Goal: Task Accomplishment & Management: Use online tool/utility

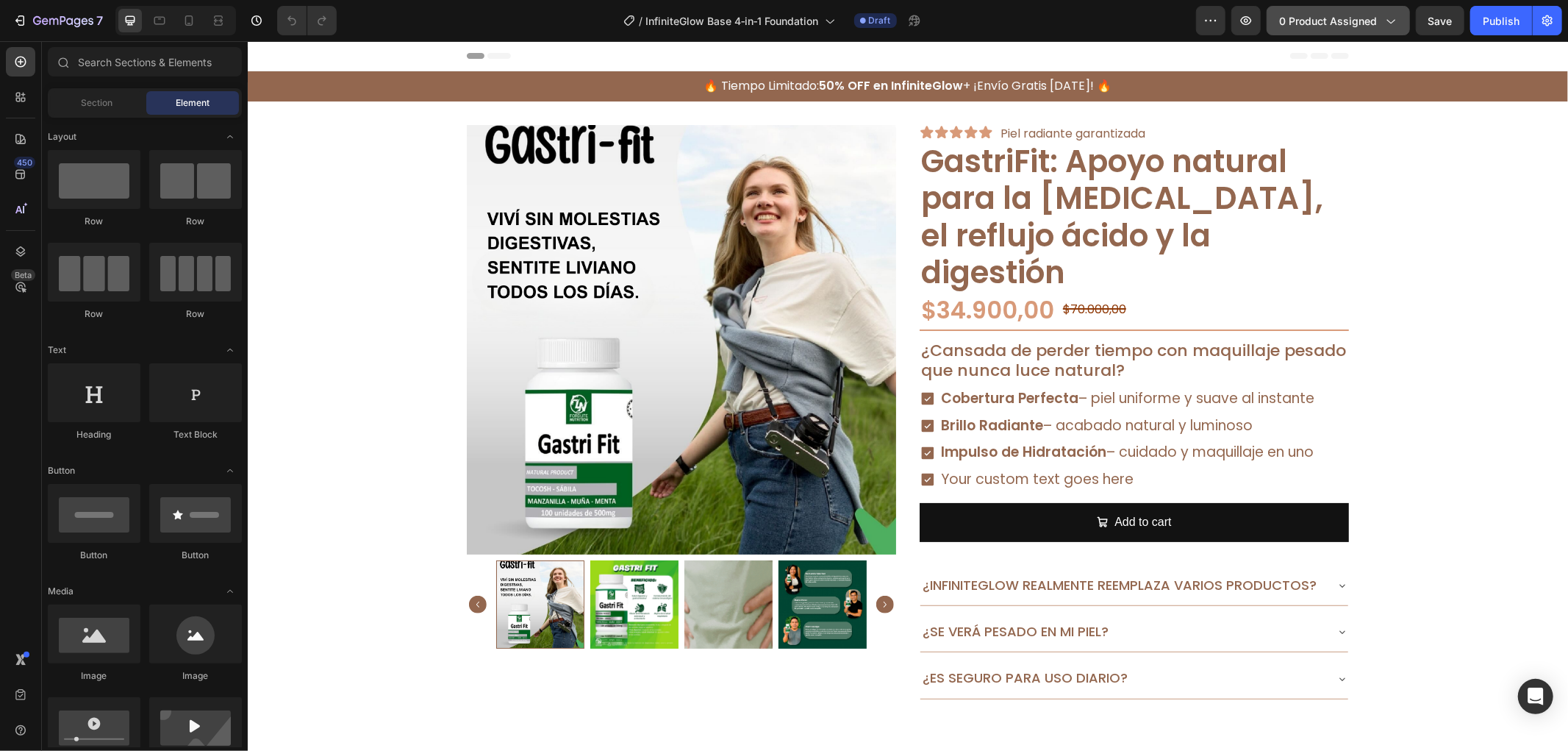
click at [1346, 32] on button "0 product assigned" at bounding box center [1338, 20] width 144 height 29
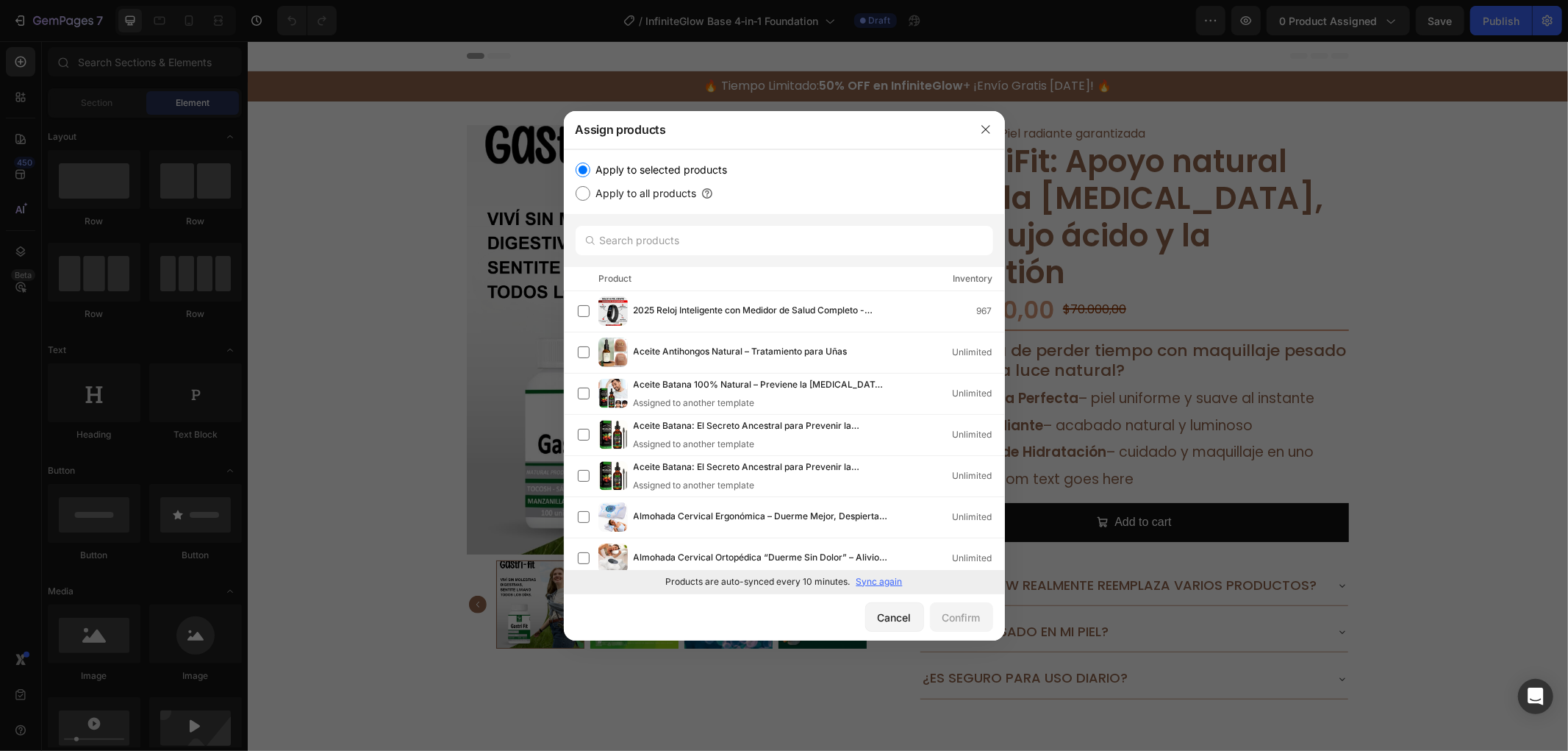
click at [846, 257] on div at bounding box center [784, 241] width 441 height 53
click at [854, 259] on div at bounding box center [784, 241] width 441 height 53
click at [857, 240] on input "text" at bounding box center [785, 240] width 418 height 29
paste input "LumiCollagen – Luminosidad y Cobertura con Colágeno"
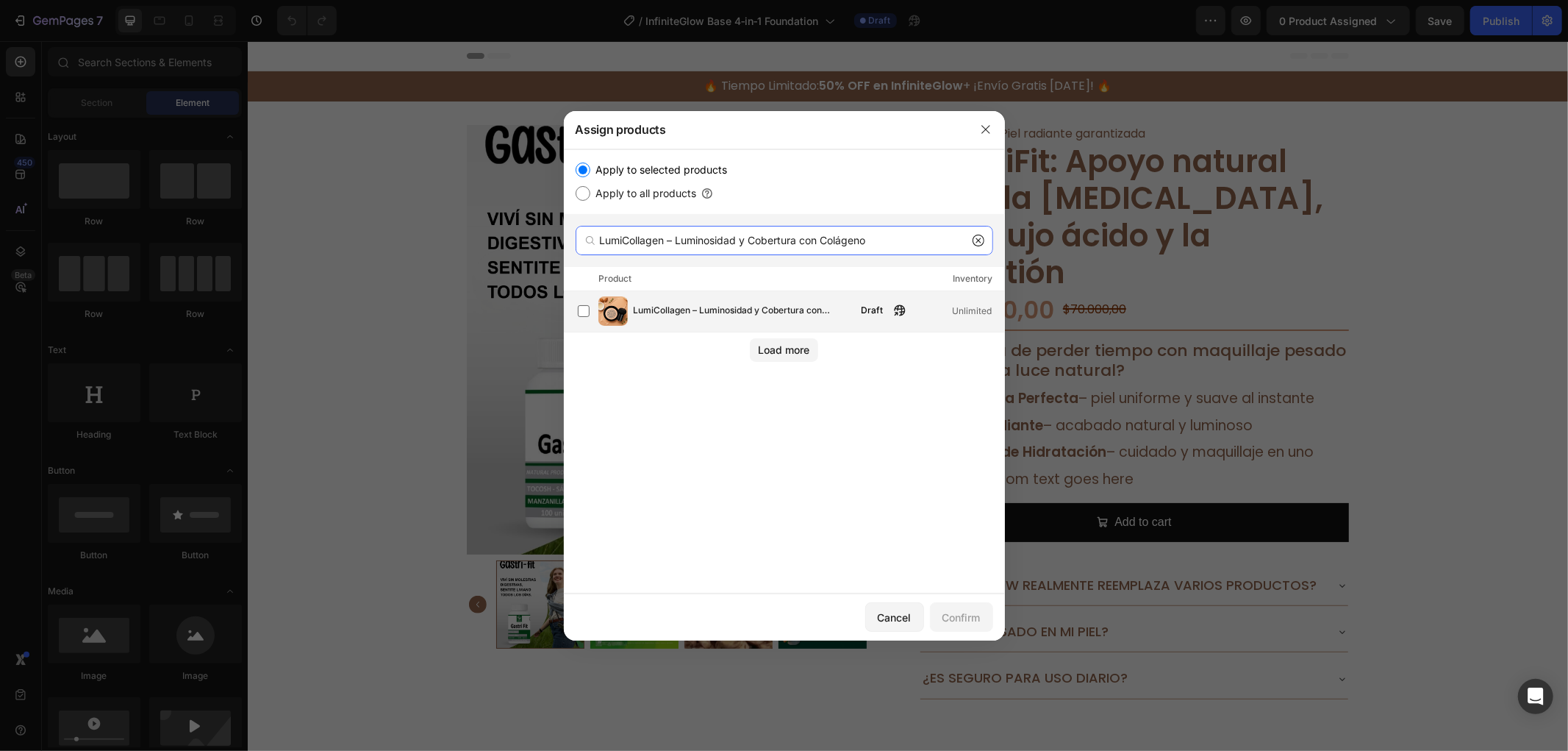
type input "LumiCollagen – Luminosidad y Cobertura con Colágeno"
click at [910, 321] on div "LumiCollagen – Luminosidad y Cobertura con Colágeno Draft Unlimited" at bounding box center [791, 310] width 426 height 29
click at [983, 612] on button "Confirm" at bounding box center [962, 617] width 63 height 29
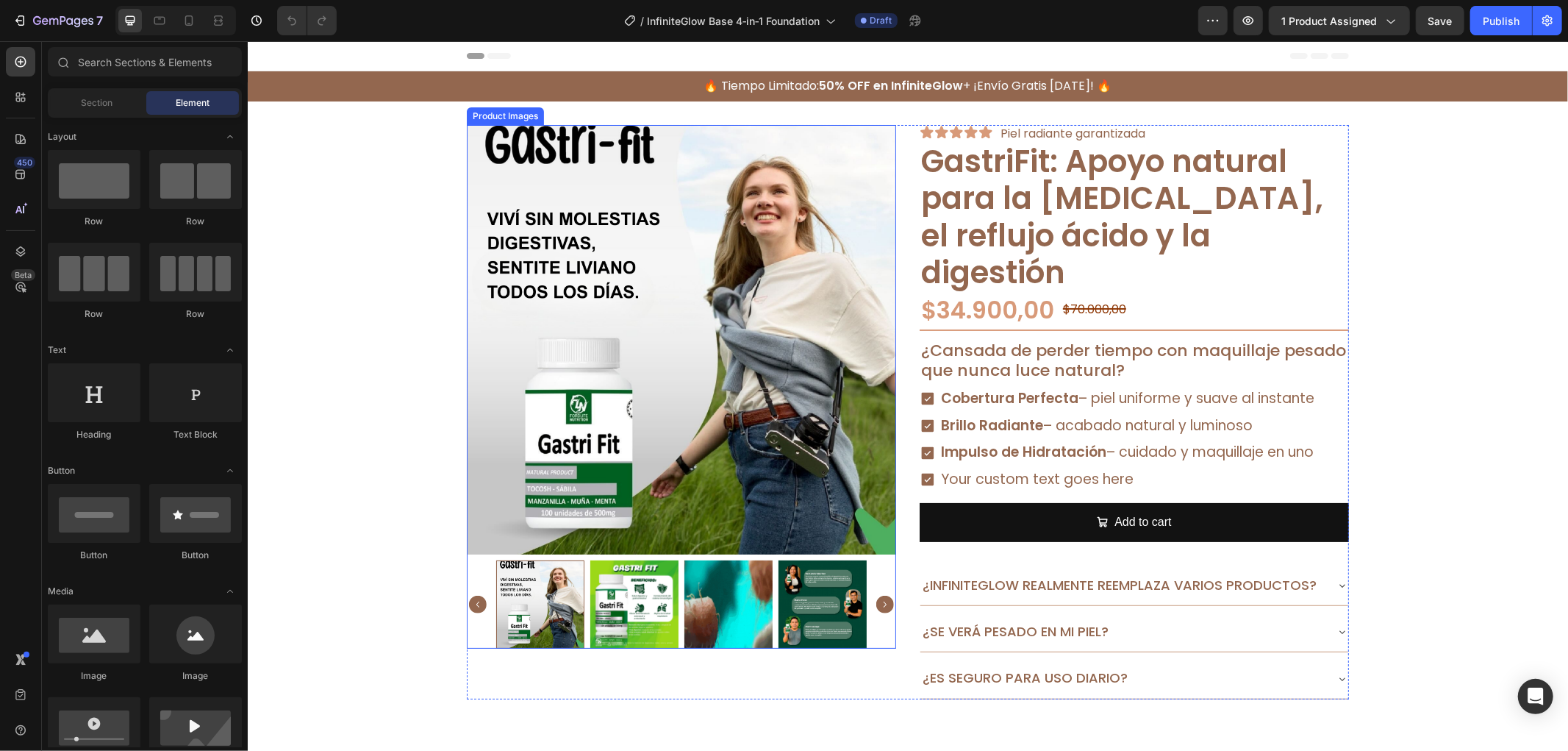
click at [630, 307] on img at bounding box center [680, 338] width 429 height 429
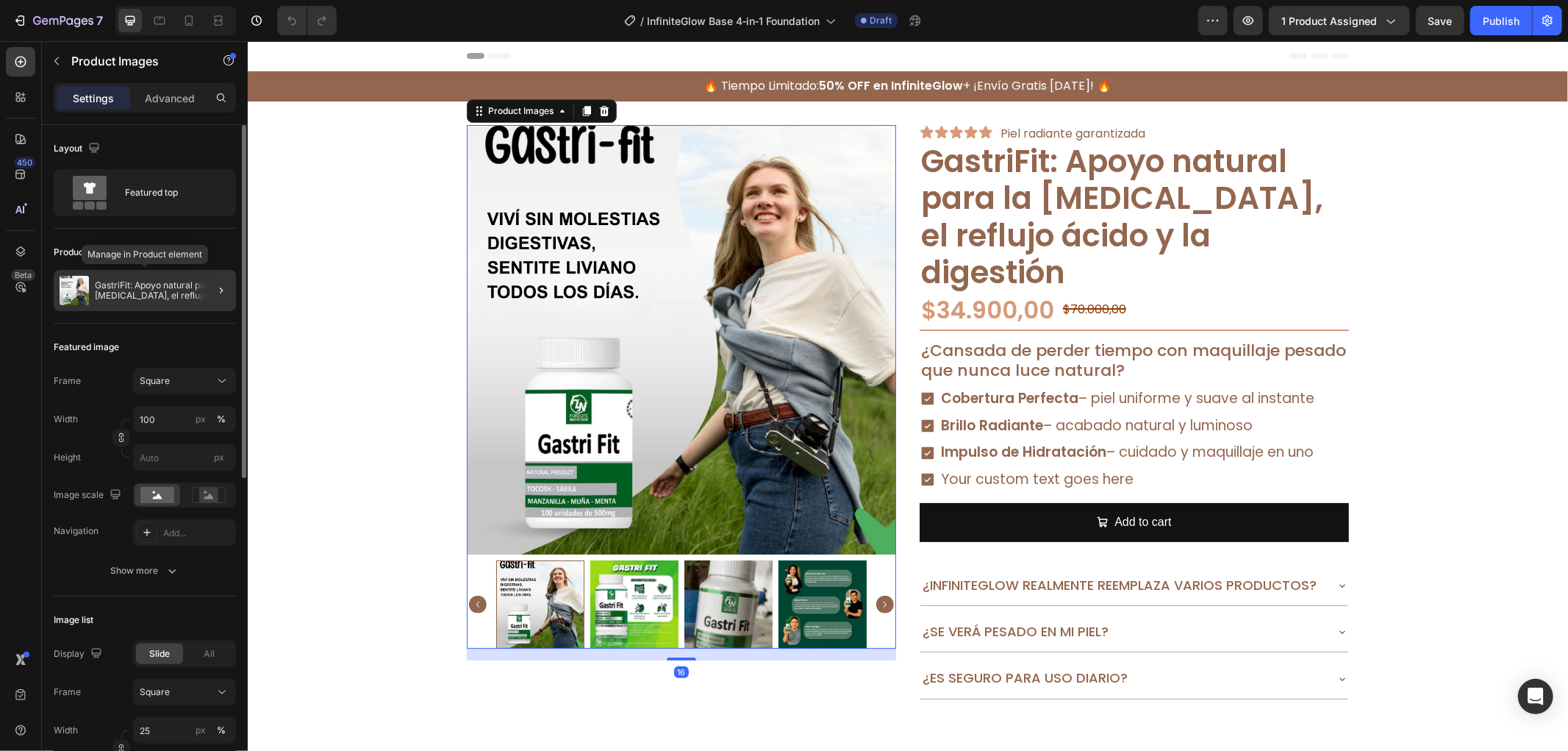
click at [177, 304] on div "GastriFit: Apoyo natural para la [MEDICAL_DATA], el reflujo ácido y la digestión" at bounding box center [144, 290] width 182 height 41
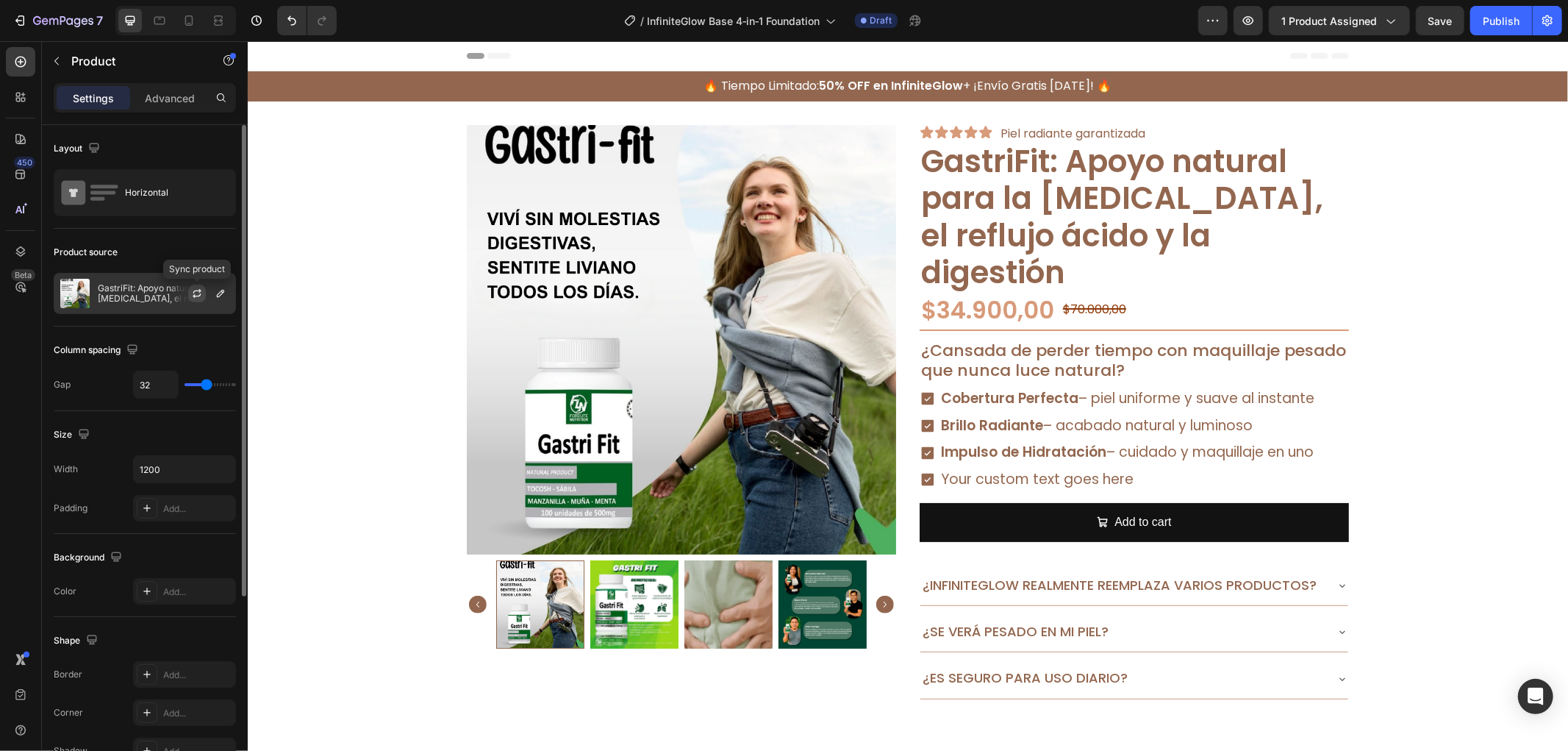
click at [189, 292] on button "button" at bounding box center [197, 294] width 18 height 18
click at [213, 298] on button "button" at bounding box center [220, 294] width 18 height 18
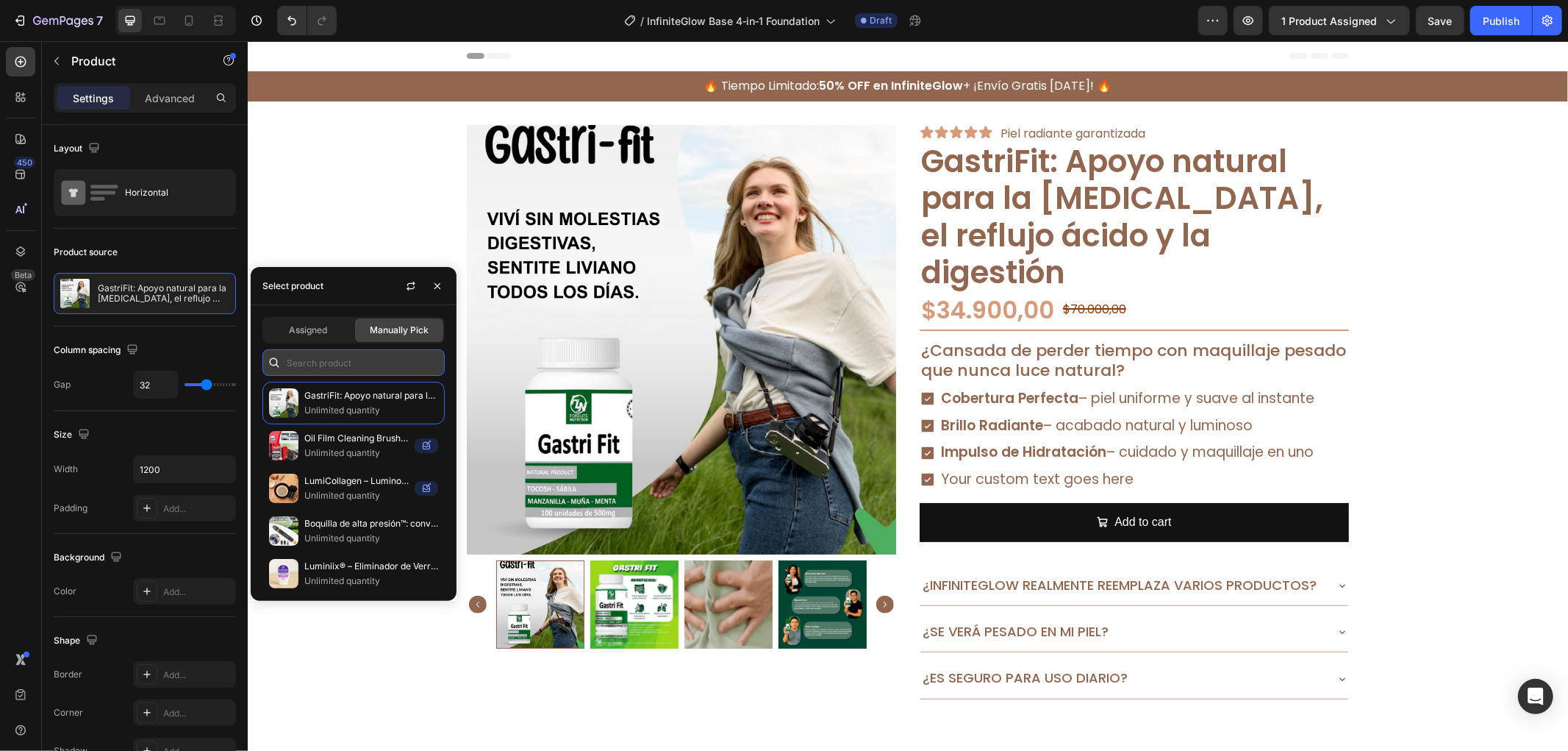
click at [372, 363] on input "text" at bounding box center [353, 362] width 182 height 26
paste input "LumiCollagen – Luminosidad y Cobertura con Colágeno"
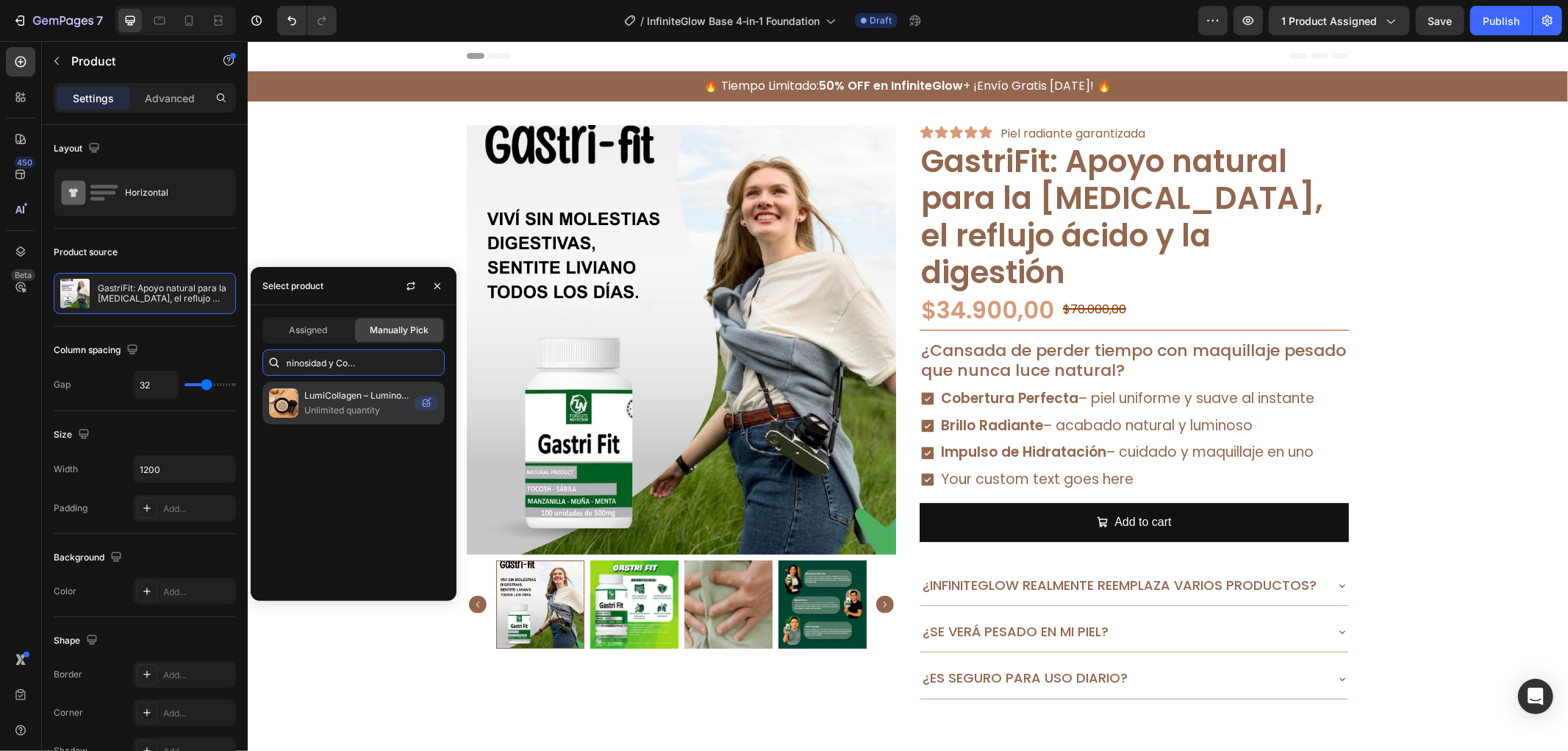
type input "LumiCollagen – Luminosidad y Cobertura con Colágeno"
click at [357, 422] on div "LumiCollagen – Luminosidad y Cobertura con Colágeno Unlimited quantity" at bounding box center [353, 403] width 182 height 42
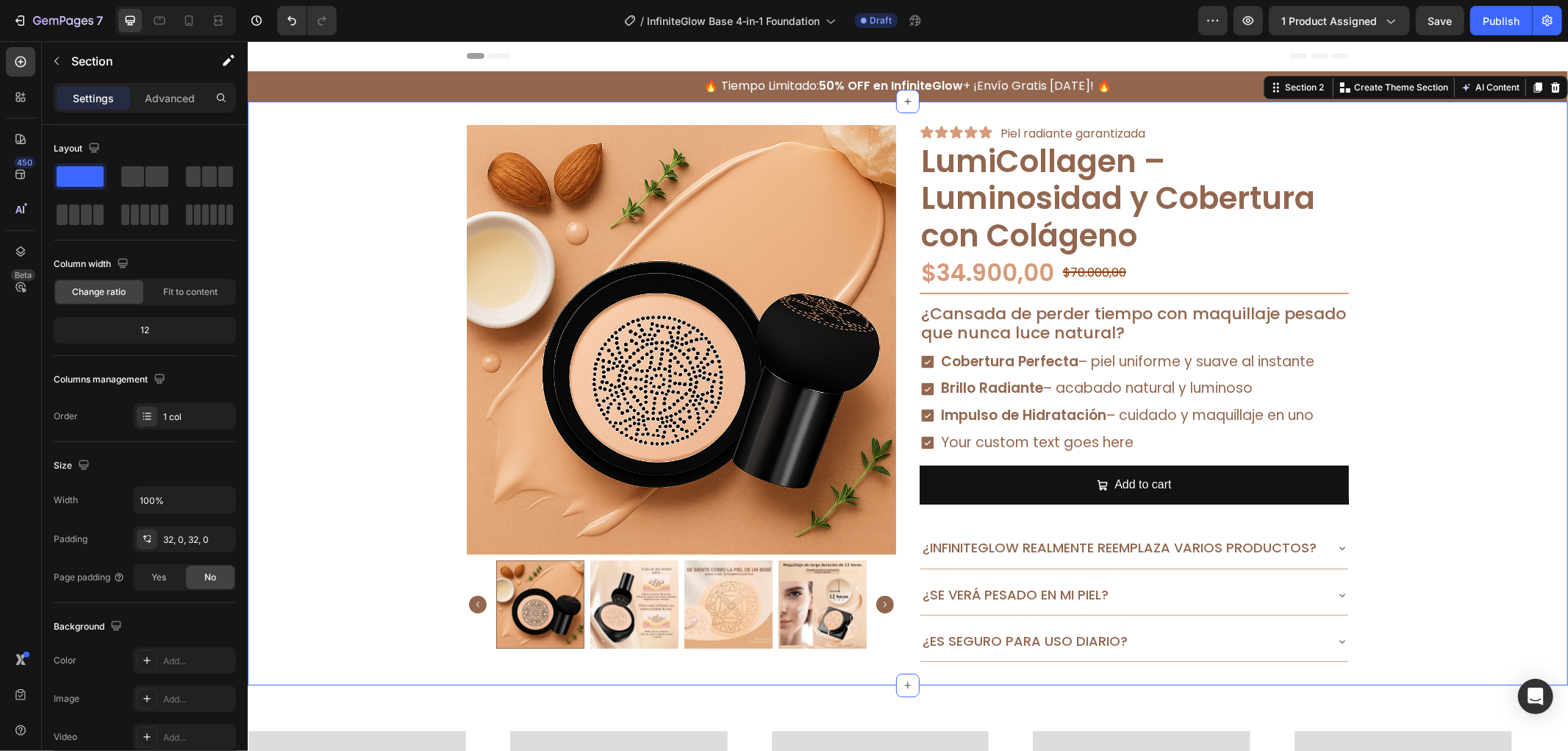
click at [1476, 395] on div "Product Images Icon Icon Icon Icon Icon Icon List Piel radiante garantizada Tex…" at bounding box center [906, 393] width 1320 height 538
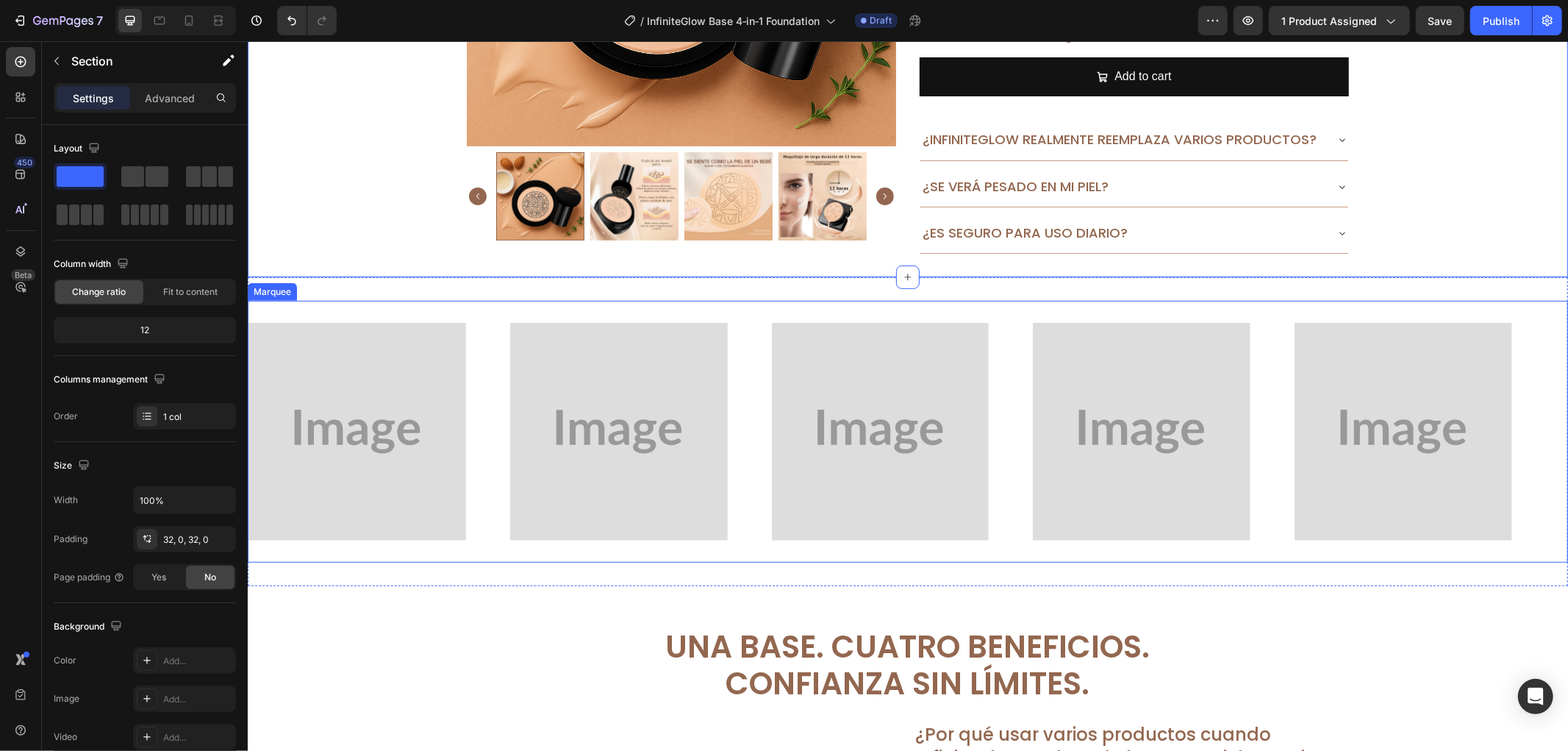
click at [464, 402] on img at bounding box center [356, 431] width 218 height 218
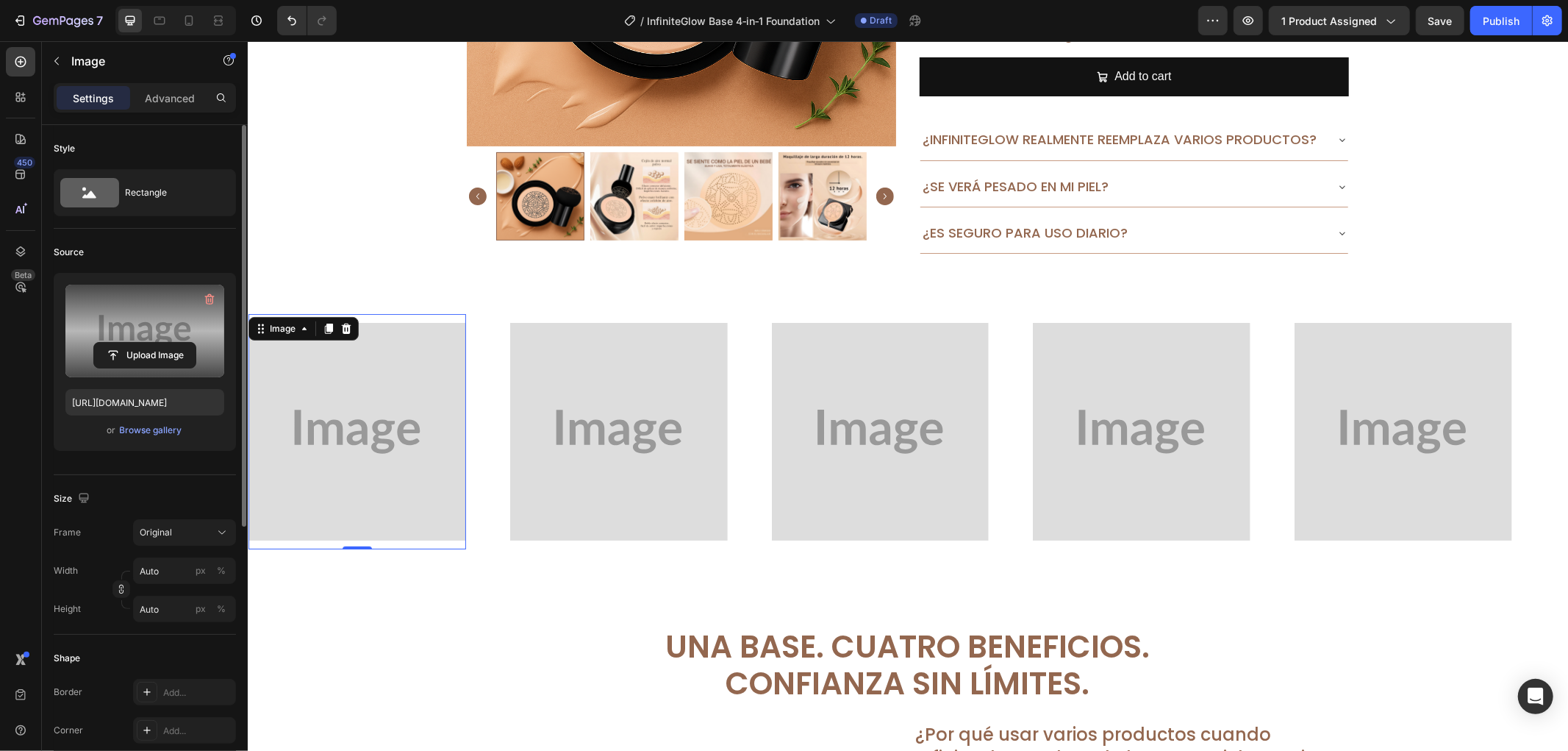
click at [79, 323] on label at bounding box center [144, 331] width 159 height 93
click at [94, 343] on input "file" at bounding box center [144, 355] width 101 height 25
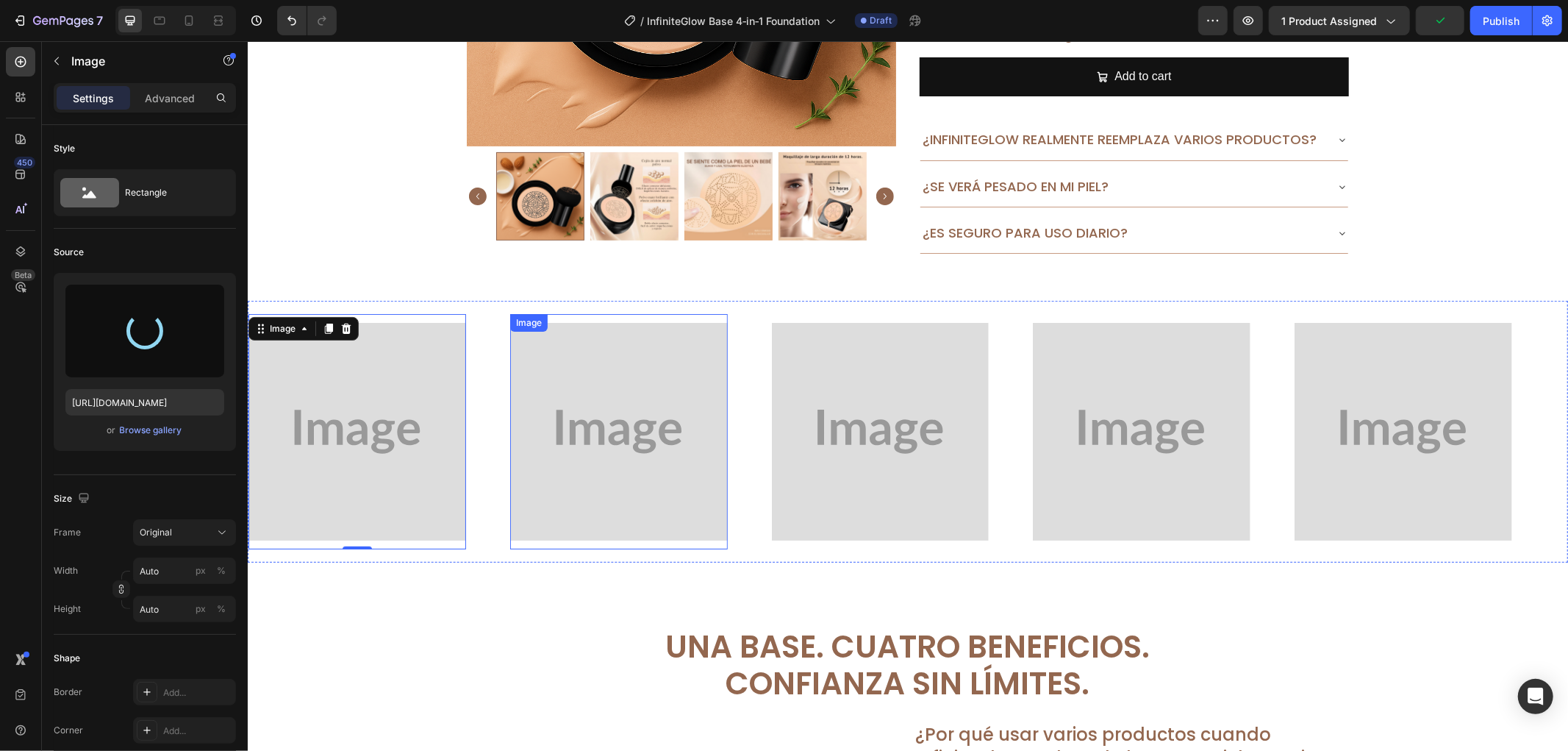
type input "[URL][DOMAIN_NAME]"
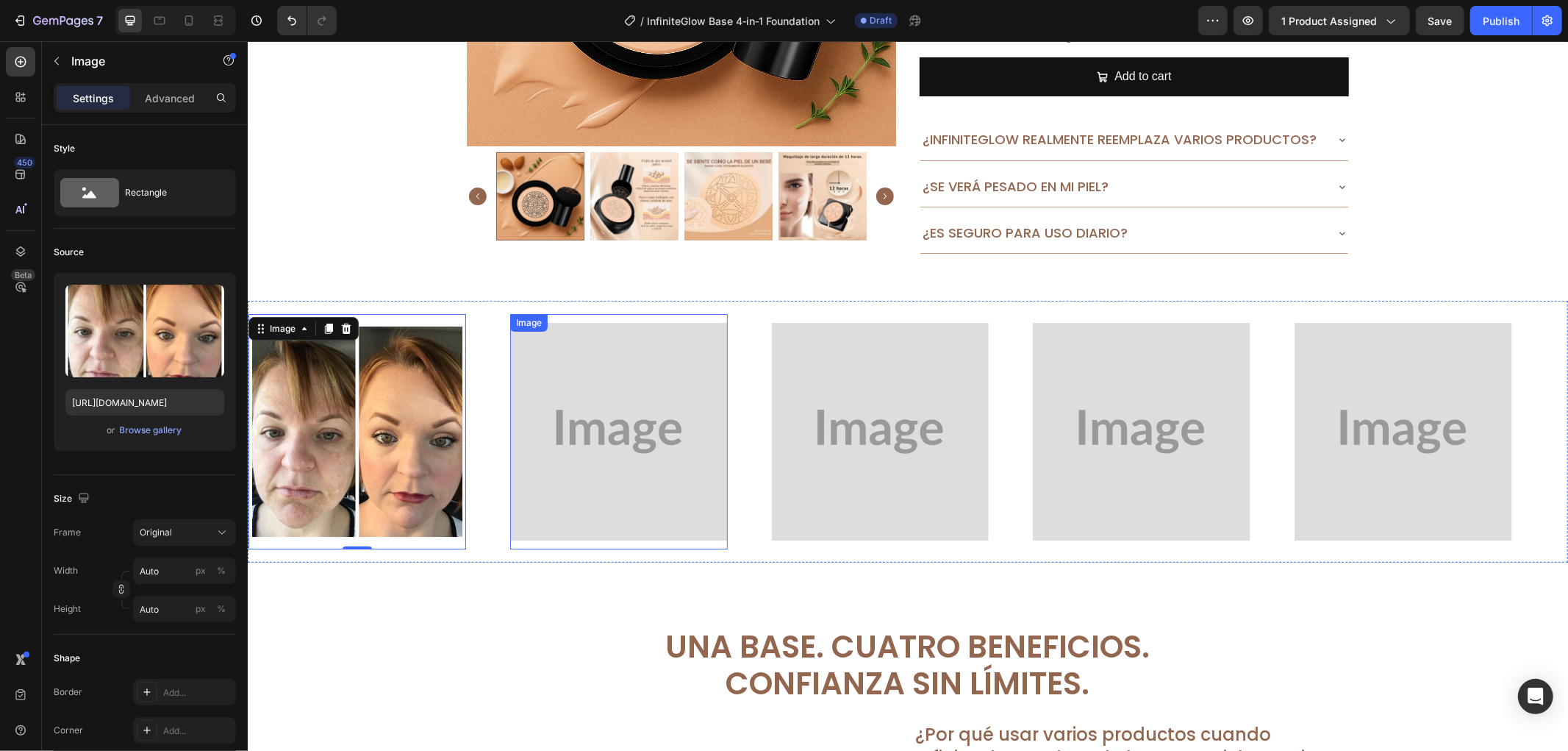
click at [544, 439] on img at bounding box center [618, 431] width 218 height 218
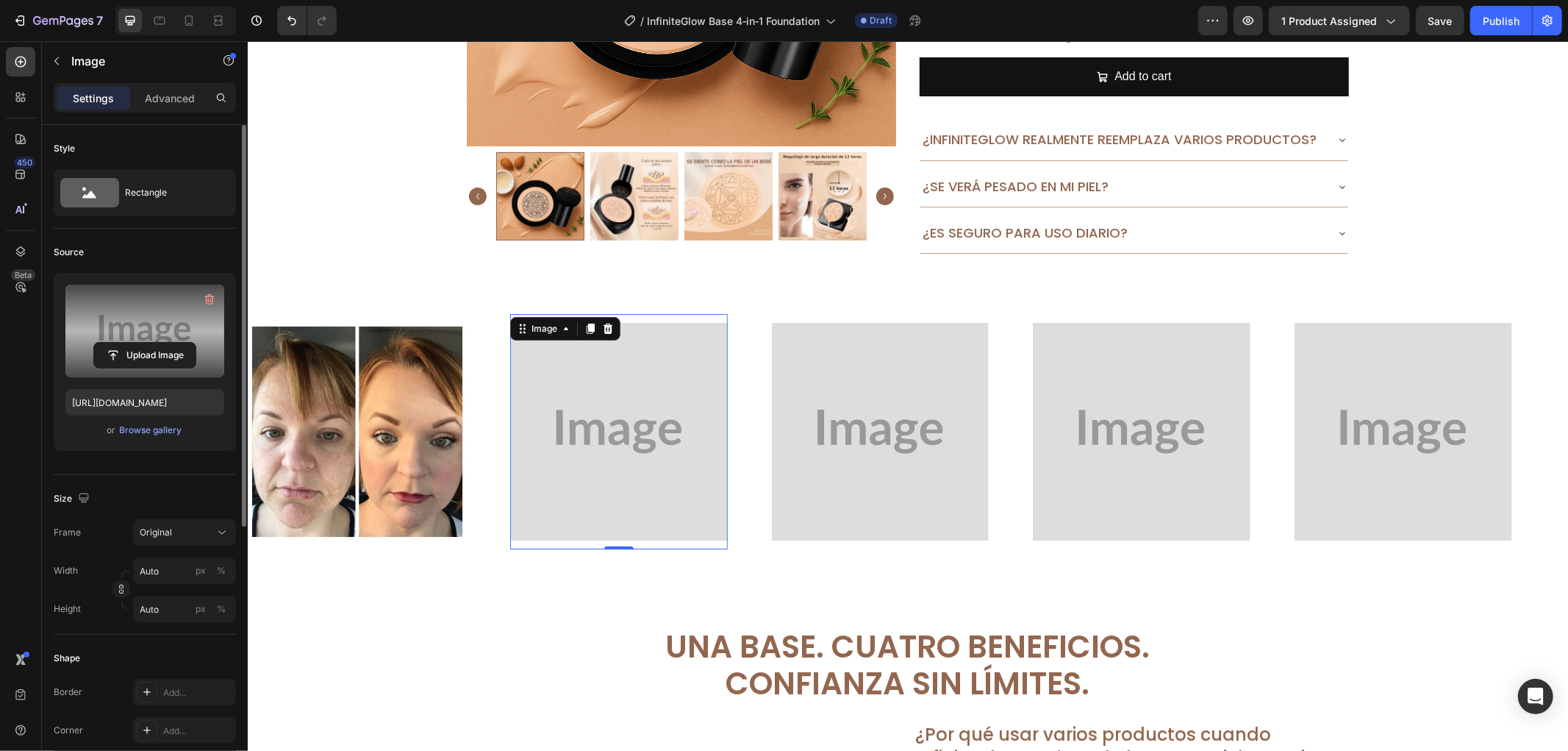
click at [151, 321] on label at bounding box center [144, 331] width 159 height 93
click at [151, 343] on input "file" at bounding box center [144, 355] width 101 height 25
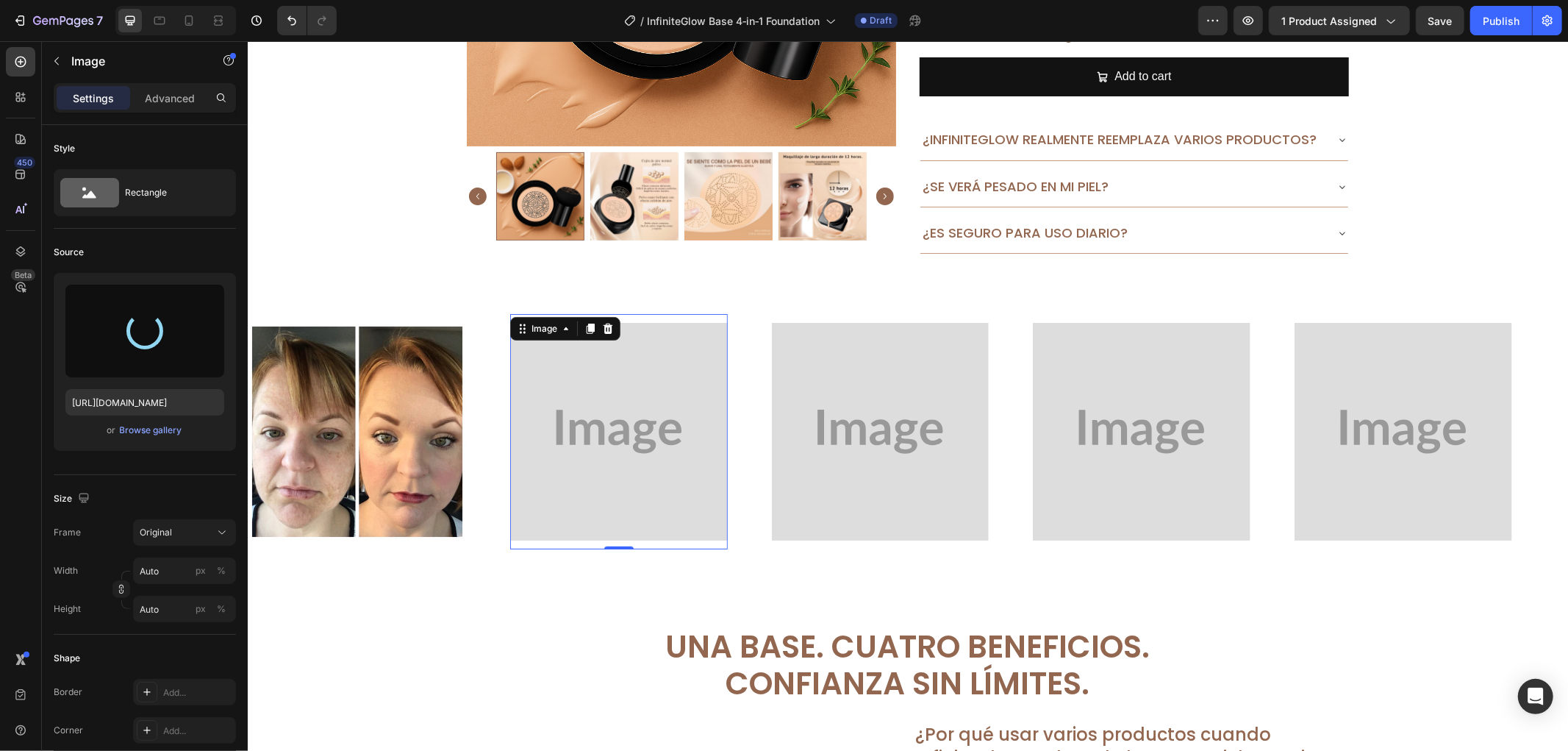
type input "[URL][DOMAIN_NAME]"
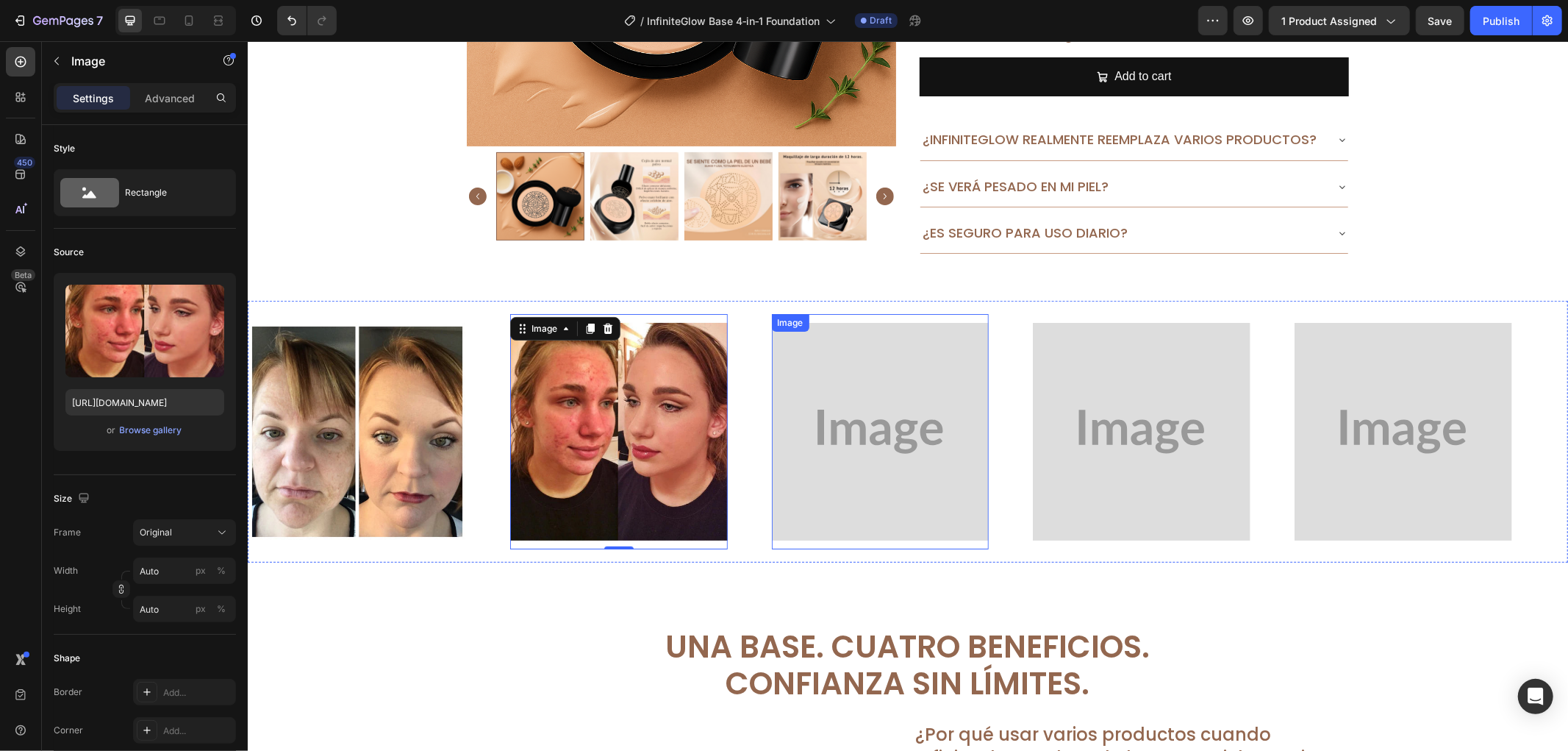
click at [876, 425] on img at bounding box center [880, 431] width 218 height 218
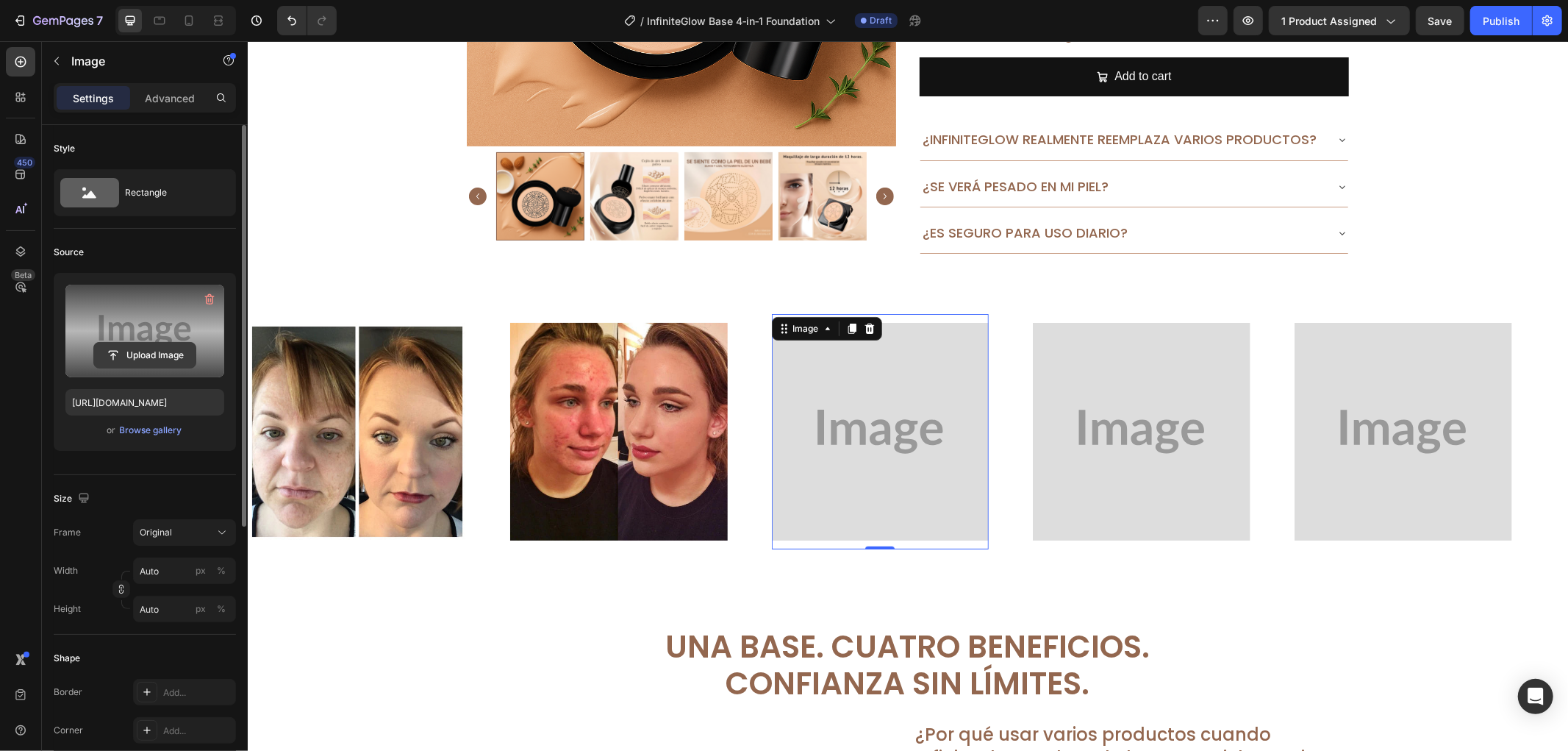
click at [158, 349] on input "file" at bounding box center [144, 355] width 101 height 25
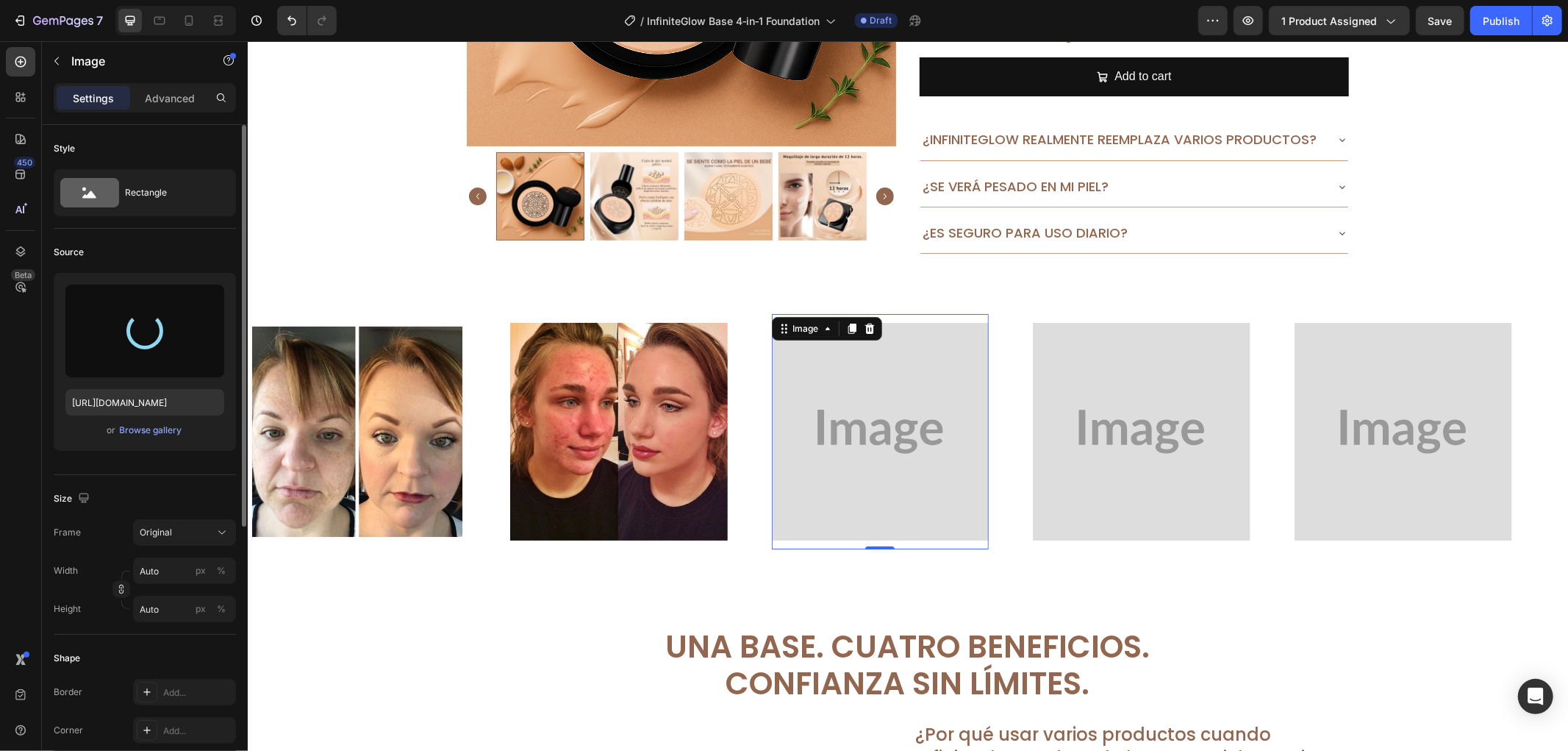
type input "[URL][DOMAIN_NAME]"
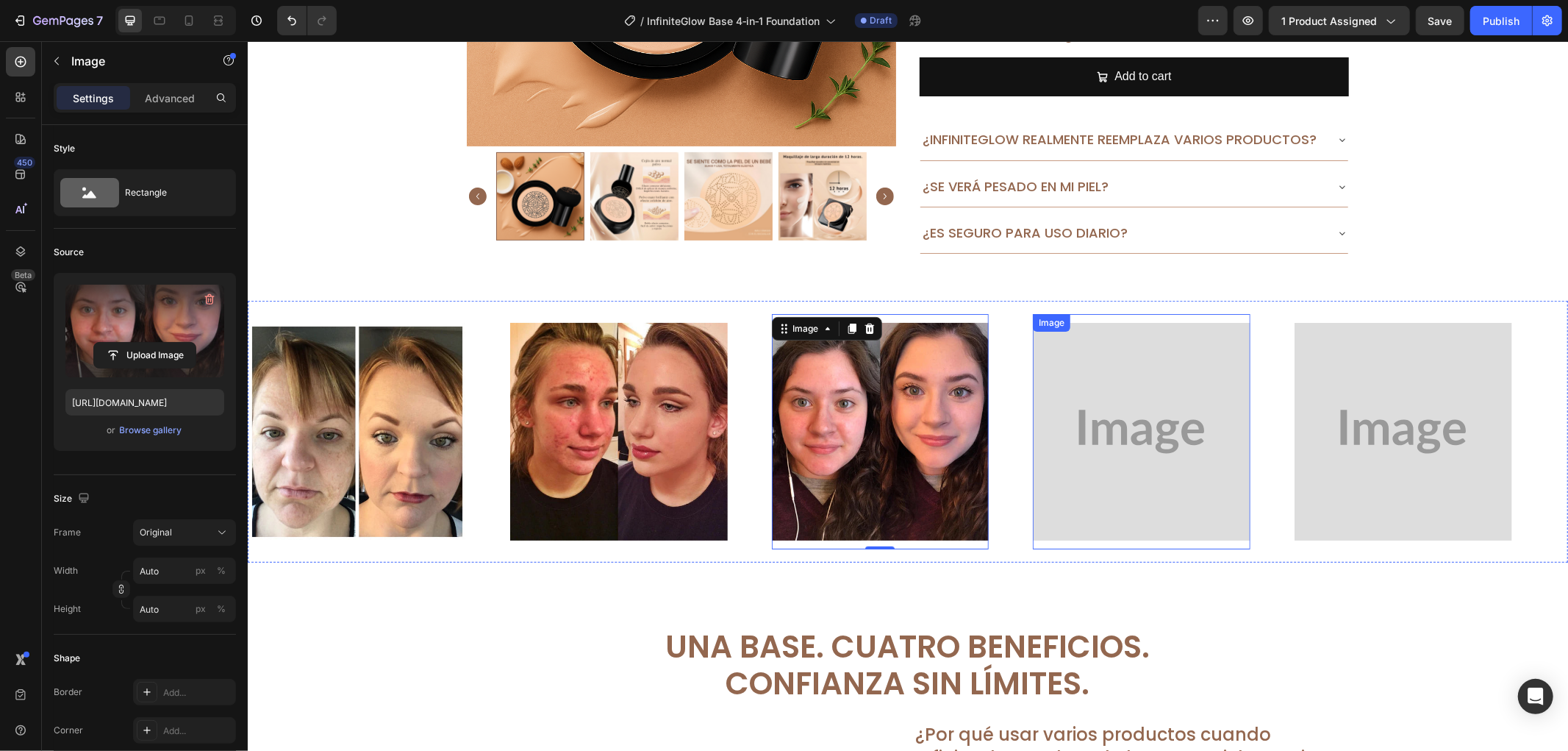
click at [1036, 372] on img at bounding box center [1141, 431] width 218 height 218
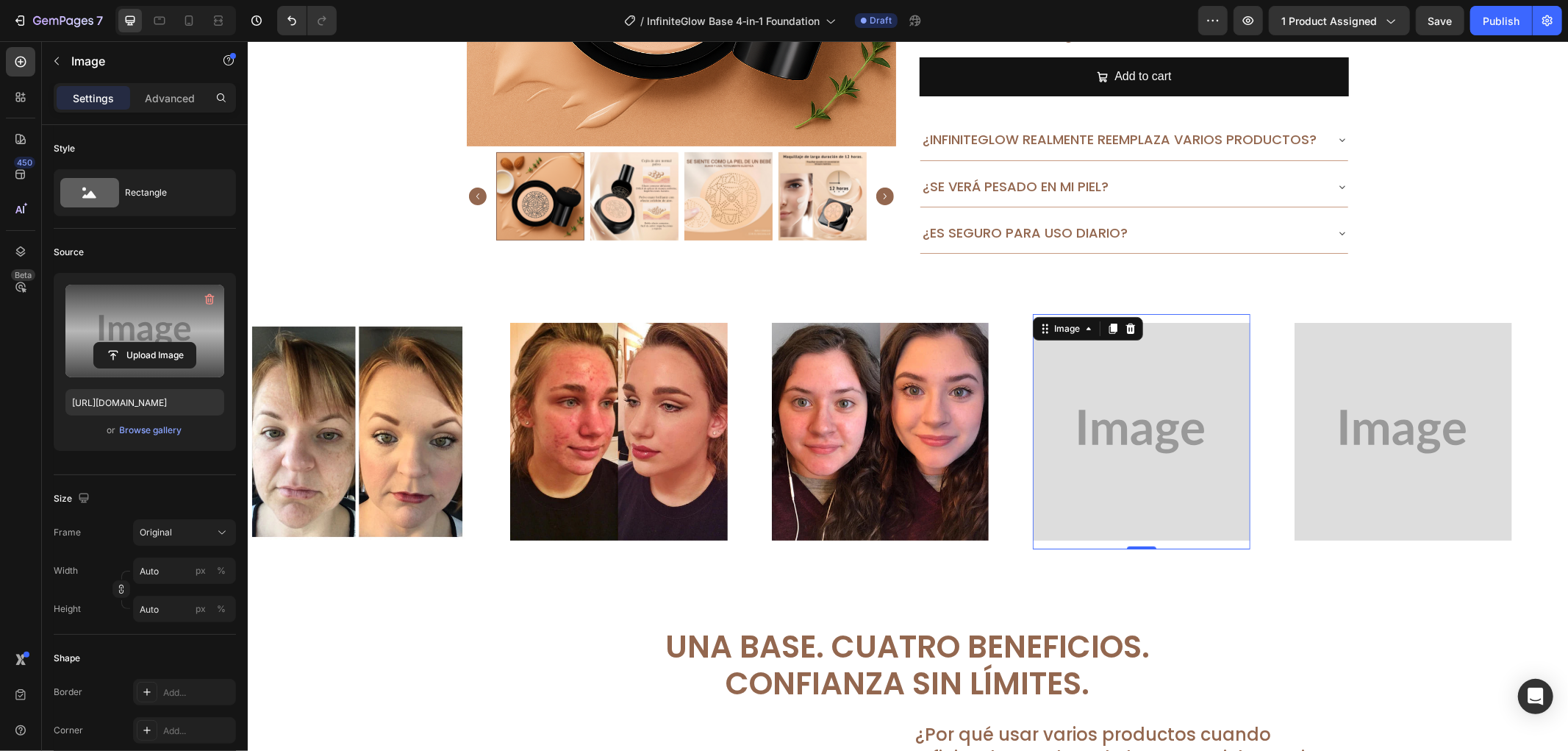
click at [154, 330] on label at bounding box center [144, 331] width 159 height 93
click at [154, 343] on input "file" at bounding box center [144, 355] width 101 height 25
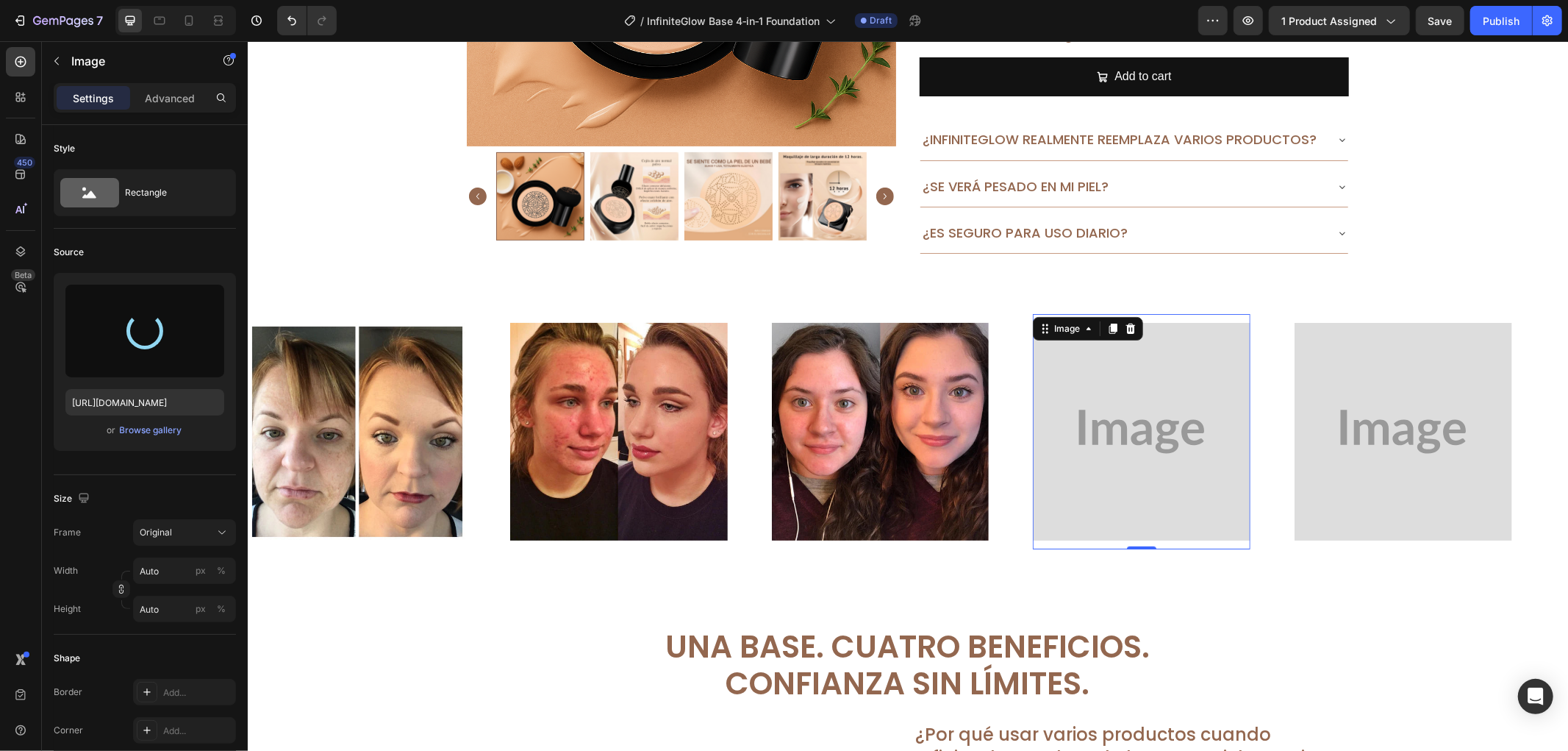
type input "[URL][DOMAIN_NAME]"
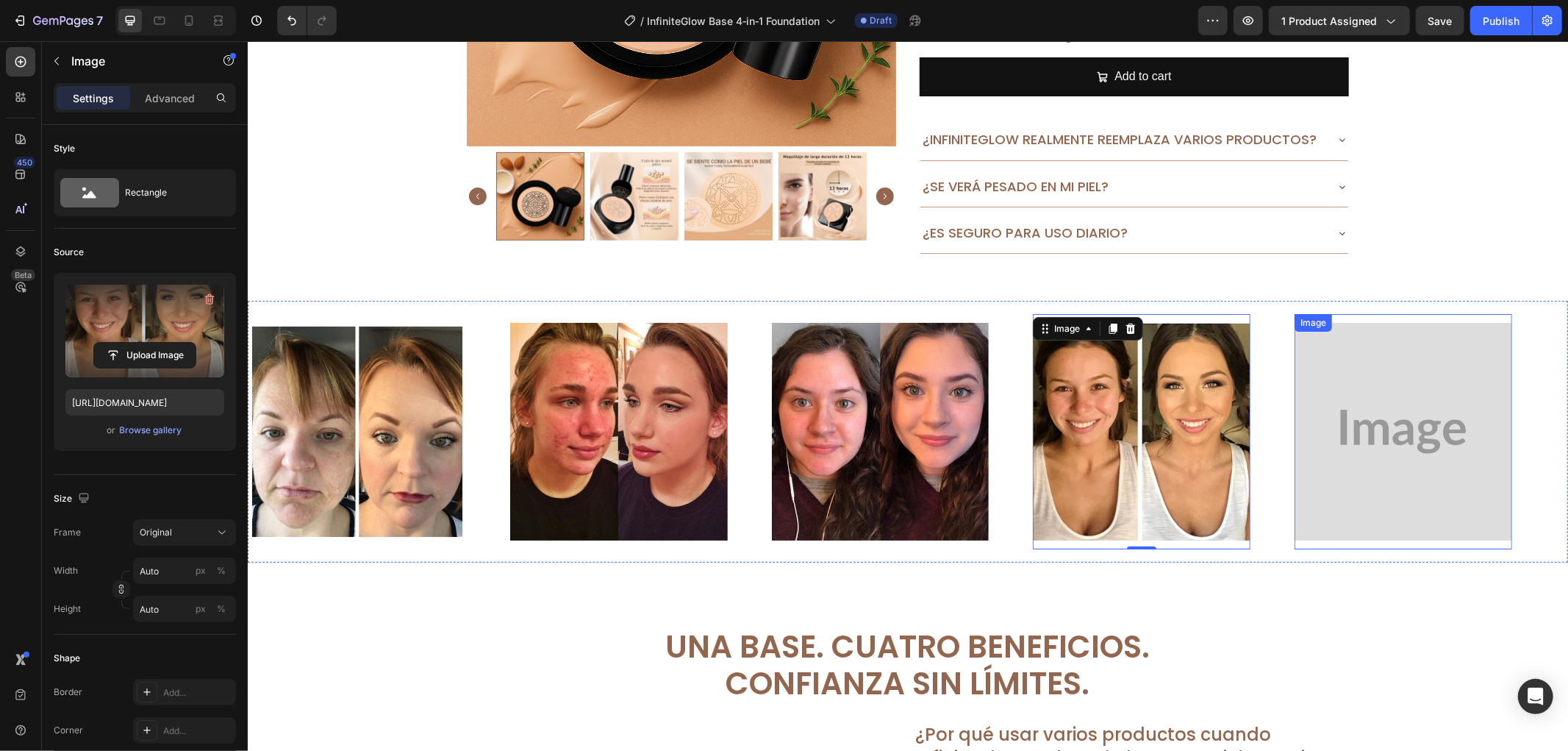
click at [1366, 395] on img at bounding box center [1402, 431] width 218 height 218
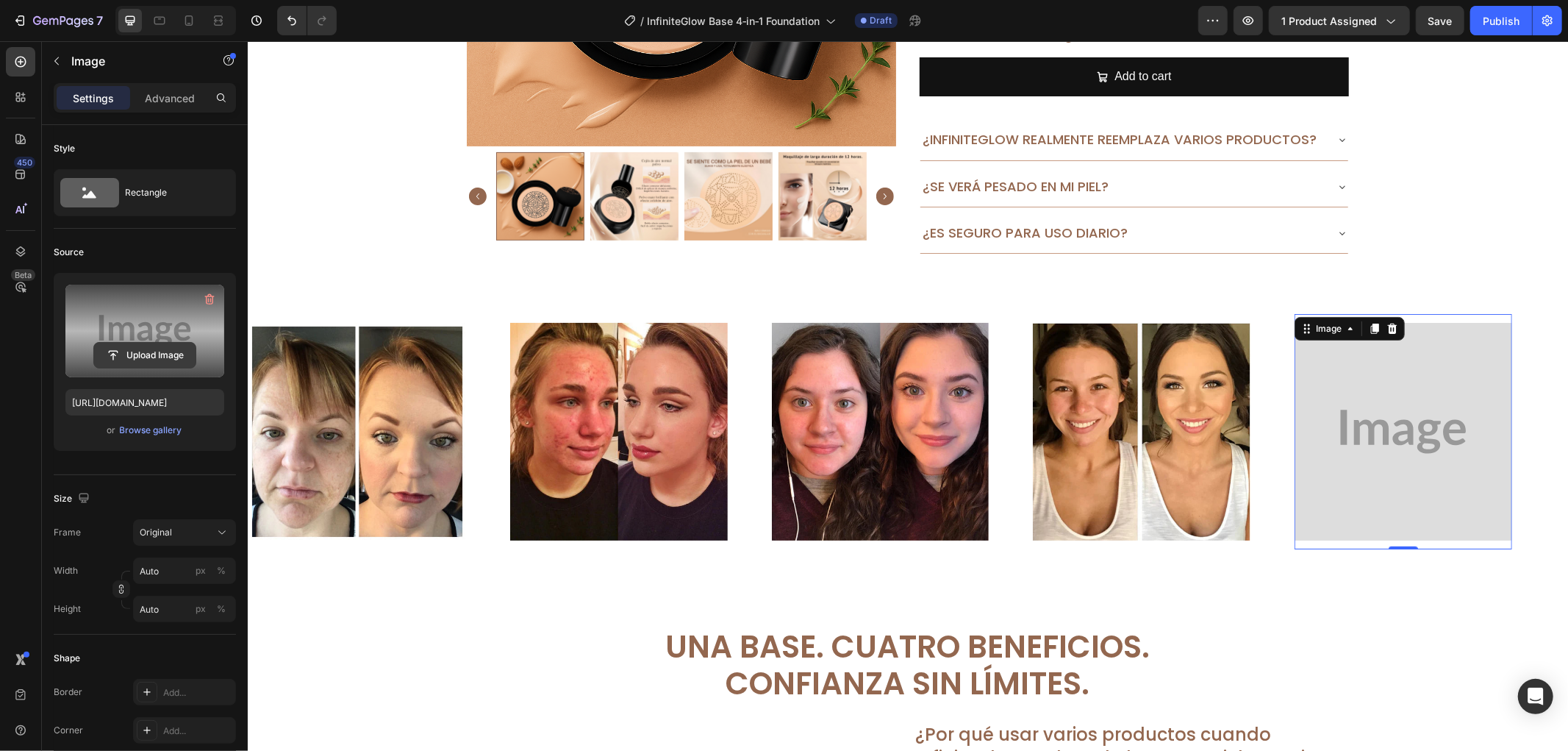
click at [121, 358] on input "file" at bounding box center [144, 355] width 101 height 25
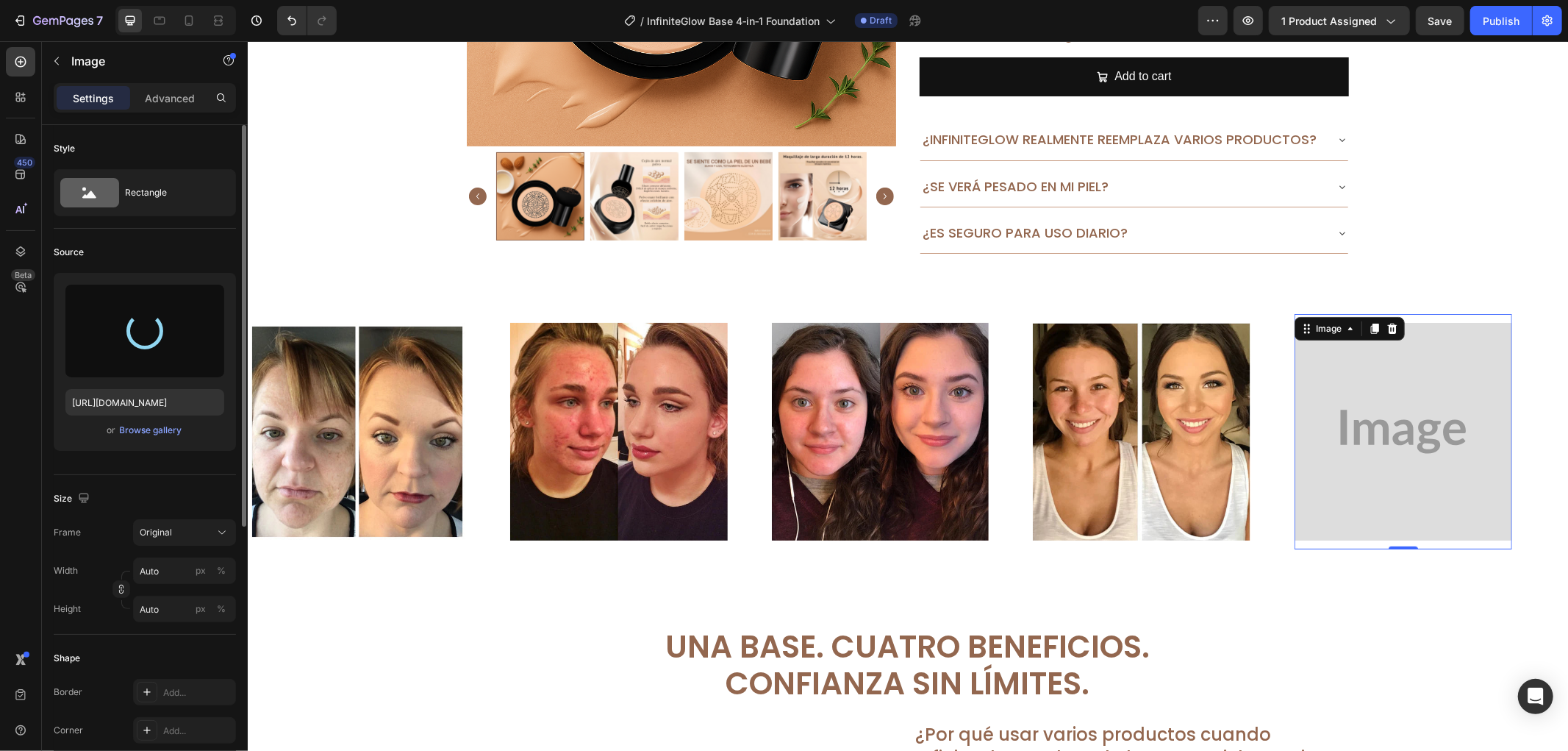
type input "[URL][DOMAIN_NAME]"
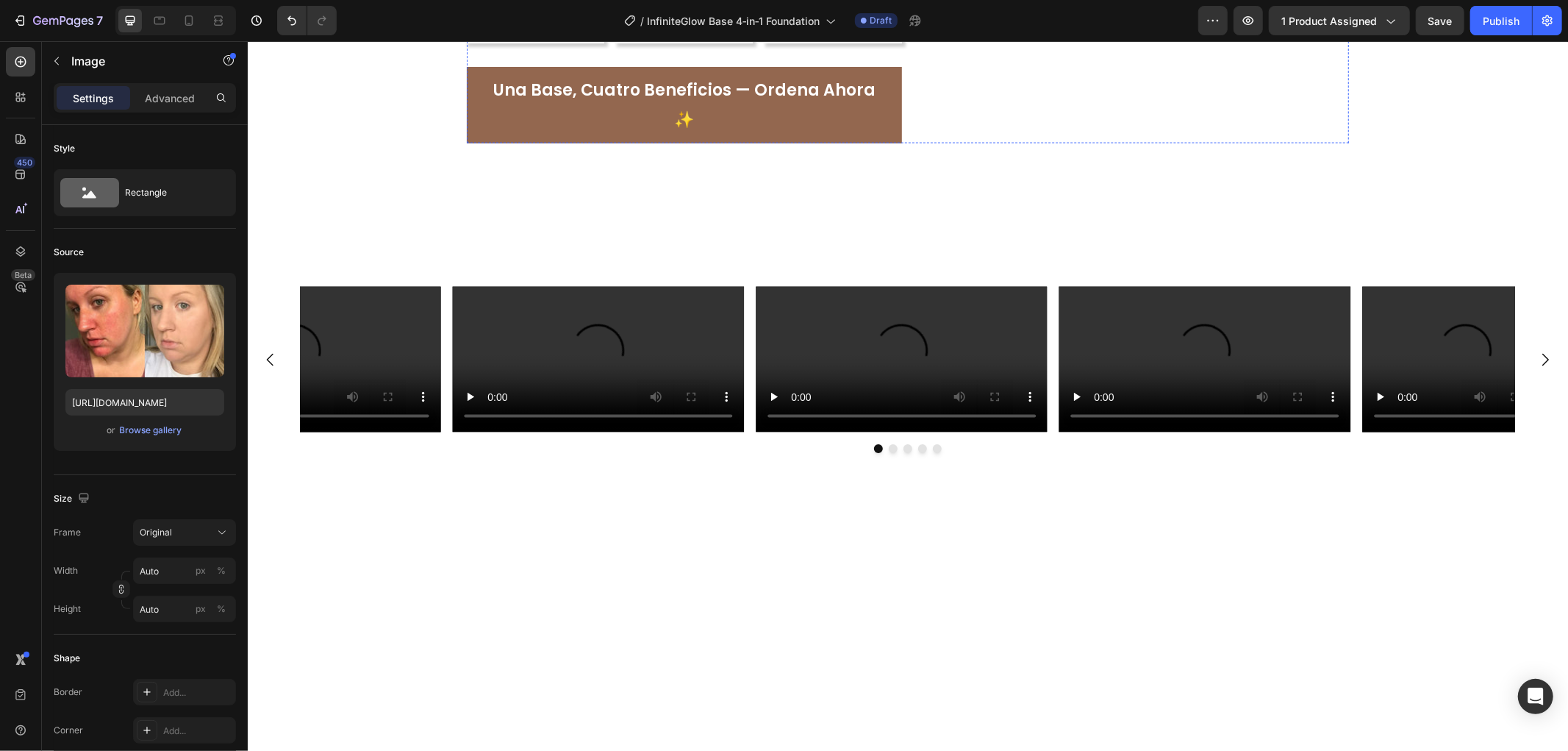
scroll to position [1716, 0]
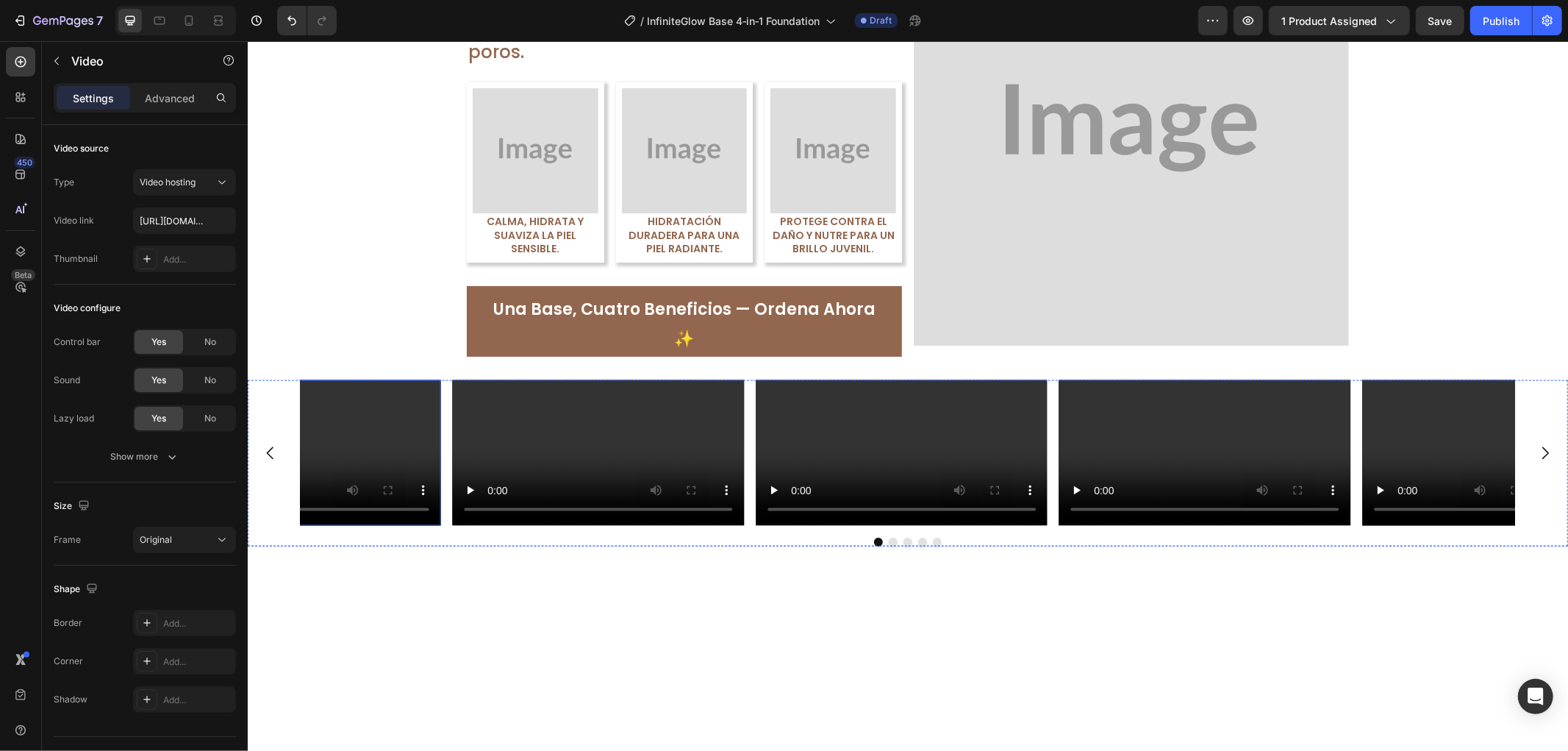
click at [398, 522] on video at bounding box center [294, 452] width 292 height 145
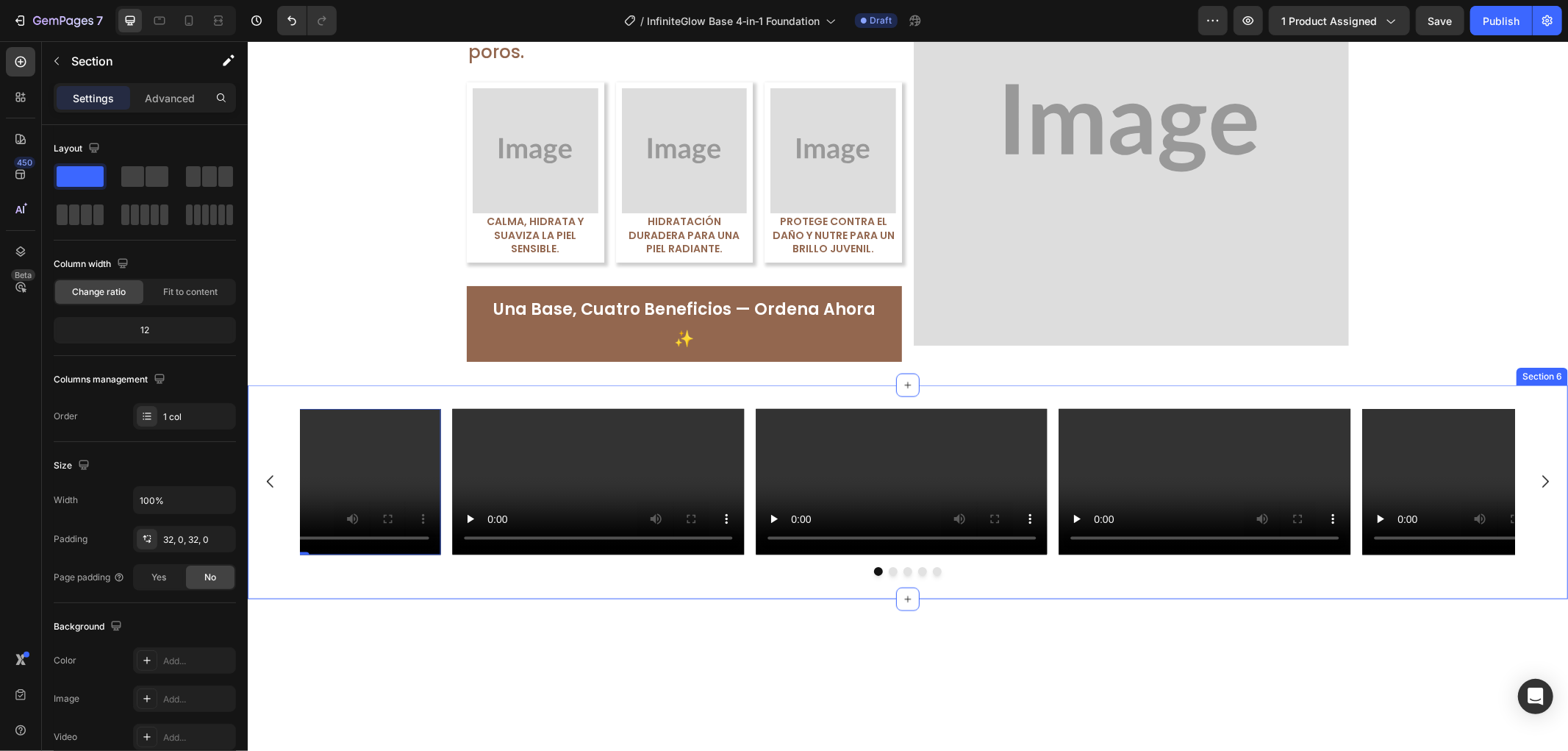
click at [833, 385] on div "Video Video Video Video Video 0 Carousel Section 6" at bounding box center [906, 492] width 1320 height 213
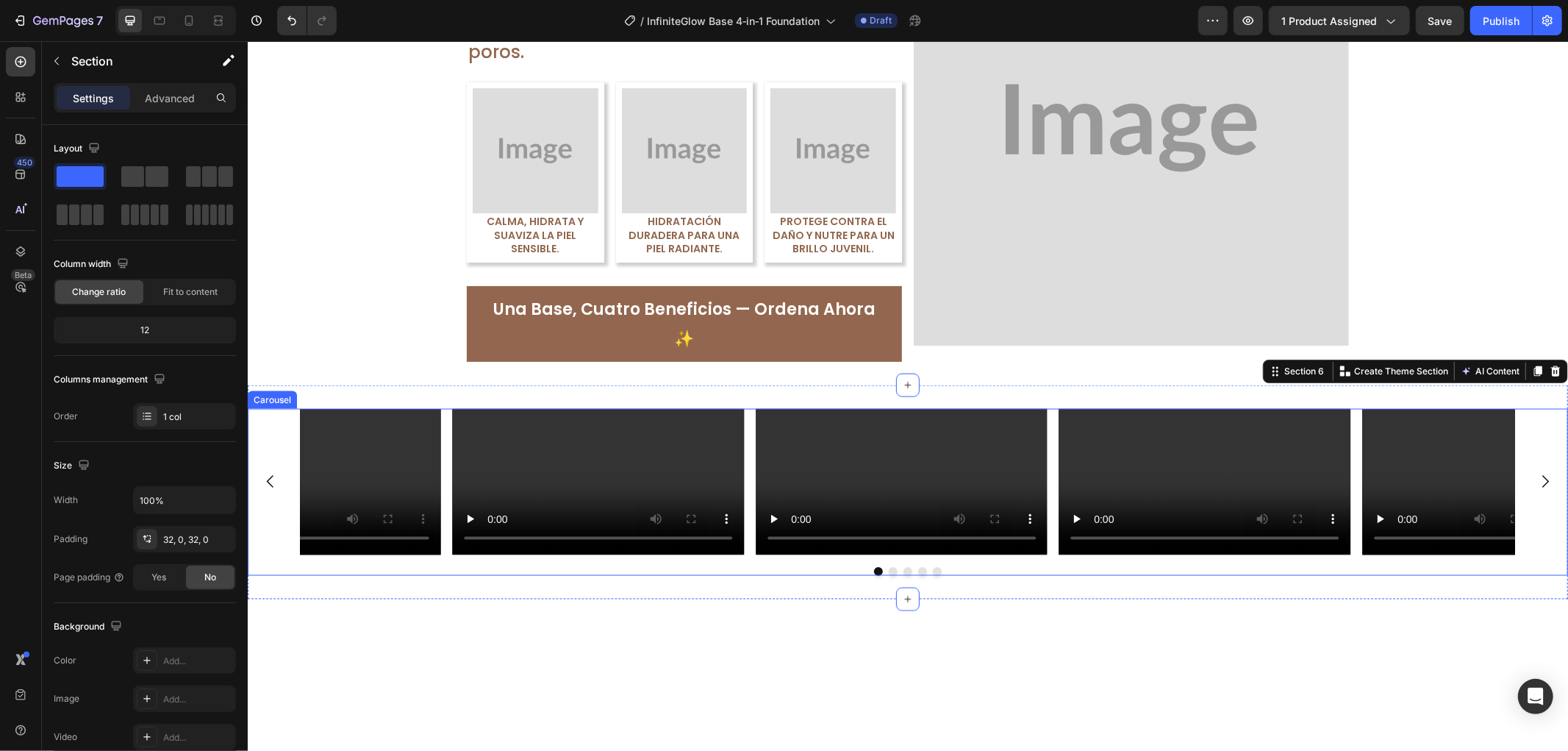
click at [446, 429] on div "Video Video Video Video Video" at bounding box center [907, 480] width 1215 height 145
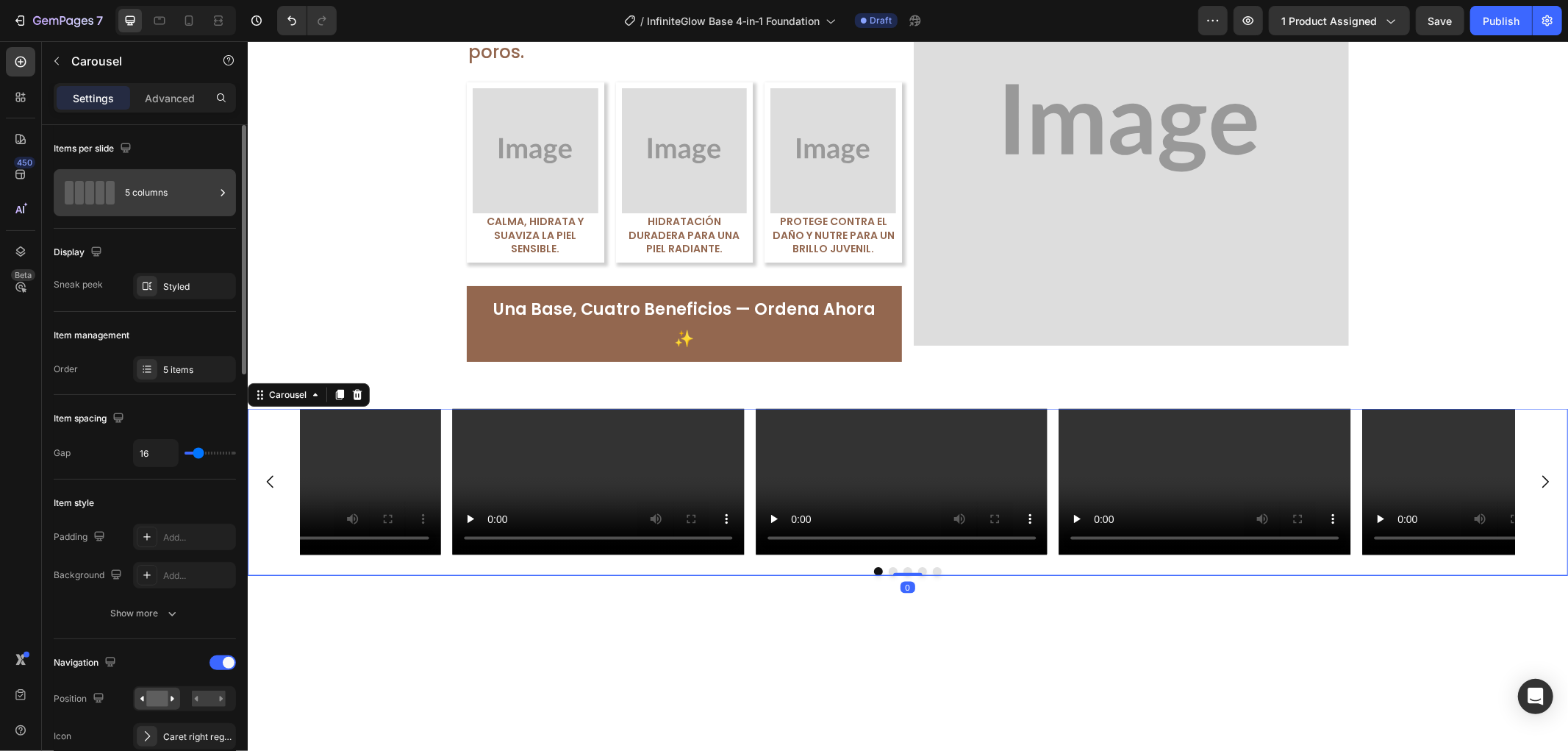
click at [177, 181] on div "5 columns" at bounding box center [170, 192] width 90 height 33
click at [185, 368] on div "5 items" at bounding box center [197, 369] width 69 height 13
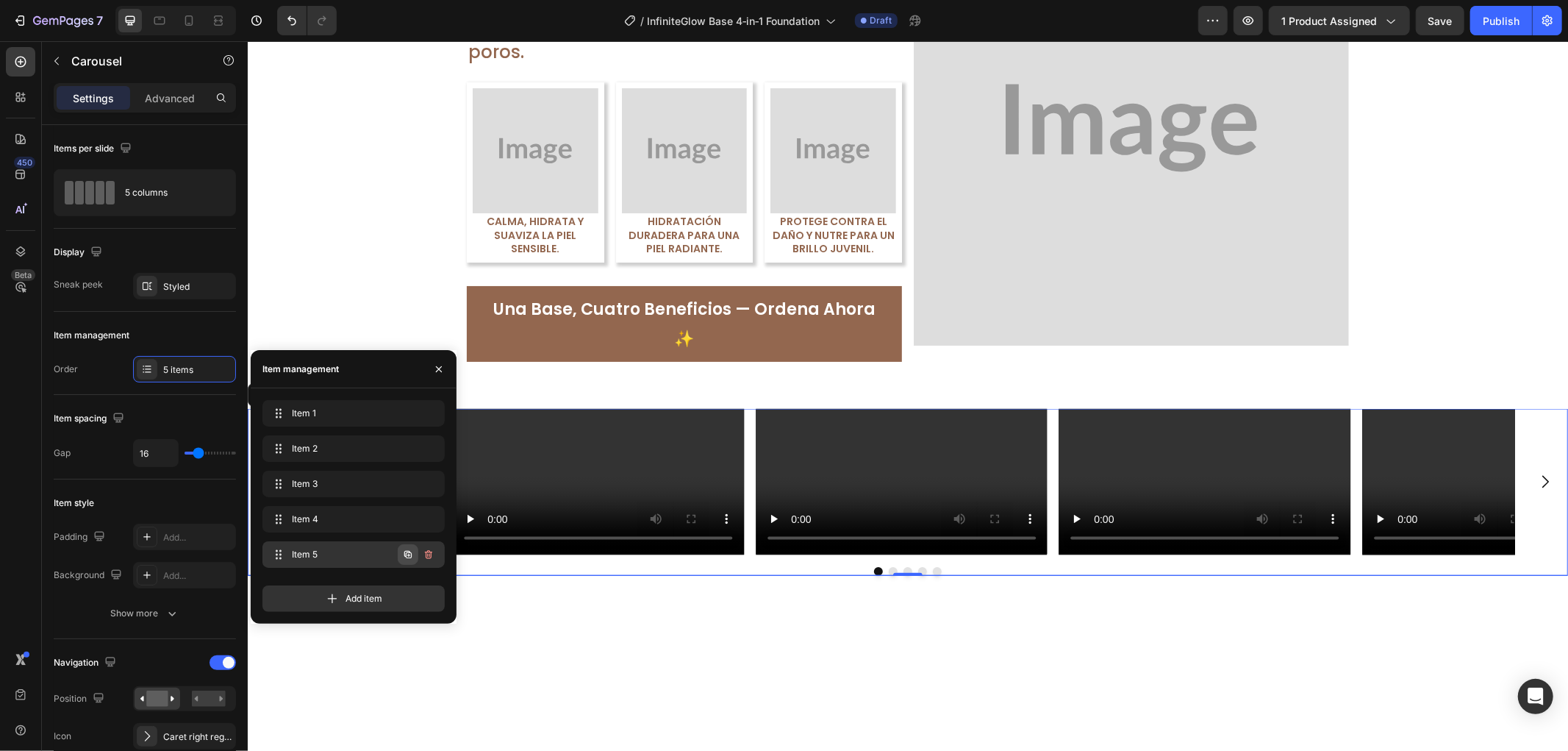
click at [410, 558] on icon "button" at bounding box center [408, 554] width 7 height 7
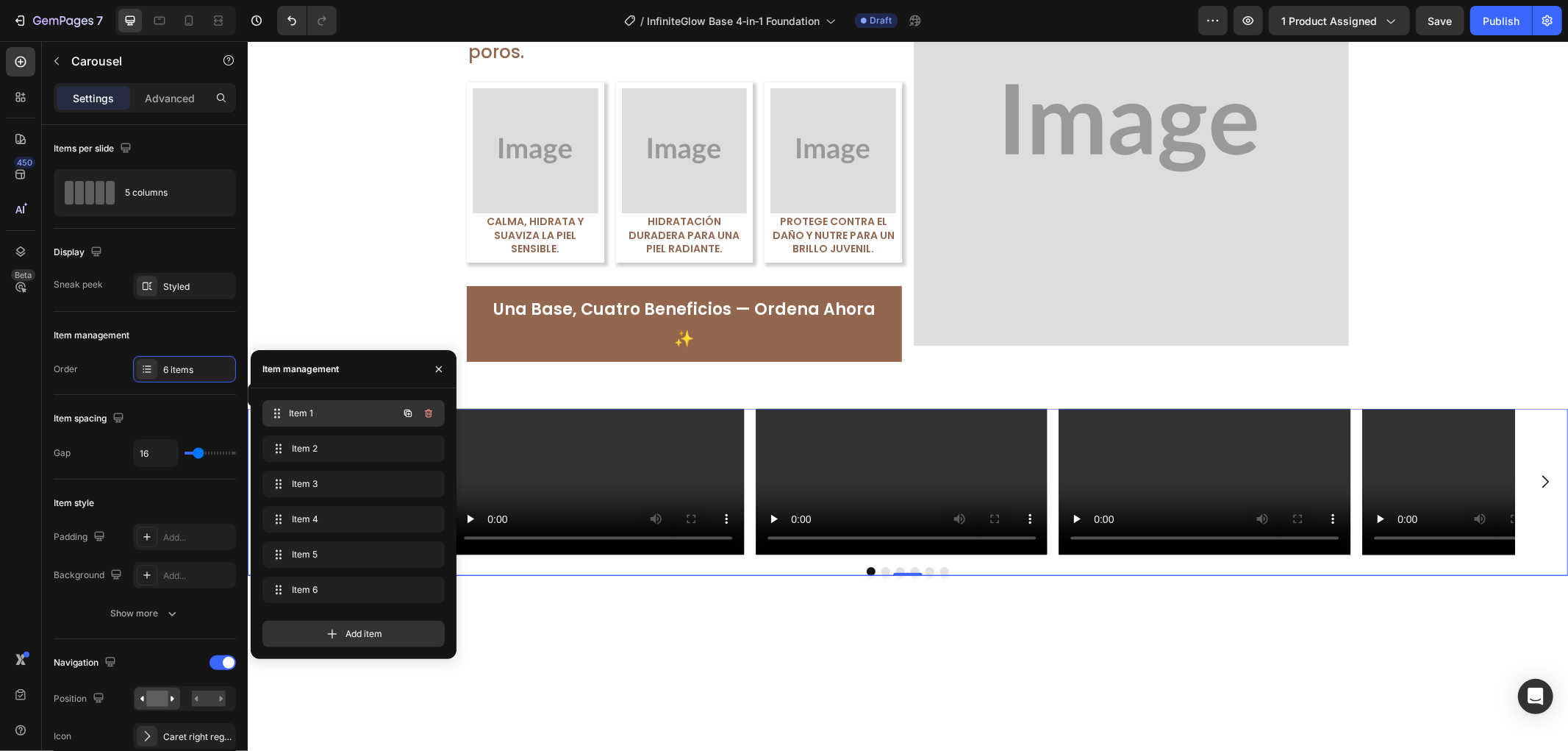
click at [331, 416] on span "Item 1" at bounding box center [344, 413] width 109 height 13
click at [303, 413] on span "Item 1" at bounding box center [344, 413] width 109 height 13
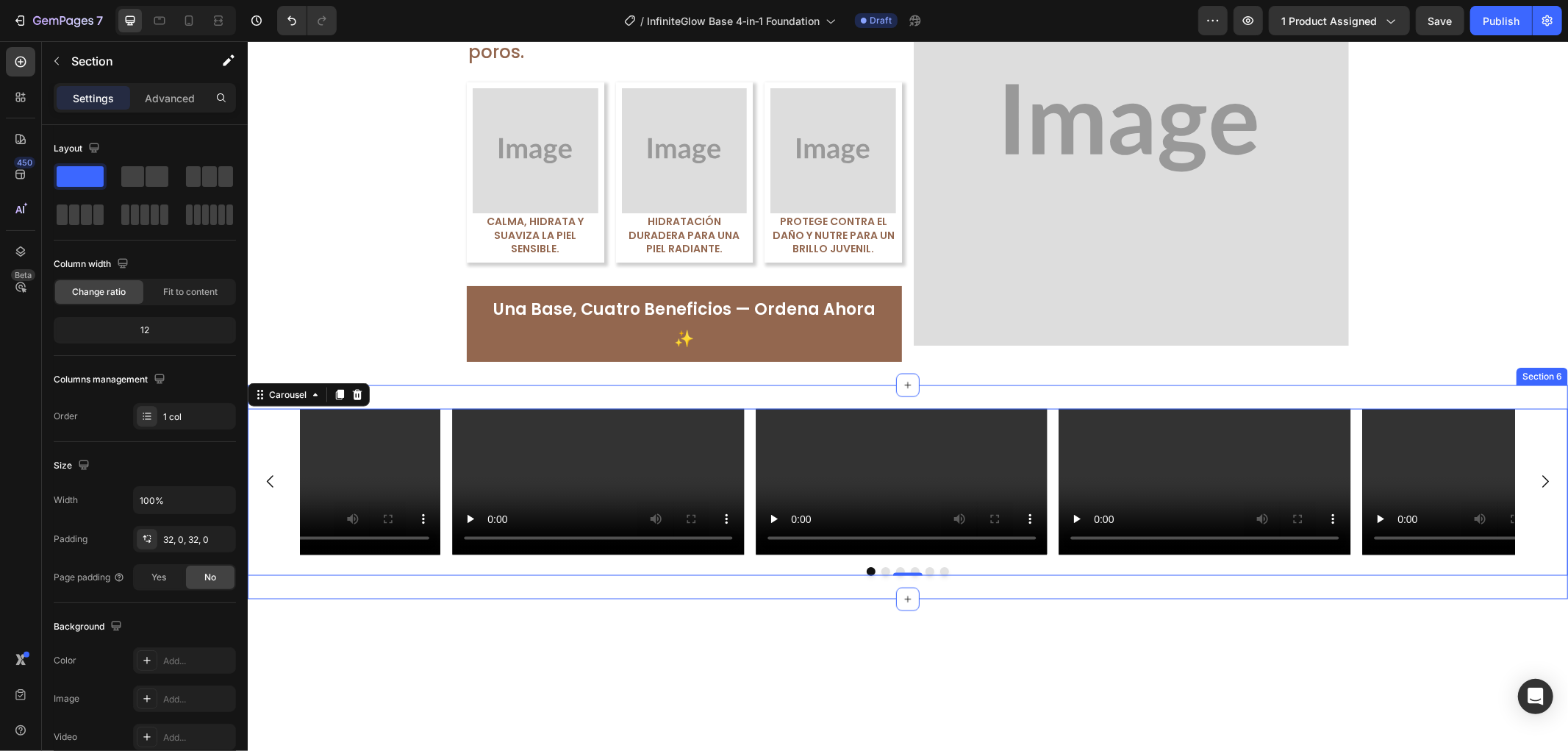
click at [719, 385] on div "Video Video Video Video Video Video Carousel 0 Section 6" at bounding box center [906, 492] width 1320 height 213
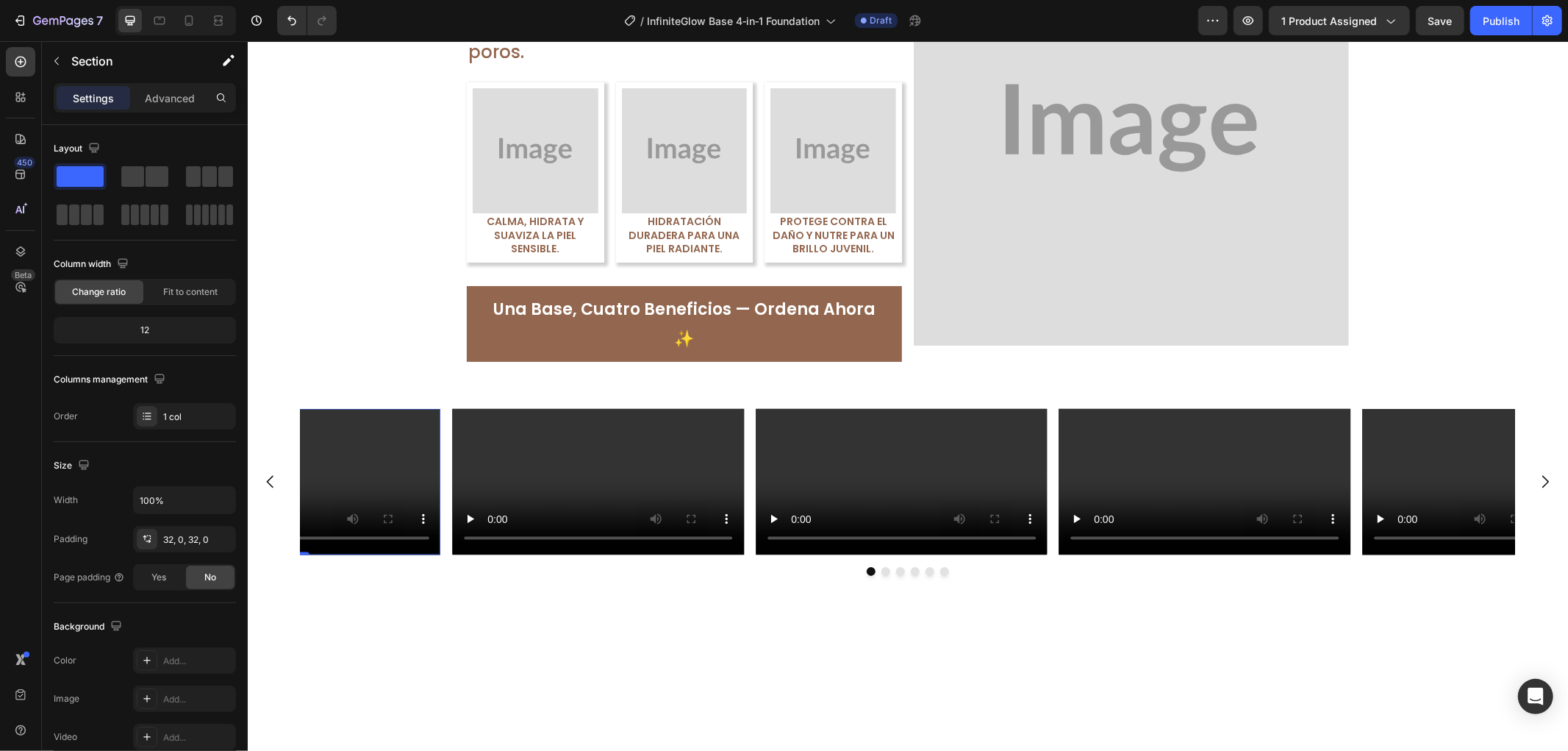
click at [376, 487] on video at bounding box center [294, 480] width 292 height 145
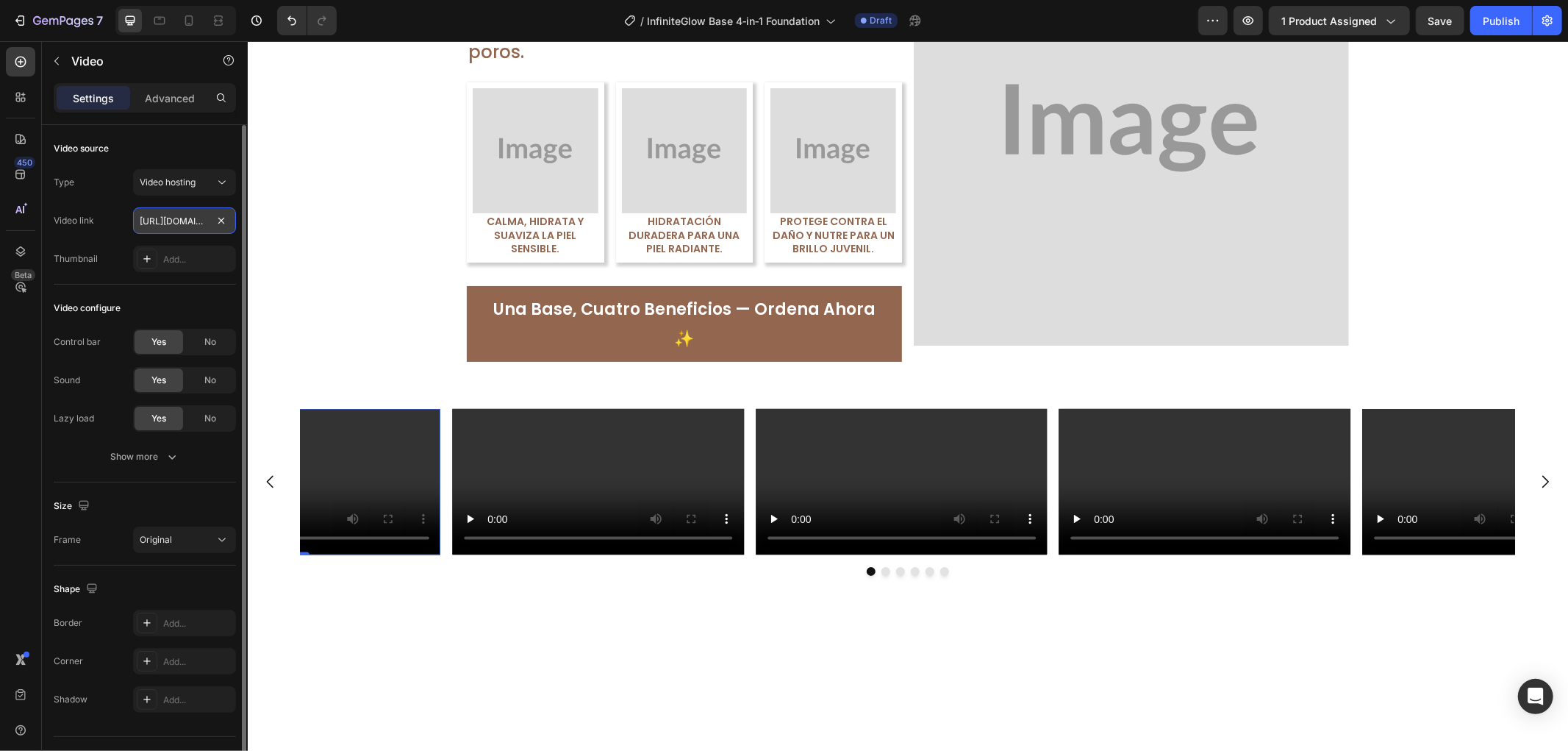
click at [181, 219] on input "[URL][DOMAIN_NAME]" at bounding box center [184, 220] width 103 height 26
paste input "s/files/1/0942/9106/7229/files/13_5030723a-cf8a-4423-8cc7-02ca5a0317f5.png?v=17…"
type input "[URL][DOMAIN_NAME]"
click at [149, 291] on div "Video configure Control bar Yes No Sound Yes No Lazy load Yes No Show more" at bounding box center [144, 383] width 182 height 198
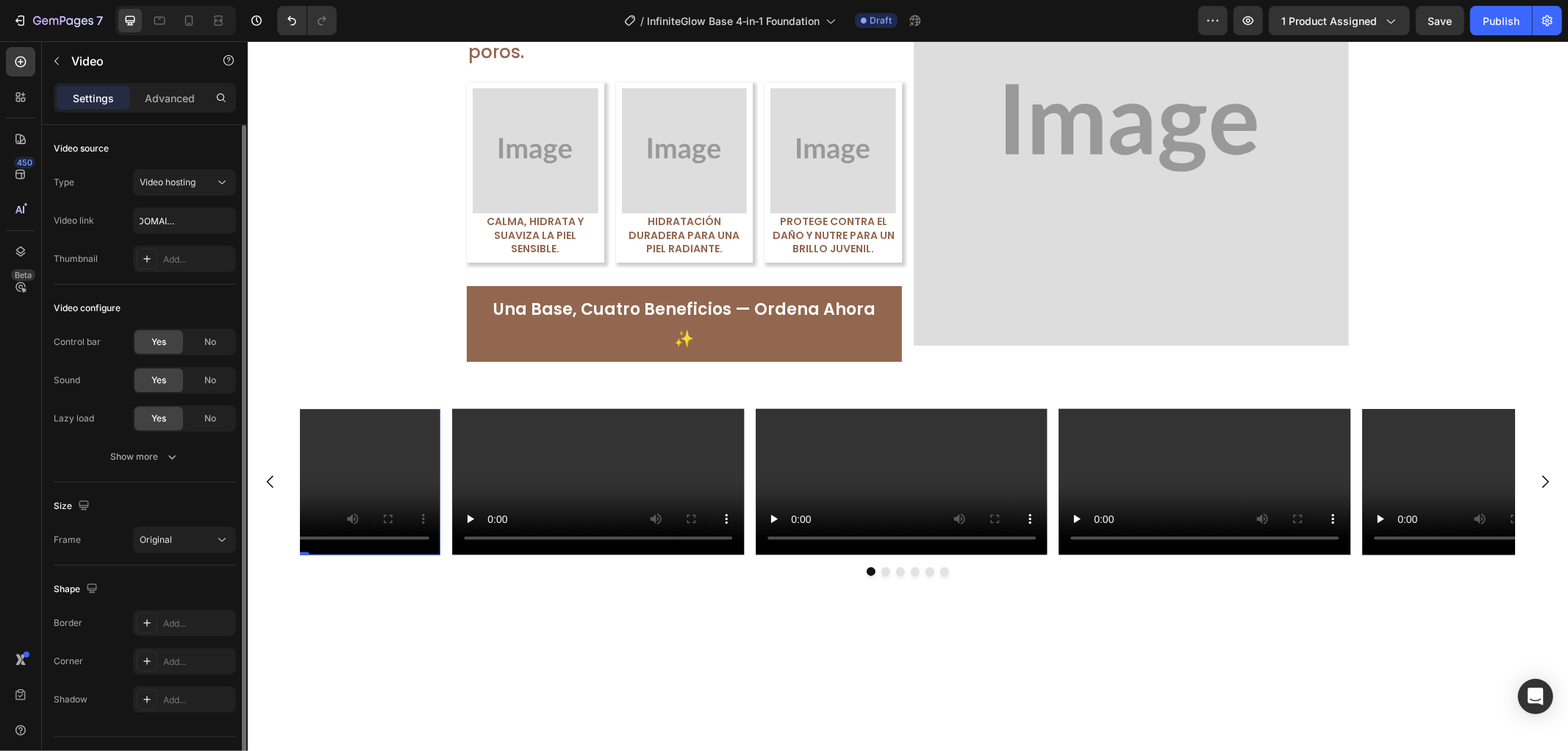
scroll to position [0, 0]
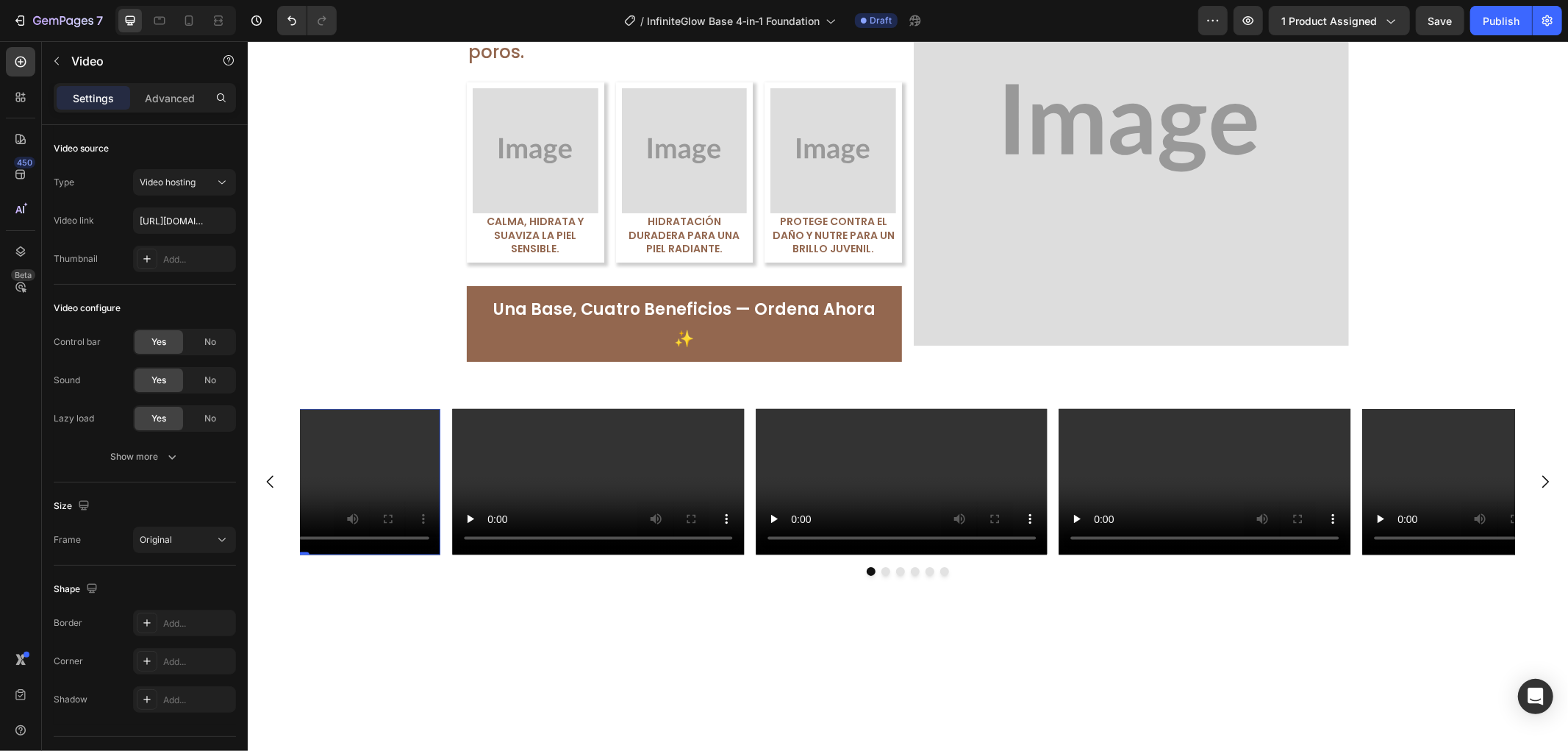
click at [374, 410] on video at bounding box center [294, 480] width 292 height 145
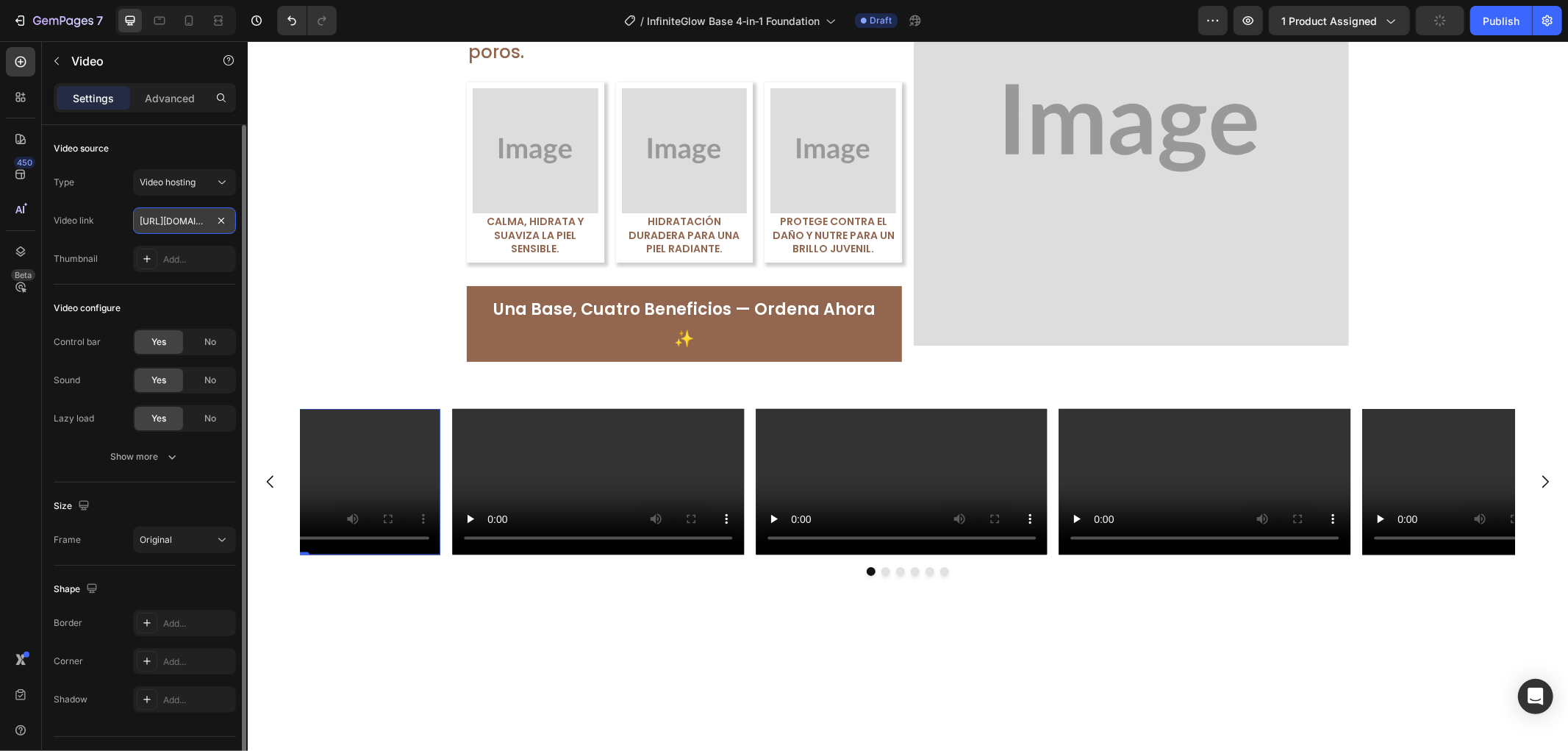
click at [174, 223] on input "[URL][DOMAIN_NAME]" at bounding box center [184, 220] width 103 height 26
click at [151, 213] on input "text" at bounding box center [184, 220] width 103 height 26
type input "[URL][DOMAIN_NAME]"
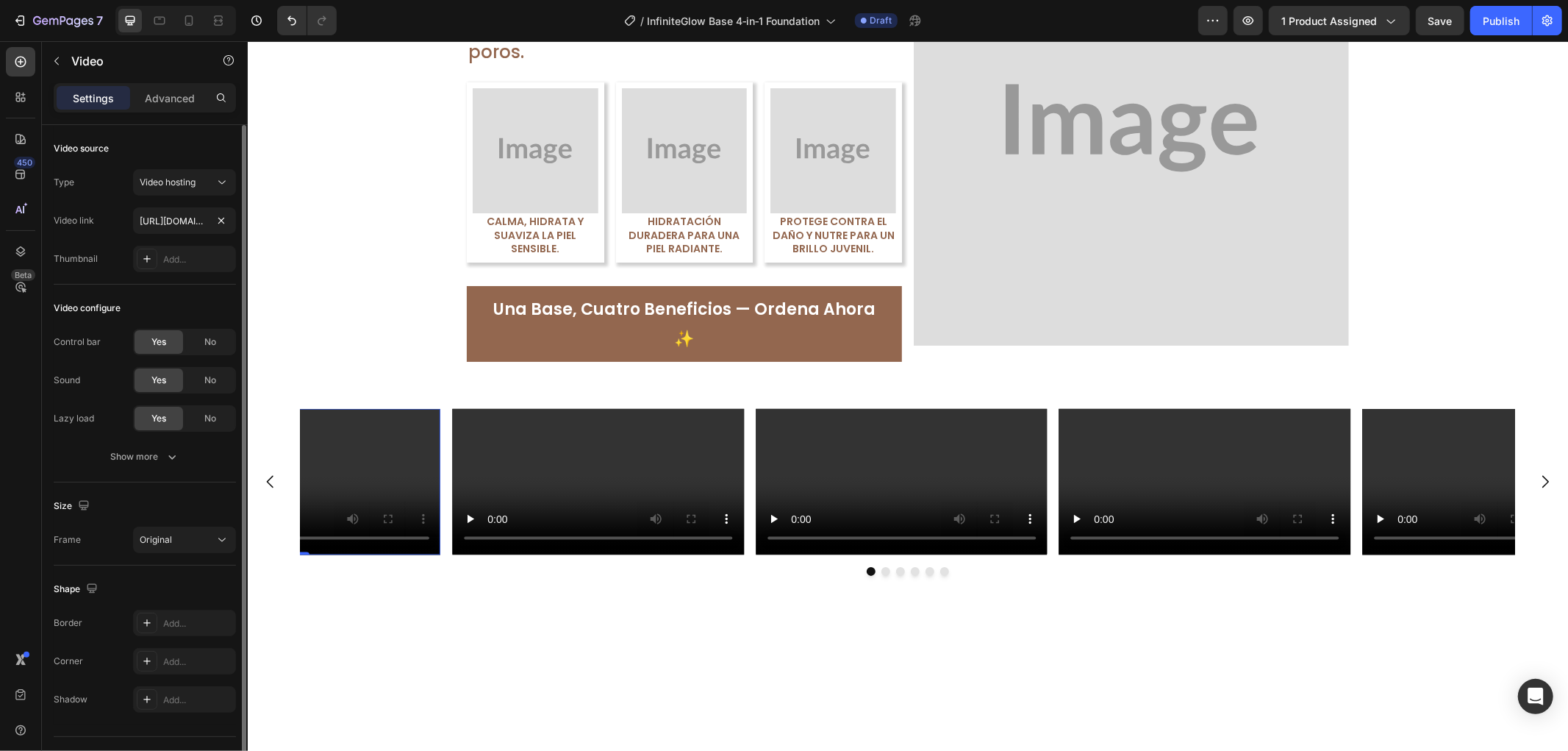
click at [169, 304] on div "Video configure" at bounding box center [144, 308] width 182 height 24
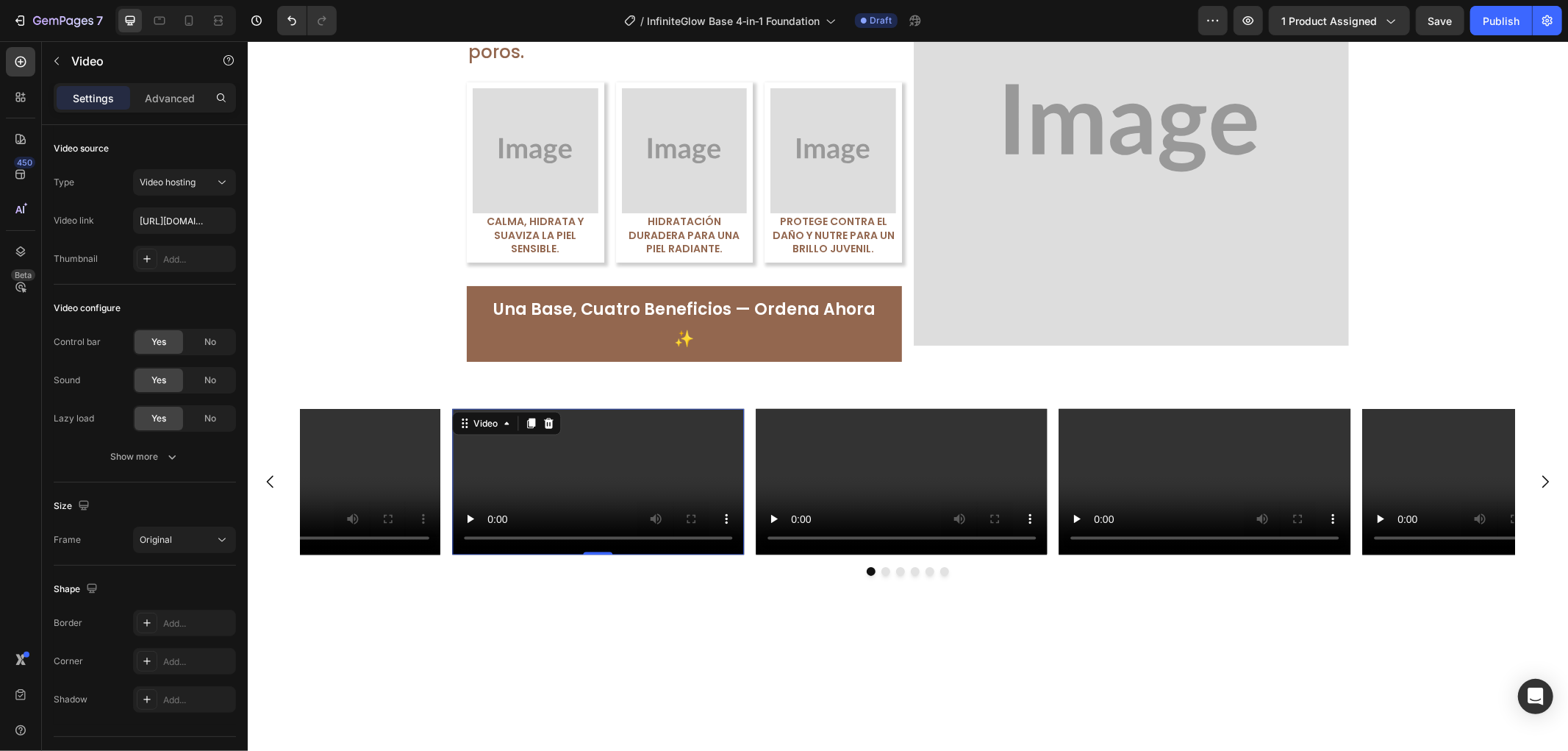
click at [598, 546] on video at bounding box center [597, 480] width 292 height 145
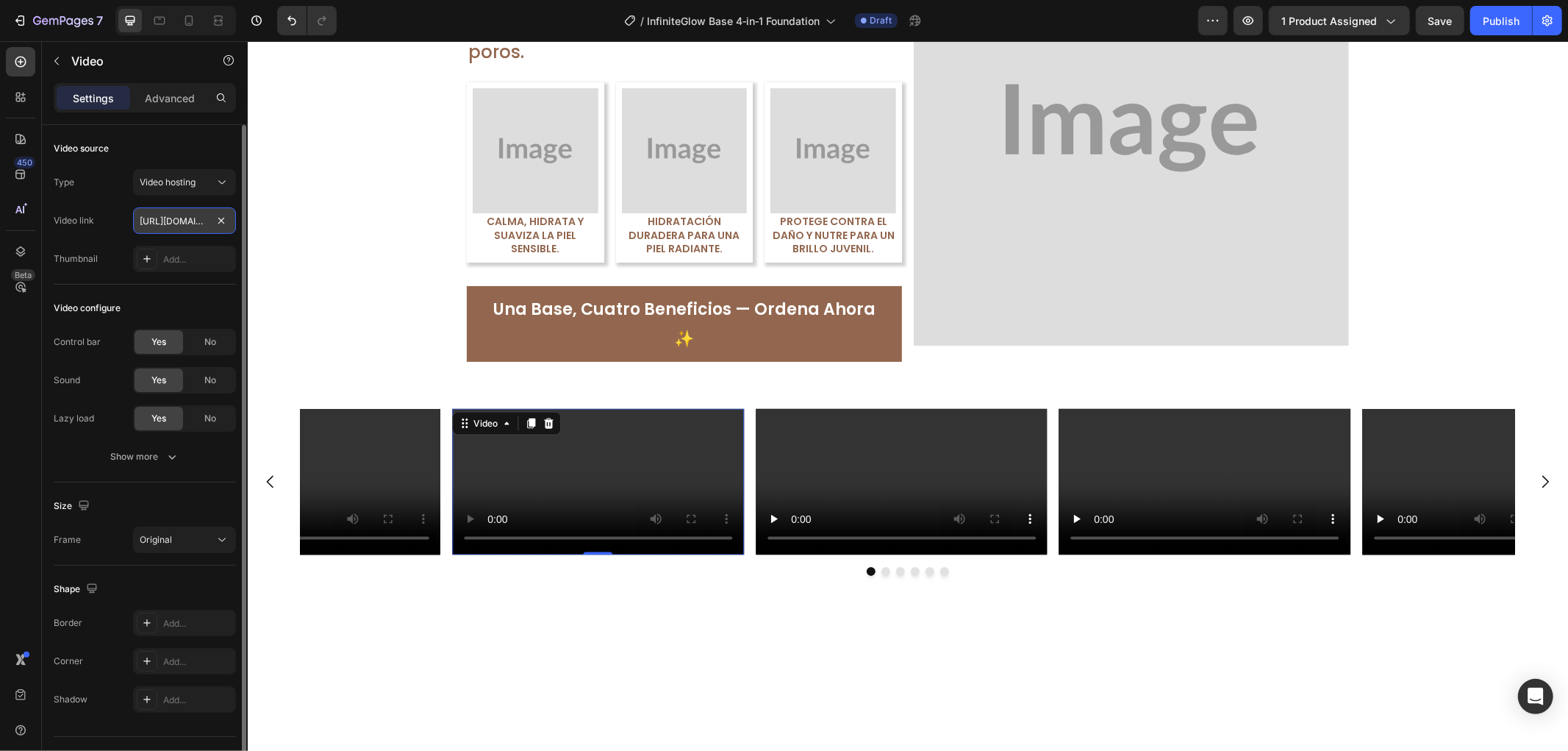
scroll to position [0, 278]
type input "[URL][DOMAIN_NAME]"
click at [200, 306] on div "Video configure" at bounding box center [144, 308] width 182 height 24
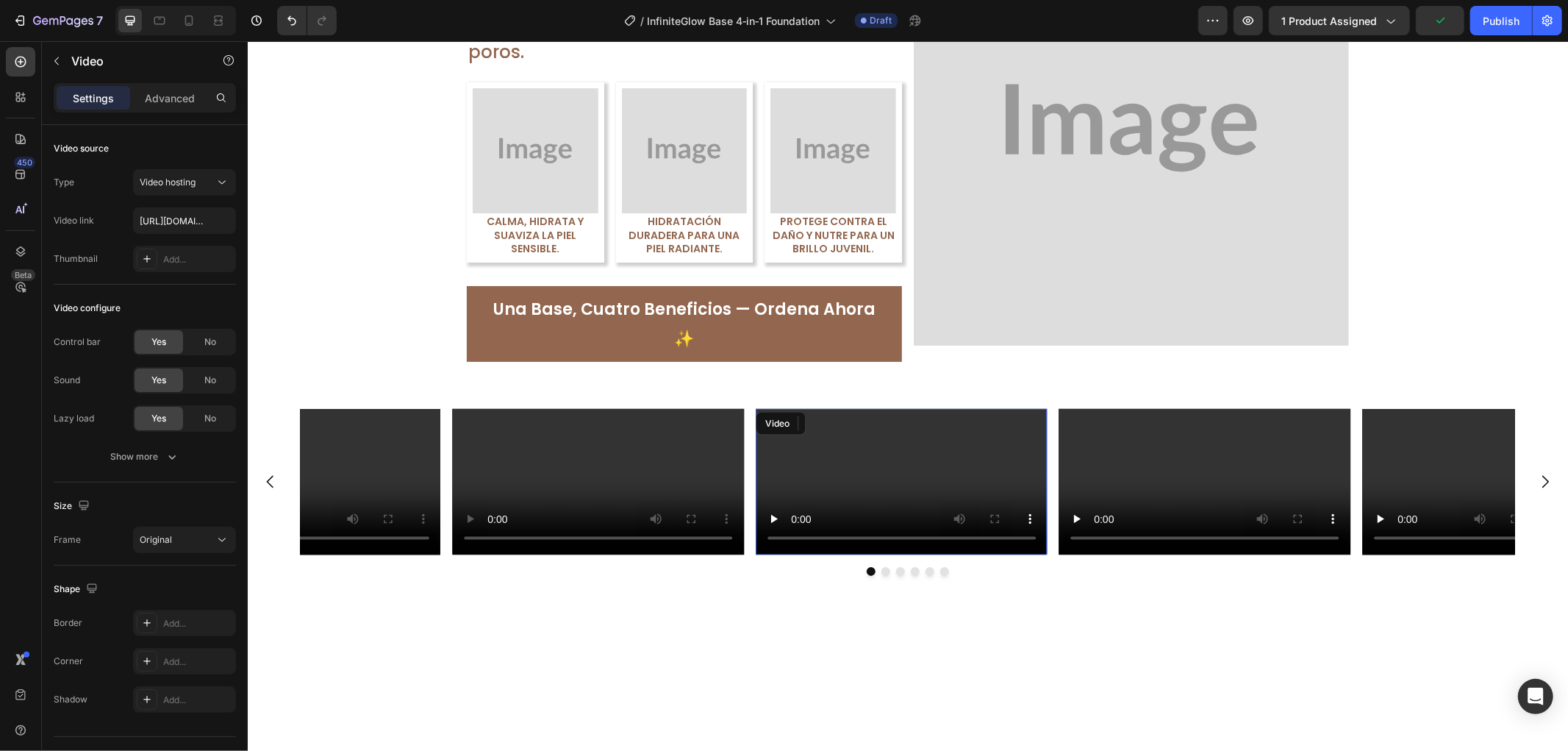
click at [841, 496] on video at bounding box center [900, 480] width 292 height 145
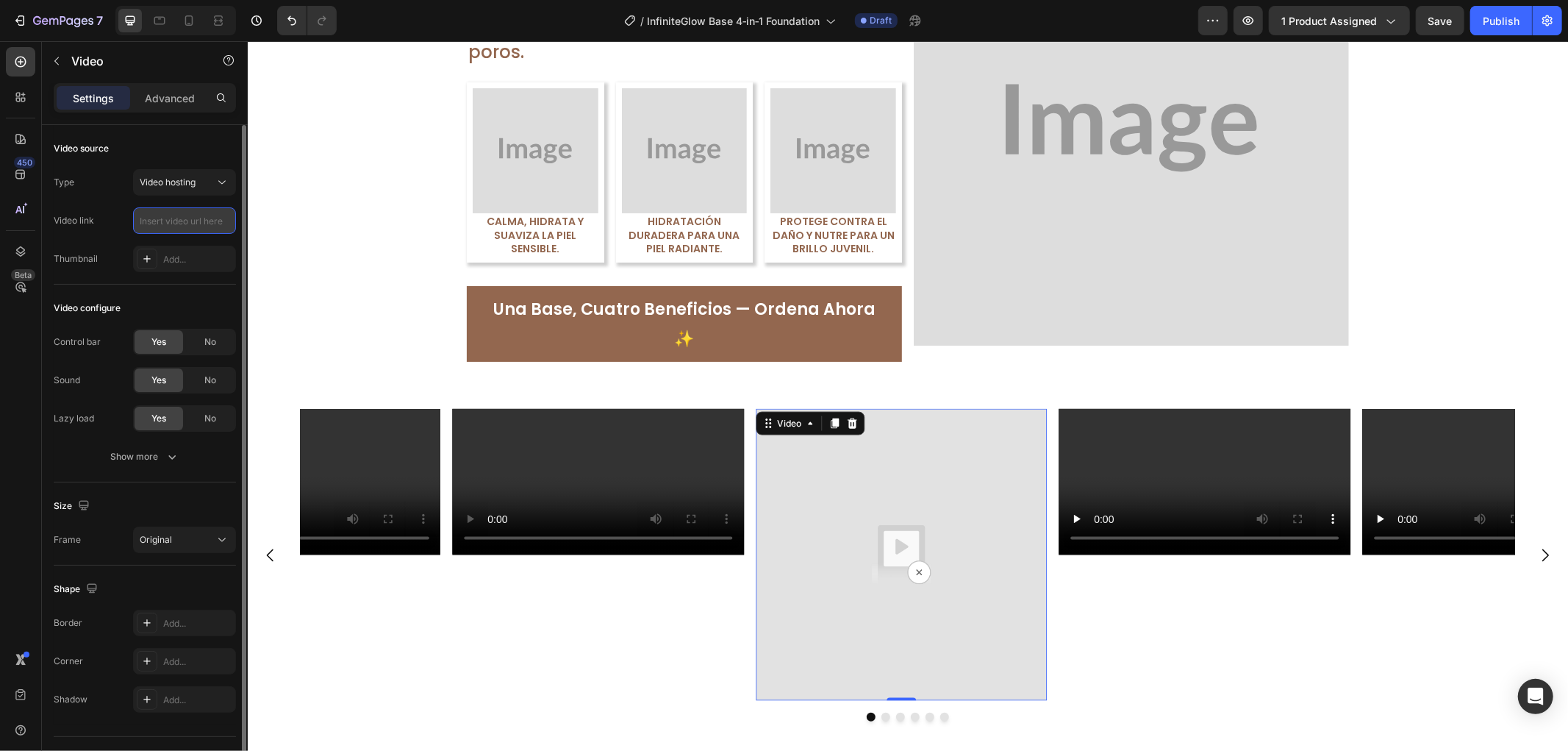
paste input "[URL][DOMAIN_NAME]"
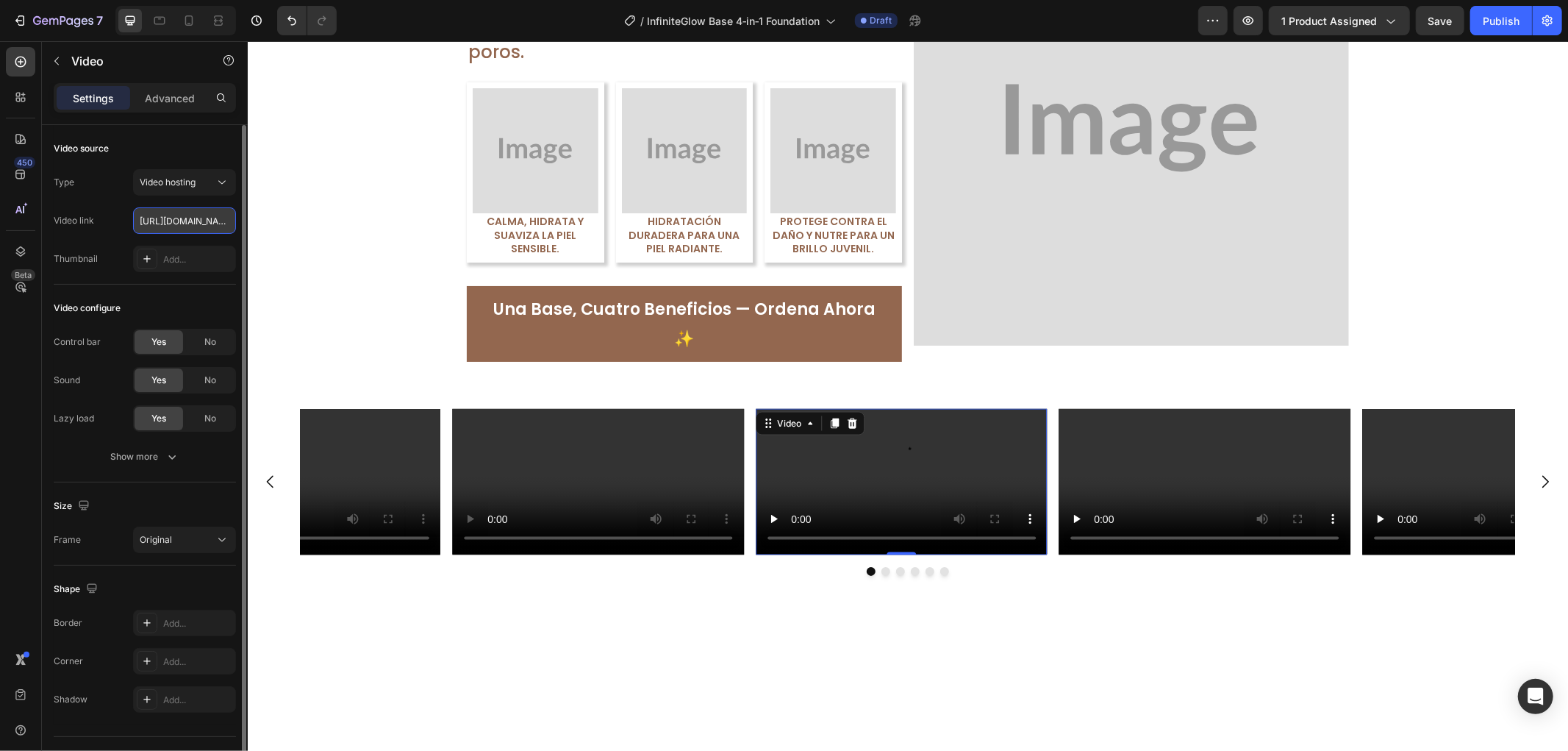
scroll to position [0, 270]
type input "[URL][DOMAIN_NAME]"
click at [200, 296] on div "Video configure" at bounding box center [144, 308] width 182 height 24
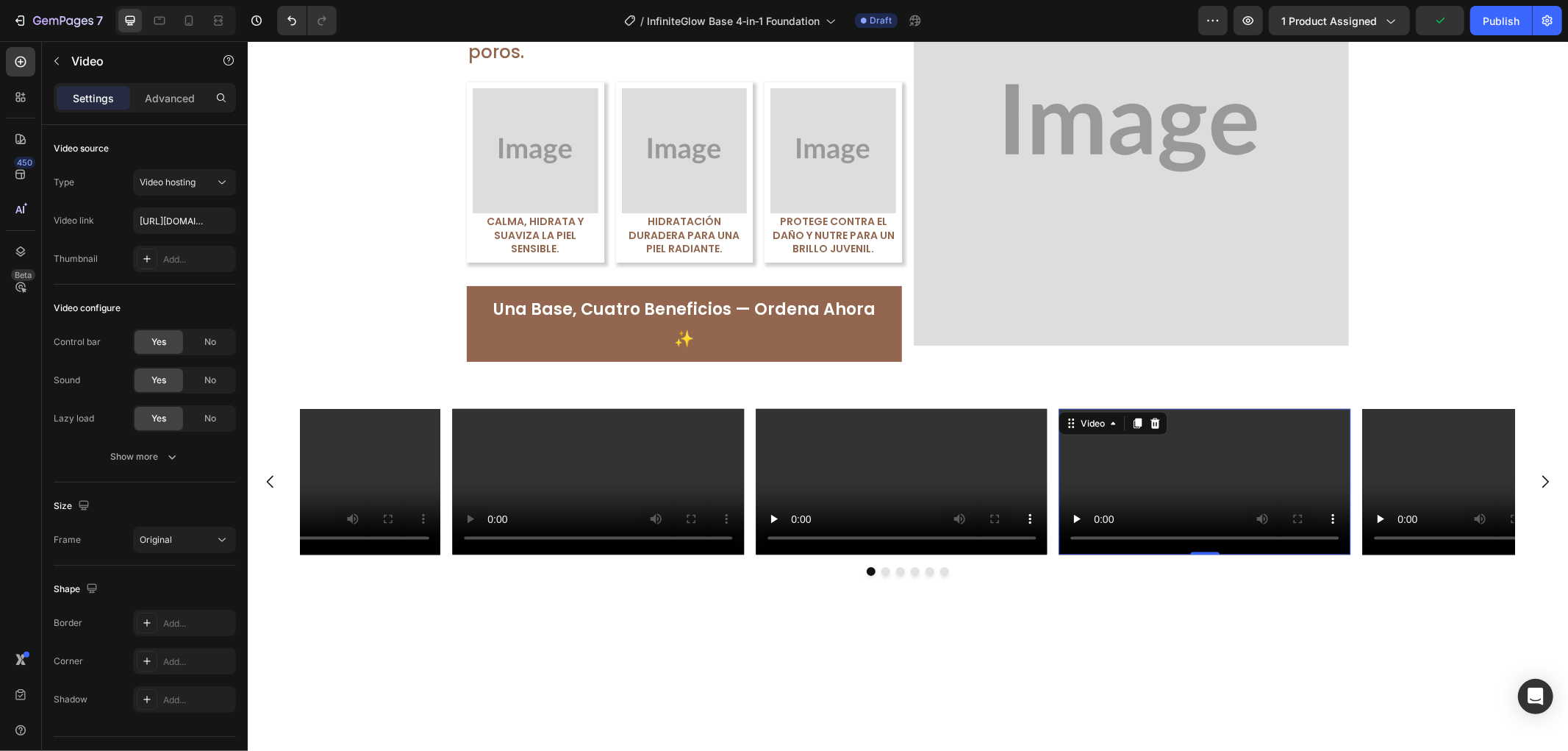
click at [1320, 554] on video at bounding box center [1204, 480] width 292 height 145
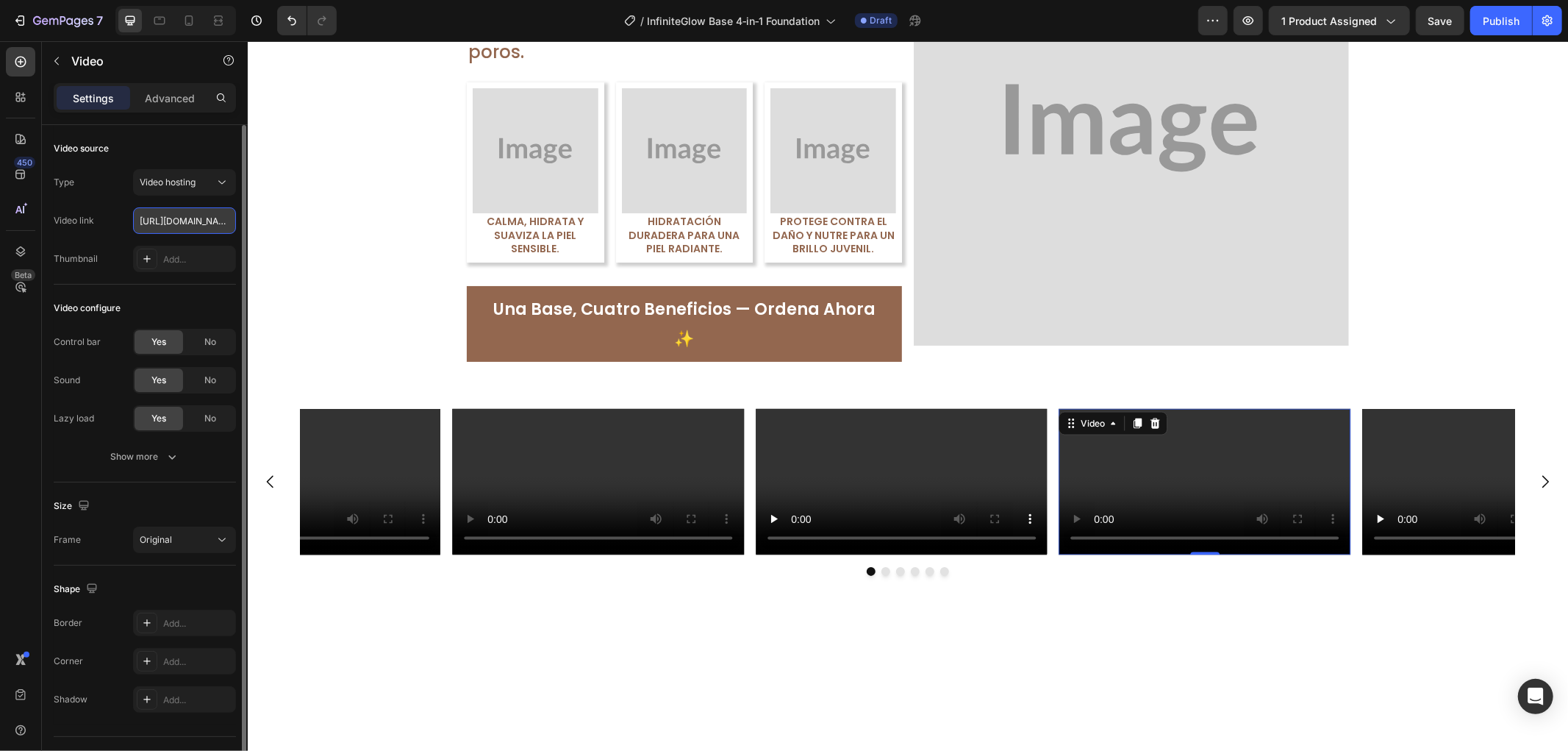
scroll to position [0, 274]
type input "[URL][DOMAIN_NAME]"
click at [197, 308] on div "Video configure" at bounding box center [144, 308] width 182 height 24
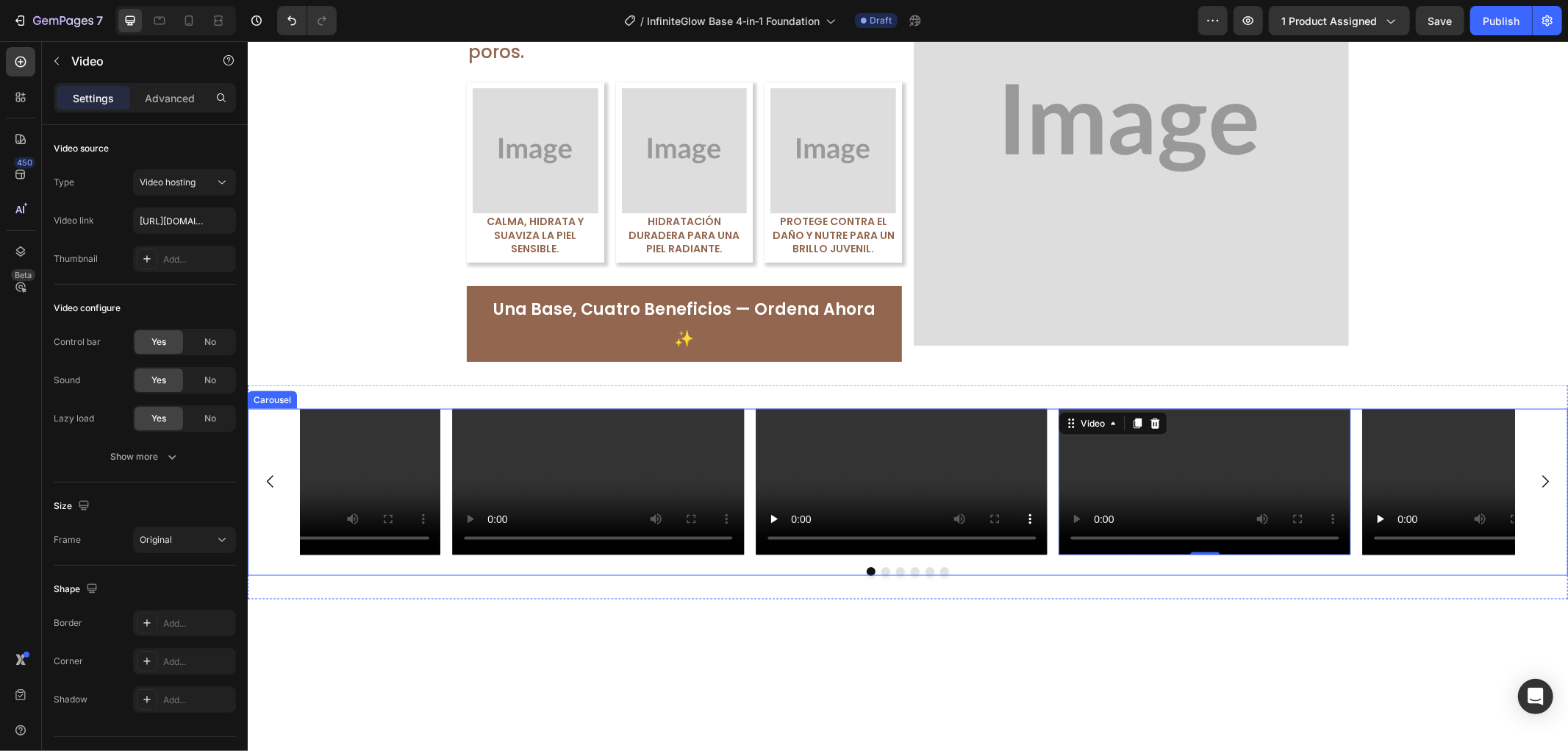
click at [1536, 490] on icon "Carousel Next Arrow" at bounding box center [1545, 481] width 18 height 18
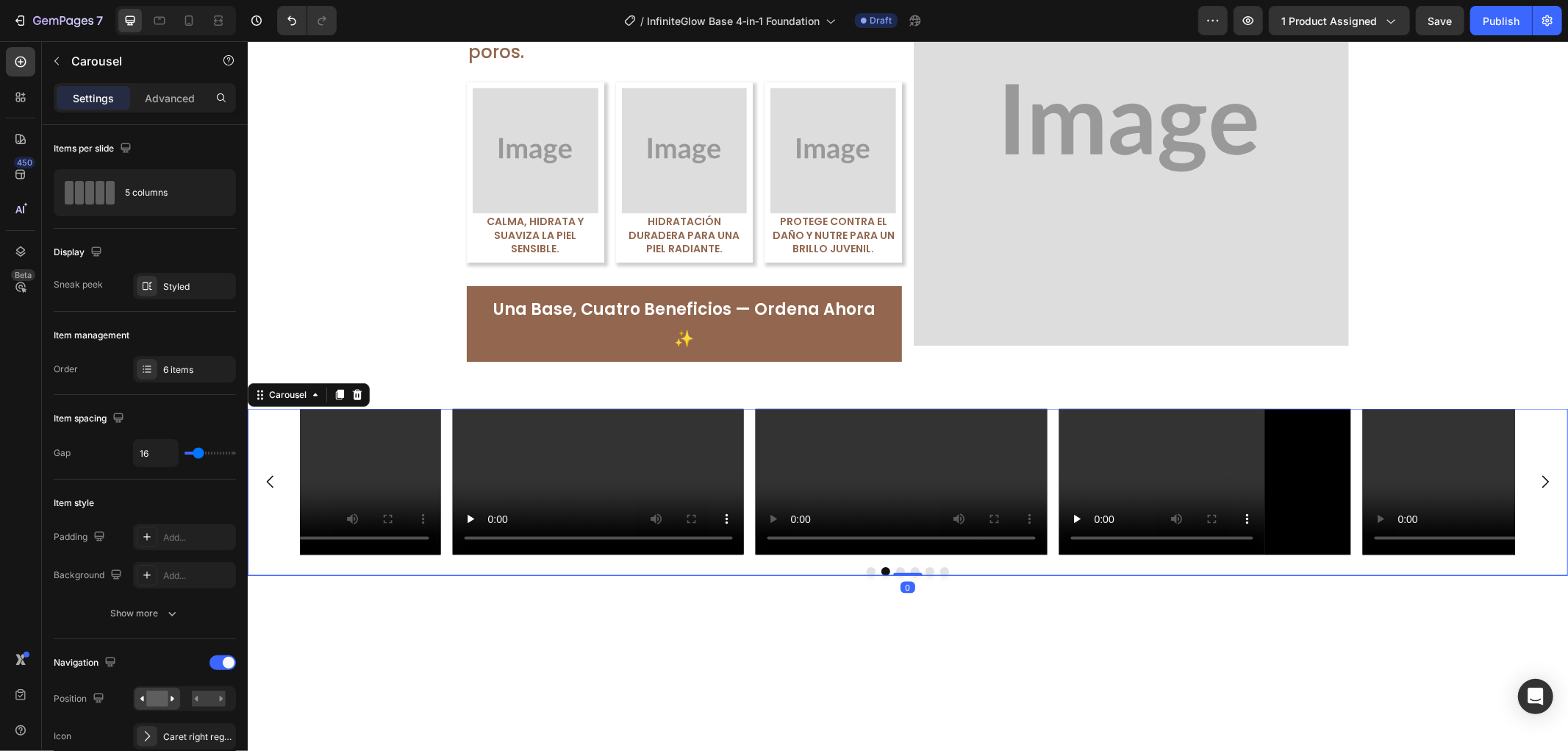
click at [1536, 490] on icon "Carousel Next Arrow" at bounding box center [1545, 481] width 18 height 18
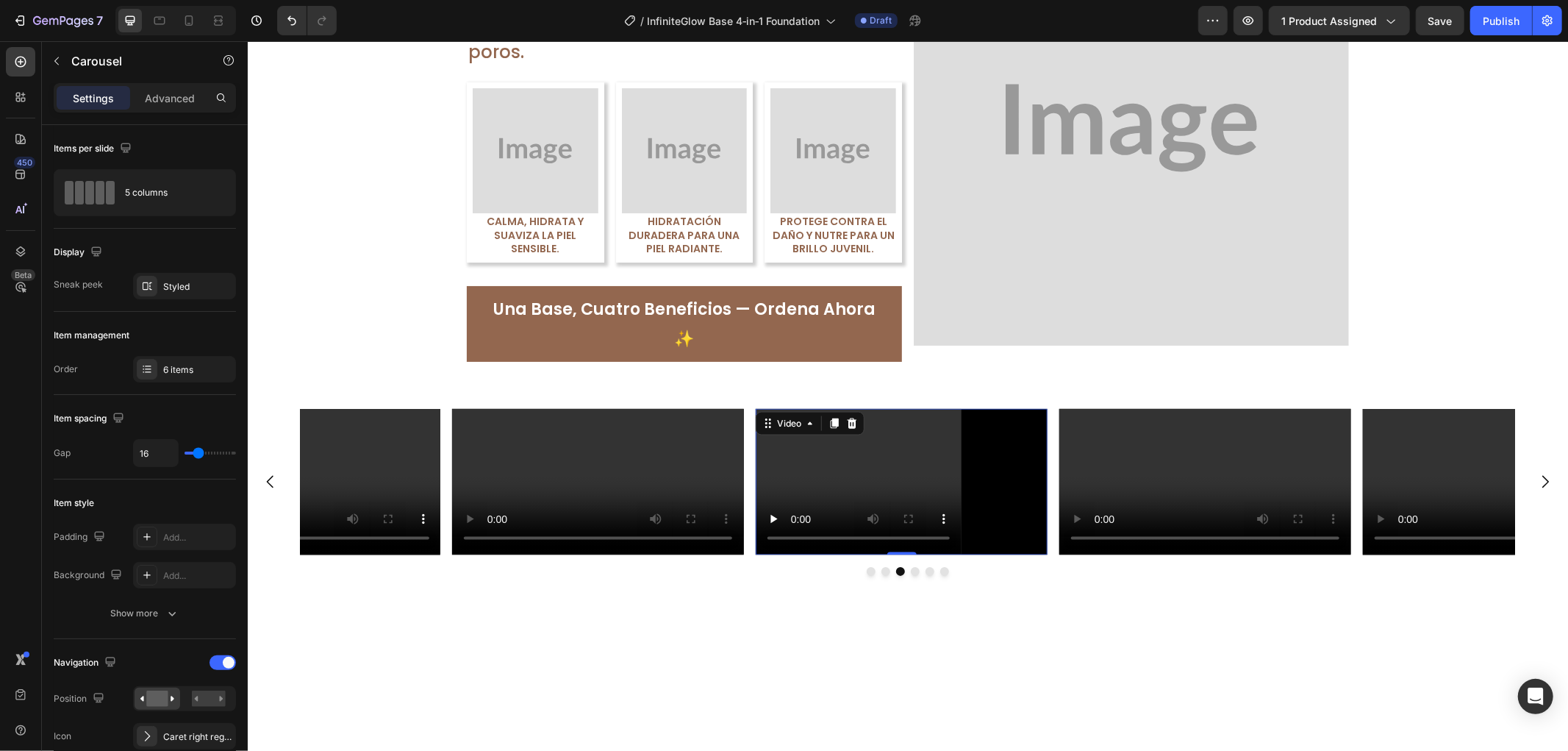
click at [947, 554] on video at bounding box center [900, 480] width 292 height 145
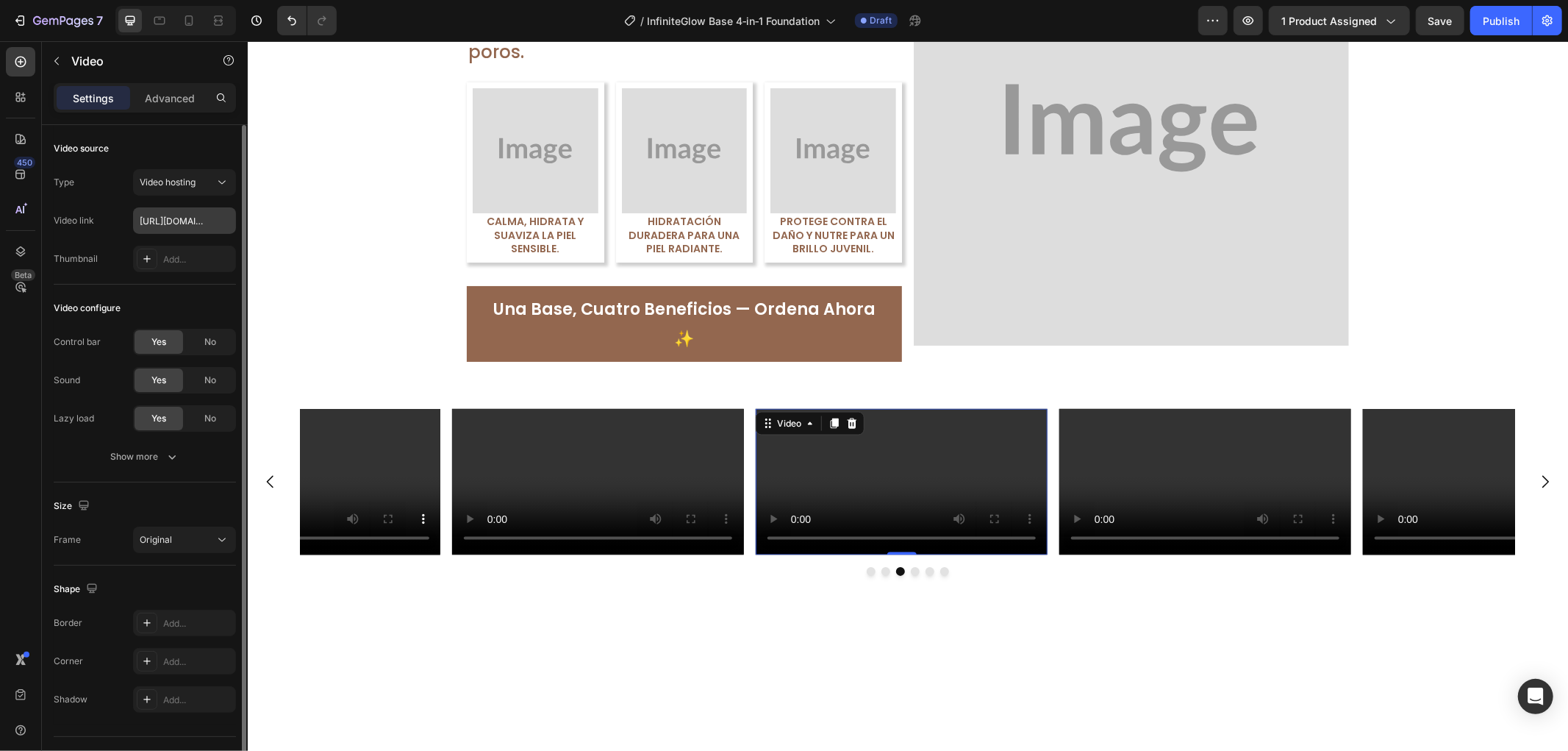
drag, startPoint x: 221, startPoint y: 202, endPoint x: 220, endPoint y: 211, distance: 9.1
click at [221, 204] on div "Type Video hosting Video link [URL][DOMAIN_NAME] Thumbnail Add..." at bounding box center [144, 220] width 182 height 103
paste input "[URL][DOMAIN_NAME]"
type input "[URL][DOMAIN_NAME]"
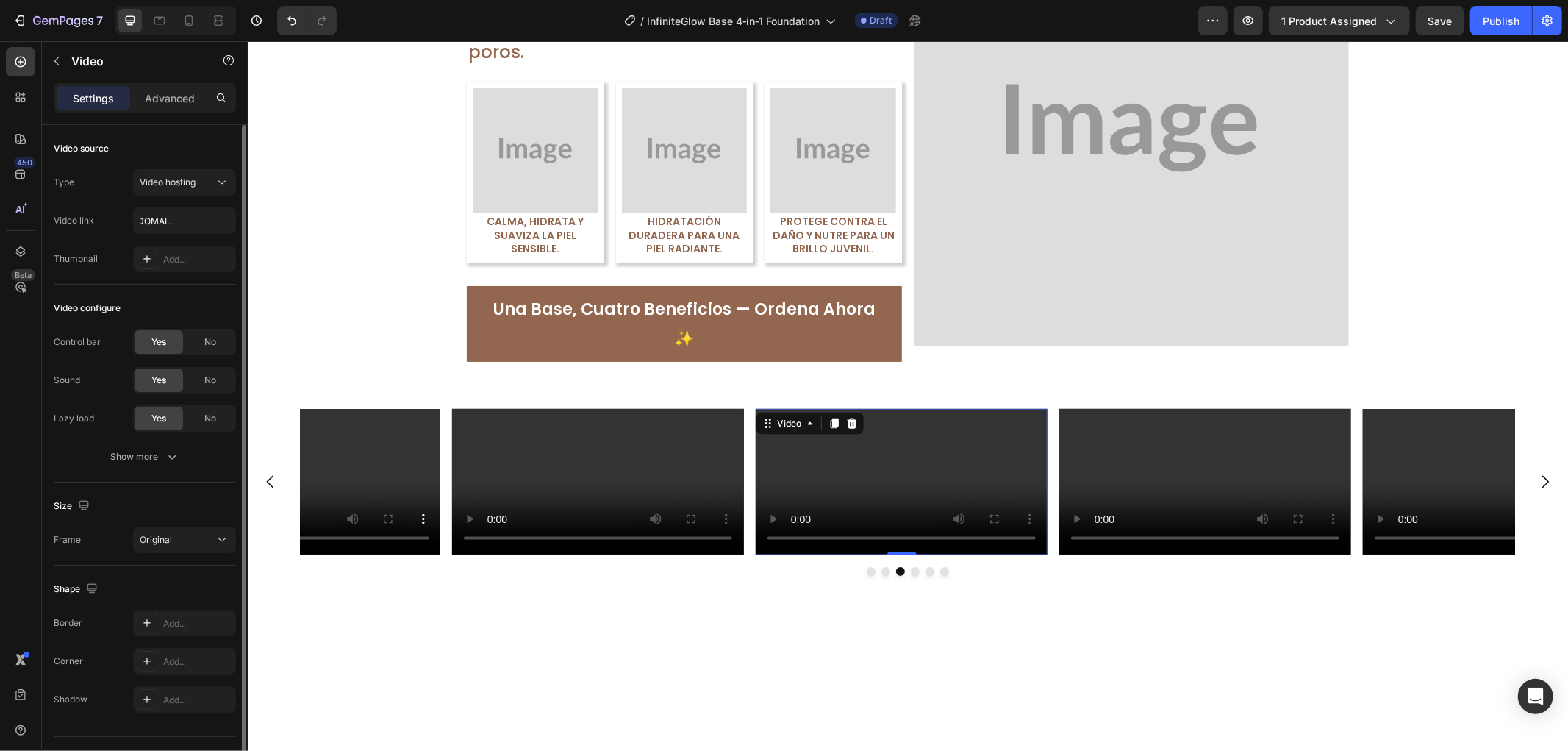
scroll to position [0, 0]
click at [189, 292] on div "Video configure Control bar Yes No Sound Yes No Lazy load Yes No Show more" at bounding box center [144, 383] width 182 height 198
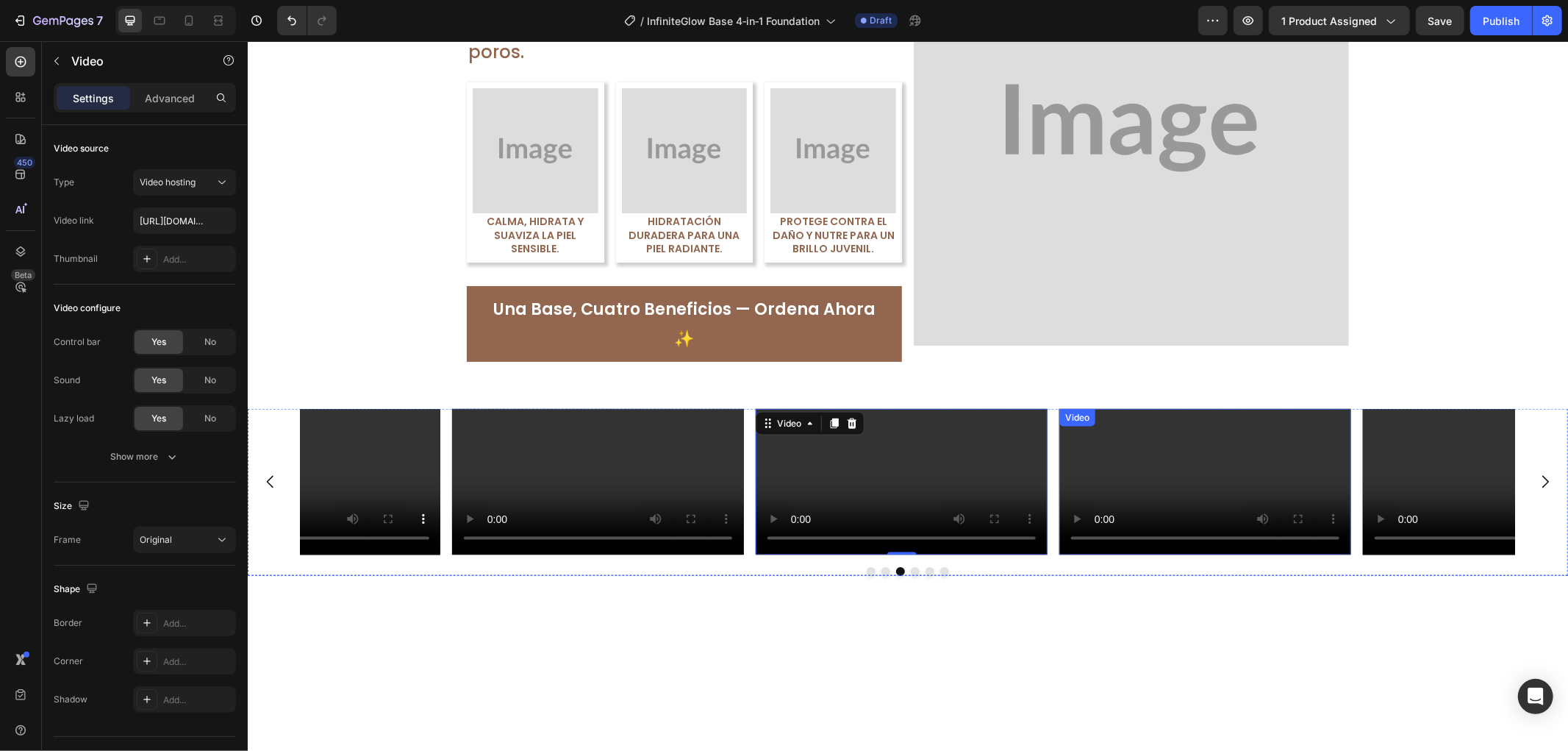
click at [1267, 549] on video at bounding box center [1204, 480] width 292 height 145
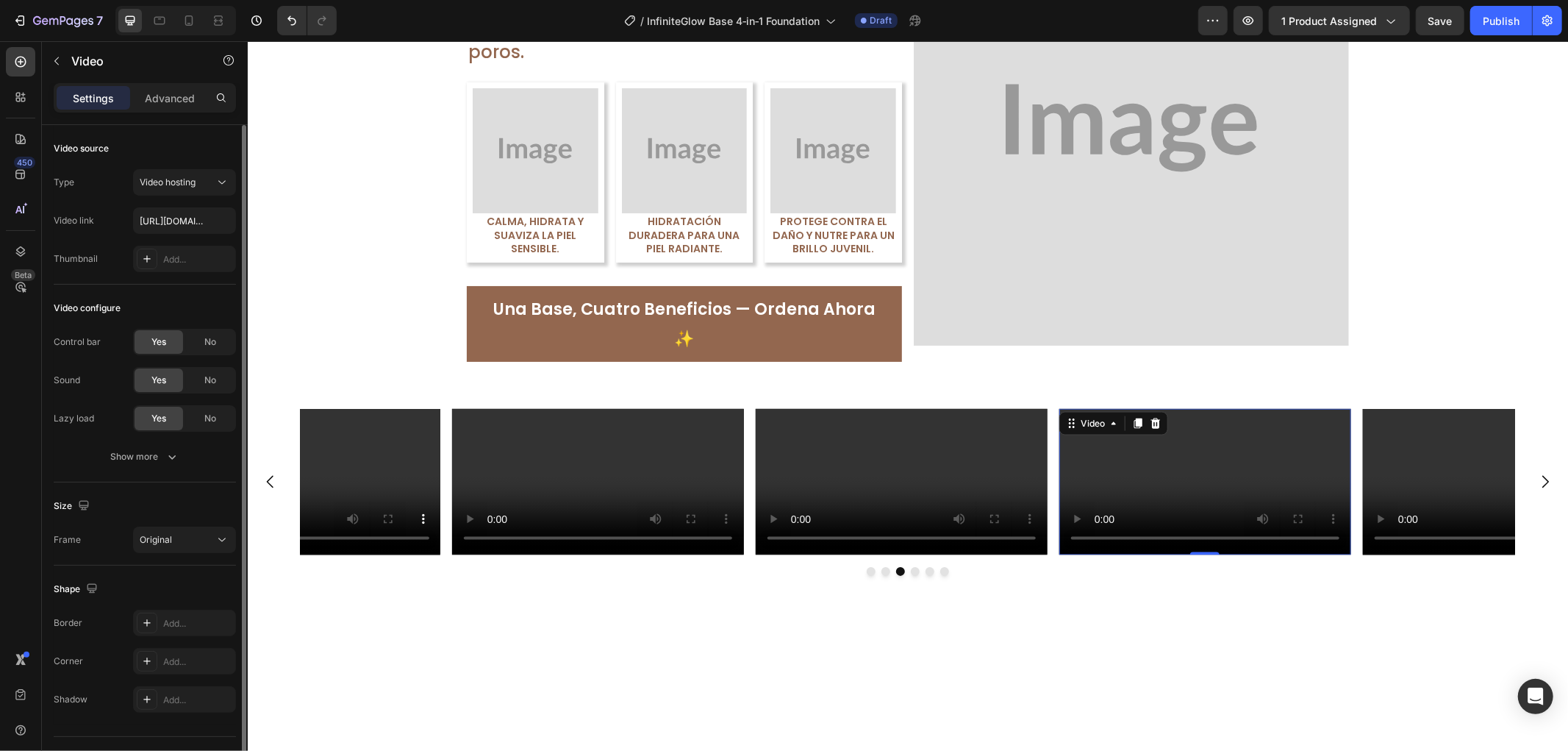
click at [191, 197] on div "Type Video hosting Video link [URL][DOMAIN_NAME] Thumbnail Add..." at bounding box center [144, 220] width 182 height 103
paste input "[URL][DOMAIN_NAME]"
type input "[URL][DOMAIN_NAME]"
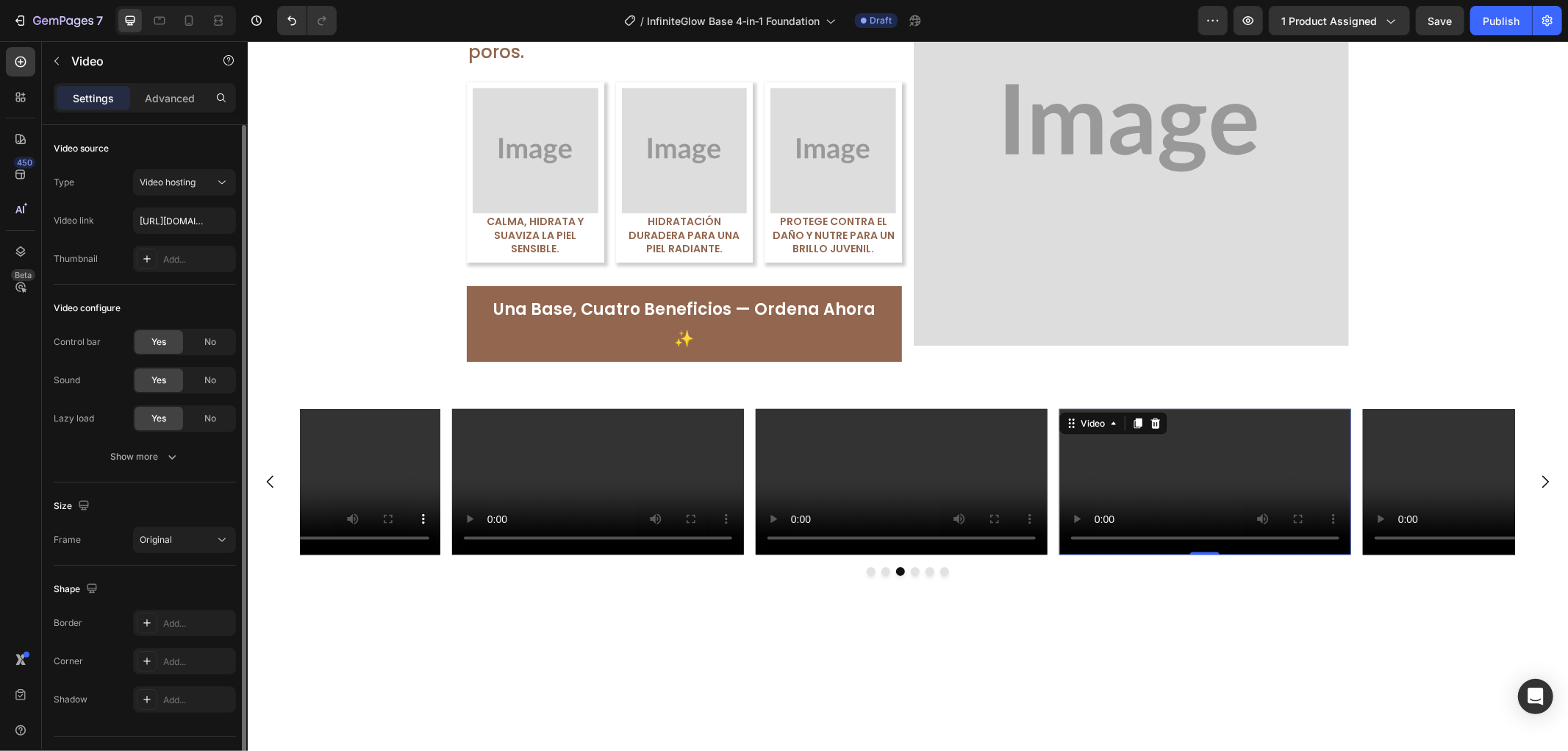
click at [191, 287] on div "Video configure Control bar Yes No Sound Yes No Lazy load Yes No Show more" at bounding box center [144, 383] width 182 height 198
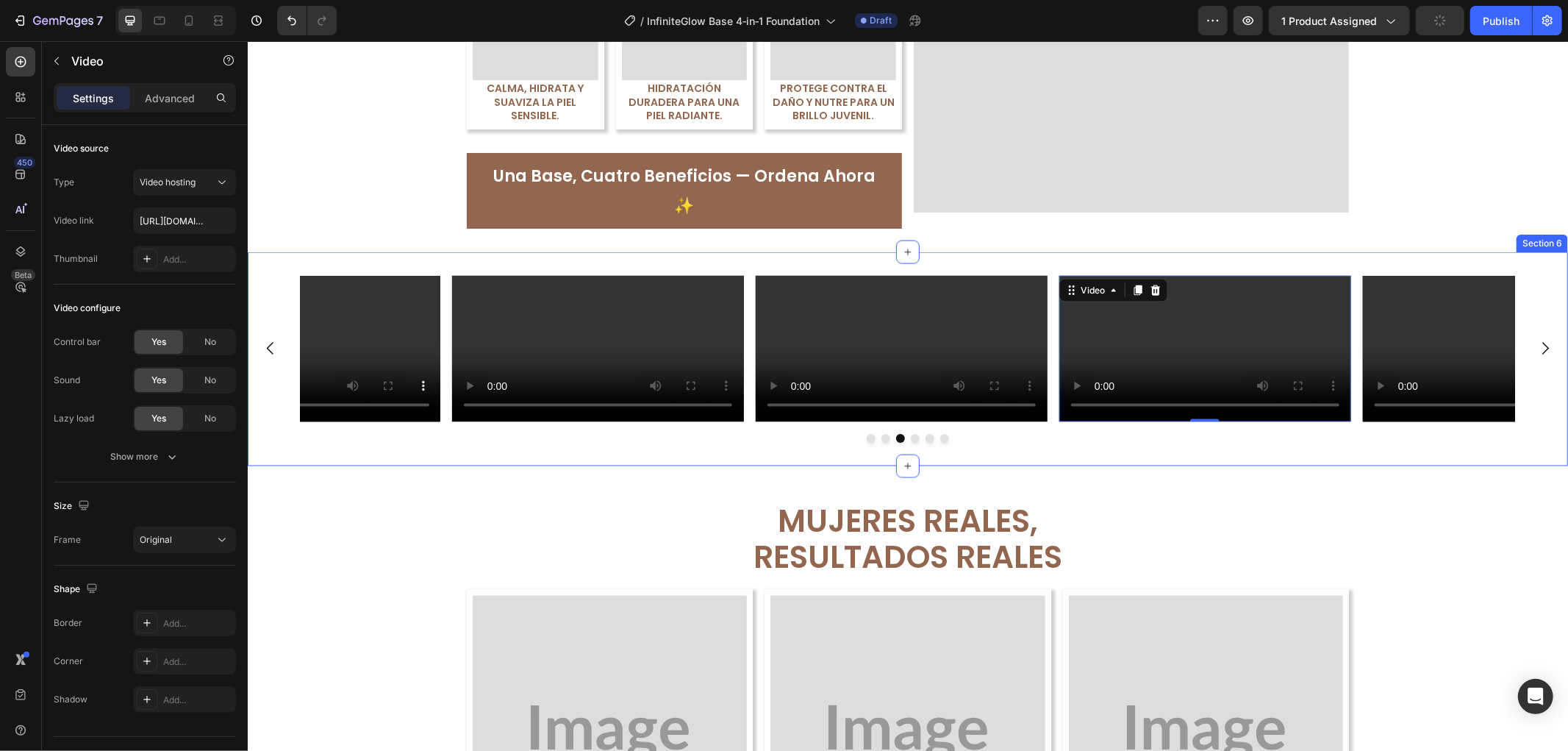
scroll to position [2043, 0]
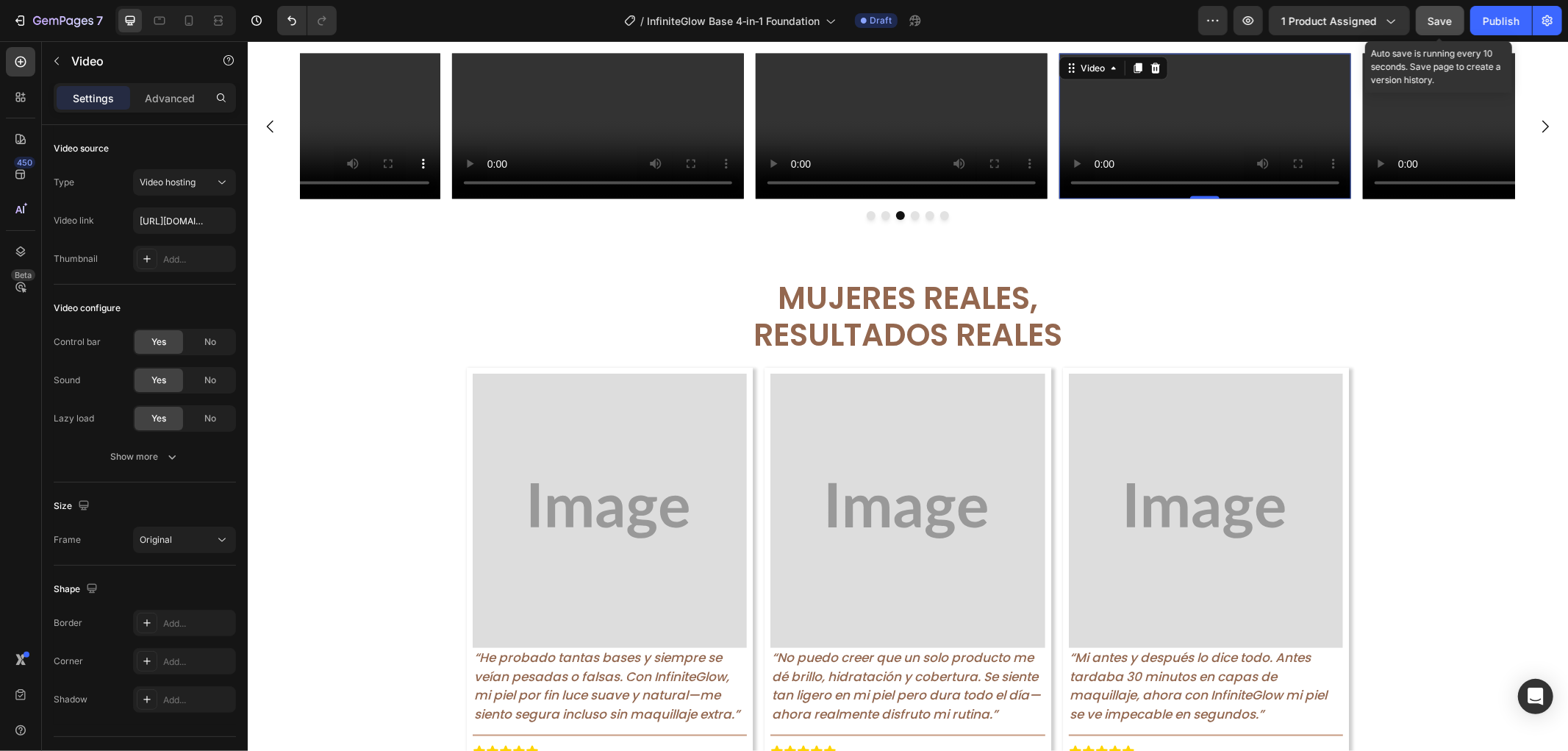
click at [1457, 12] on button "Save" at bounding box center [1440, 20] width 48 height 29
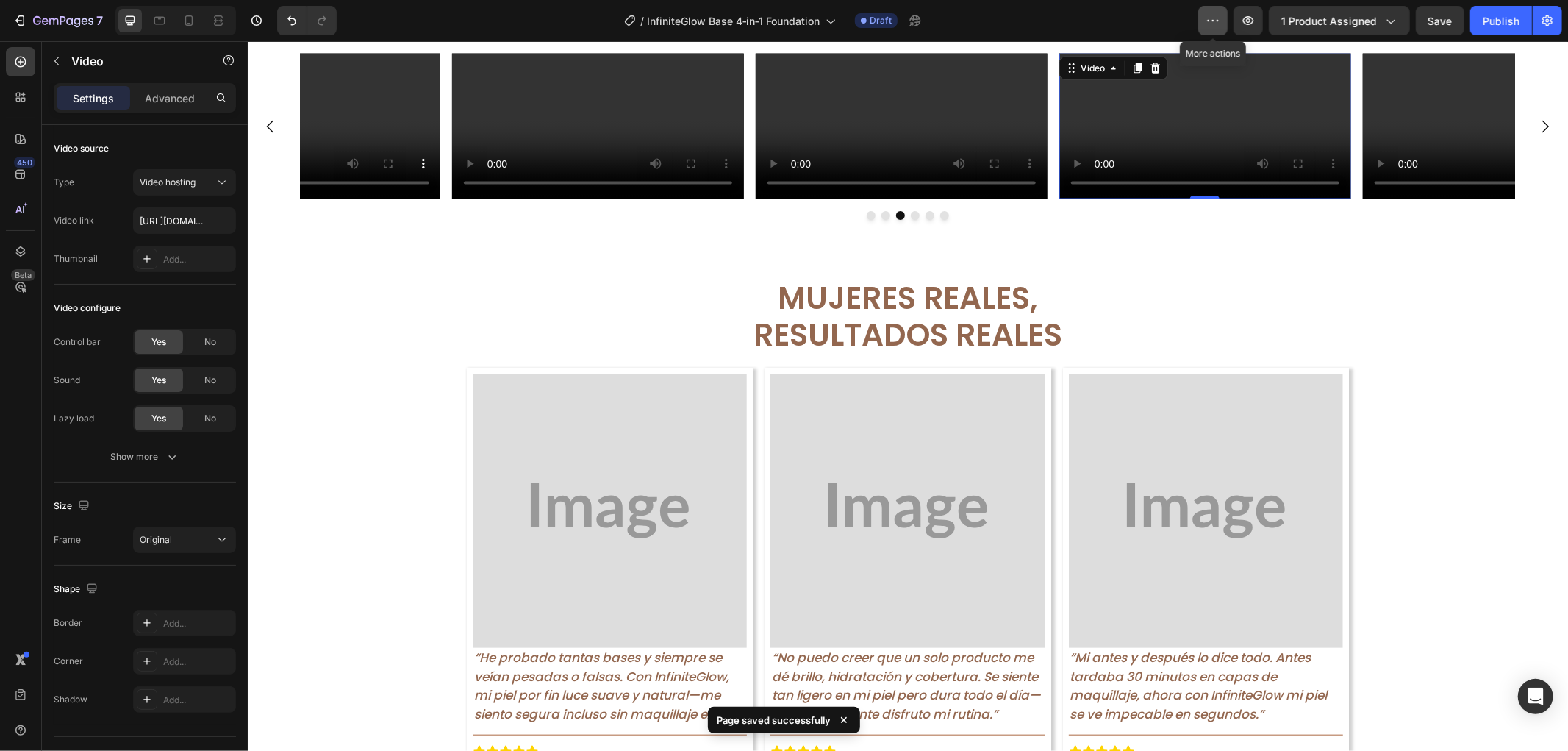
click at [1221, 19] on icon "button" at bounding box center [1213, 20] width 15 height 15
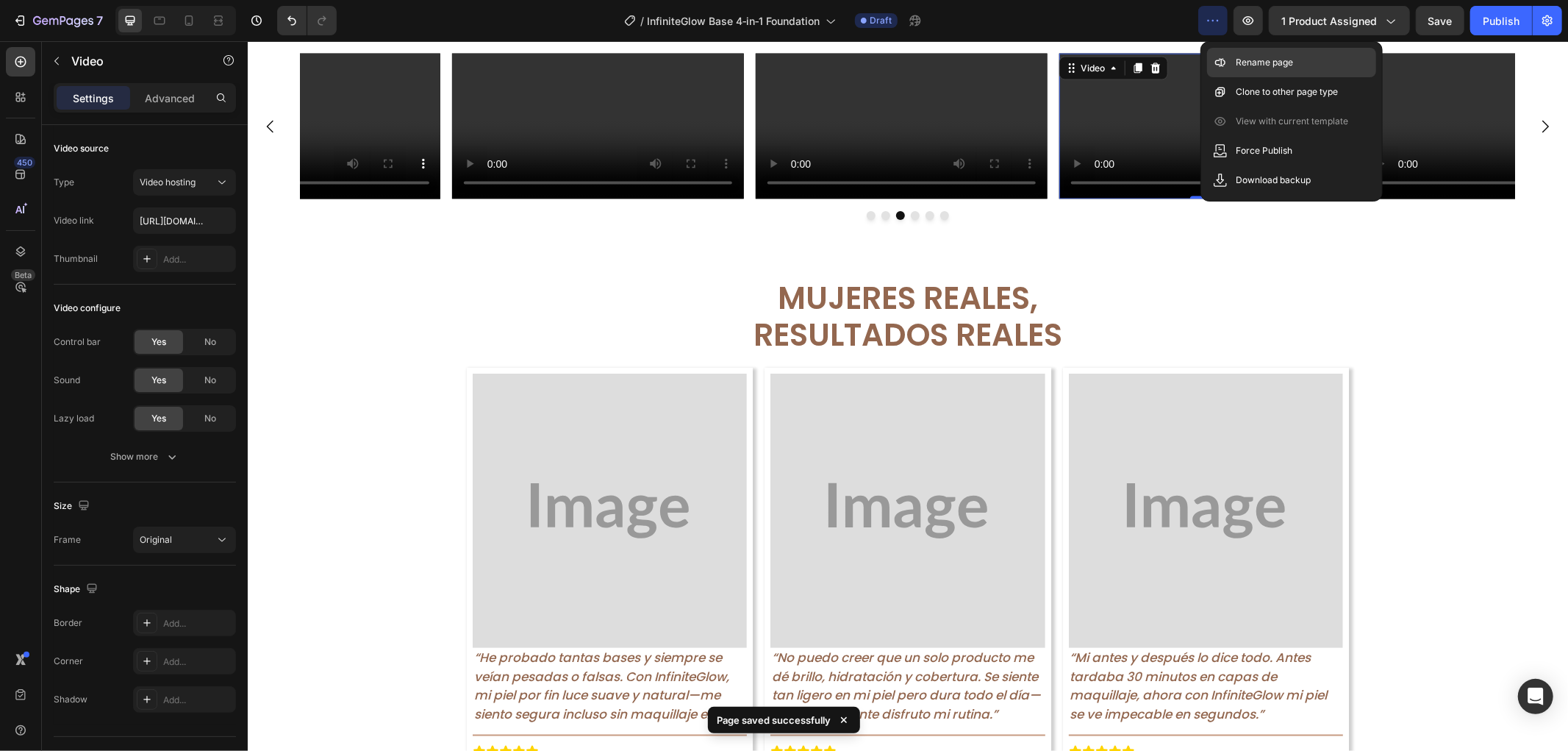
click at [1252, 68] on p "Rename page" at bounding box center [1265, 63] width 57 height 15
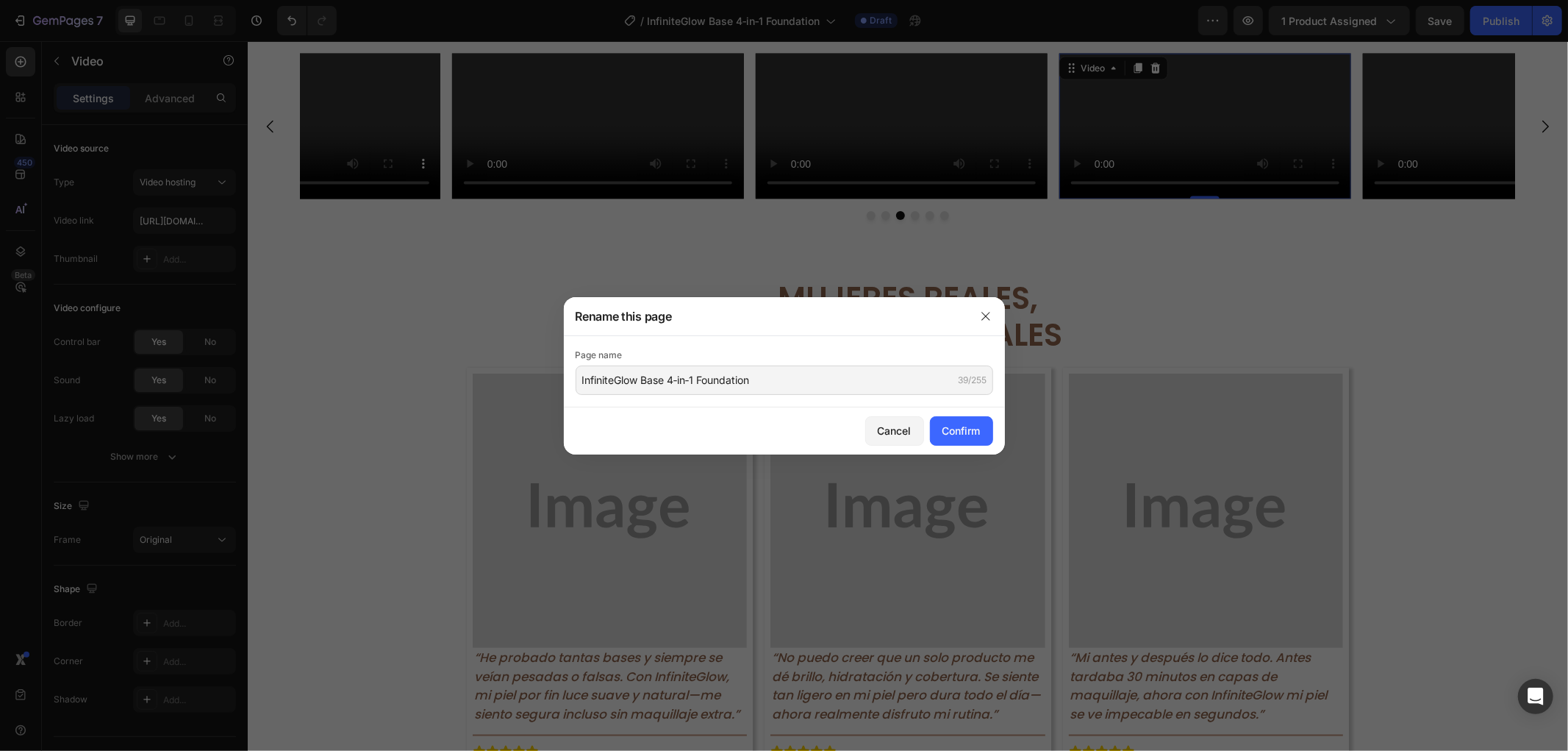
click at [881, 372] on div "Page name InfiniteGlow Base 4‑in‑1 Foundation 39/255" at bounding box center [785, 371] width 418 height 47
click at [881, 372] on input "InfiniteGlow Base 4‑in‑1 Foundation" at bounding box center [785, 380] width 418 height 29
paste input "LumiCollagen – Luminosidad y Cobertura con Colágeno"
type input "LumiCollagen – Luminosidad y Cobertura con Colágeno"
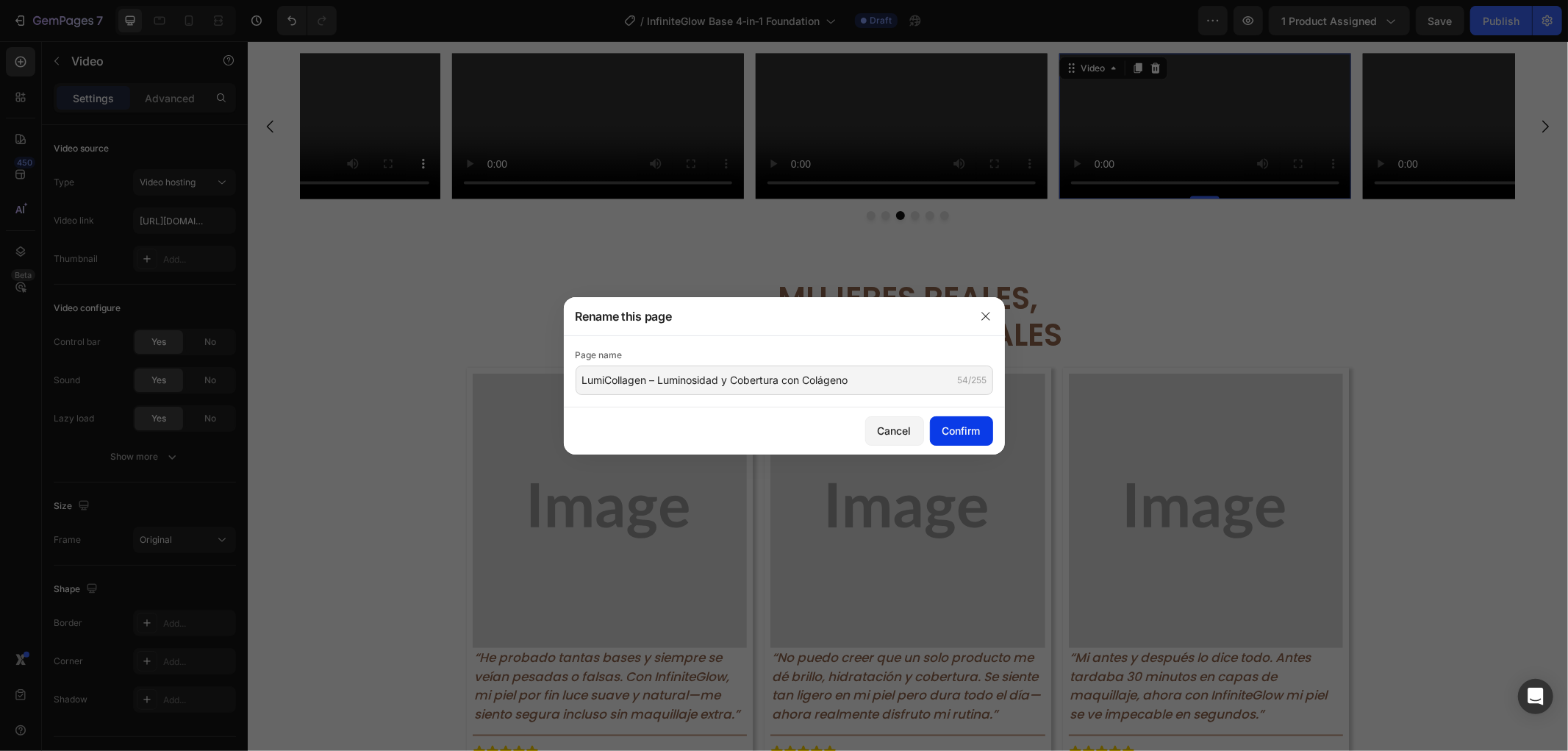
click at [962, 442] on button "Confirm" at bounding box center [962, 430] width 63 height 29
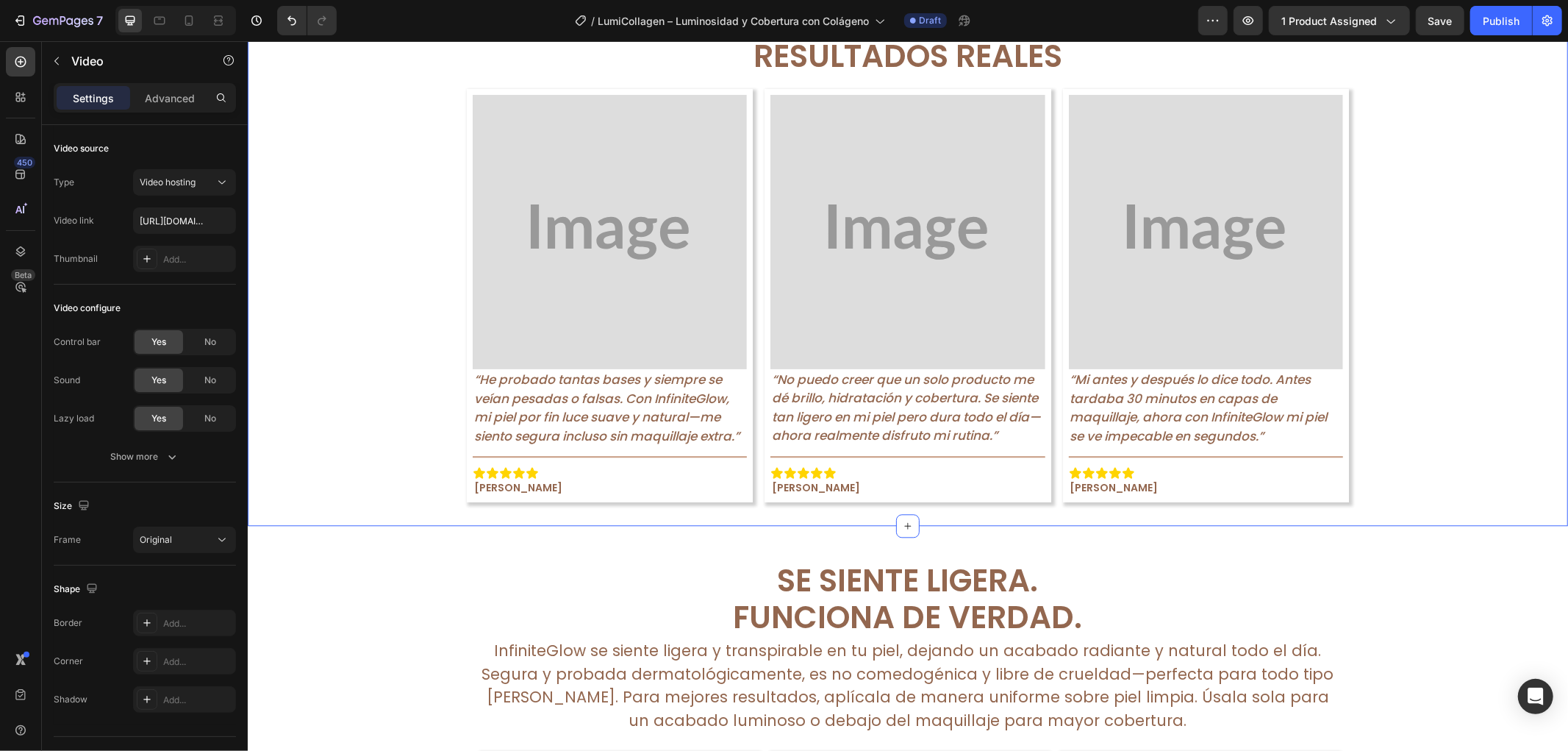
scroll to position [2697, 0]
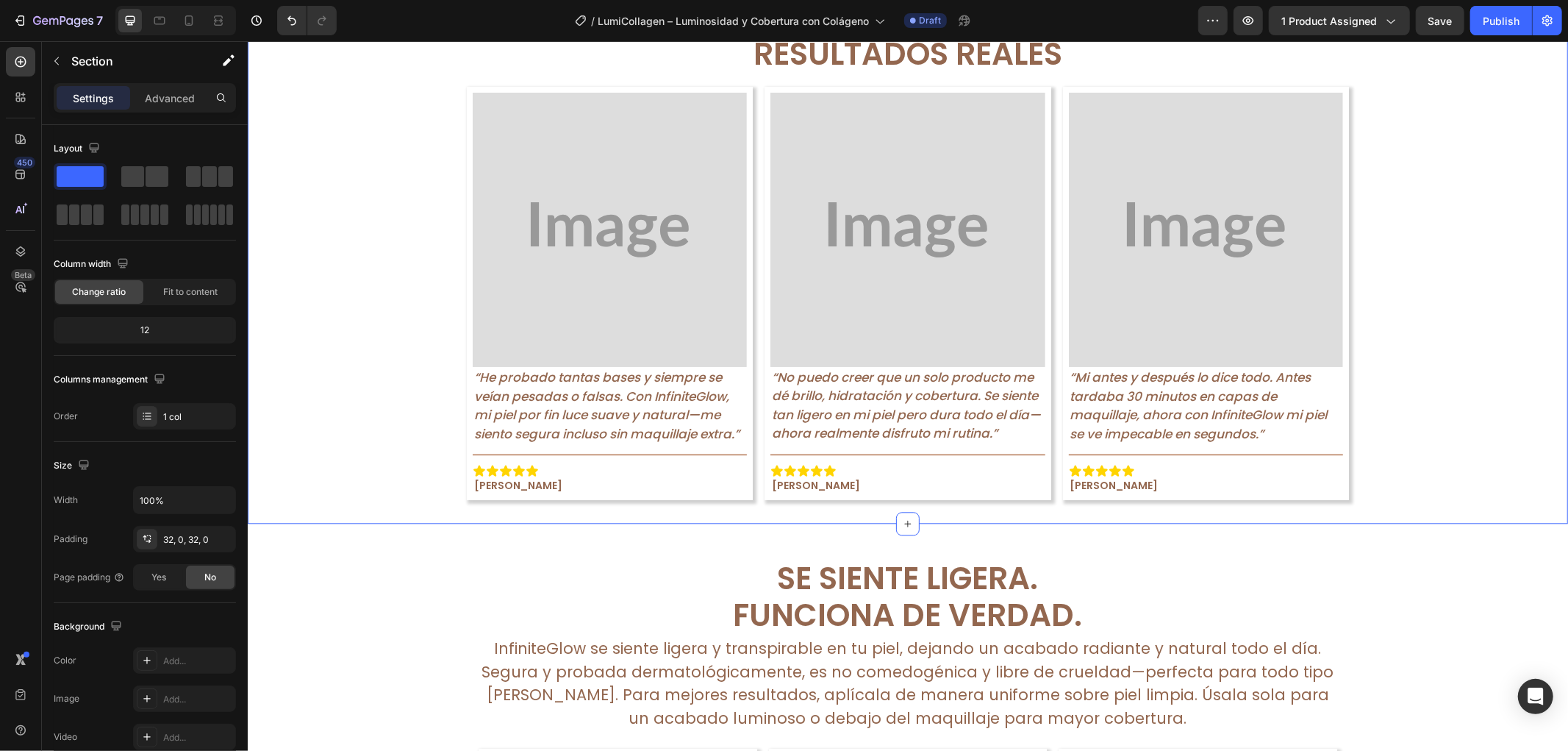
click at [1508, 286] on div "Mujeres Reales, Resultados Reales Text Block Row Image “He probado tantas bases…" at bounding box center [906, 242] width 1320 height 514
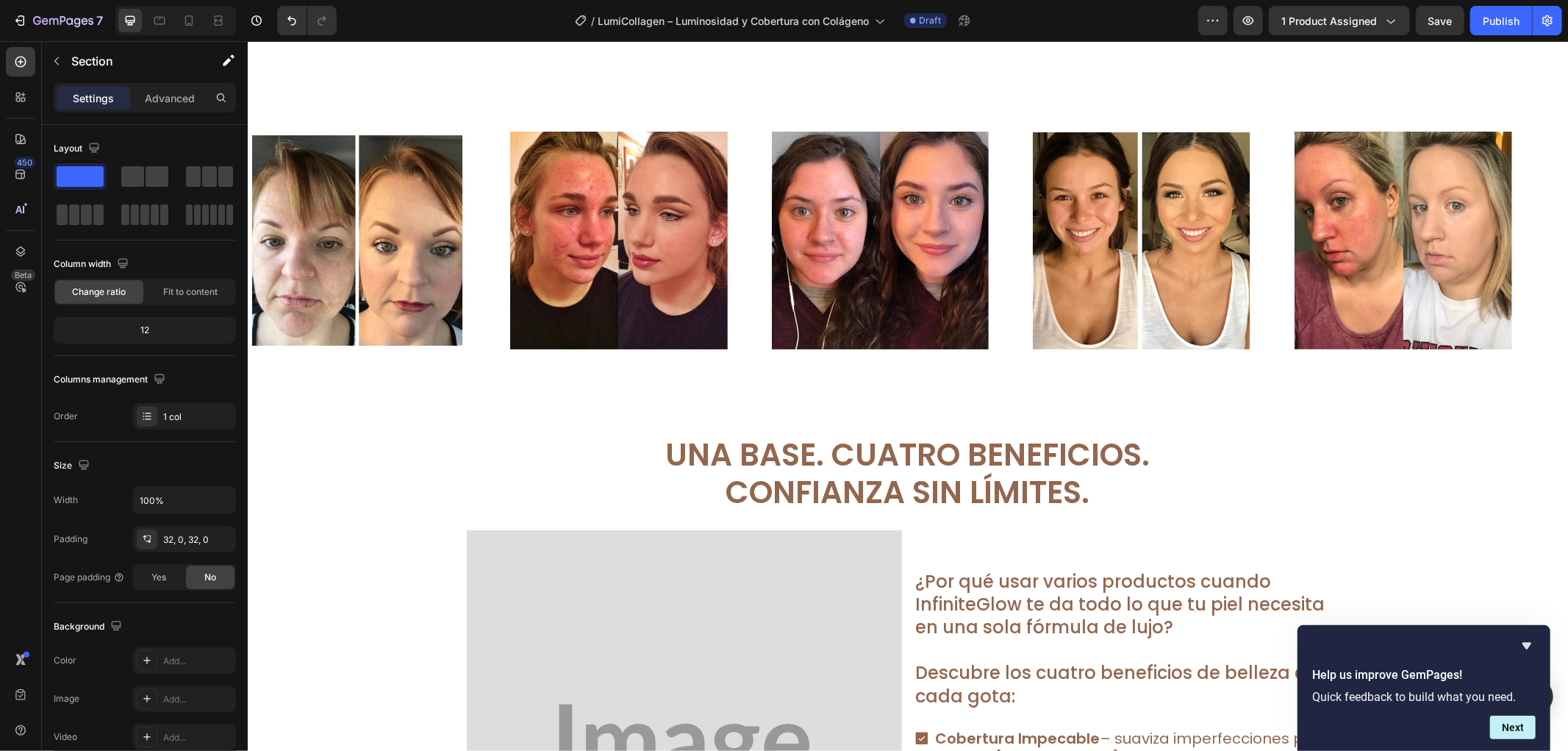
scroll to position [981, 0]
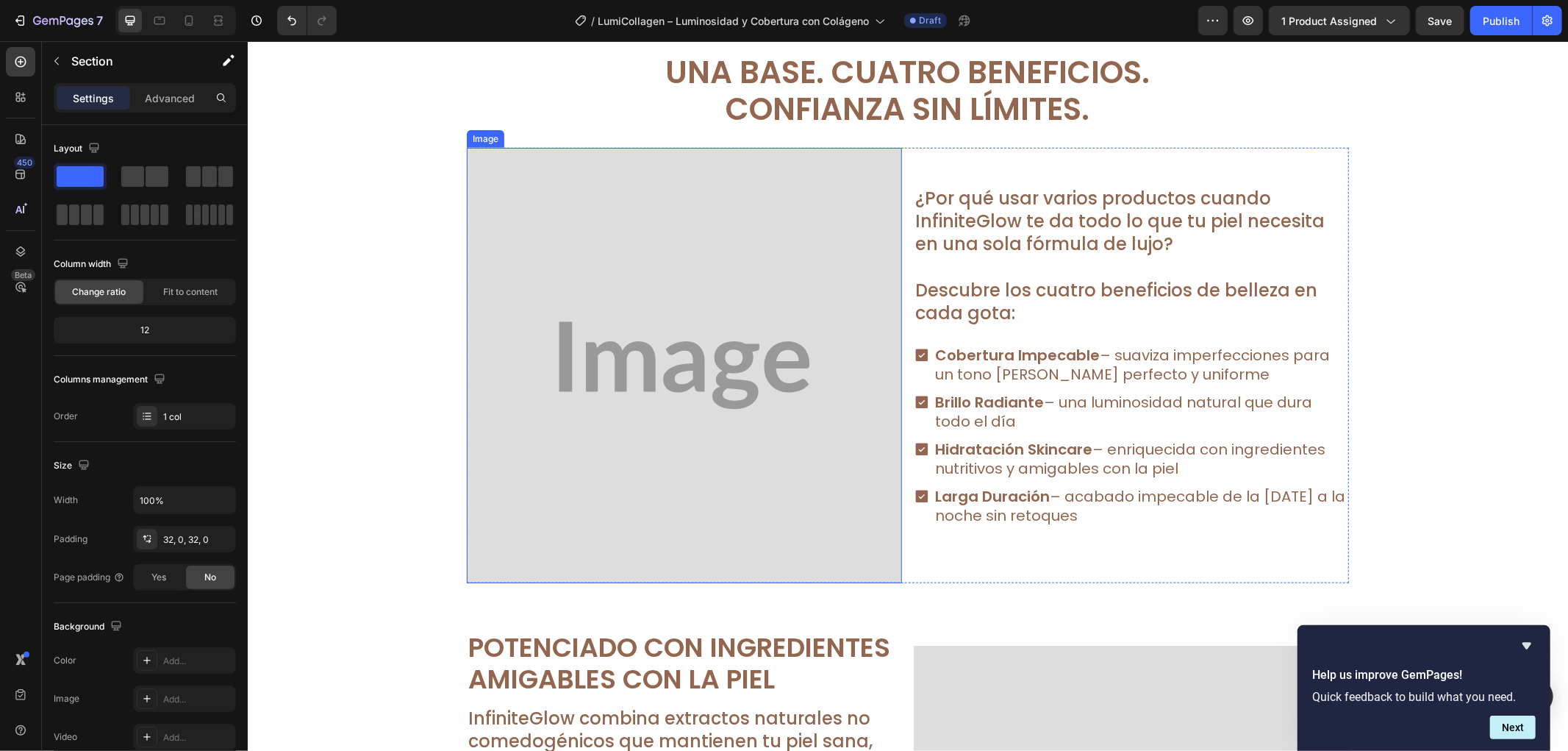
click at [580, 390] on img at bounding box center [684, 365] width 435 height 435
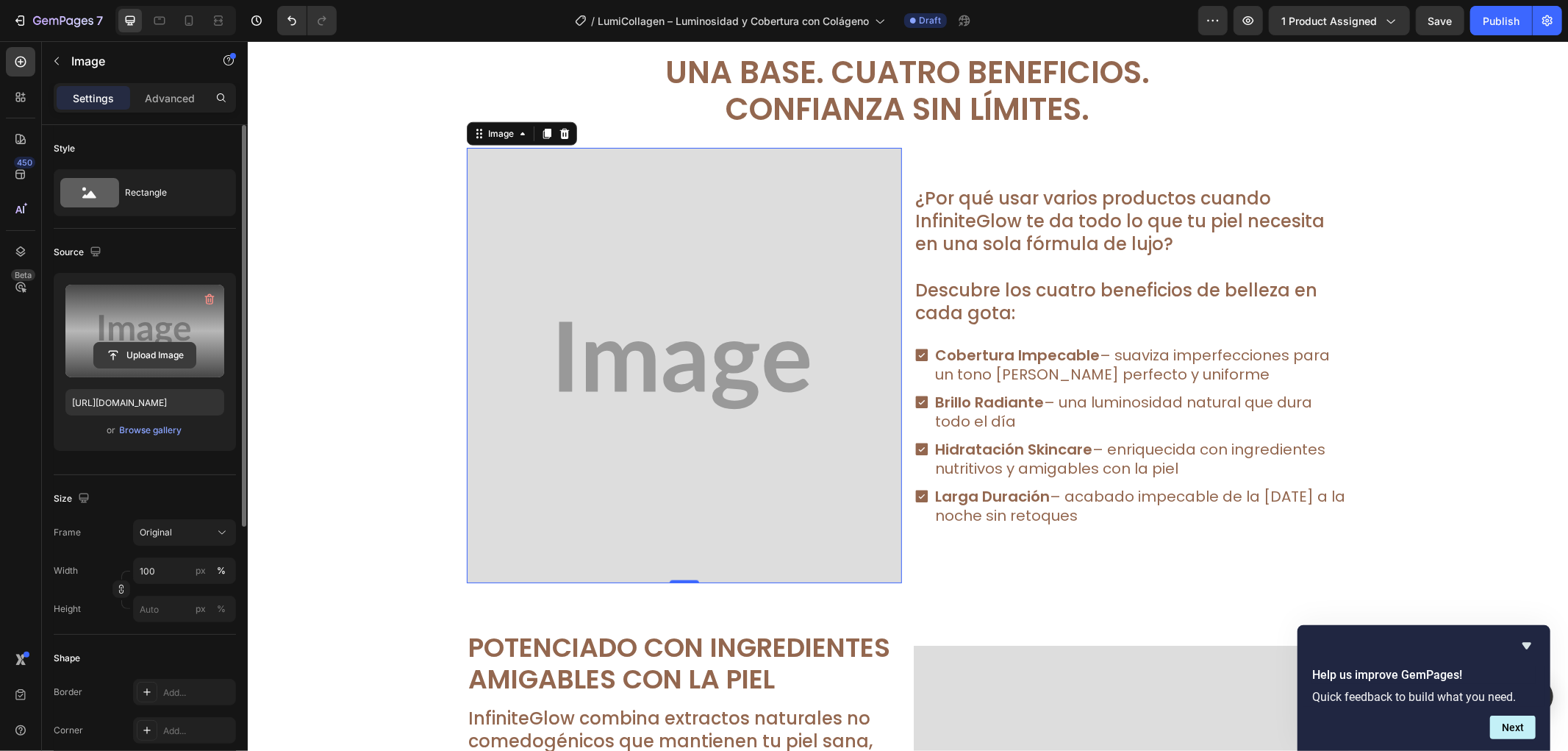
click at [160, 348] on input "file" at bounding box center [144, 355] width 101 height 25
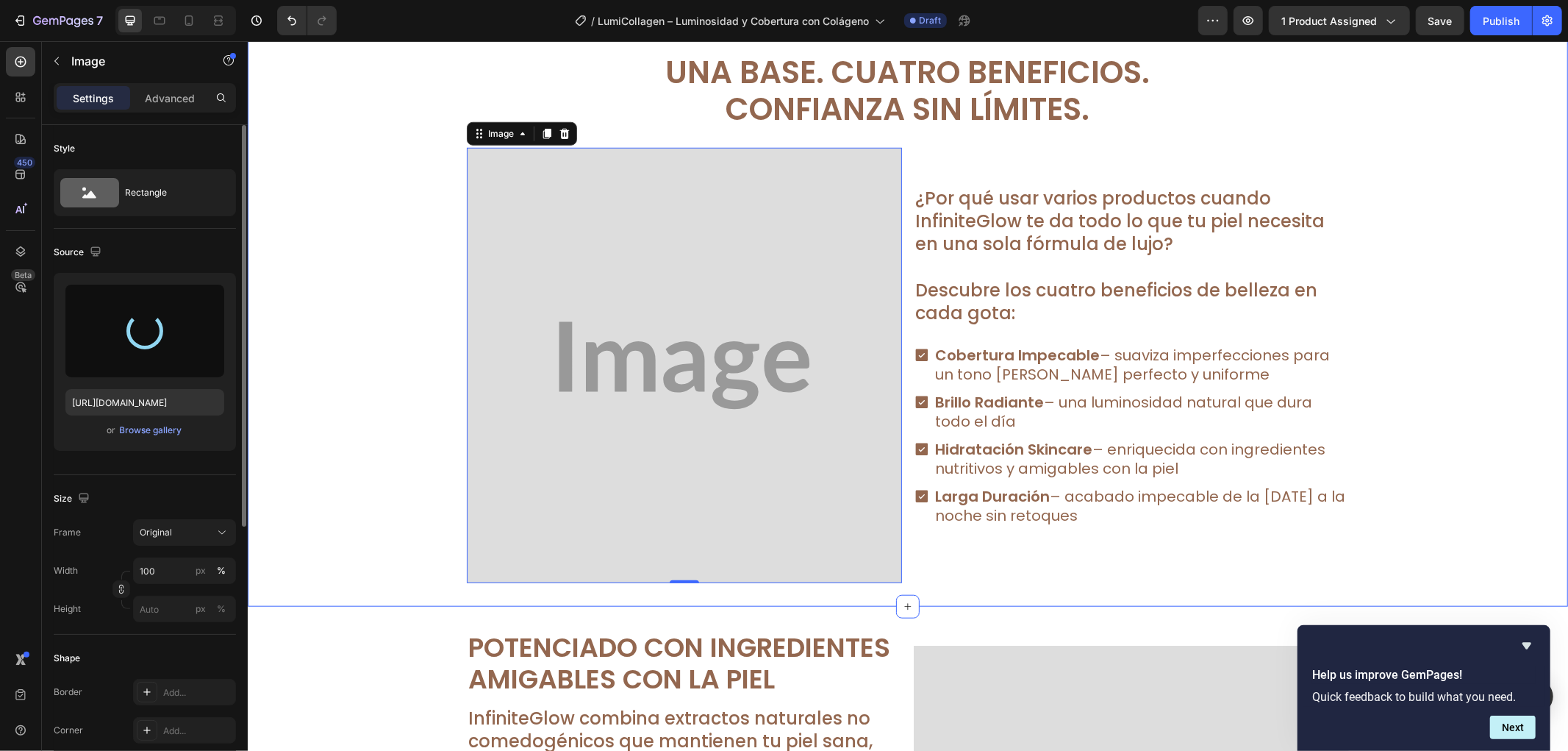
type input "[URL][DOMAIN_NAME]"
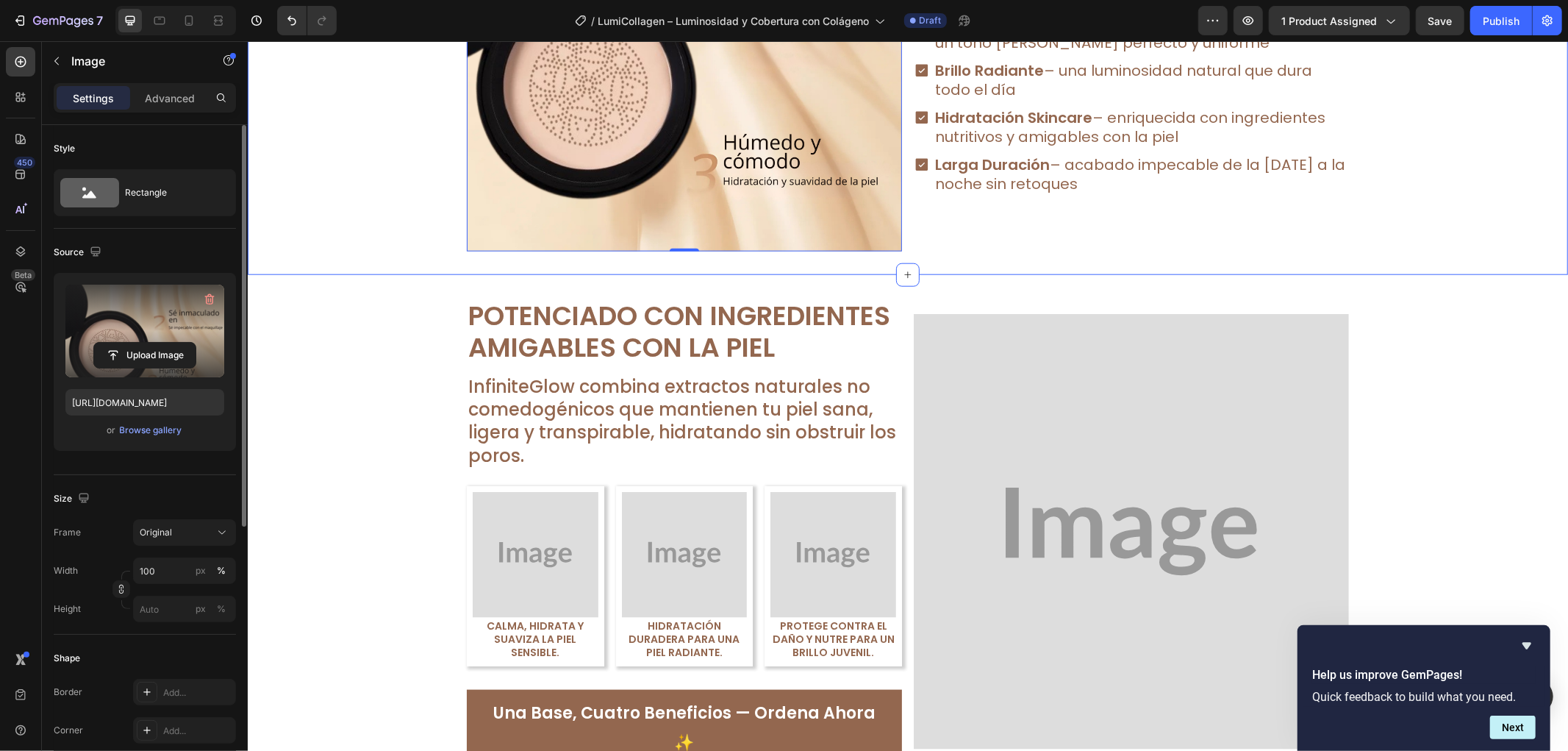
scroll to position [1389, 0]
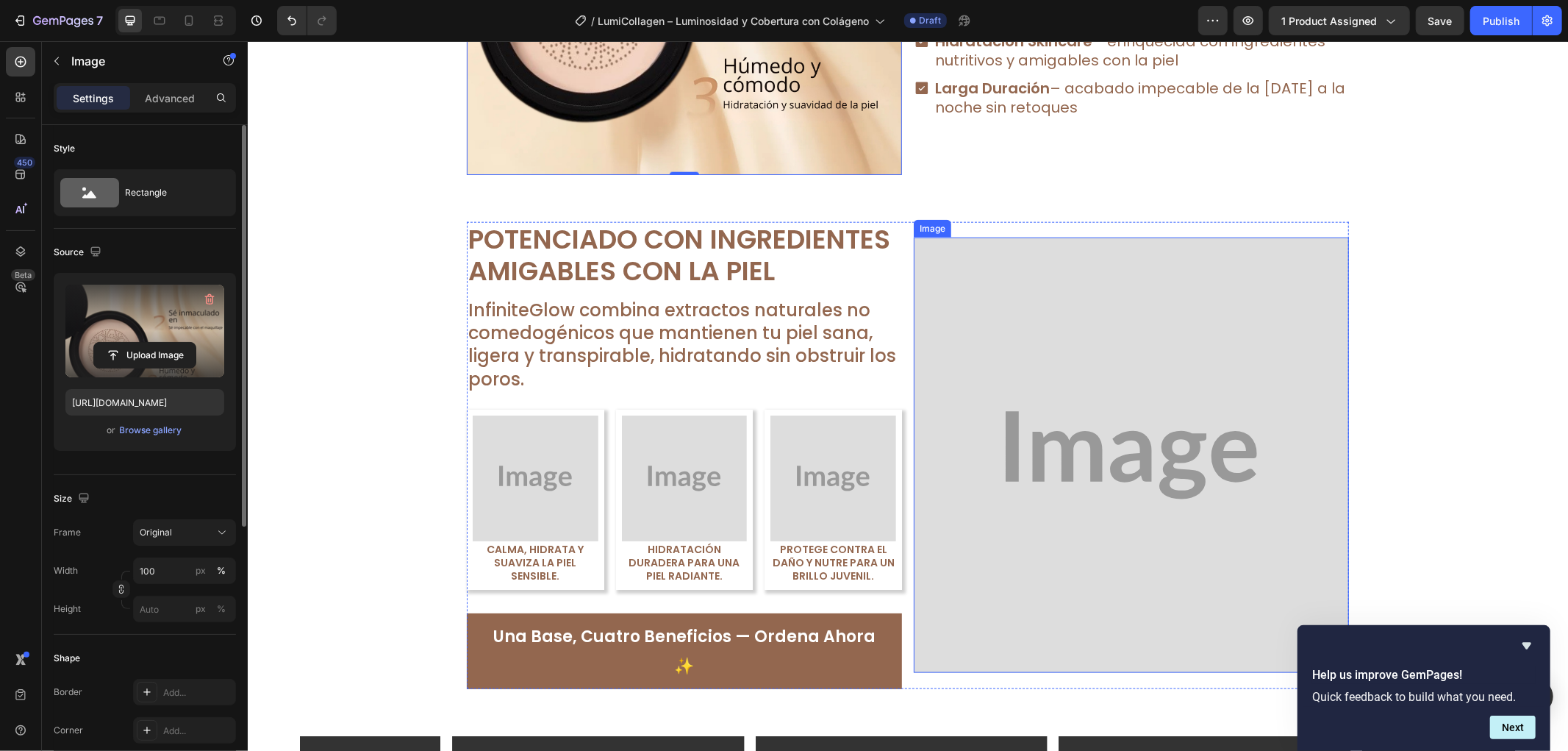
click at [1217, 390] on img at bounding box center [1131, 455] width 435 height 435
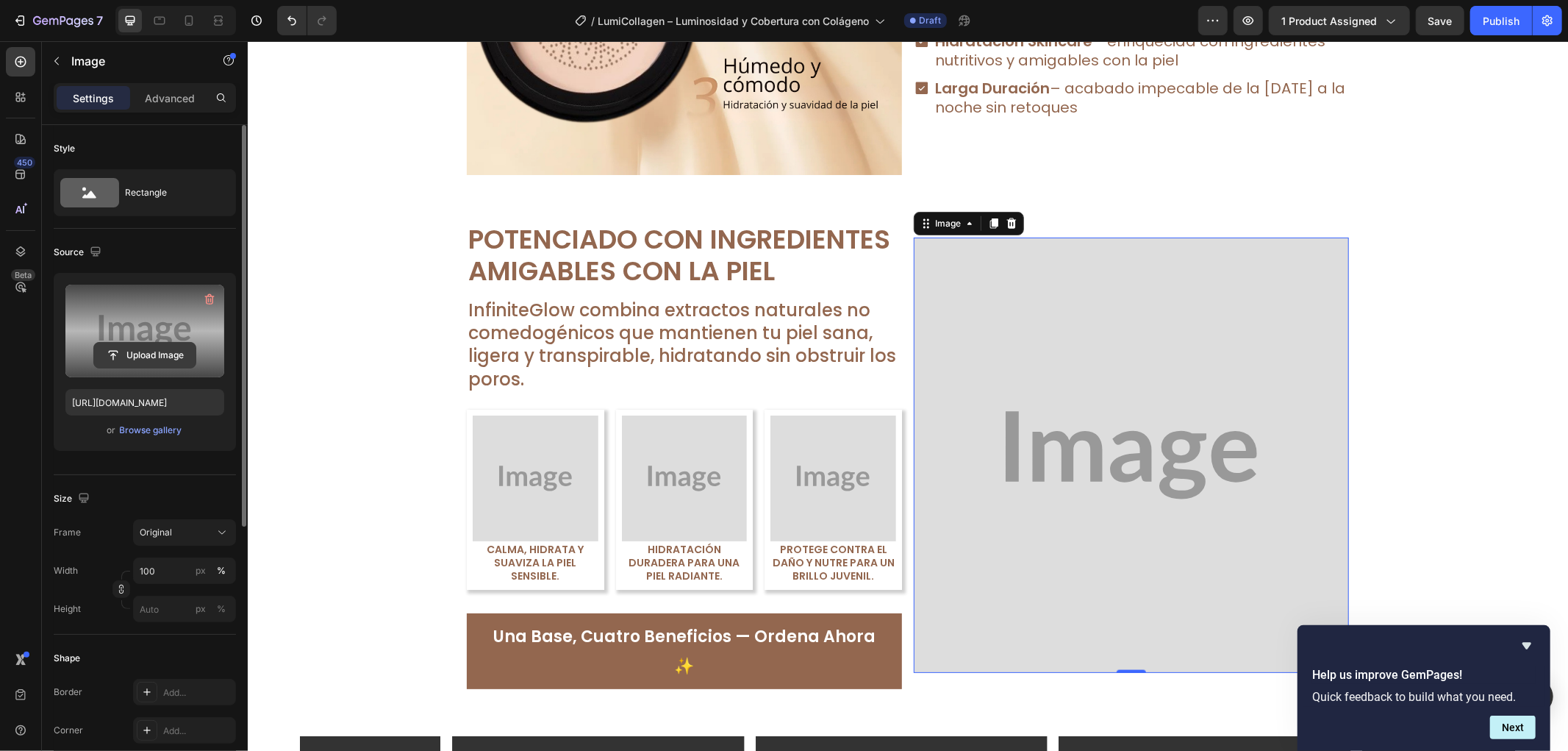
click at [126, 343] on input "file" at bounding box center [144, 355] width 101 height 25
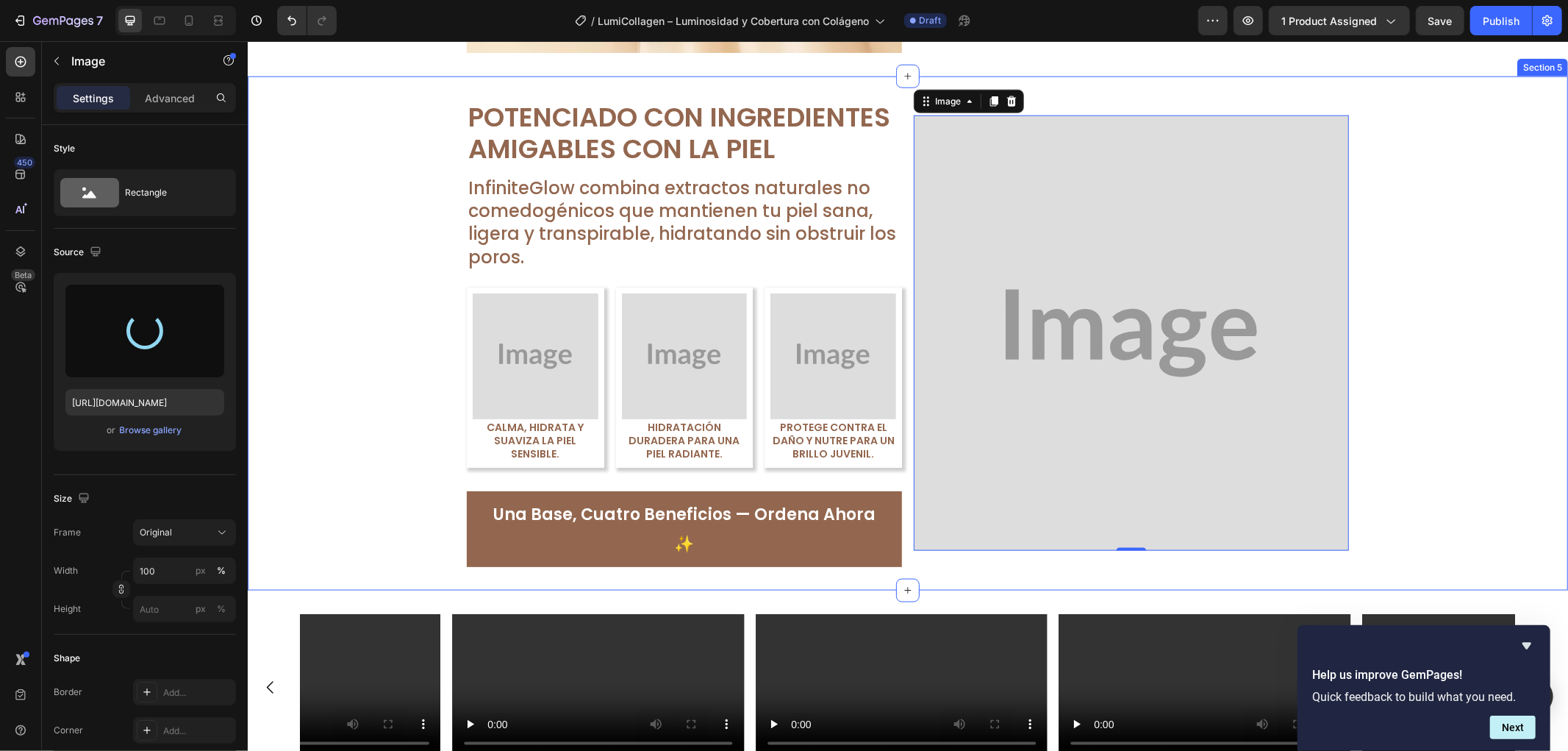
scroll to position [1635, 0]
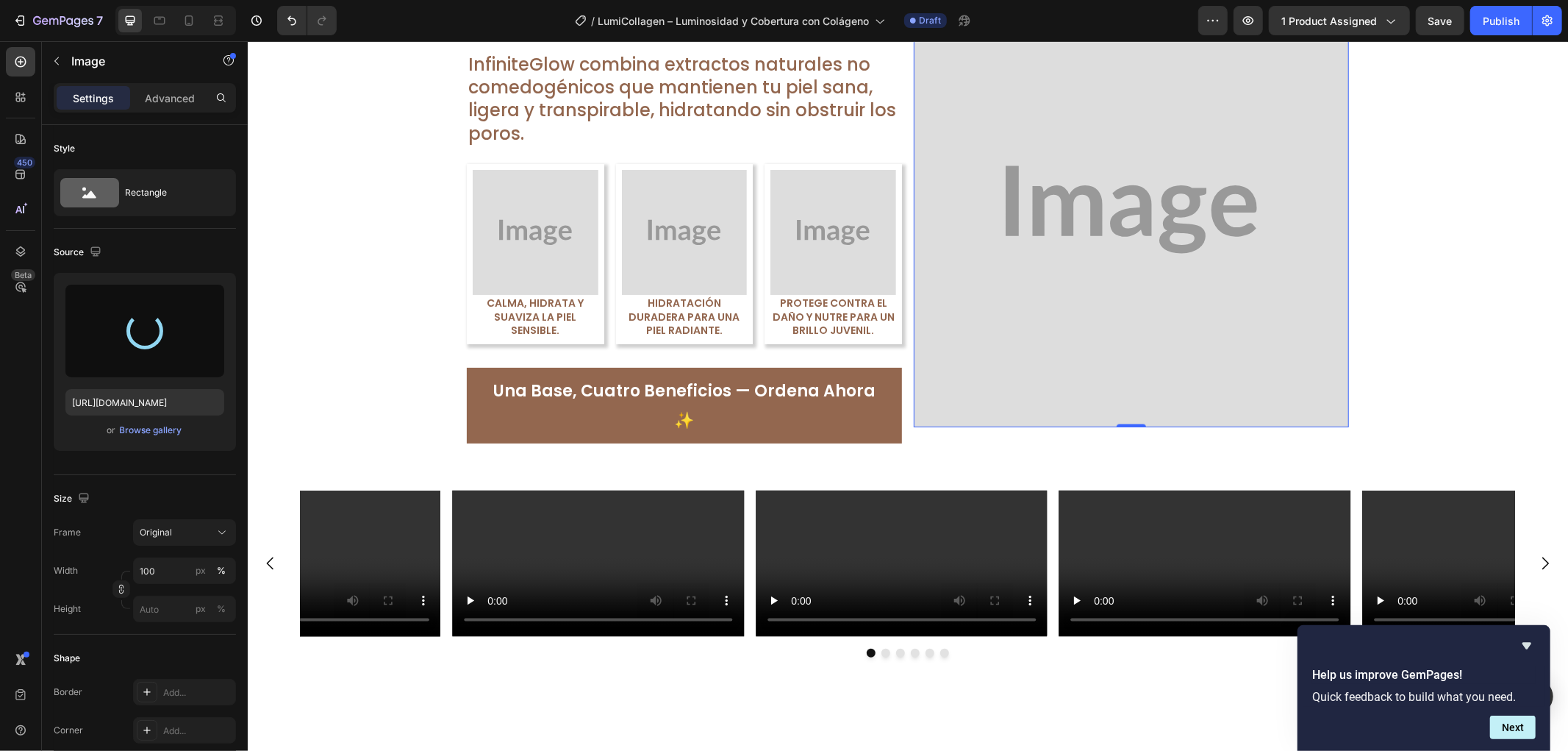
type input "[URL][DOMAIN_NAME]"
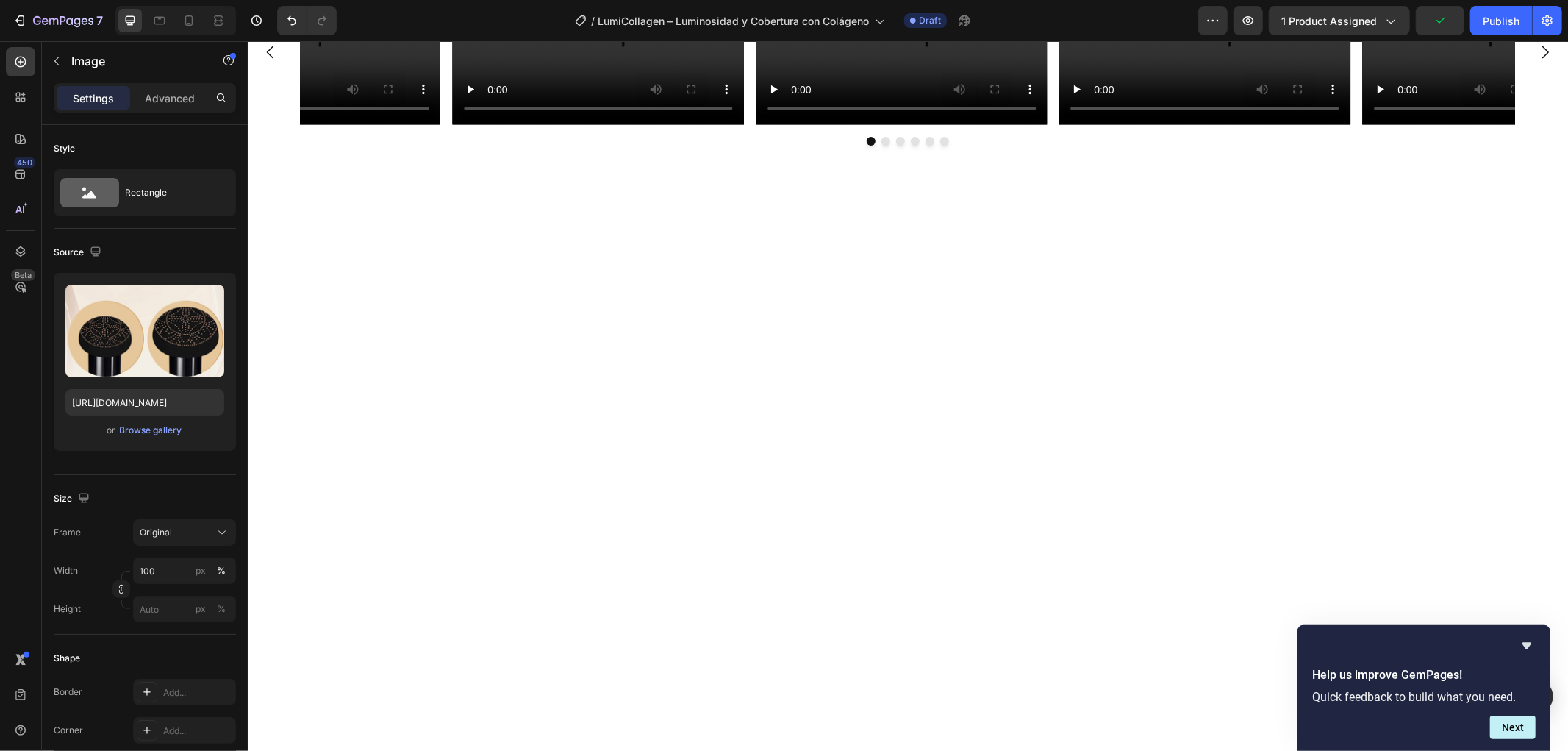
scroll to position [1591, 0]
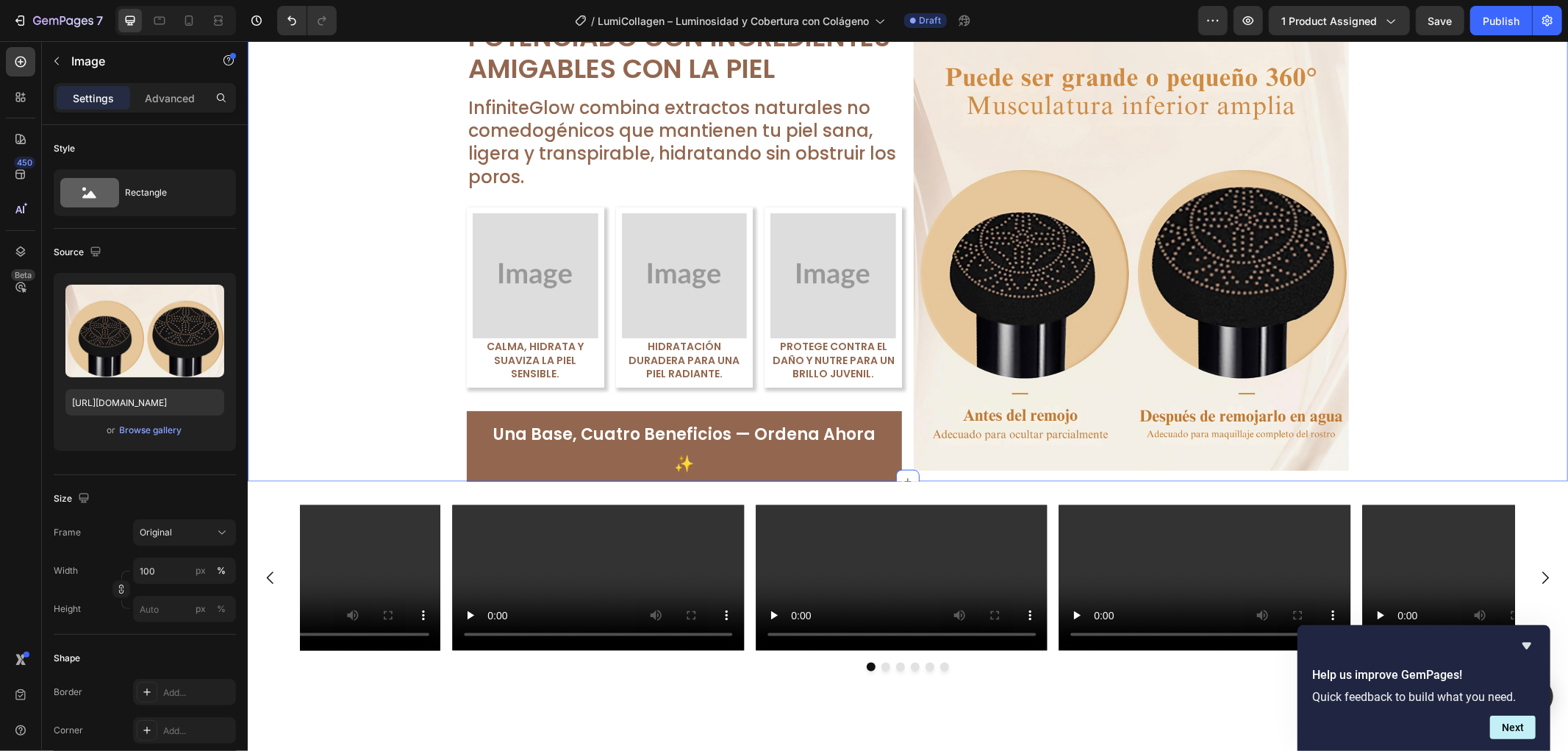
click at [1398, 372] on div "Image Potenciado con Ingredientes Amigables con la Piel Text Block InfiniteGlow…" at bounding box center [906, 253] width 1320 height 468
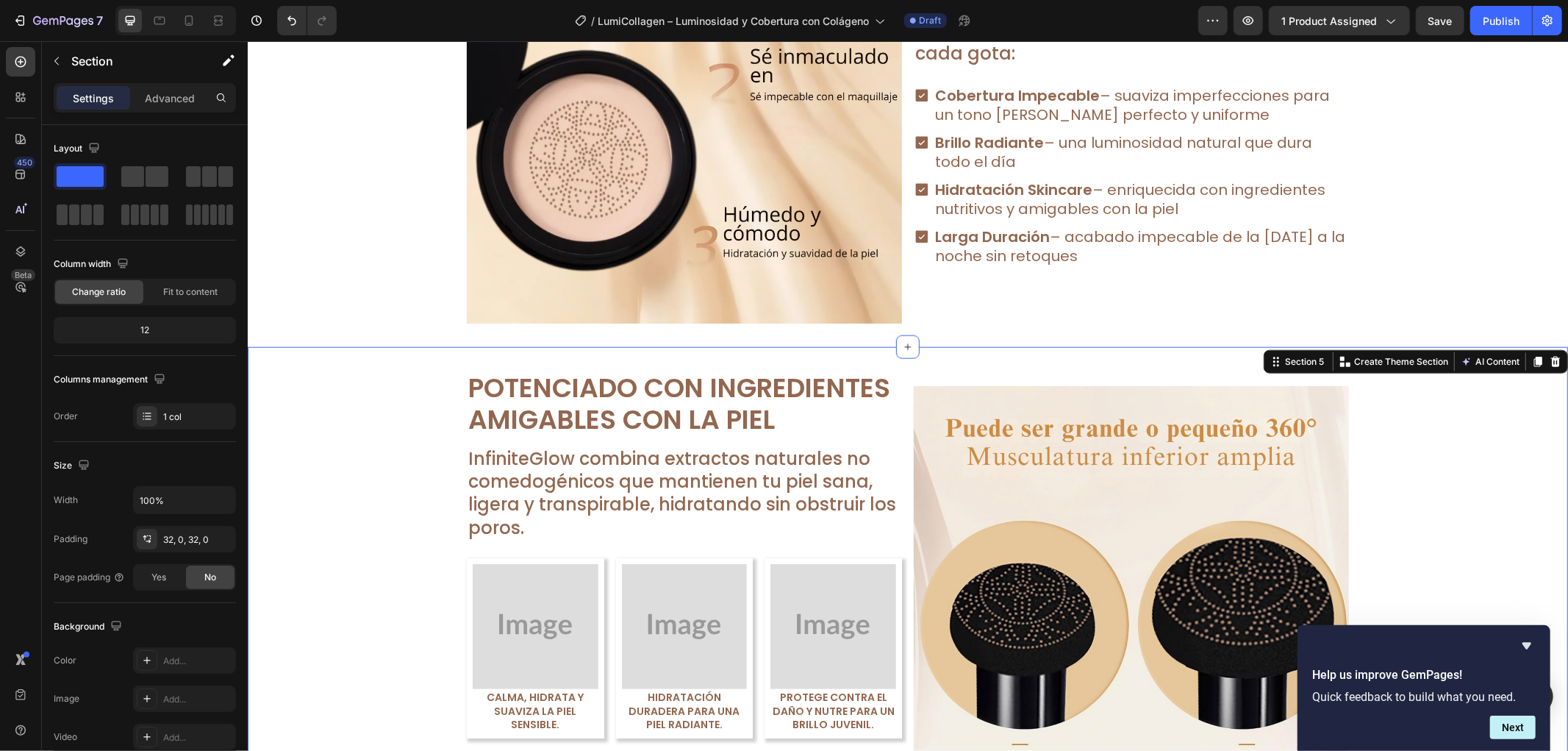
scroll to position [1182, 0]
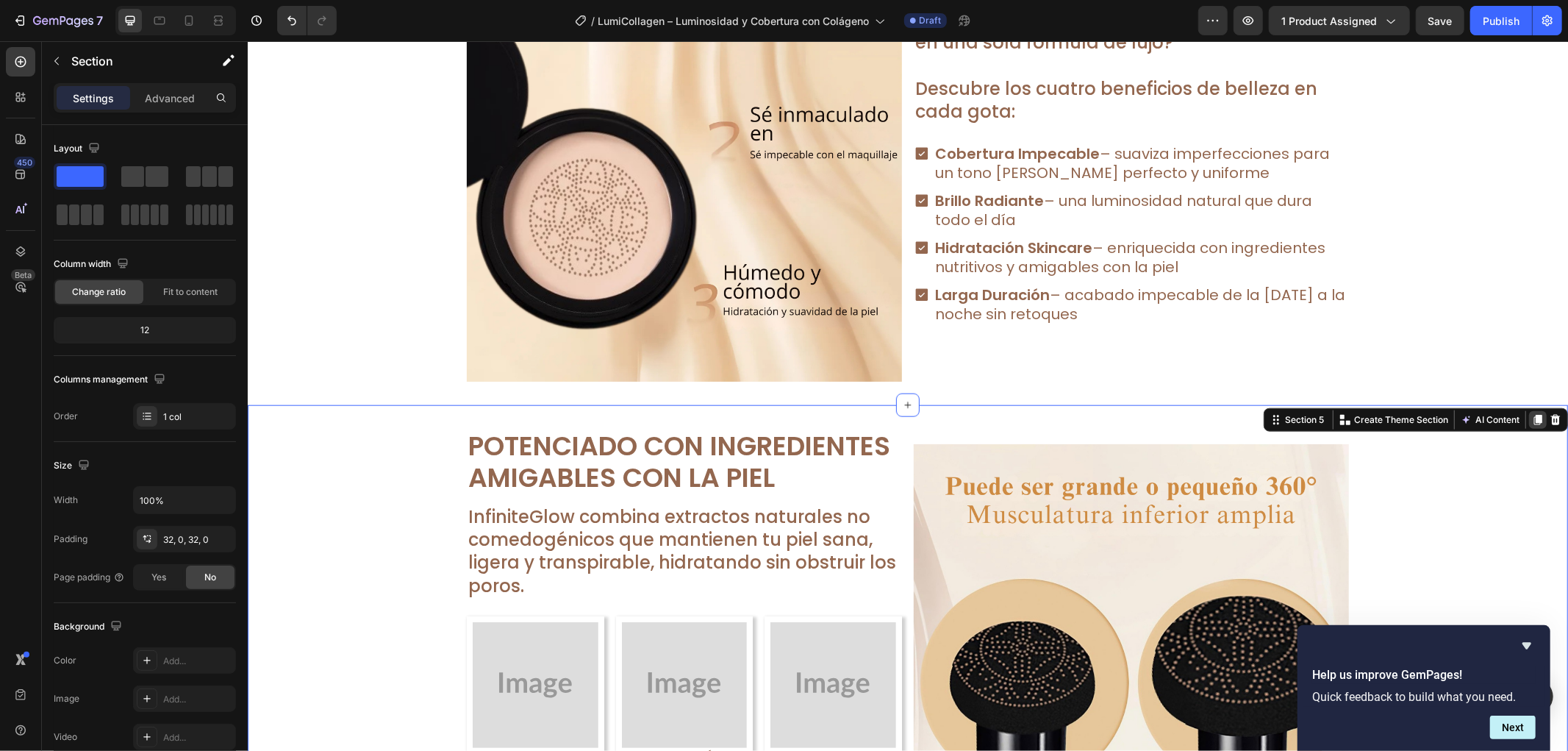
click at [1532, 421] on icon at bounding box center [1537, 419] width 11 height 11
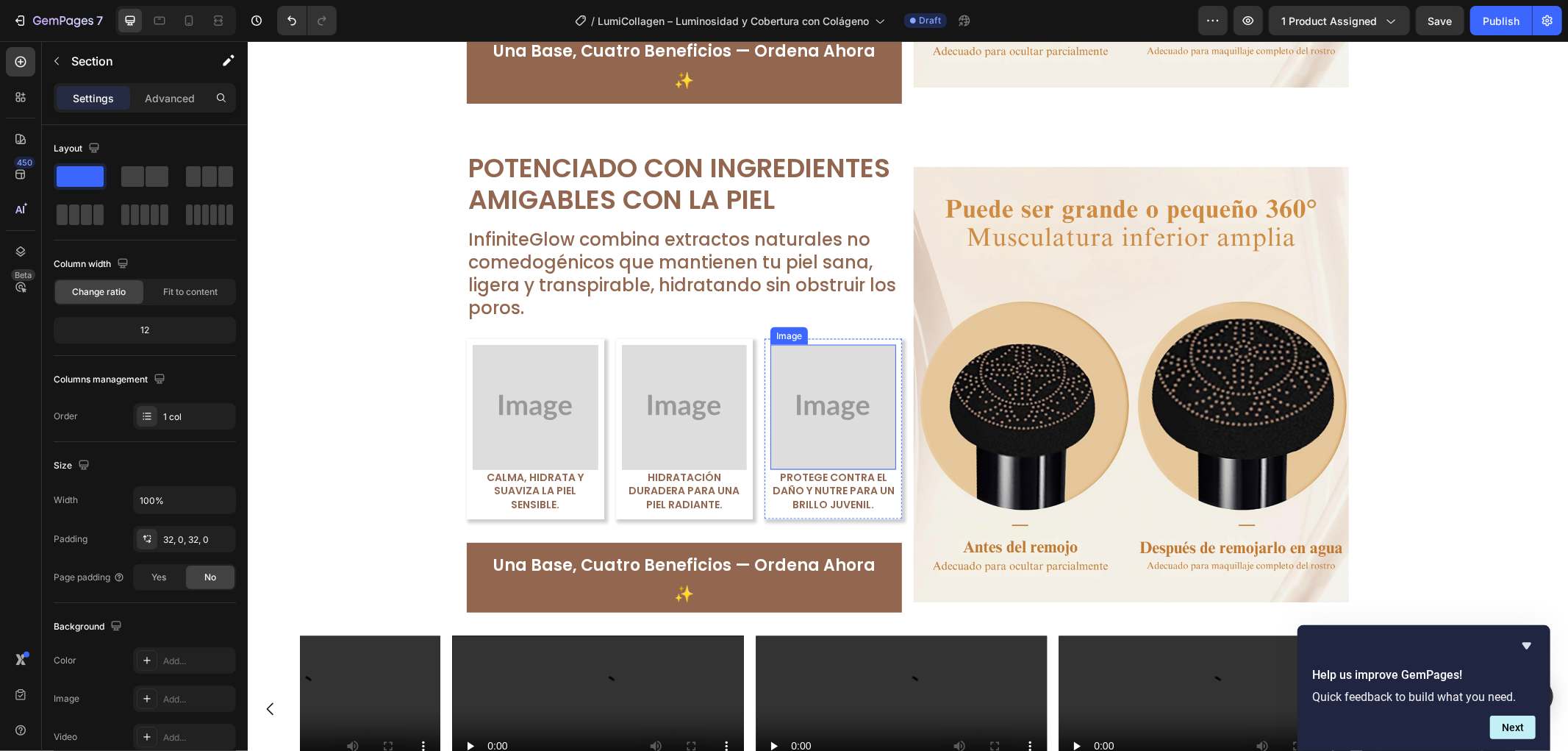
scroll to position [1981, 0]
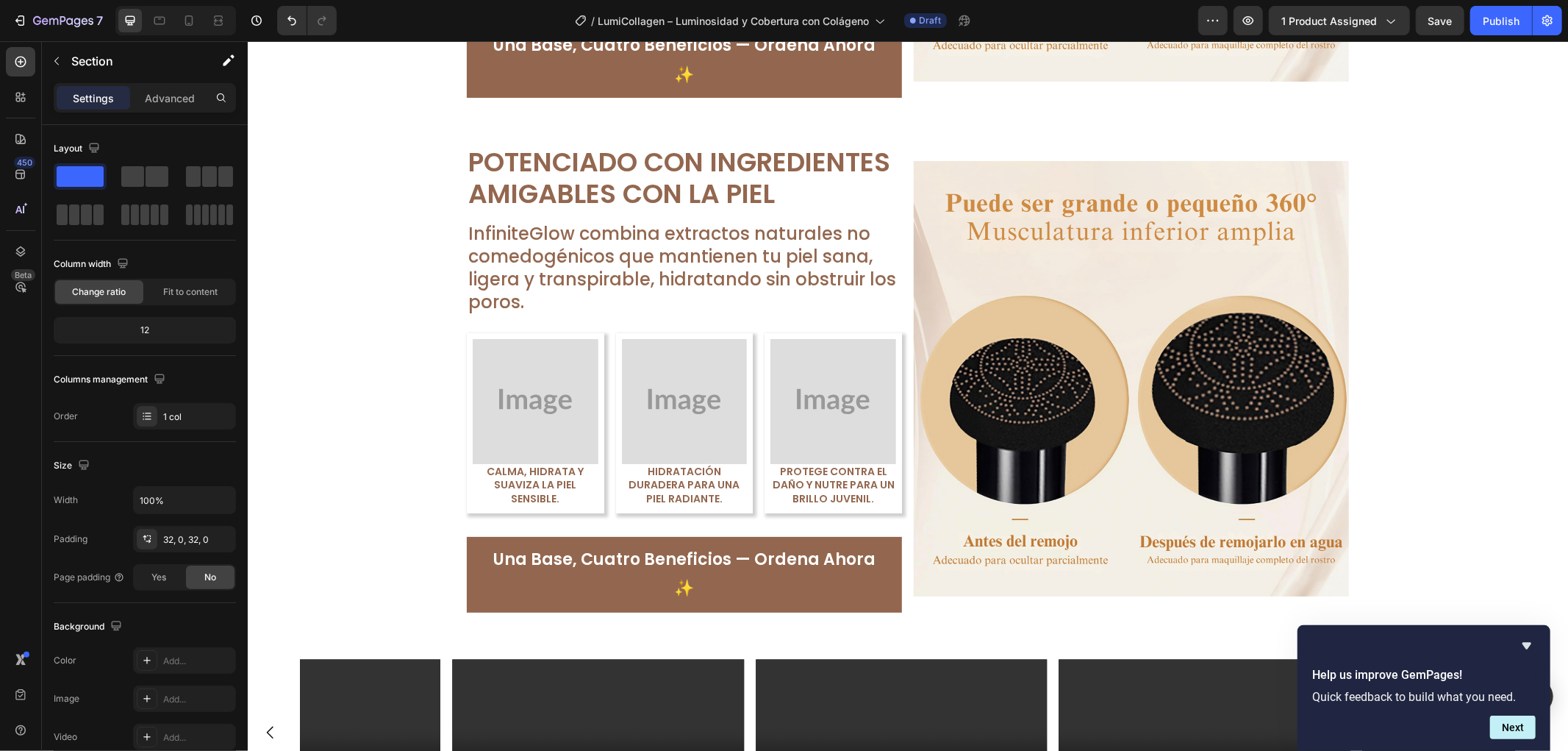
click at [1474, 181] on div "Image Potenciado con Ingredientes Amigables con la Piel Text Block InfiniteGlow…" at bounding box center [906, 378] width 1320 height 468
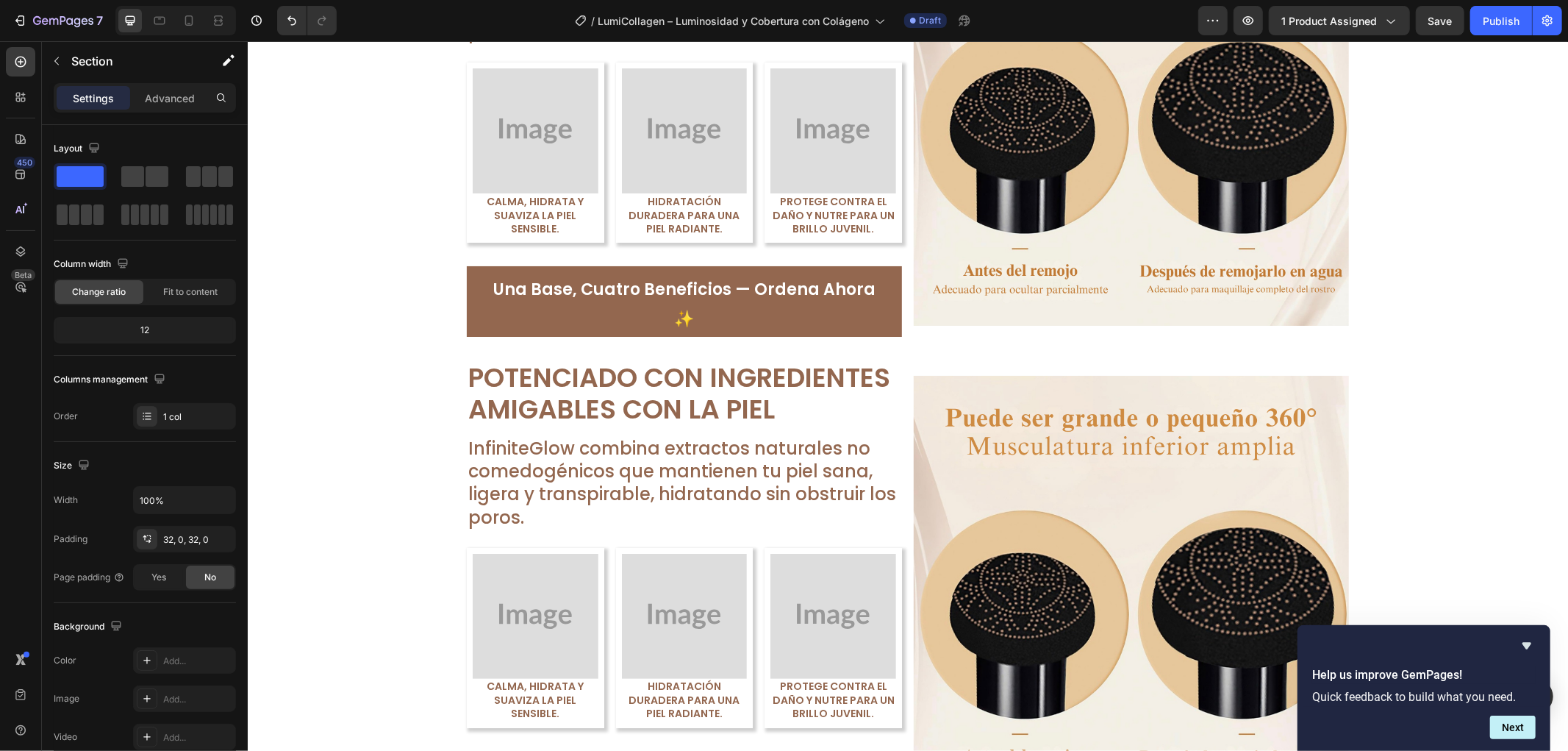
scroll to position [1735, 0]
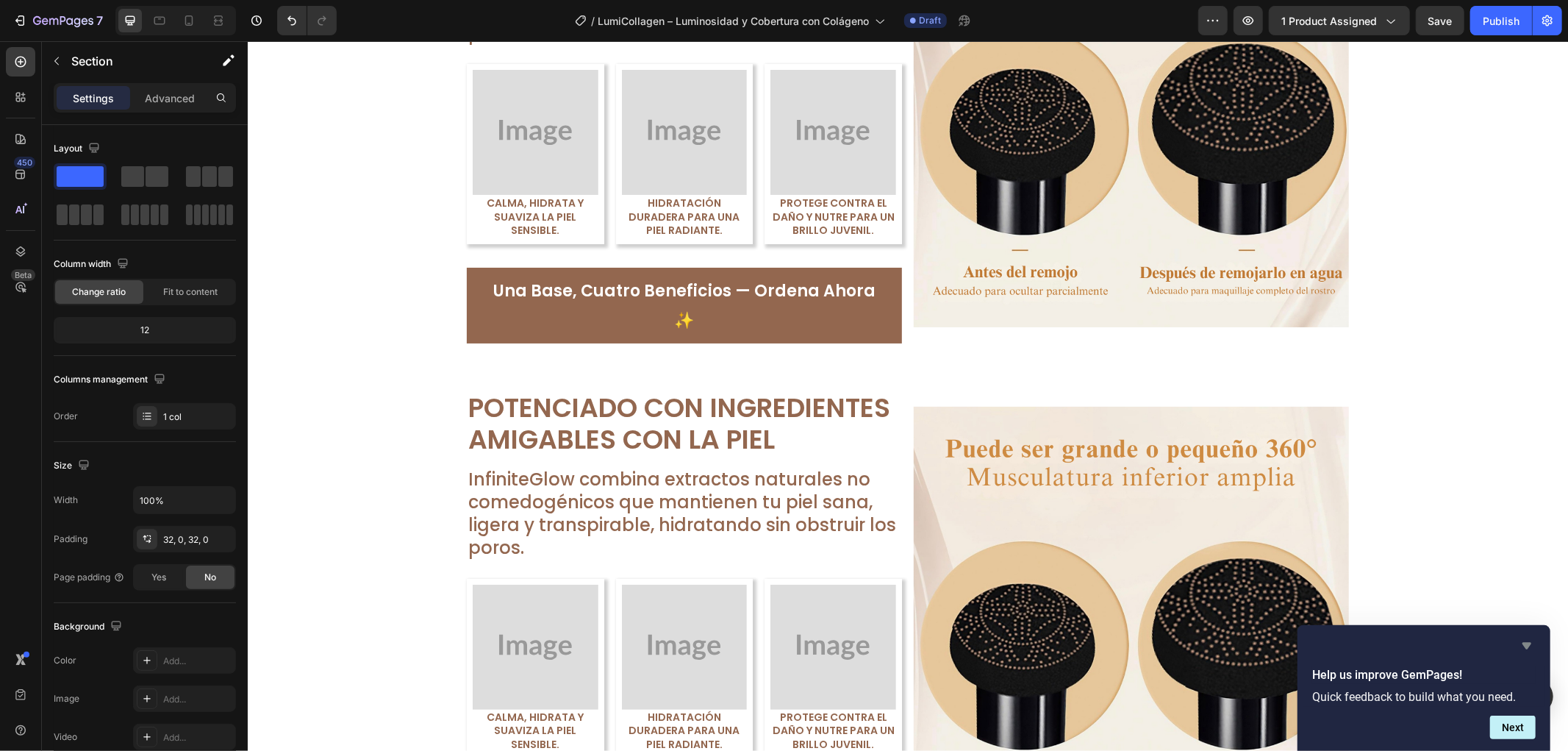
click at [1531, 648] on icon "Hide survey" at bounding box center [1527, 646] width 18 height 18
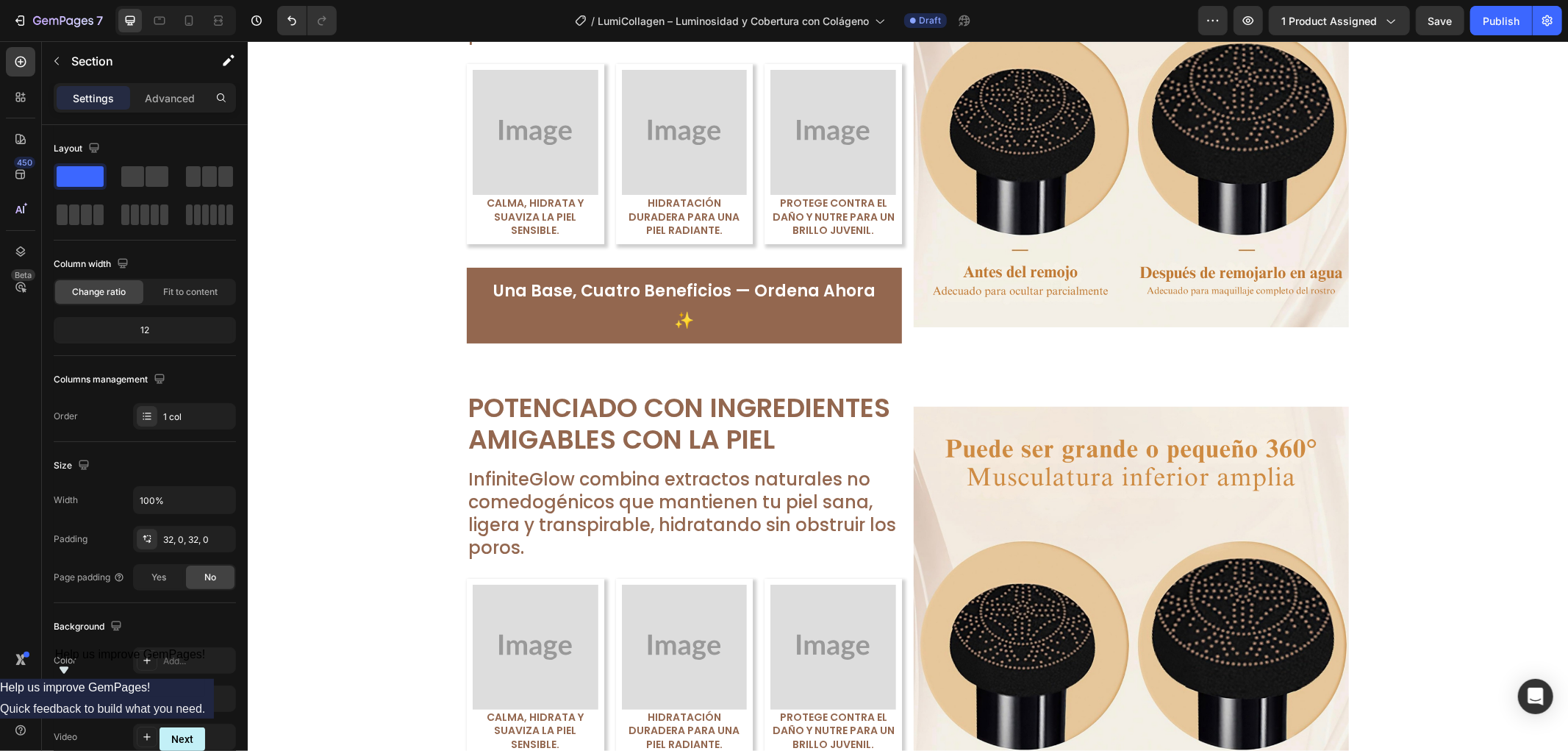
click at [1474, 514] on div "Image Potenciado con Ingredientes Amigables con la Piel Text Block InfiniteGlow…" at bounding box center [906, 623] width 1320 height 468
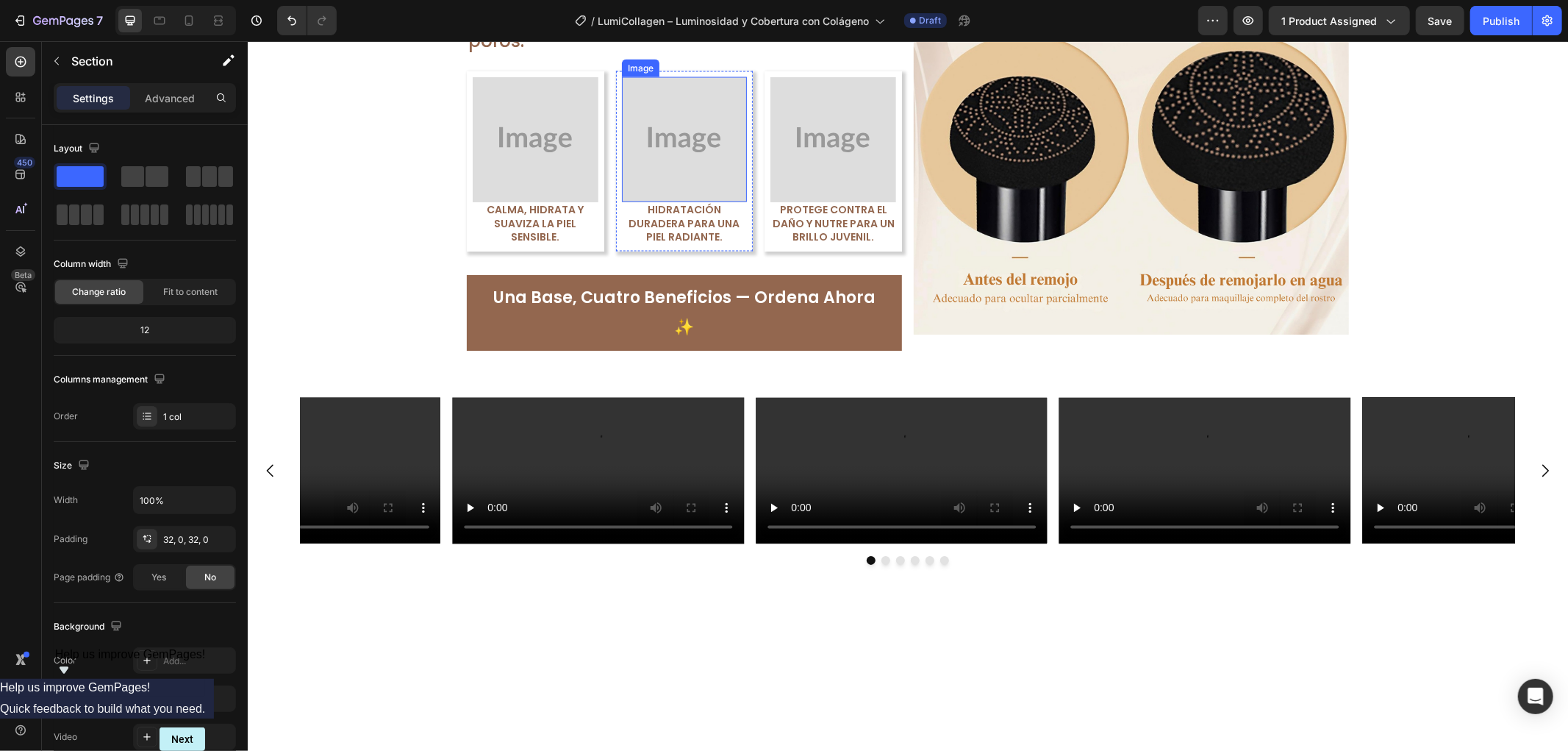
scroll to position [2226, 0]
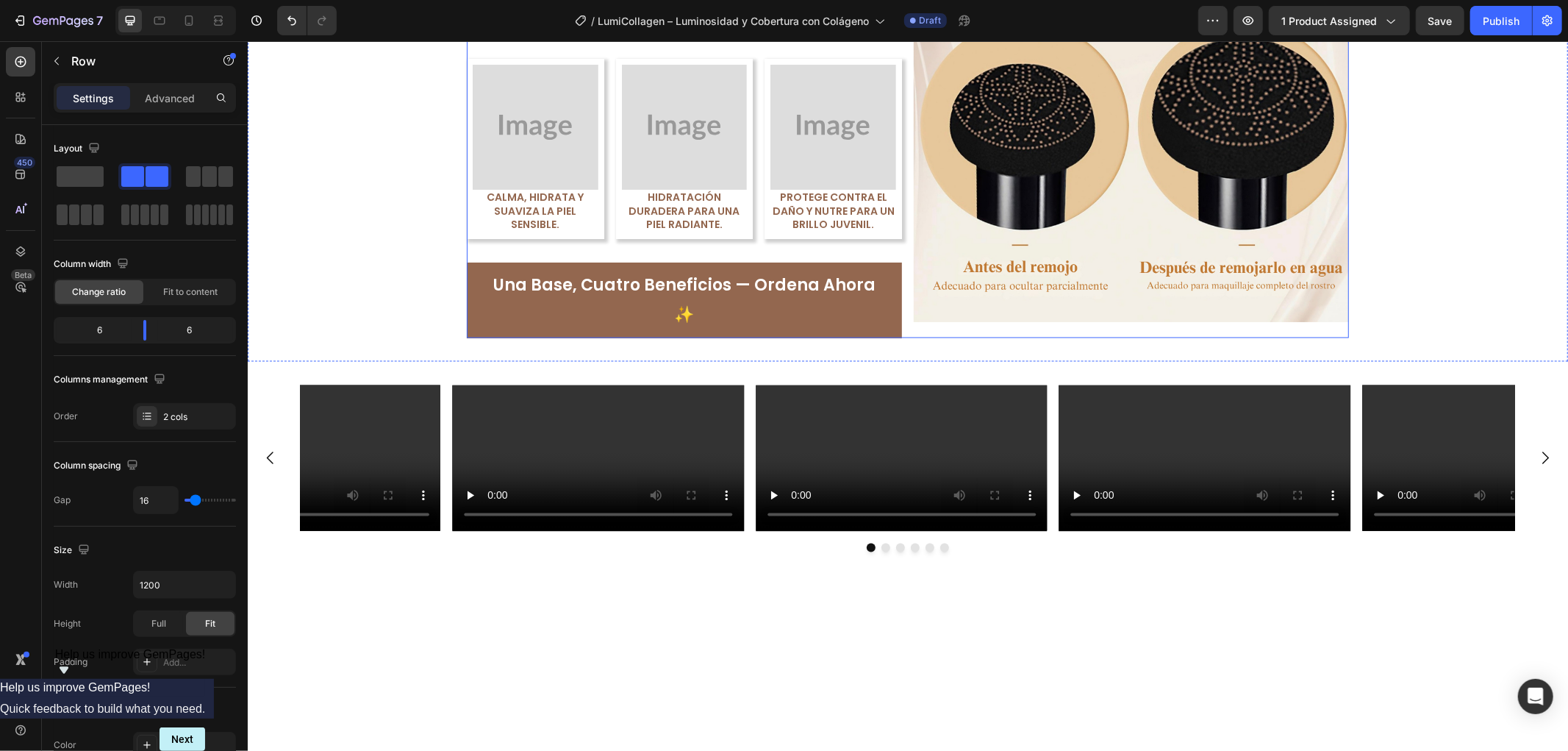
click at [903, 148] on div "Image Potenciado con Ingredientes Amigables con la Piel Text Block InfiniteGlow…" at bounding box center [907, 104] width 883 height 468
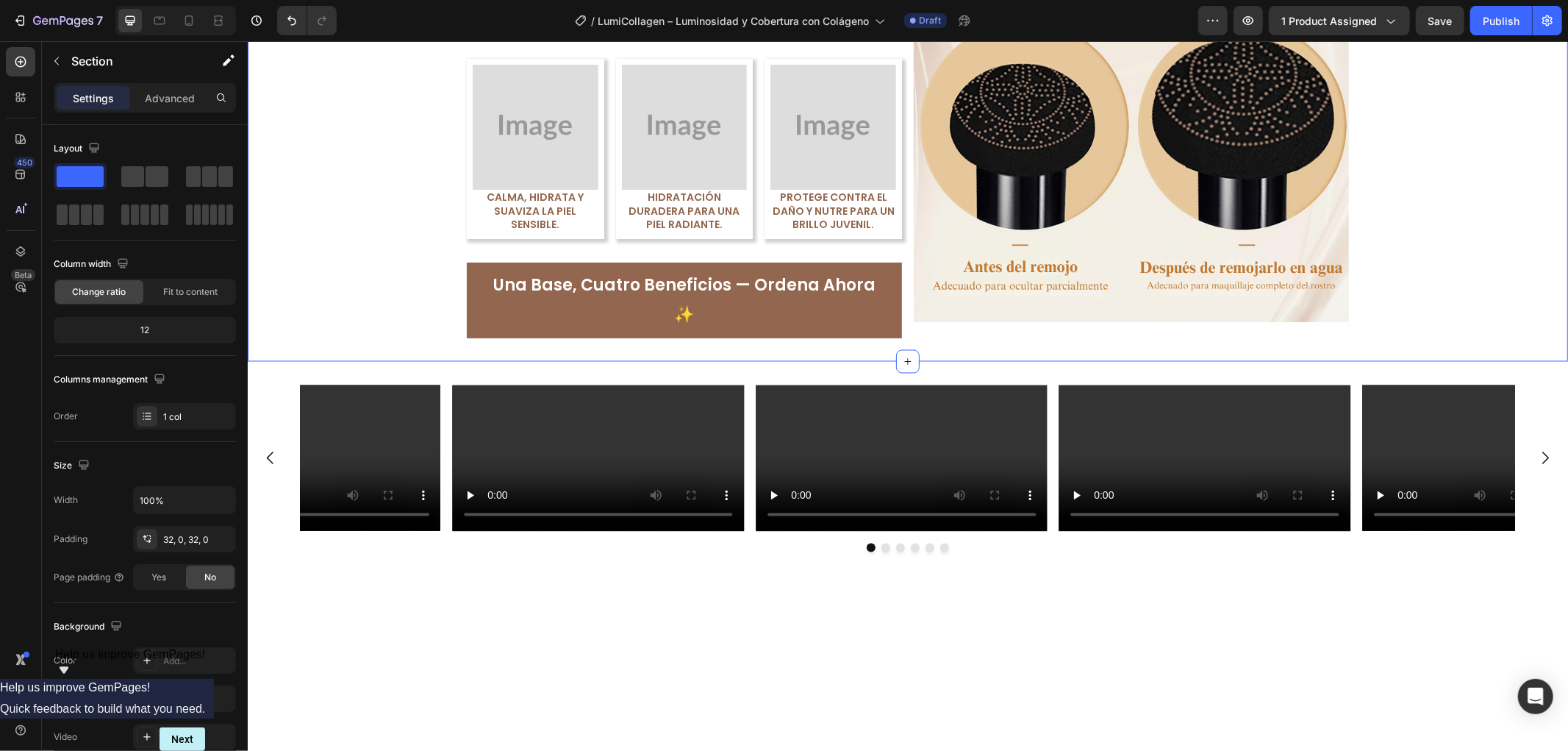
click at [1413, 148] on div "Image Potenciado con Ingredientes Amigables con la Piel Text Block InfiniteGlow…" at bounding box center [906, 104] width 1320 height 468
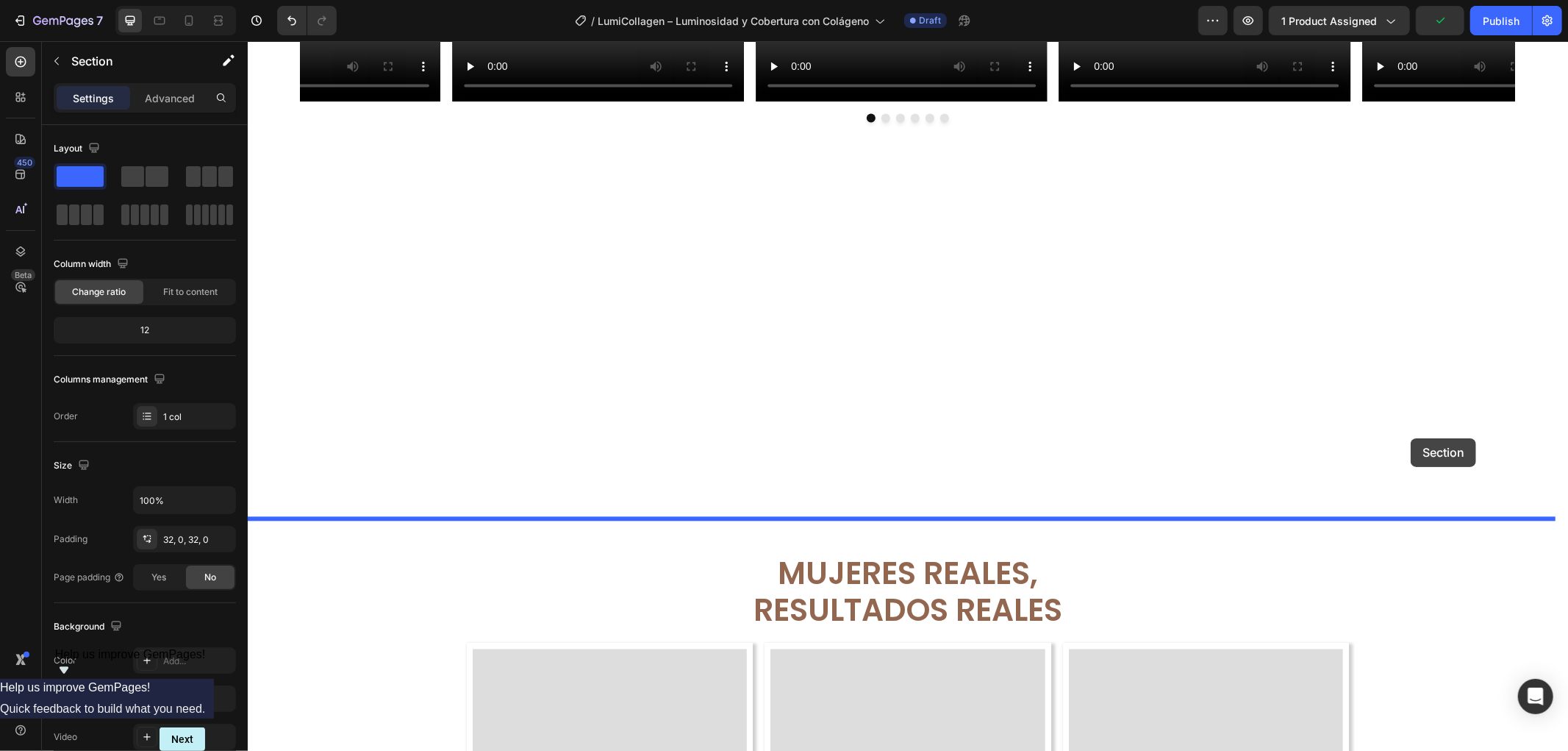
scroll to position [2880, 0]
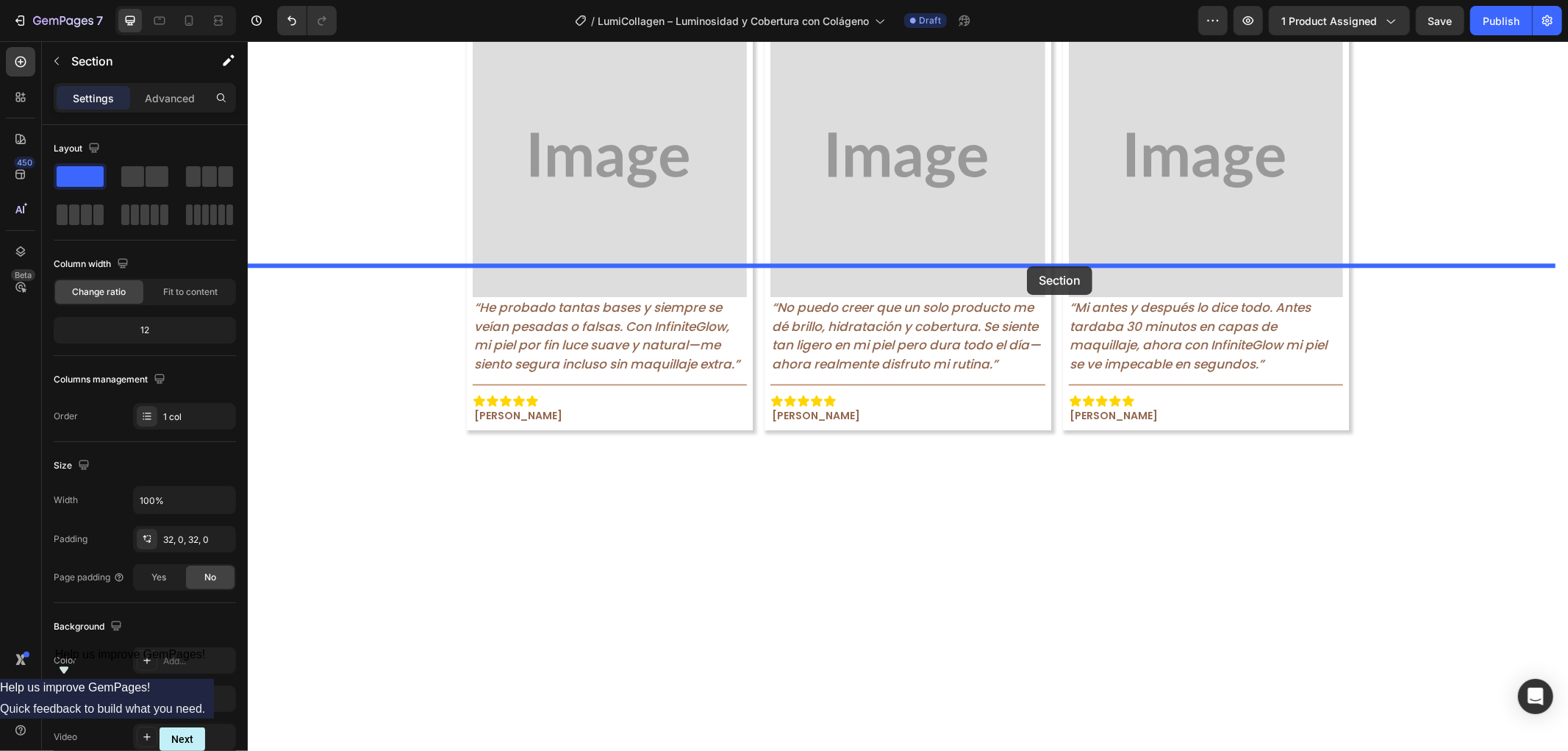
drag, startPoint x: 1261, startPoint y: 347, endPoint x: 1026, endPoint y: 265, distance: 248.9
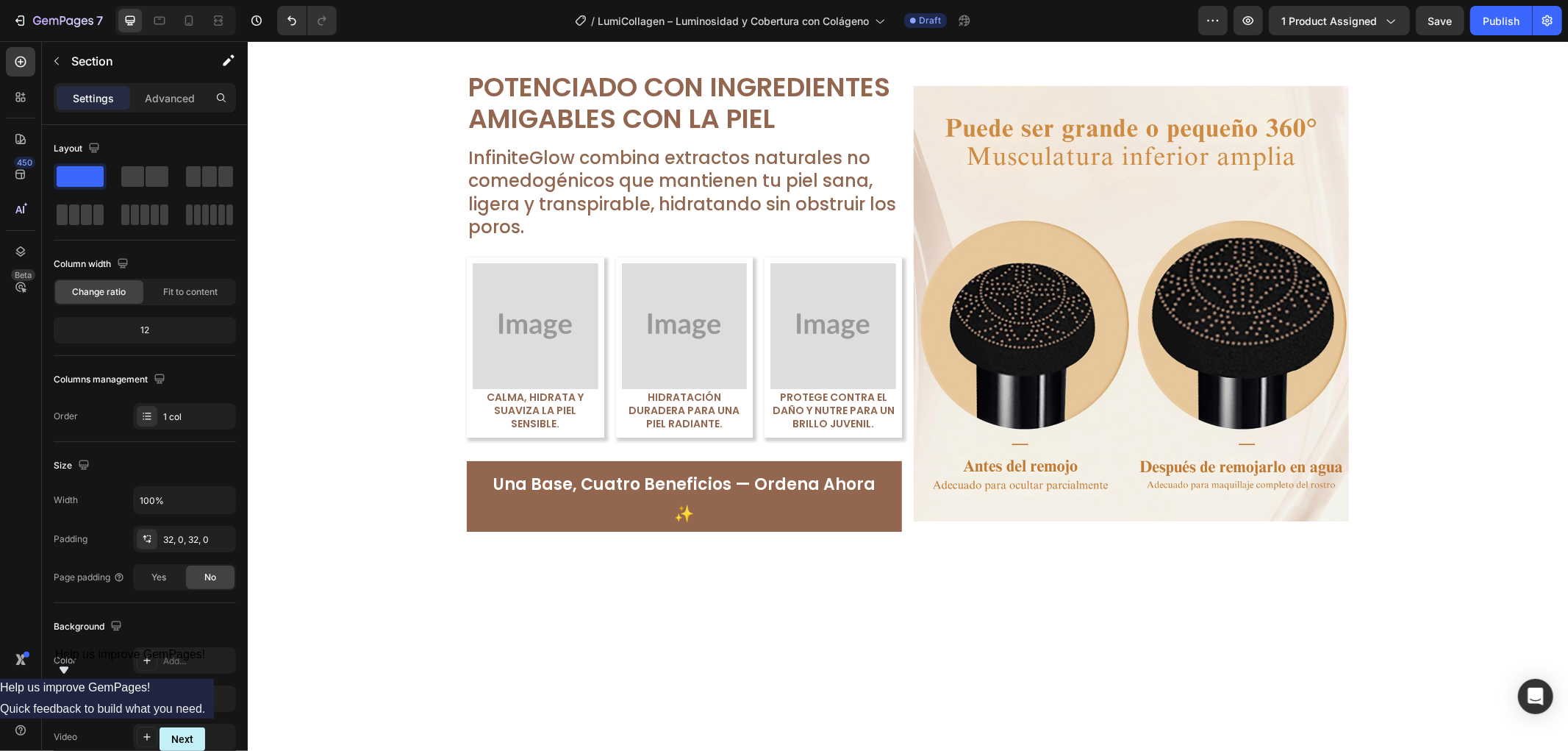
scroll to position [2313, 0]
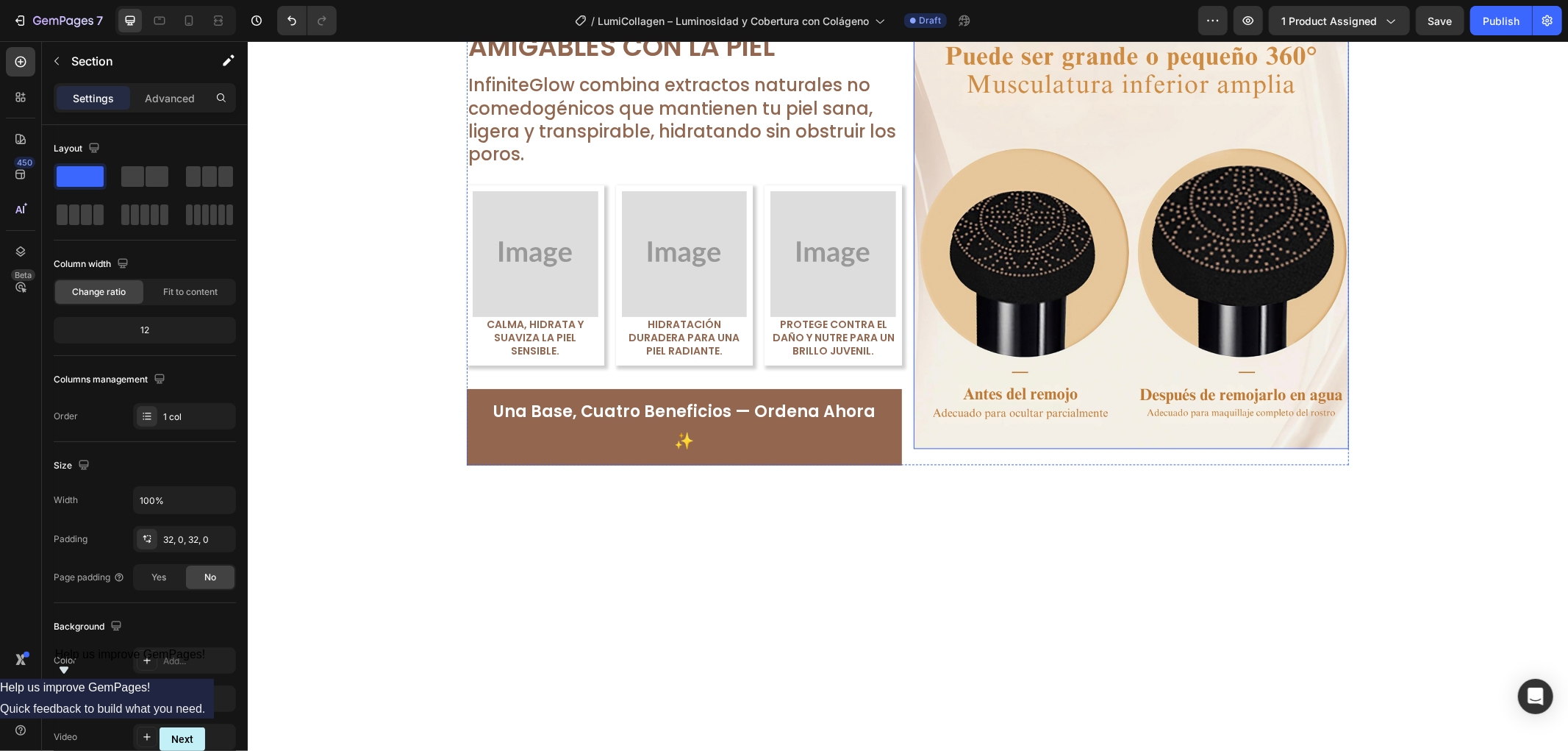
click at [1130, 449] on img at bounding box center [1131, 231] width 435 height 435
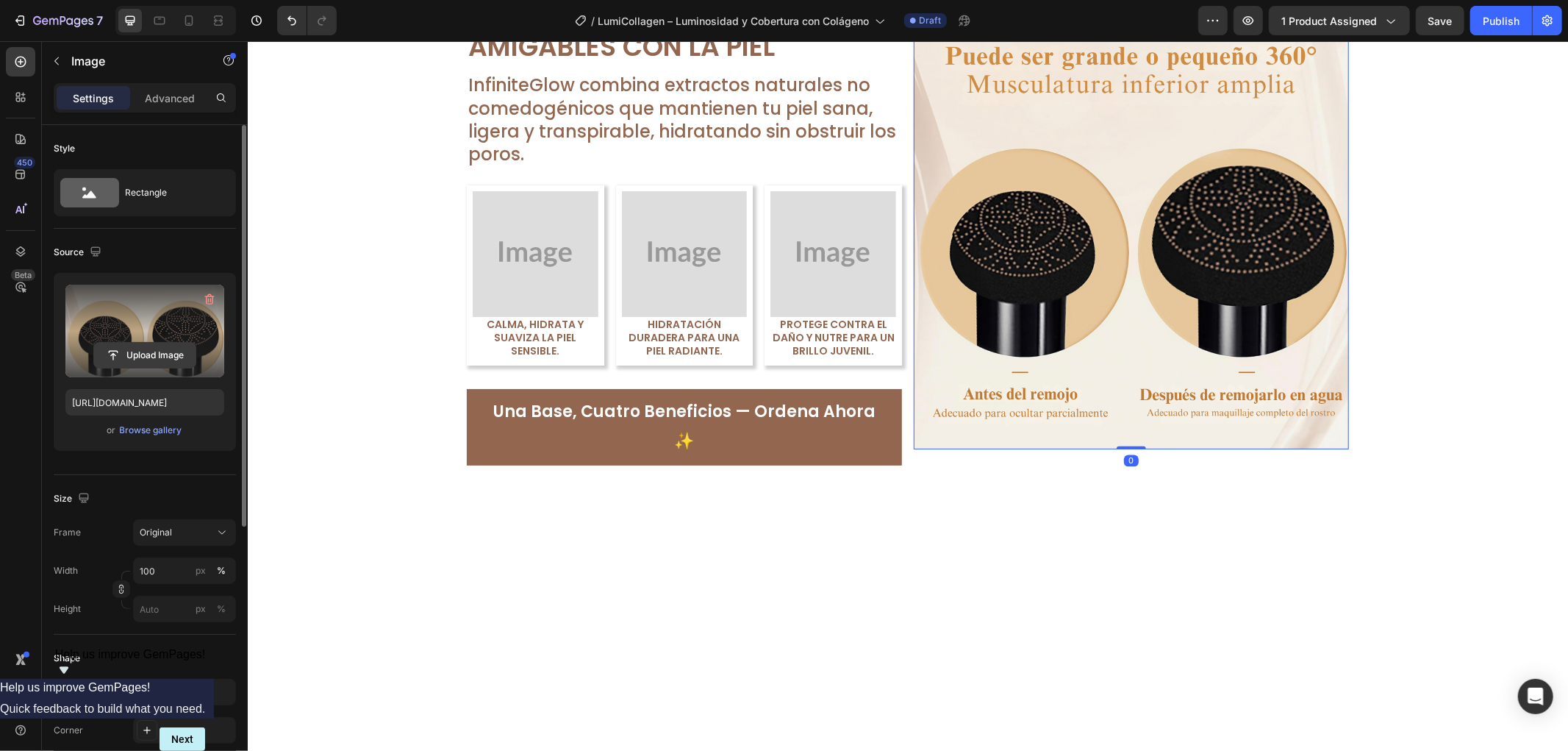
click at [118, 352] on input "file" at bounding box center [144, 355] width 101 height 25
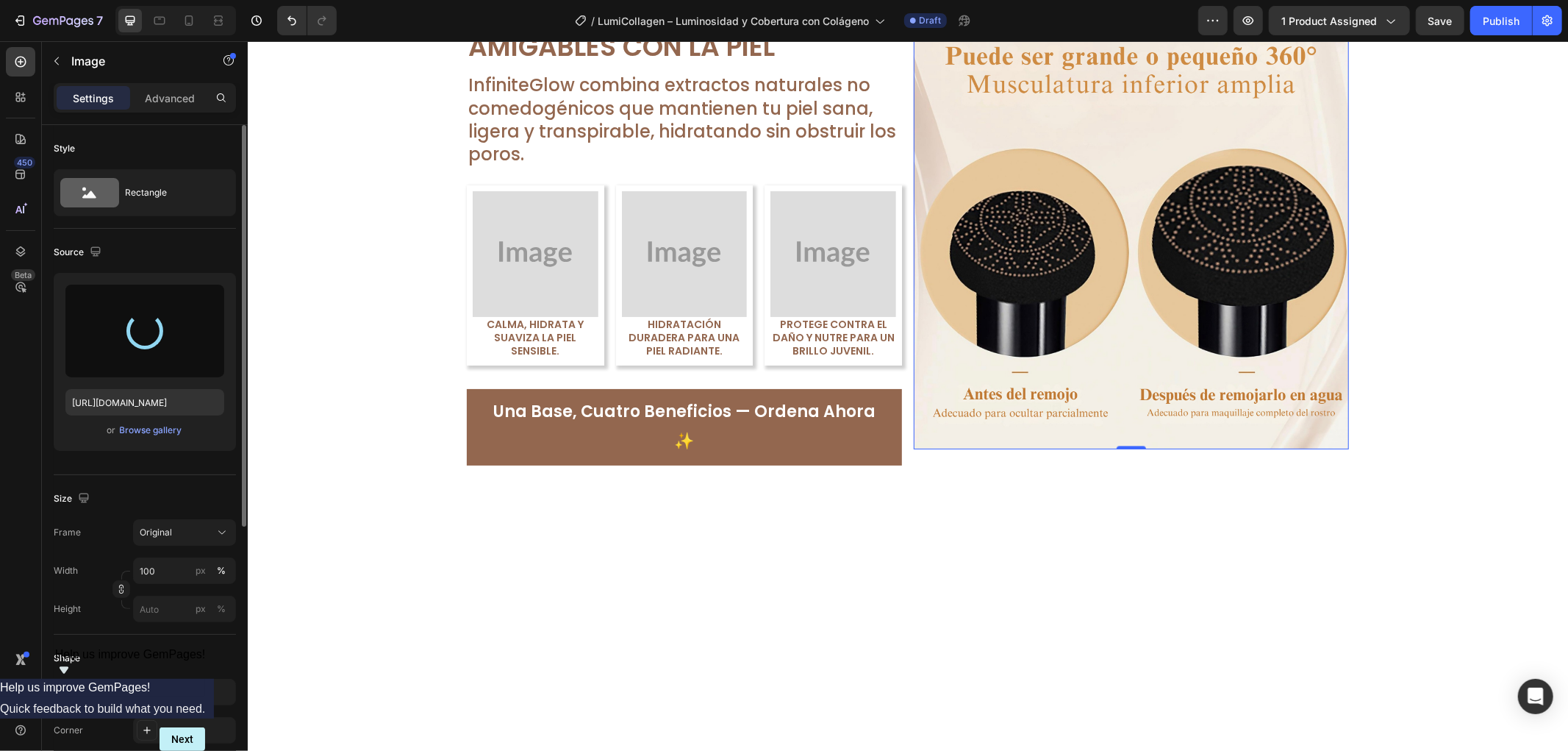
click at [158, 346] on div at bounding box center [144, 331] width 159 height 93
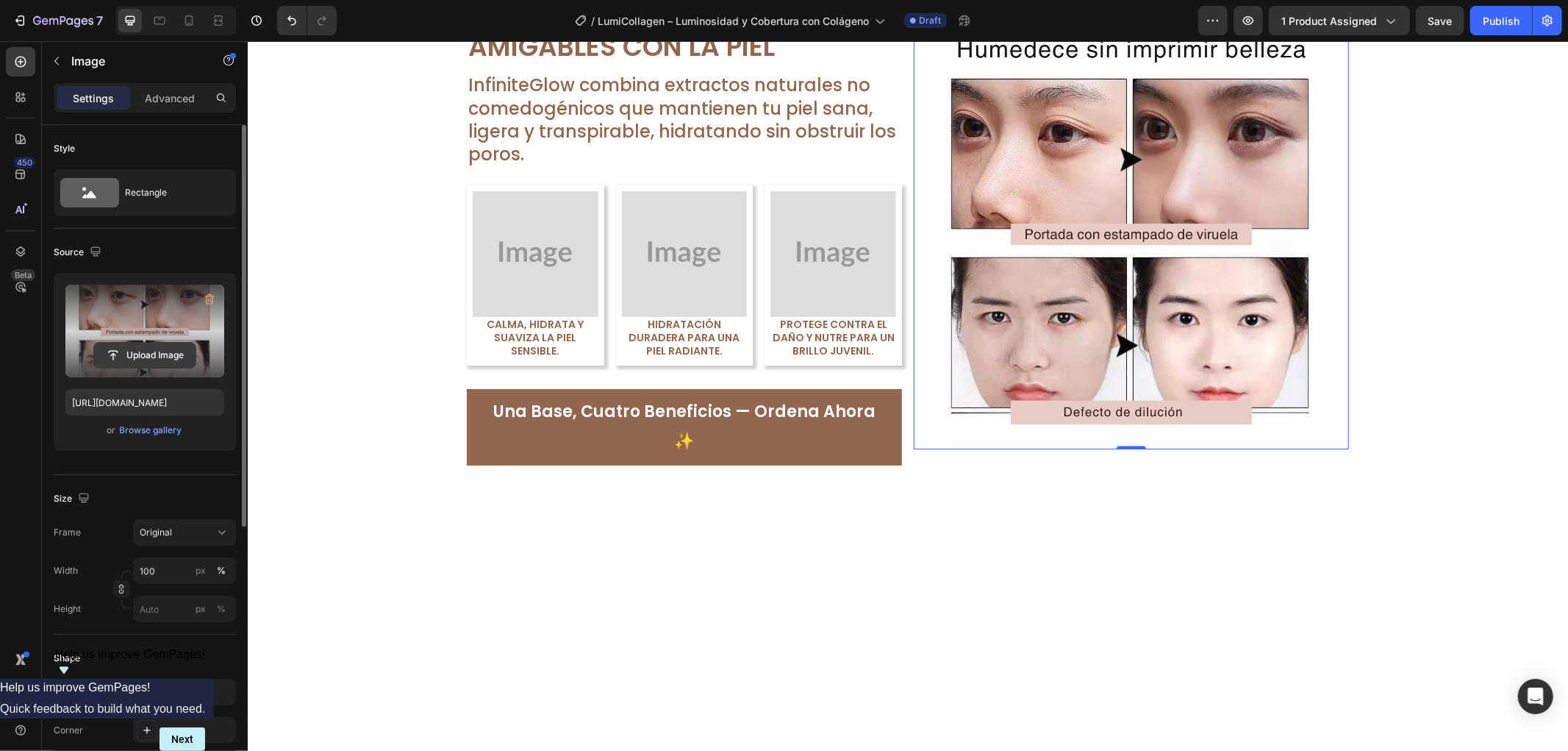
click at [158, 346] on input "file" at bounding box center [144, 355] width 101 height 25
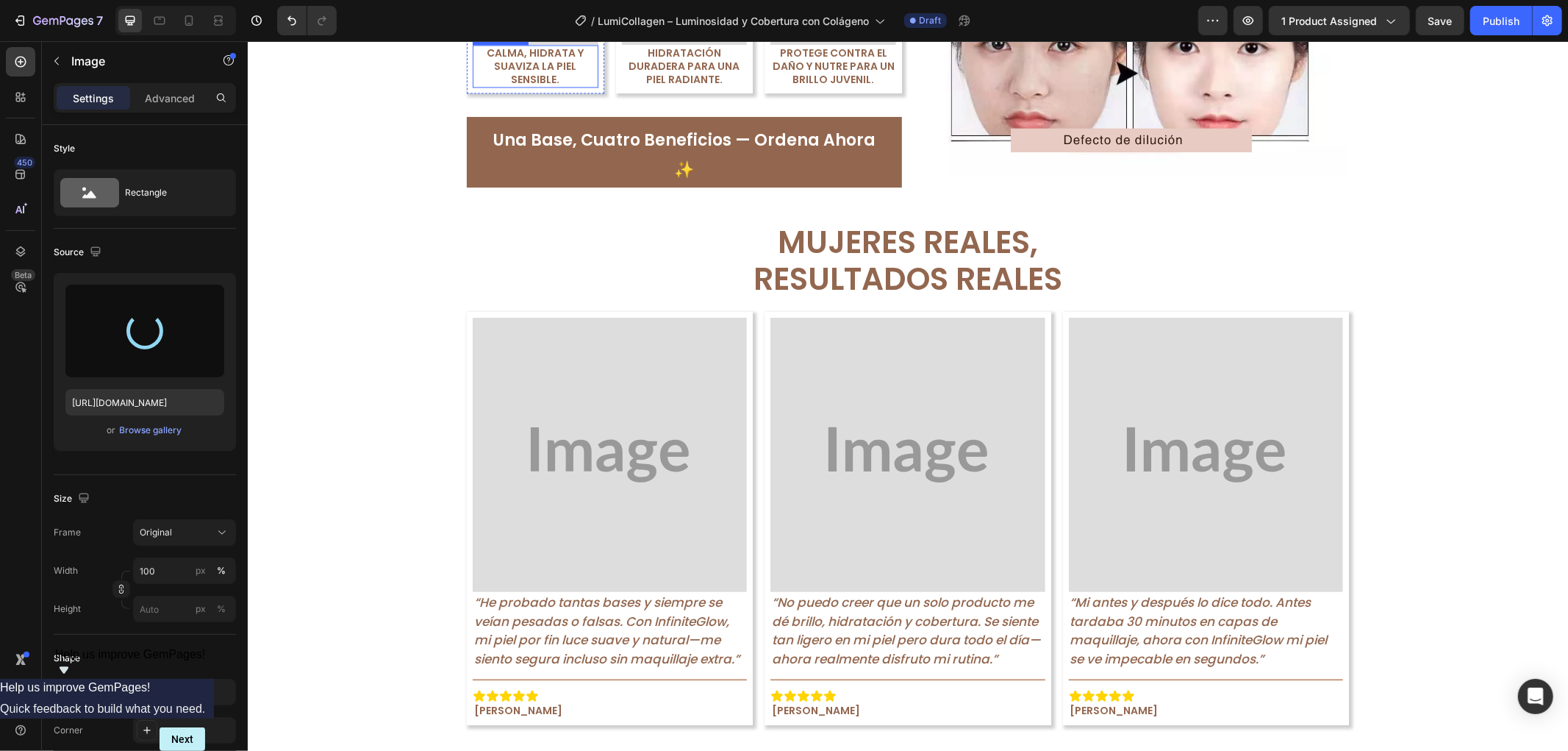
scroll to position [82, 0]
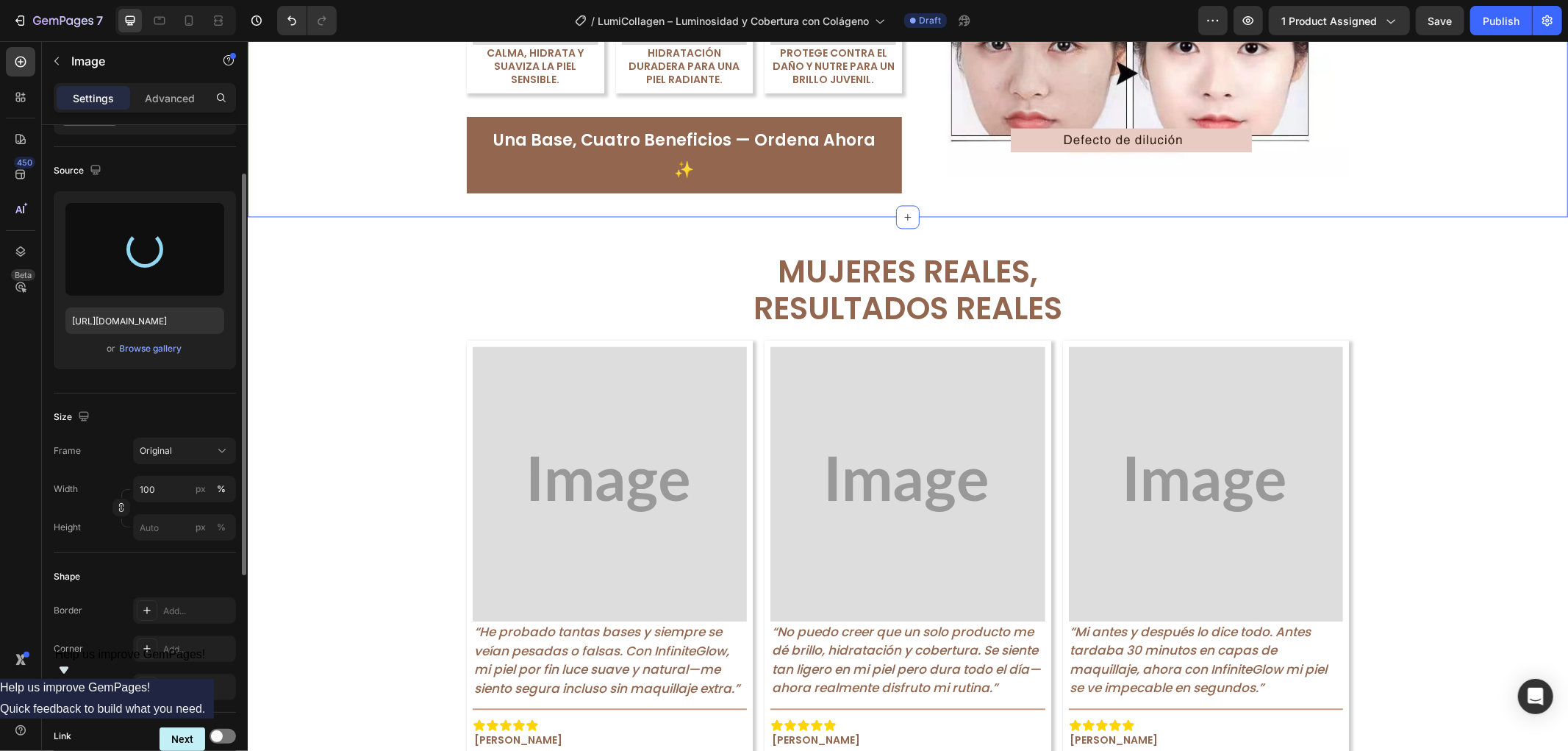
type input "[URL][DOMAIN_NAME]"
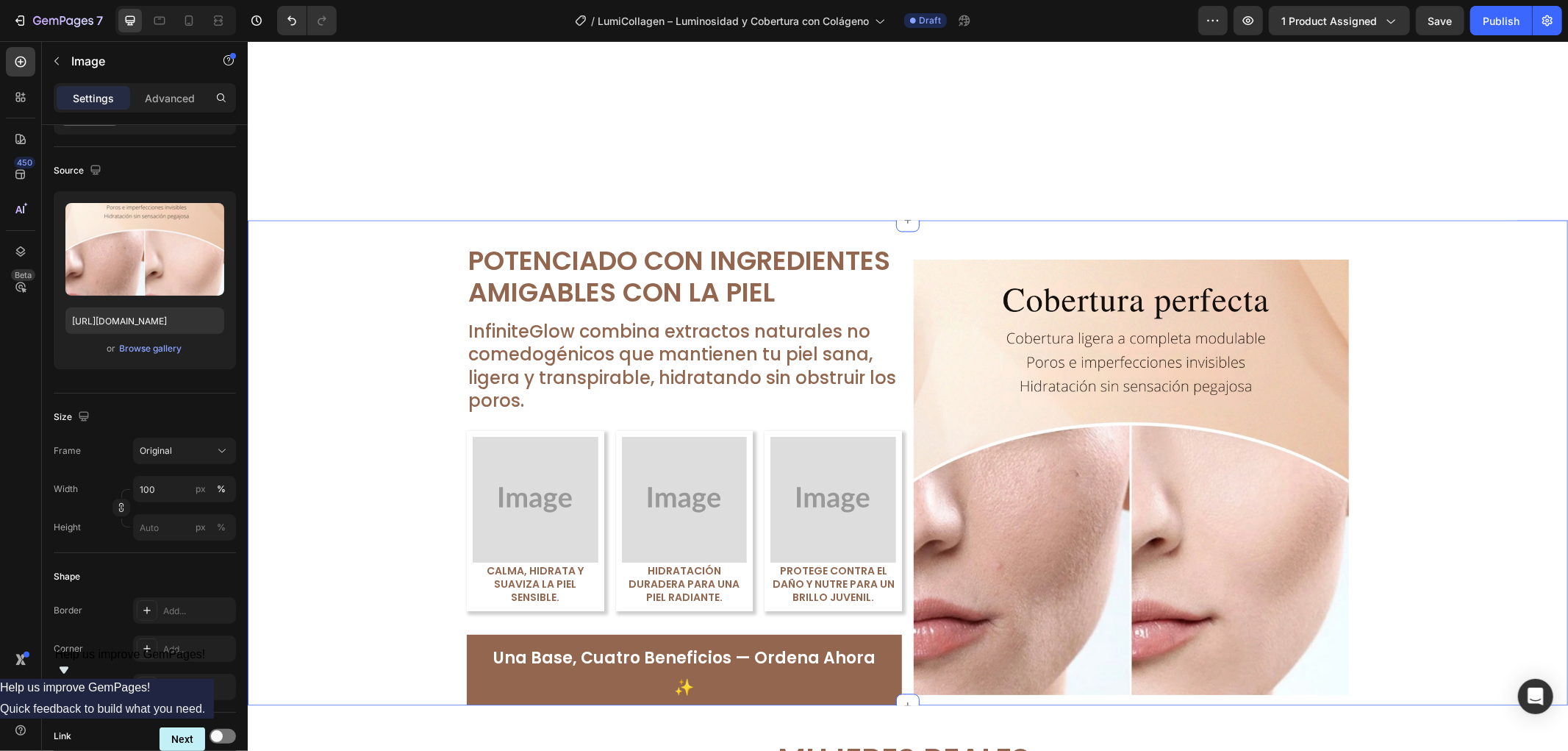
scroll to position [2421, 0]
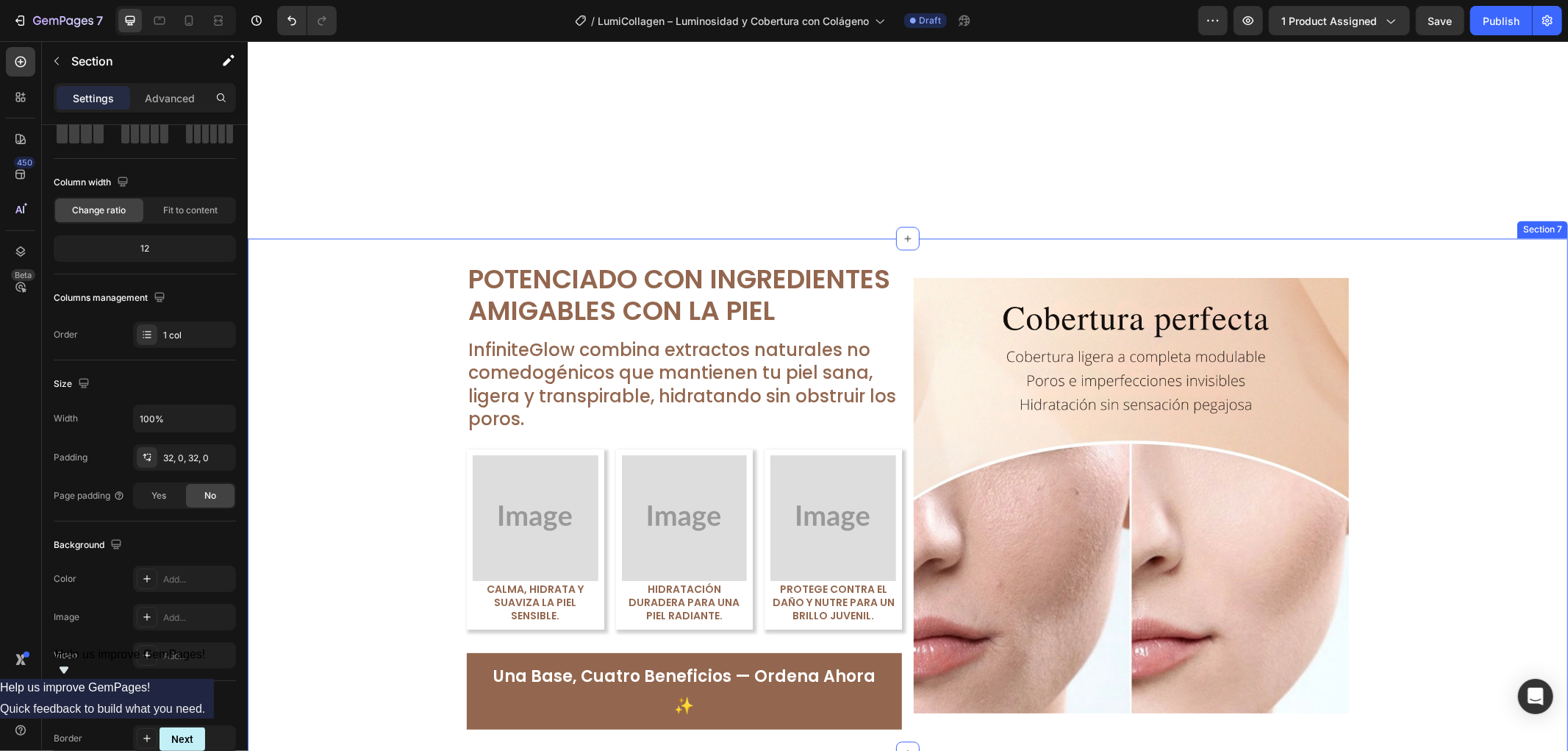
click at [1435, 323] on div "Image Potenciado con Ingredientes Amigables con la Piel Text Block InfiniteGlow…" at bounding box center [906, 494] width 1320 height 468
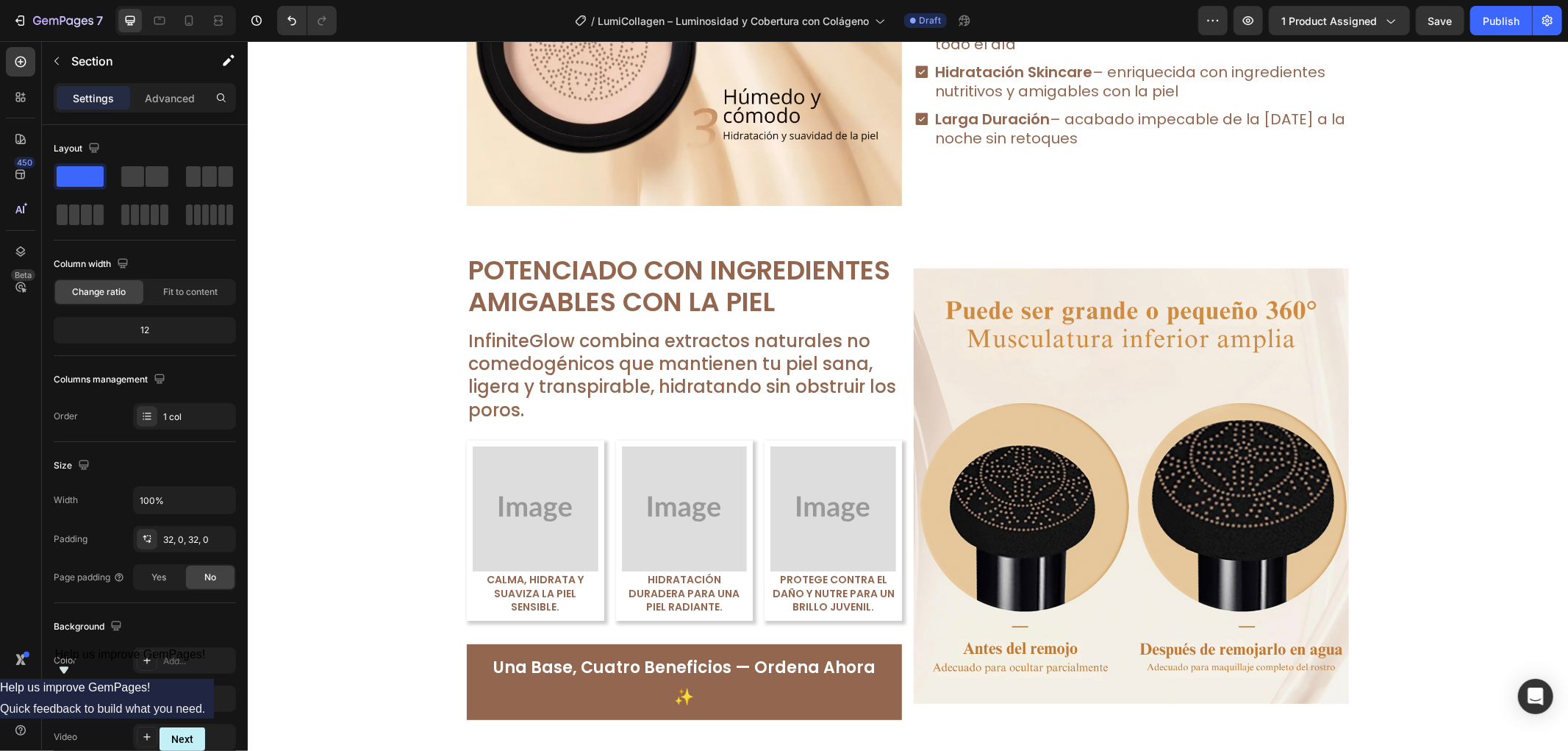
scroll to position [1113, 0]
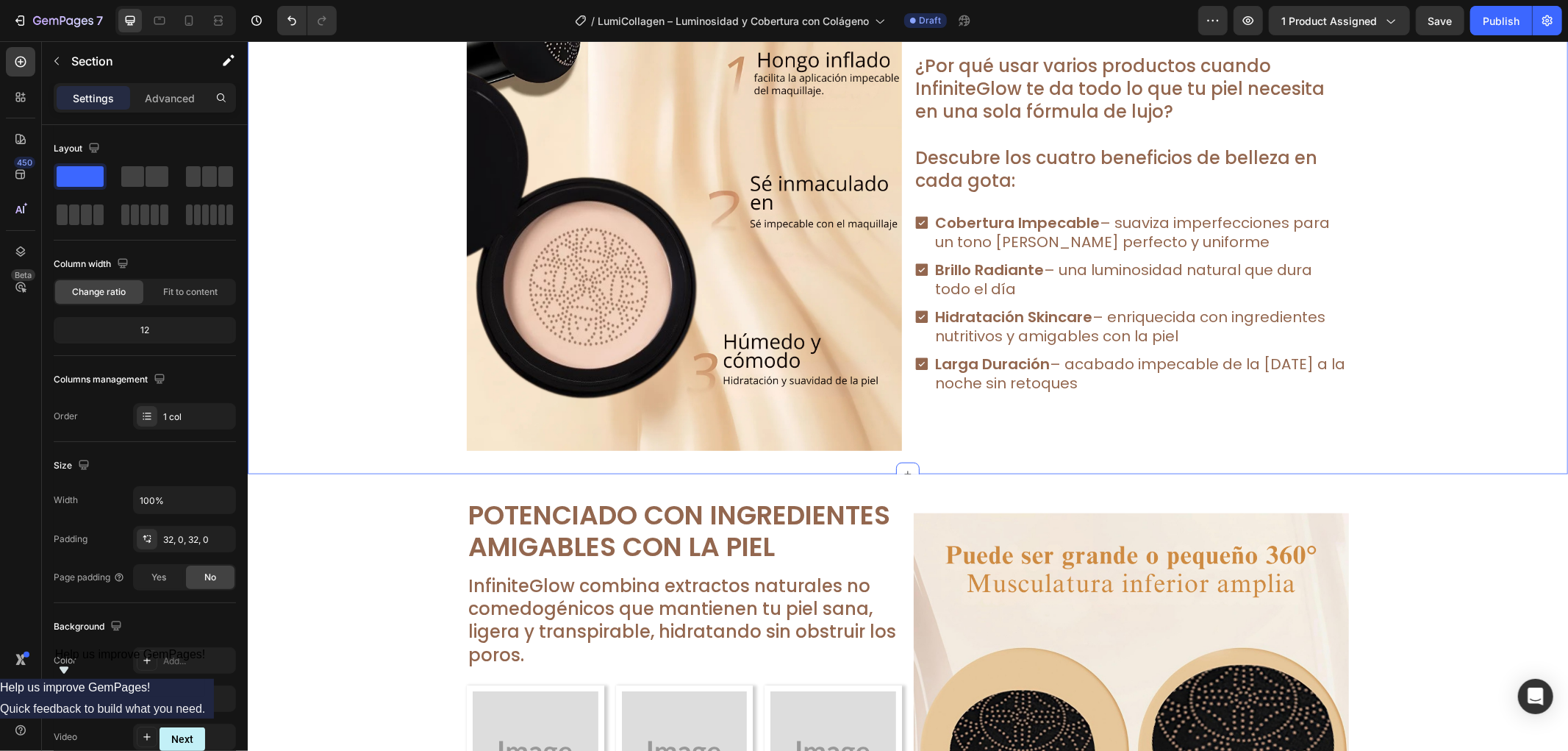
click at [1435, 323] on div "Una Base. Cuatro Beneficios. Confianza Sin Límites. Text Block Row Image ¿Por q…" at bounding box center [906, 176] width 1320 height 548
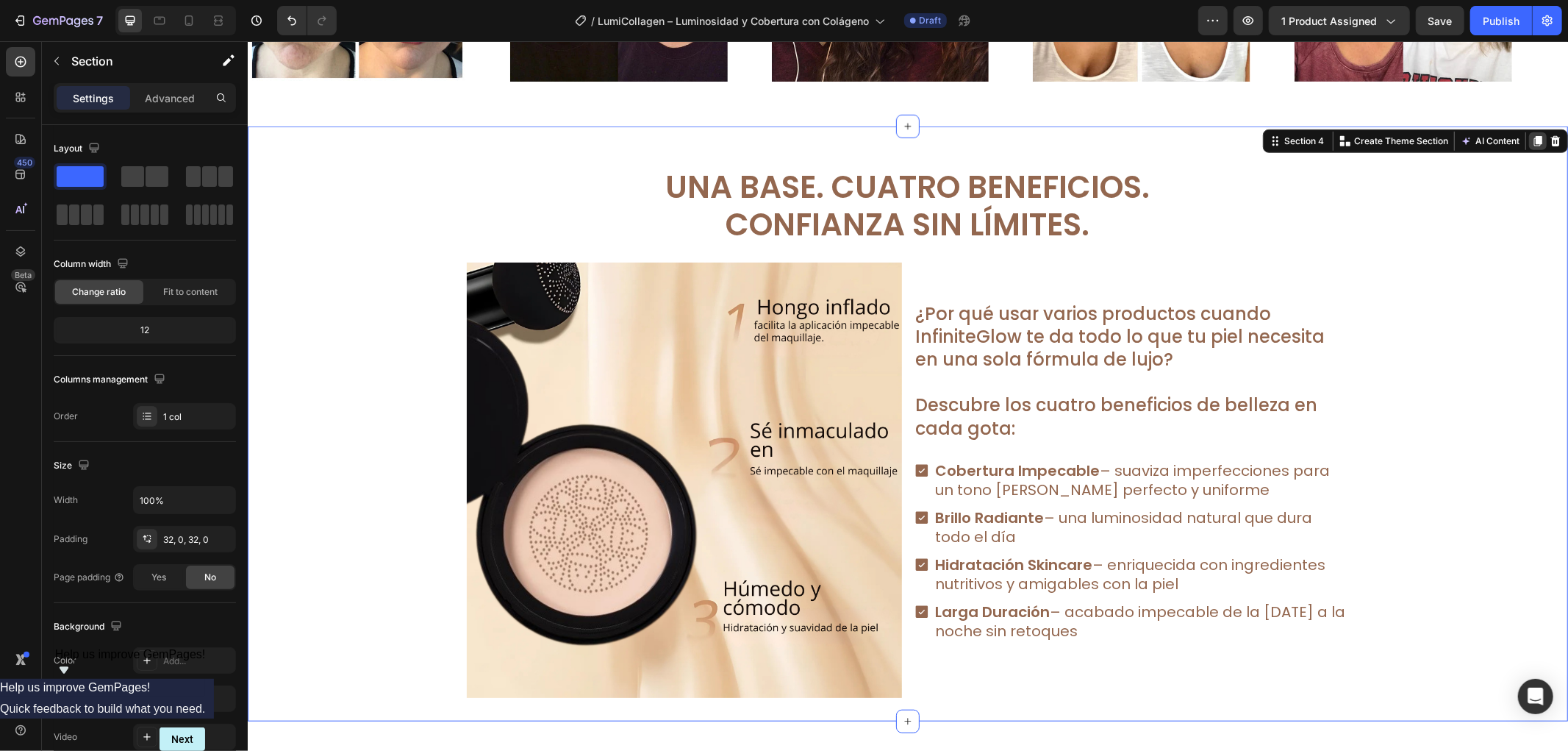
click at [1528, 131] on div at bounding box center [1537, 140] width 18 height 18
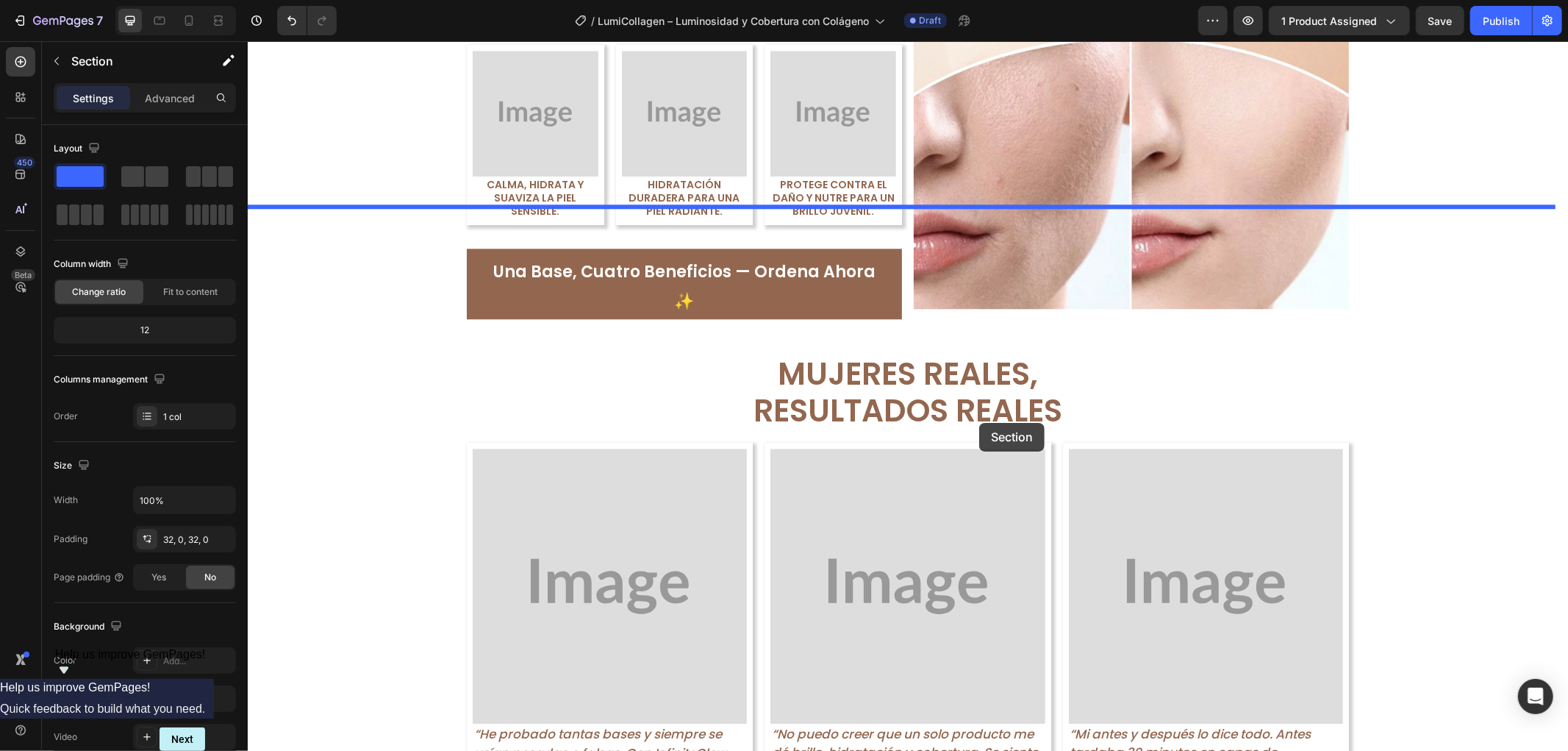
scroll to position [3375, 0]
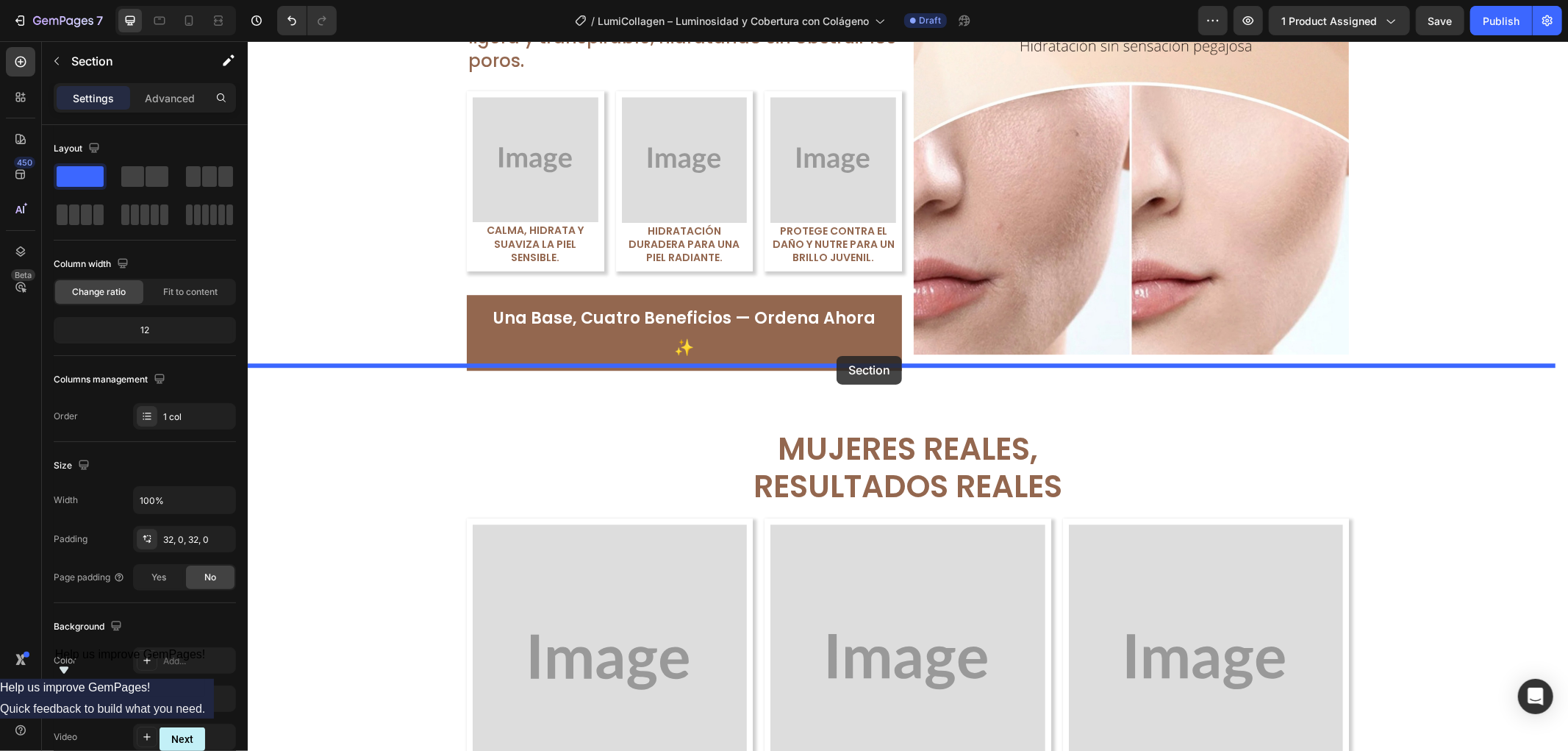
drag, startPoint x: 1260, startPoint y: 82, endPoint x: 836, endPoint y: 355, distance: 504.3
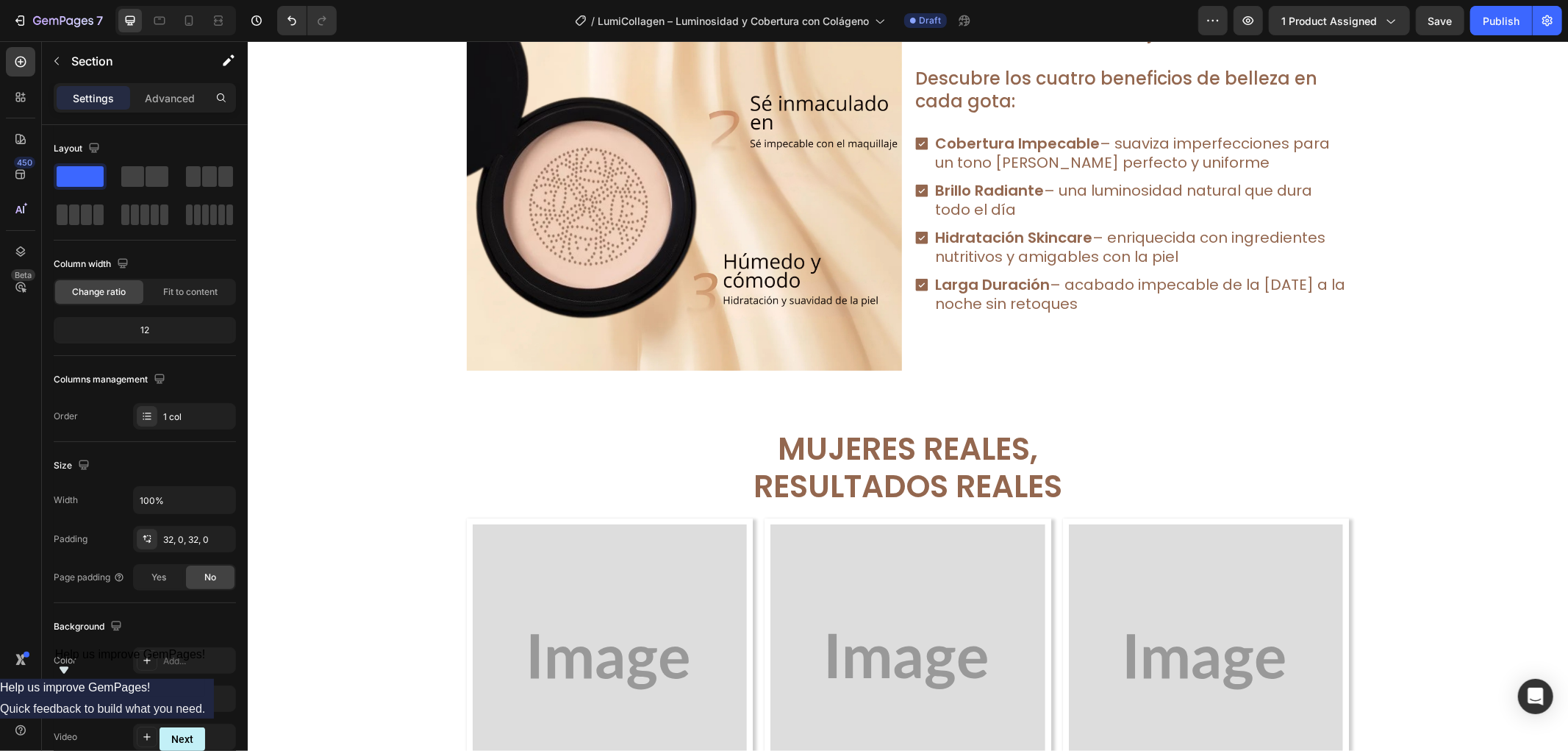
scroll to position [2780, 0]
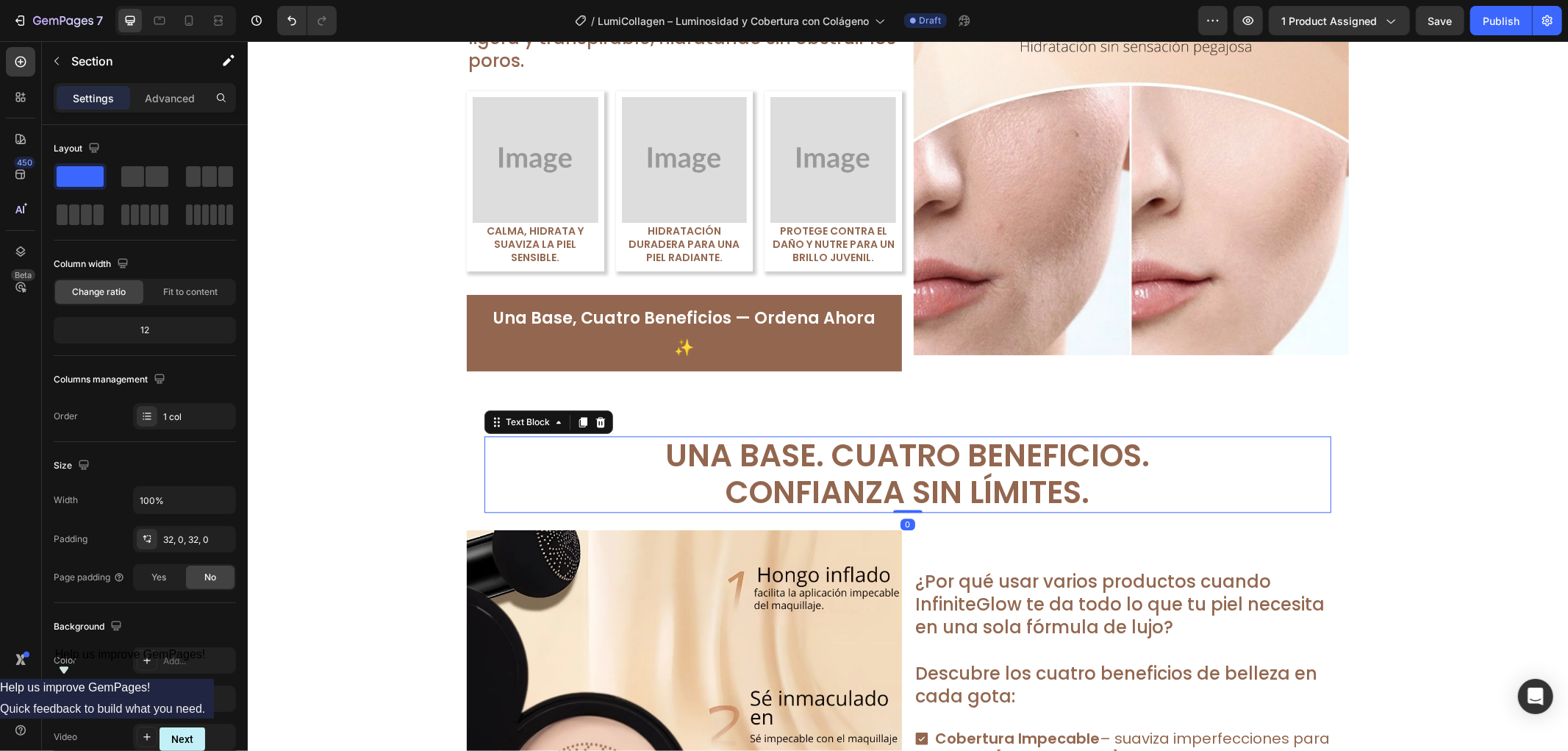
click at [1233, 474] on p "Confianza Sin Límites." at bounding box center [907, 493] width 844 height 37
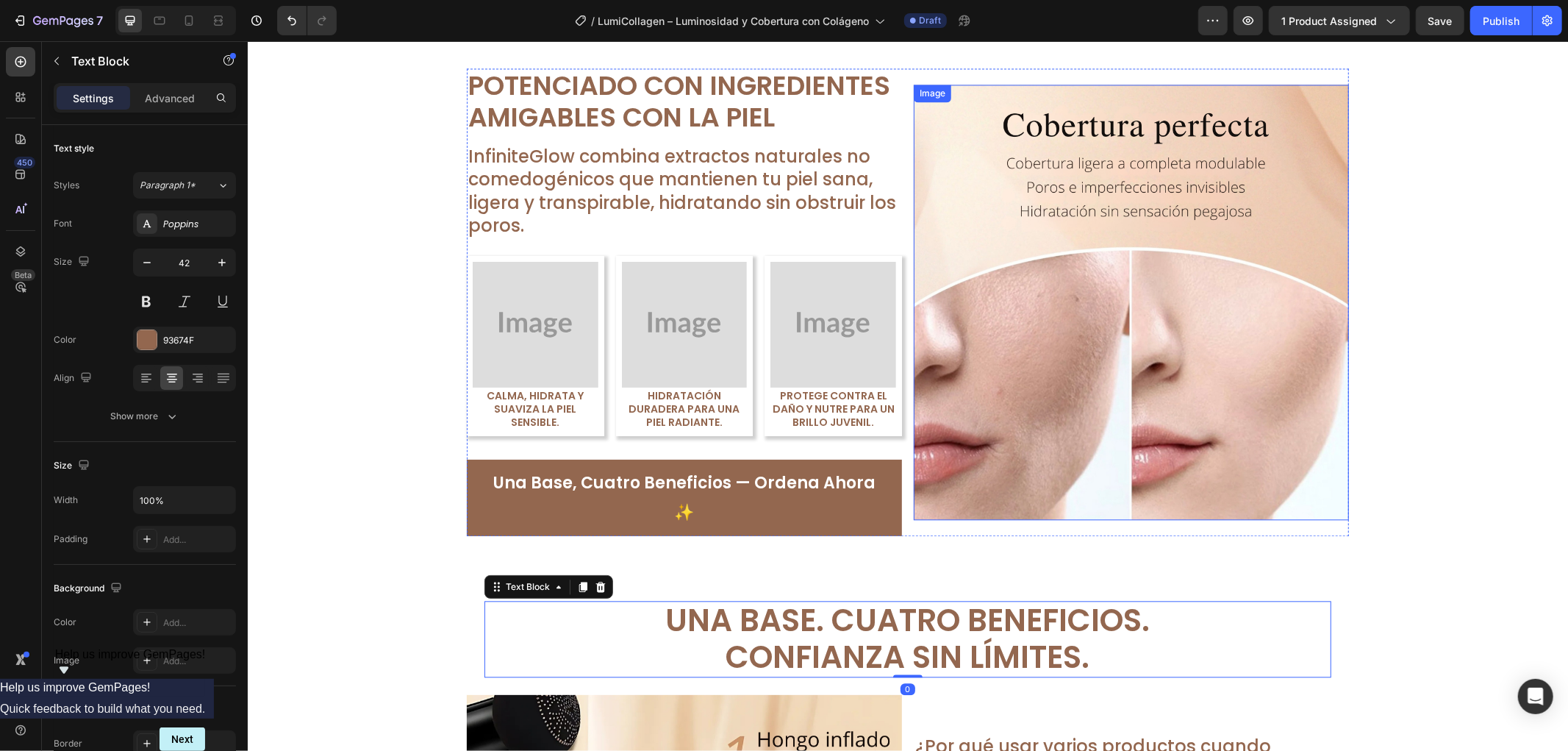
scroll to position [2616, 0]
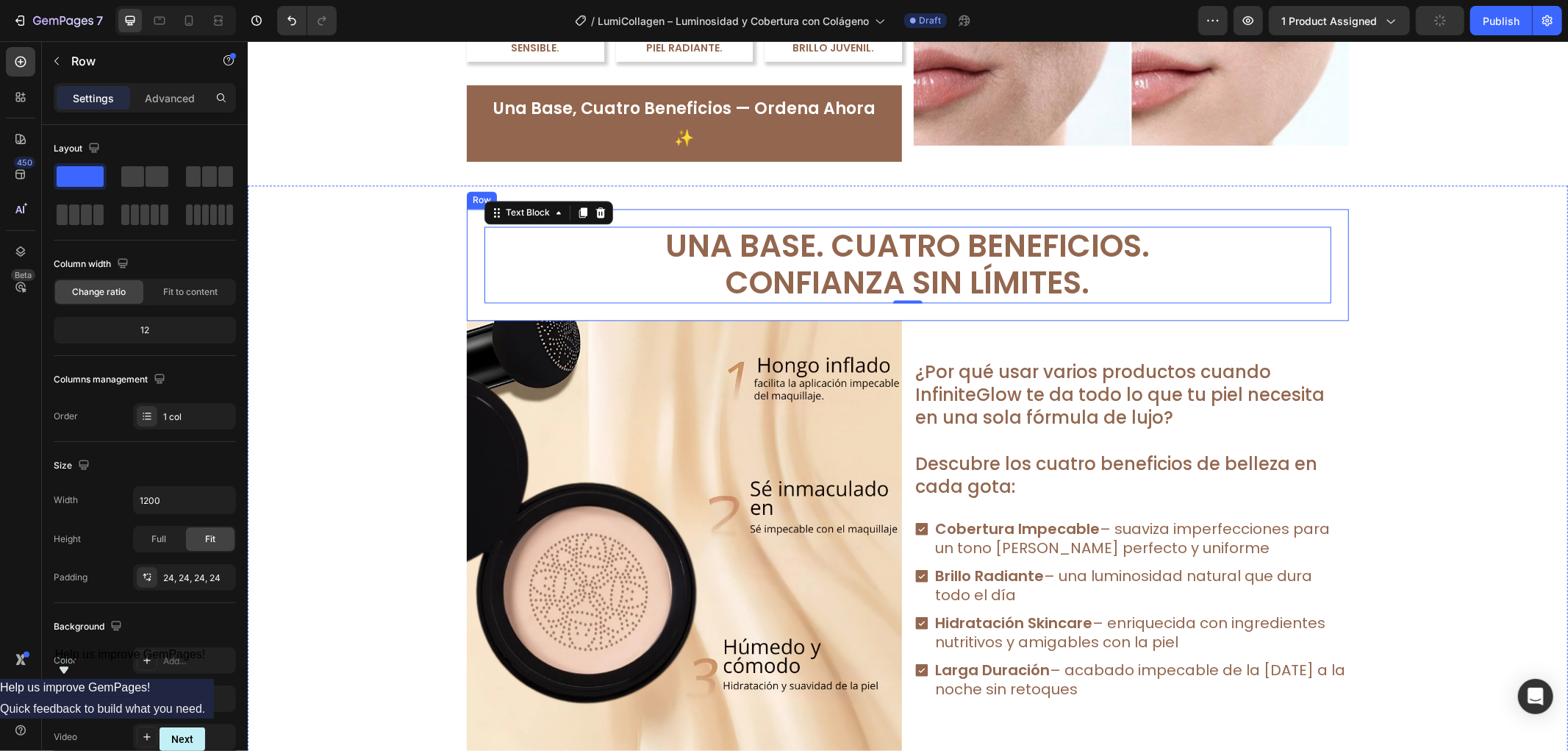
click at [466, 321] on div "Una Base. Cuatro Beneficios. Confianza Sin Límites. Text Block 0 Row" at bounding box center [907, 264] width 883 height 113
click at [551, 200] on icon at bounding box center [556, 194] width 11 height 11
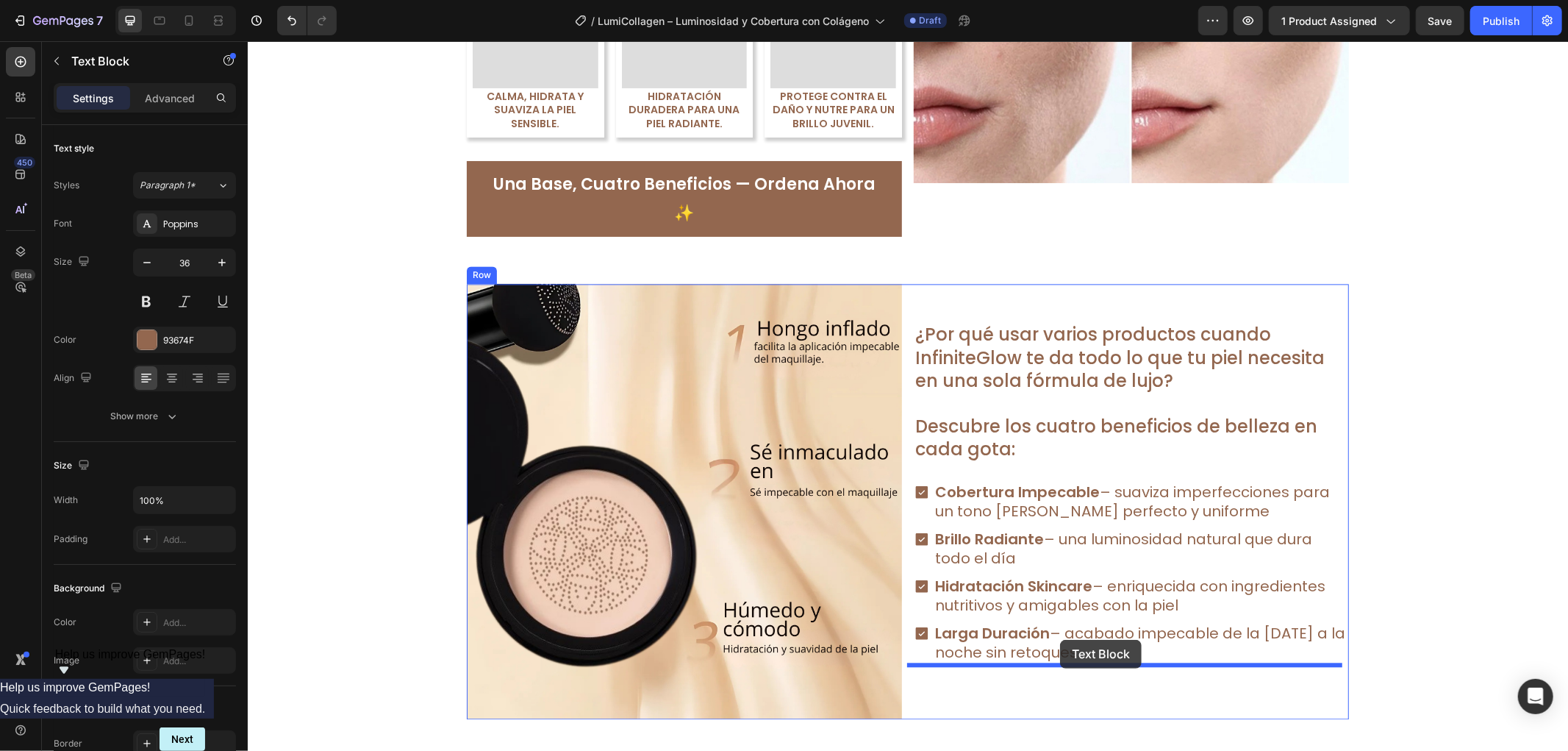
drag, startPoint x: 504, startPoint y: 164, endPoint x: 1060, endPoint y: 639, distance: 731.3
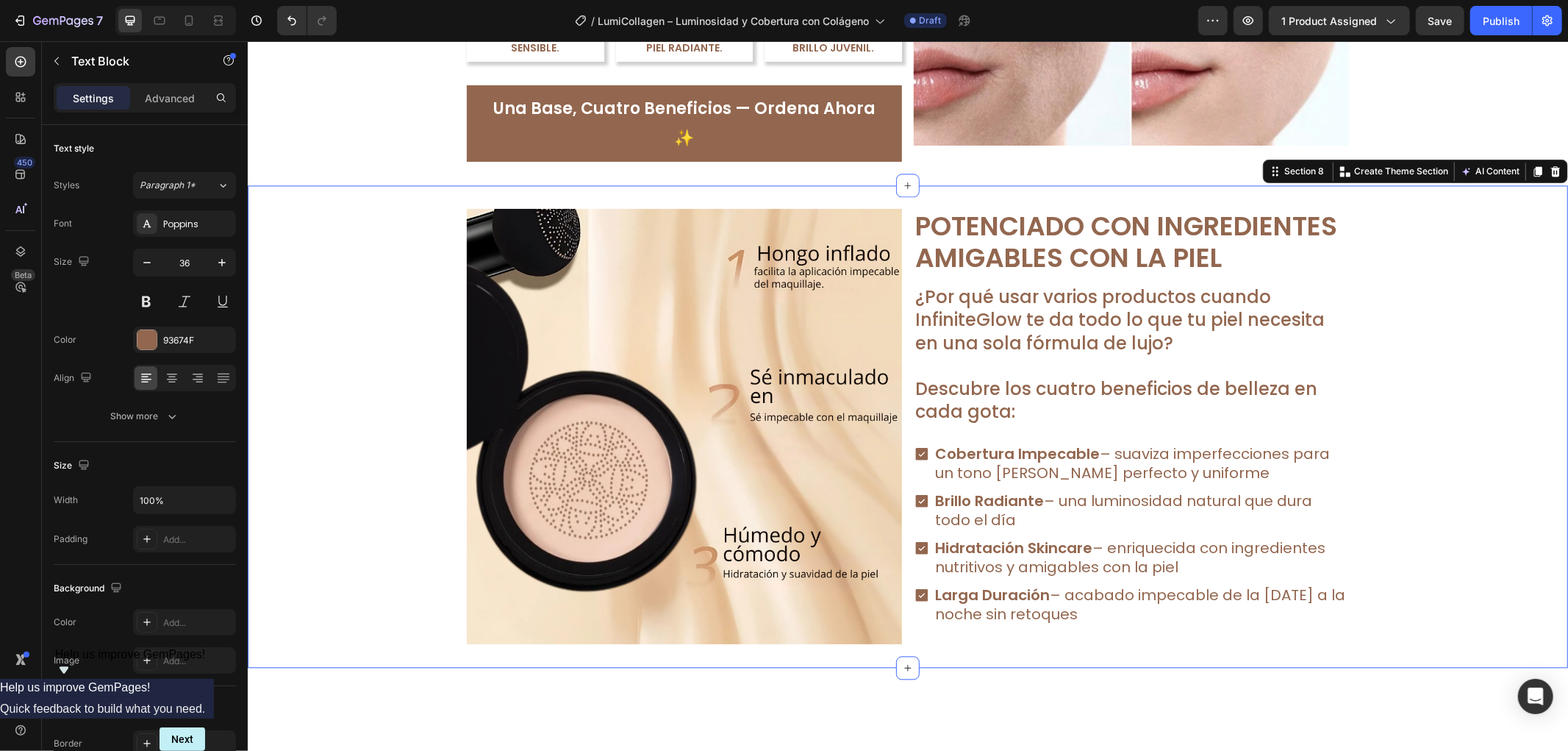
click at [1465, 583] on div "Image Potenciado con Ingredientes Amigables con la Piel Text Block ¿Por qué usa…" at bounding box center [906, 426] width 1320 height 435
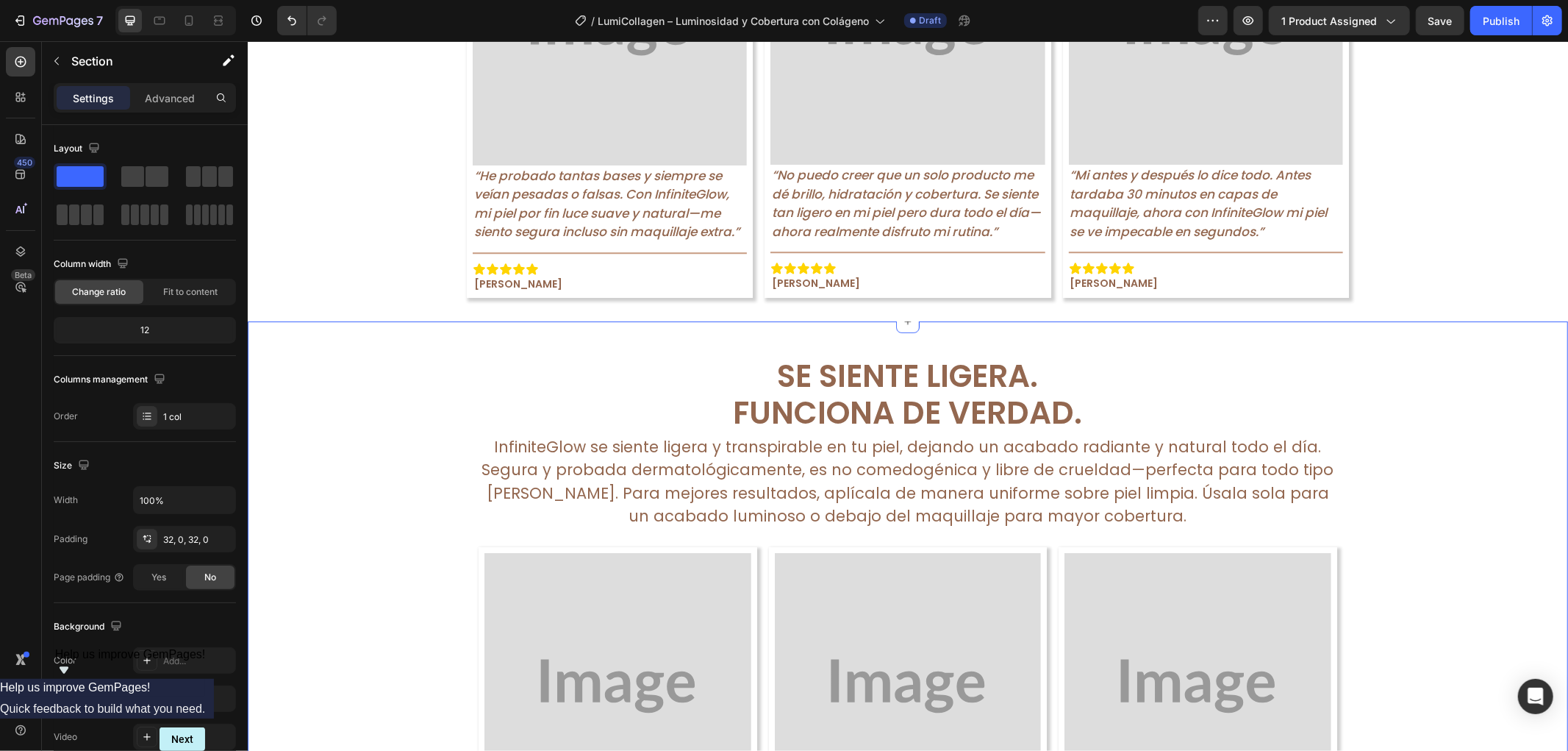
scroll to position [4114, 0]
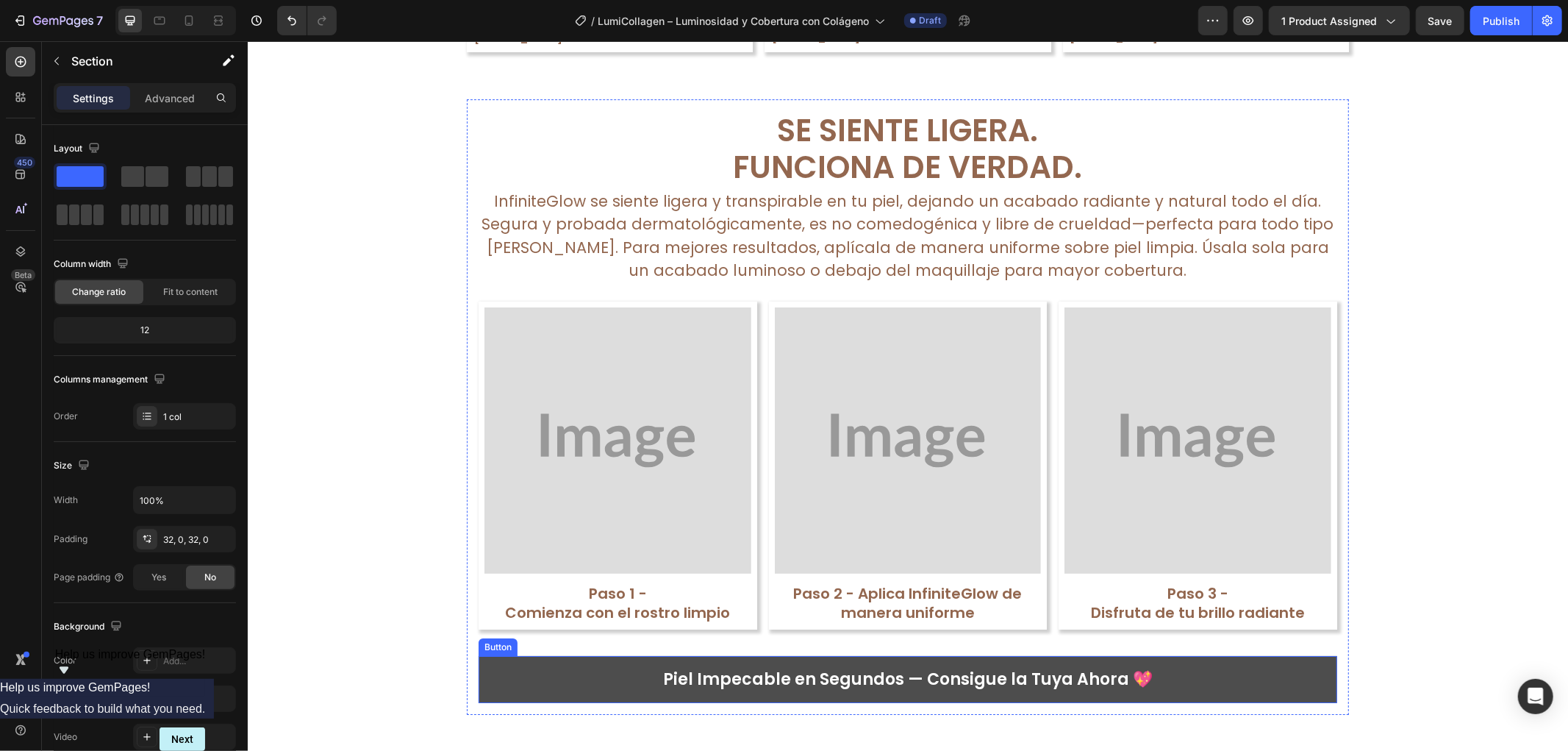
click at [1310, 658] on link "Piel Impecable en Segundos — Consigue la Tuya Ahora 💖" at bounding box center [907, 679] width 859 height 47
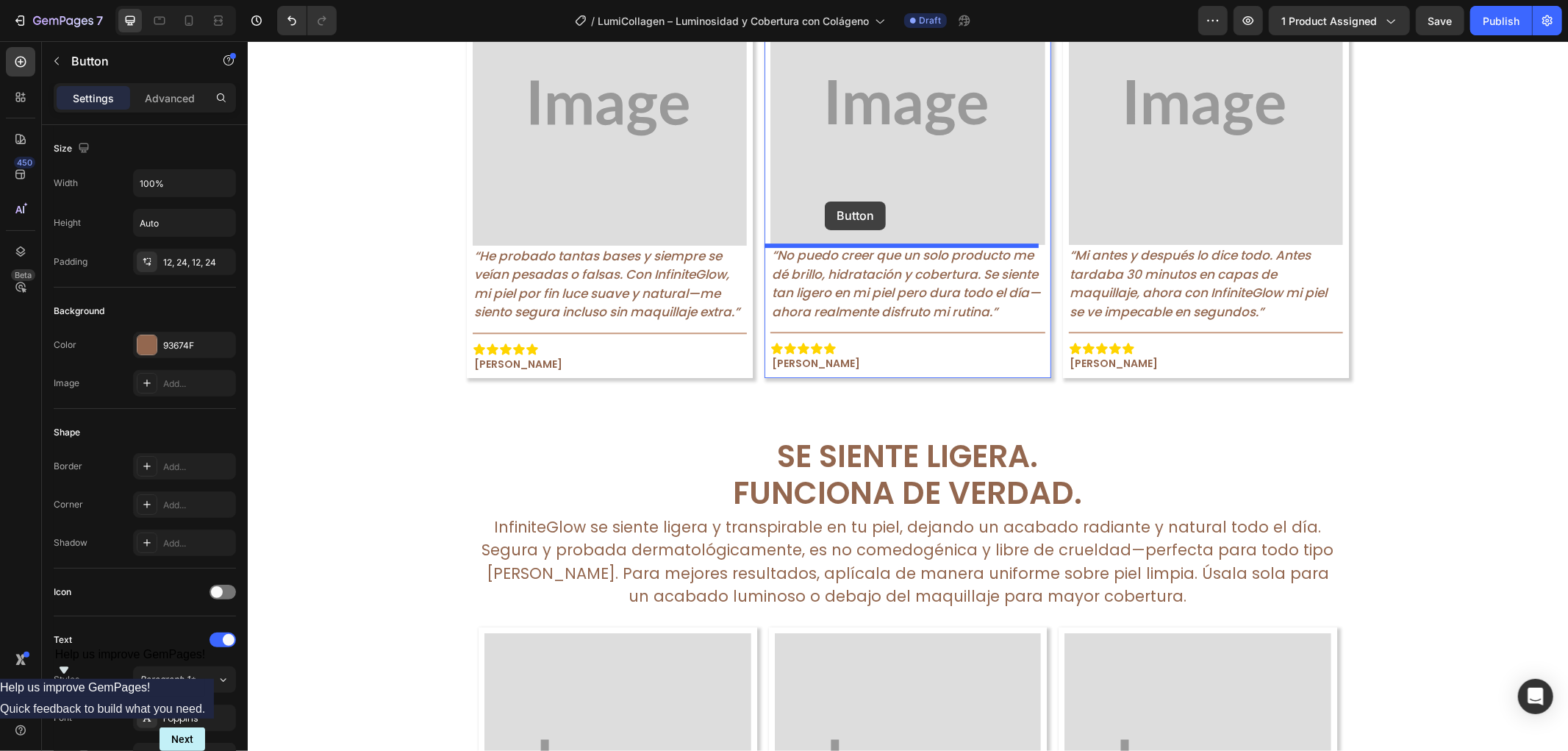
scroll to position [3786, 0]
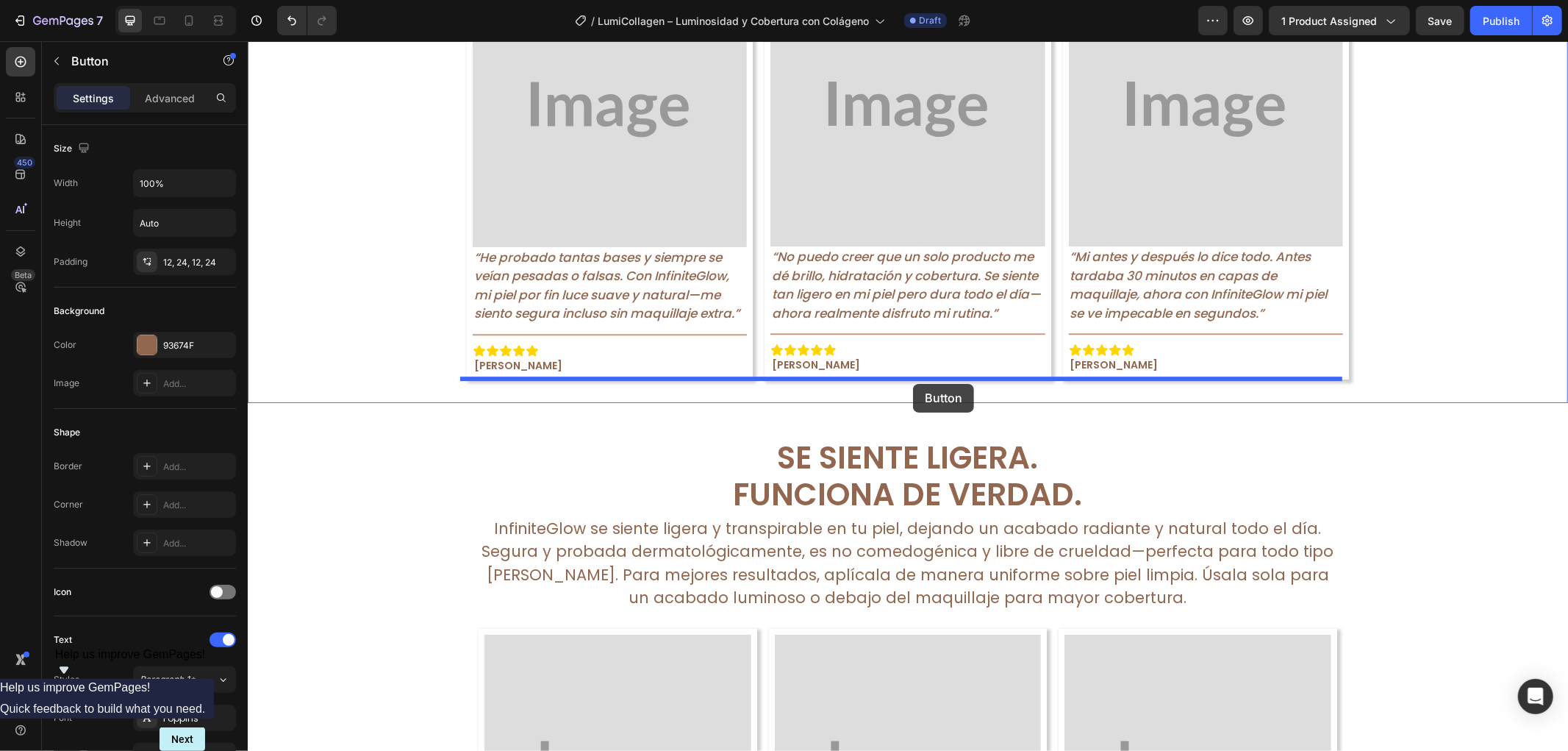
drag, startPoint x: 479, startPoint y: 645, endPoint x: 913, endPoint y: 383, distance: 507.0
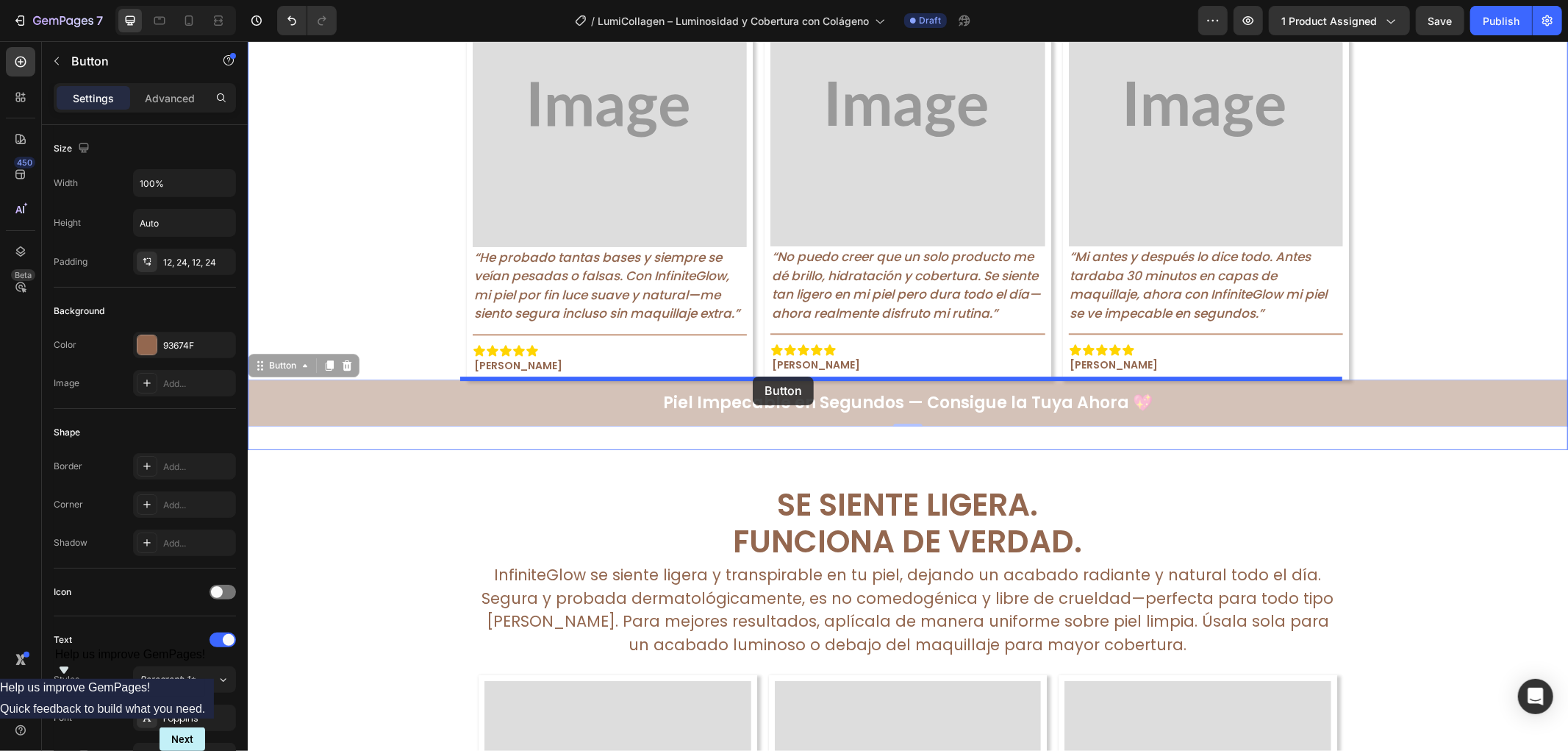
drag, startPoint x: 258, startPoint y: 361, endPoint x: 752, endPoint y: 376, distance: 494.2
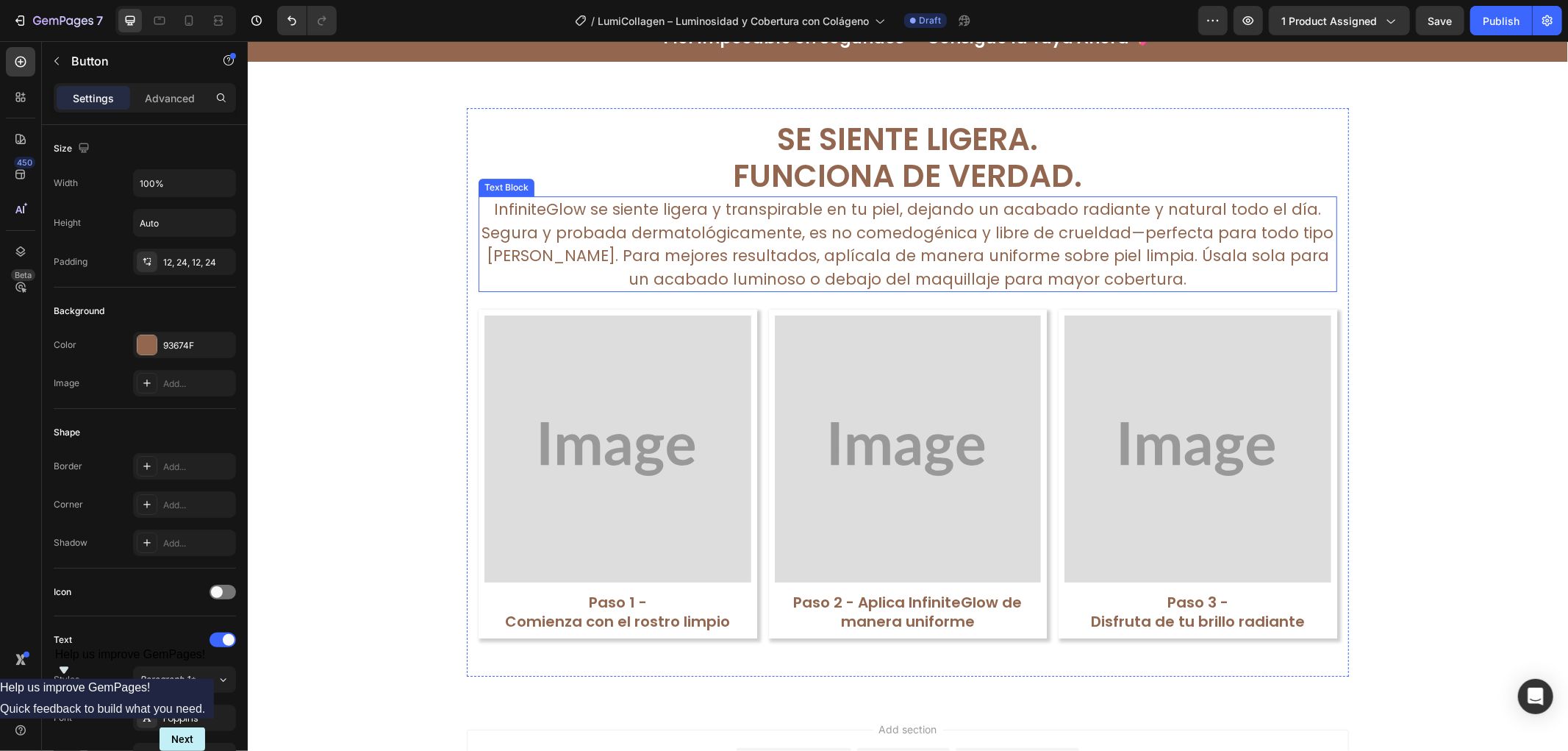
scroll to position [3950, 0]
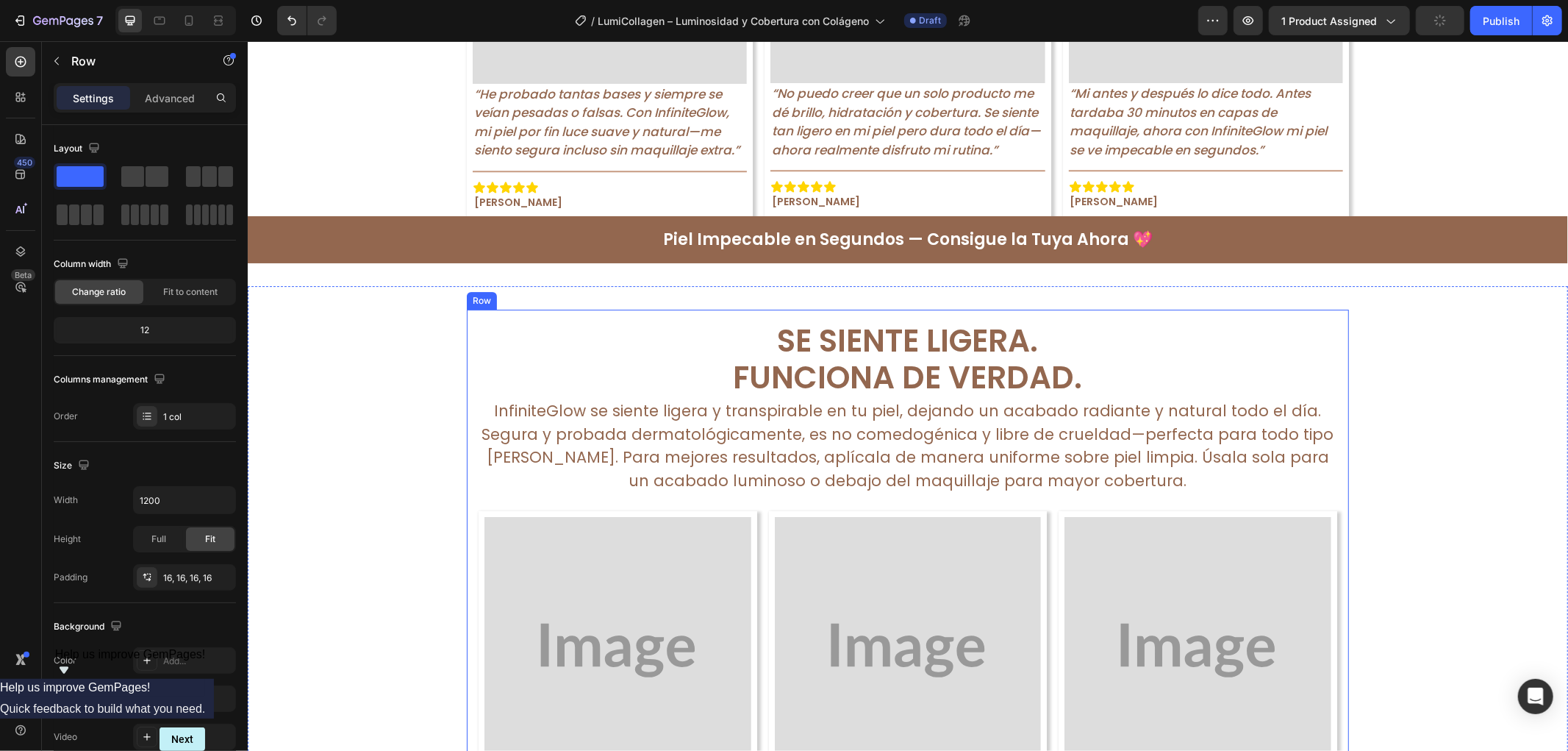
click at [466, 529] on div "Se Siente Ligera. Funciona de Verdad. Text Block InfiniteGlow se siente ligera …" at bounding box center [907, 593] width 883 height 569
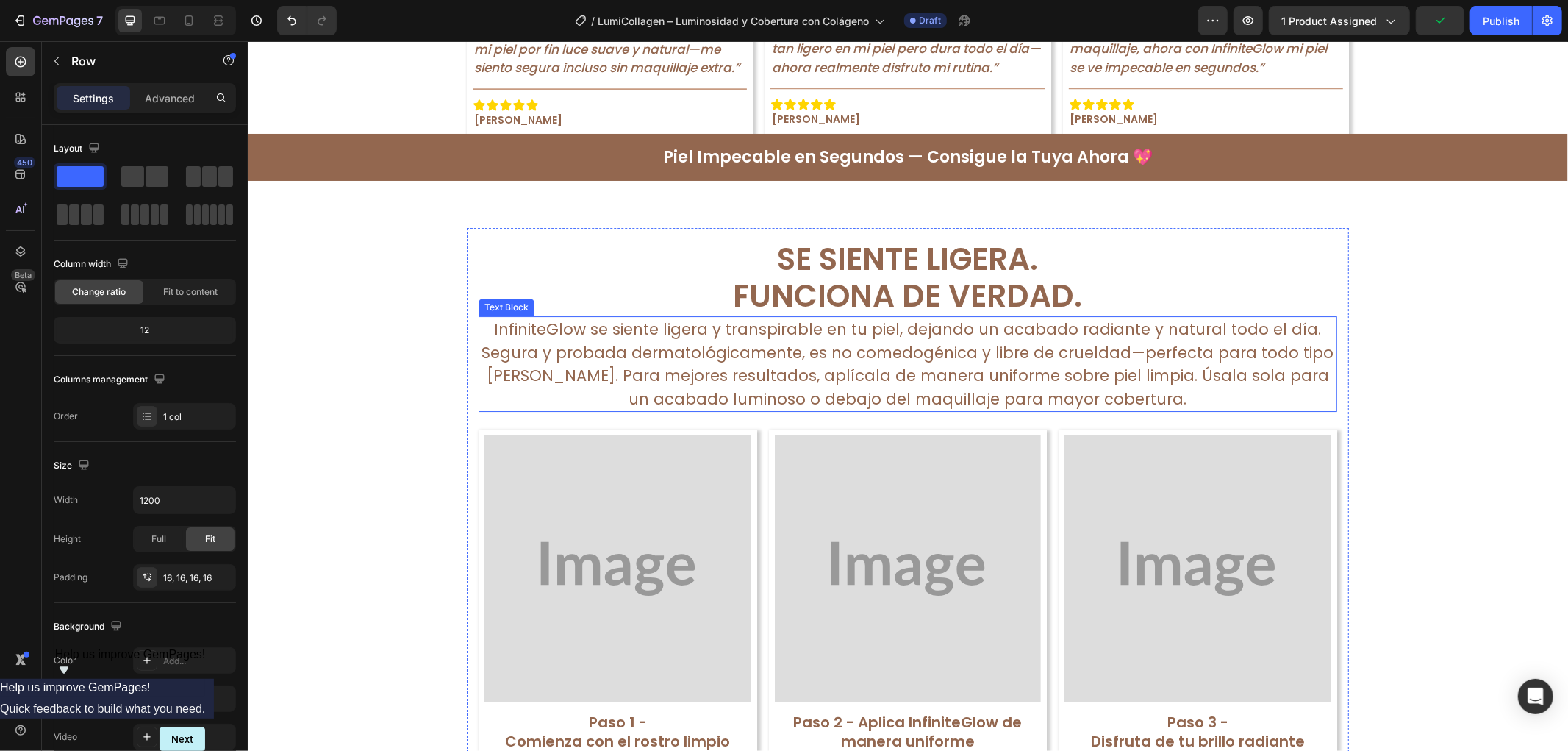
scroll to position [3623, 0]
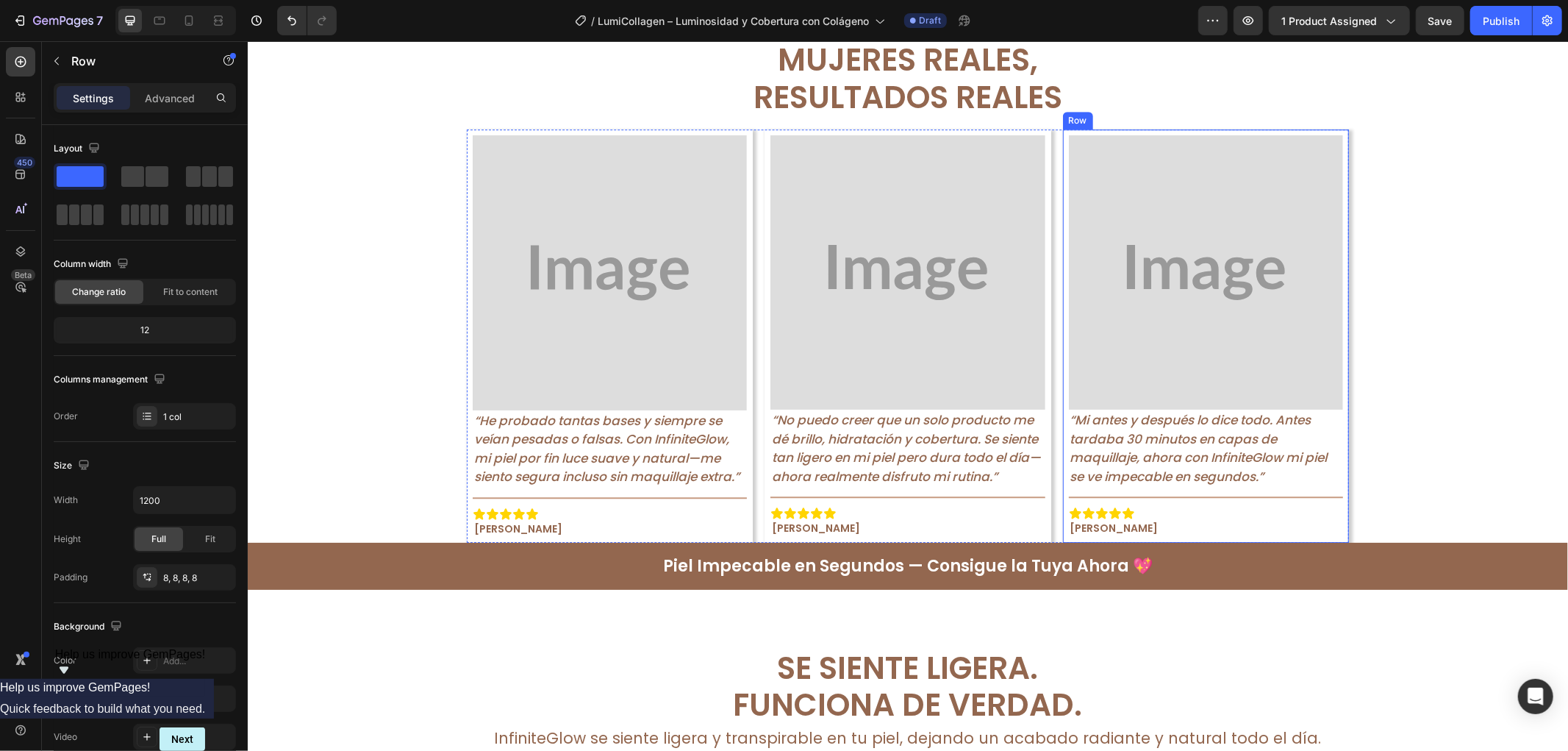
click at [1241, 131] on div "Image “Mi antes y después lo dice todo. Antes tardaba 30 minutos en capas de ma…" at bounding box center [1205, 335] width 286 height 413
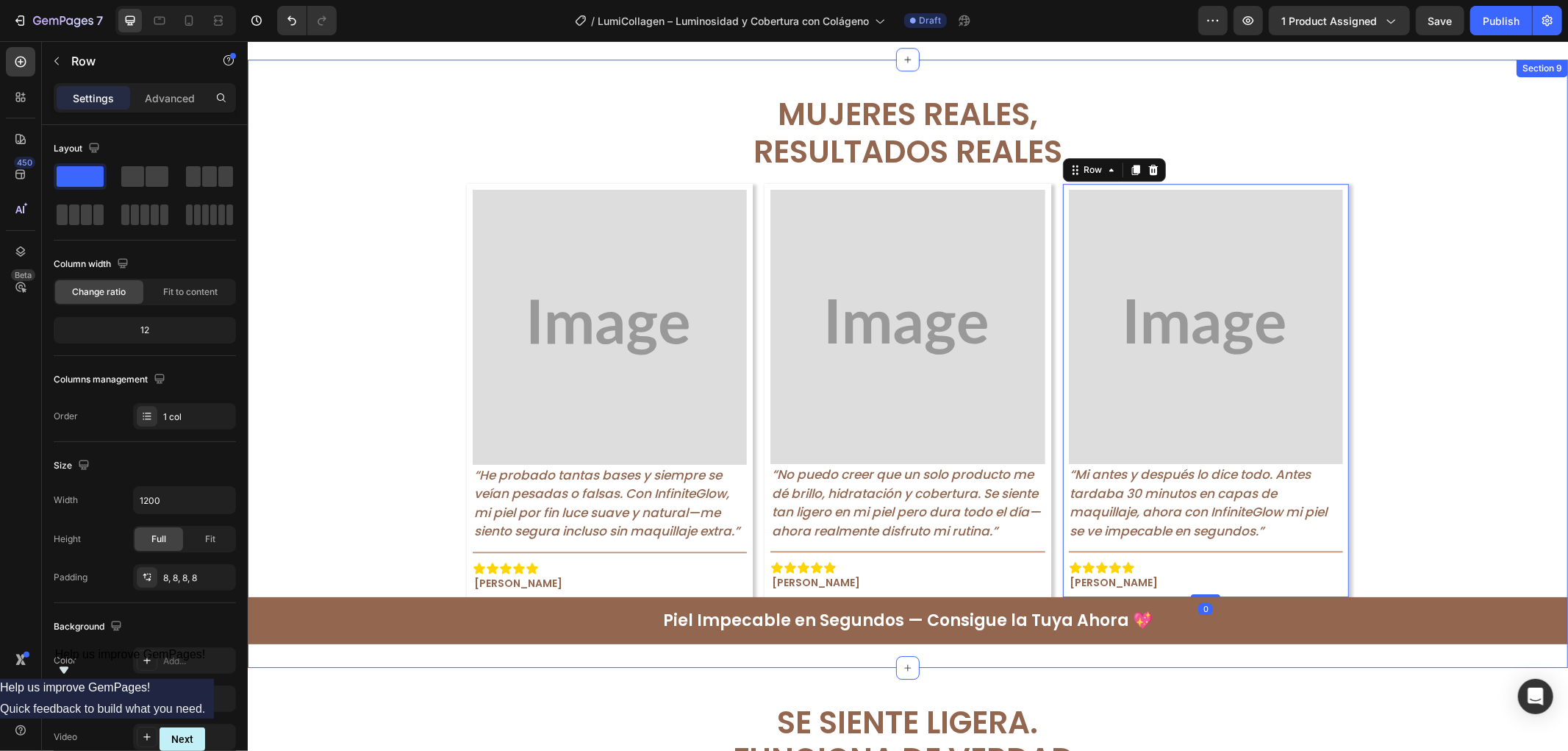
scroll to position [3541, 0]
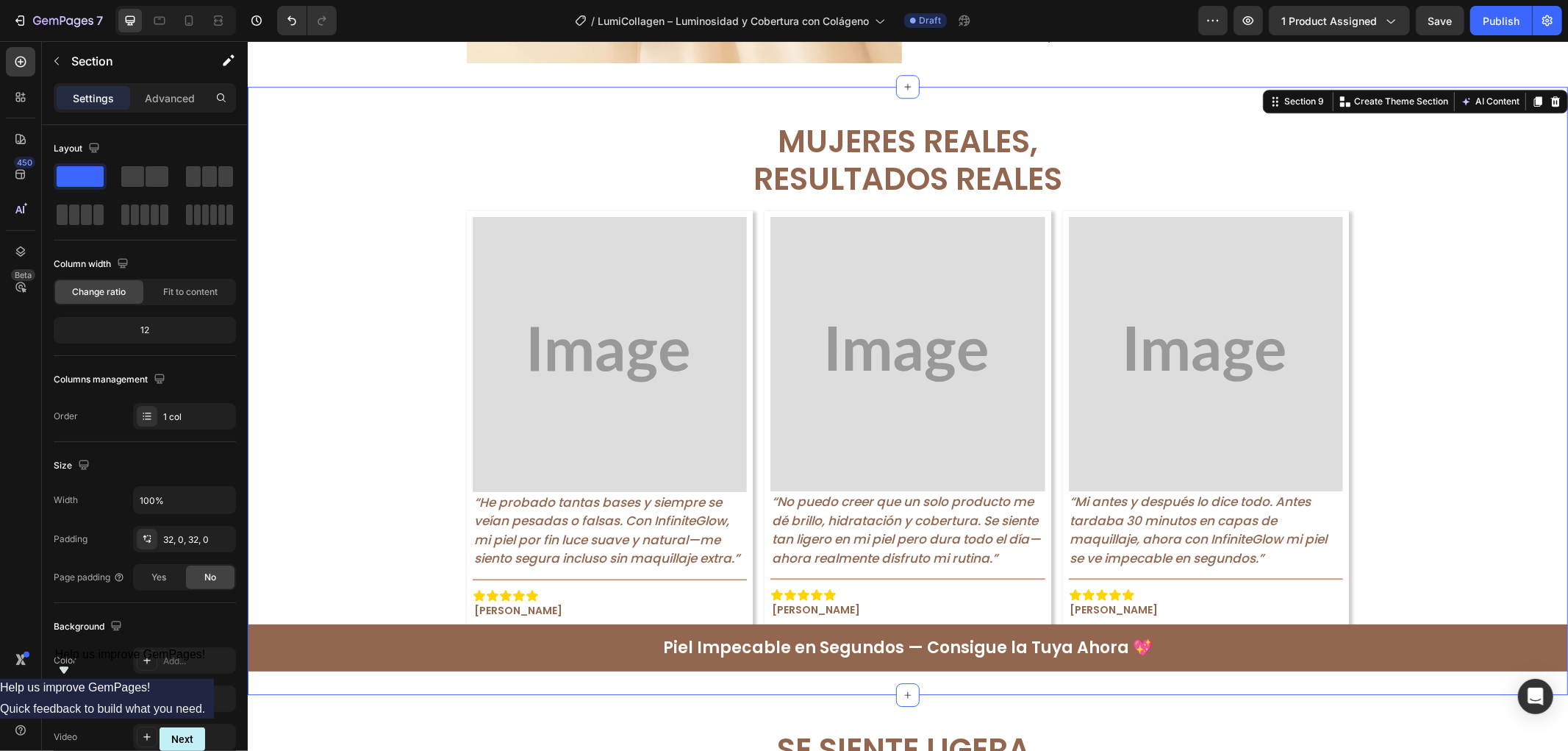
click at [1421, 168] on div "Mujeres Reales, Resultados Reales Text Block Row Image “He probado tantas bases…" at bounding box center [906, 390] width 1320 height 561
click at [107, 67] on p "Section" at bounding box center [131, 61] width 121 height 18
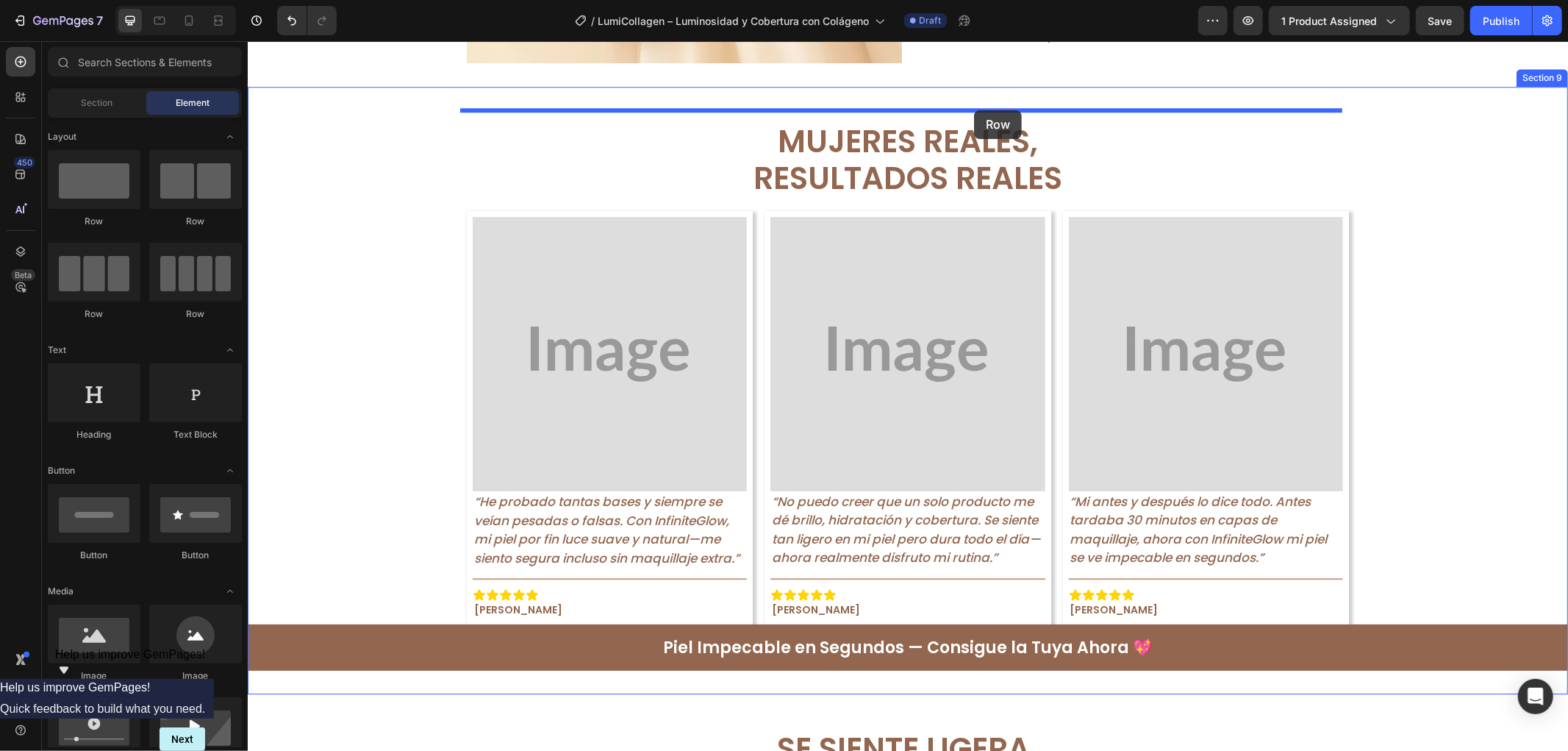
drag, startPoint x: 348, startPoint y: 219, endPoint x: 973, endPoint y: 109, distance: 634.6
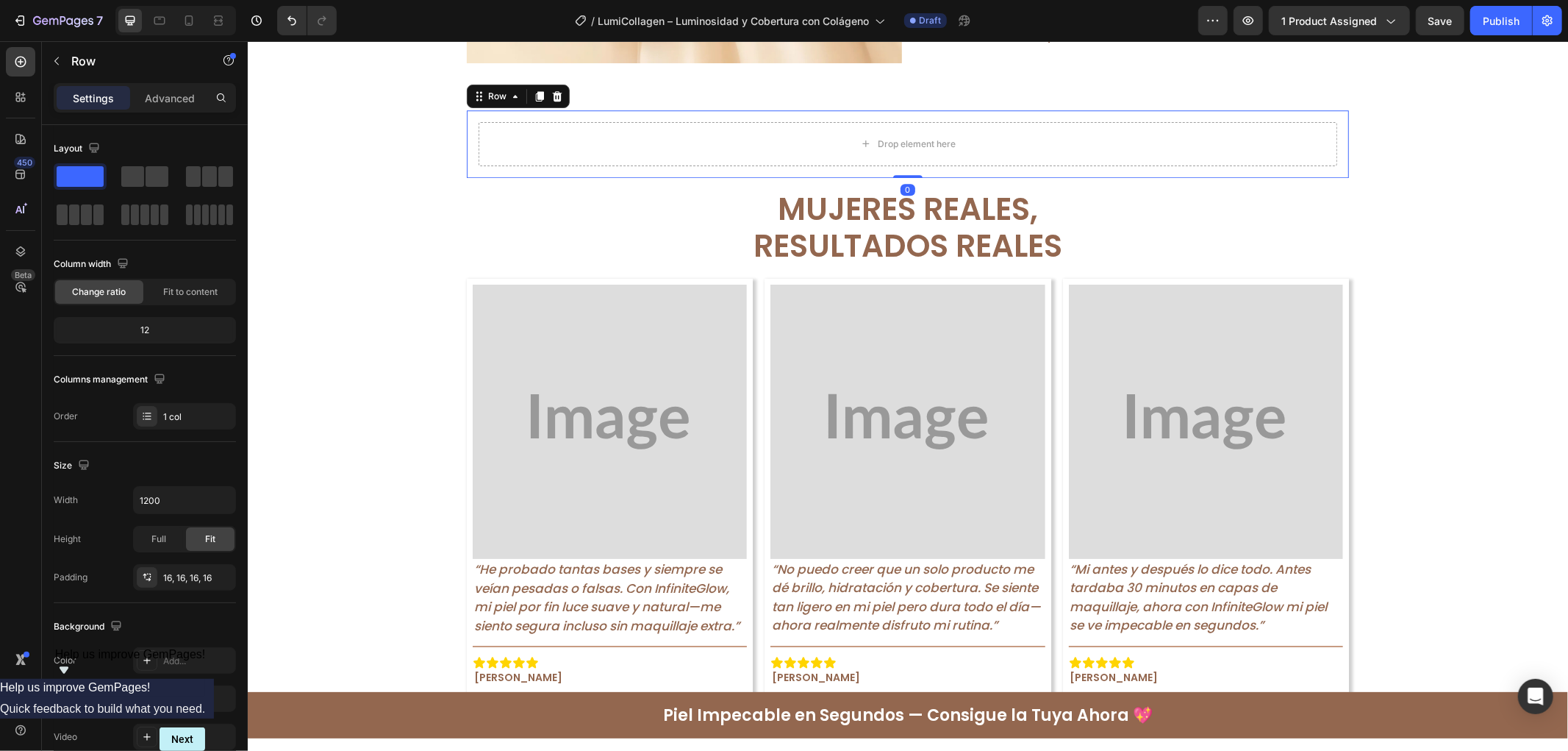
click at [559, 100] on div "Row" at bounding box center [517, 95] width 103 height 24
click at [557, 100] on div at bounding box center [557, 95] width 18 height 18
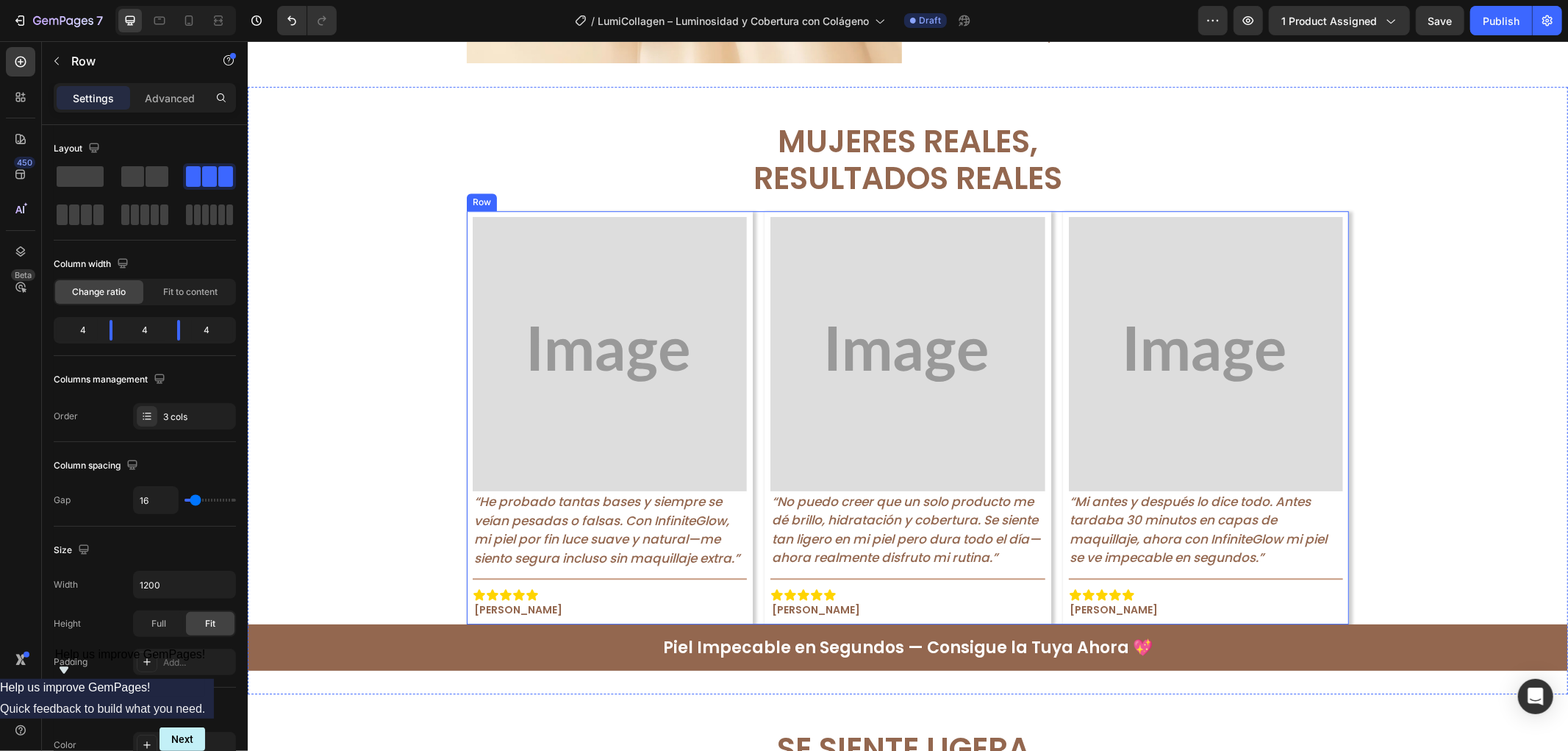
click at [751, 231] on div "Image “He probado tantas bases y siempre se veían pesadas o falsas. Con Infinit…" at bounding box center [907, 417] width 883 height 413
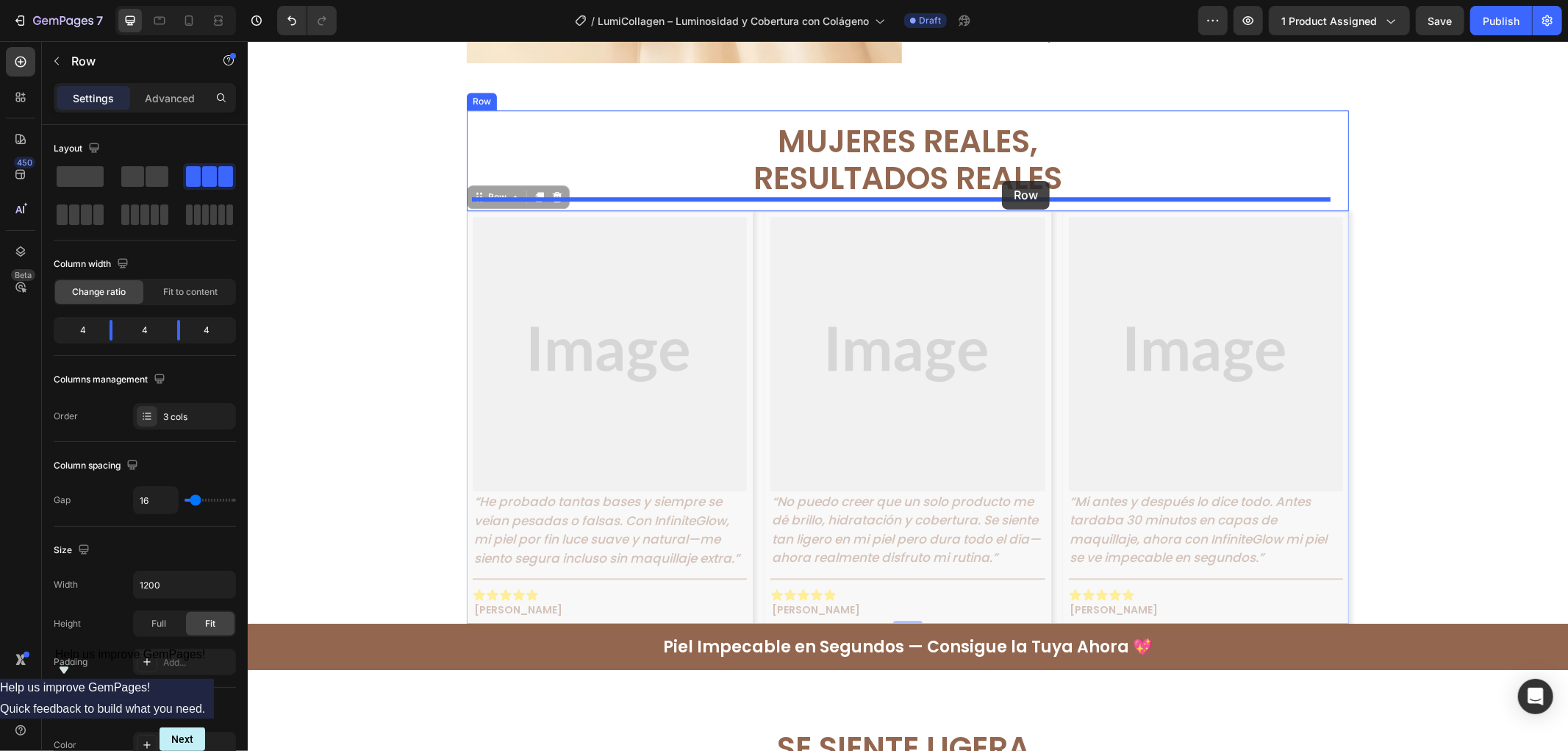
drag, startPoint x: 469, startPoint y: 194, endPoint x: 1002, endPoint y: 181, distance: 533.2
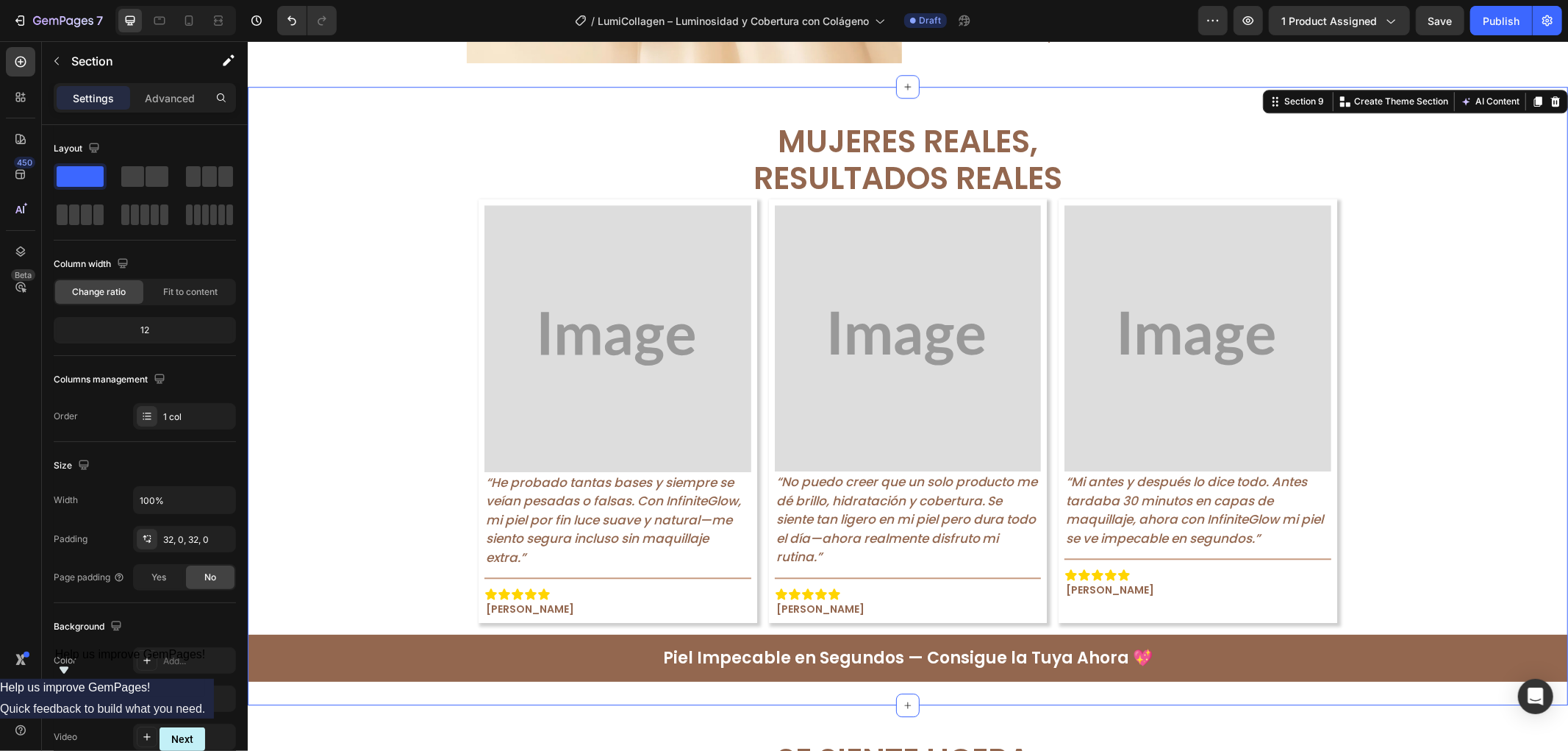
click at [1447, 385] on div "Mujeres Reales, Resultados Reales Text Block Image “He probado tantas bases y s…" at bounding box center [906, 395] width 1320 height 572
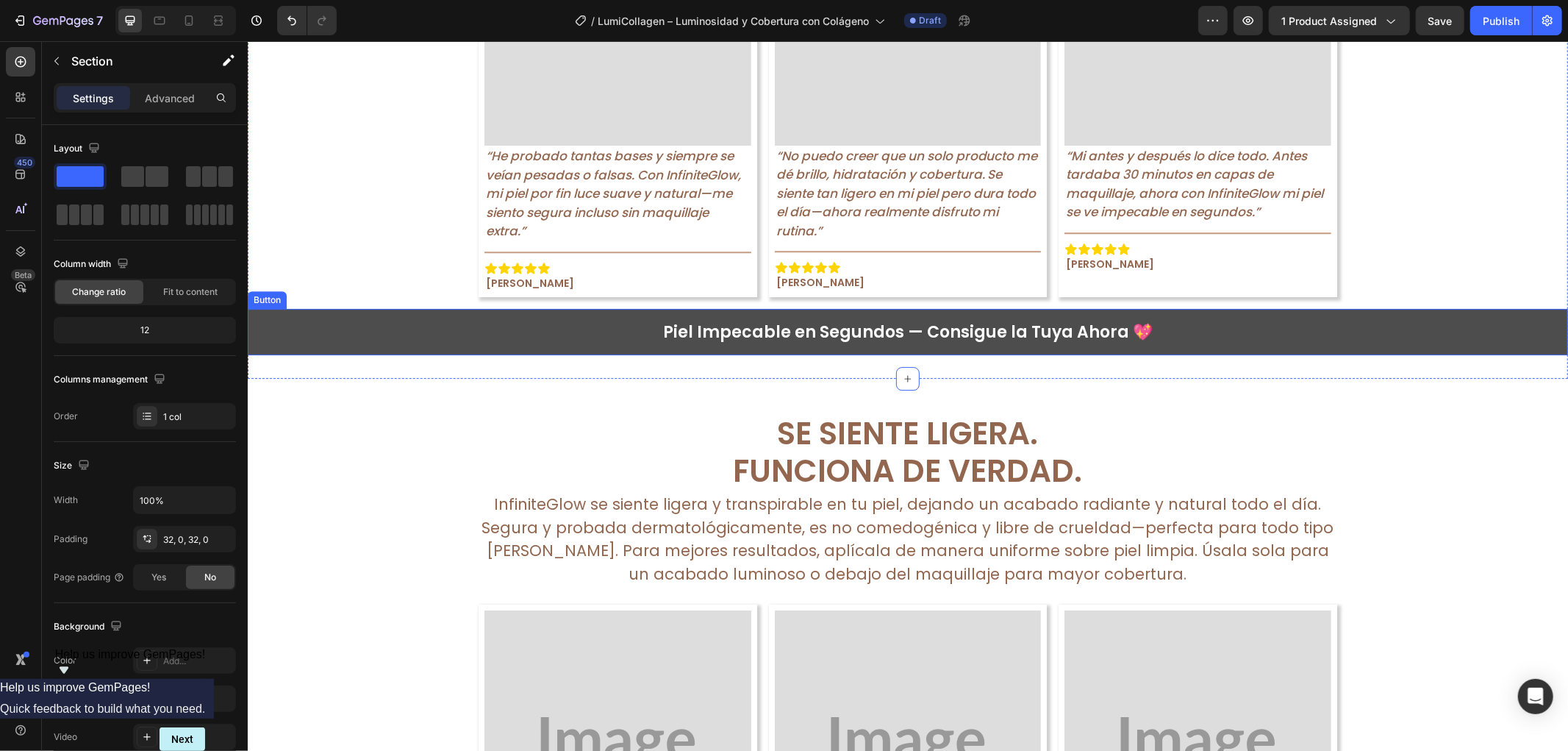
click at [489, 338] on link "Piel Impecable en Segundos — Consigue la Tuya Ahora 💖" at bounding box center [906, 331] width 1320 height 47
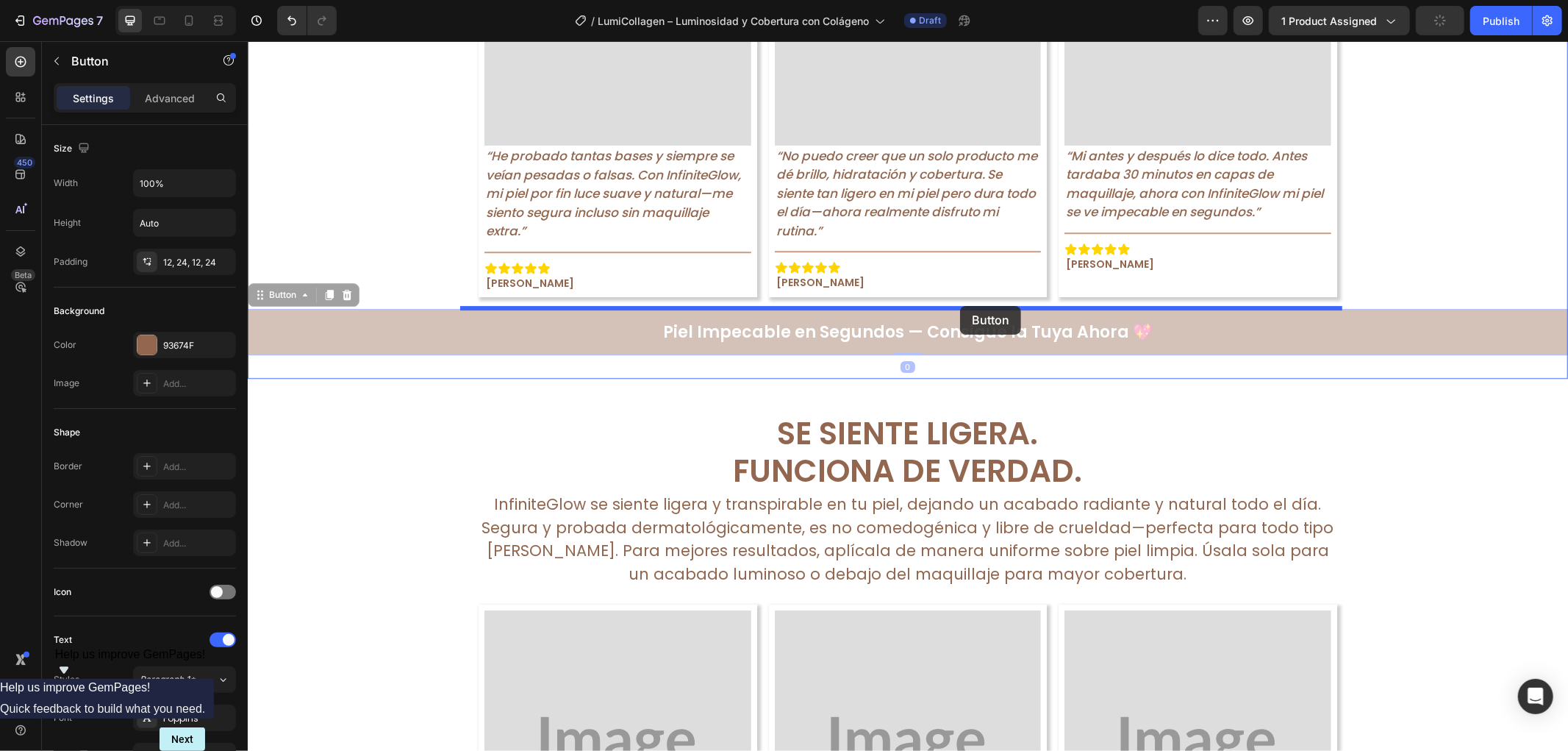
drag, startPoint x: 259, startPoint y: 290, endPoint x: 959, endPoint y: 305, distance: 700.2
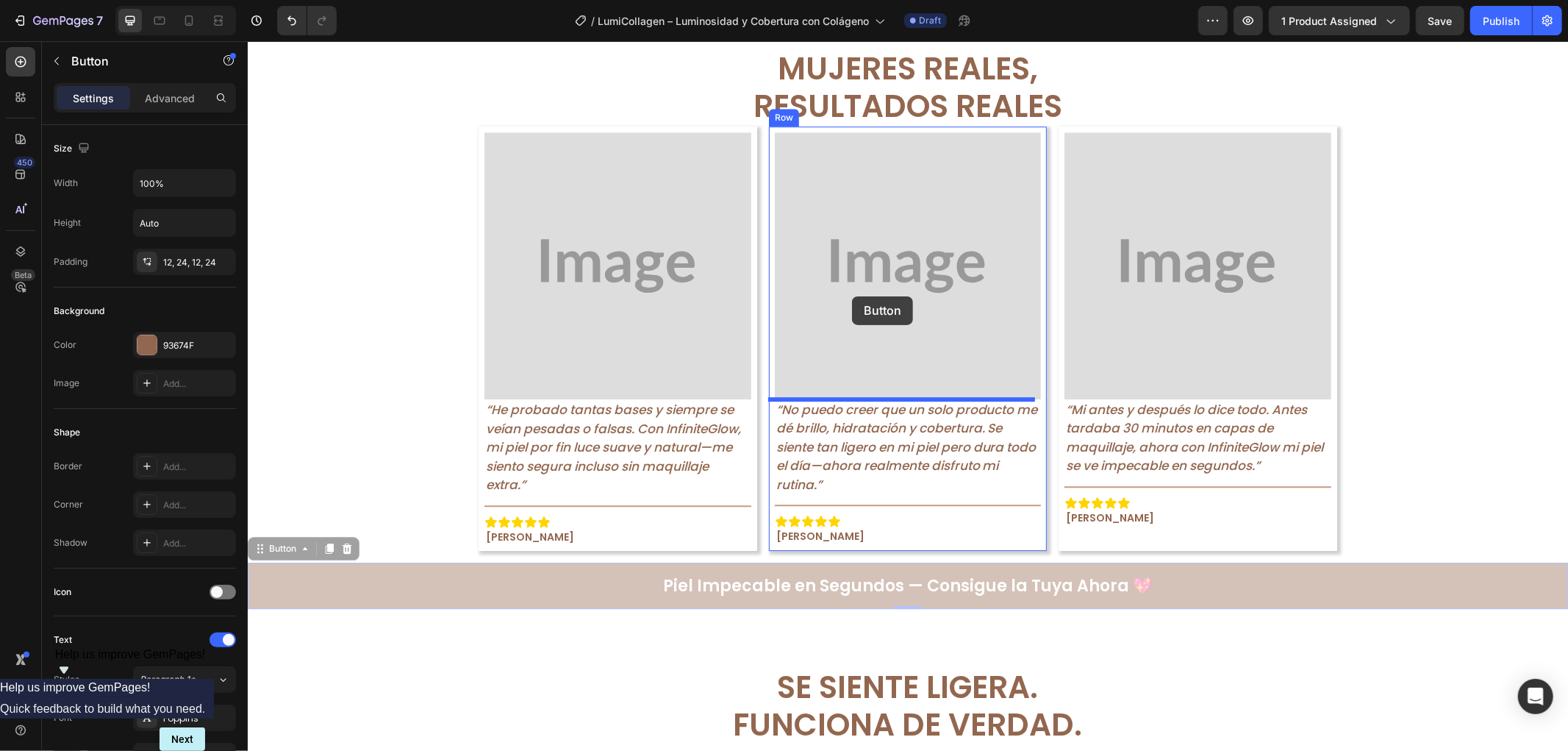
scroll to position [3541, 0]
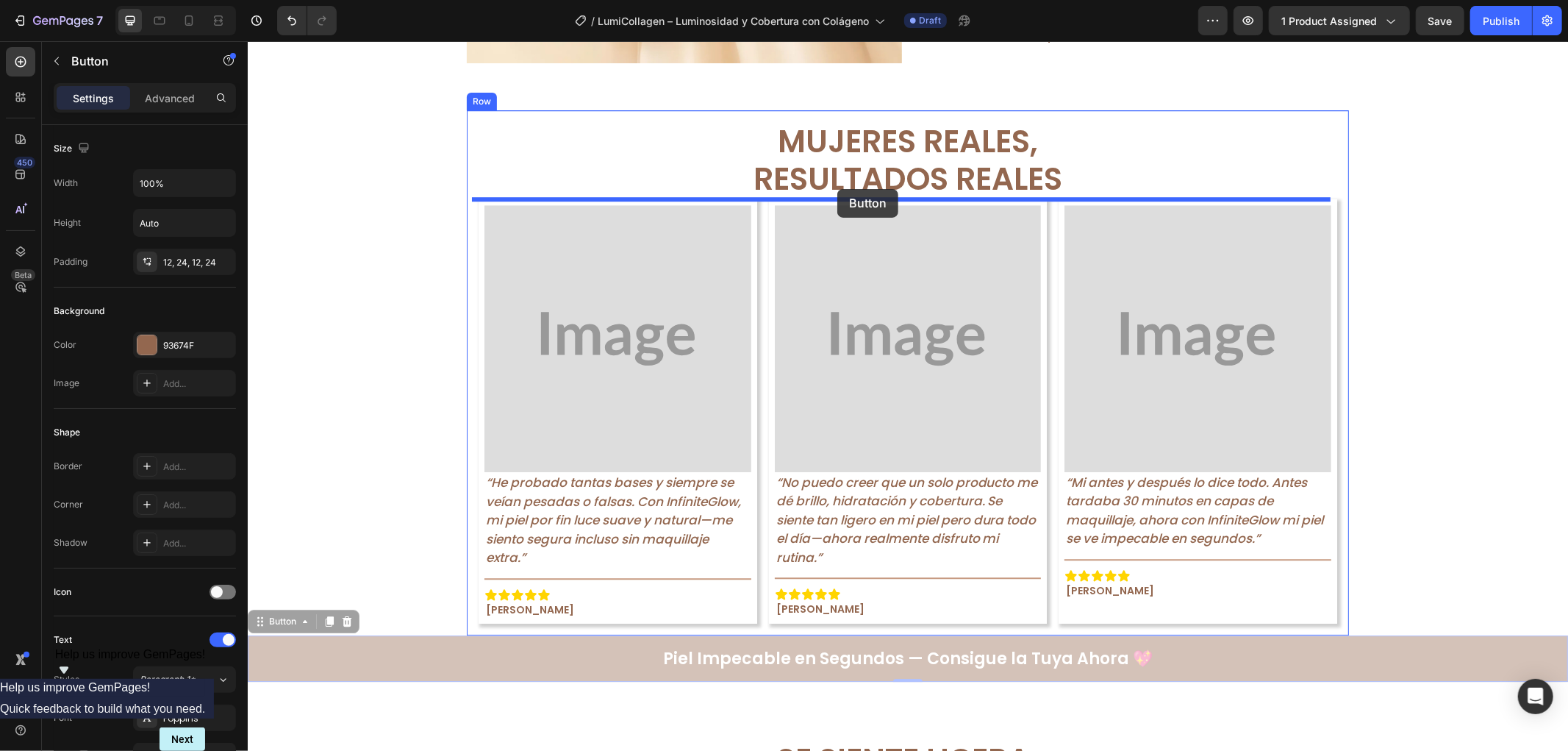
drag, startPoint x: 264, startPoint y: 294, endPoint x: 837, endPoint y: 189, distance: 582.5
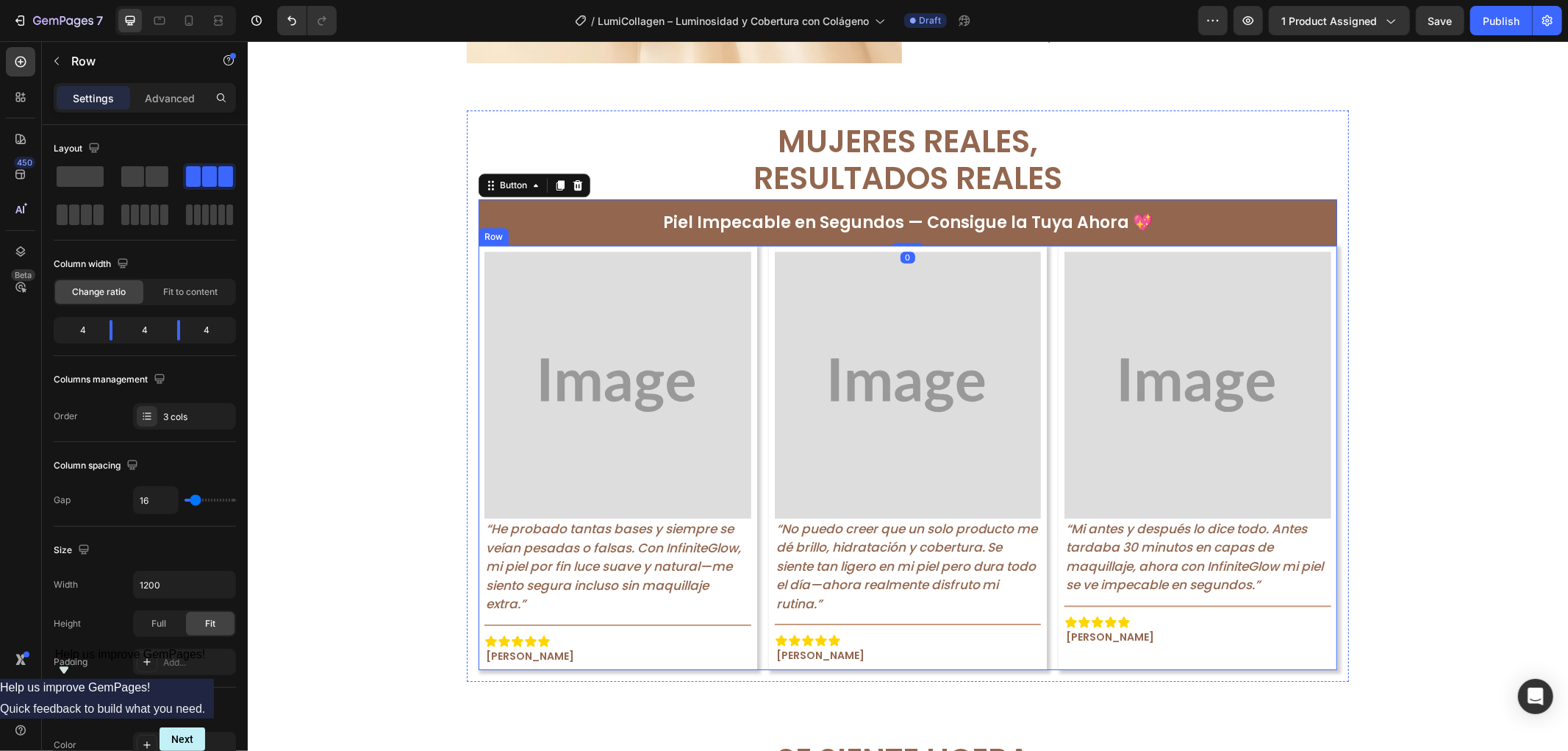
click at [753, 290] on div "Image “He probado tantas bases y siempre se veían pesadas o falsas. Con Infinit…" at bounding box center [907, 457] width 859 height 425
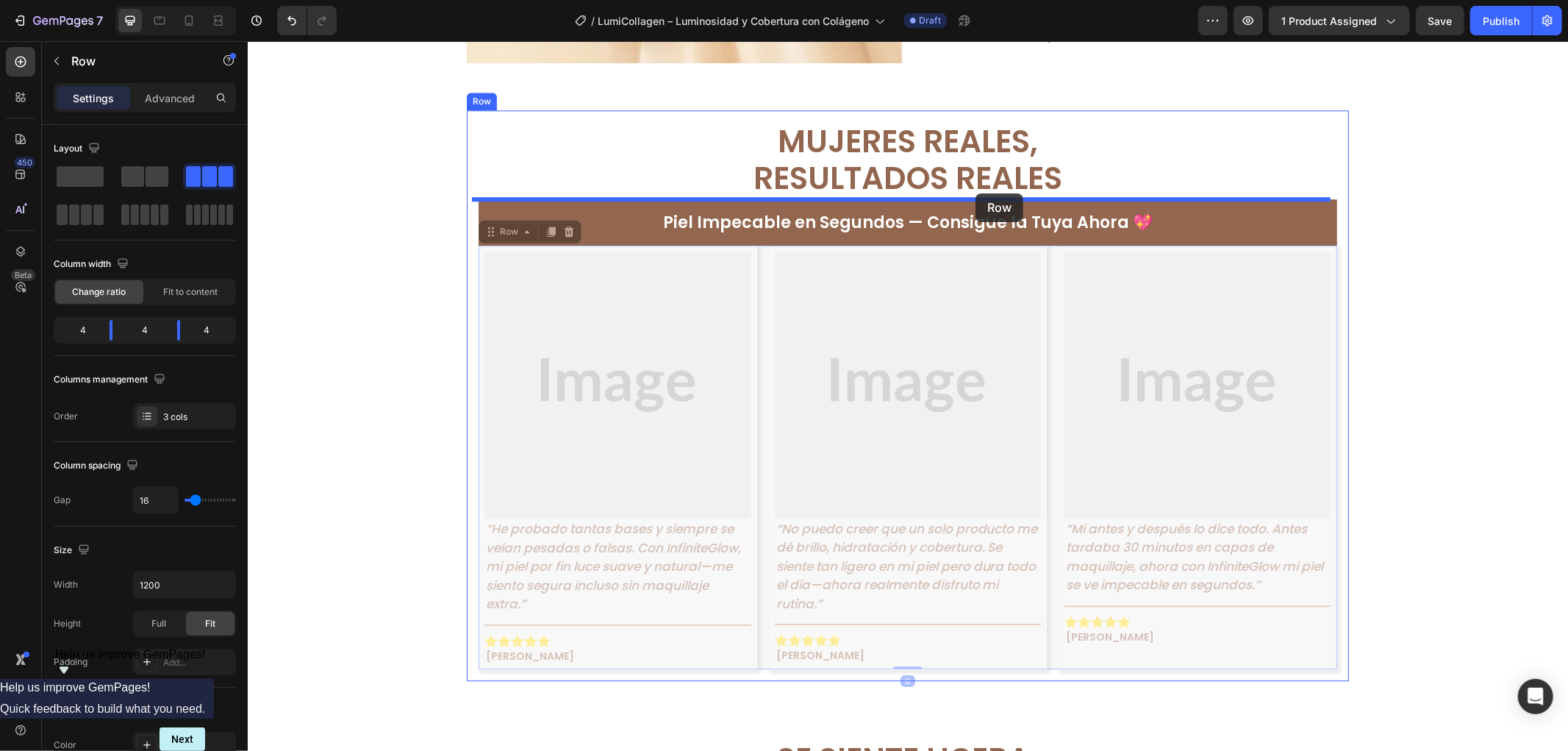
drag, startPoint x: 479, startPoint y: 234, endPoint x: 975, endPoint y: 193, distance: 497.7
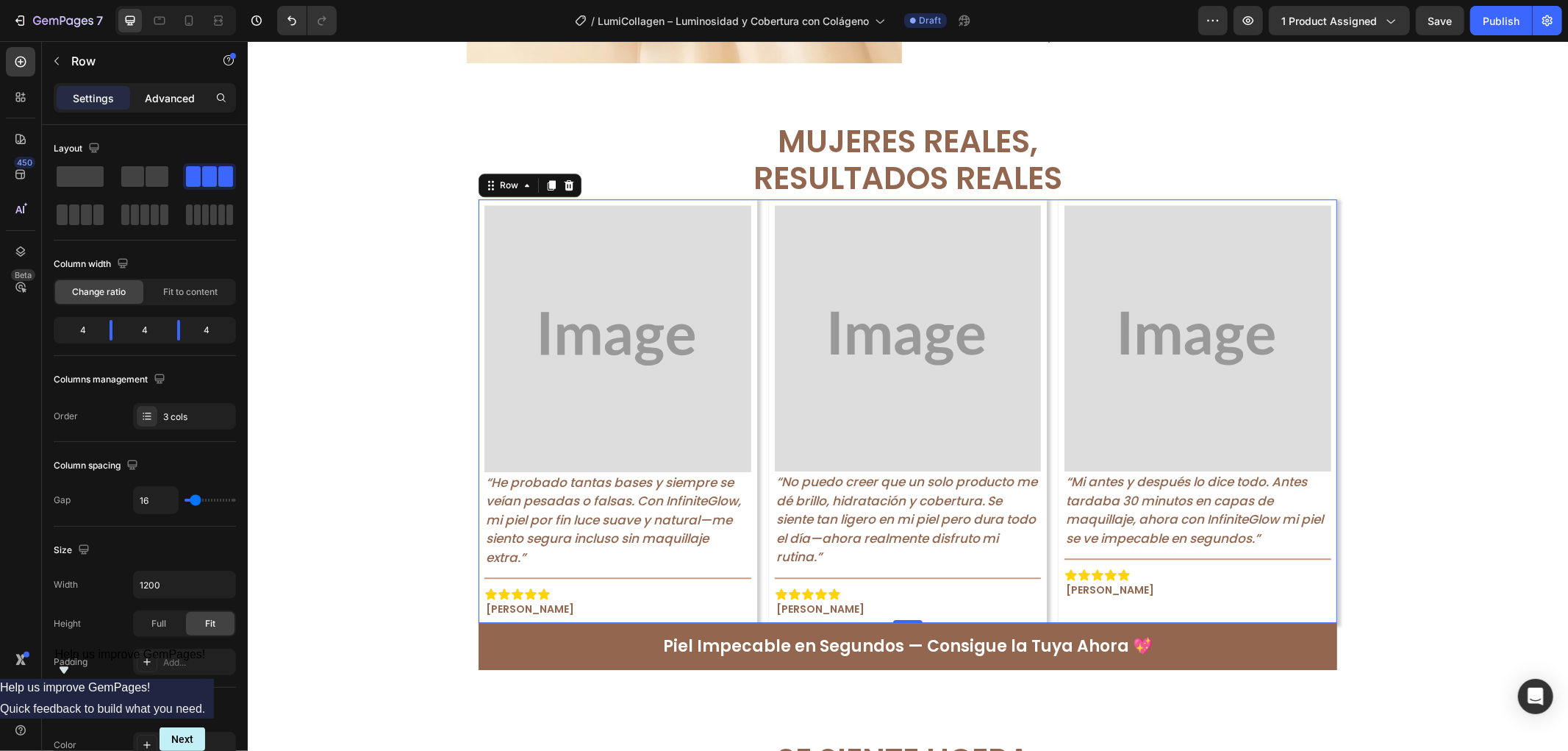
click at [153, 91] on p "Advanced" at bounding box center [169, 99] width 50 height 16
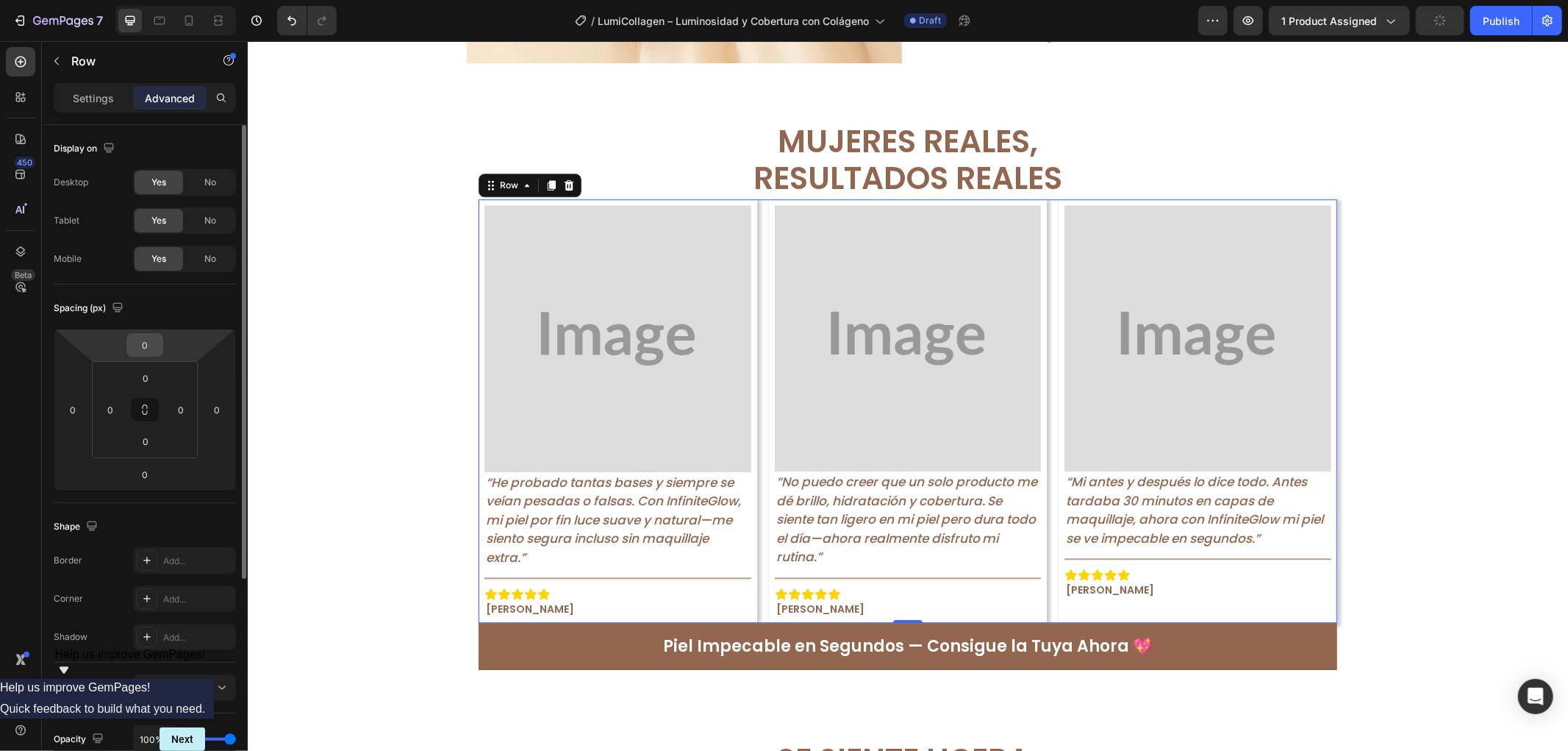
click at [137, 336] on input "0" at bounding box center [144, 345] width 29 height 22
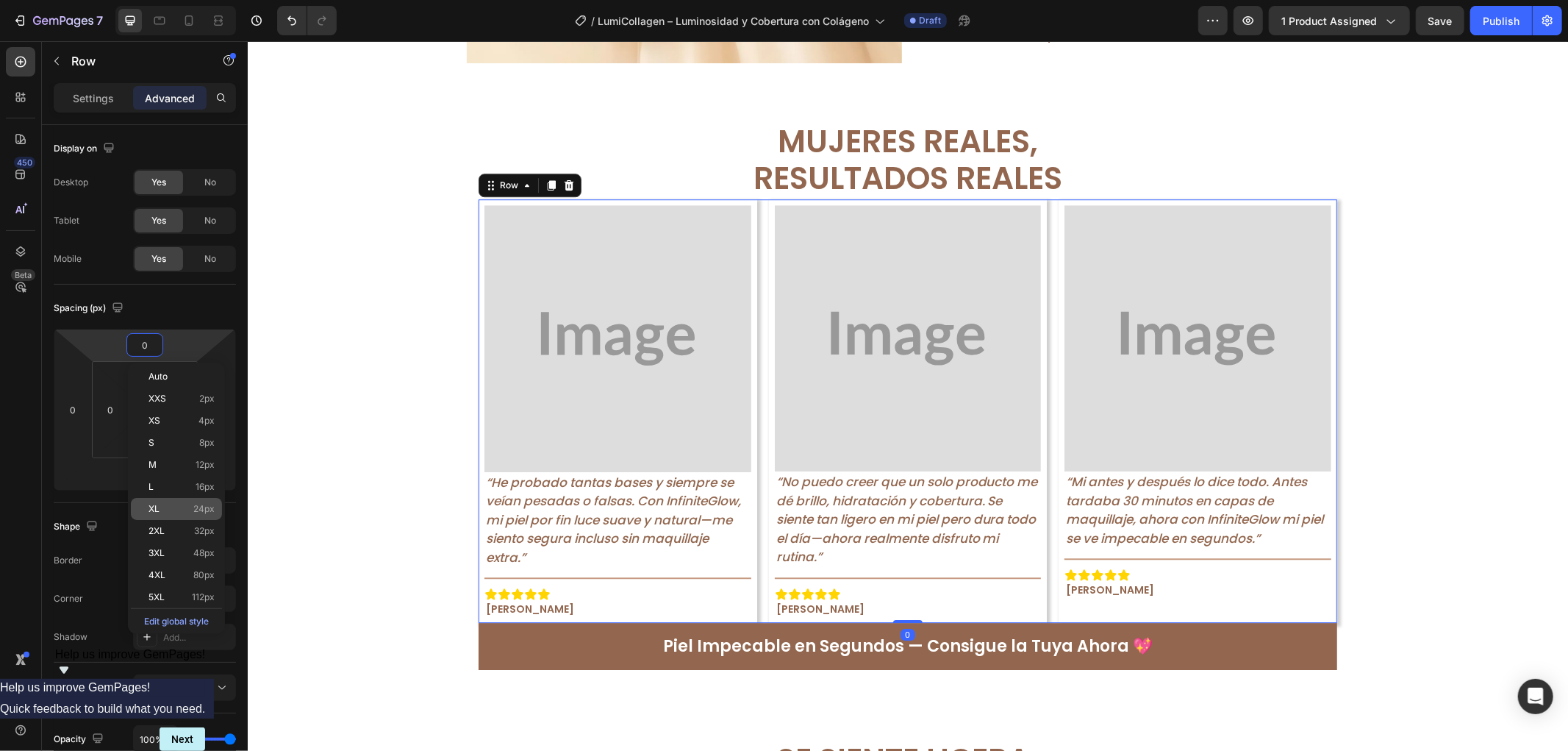
click at [196, 504] on span "24px" at bounding box center [204, 509] width 21 height 11
type input "24"
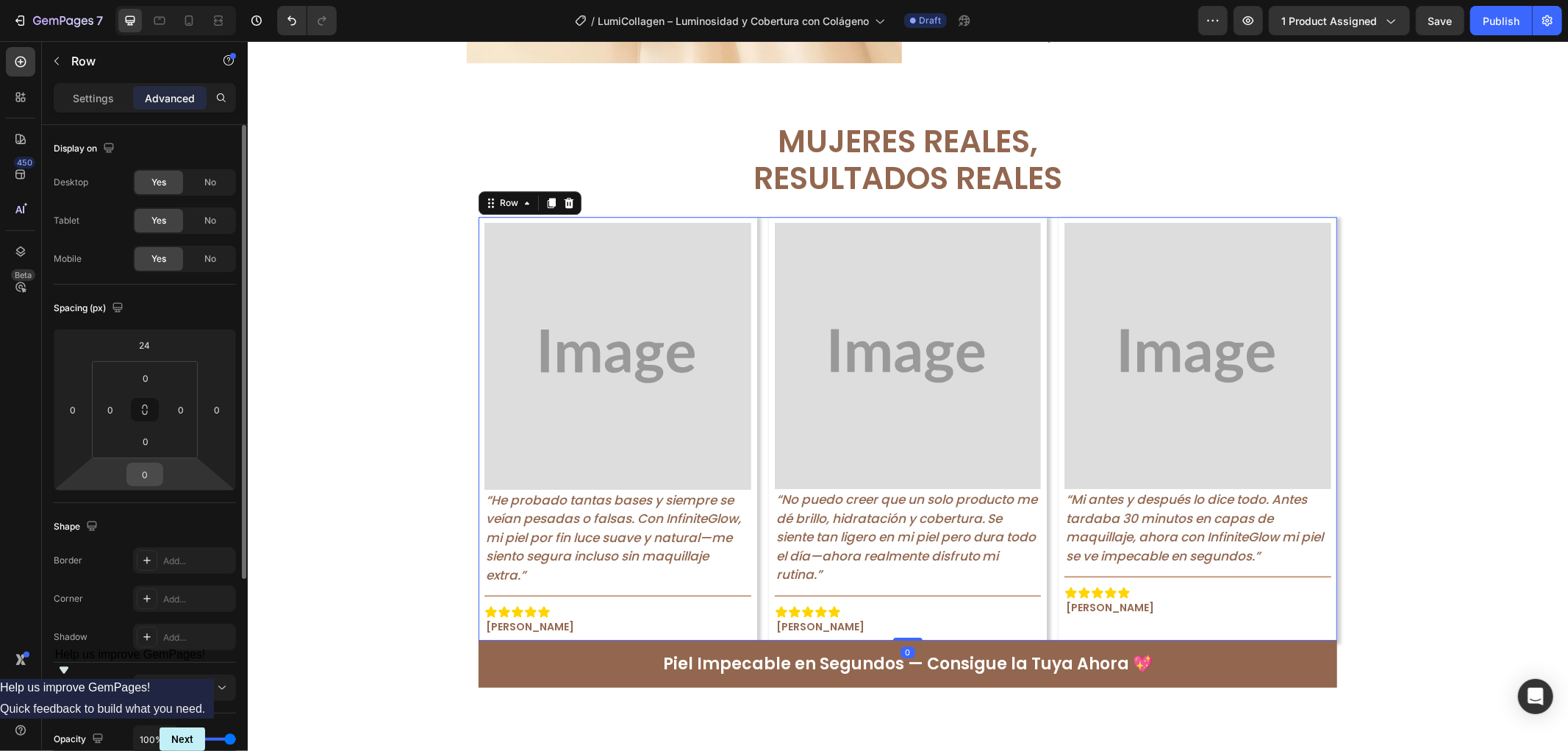
click at [137, 480] on input "0" at bounding box center [144, 474] width 29 height 22
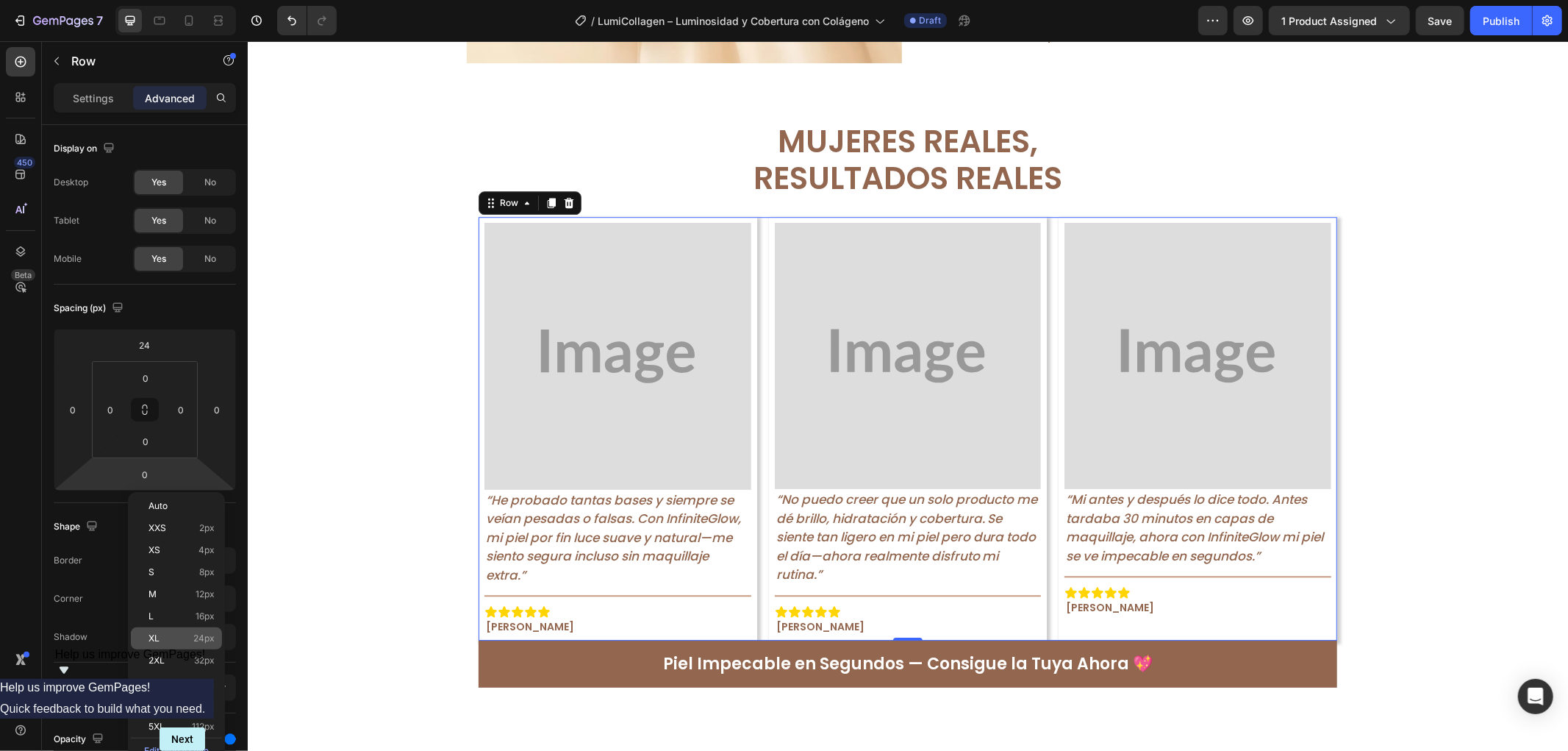
click at [194, 639] on span "24px" at bounding box center [204, 639] width 21 height 11
type input "24"
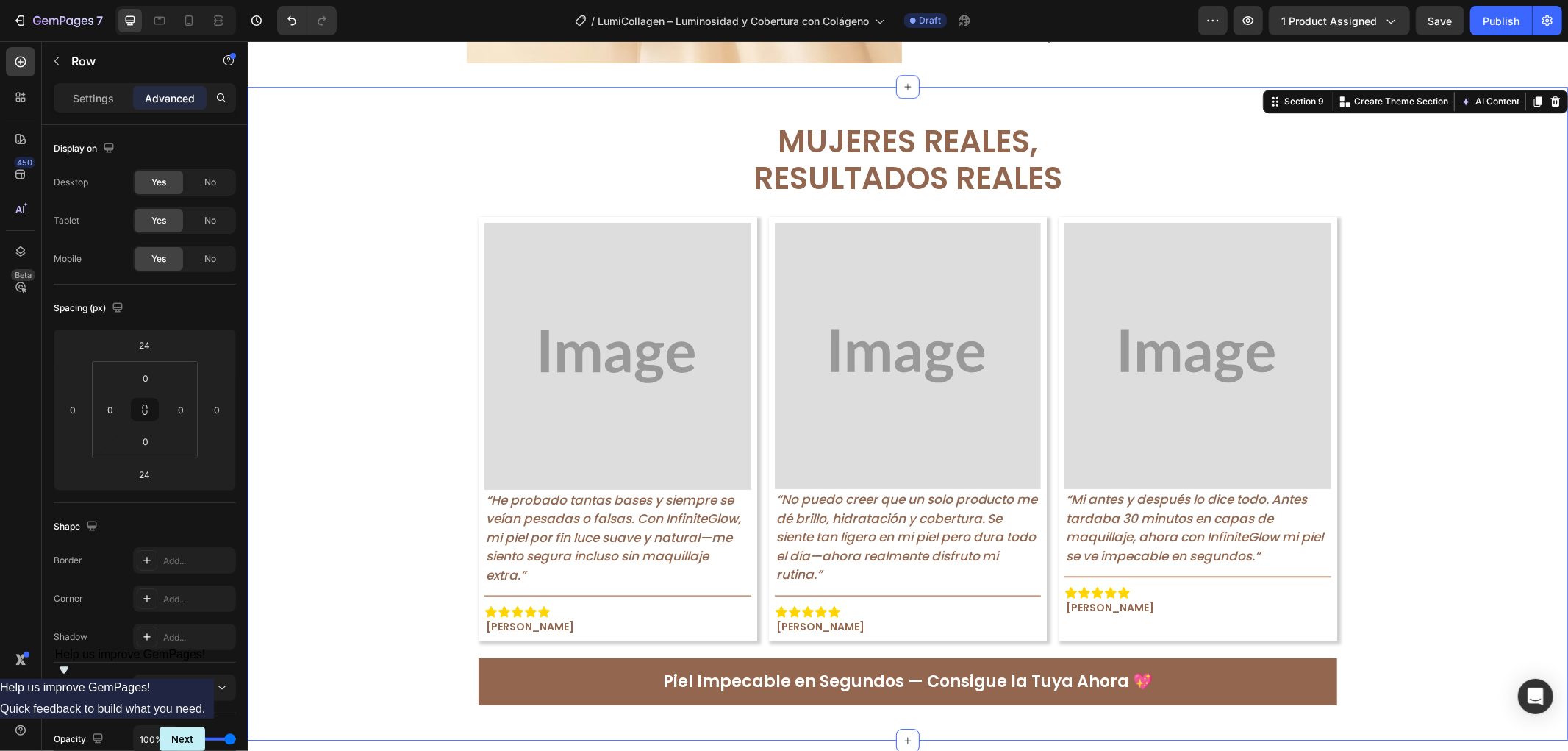
click at [371, 483] on div "Mujeres Reales, Resultados Reales Text Block Image “He probado tantas bases y s…" at bounding box center [906, 413] width 1320 height 607
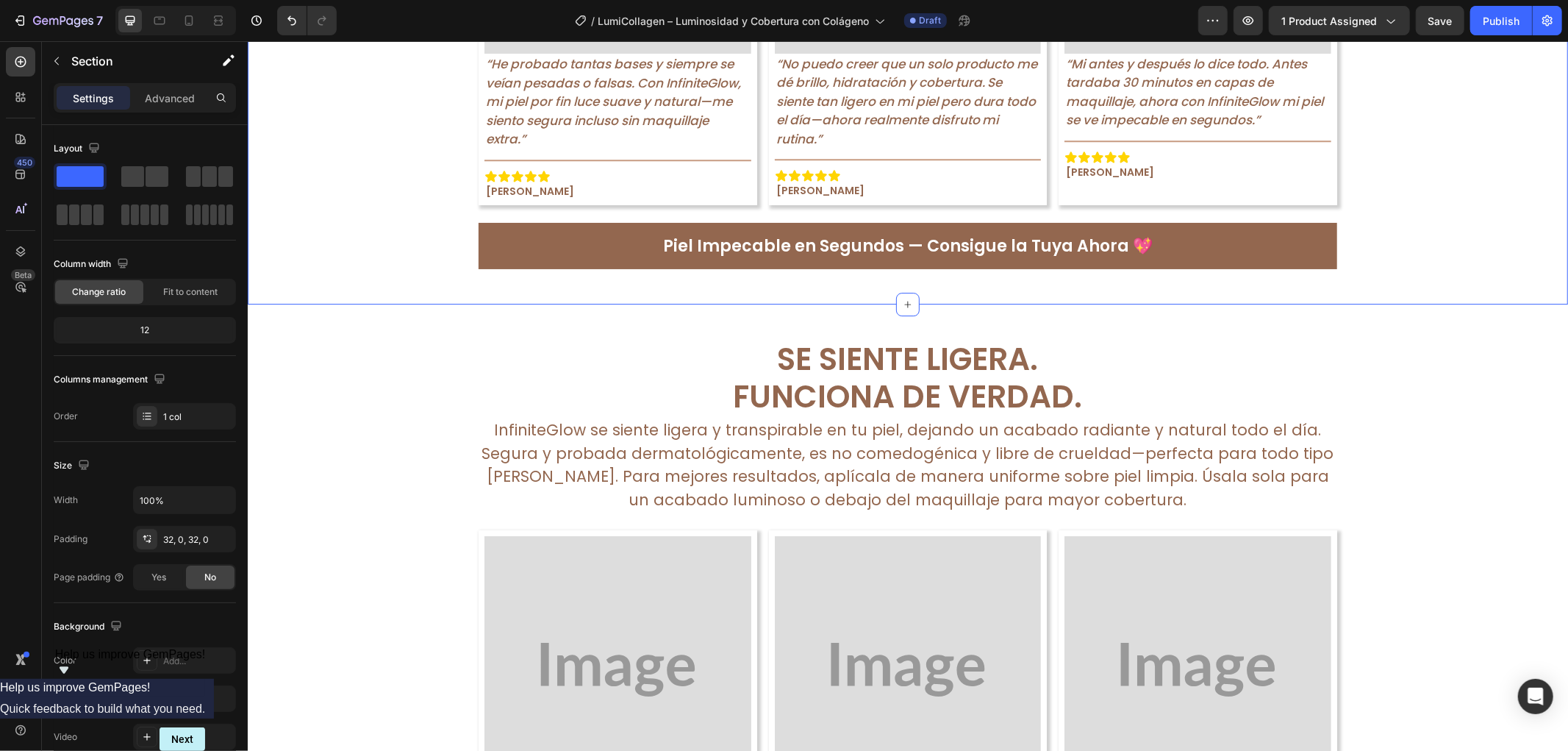
scroll to position [4032, 0]
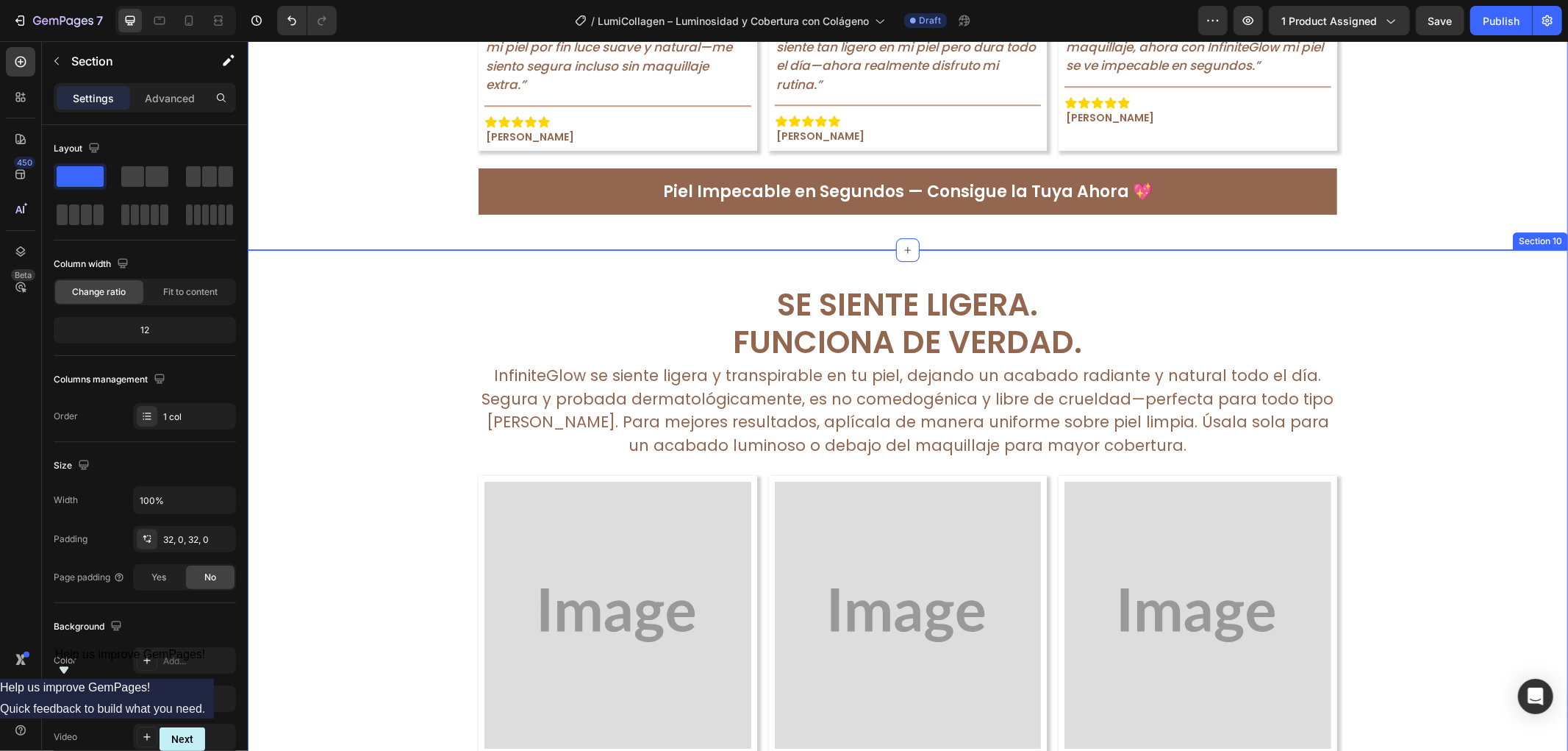
click at [344, 429] on div "Se Siente Ligera. Funciona de Verdad. Text Block InfiniteGlow se siente ligera …" at bounding box center [906, 557] width 1320 height 569
click at [1550, 236] on icon at bounding box center [1555, 234] width 11 height 11
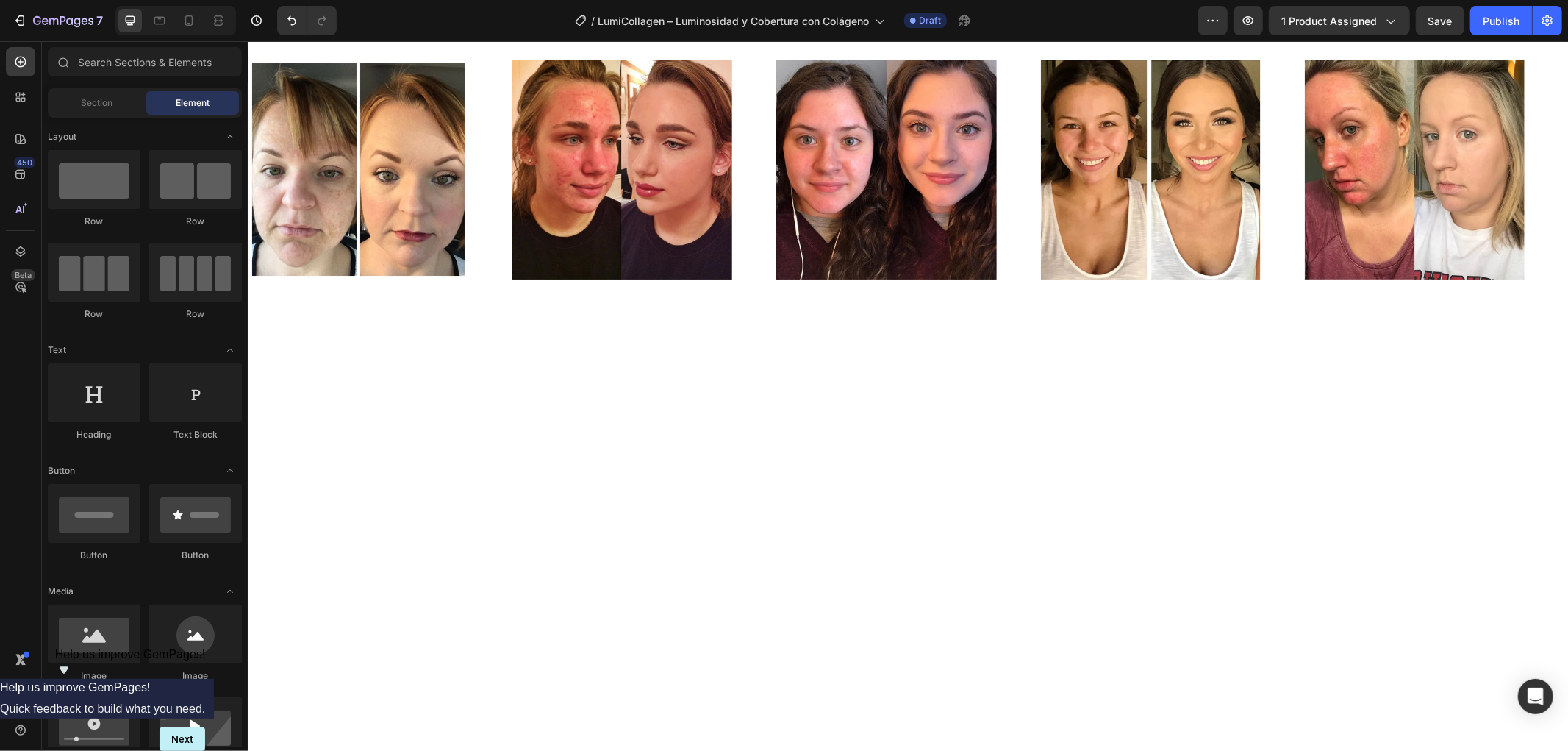
scroll to position [0, 0]
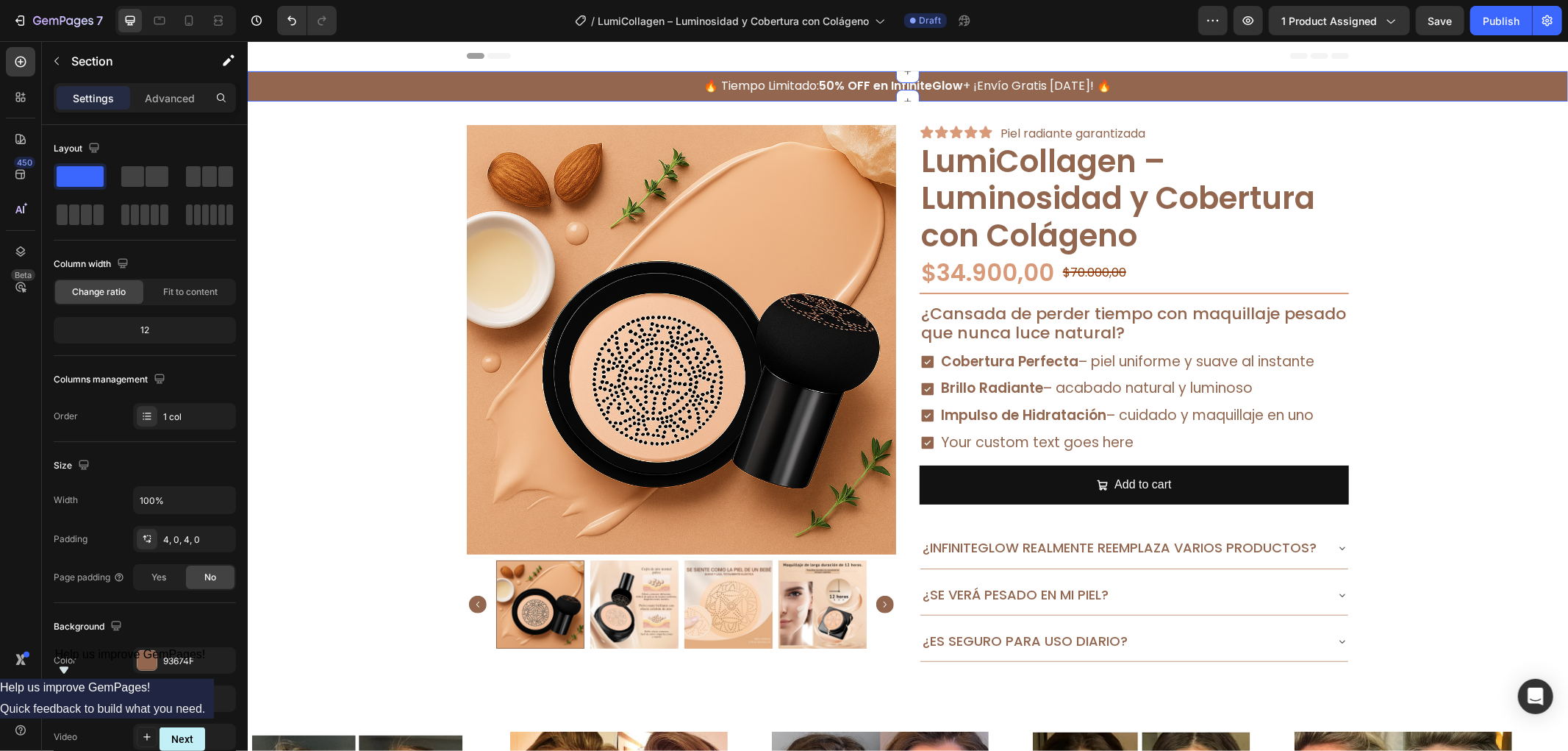
click at [836, 71] on div "🔥 Tiempo Limitado: 50% OFF en InfiniteGlow + ¡Envío Gratis [DATE]! 🔥 Text Block…" at bounding box center [906, 86] width 1320 height 30
click at [842, 77] on strong "50% OFF en InfiniteGlow" at bounding box center [891, 85] width 144 height 17
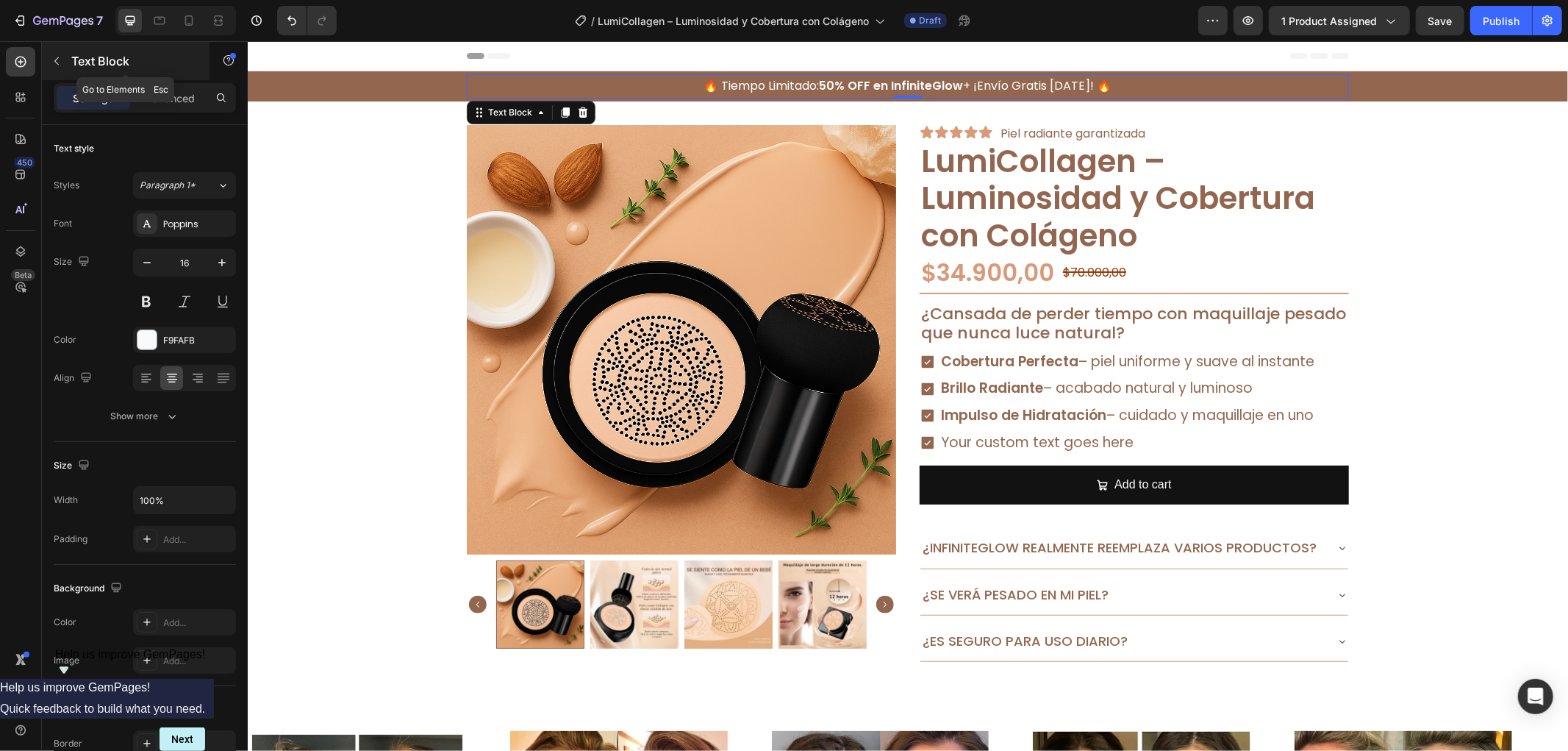
click at [55, 59] on icon "button" at bounding box center [56, 61] width 11 height 11
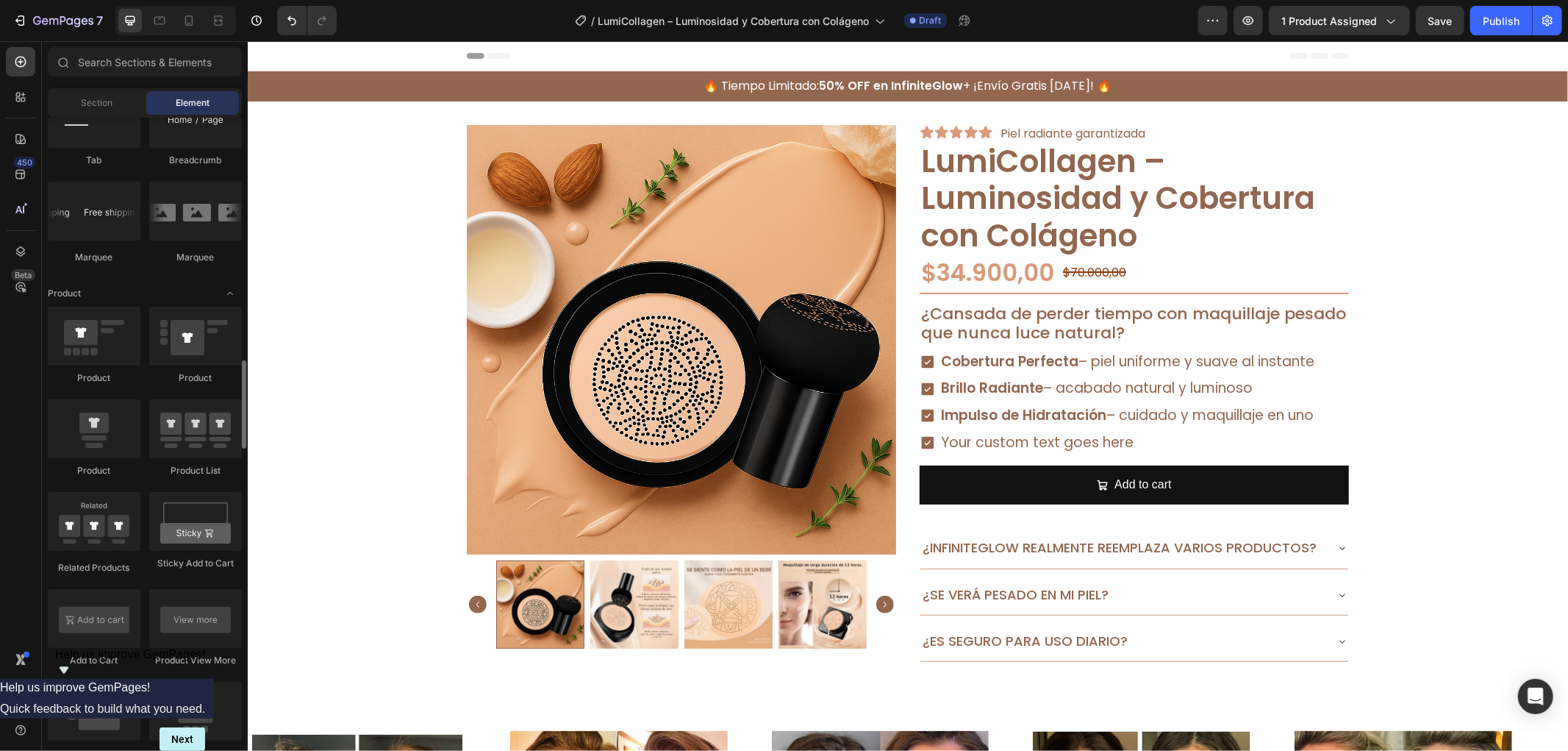
scroll to position [1635, 0]
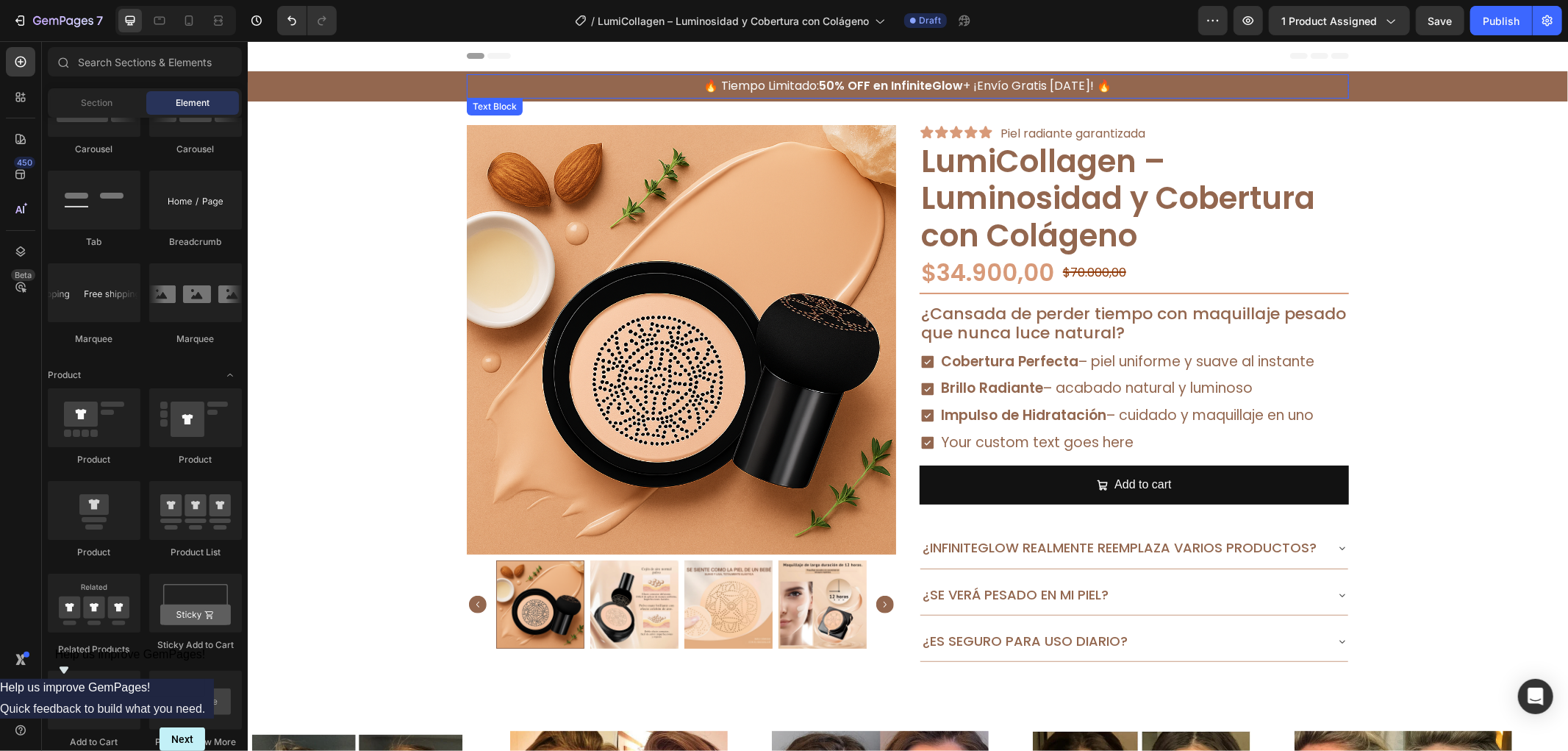
click at [932, 82] on strong "50% OFF en InfiniteGlow" at bounding box center [891, 85] width 144 height 17
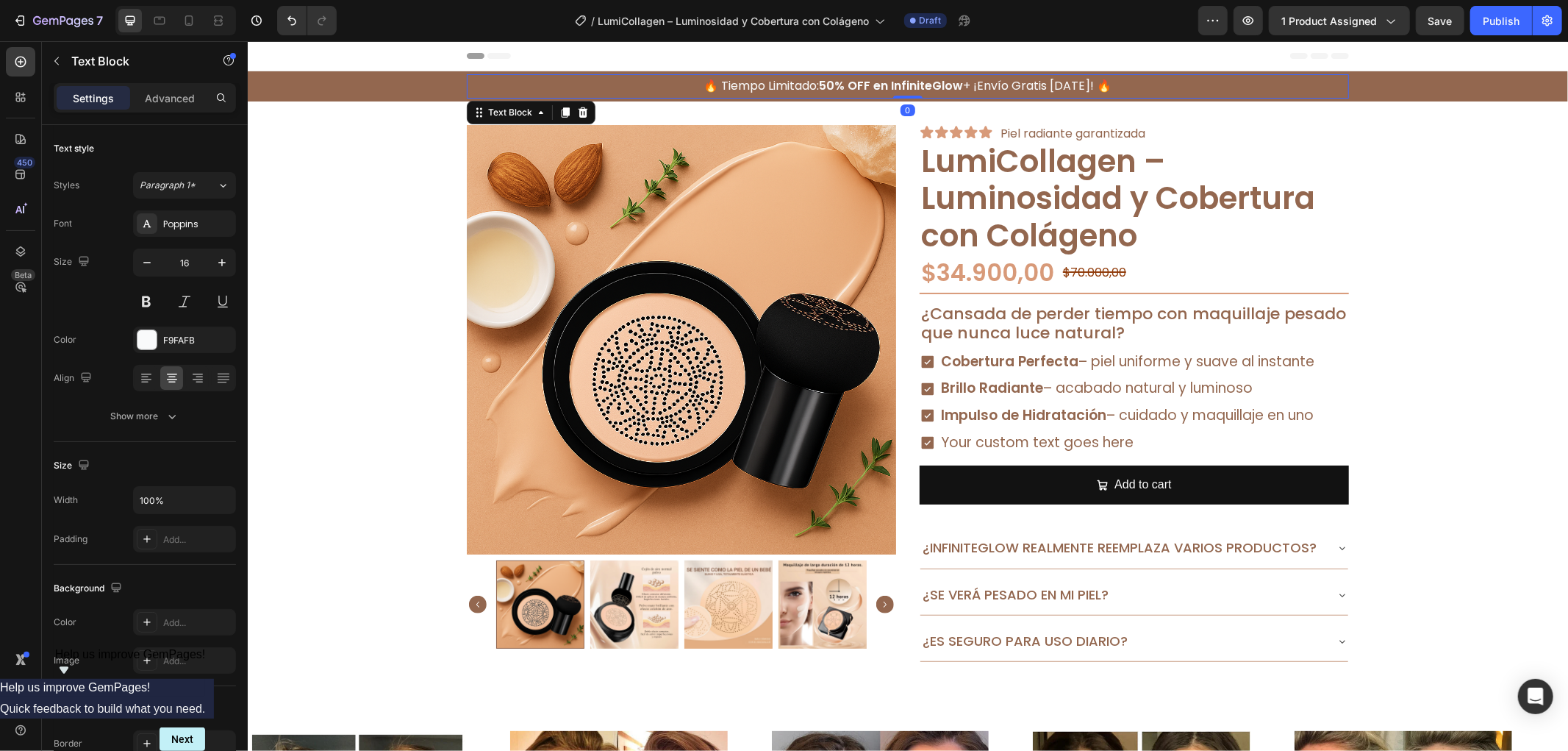
click at [932, 81] on strong "50% OFF en InfiniteGlow" at bounding box center [891, 85] width 144 height 17
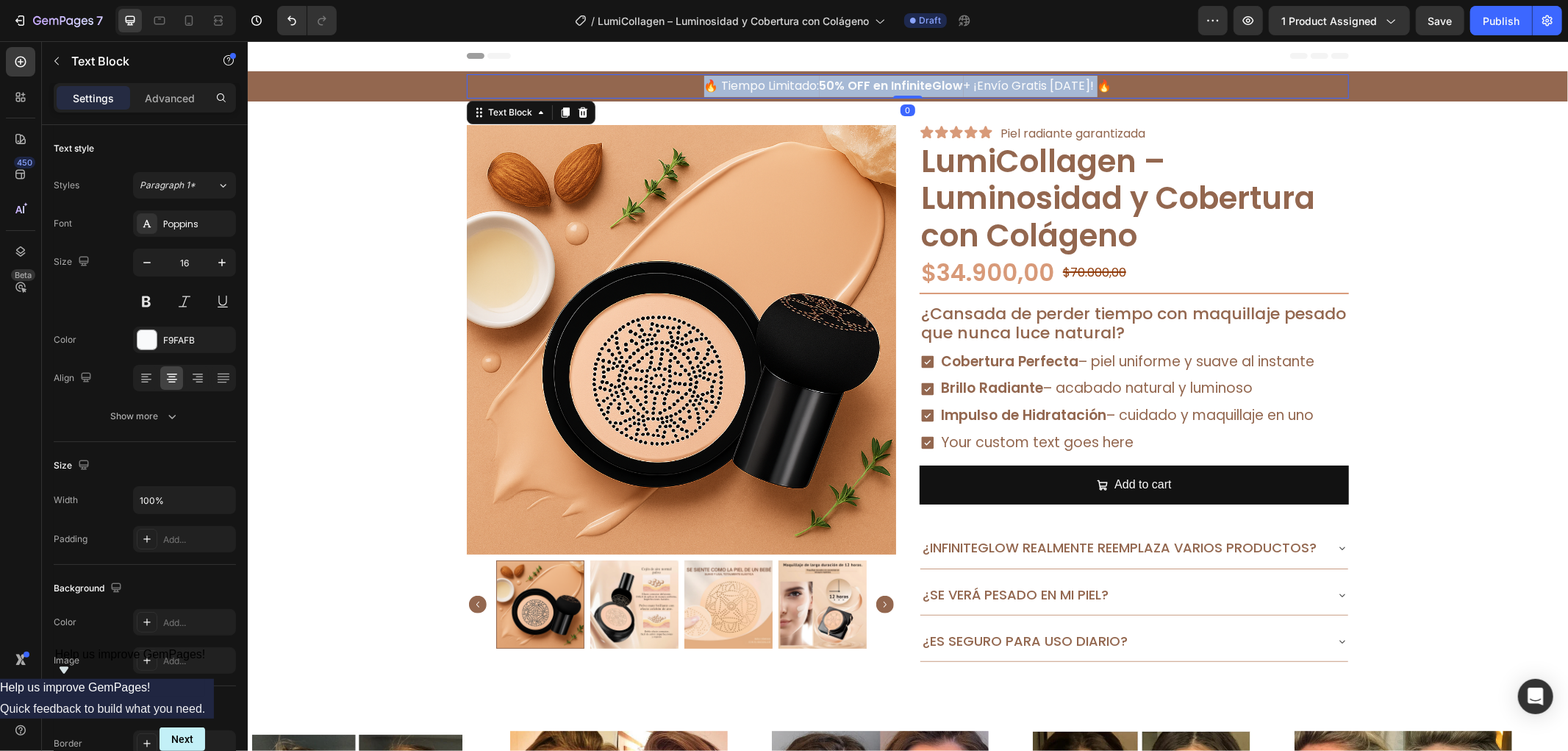
click at [932, 81] on strong "50% OFF en InfiniteGlow" at bounding box center [891, 85] width 144 height 17
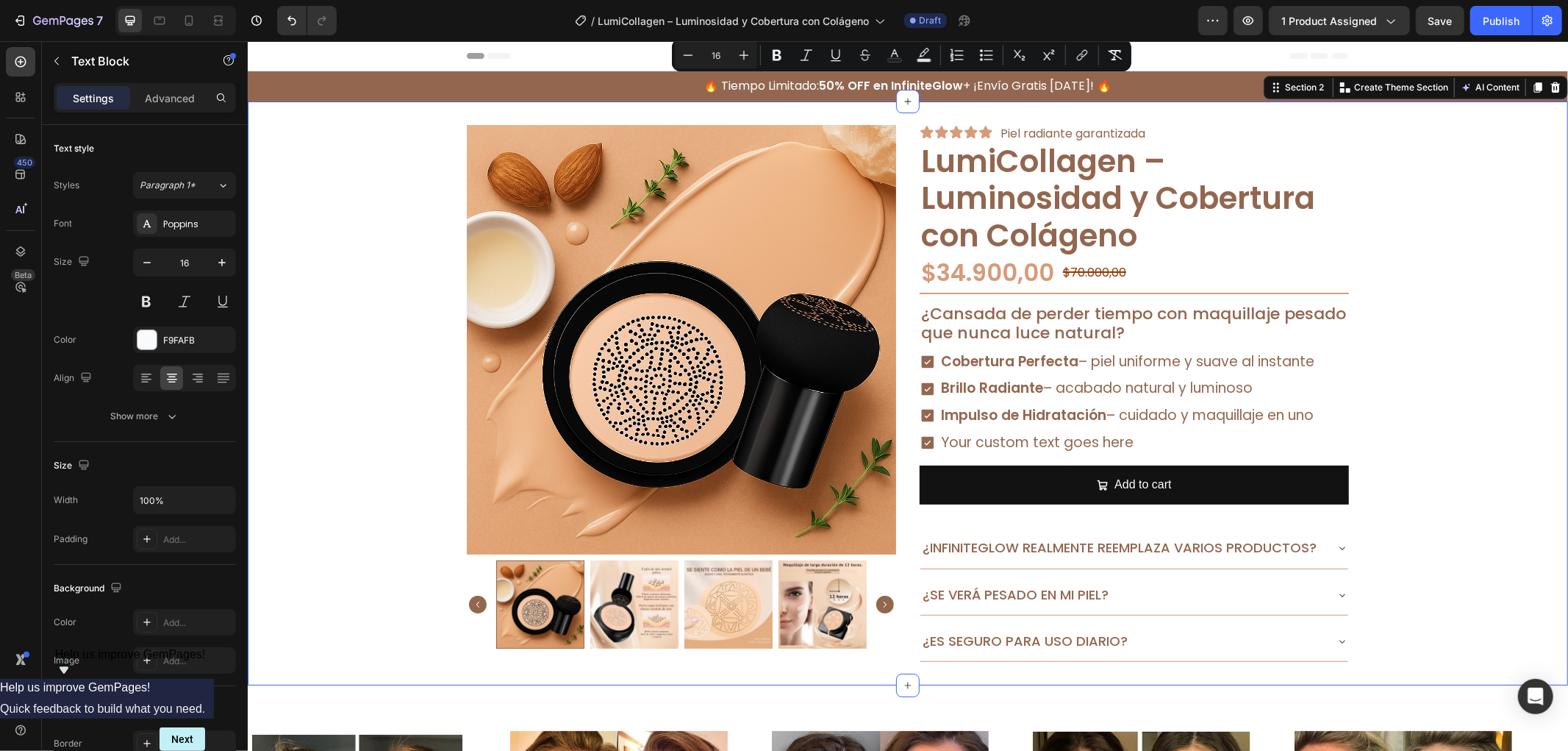
click at [388, 144] on div "Product Images Icon Icon Icon Icon Icon Icon List Piel radiante garantizada Tex…" at bounding box center [906, 393] width 1320 height 538
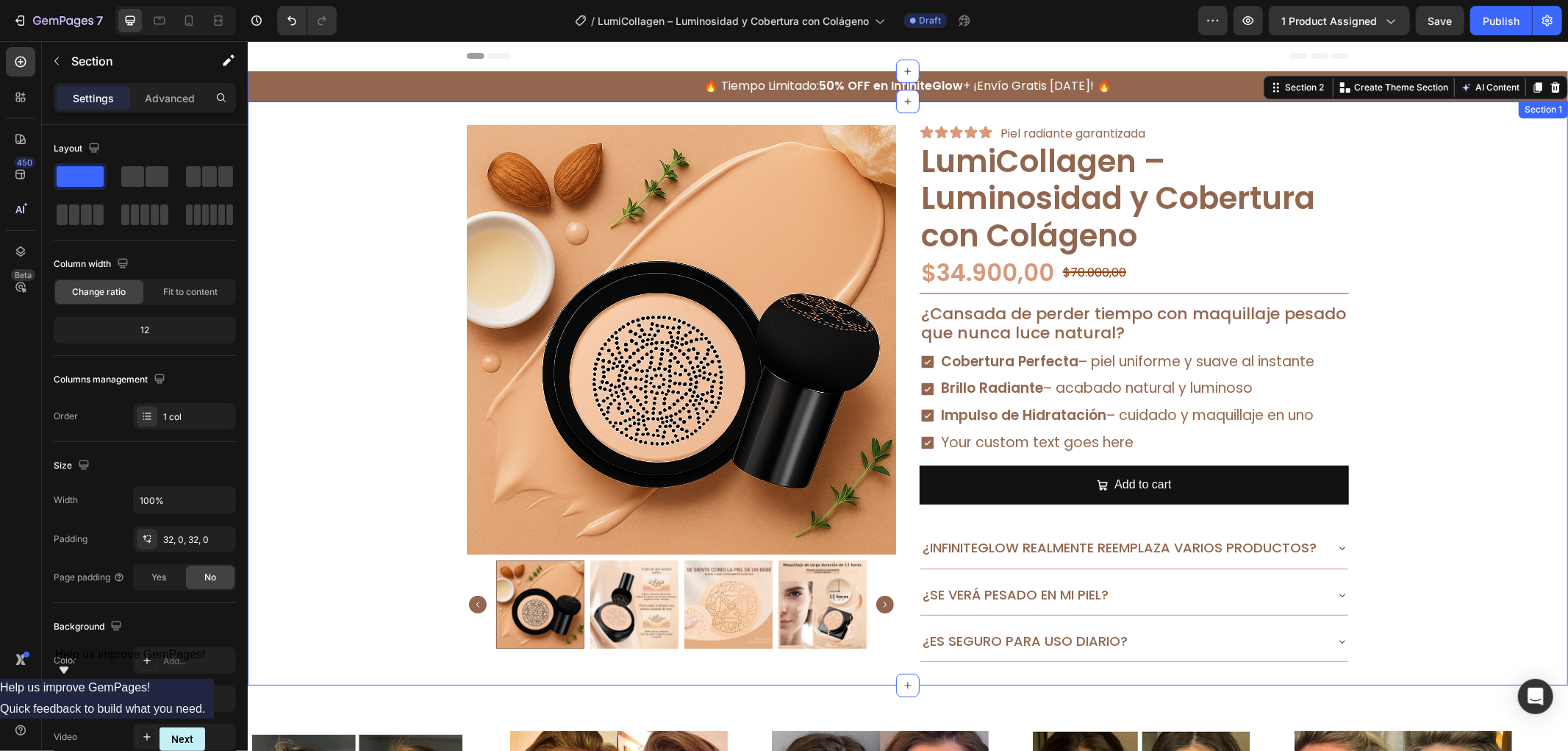
click at [381, 93] on div "🔥 Tiempo Limitado: 50% OFF en InfiniteGlow + ¡Envío Gratis [DATE]! 🔥 Text Block…" at bounding box center [906, 86] width 1320 height 25
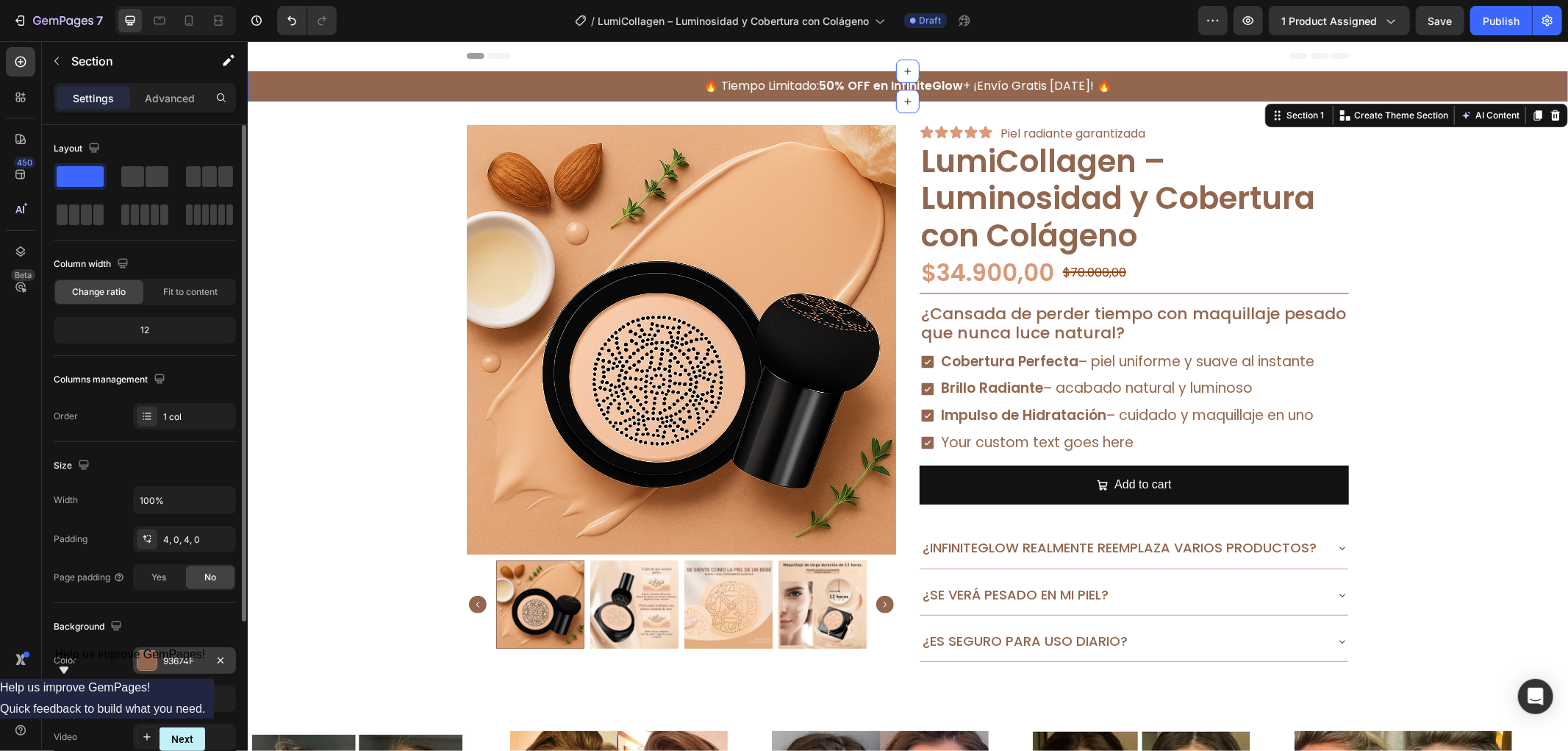
click at [154, 659] on div at bounding box center [147, 661] width 19 height 19
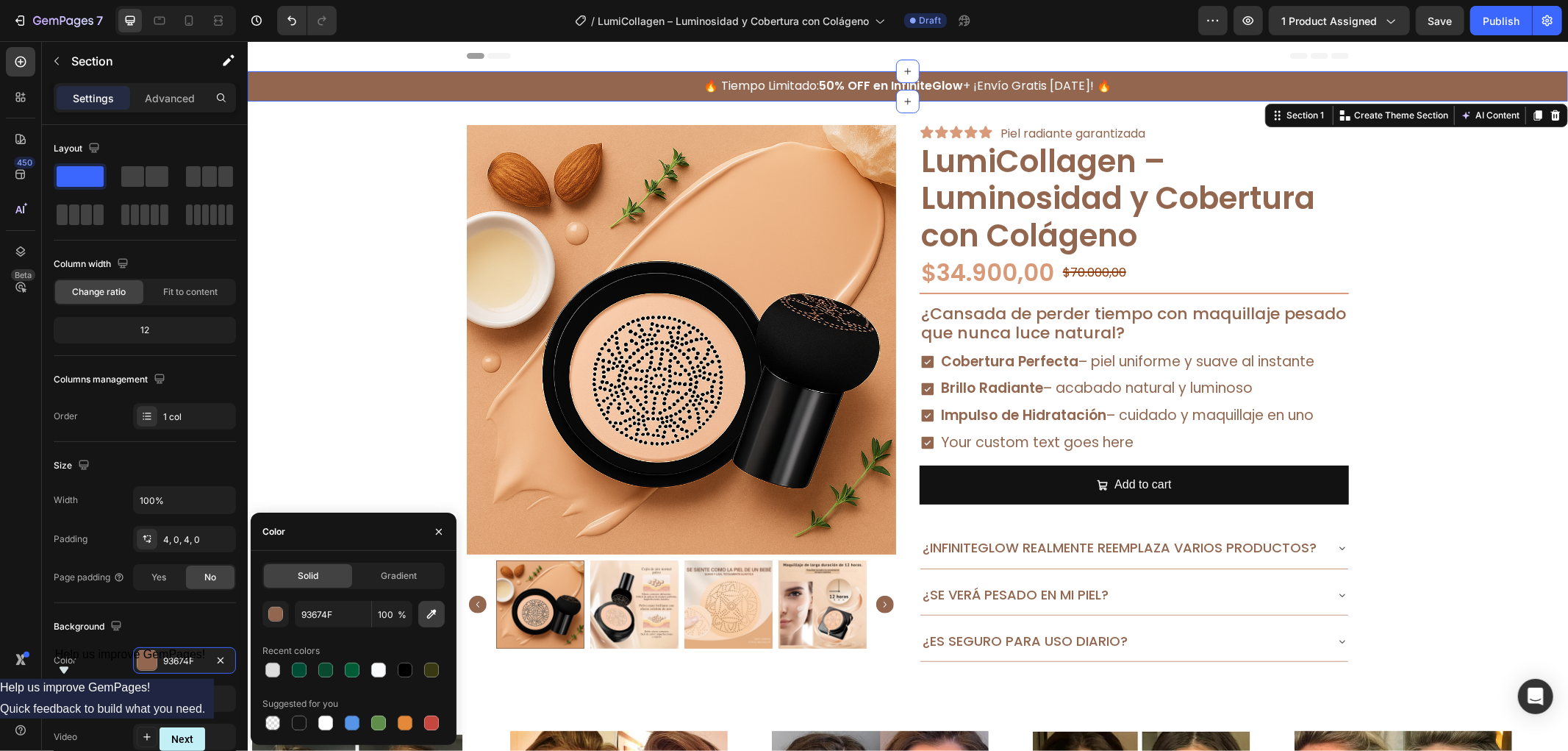
click at [431, 613] on icon "button" at bounding box center [432, 614] width 10 height 10
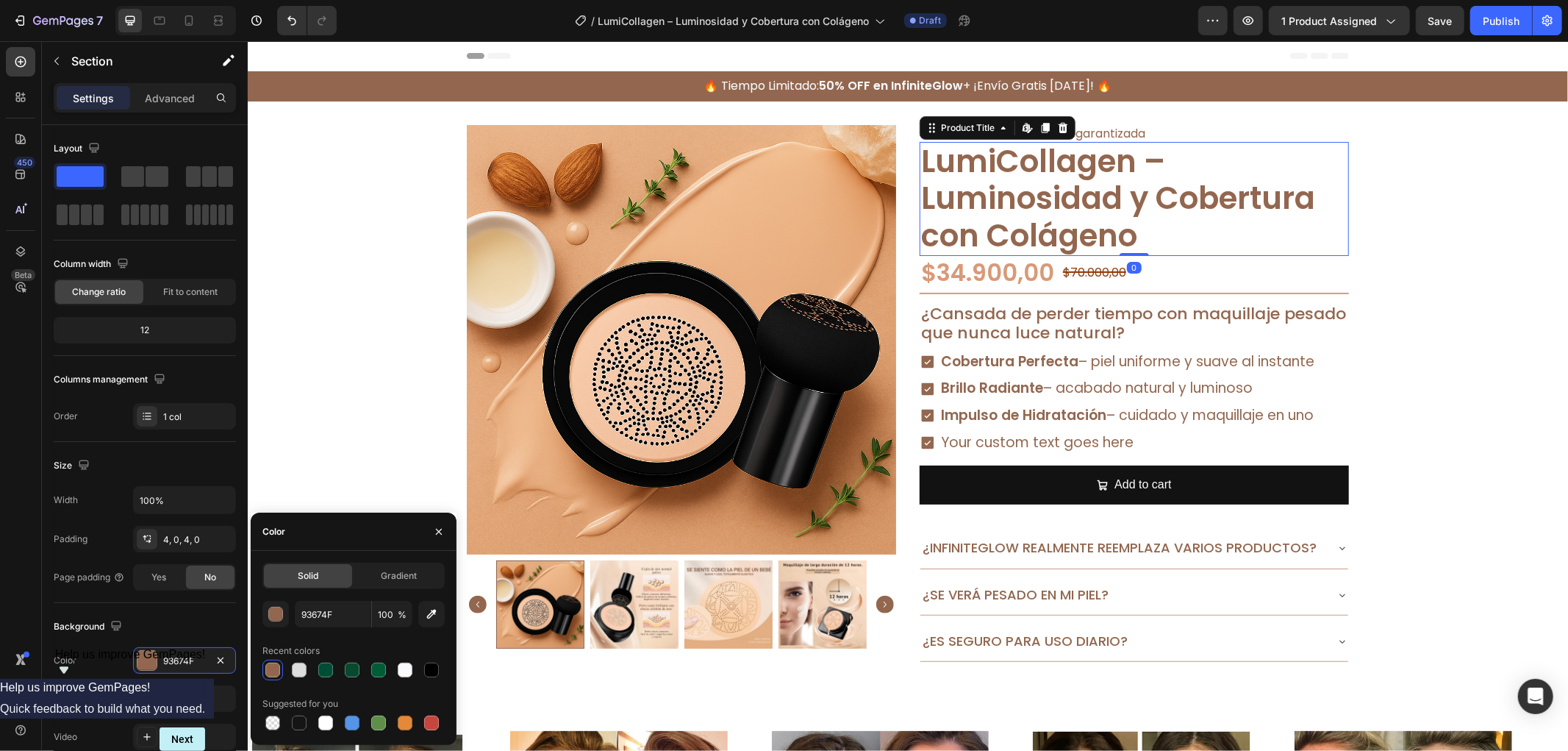
click at [1090, 220] on h2 "LumiCollagen – Luminosidad y Cobertura con Colágeno" at bounding box center [1133, 197] width 429 height 114
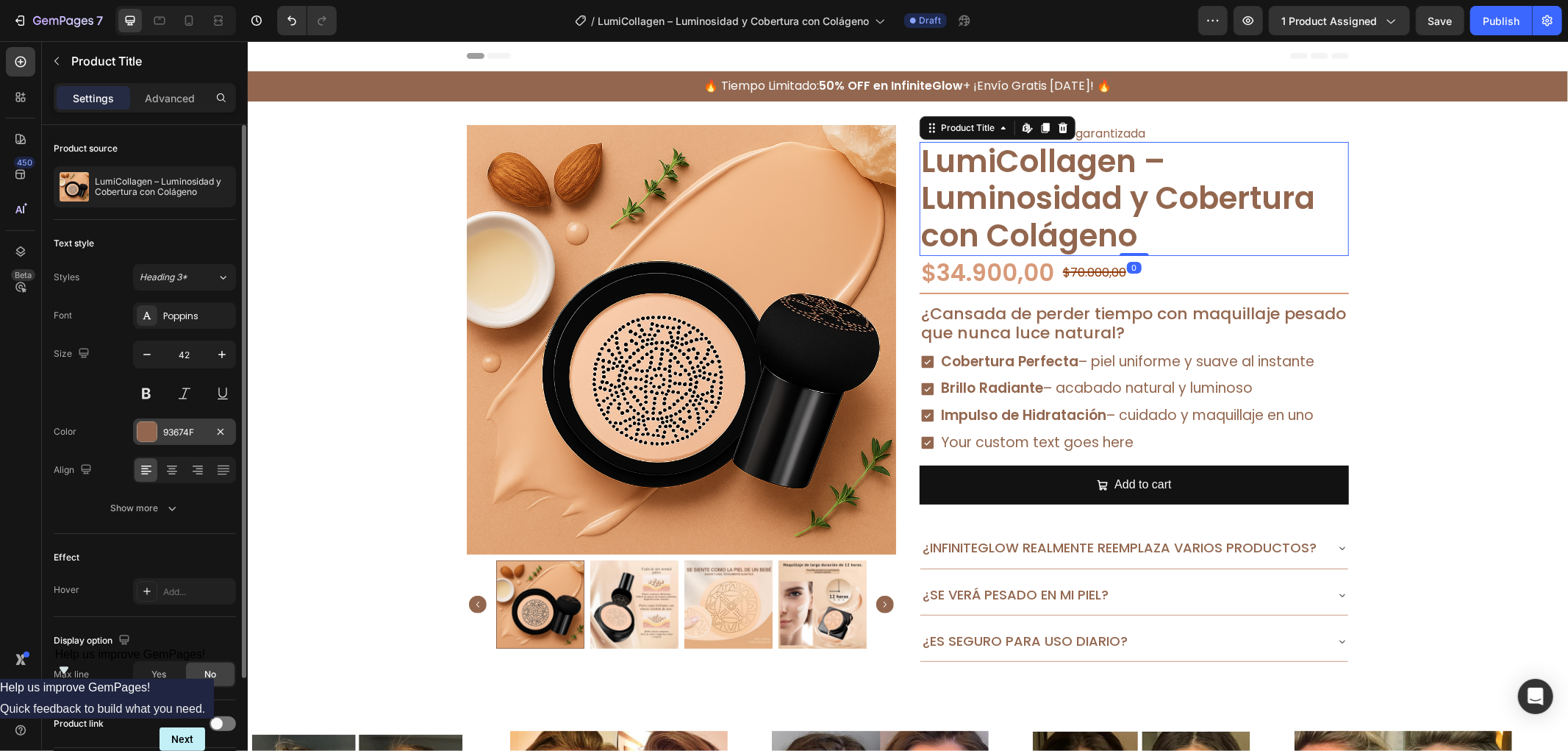
click at [148, 438] on div at bounding box center [147, 432] width 19 height 19
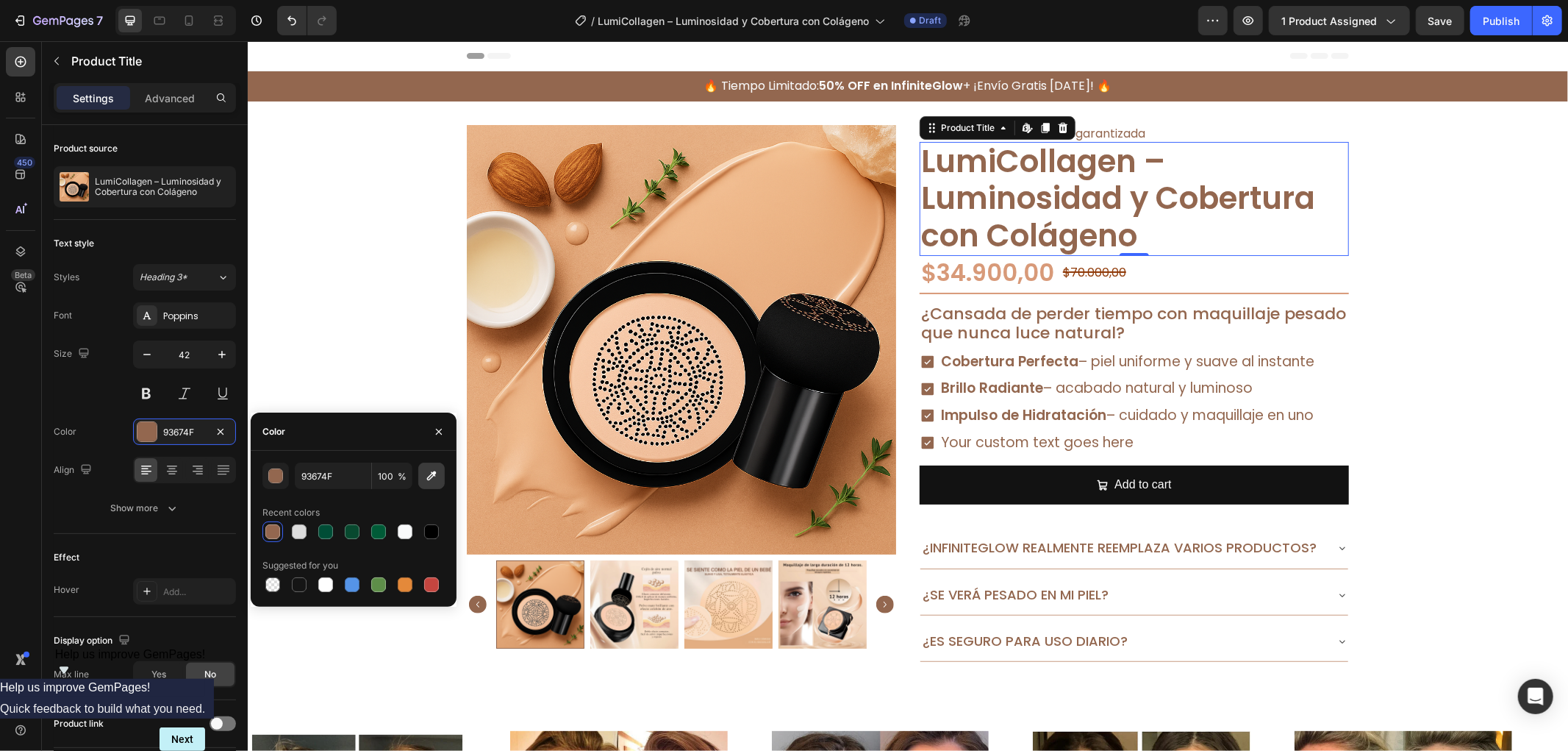
click at [426, 472] on icon "button" at bounding box center [432, 476] width 15 height 15
click at [1034, 327] on p "¿Cansada de perder tiempo con maquillaje pesado que nunca luce natural?" at bounding box center [1134, 323] width 426 height 39
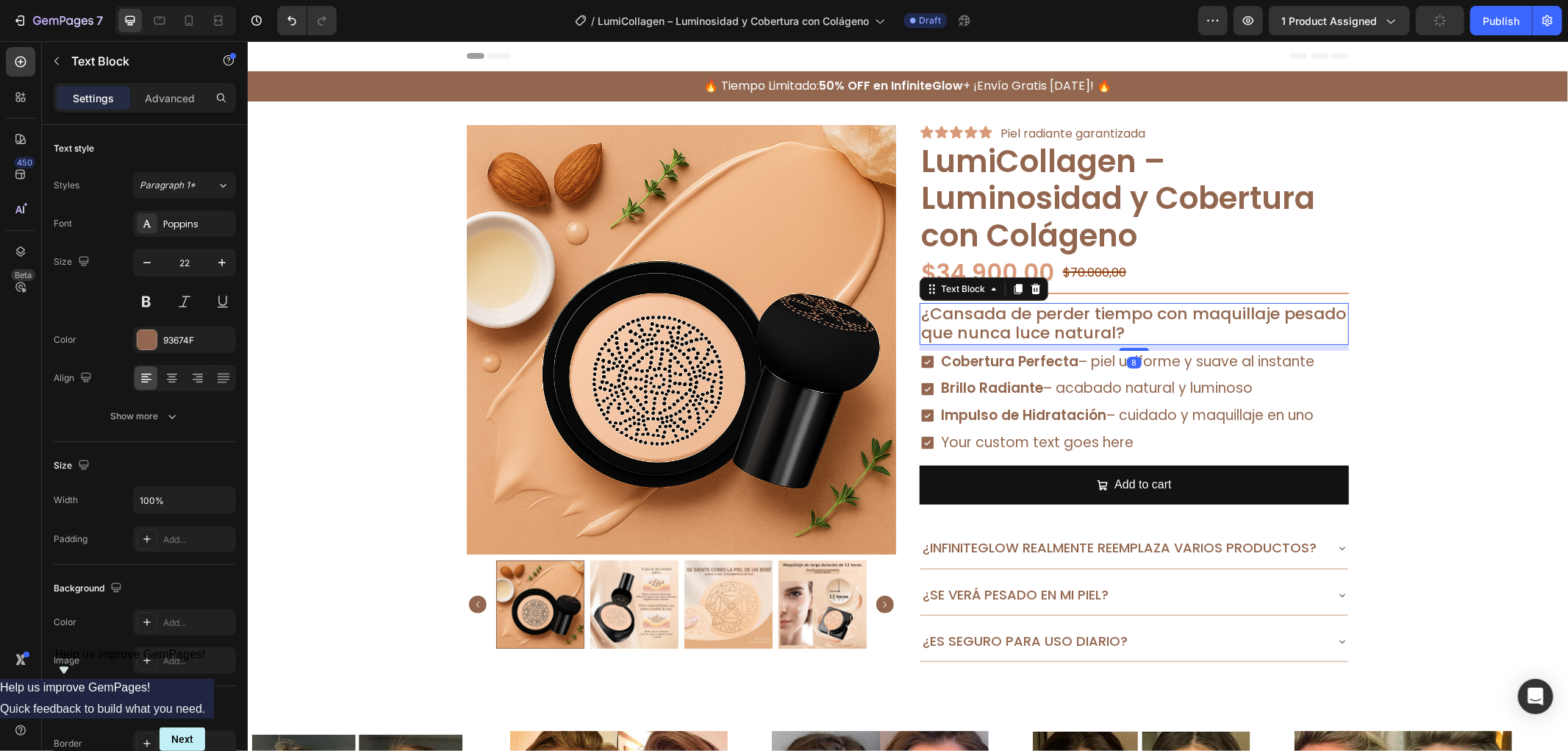
click at [1034, 327] on p "¿Cansada de perder tiempo con maquillaje pesado que nunca luce natural?" at bounding box center [1134, 323] width 426 height 39
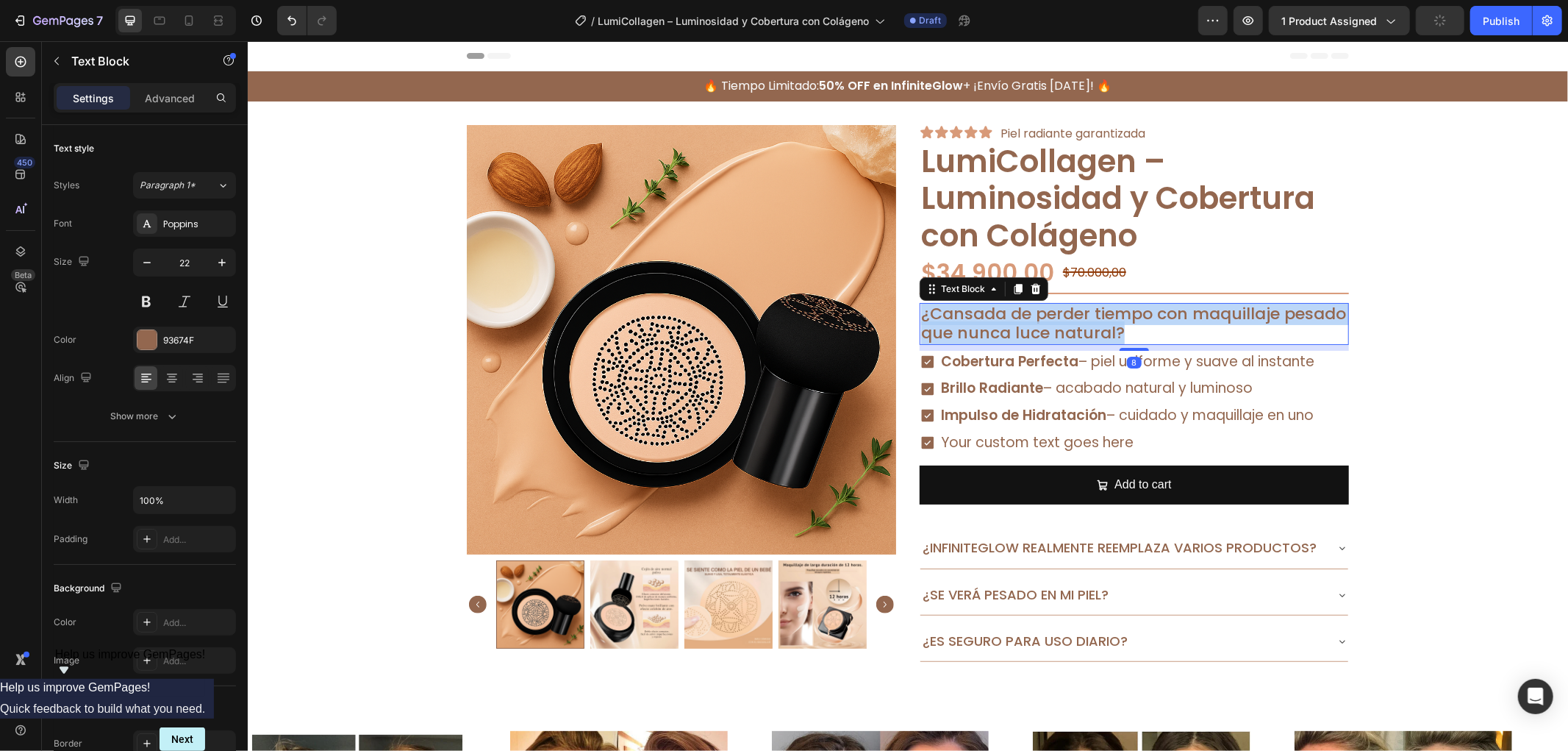
click at [1034, 327] on p "¿Cansada de perder tiempo con maquillaje pesado que nunca luce natural?" at bounding box center [1134, 323] width 426 height 39
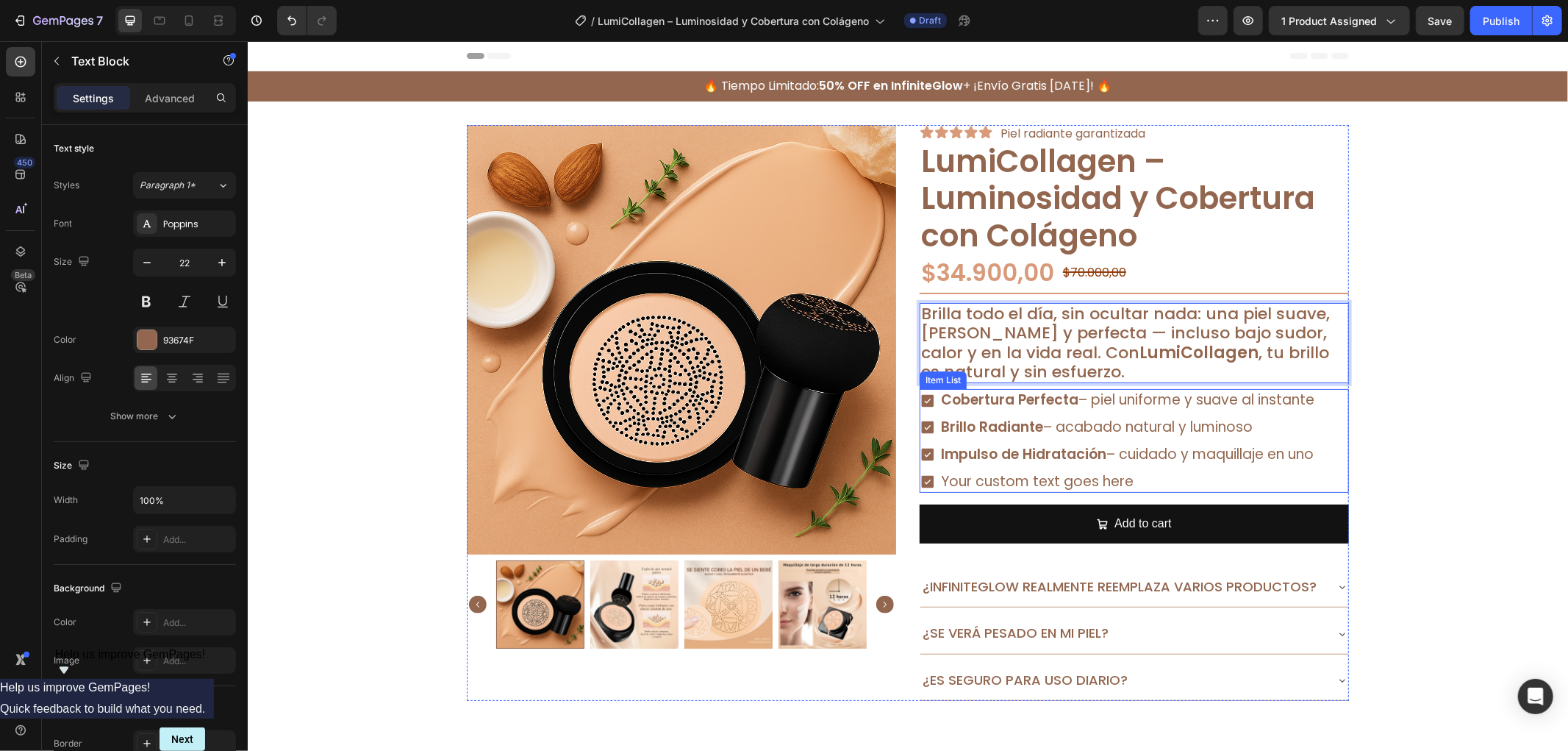
click at [930, 412] on div "Cobertura Perfecta – piel uniforme y suave al instante Brillo Radiante – acabad…" at bounding box center [1117, 441] width 397 height 104
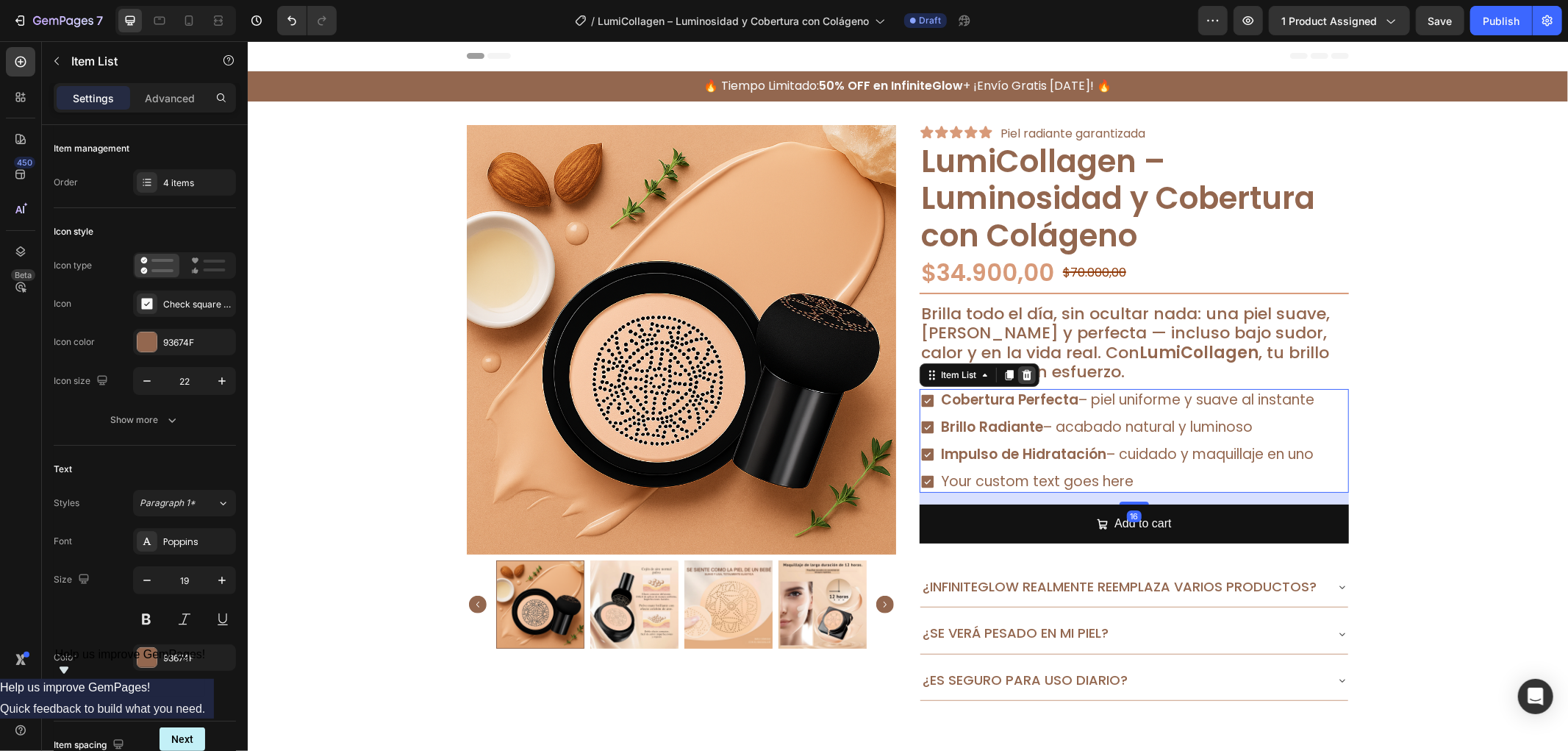
click at [1022, 371] on icon at bounding box center [1026, 375] width 10 height 11
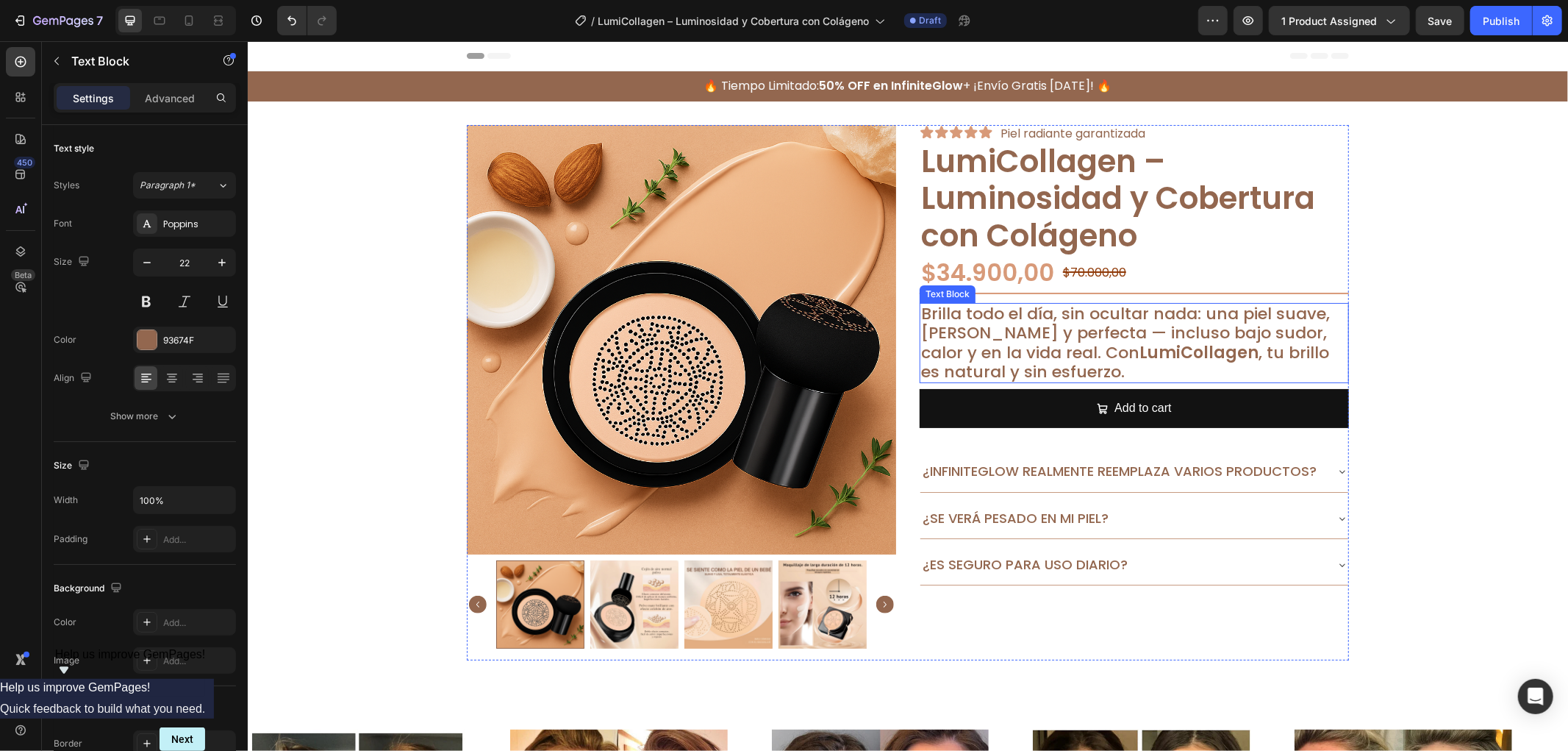
click at [1292, 309] on p "Brilla todo el día, sin ocultar nada: una piel suave, [PERSON_NAME] y perfecta …" at bounding box center [1134, 343] width 426 height 78
click at [1014, 287] on icon at bounding box center [1017, 288] width 8 height 11
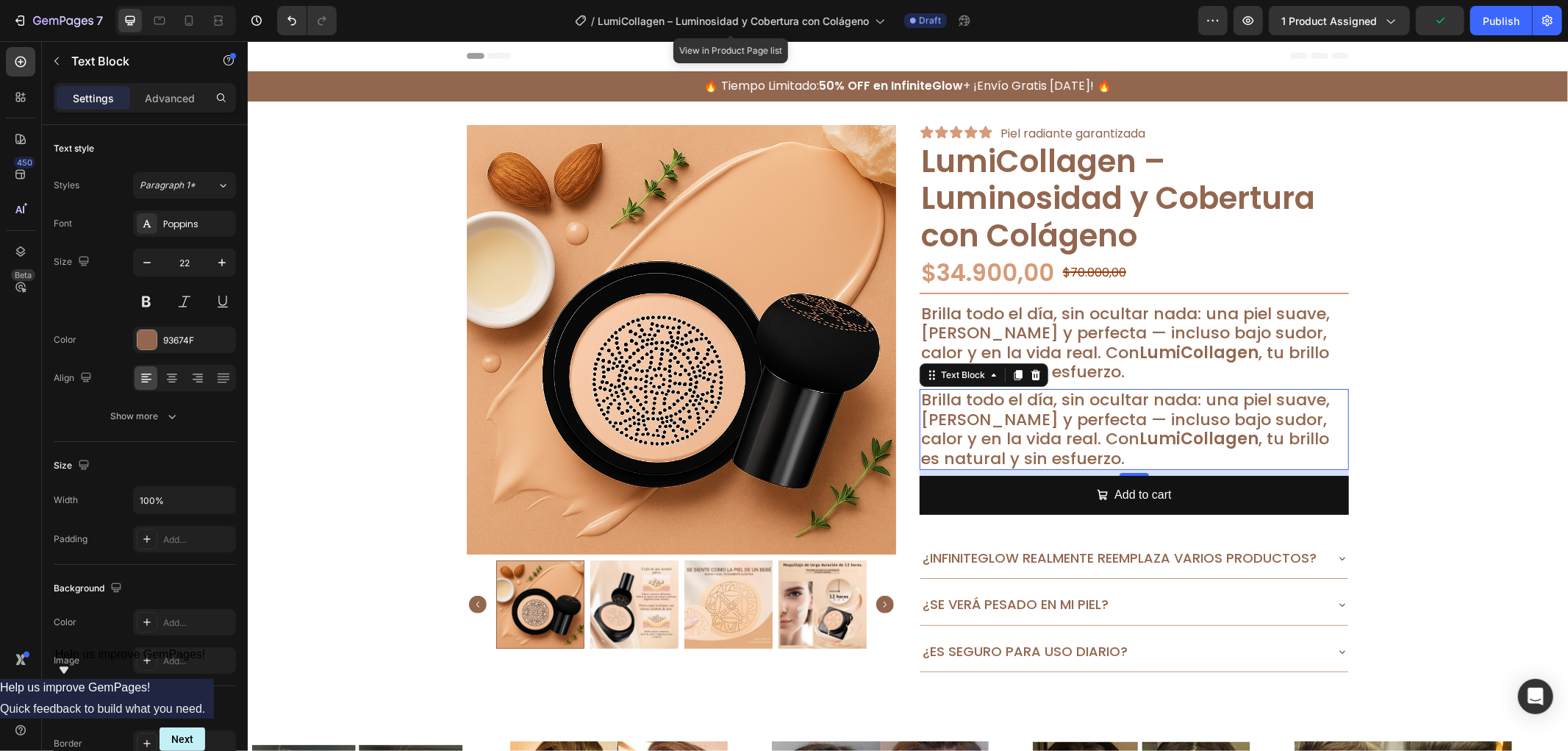
click at [1139, 430] on strong "LumiCollagen" at bounding box center [1198, 438] width 119 height 23
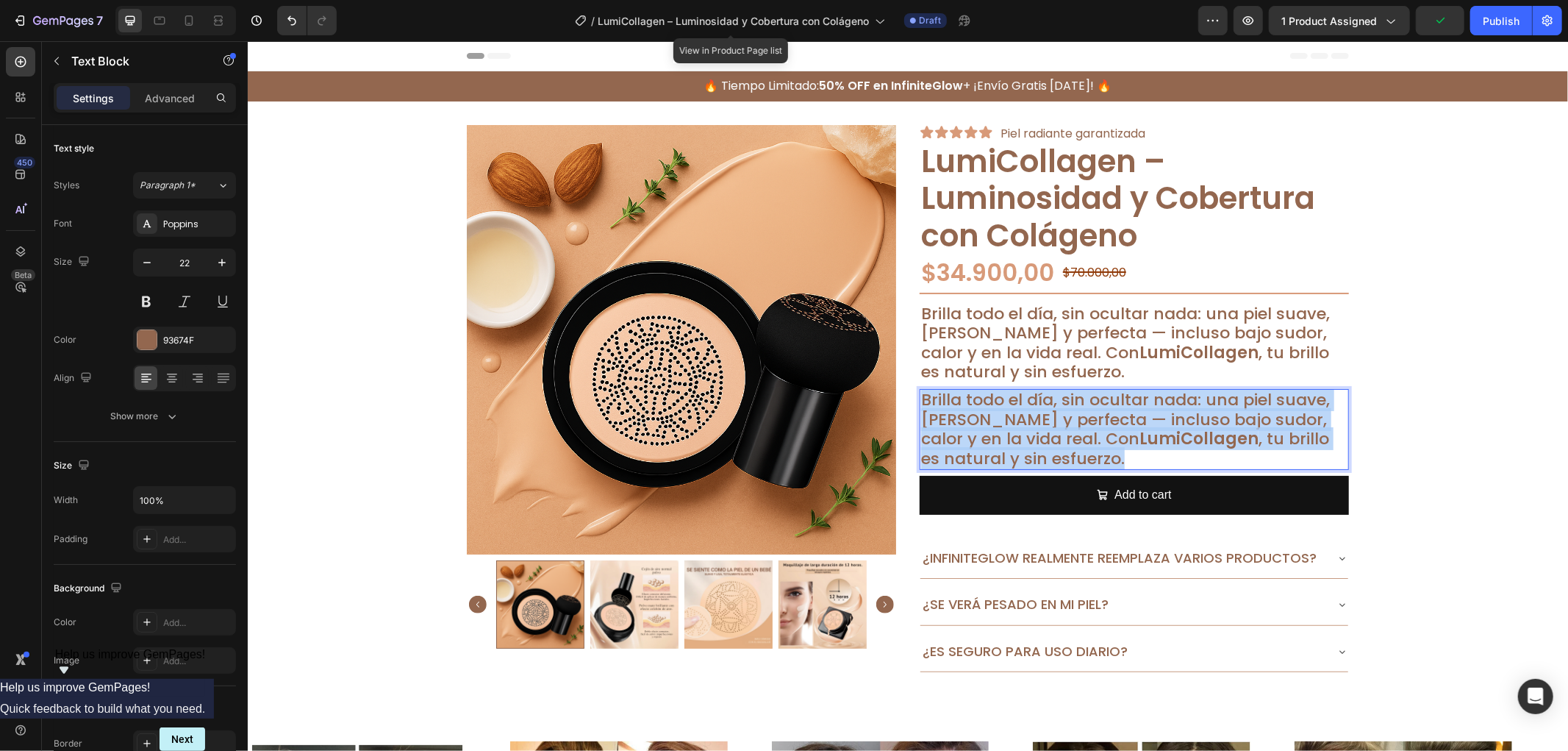
click at [1139, 429] on strong "LumiCollagen" at bounding box center [1198, 438] width 119 height 23
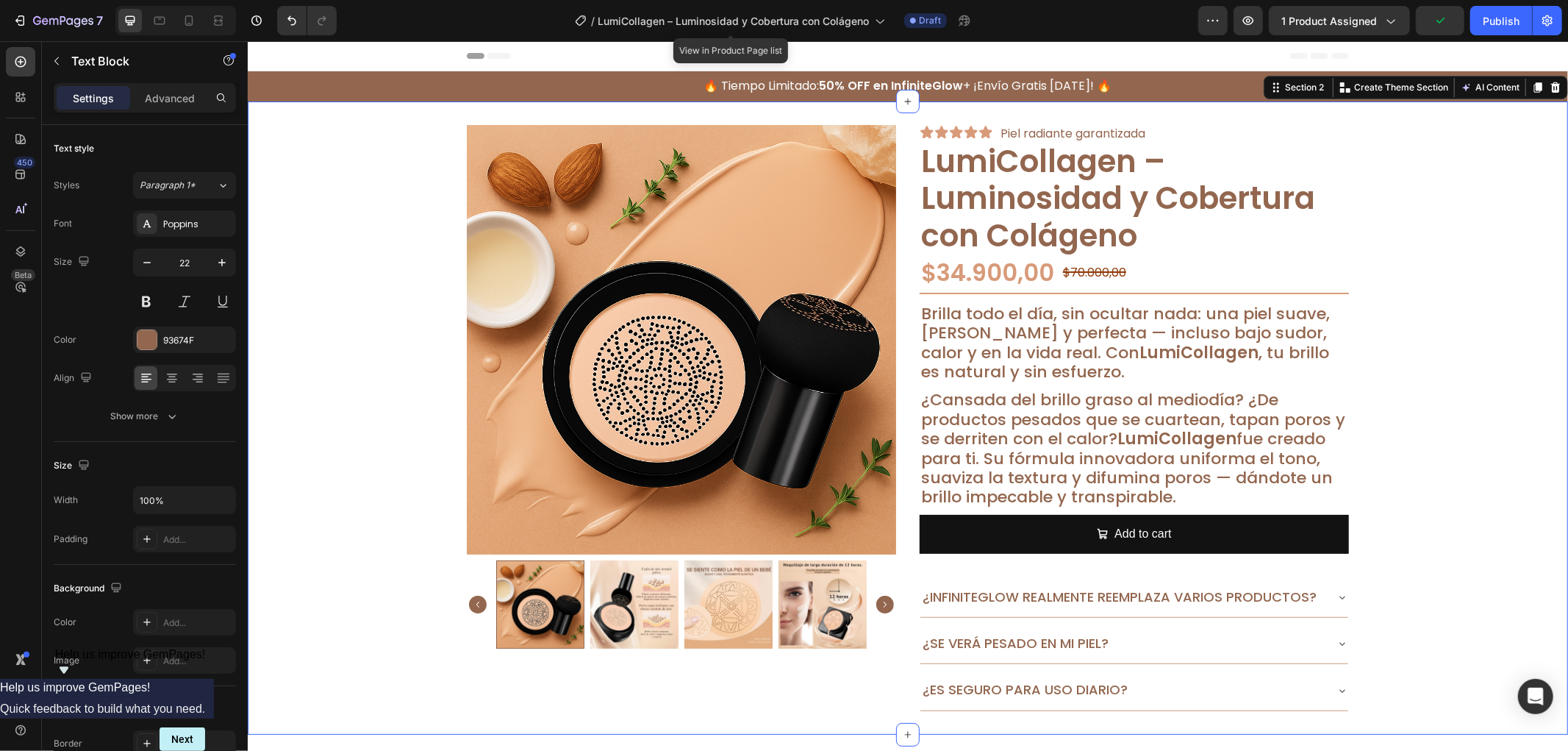
click at [1457, 398] on div "Product Images Icon Icon Icon Icon Icon Icon List Piel radiante garantizada Tex…" at bounding box center [906, 417] width 1320 height 586
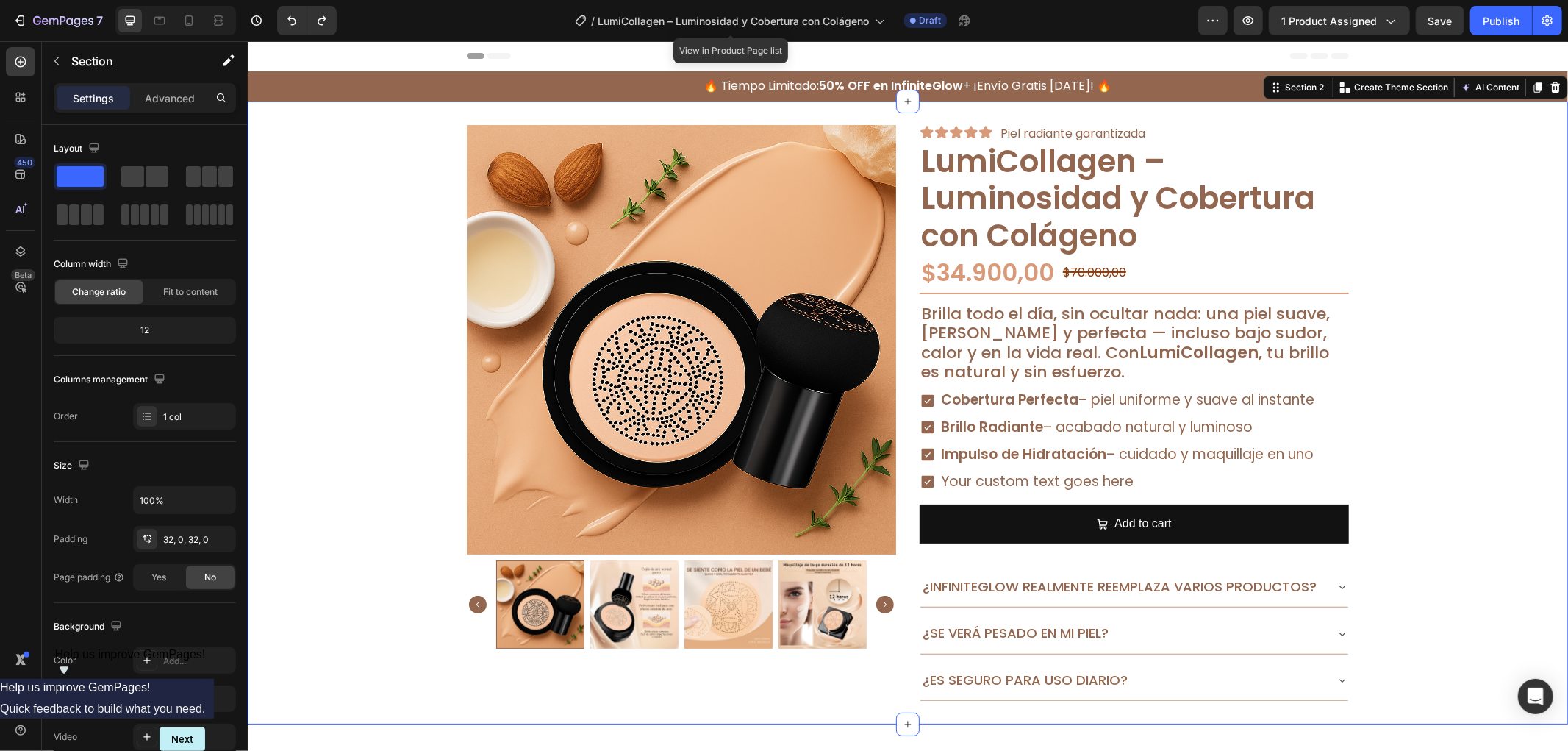
click at [1449, 398] on div "Product Images Icon Icon Icon Icon Icon Icon List Piel radiante garantizada Tex…" at bounding box center [906, 413] width 1320 height 576
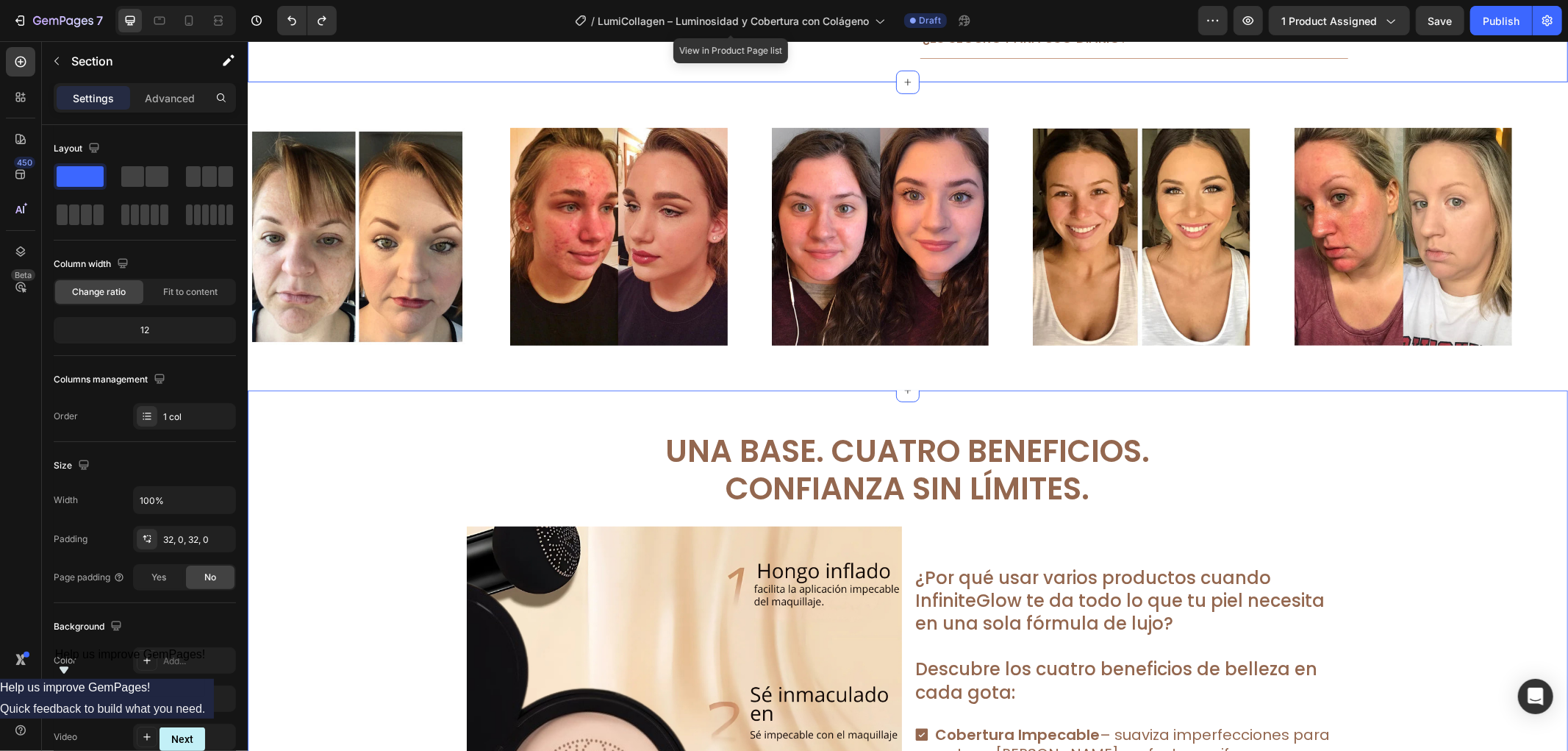
scroll to position [736, 0]
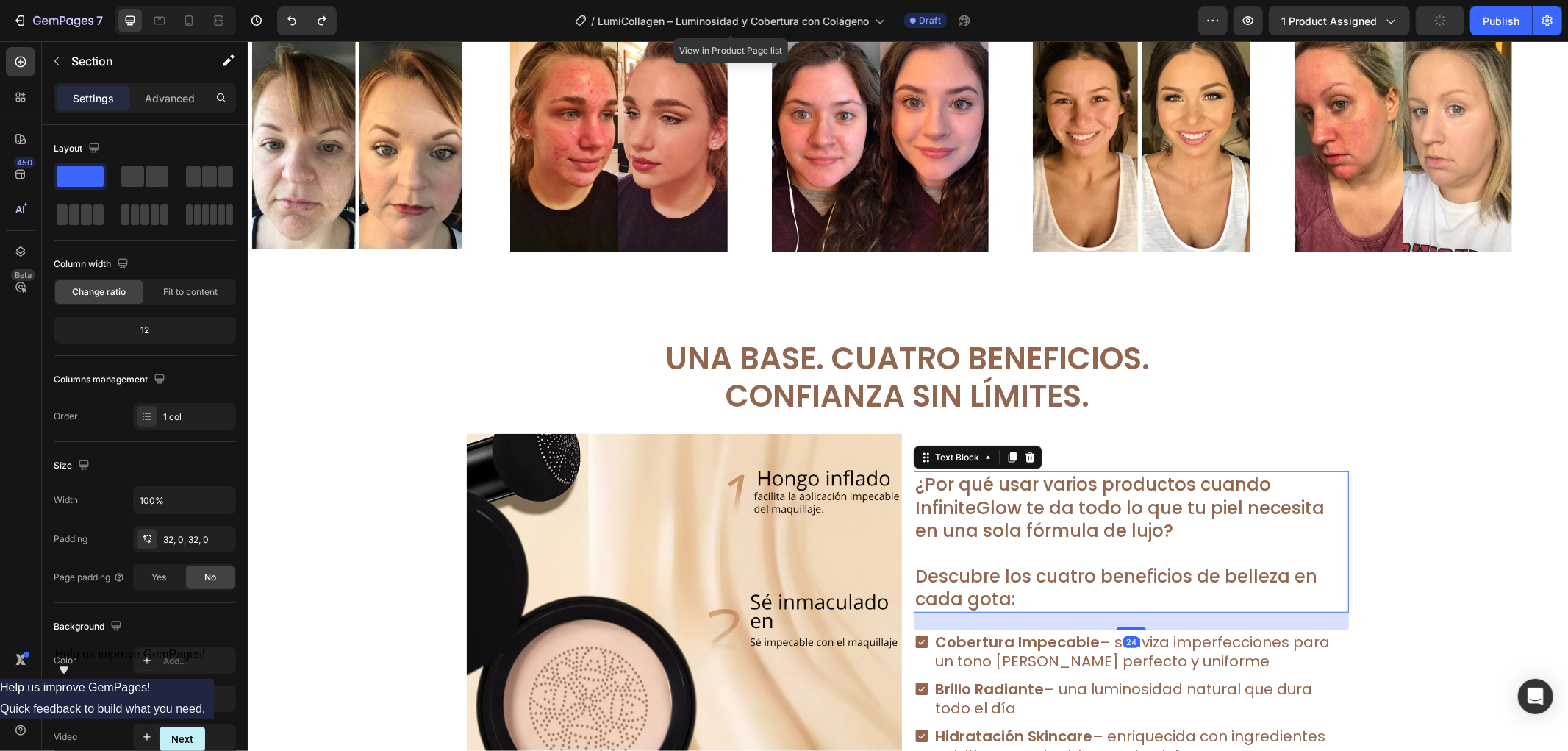
click at [1047, 545] on p at bounding box center [1130, 553] width 433 height 23
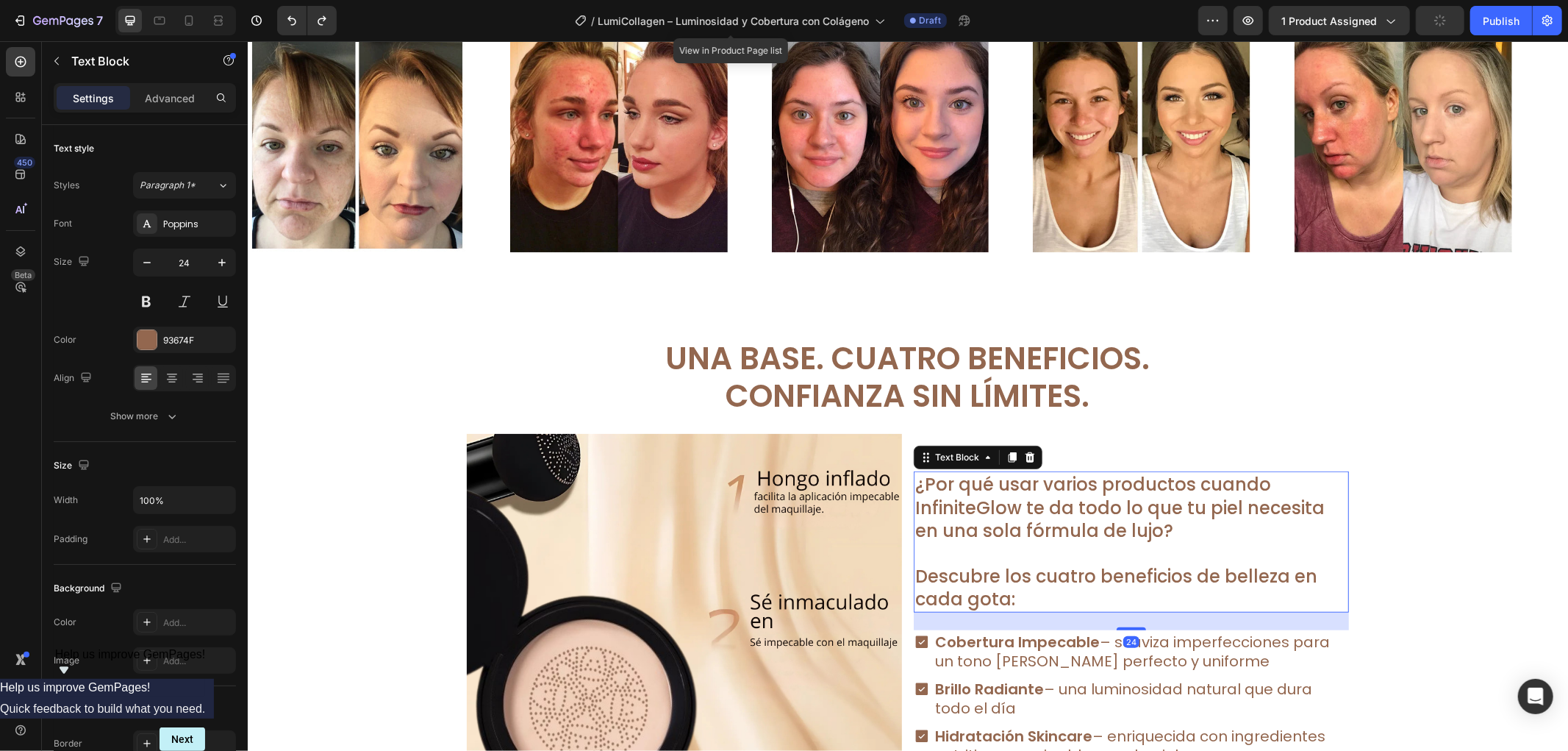
click at [1047, 545] on p at bounding box center [1130, 553] width 433 height 23
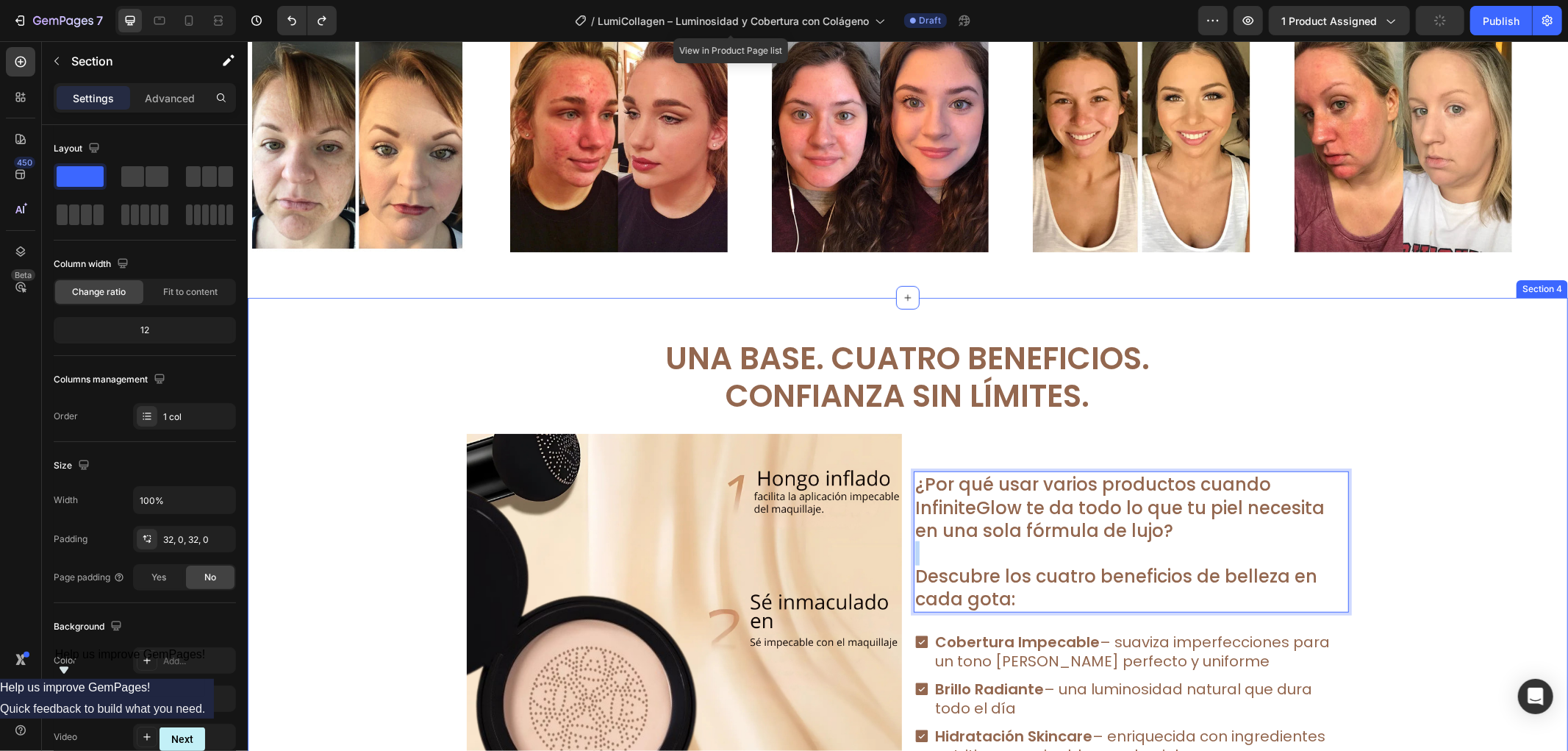
click at [1457, 480] on div "Una Base. Cuatro Beneficios. Confianza Sin Límites. Text Block Row Image ¿Por q…" at bounding box center [906, 595] width 1320 height 548
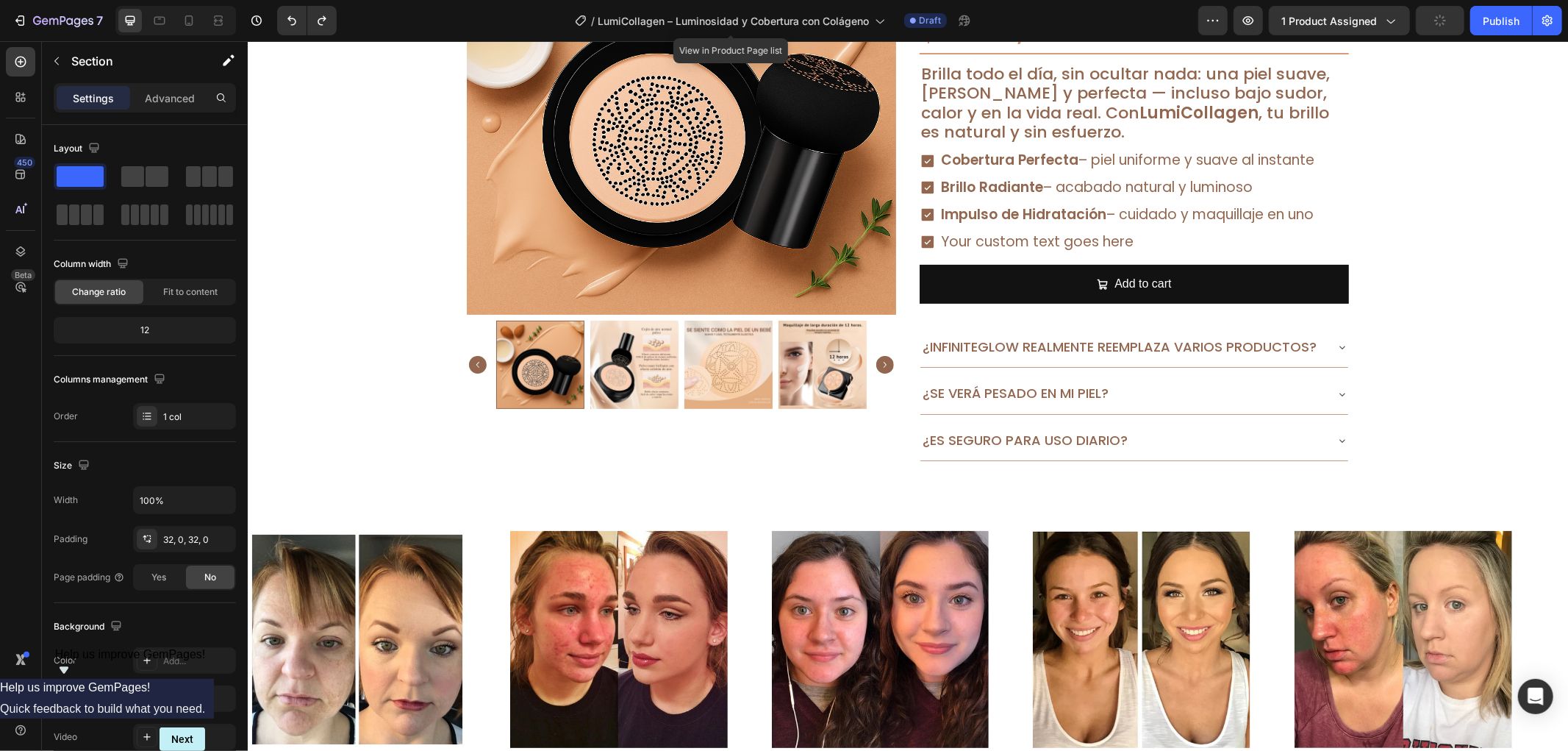
scroll to position [0, 0]
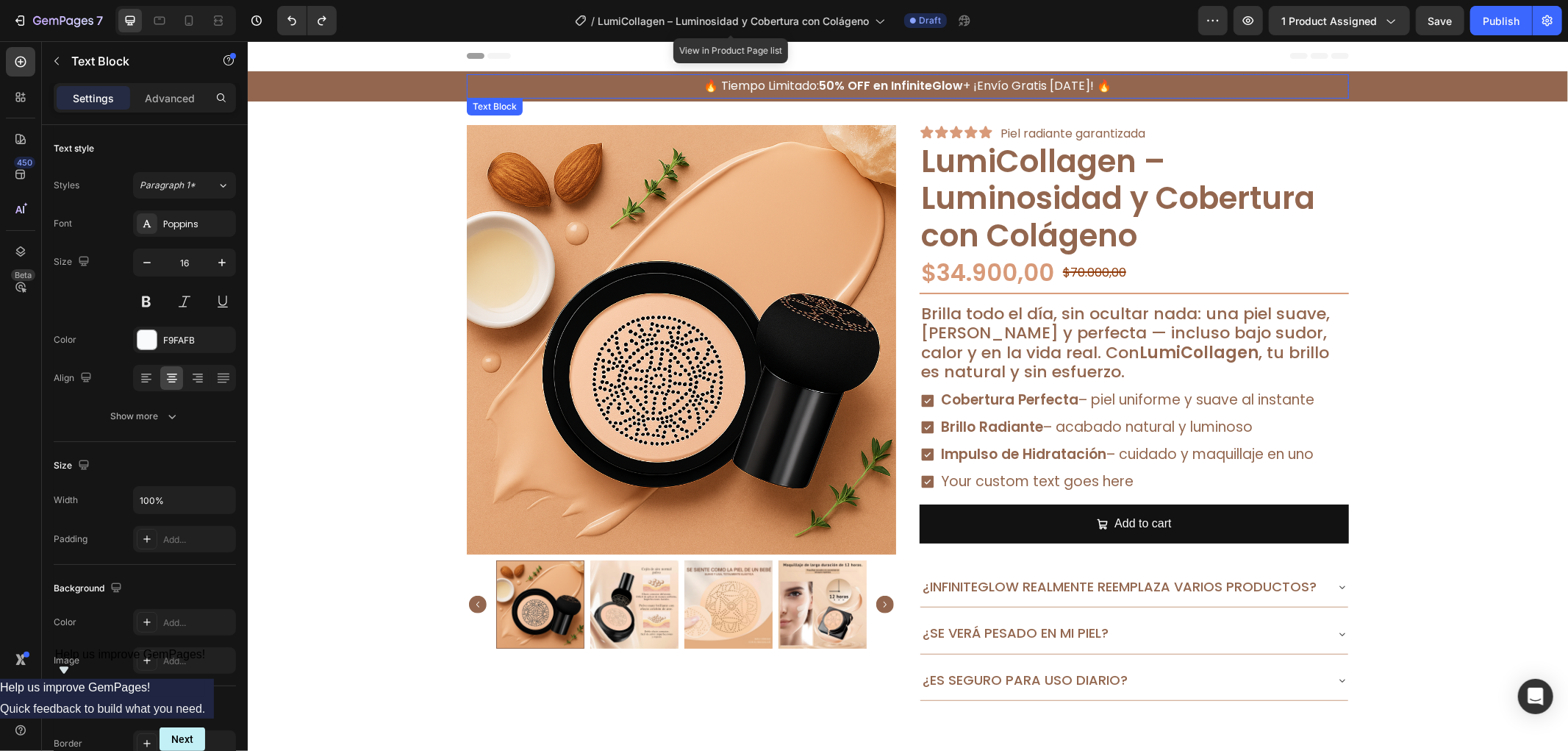
click at [943, 91] on strong "50% OFF en InfiniteGlow" at bounding box center [891, 85] width 144 height 17
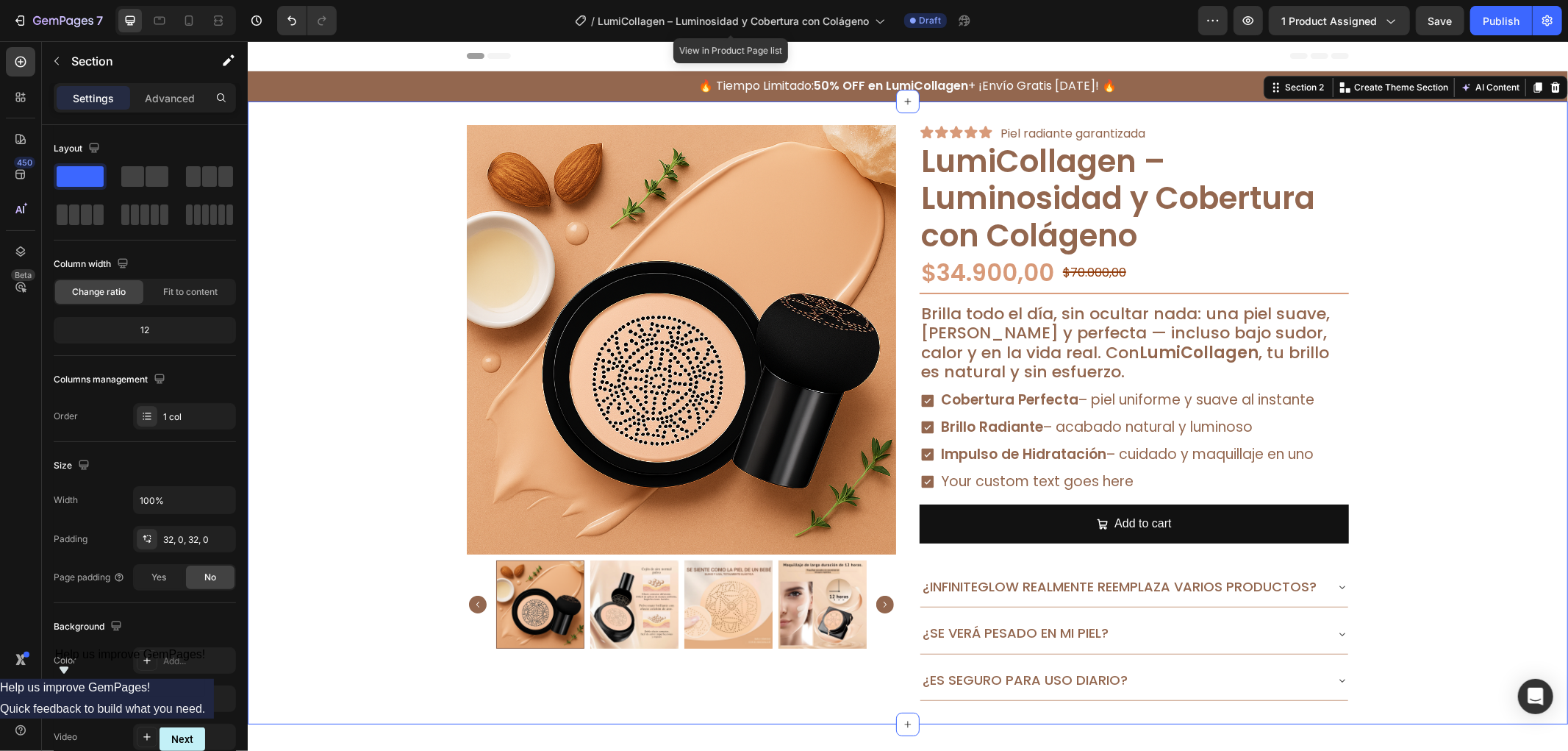
click at [1504, 220] on div "Product Images Icon Icon Icon Icon Icon Icon List Piel radiante garantizada Tex…" at bounding box center [906, 413] width 1320 height 576
click at [928, 413] on div "Cobertura Perfecta – piel uniforme y suave al instante Brillo Radiante – acabad…" at bounding box center [1117, 441] width 397 height 104
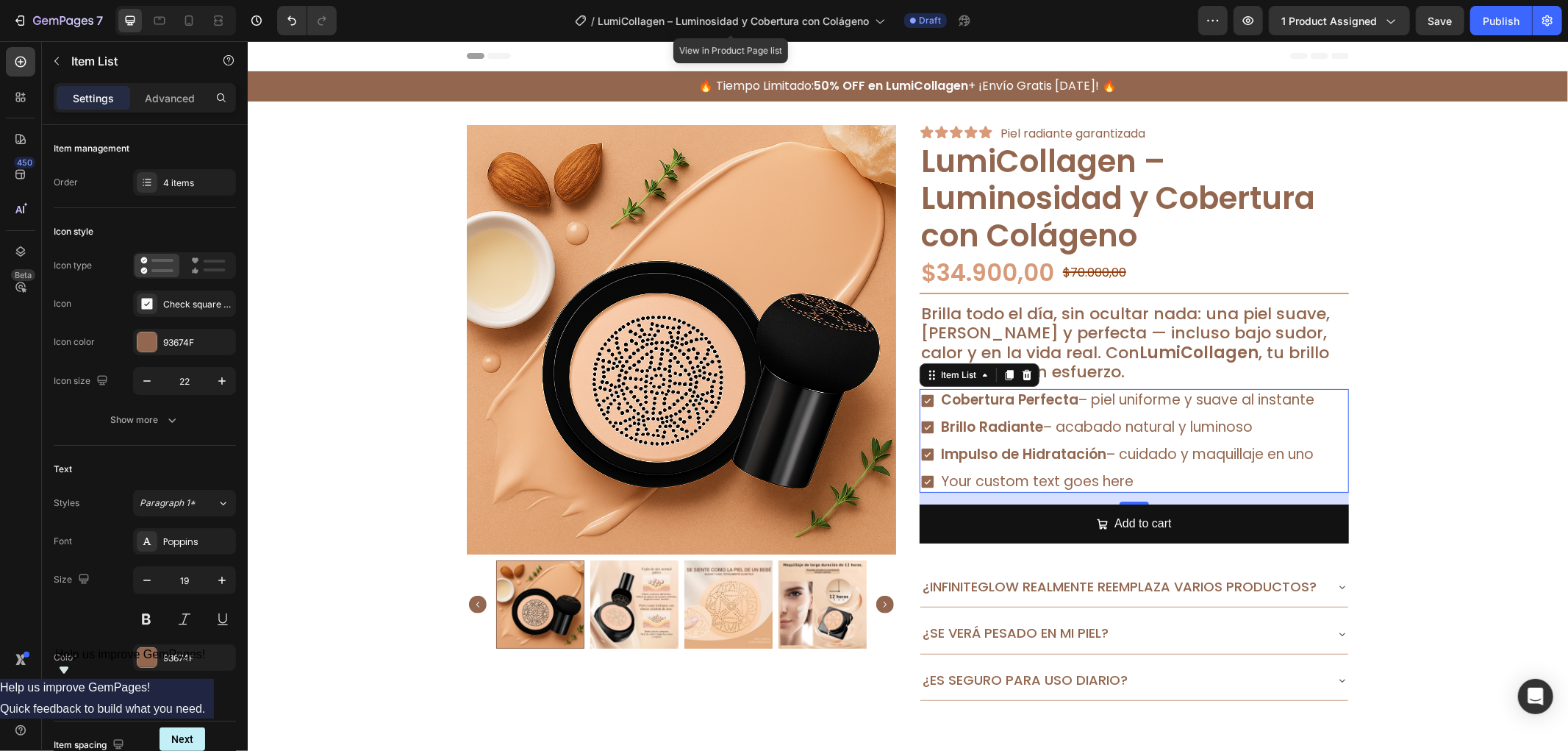
click at [1047, 402] on strong "Cobertura Perfecta" at bounding box center [1010, 399] width 137 height 20
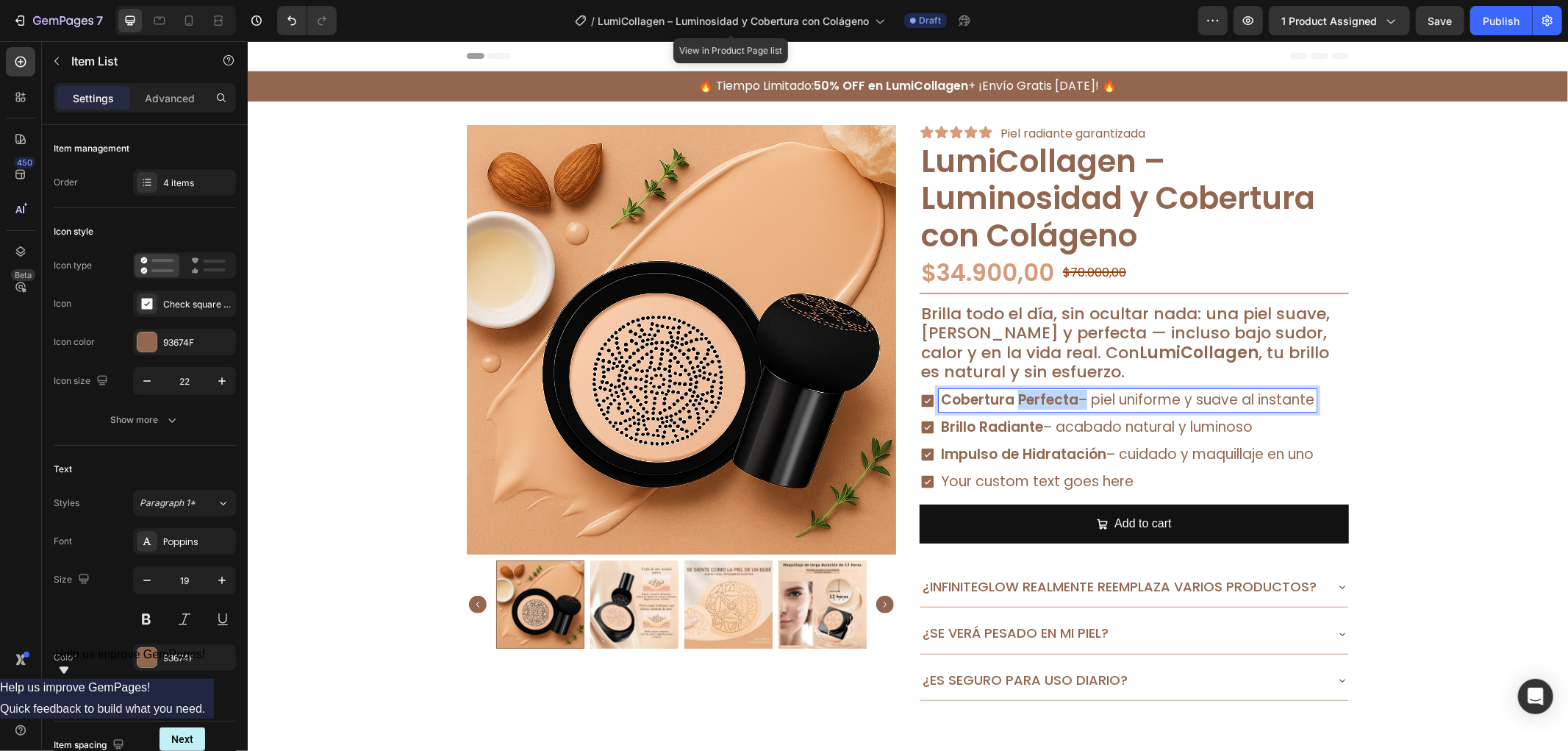
click at [1047, 402] on strong "Cobertura Perfecta" at bounding box center [1010, 399] width 137 height 20
click at [1034, 421] on strong "Brillo Radiante" at bounding box center [992, 426] width 102 height 20
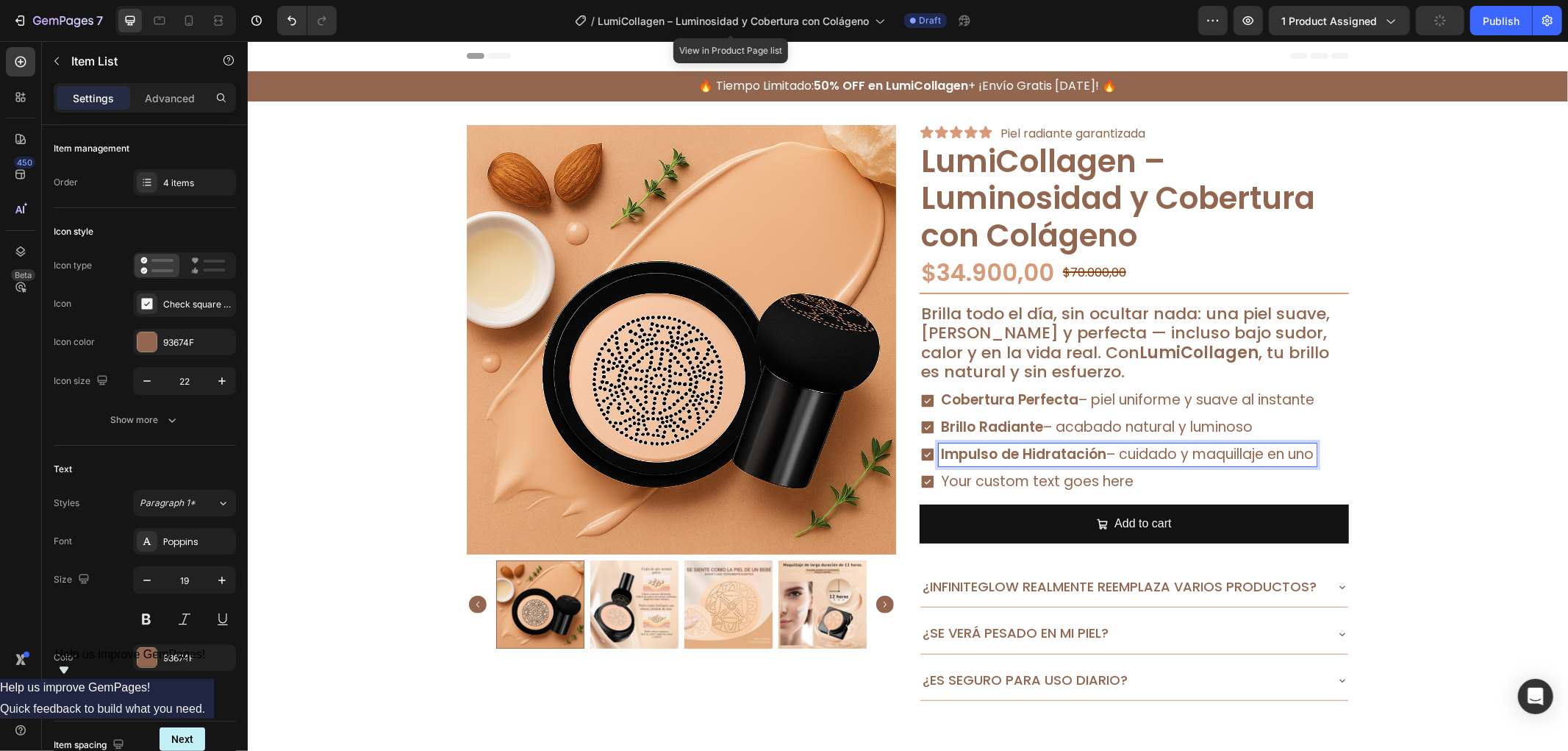
click at [1105, 445] on p "Impulso de Hidratación – cuidado y maquillaje en uno" at bounding box center [1128, 454] width 374 height 19
click at [1008, 480] on p "Your custom text goes here" at bounding box center [1128, 481] width 374 height 19
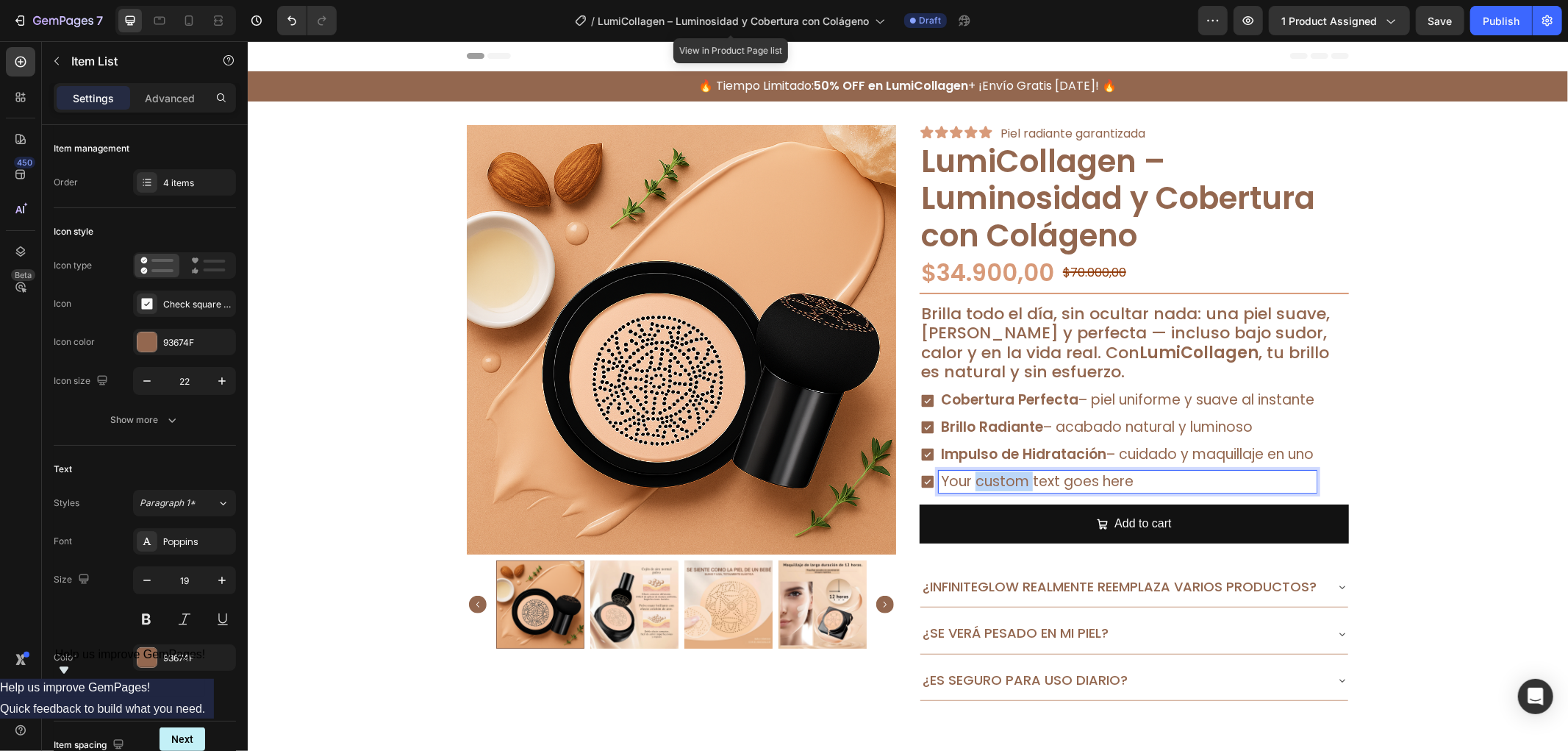
click at [1008, 480] on p "Your custom text goes here" at bounding box center [1128, 481] width 374 height 19
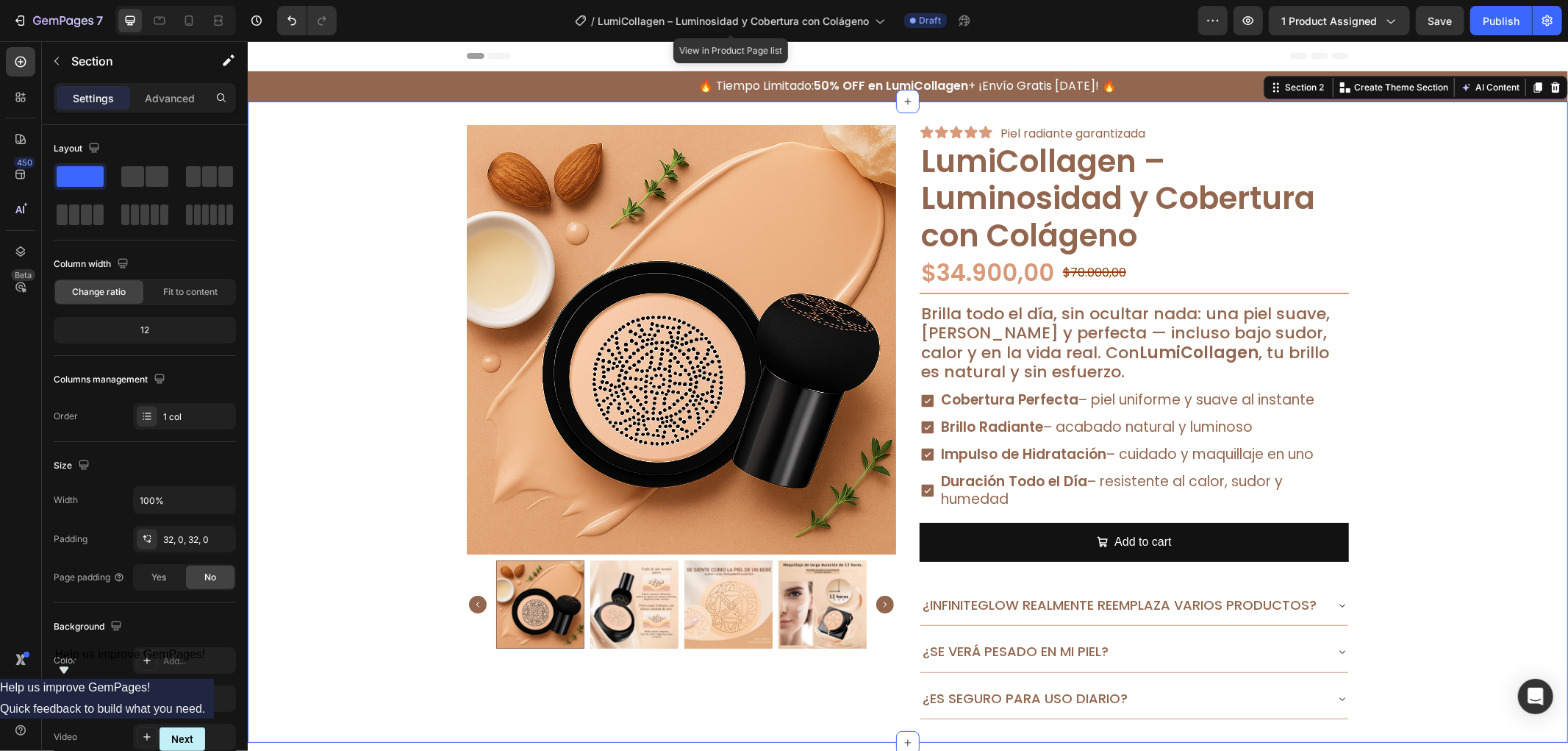
click at [1461, 470] on div "Product Images Icon Icon Icon Icon Icon Icon List Piel radiante garantizada Tex…" at bounding box center [906, 421] width 1320 height 594
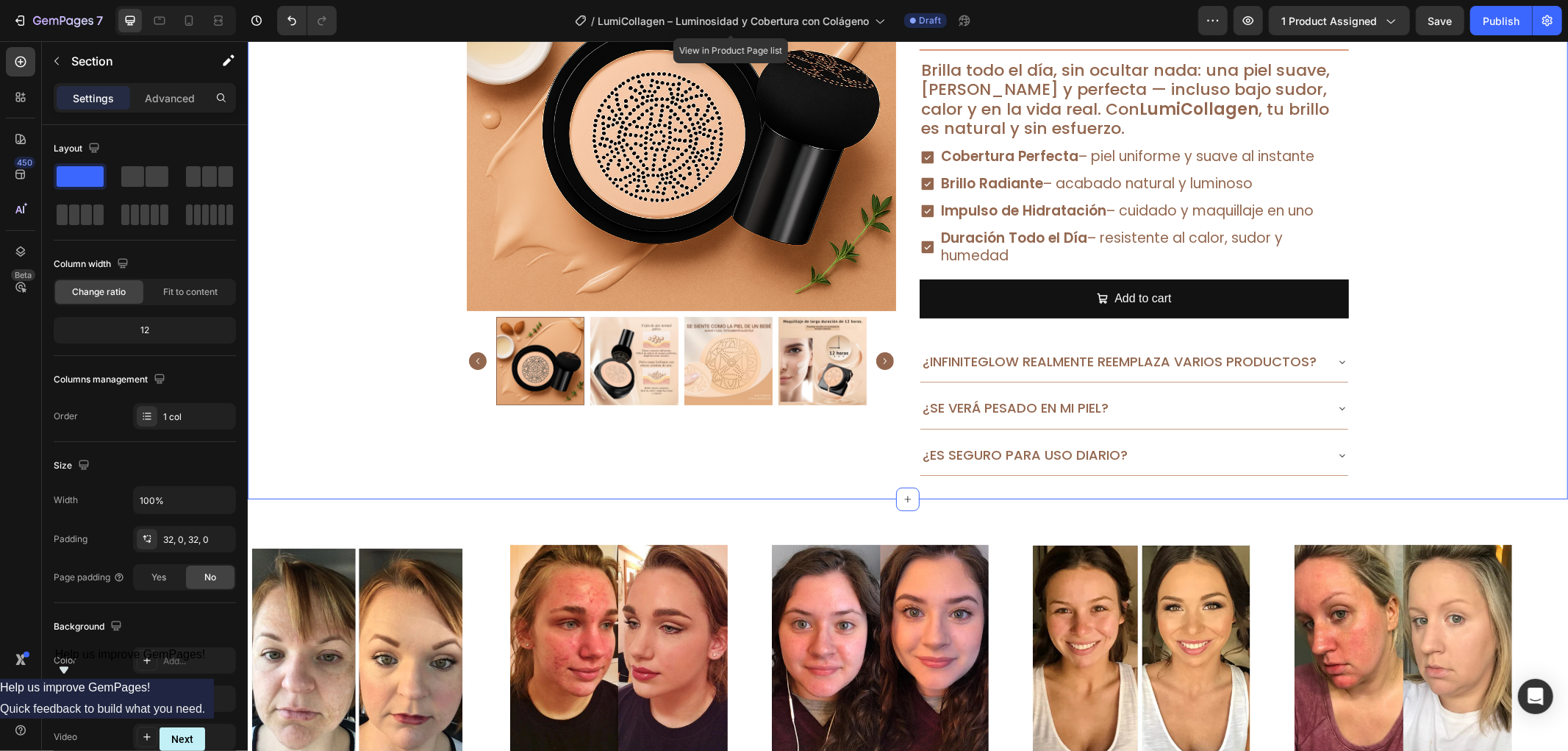
scroll to position [245, 0]
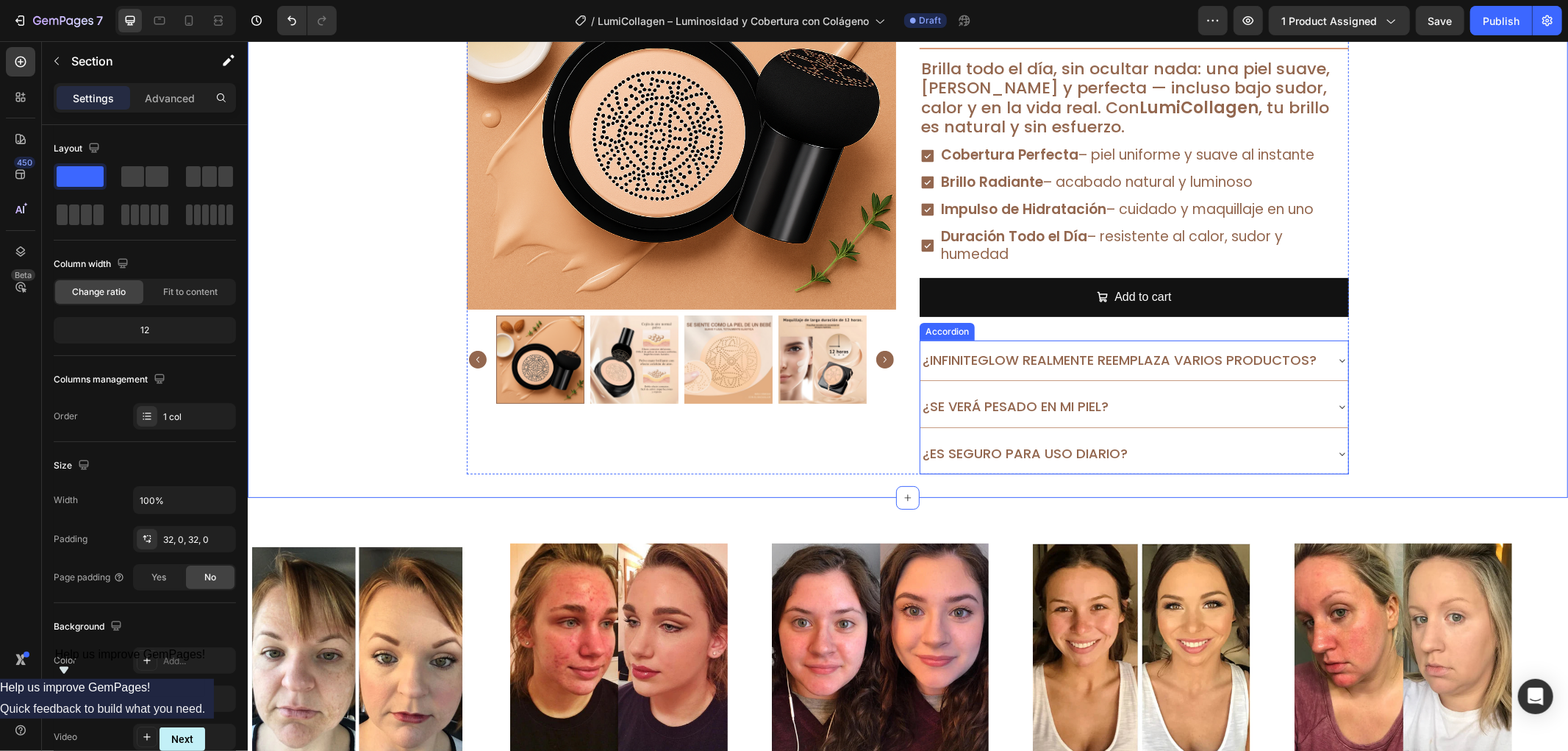
click at [998, 360] on p "¿InfiniteGlow realmente reemplaza varios productos?" at bounding box center [1119, 360] width 394 height 24
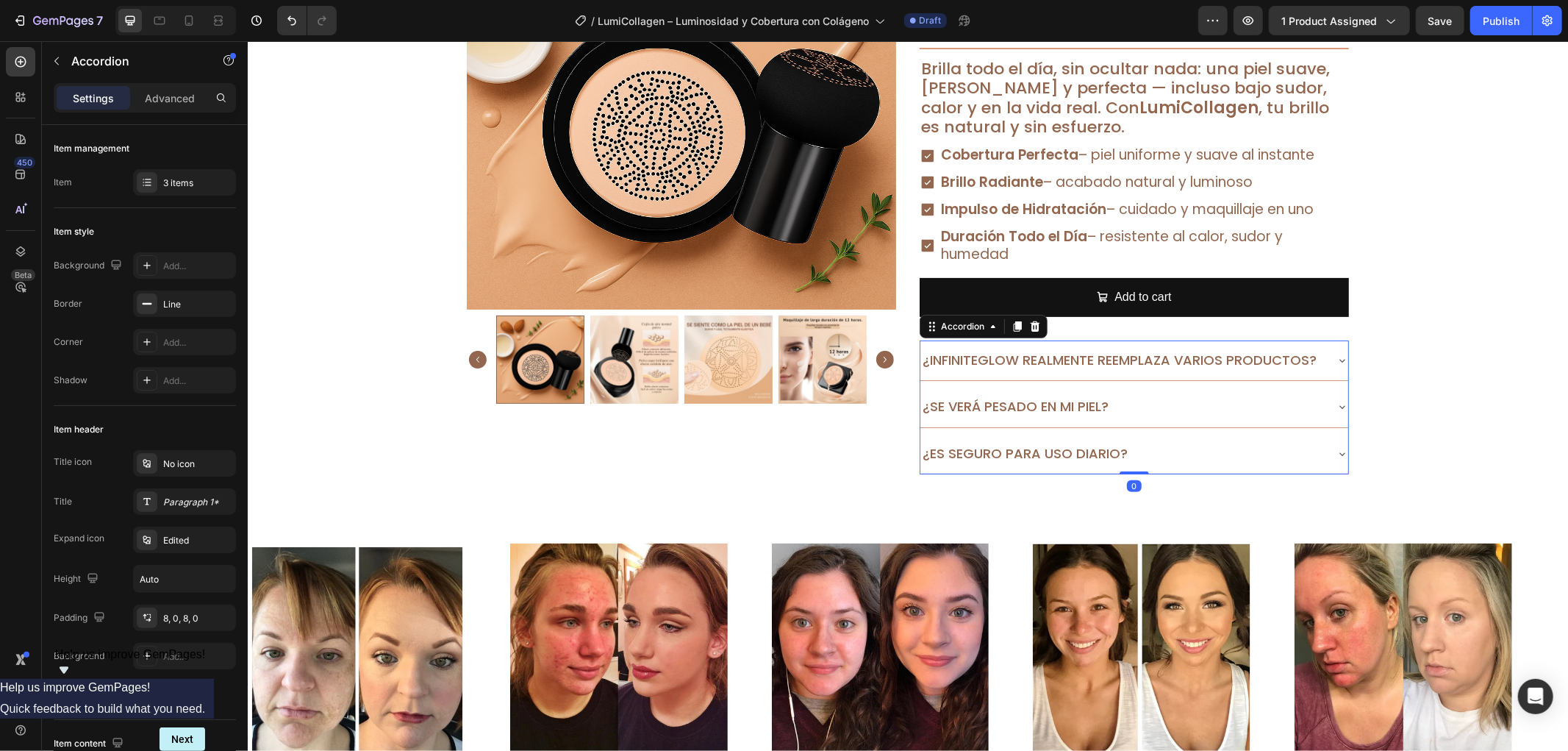
click at [998, 360] on p "¿InfiniteGlow realmente reemplaza varios productos?" at bounding box center [1119, 360] width 394 height 24
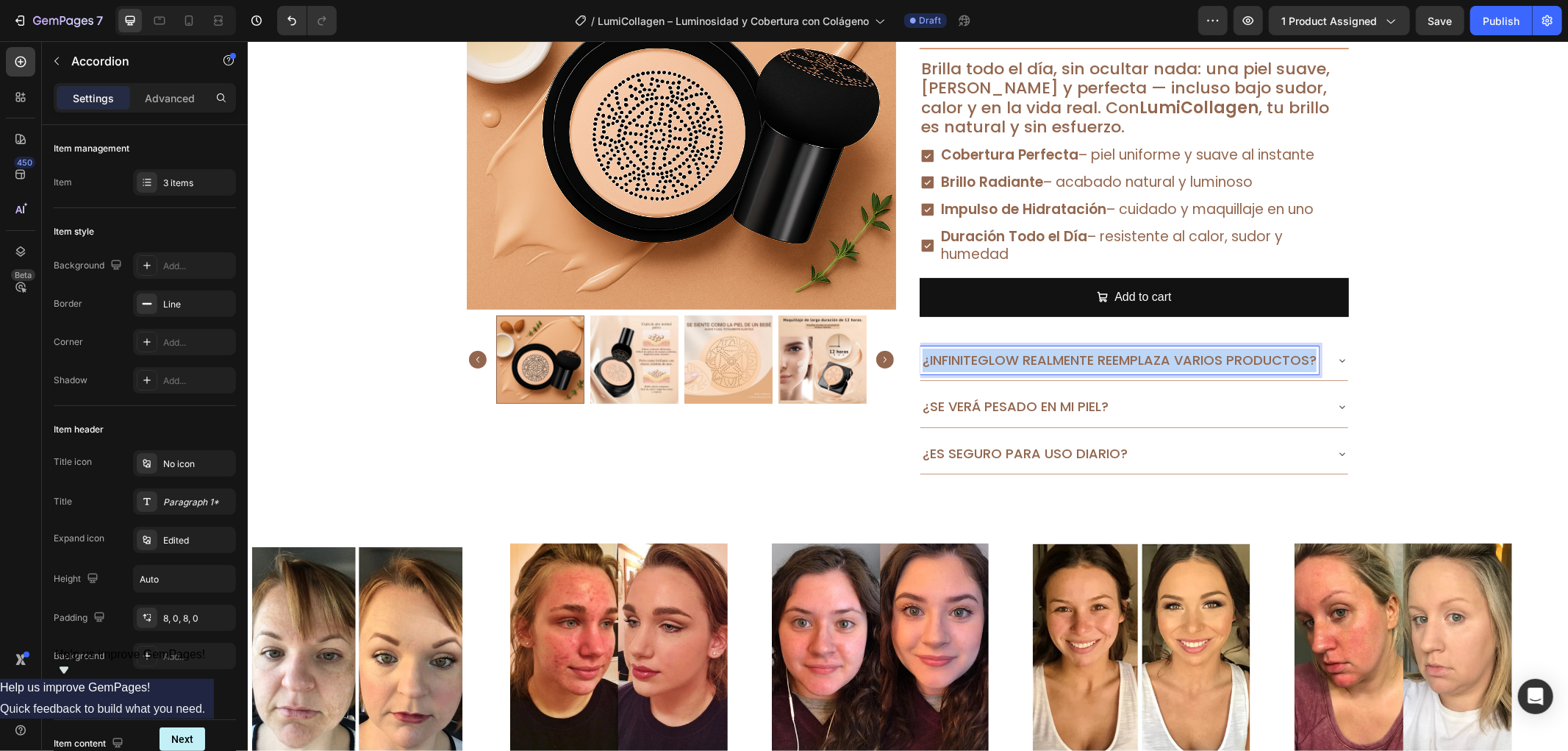
click at [998, 360] on p "¿InfiniteGlow realmente reemplaza varios productos?" at bounding box center [1119, 360] width 394 height 24
click at [1323, 363] on div "¿LumiCollagen obstruye los poros o se siente pesado?" at bounding box center [1134, 360] width 428 height 40
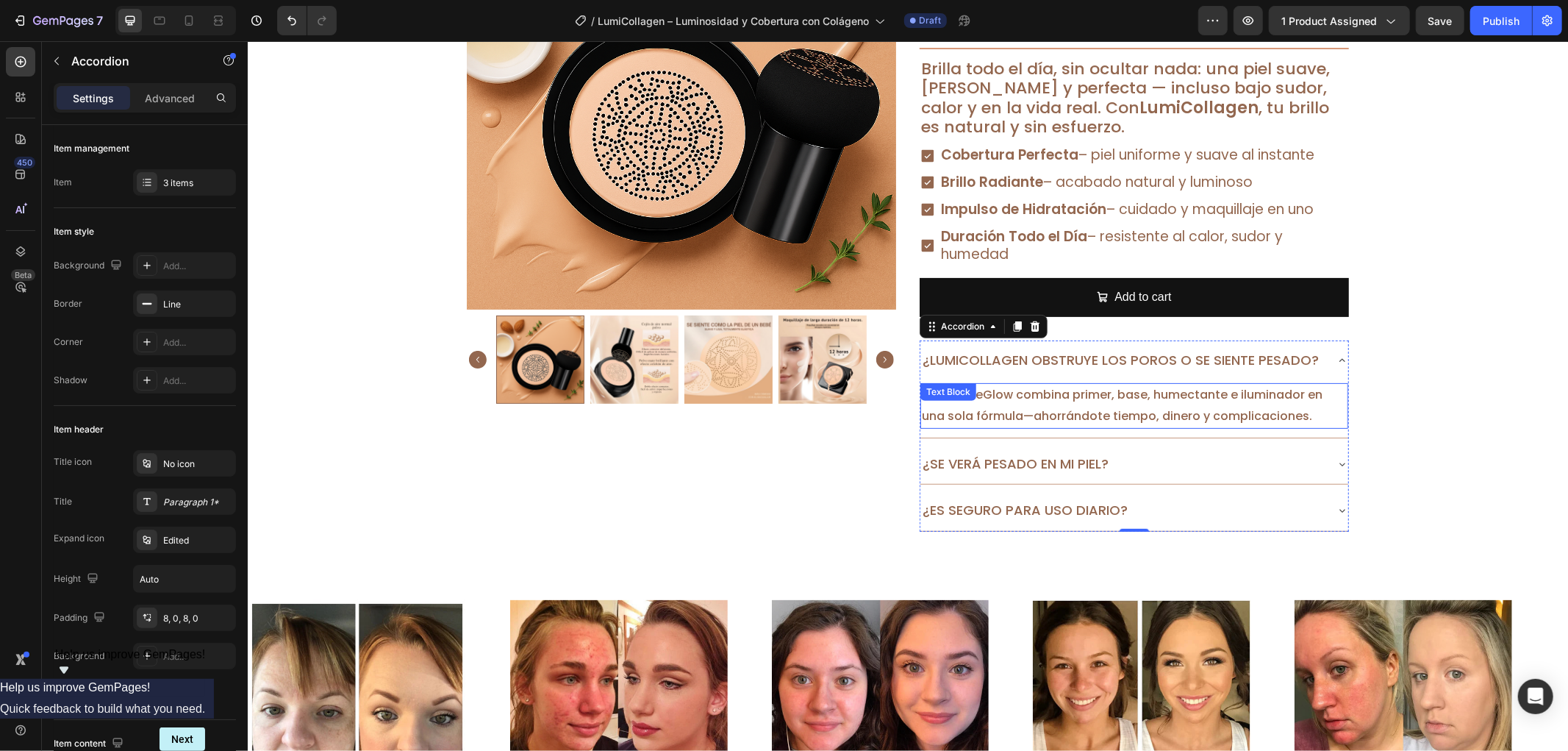
click at [1024, 398] on p "¡Sí! InfiniteGlow combina primer, base, humectante e iluminador en una sola fór…" at bounding box center [1134, 405] width 425 height 42
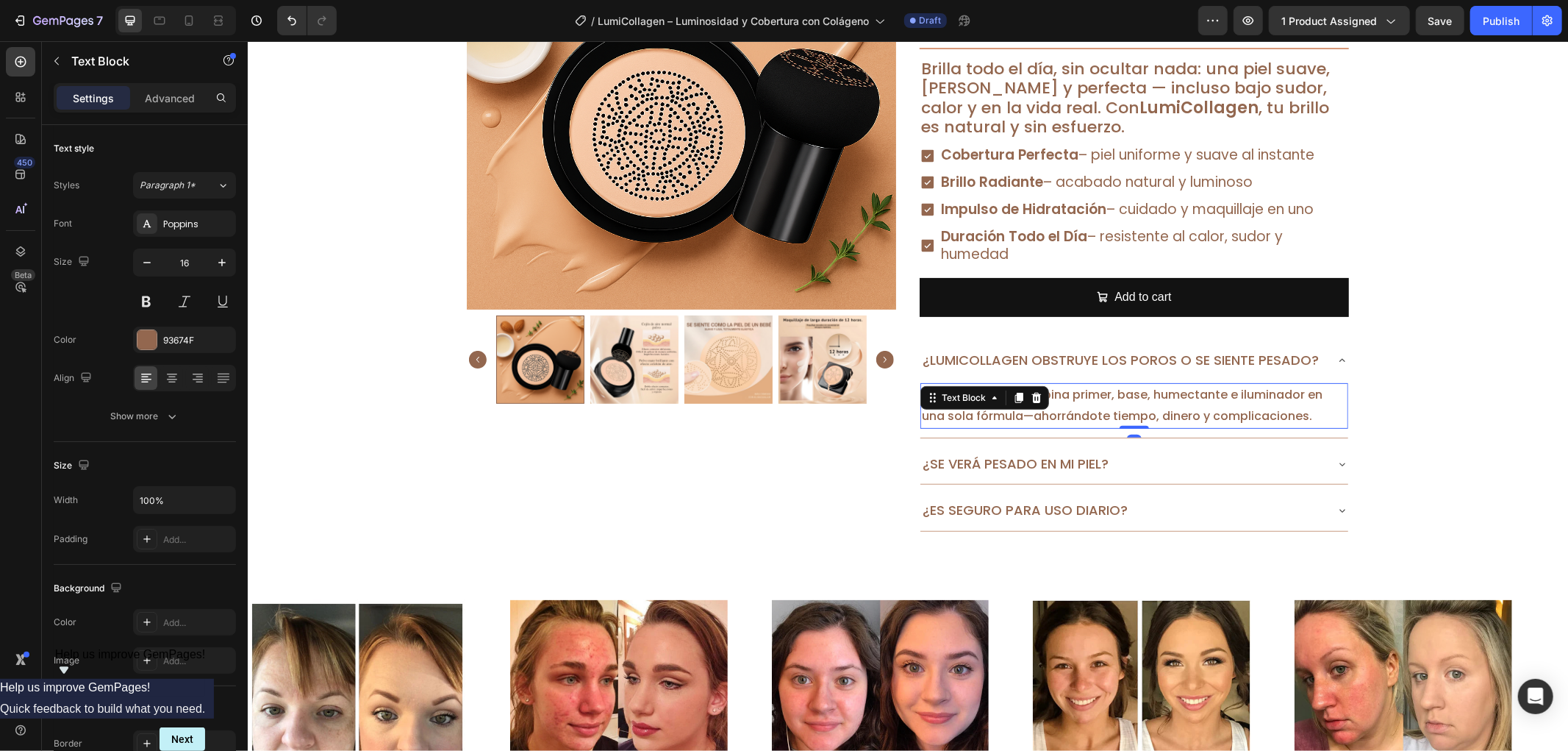
click at [1030, 398] on icon at bounding box center [1035, 397] width 11 height 11
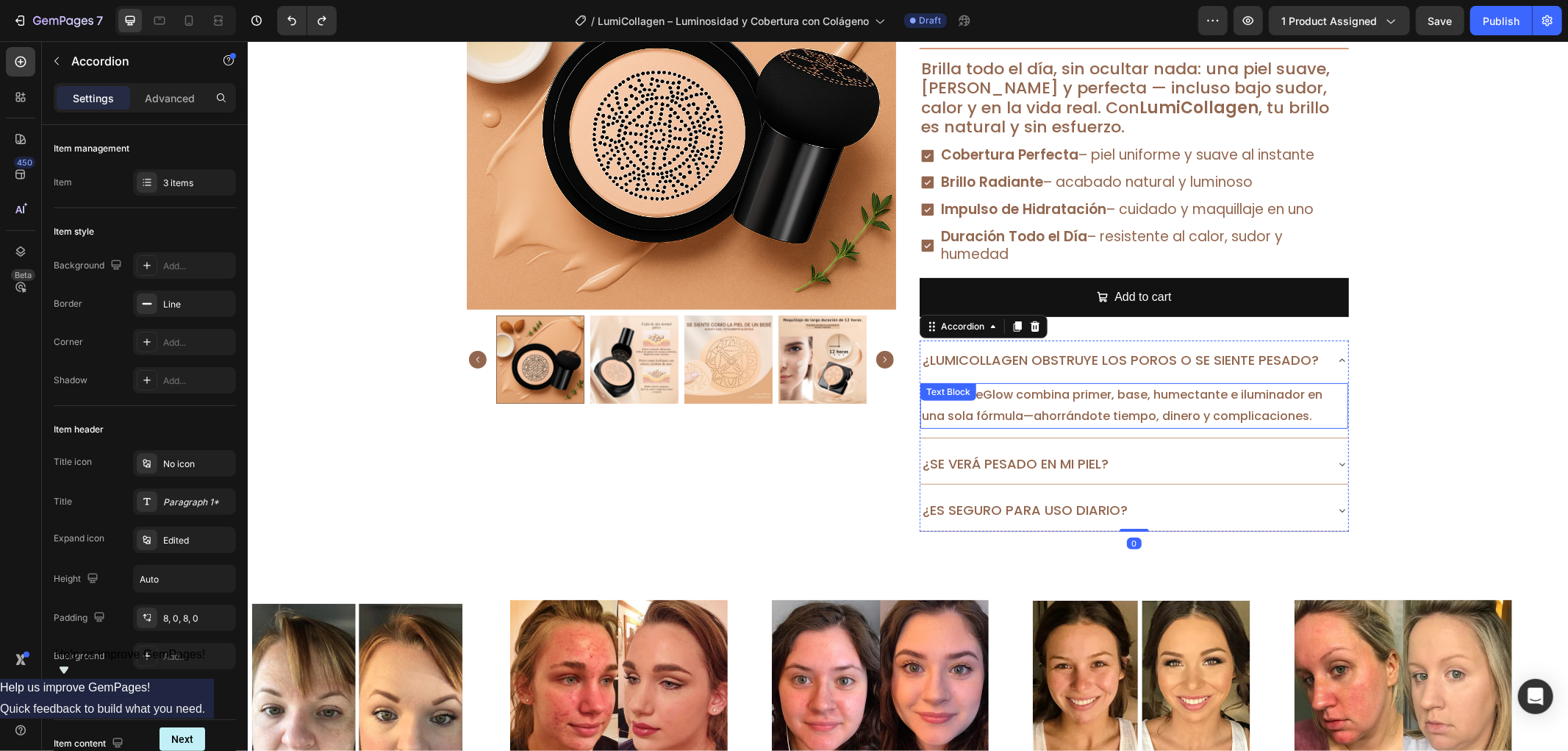
click at [1212, 402] on p "¡Sí! InfiniteGlow combina primer, base, humectante e iluminador en una sola fór…" at bounding box center [1134, 405] width 425 height 42
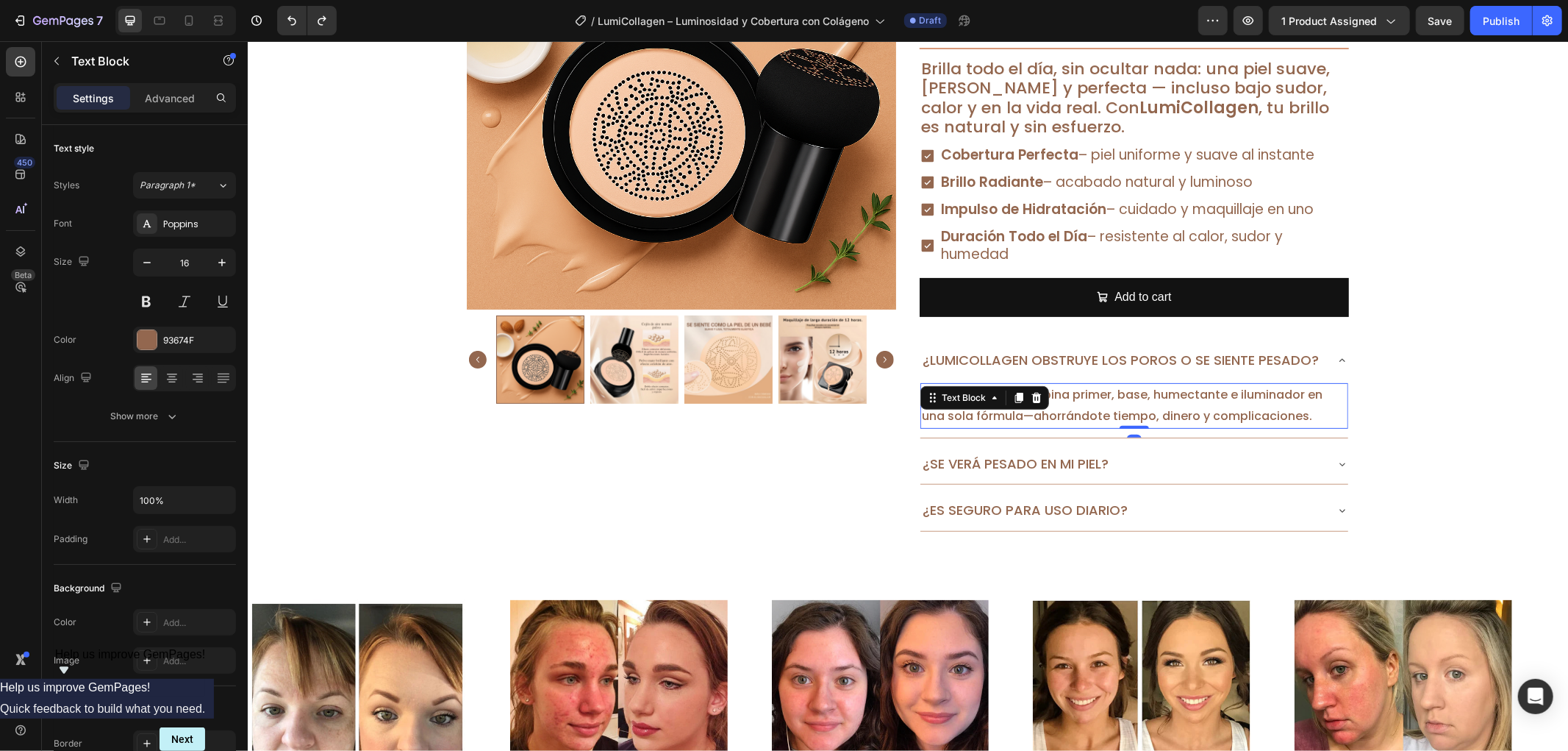
click at [1212, 402] on p "¡Sí! InfiniteGlow combina primer, base, humectante e iluminador en una sola fór…" at bounding box center [1134, 405] width 425 height 42
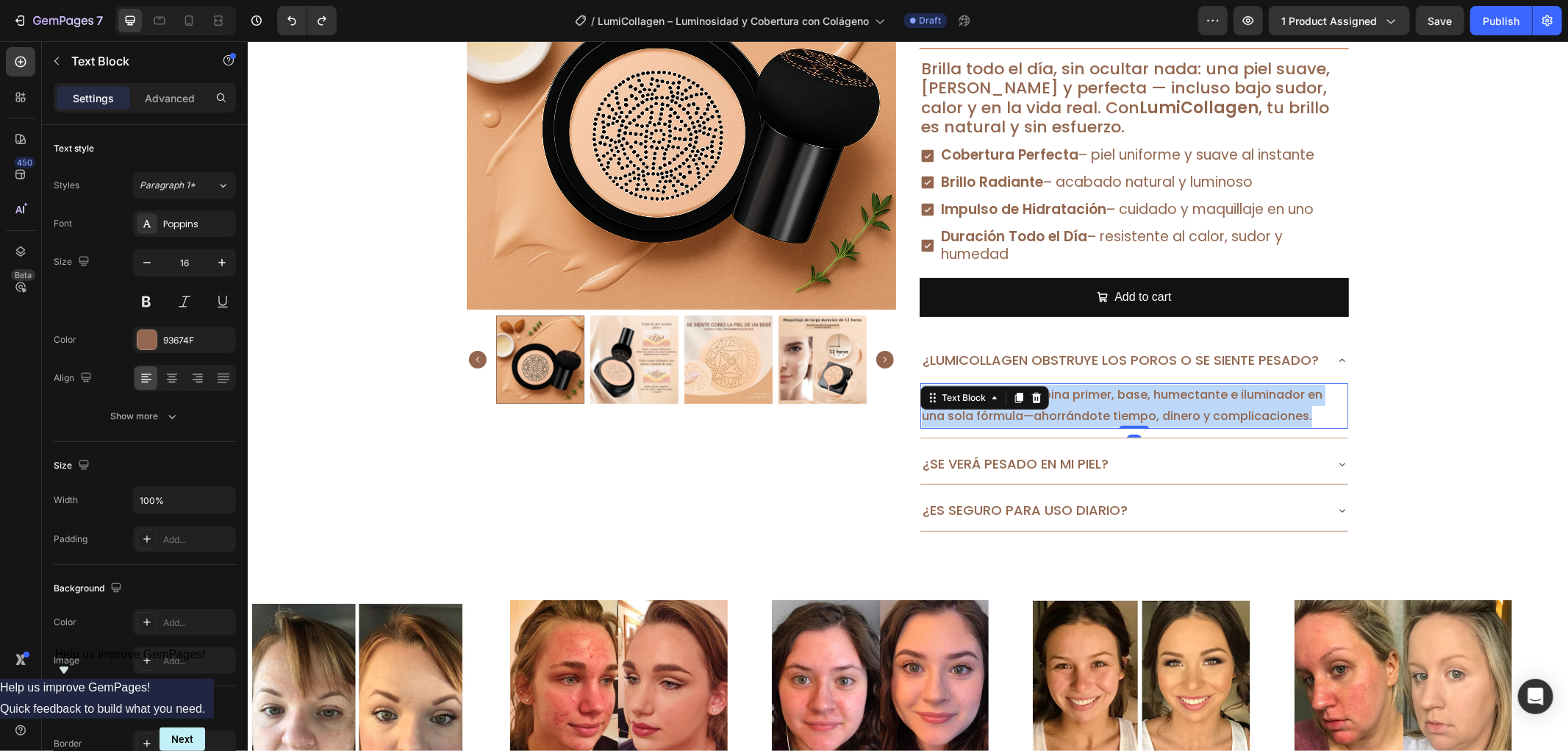
click at [1212, 402] on p "¡Sí! InfiniteGlow combina primer, base, humectante e iluminador en una sola fór…" at bounding box center [1134, 405] width 425 height 42
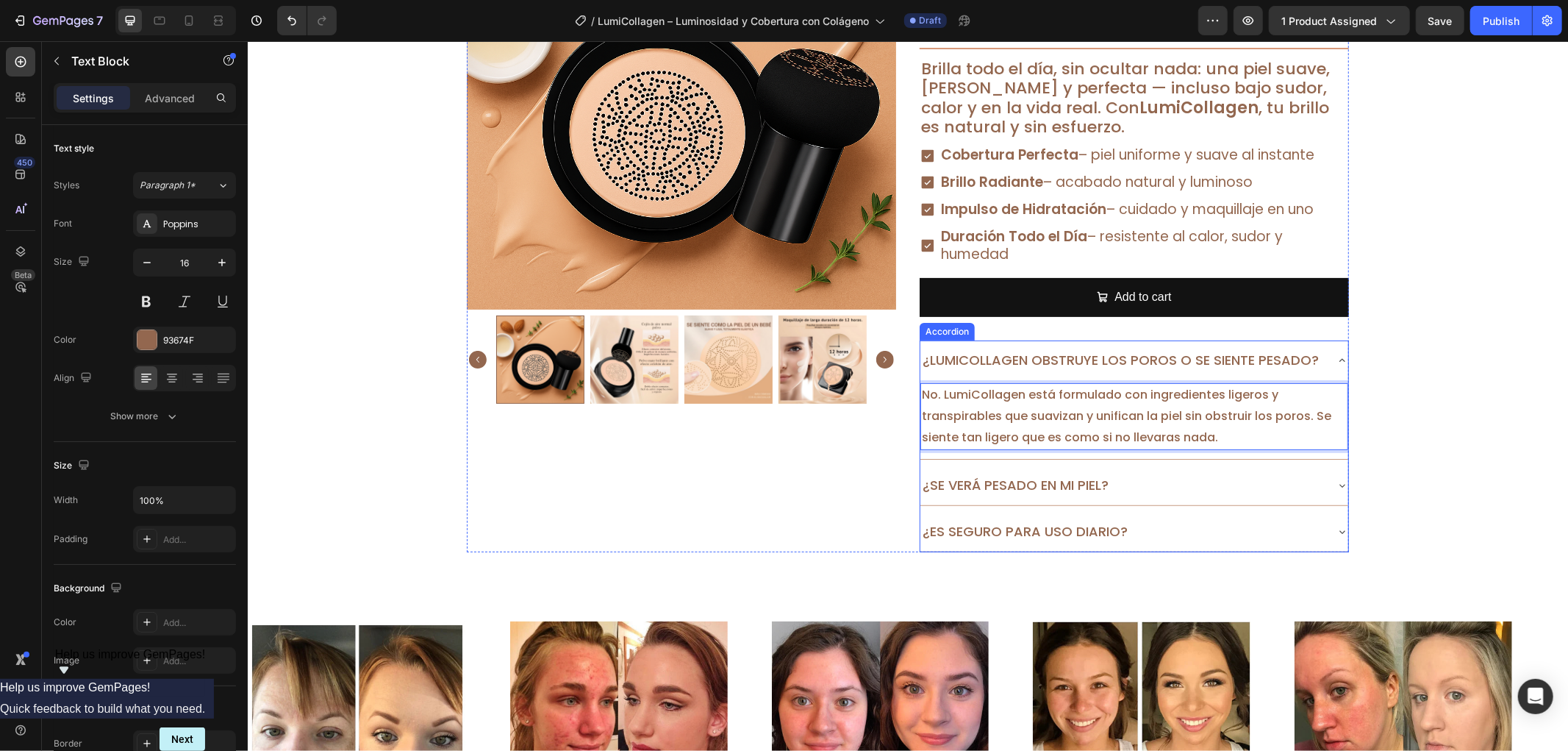
click at [1212, 476] on div "¿Se verá pesado en mi piel?" at bounding box center [1121, 485] width 404 height 28
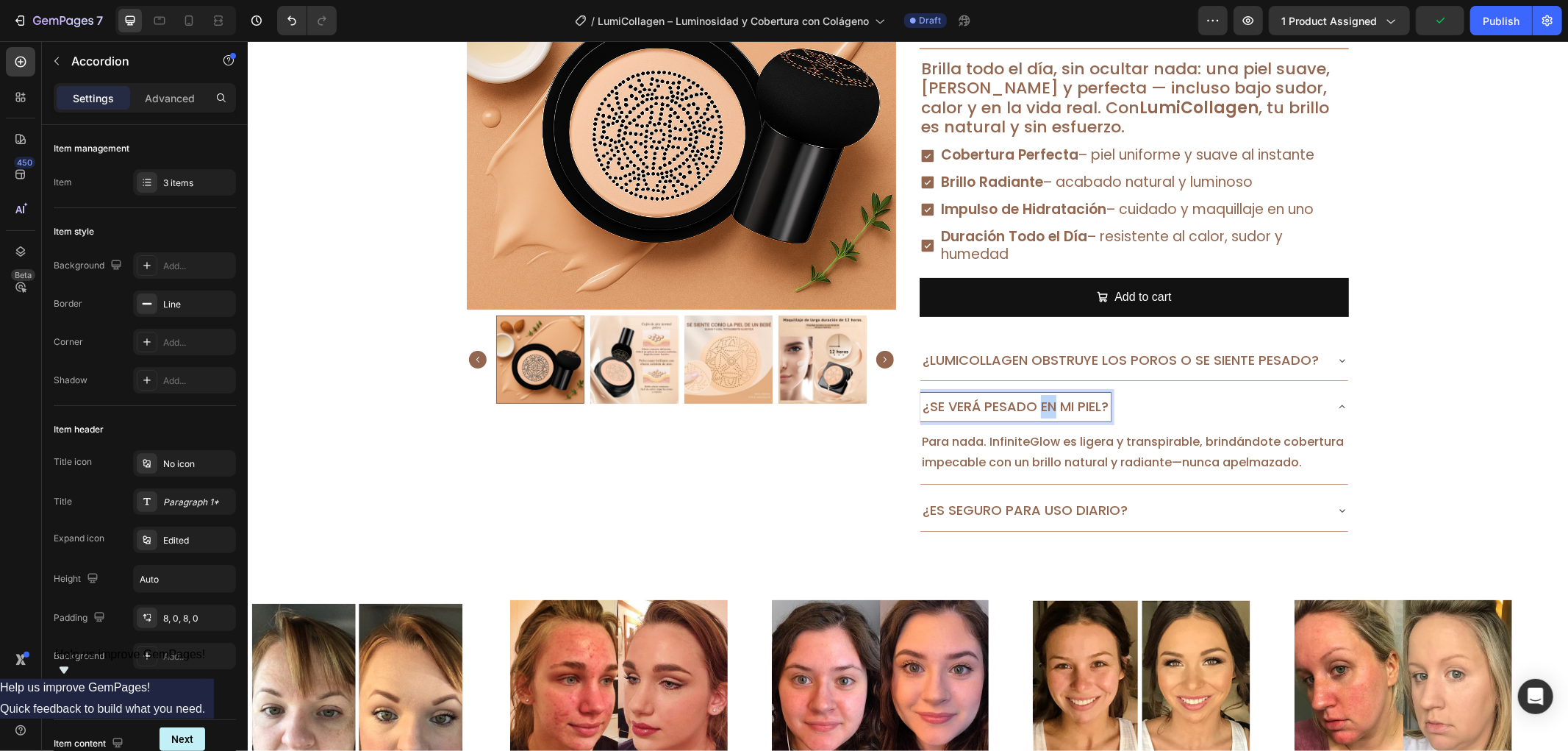
click at [1034, 408] on p "¿Se verá pesado en mi piel?" at bounding box center [1015, 405] width 186 height 24
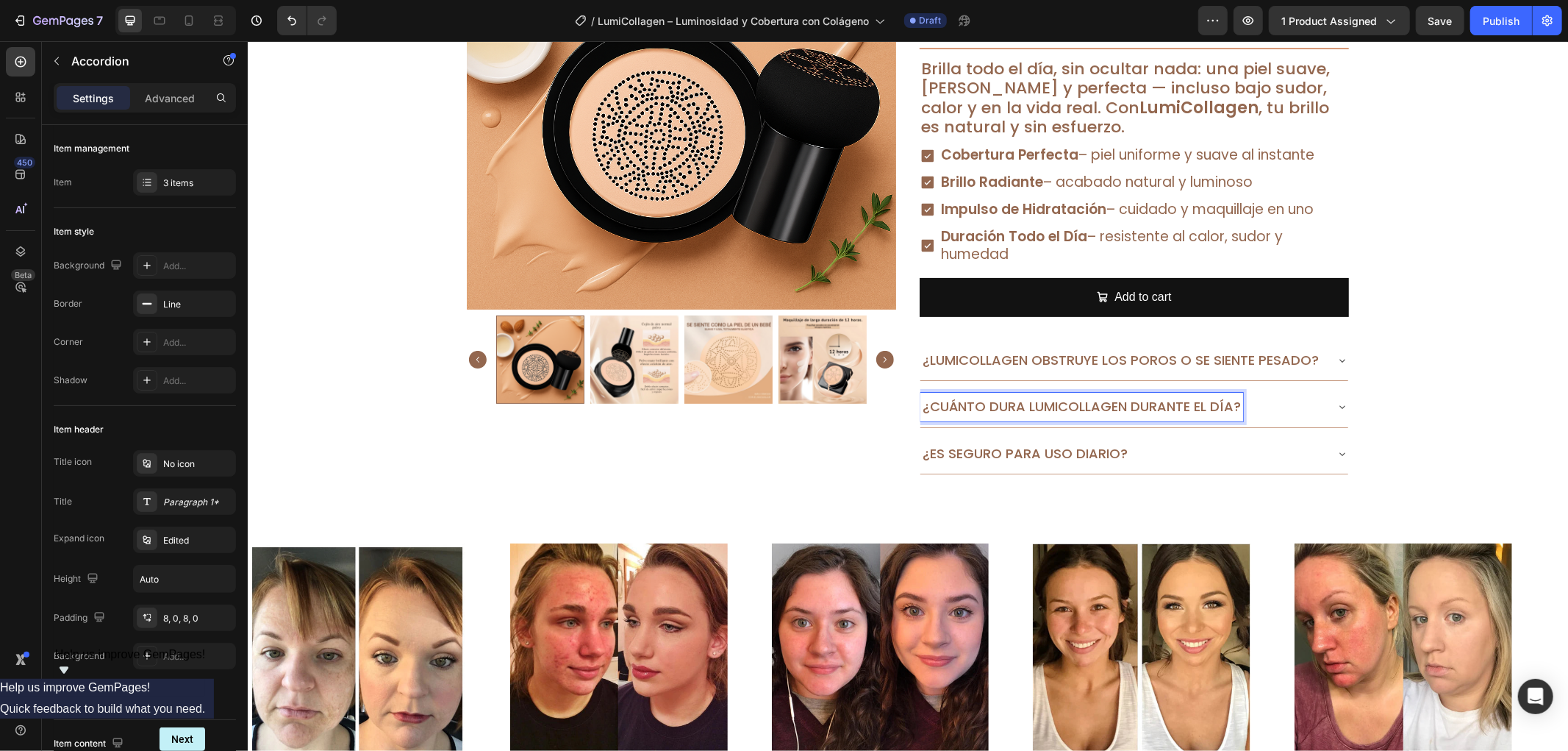
click at [1288, 398] on div "¿Cuánto dura LumiCollagen durante el día?" at bounding box center [1121, 406] width 404 height 28
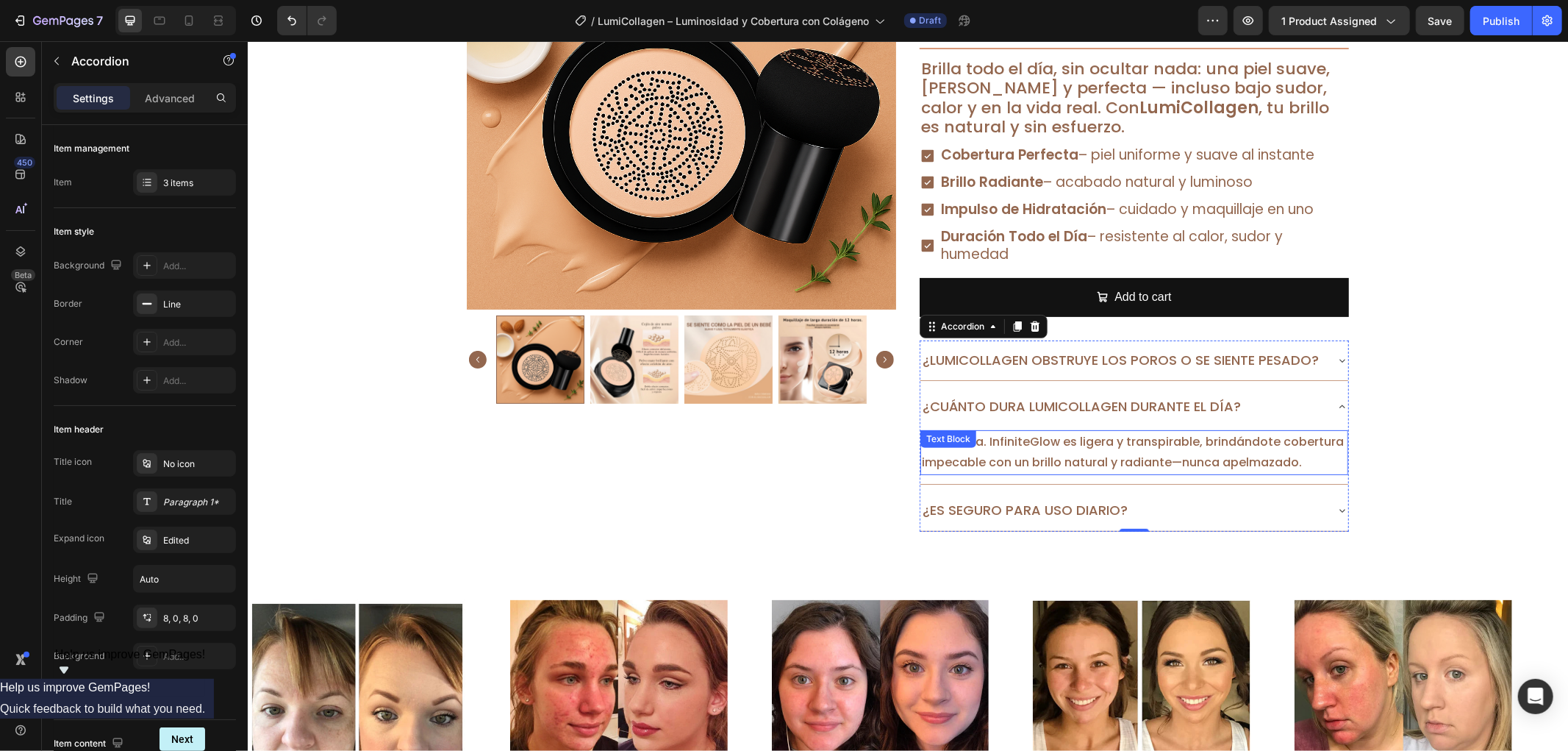
click at [1284, 452] on p "Para nada. InfiniteGlow es ligera y transpirable, brindándote cobertura impecab…" at bounding box center [1134, 452] width 425 height 42
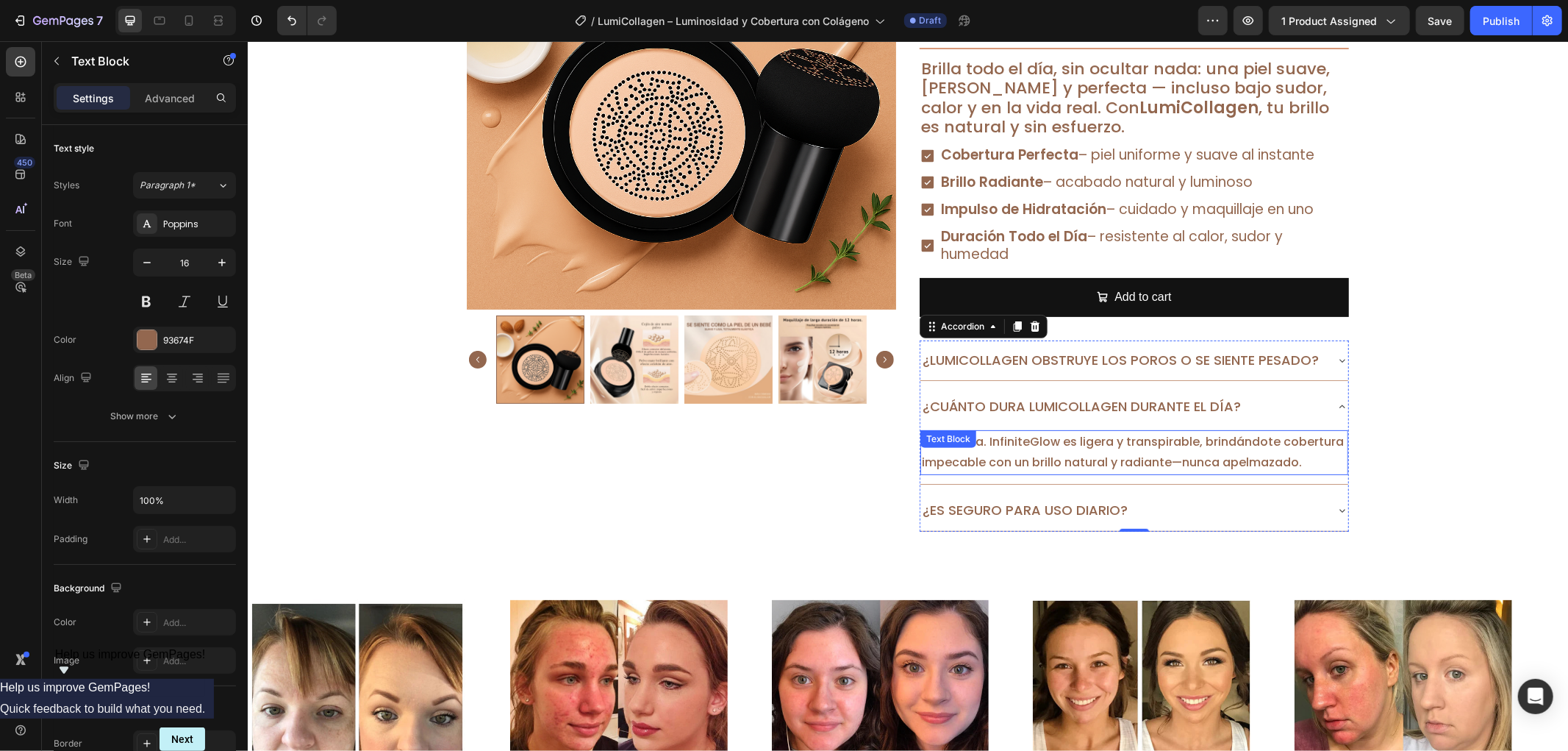
click at [1284, 452] on p "Para nada. InfiniteGlow es ligera y transpirable, brindándote cobertura impecab…" at bounding box center [1134, 452] width 425 height 42
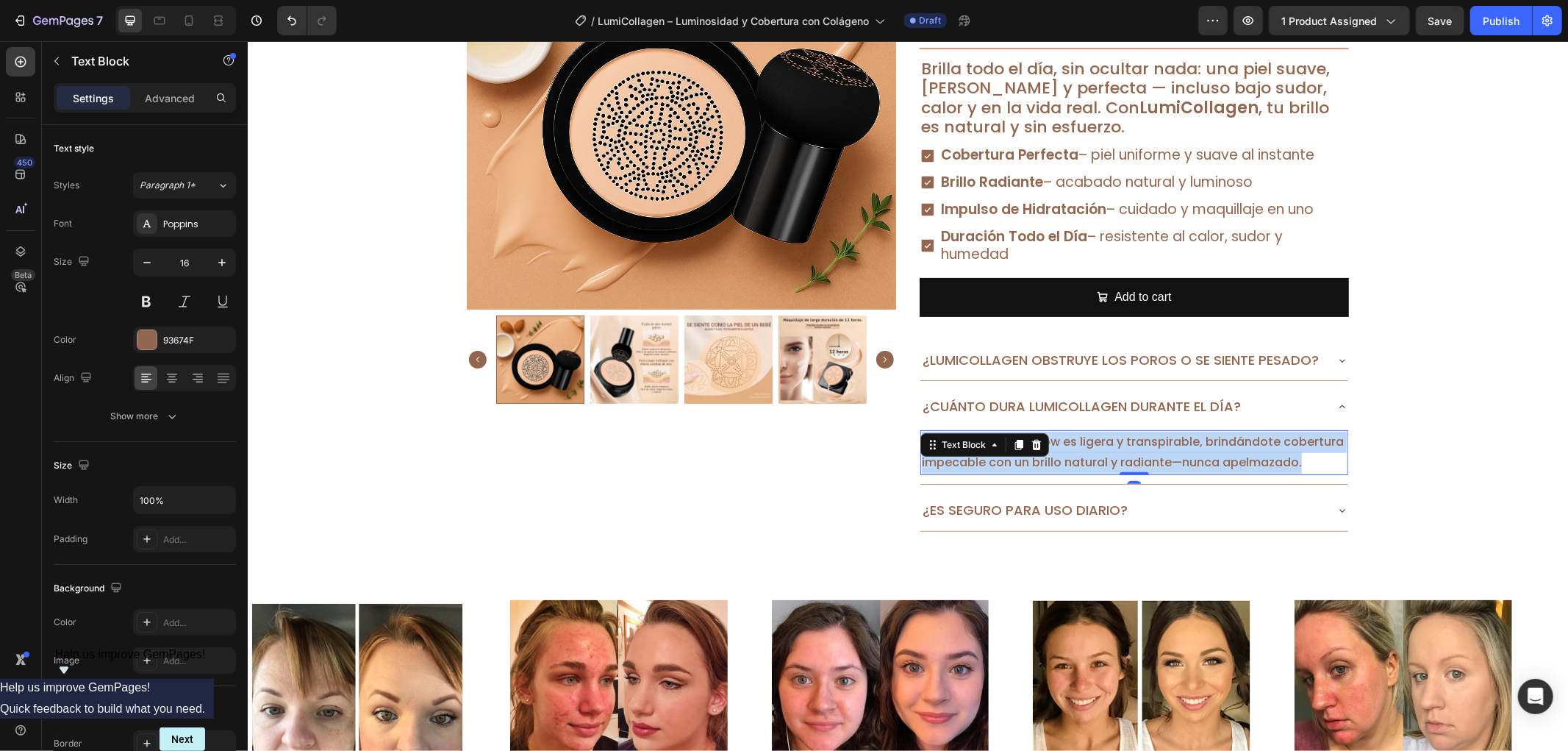
click at [1284, 452] on p "Para nada. InfiniteGlow es ligera y transpirable, brindándote cobertura impecab…" at bounding box center [1134, 452] width 425 height 42
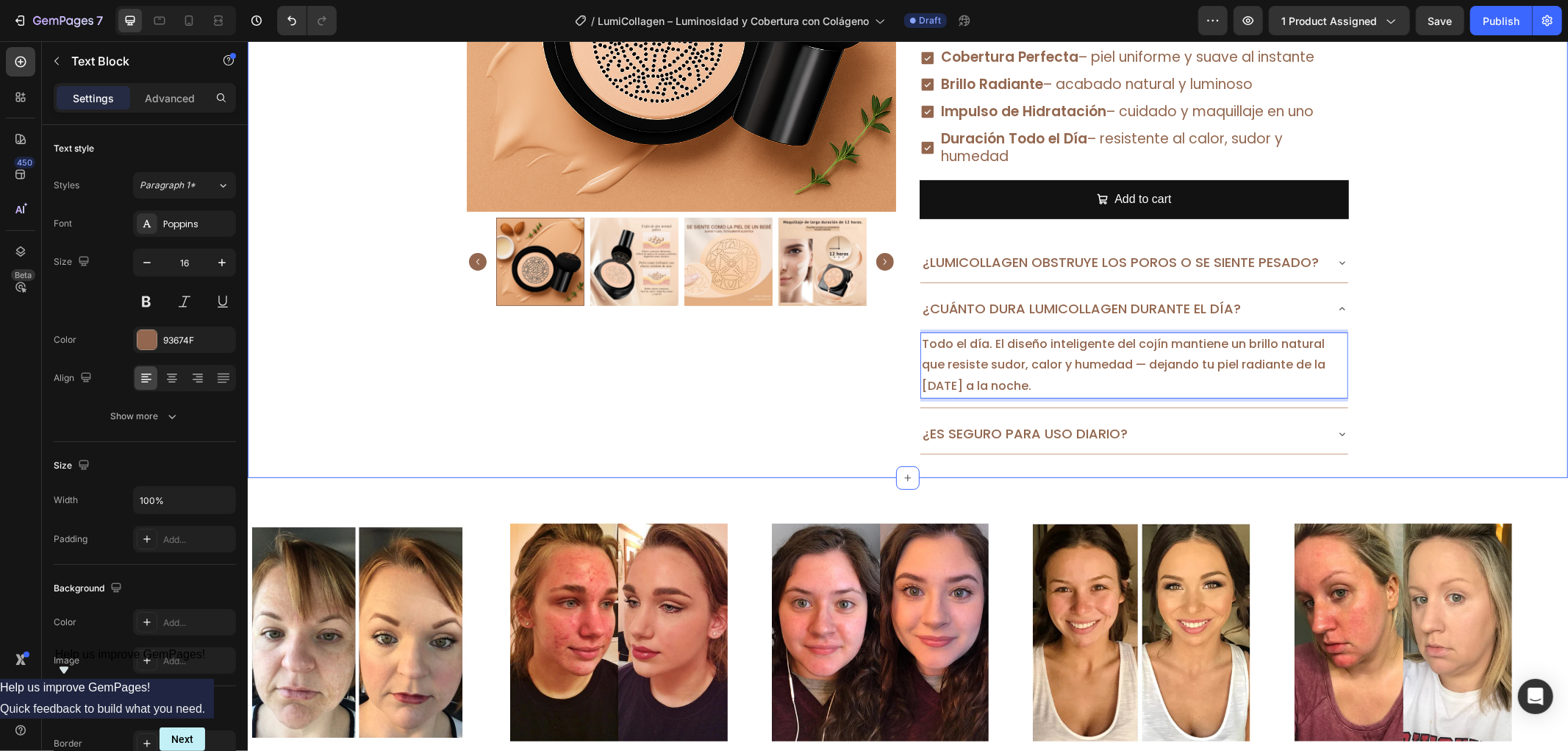
scroll to position [490, 0]
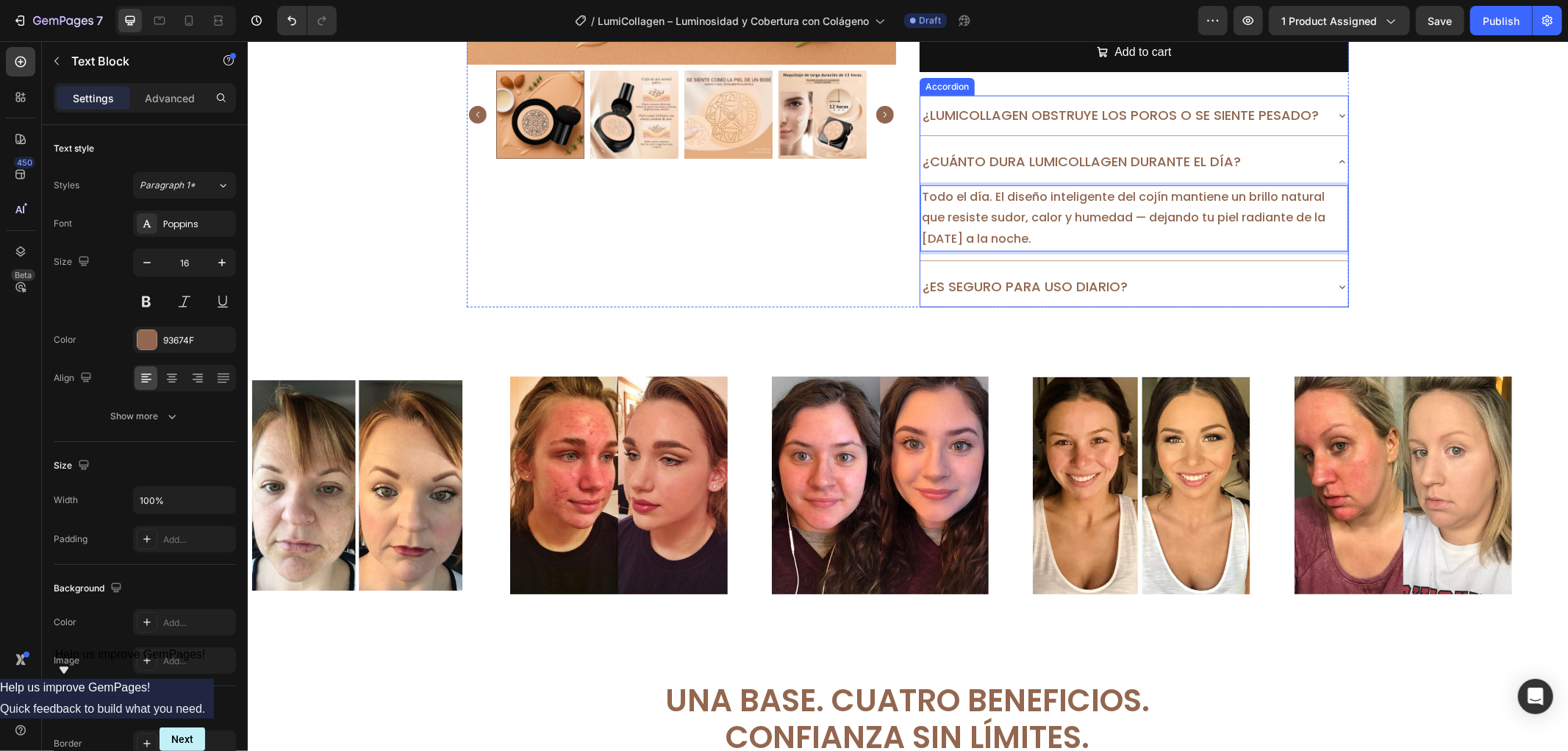
click at [1039, 291] on p "¿Es seguro para uso diario?" at bounding box center [1024, 286] width 205 height 24
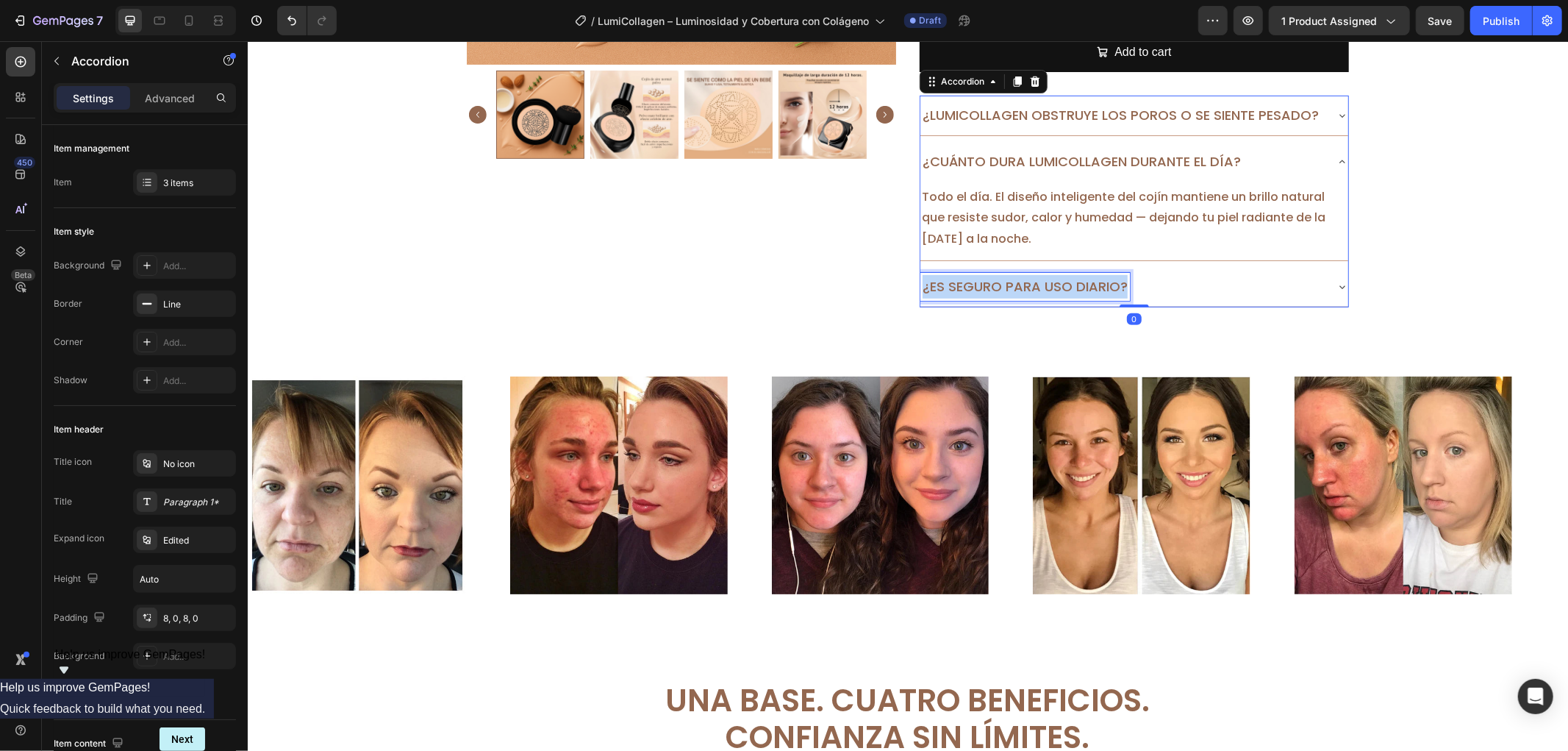
click at [1039, 291] on p "¿Es seguro para uso diario?" at bounding box center [1024, 286] width 205 height 24
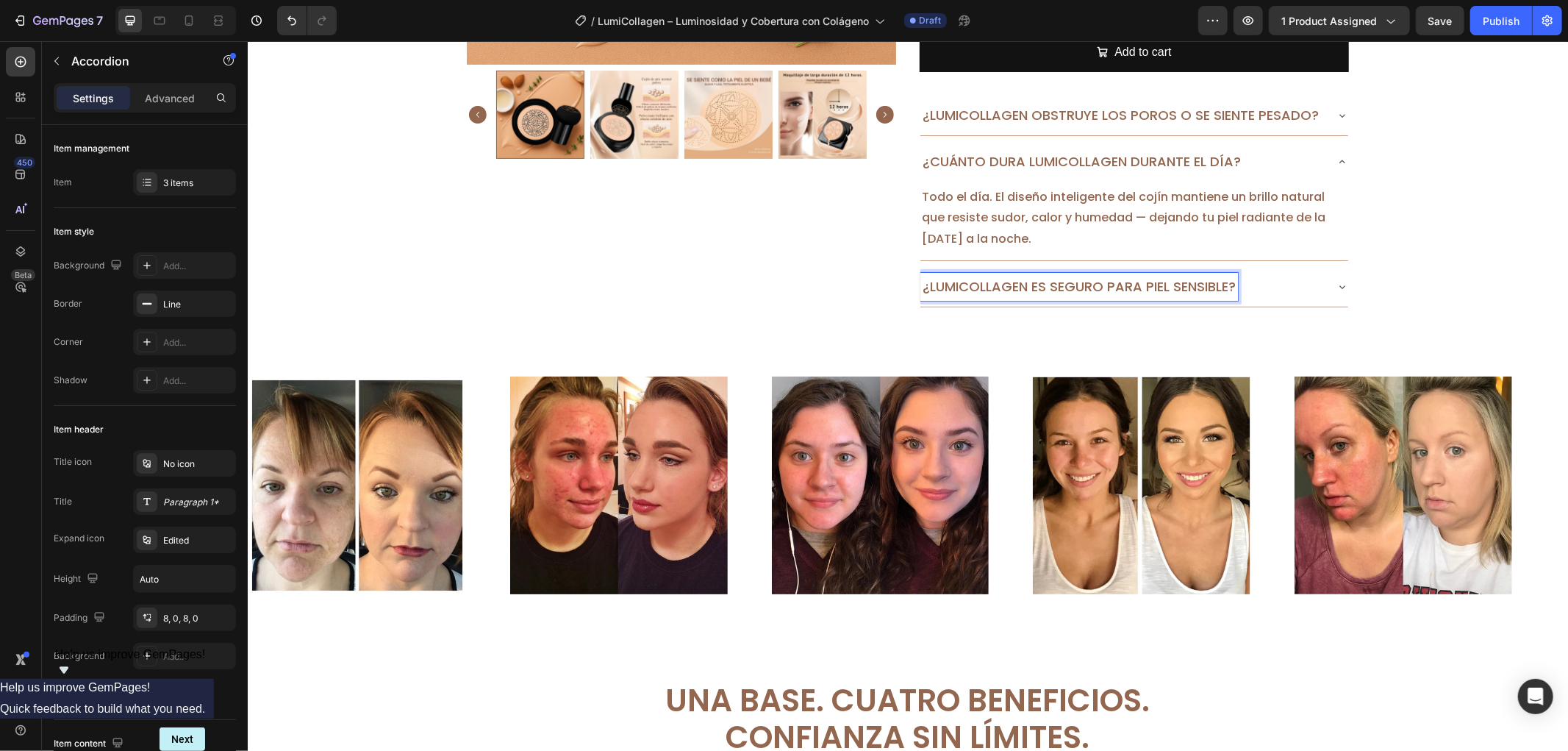
click at [1297, 281] on div "¿LumiCollagen es seguro para piel sensible?" at bounding box center [1121, 286] width 404 height 28
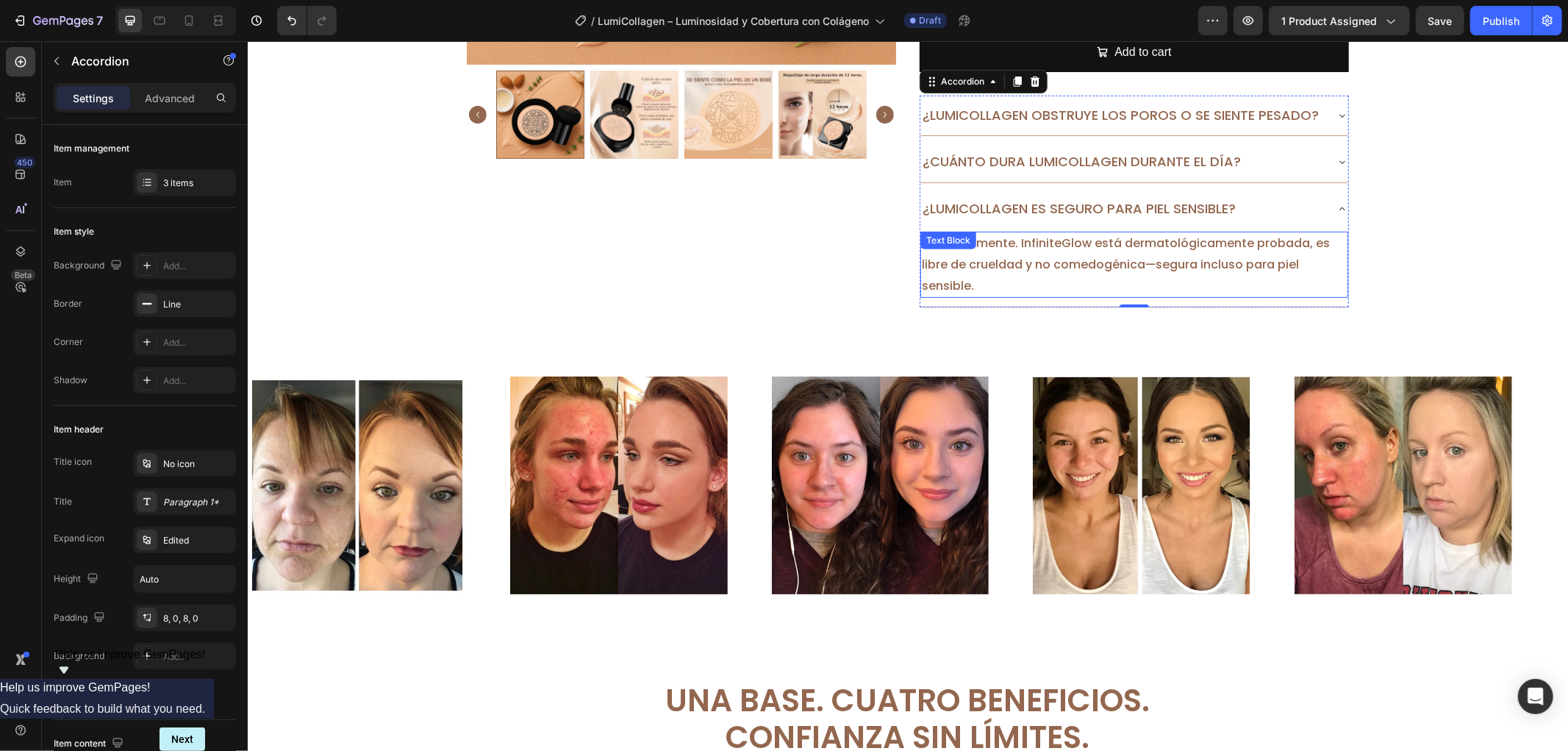
click at [1054, 264] on p "Absolutamente. InfiniteGlow está dermatológicamente probada, es libre de crueld…" at bounding box center [1134, 264] width 425 height 63
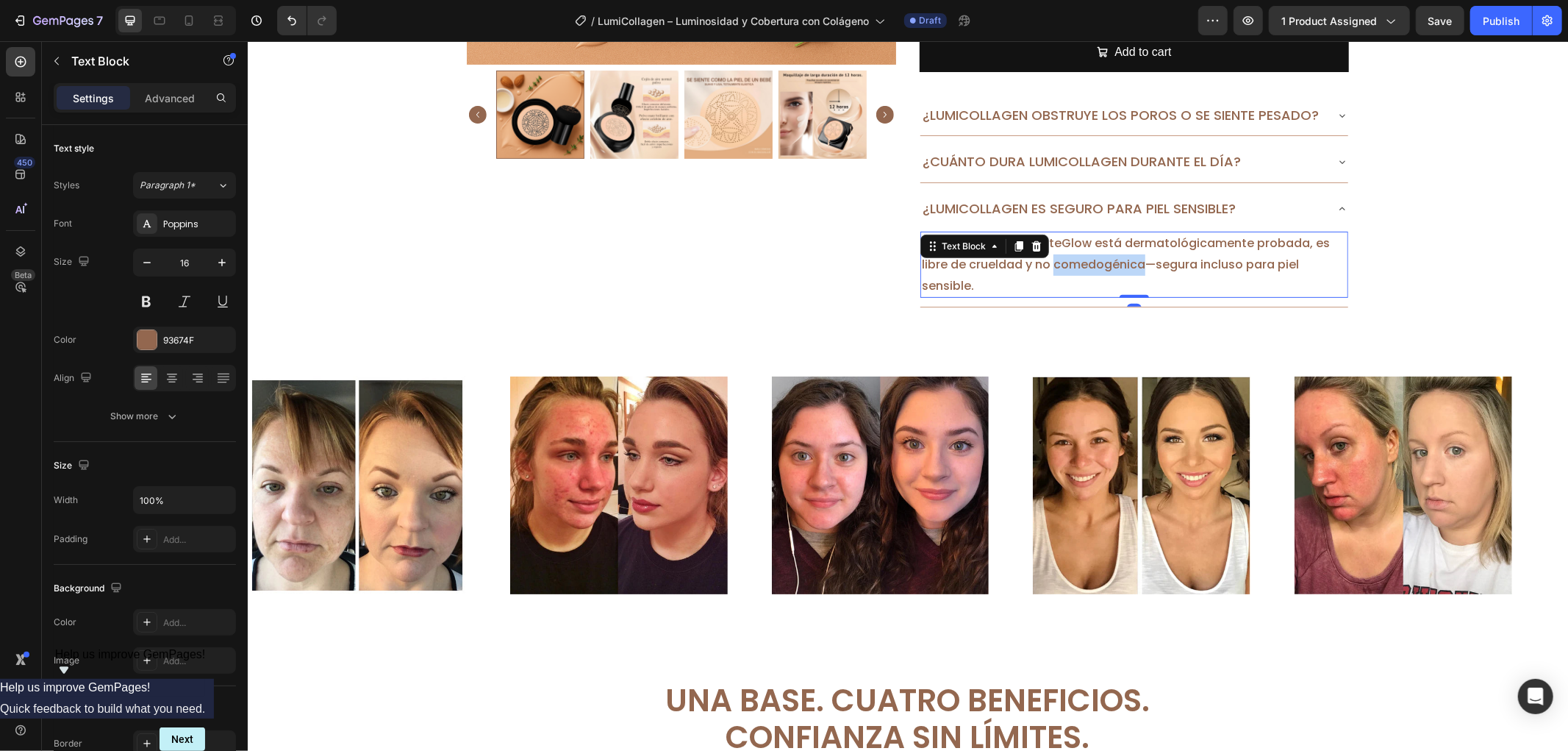
click at [1054, 264] on p "Absolutamente. InfiniteGlow está dermatológicamente probada, es libre de crueld…" at bounding box center [1134, 264] width 425 height 63
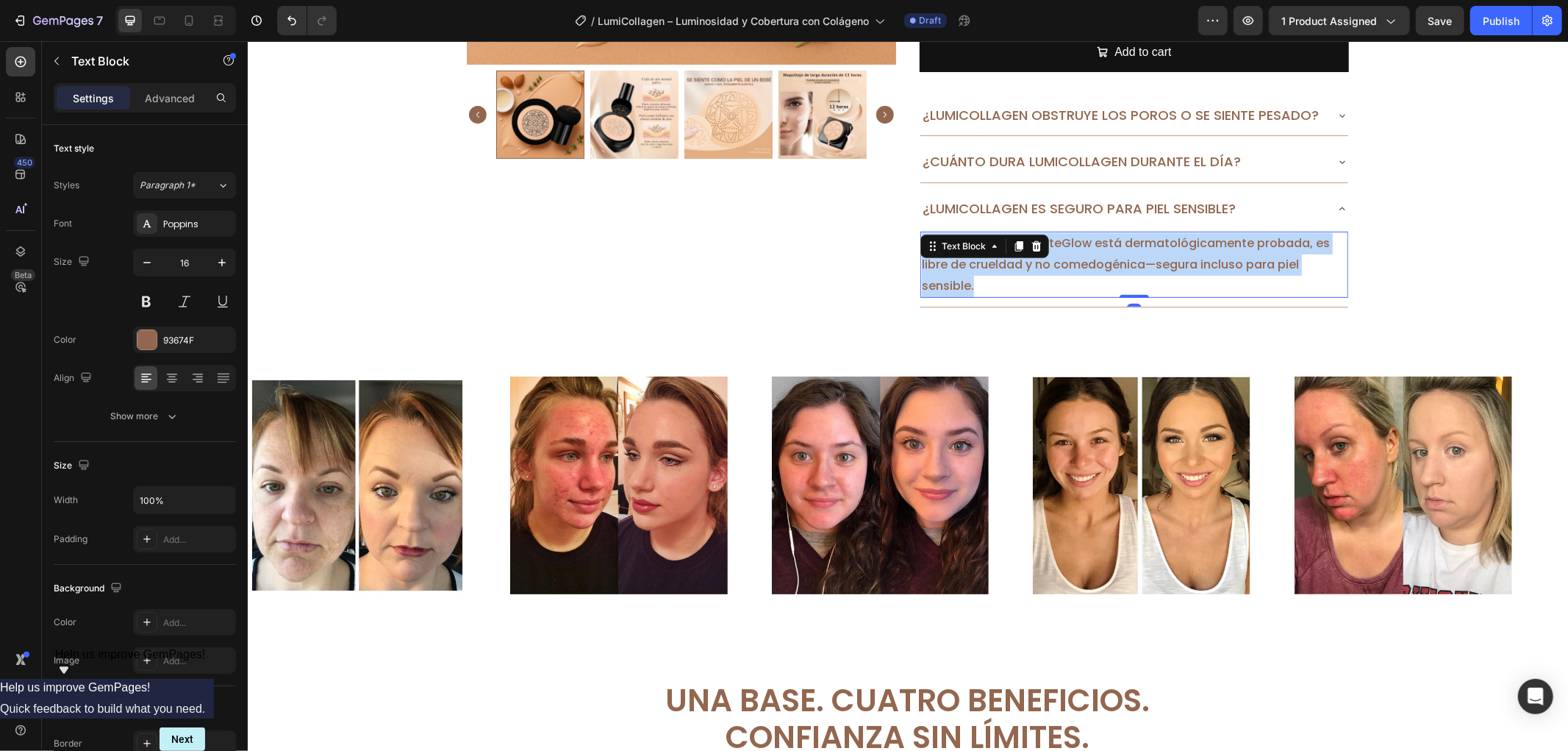
click at [1054, 264] on p "Absolutamente. InfiniteGlow está dermatológicamente probada, es libre de crueld…" at bounding box center [1134, 264] width 425 height 63
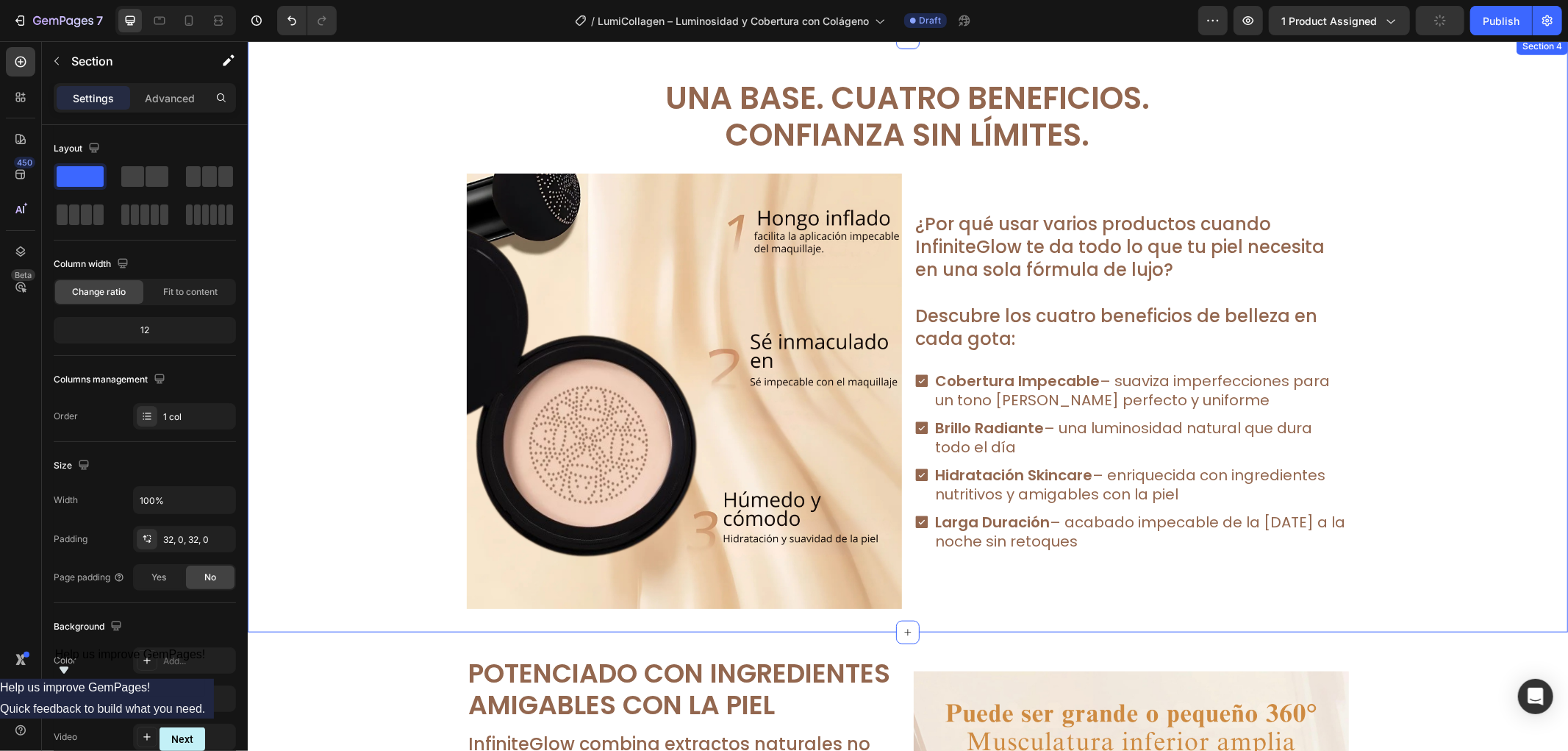
scroll to position [981, 0]
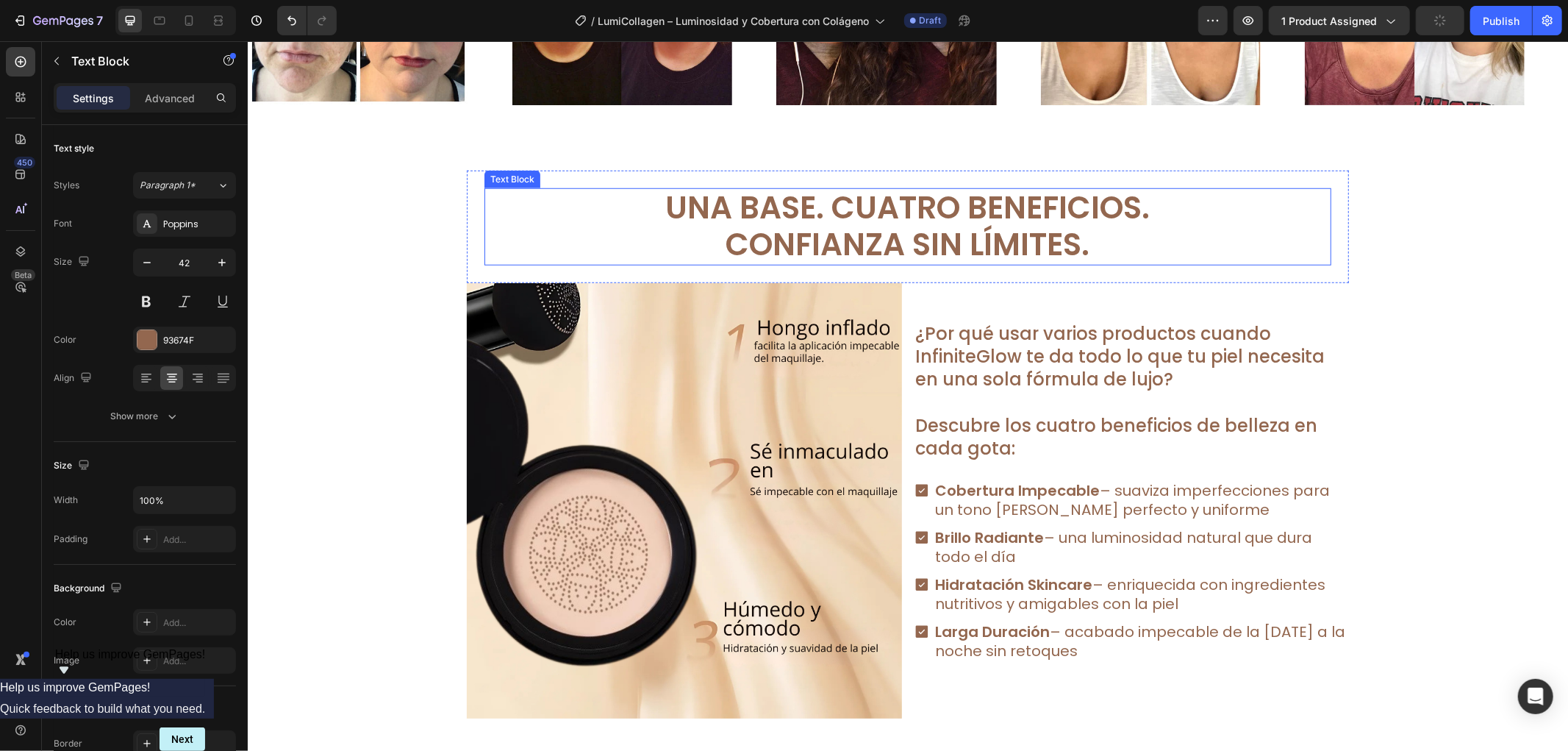
click at [1031, 212] on p "Una Base. Cuatro Beneficios." at bounding box center [907, 208] width 844 height 37
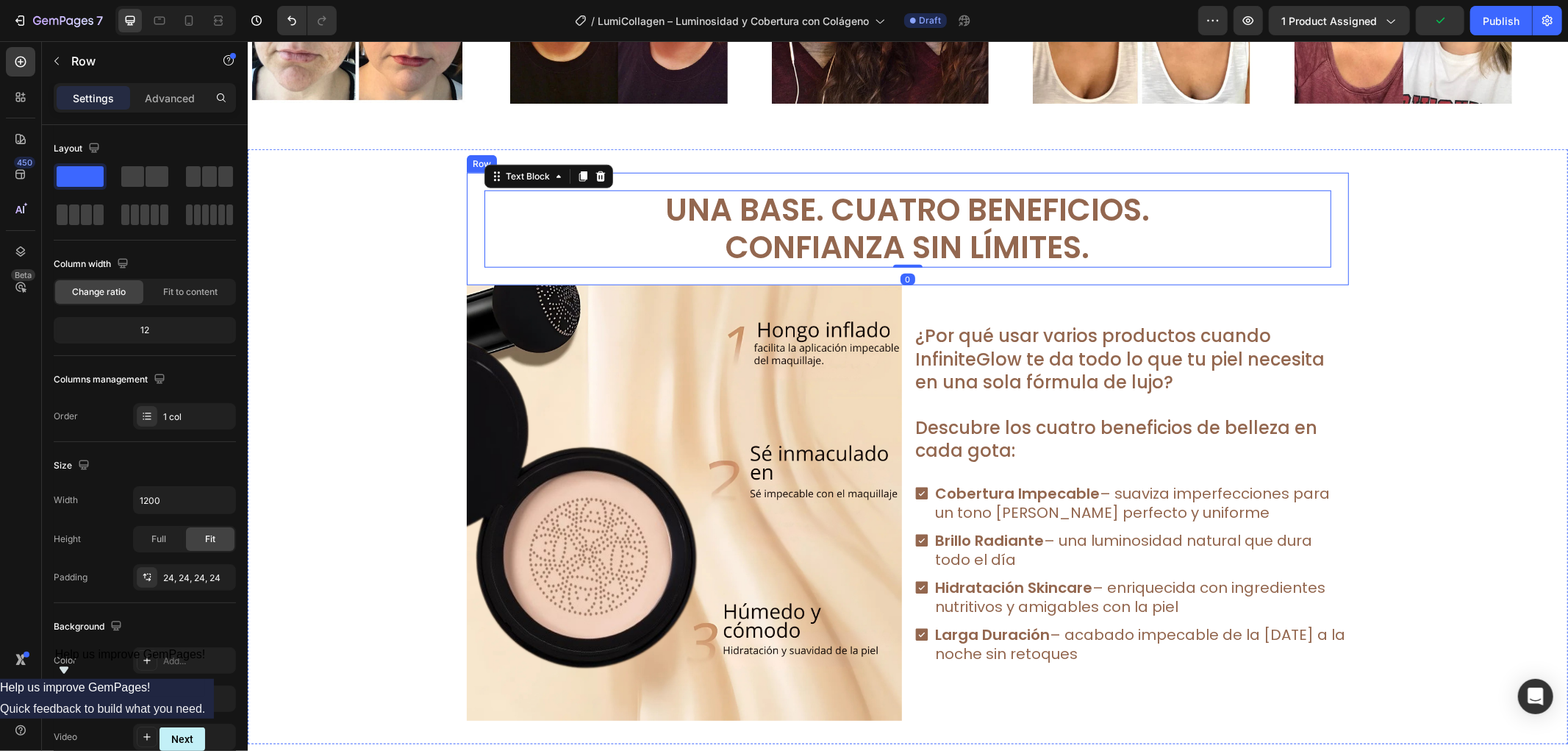
click at [466, 213] on div "Una Base. Cuatro Beneficios. Confianza Sin Límites. Text Block 0 Row" at bounding box center [907, 228] width 883 height 113
click at [551, 157] on icon at bounding box center [556, 158] width 11 height 11
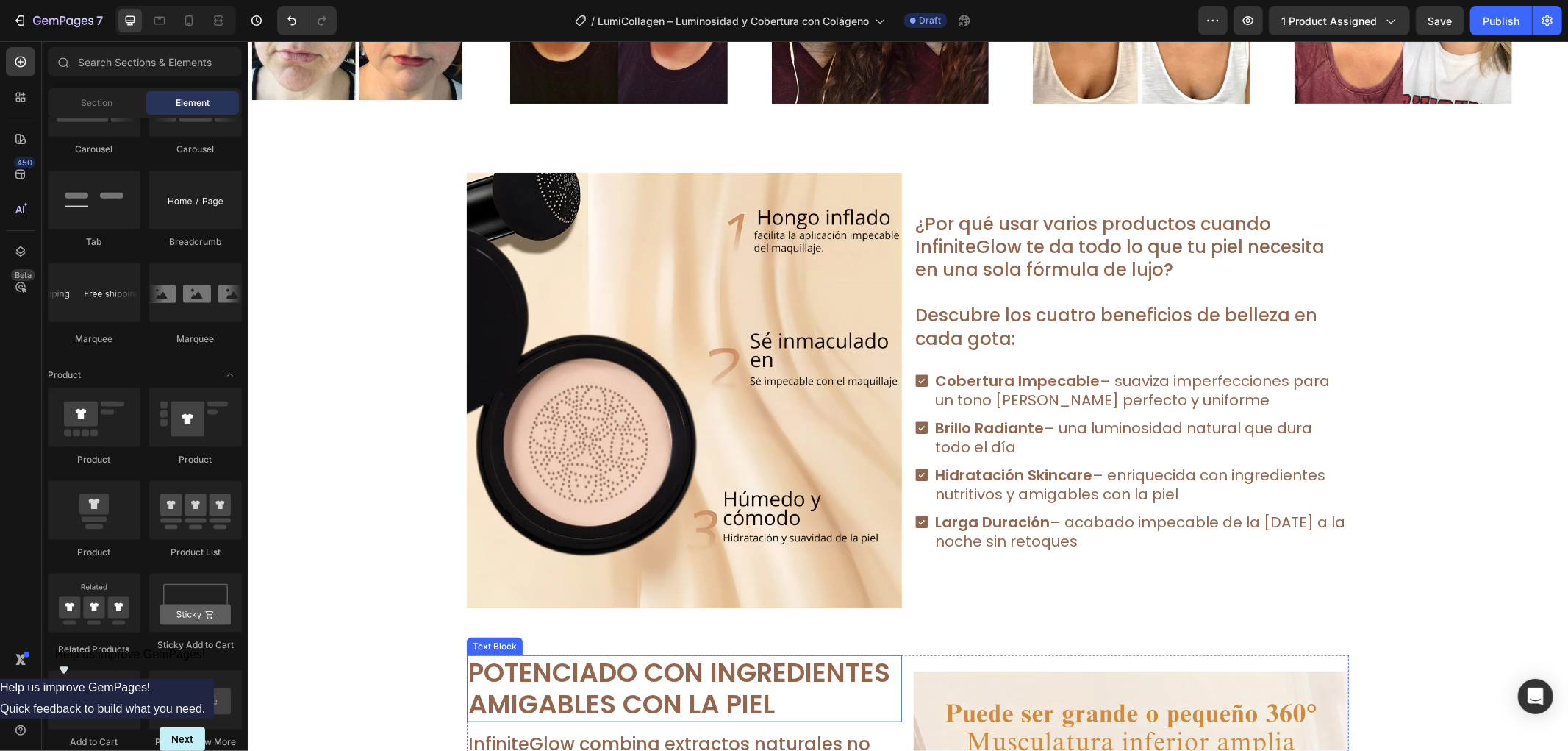
click at [605, 694] on p "Amigables con la Piel" at bounding box center [684, 703] width 433 height 32
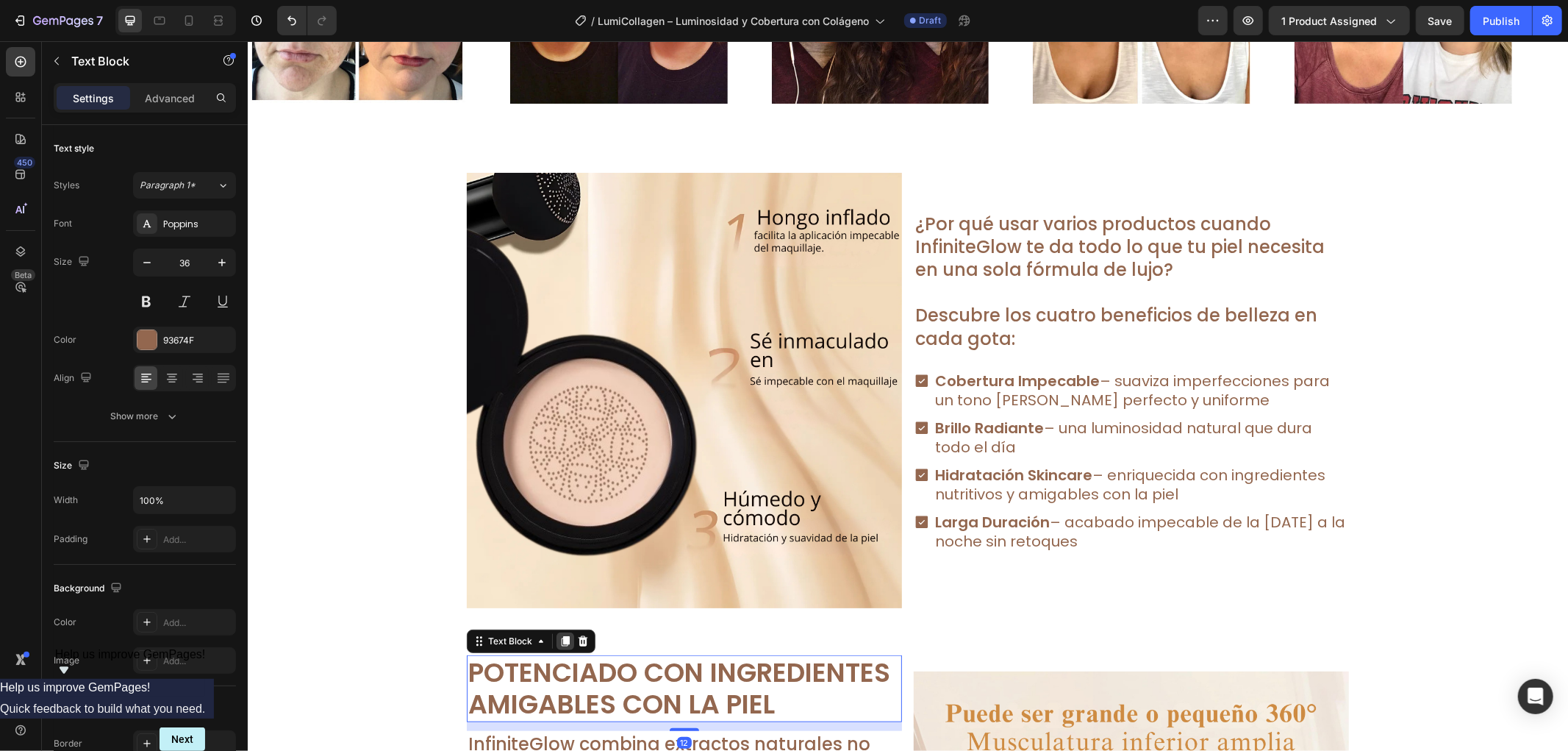
click at [561, 643] on icon at bounding box center [565, 641] width 8 height 11
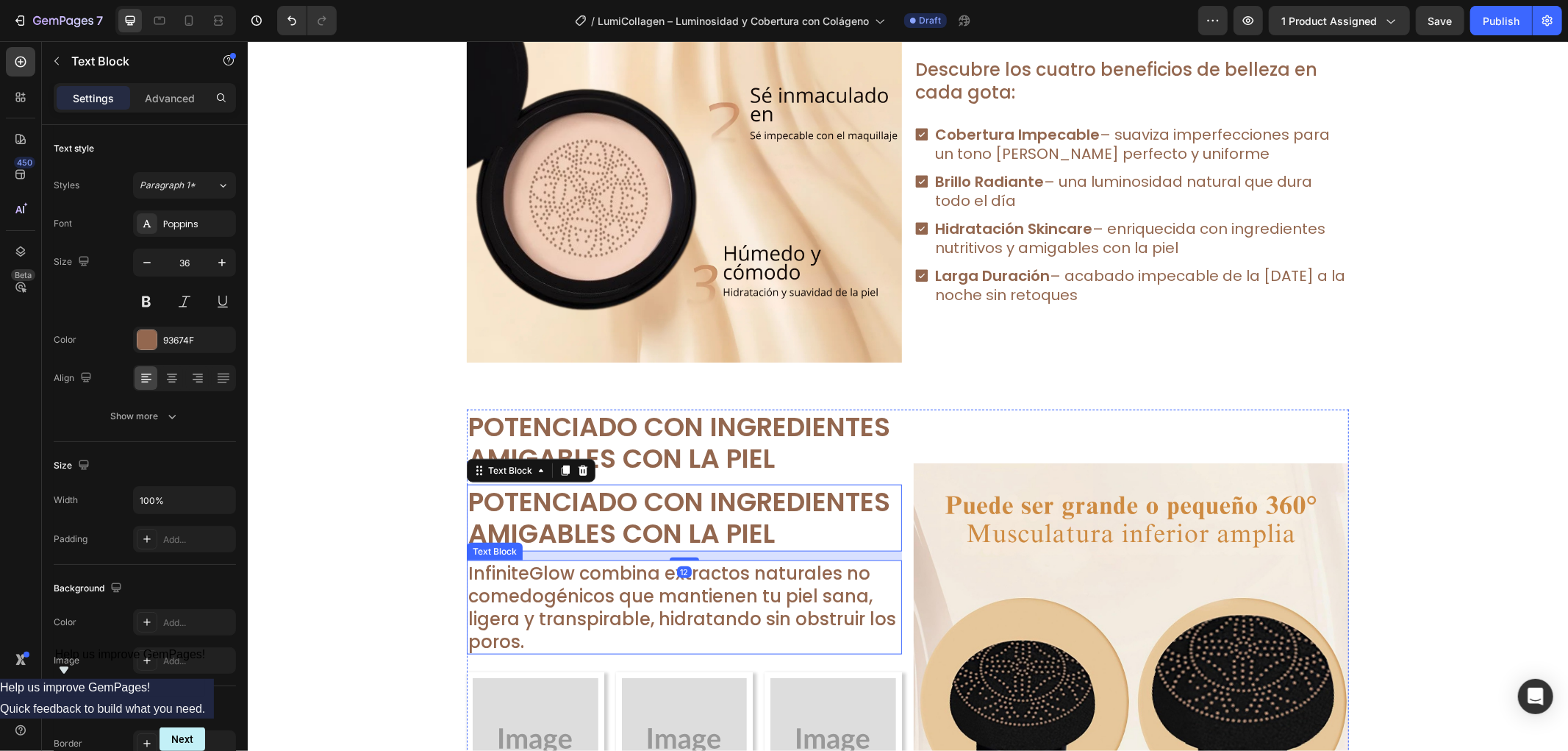
scroll to position [1044, 0]
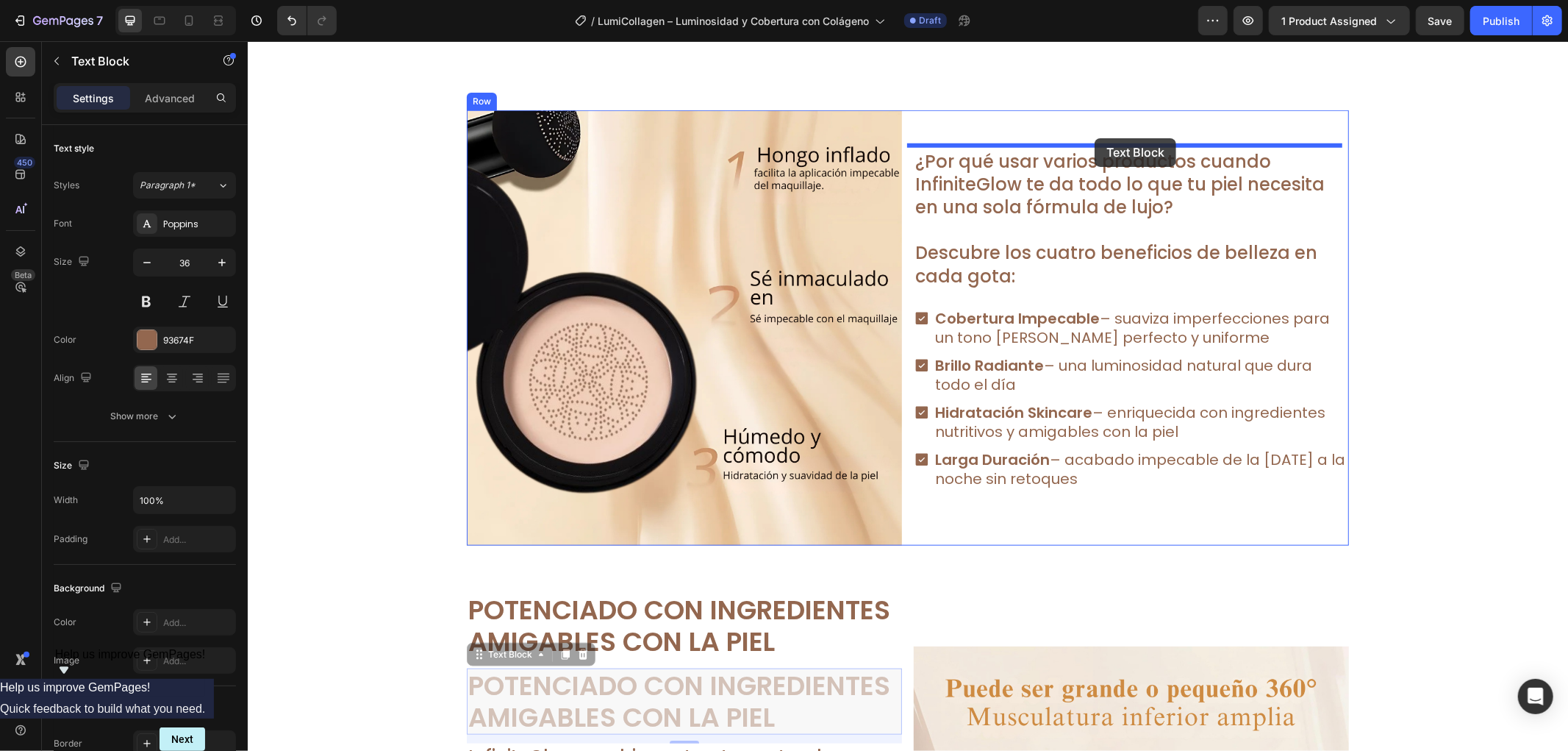
drag, startPoint x: 475, startPoint y: 655, endPoint x: 1094, endPoint y: 138, distance: 806.5
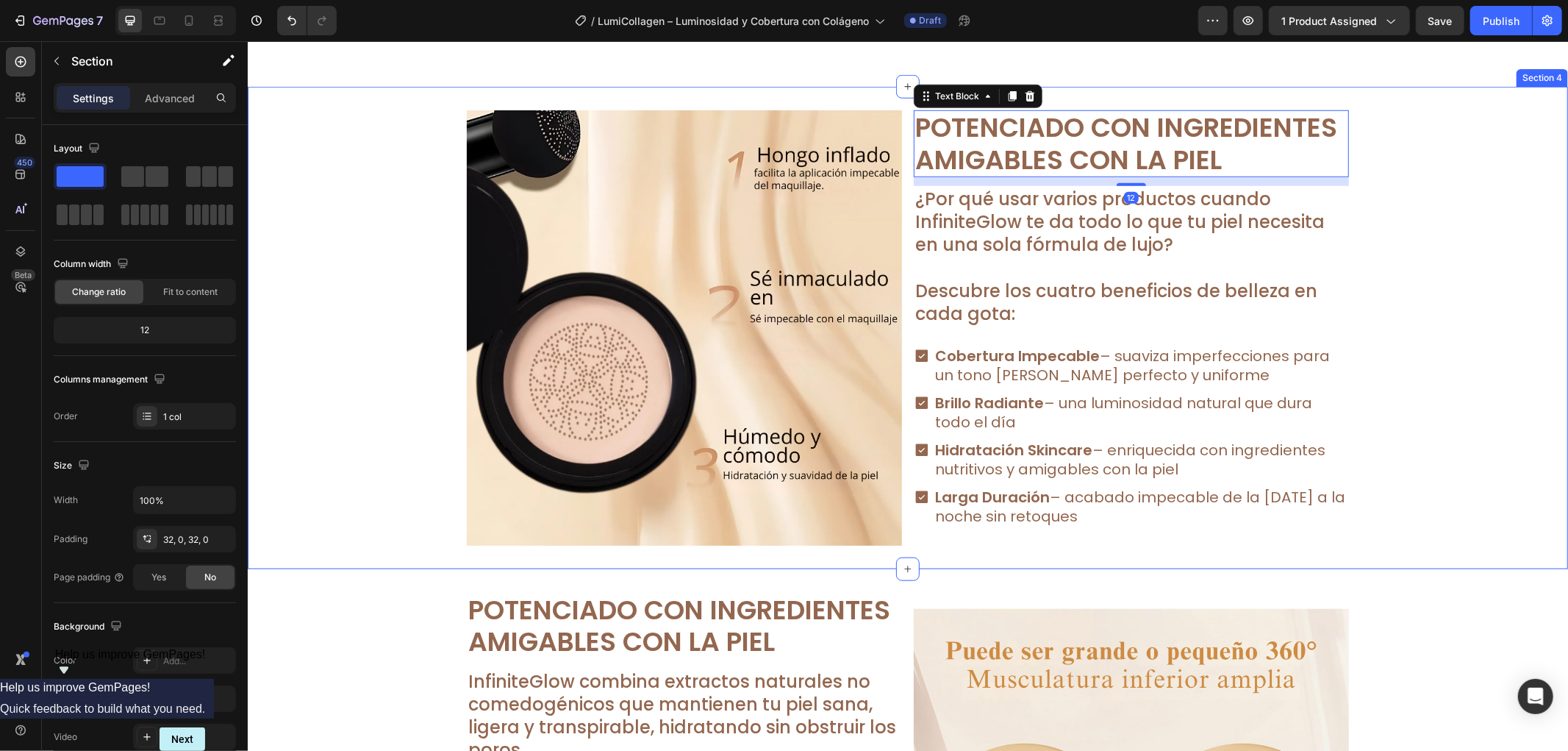
click at [1447, 305] on div "Image Potenciado con Ingredientes Amigables con la Piel Text Block 12 ¿Por qué …" at bounding box center [906, 327] width 1320 height 435
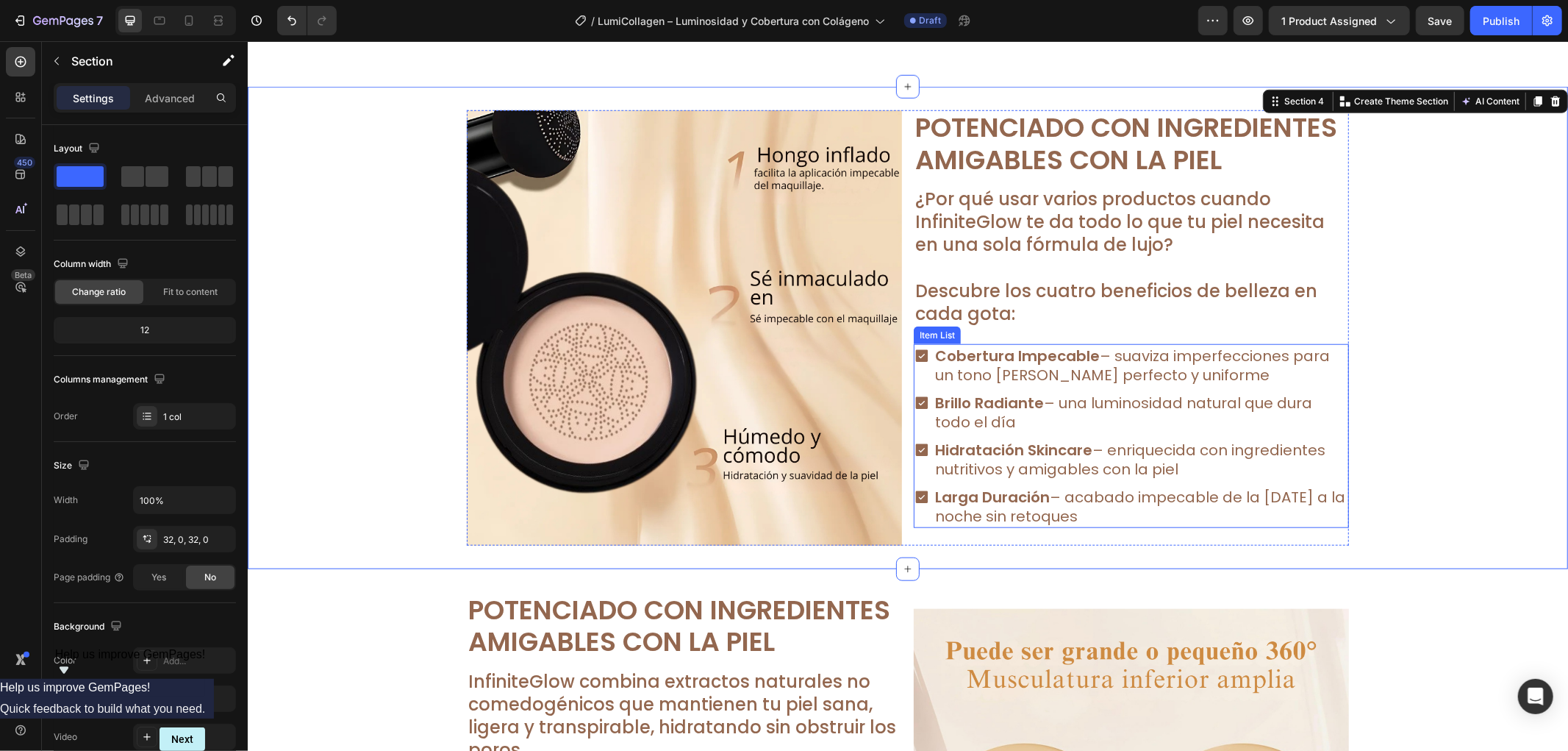
click at [915, 379] on div "Cobertura Impecable – suaviza imperfecciones para un tono [PERSON_NAME] perfect…" at bounding box center [1131, 365] width 435 height 42
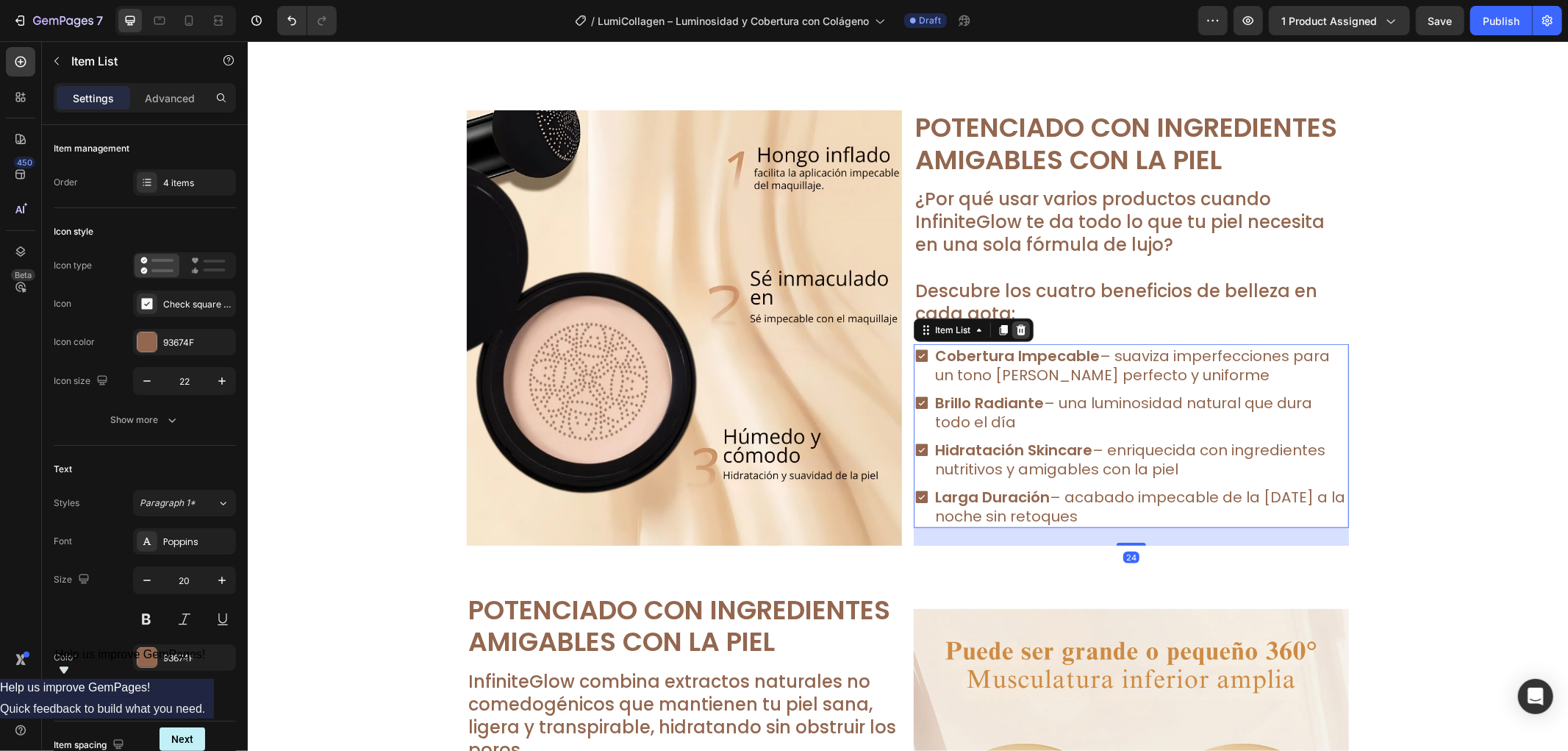
click at [1019, 327] on icon at bounding box center [1020, 329] width 11 height 11
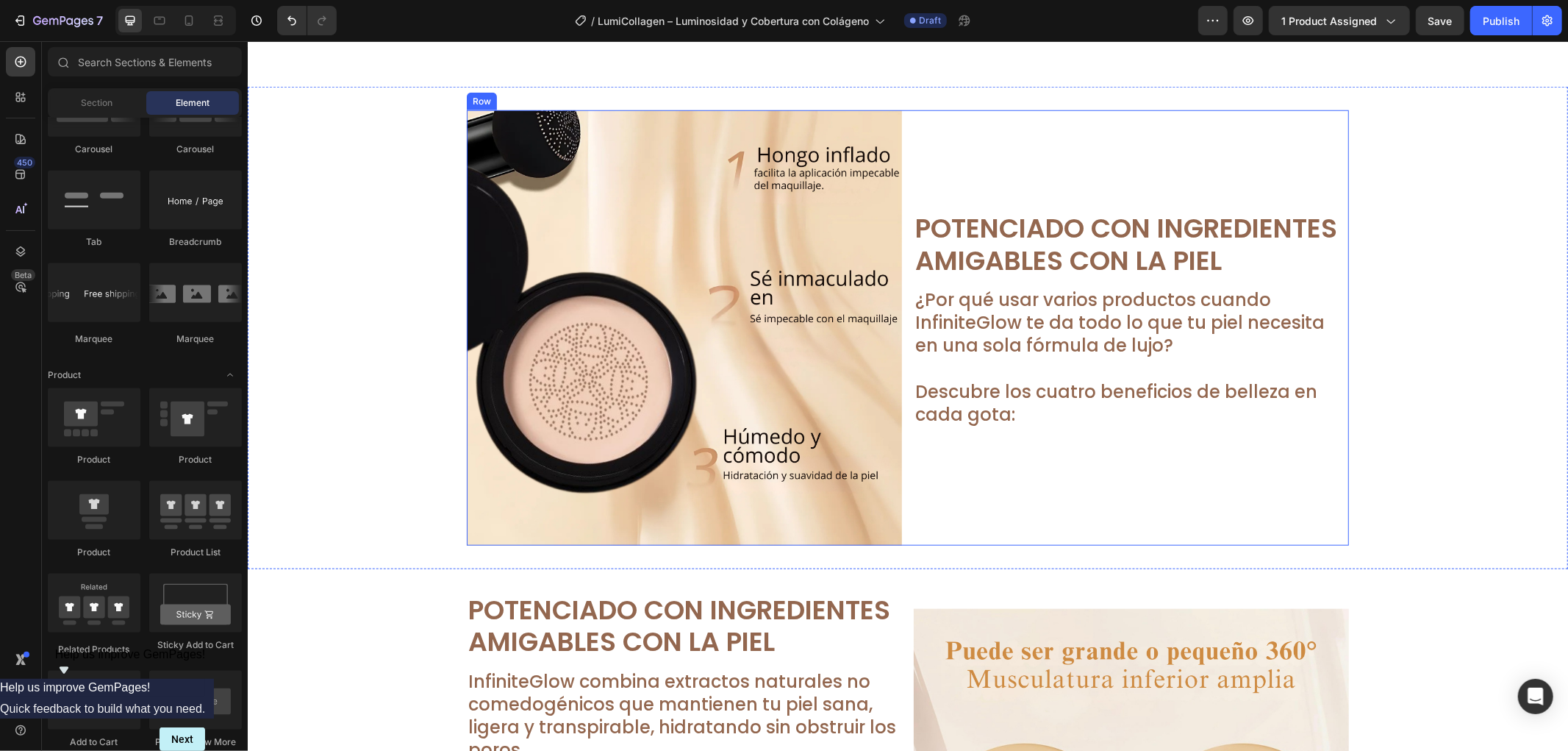
click at [1120, 205] on div "Potenciado con Ingredientes Amigables con la Piel Text Block ¿Por qué usar vari…" at bounding box center [1131, 327] width 435 height 435
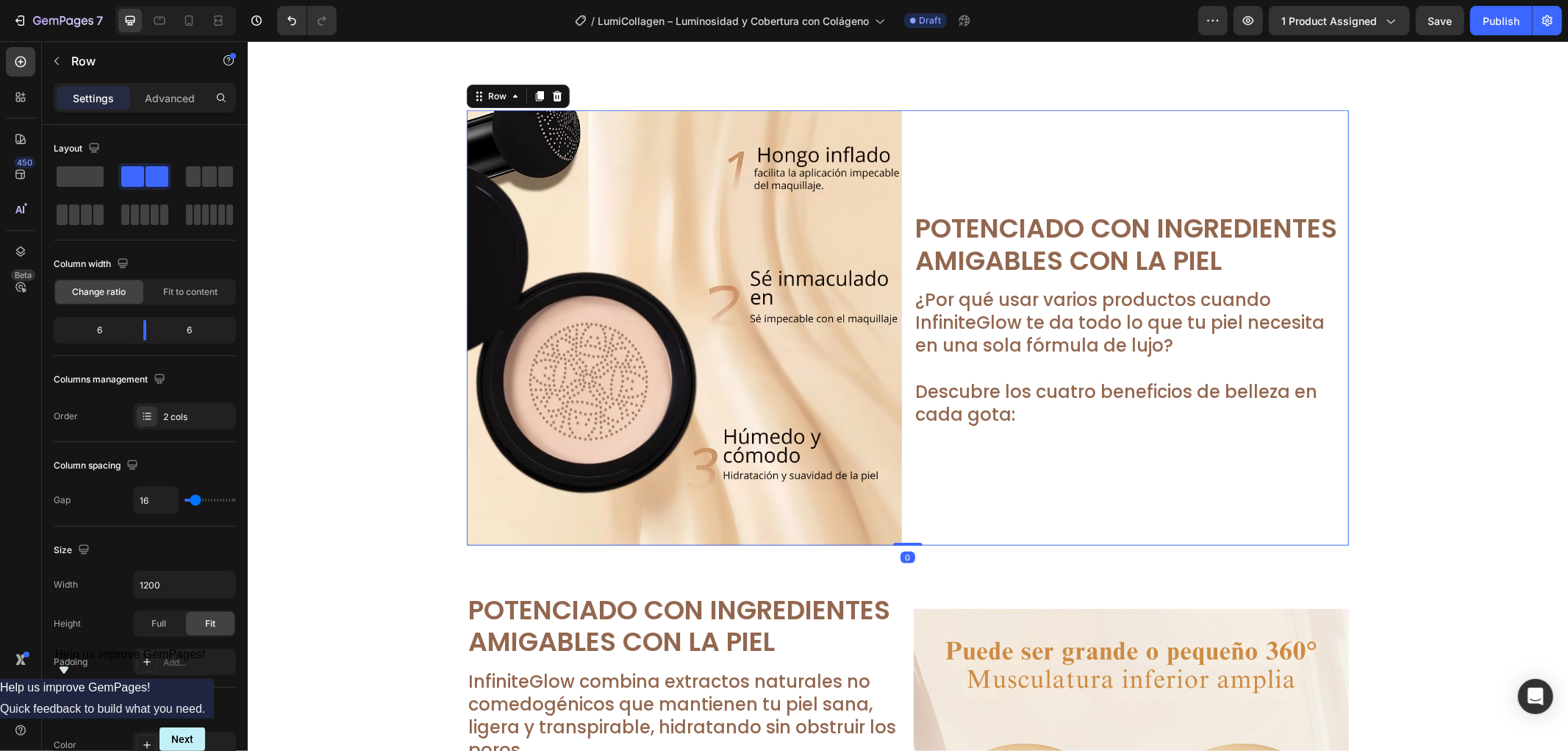
click at [1123, 225] on p "Potenciado con Ingredientes" at bounding box center [1130, 227] width 433 height 32
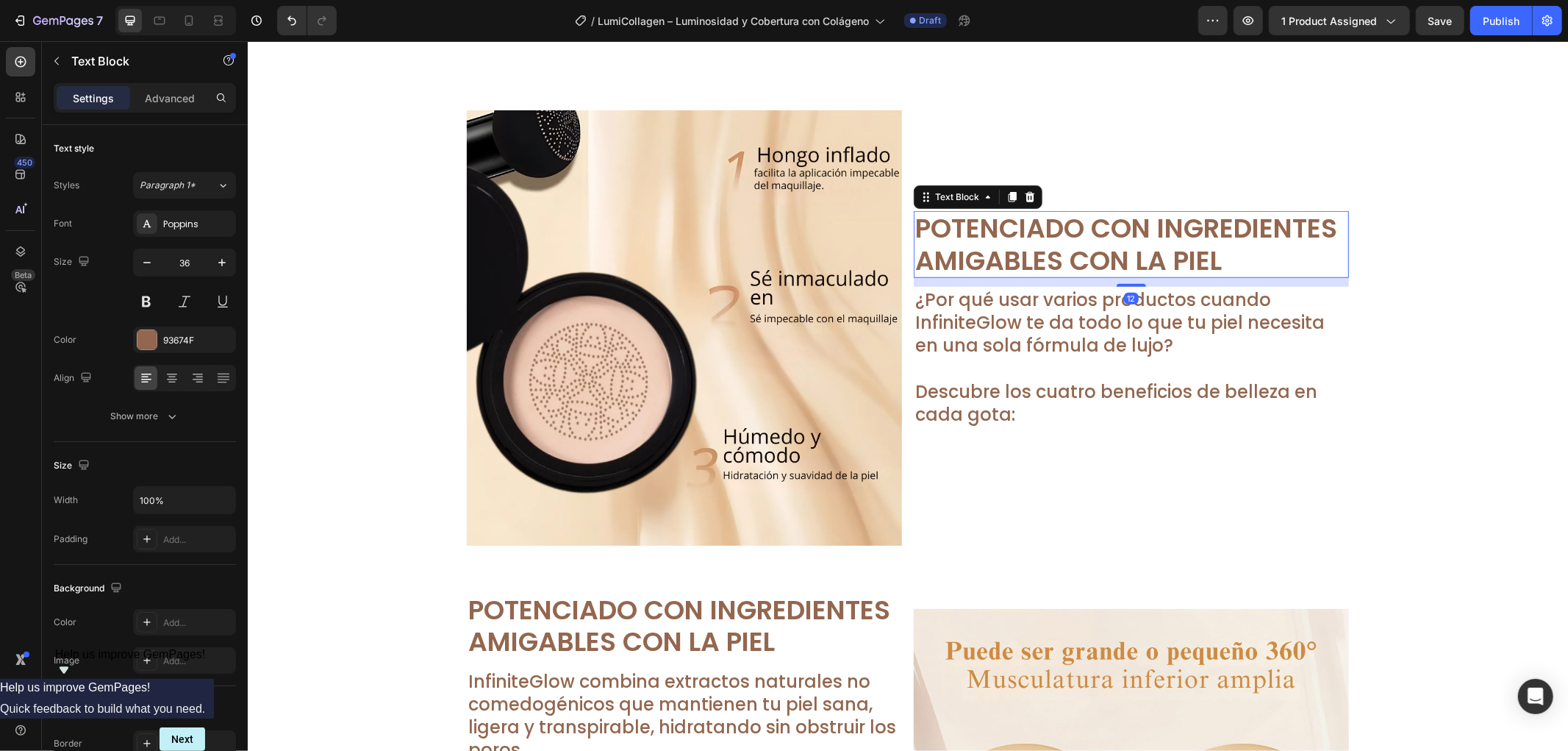
click at [1123, 225] on p "Potenciado con Ingredientes" at bounding box center [1130, 227] width 433 height 32
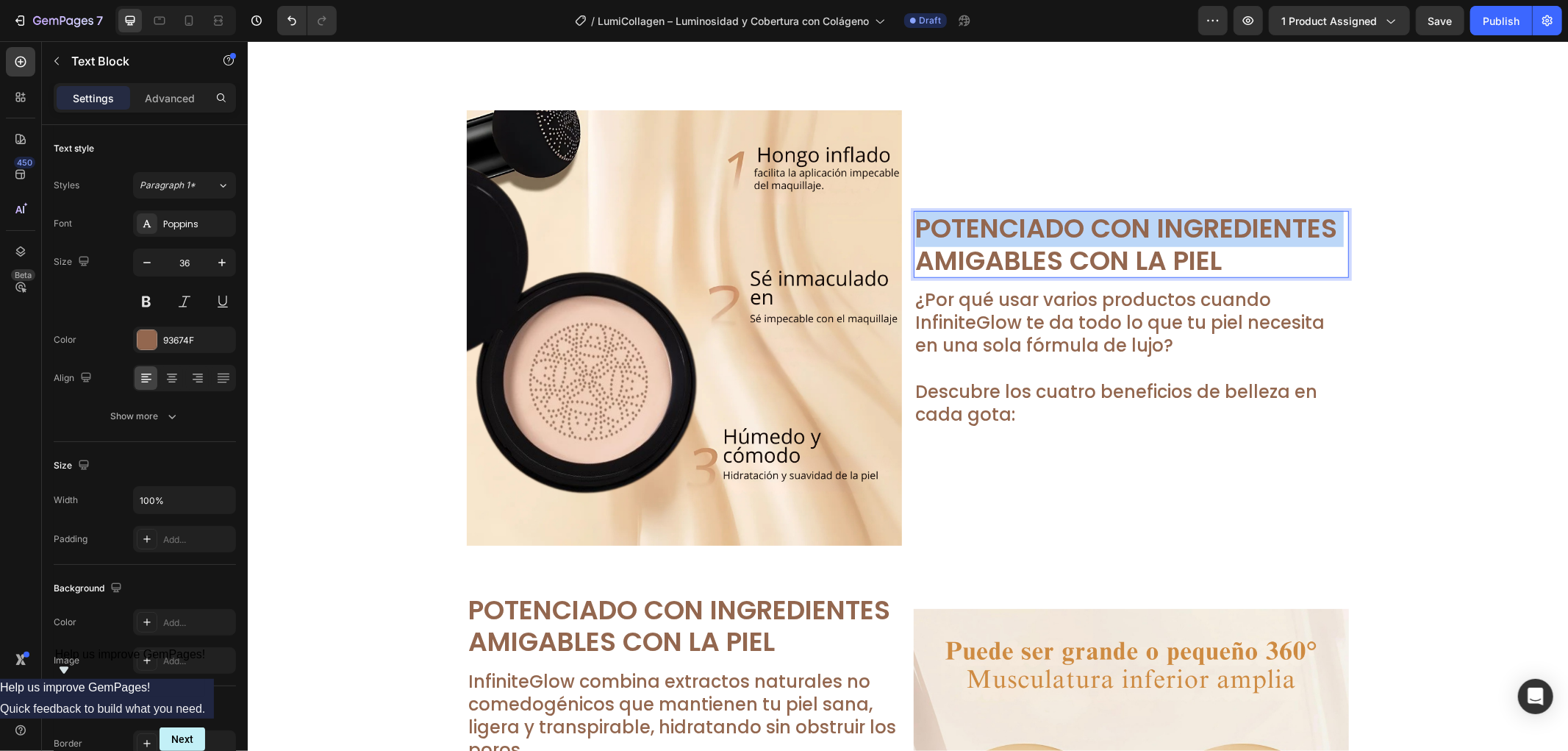
click at [1123, 225] on p "Potenciado con Ingredientes" at bounding box center [1130, 227] width 433 height 32
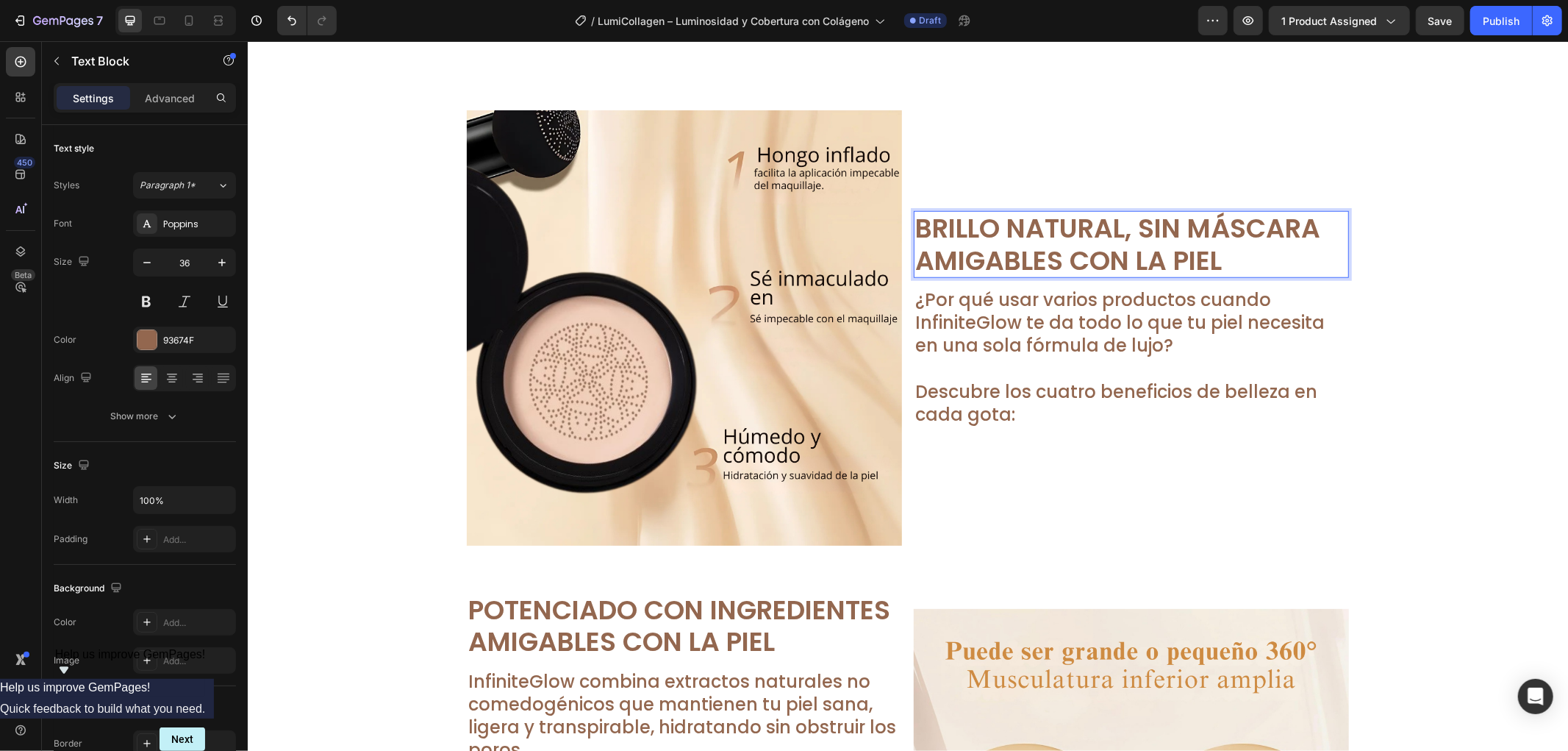
scroll to position [1060, 0]
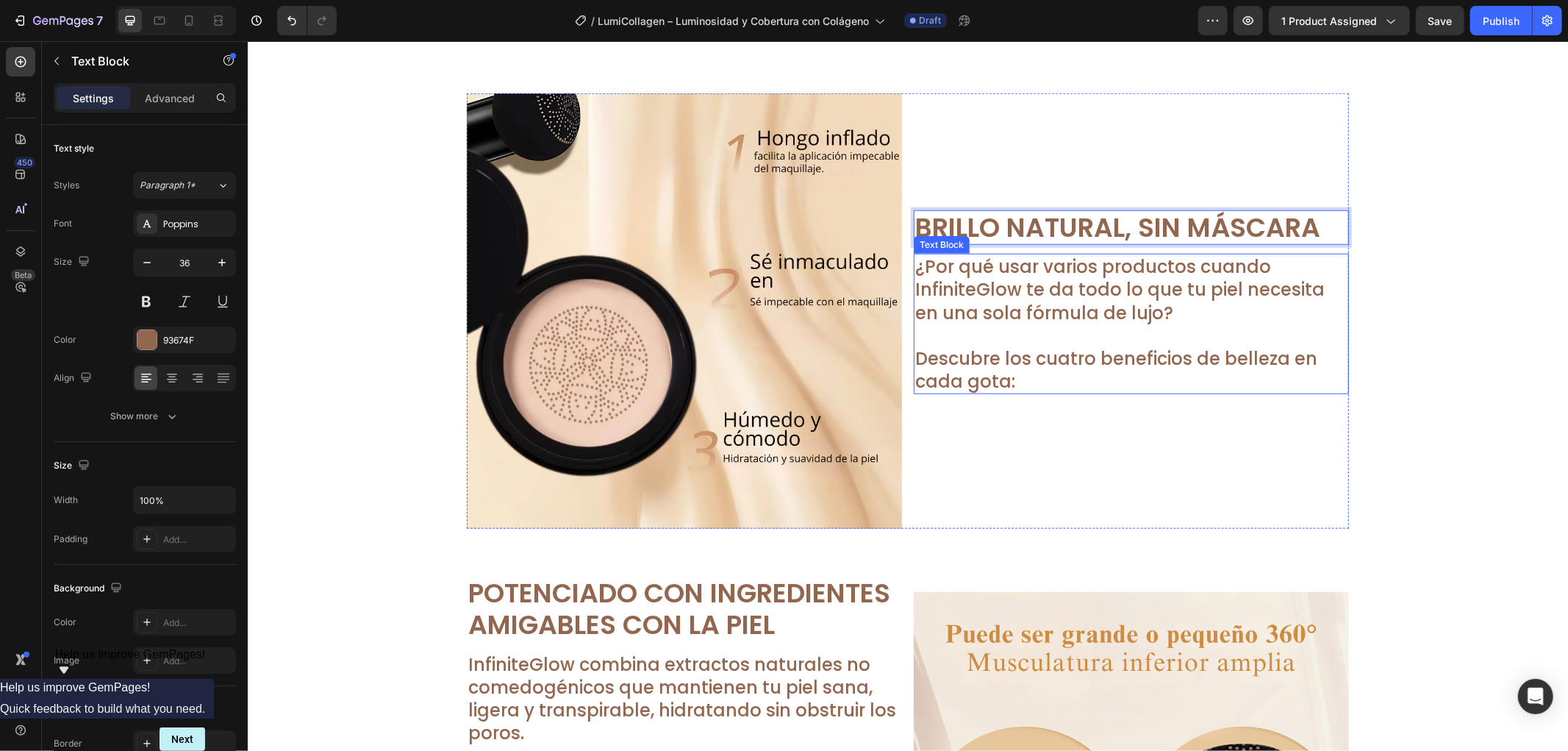
click at [1218, 282] on p "¿Por qué usar varios productos cuando InfiniteGlow te da todo lo que tu piel ne…" at bounding box center [1130, 289] width 433 height 69
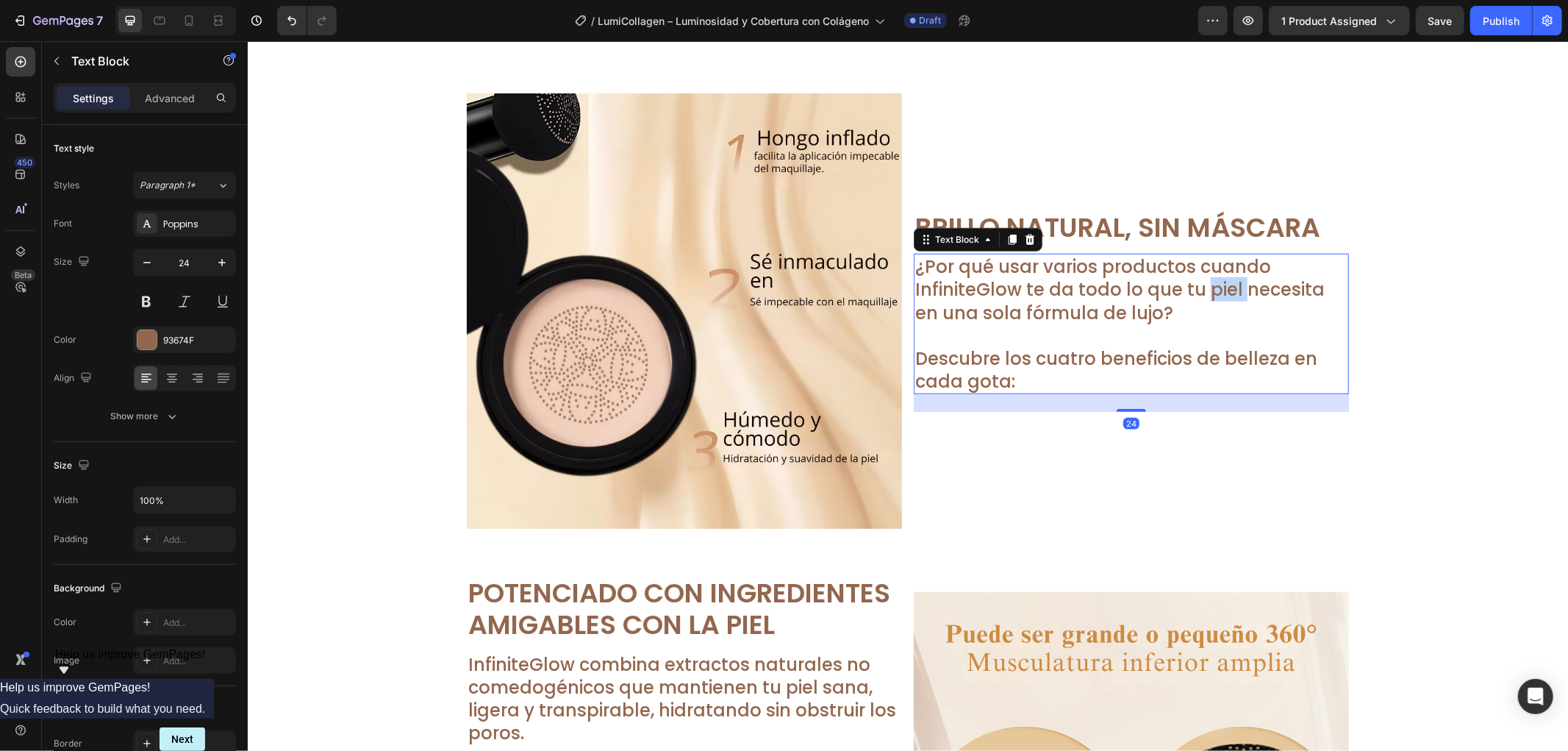
click at [1218, 282] on p "¿Por qué usar varios productos cuando InfiniteGlow te da todo lo que tu piel ne…" at bounding box center [1130, 289] width 433 height 69
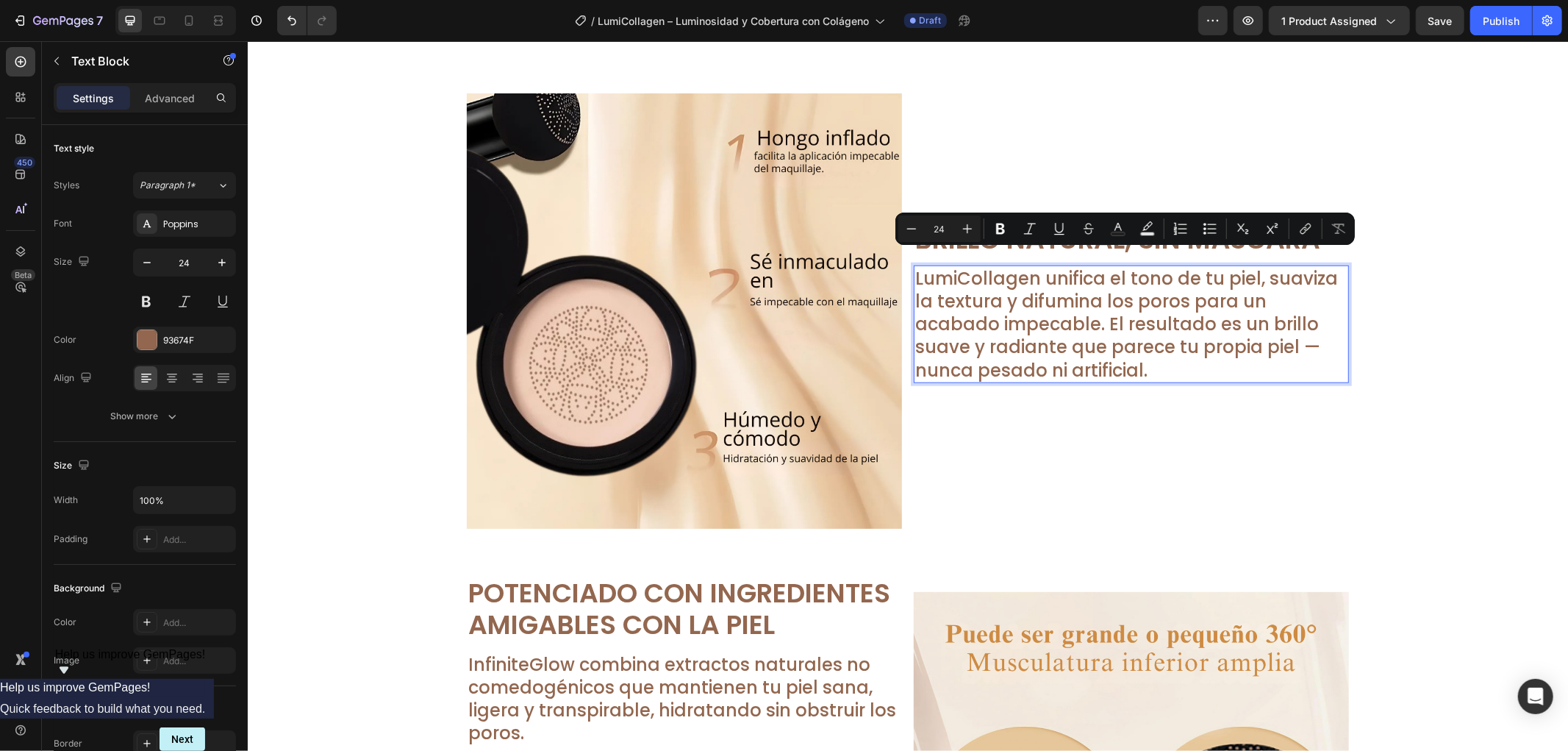
scroll to position [1071, 0]
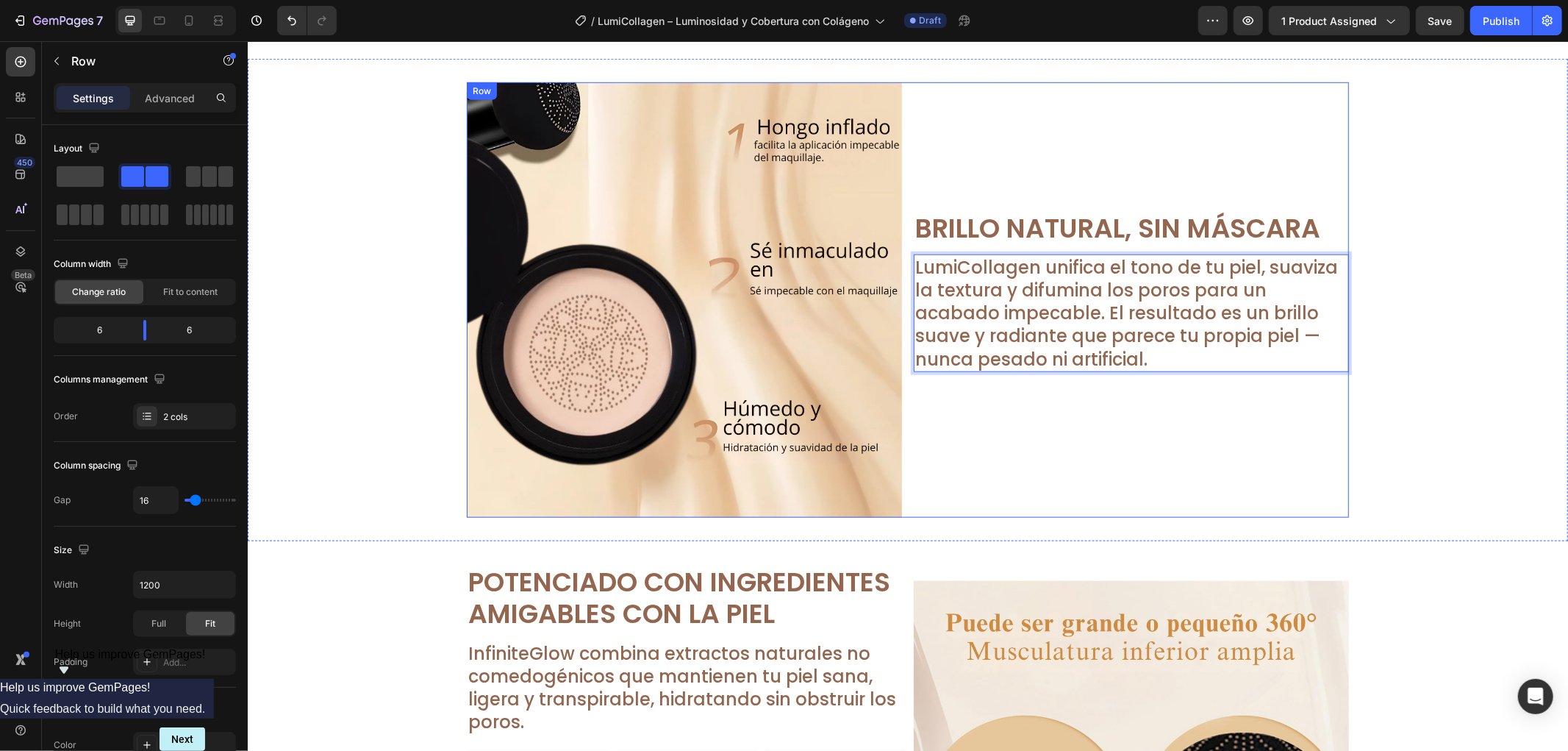
click at [1239, 465] on div "Brillo Natural, Sin Máscara Text Block LumiCollagen unifica el tono de tu piel,…" at bounding box center [1131, 300] width 435 height 435
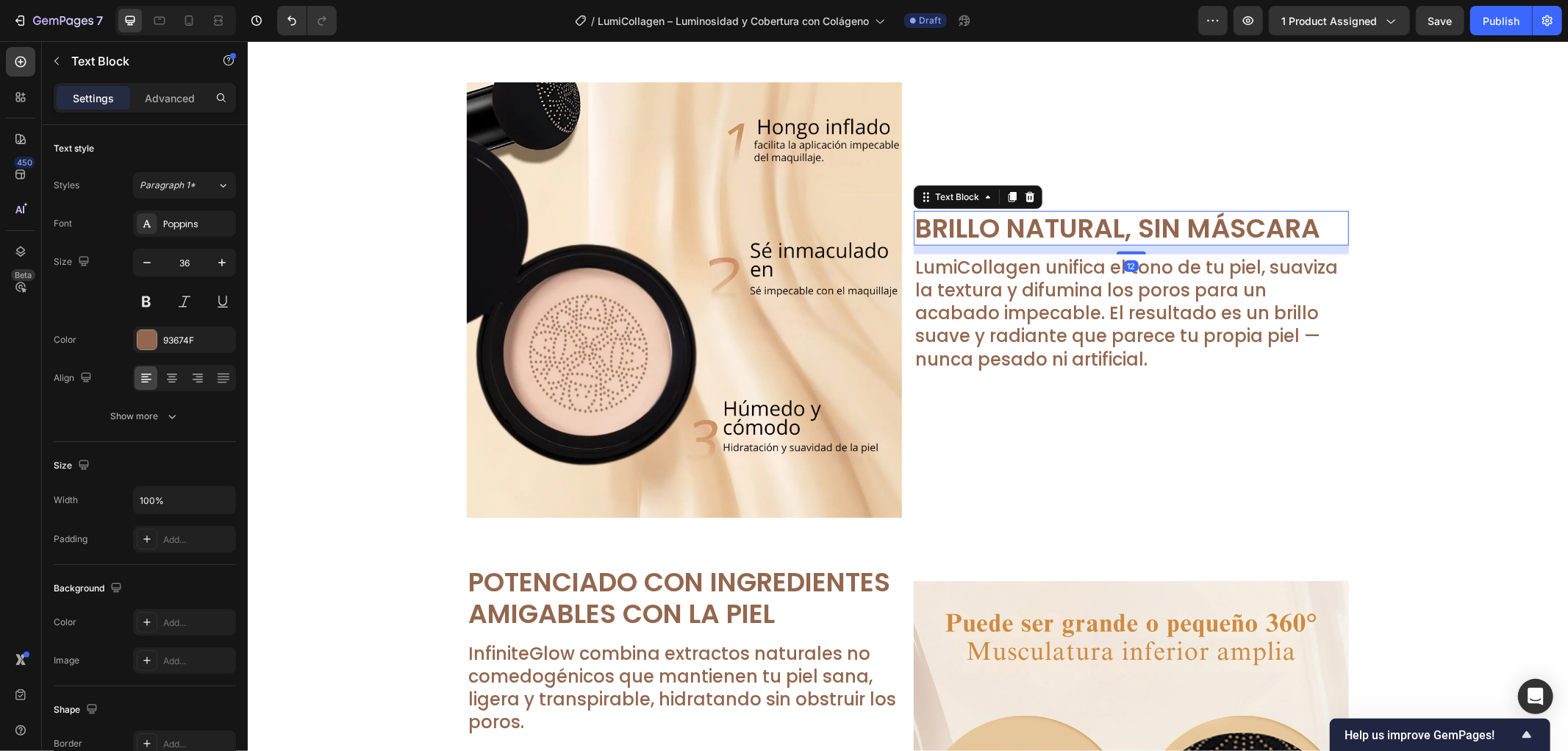
click at [1223, 234] on p "Brillo Natural, Sin Máscara" at bounding box center [1130, 227] width 433 height 32
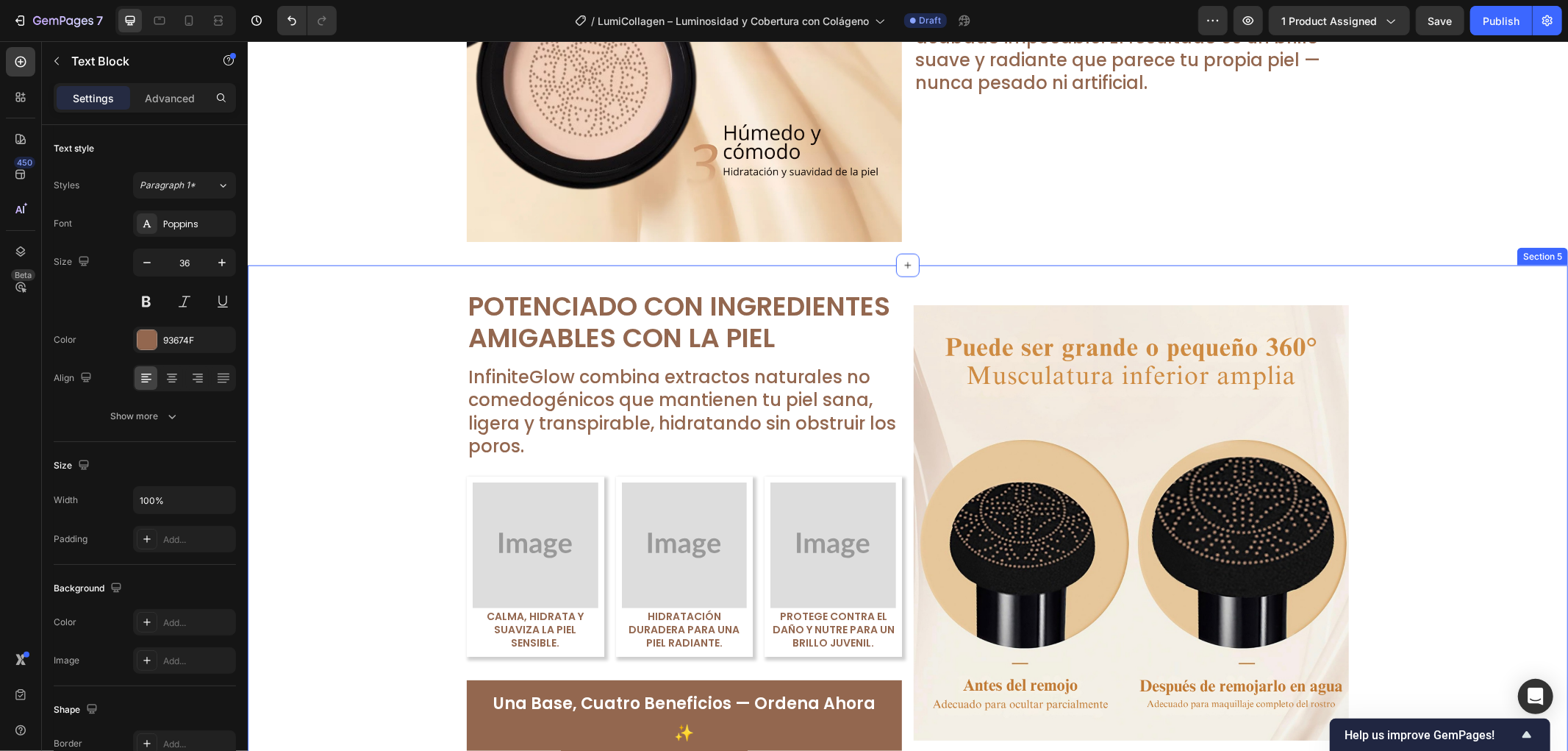
scroll to position [1399, 0]
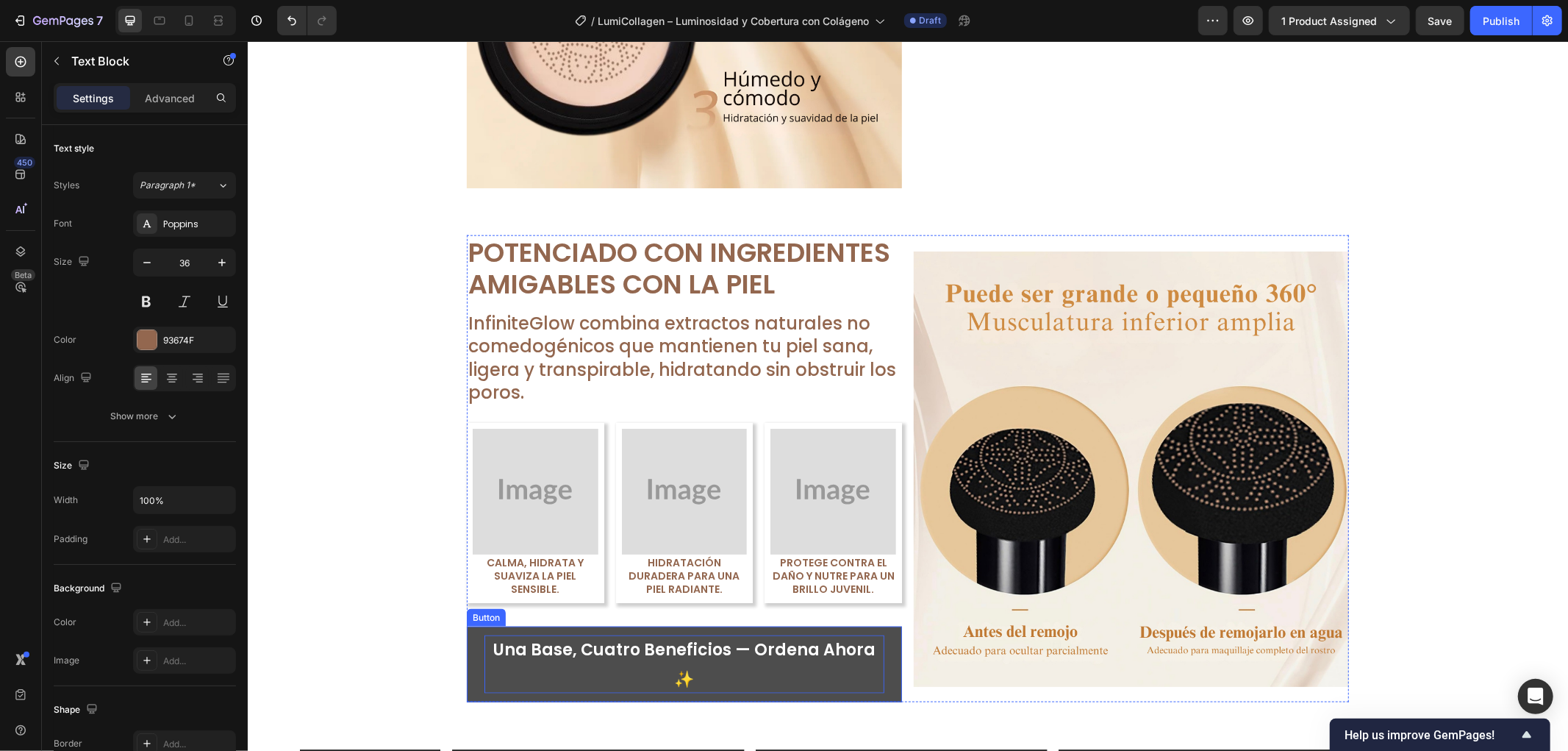
click at [719, 655] on p "Una Base, Cuatro Beneficios — Ordena Ahora ✨" at bounding box center [684, 664] width 400 height 58
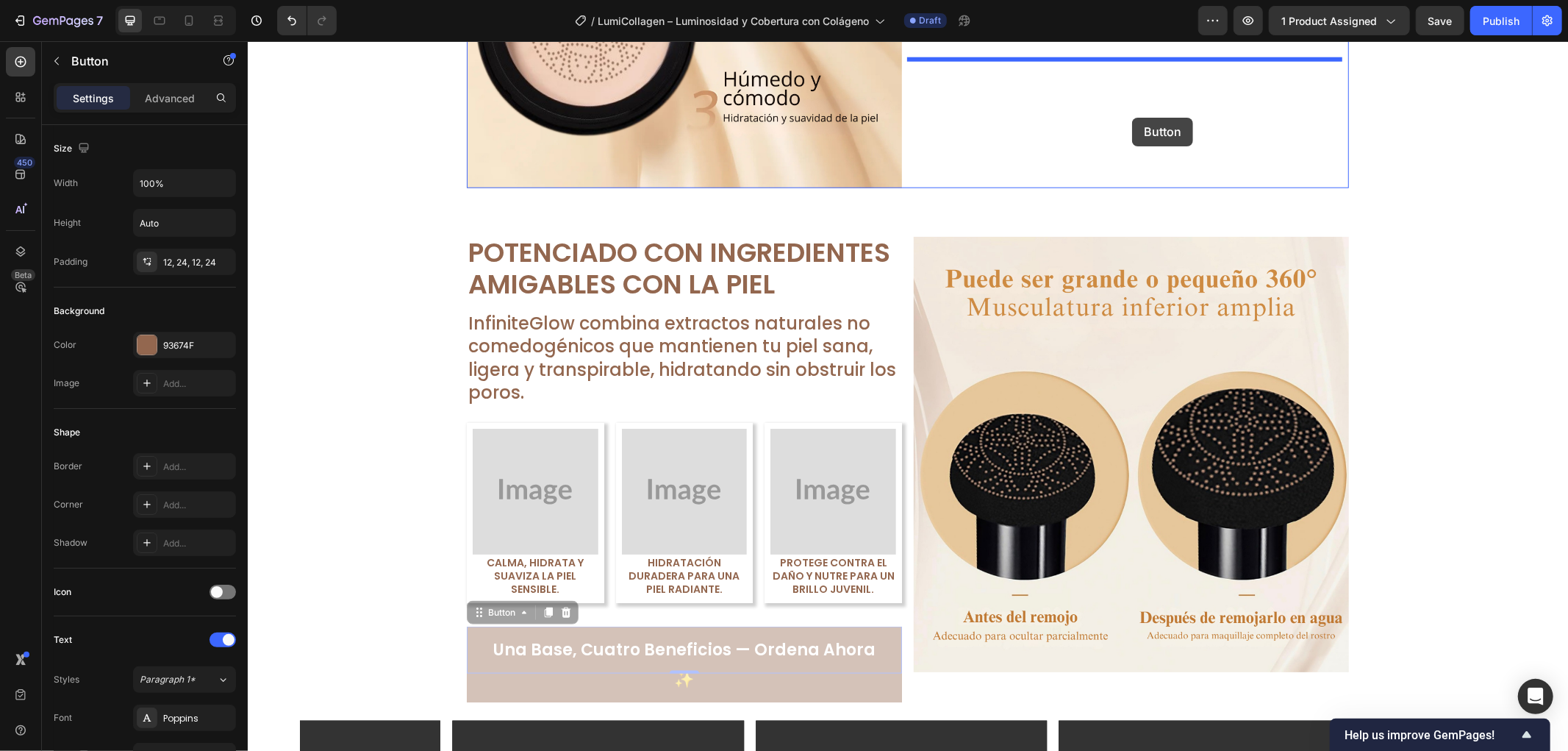
drag, startPoint x: 469, startPoint y: 613, endPoint x: 1132, endPoint y: 117, distance: 828.0
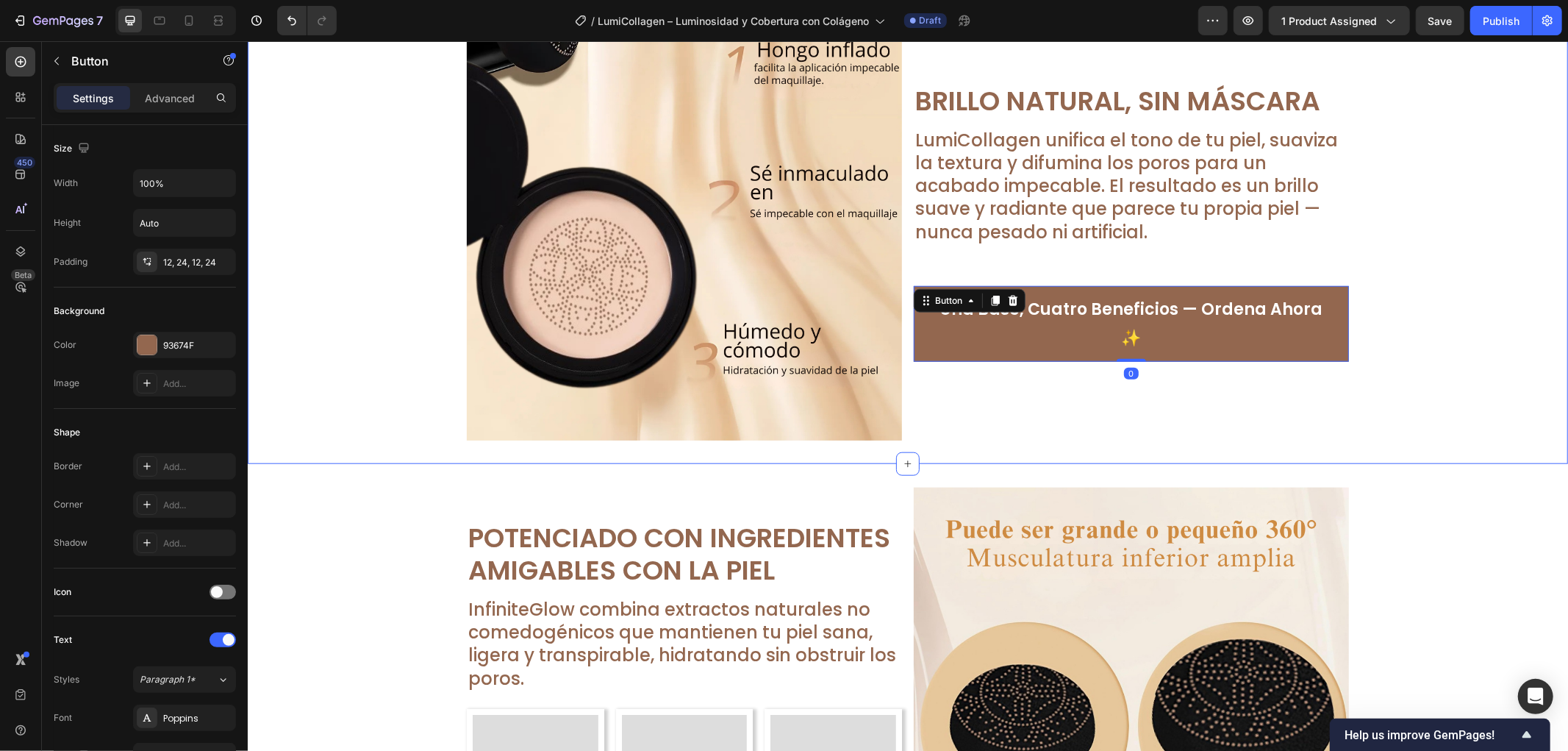
scroll to position [908, 0]
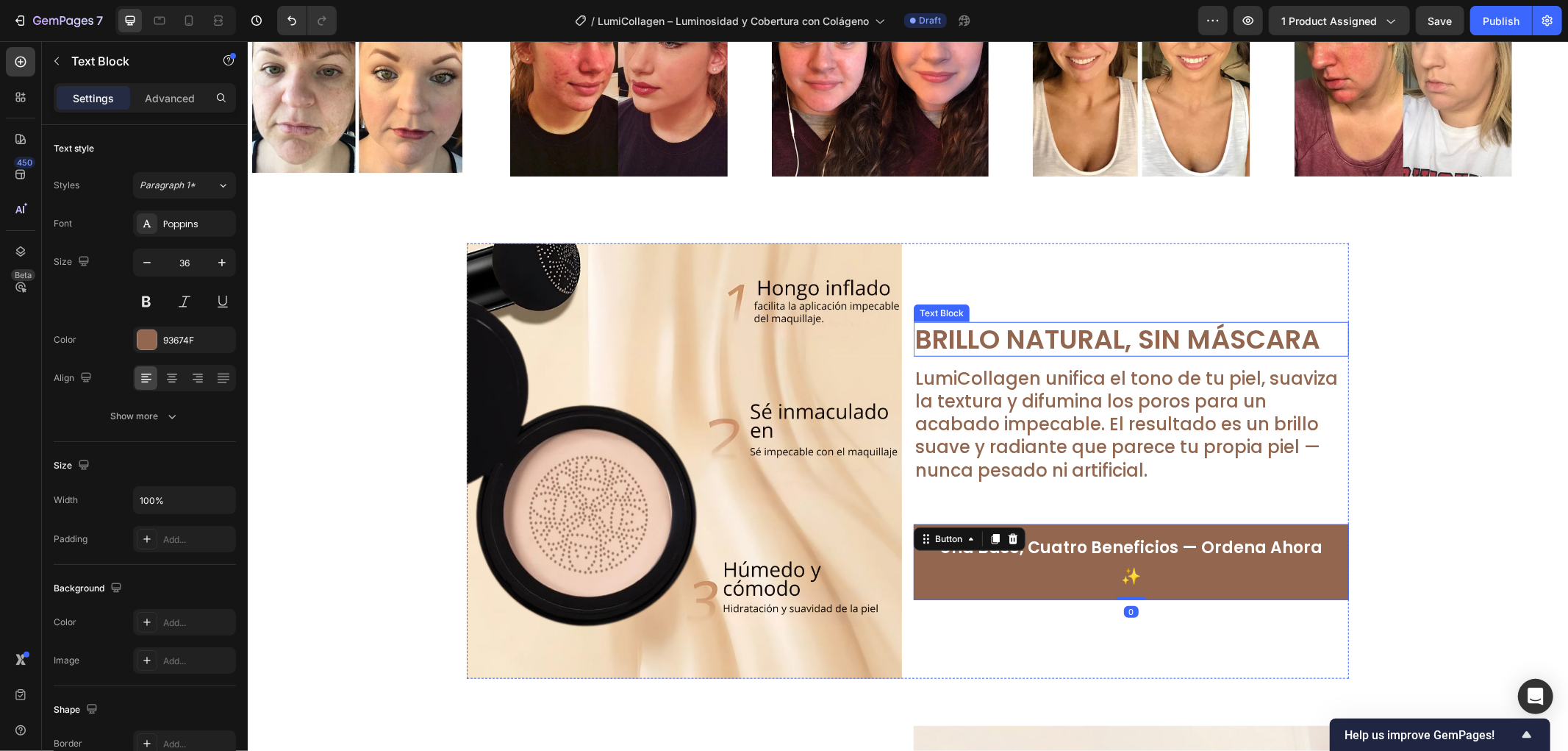
click at [1116, 354] on p "Brillo Natural, Sin Máscara" at bounding box center [1130, 338] width 433 height 32
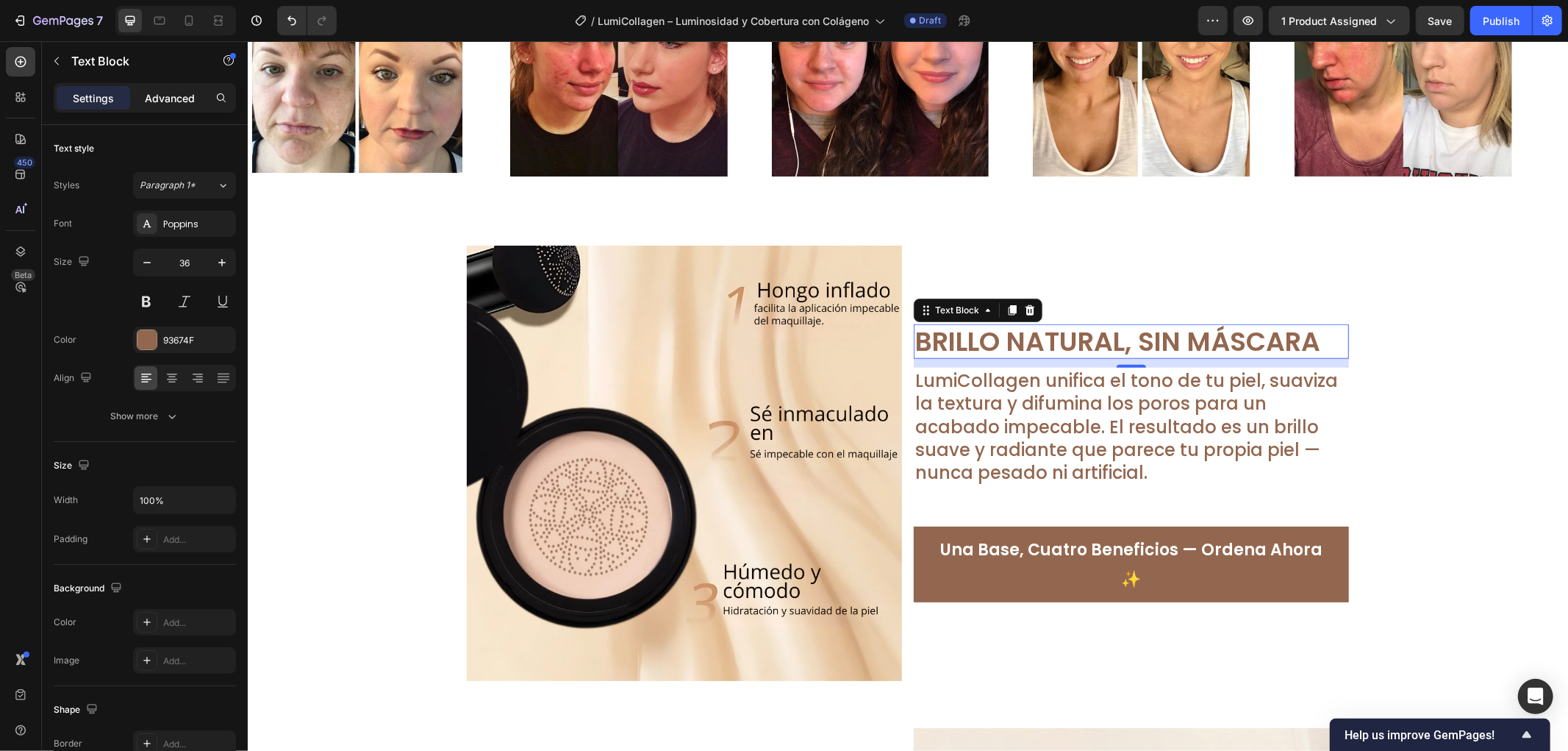
click at [177, 97] on p "Advanced" at bounding box center [169, 99] width 50 height 16
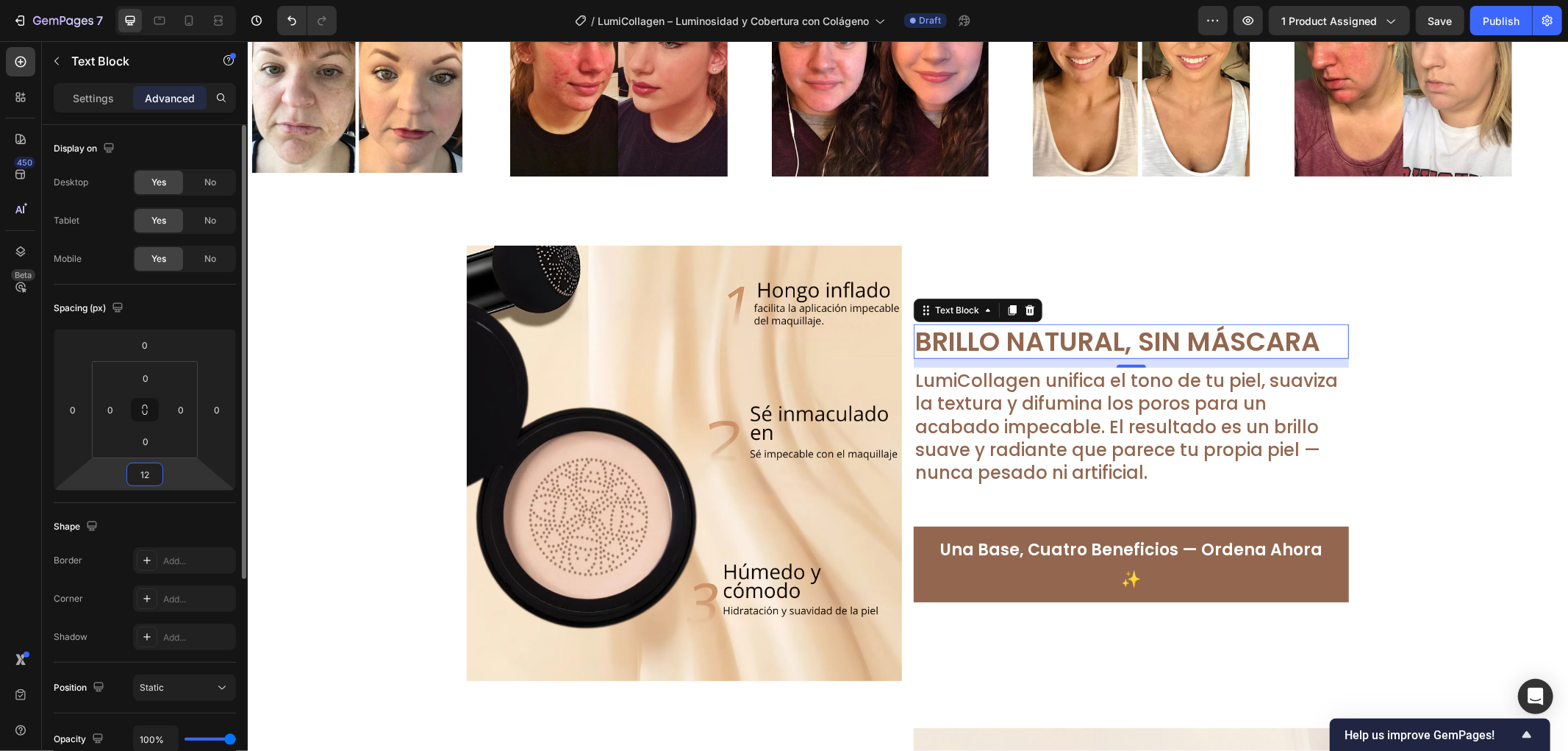
click at [142, 483] on input "12" at bounding box center [144, 474] width 29 height 22
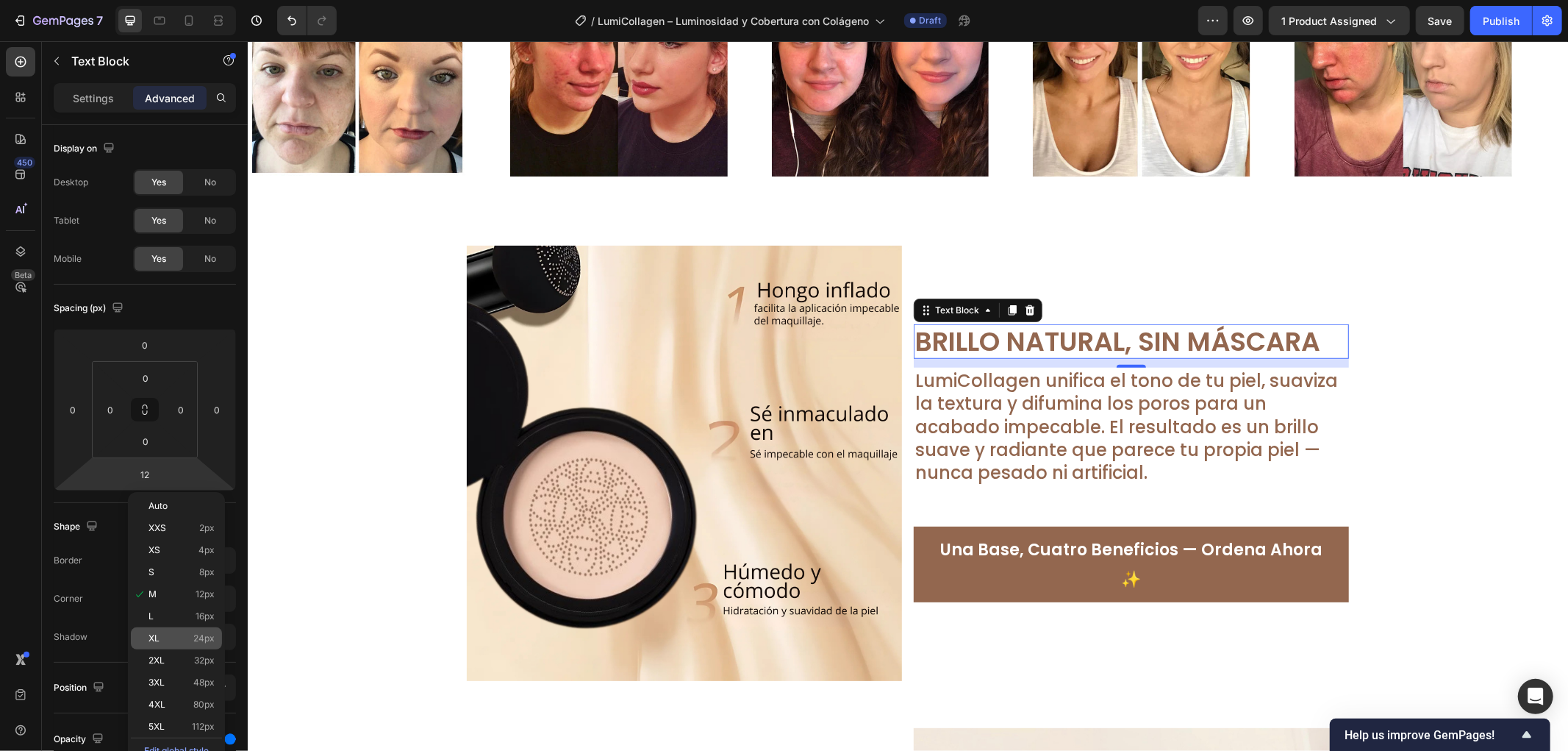
click at [214, 636] on span "24px" at bounding box center [204, 639] width 21 height 11
type input "24"
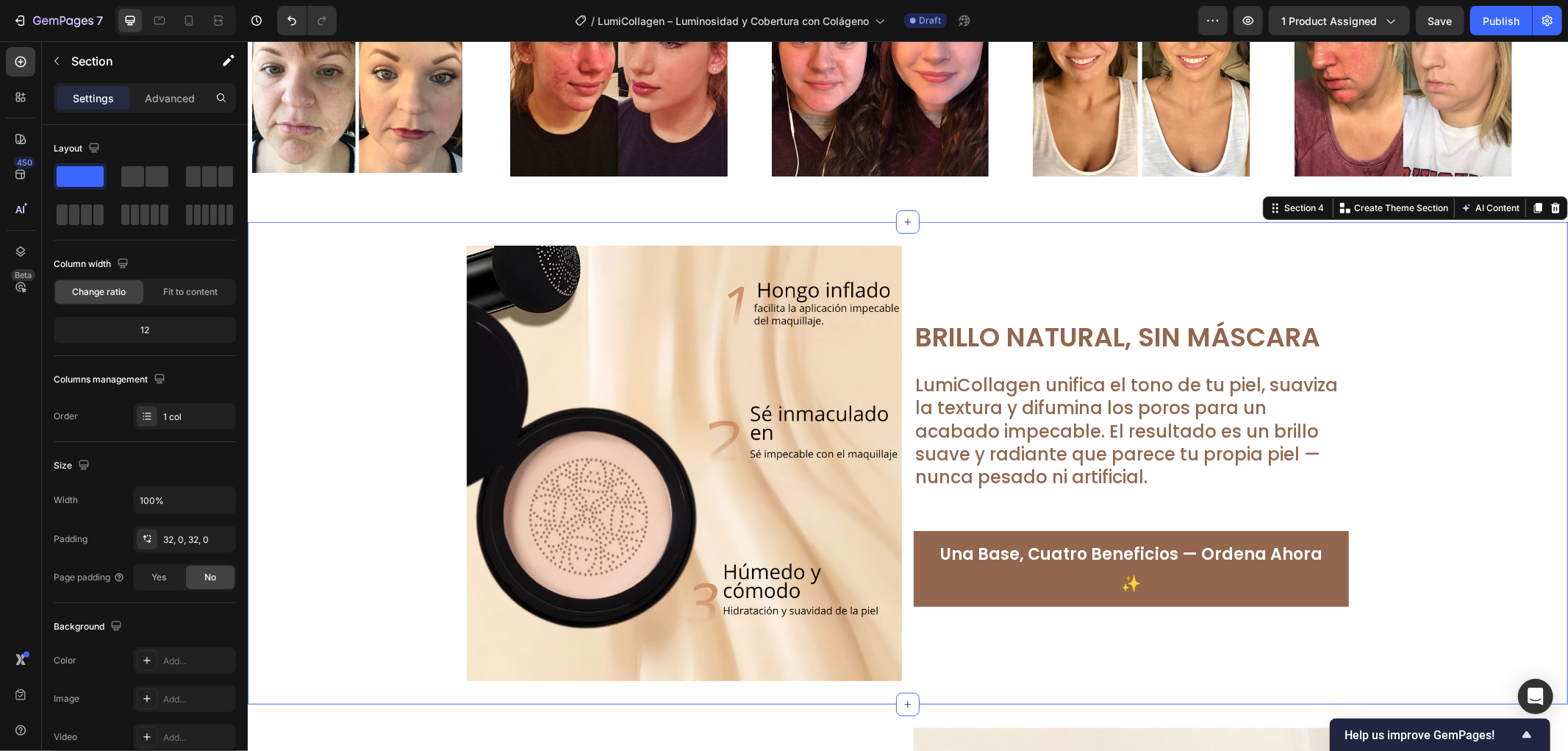
click at [1364, 425] on div "Image Brillo Natural, Sin Máscara Text Block LumiCollagen unifica el tono de tu…" at bounding box center [906, 463] width 1320 height 435
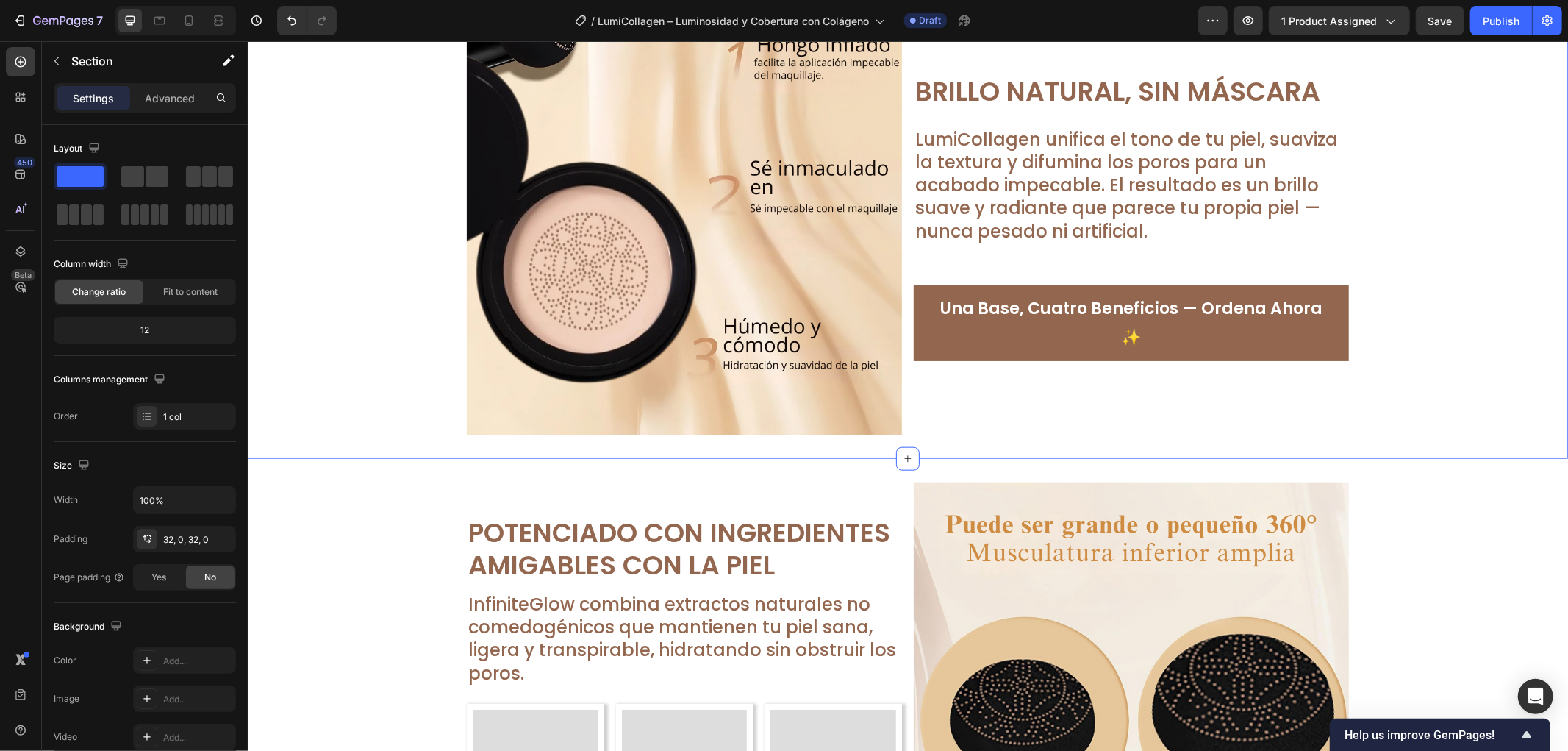
scroll to position [1153, 0]
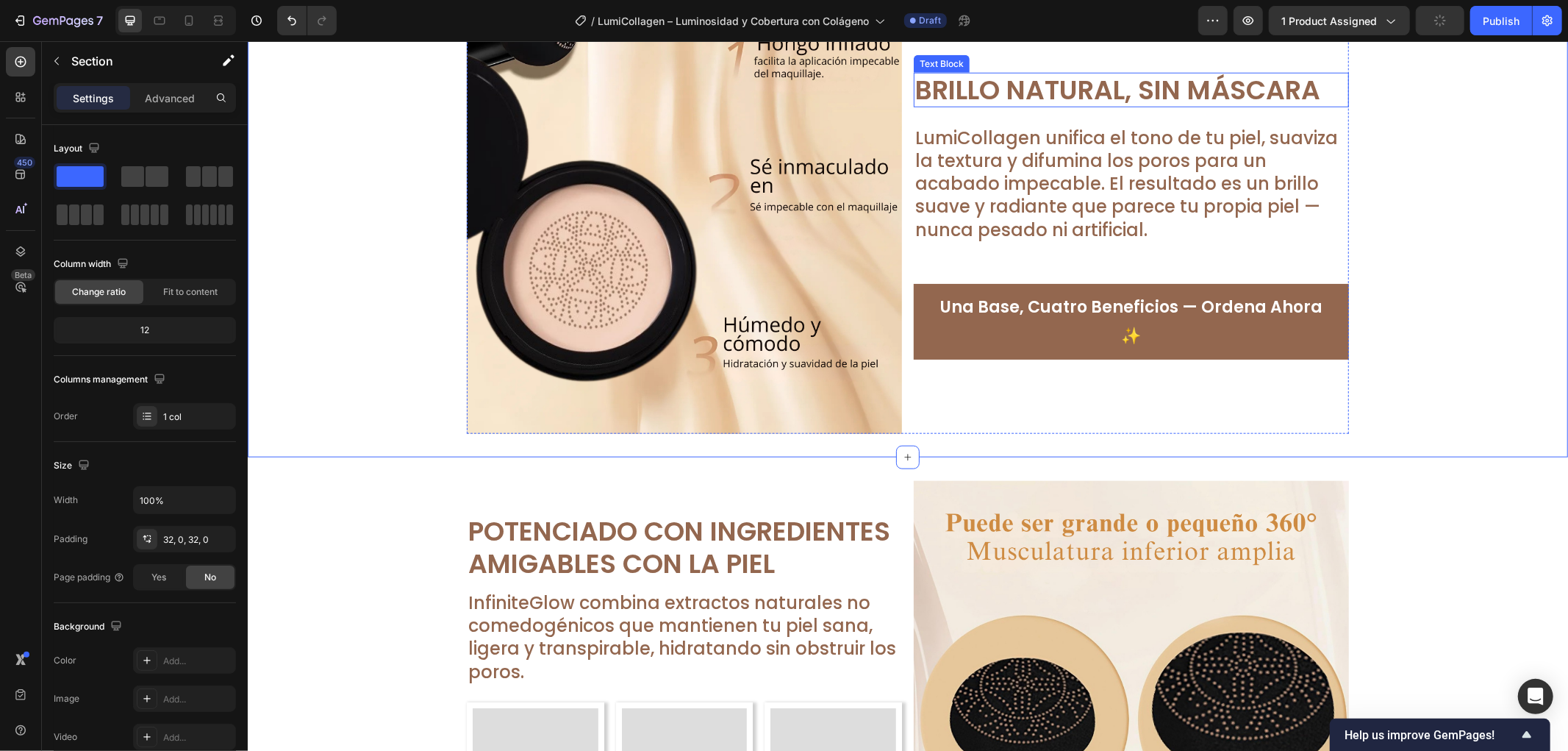
click at [1120, 86] on p "Brillo Natural, Sin Máscara" at bounding box center [1130, 89] width 433 height 32
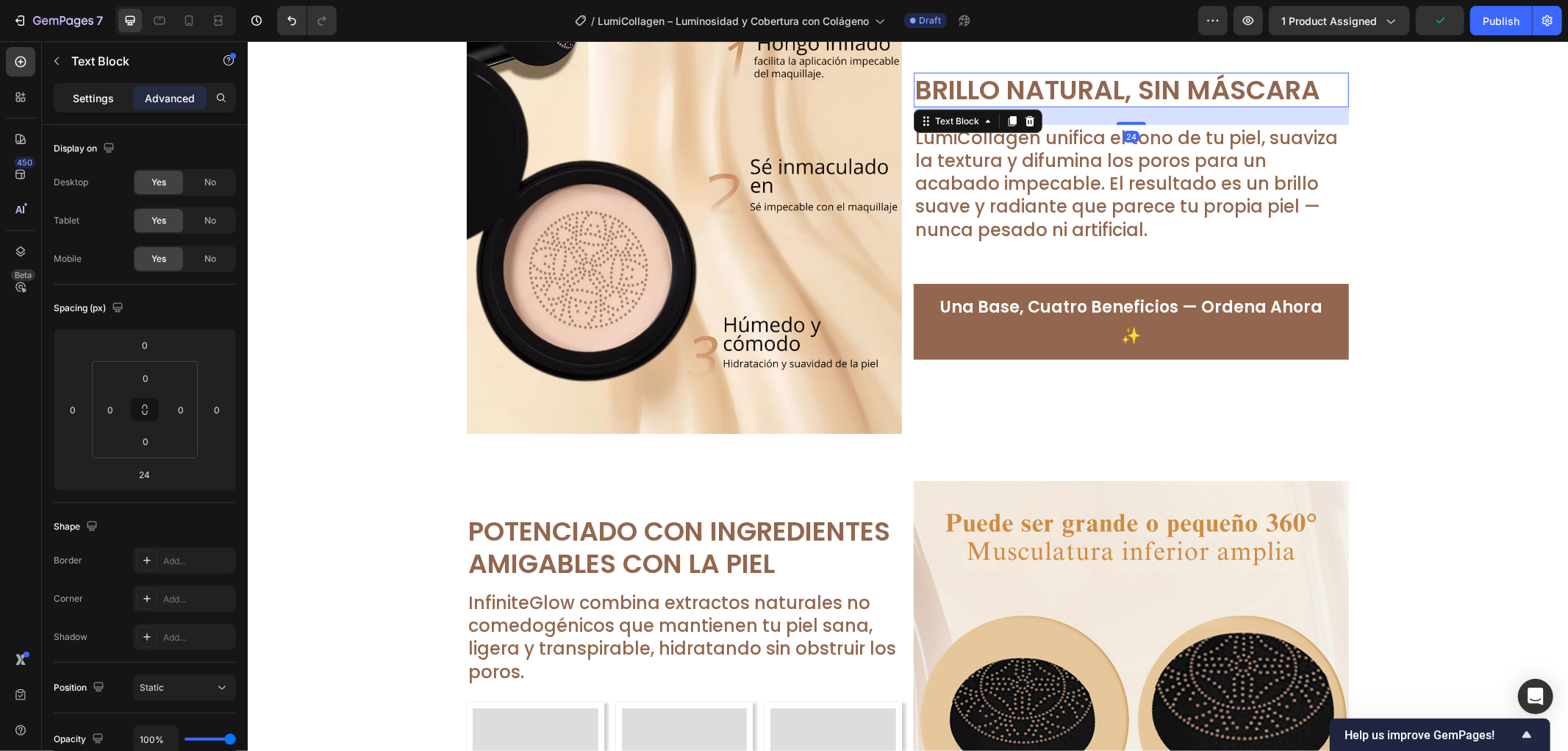
click at [83, 101] on p "Settings" at bounding box center [93, 99] width 41 height 16
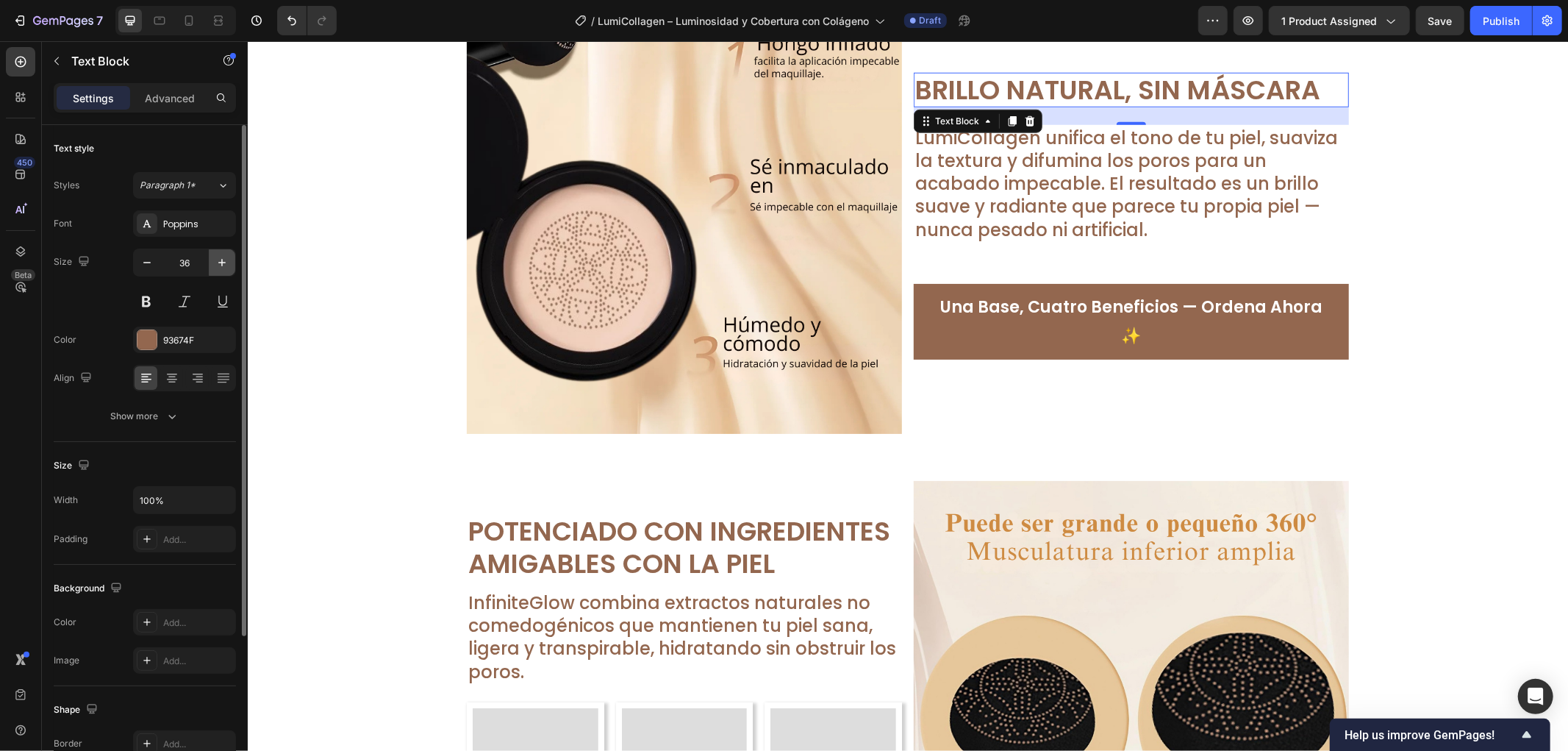
click at [226, 272] on button "button" at bounding box center [222, 263] width 26 height 26
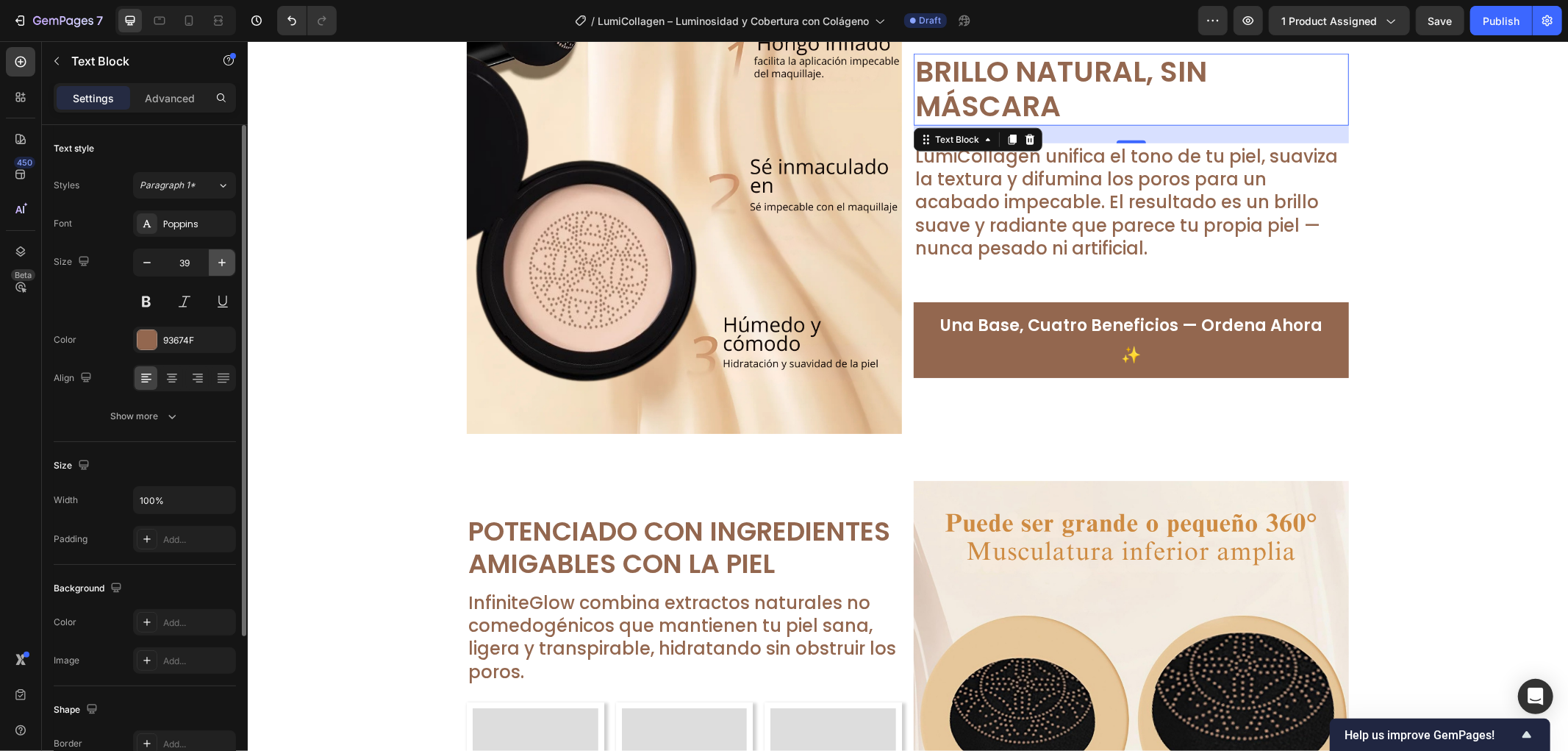
click at [226, 272] on button "button" at bounding box center [222, 263] width 26 height 26
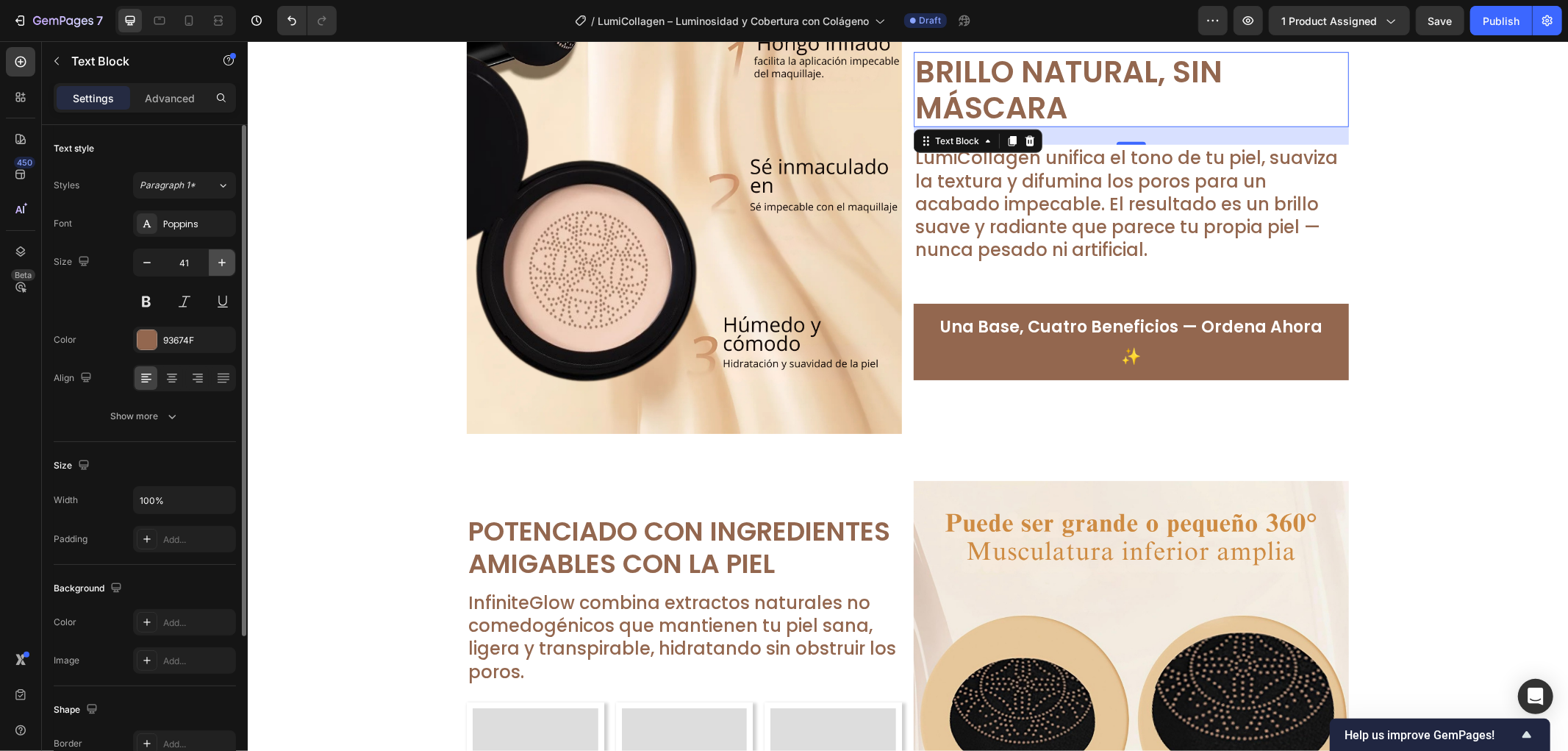
click at [226, 272] on button "button" at bounding box center [222, 263] width 26 height 26
type input "42"
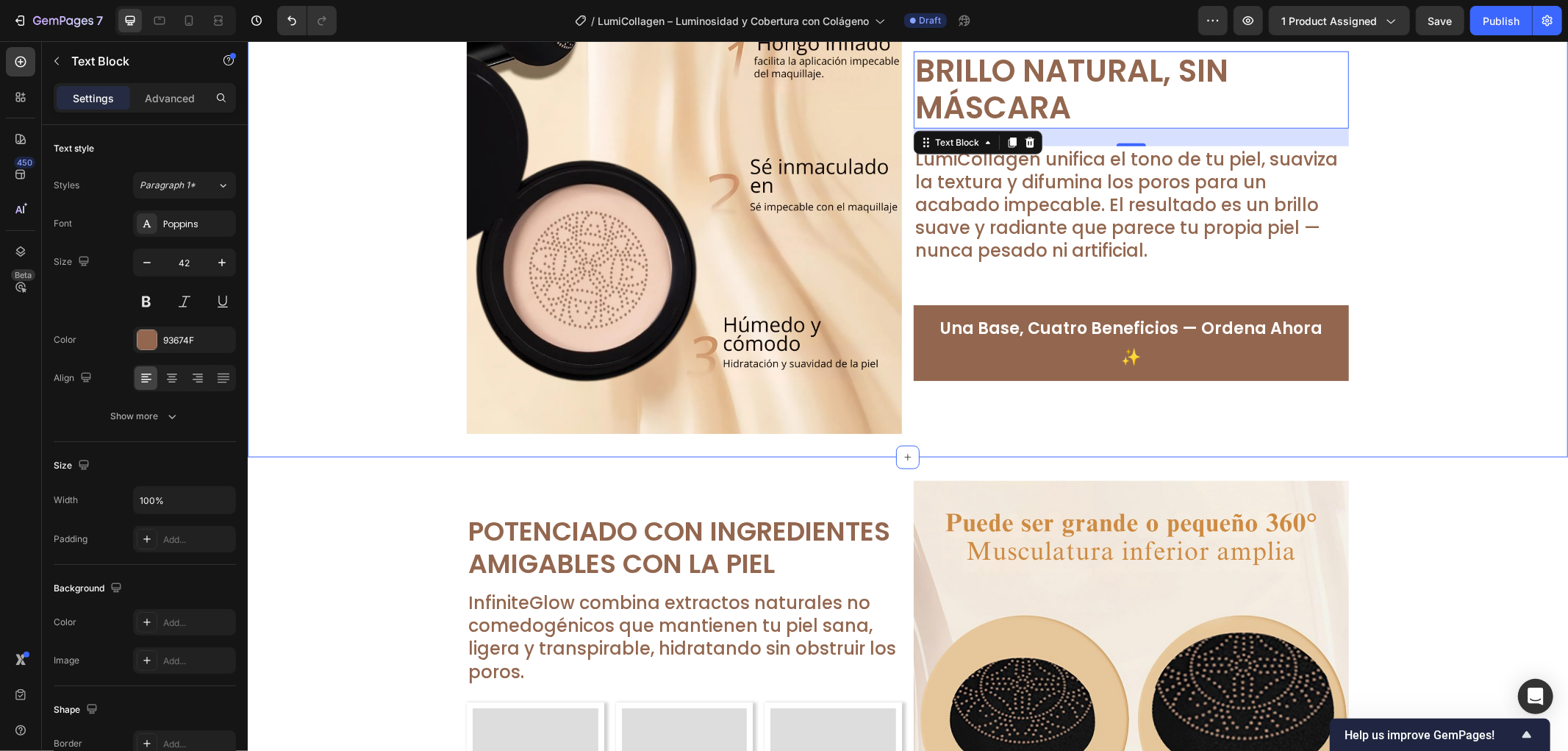
click at [1454, 237] on div "Image Brillo Natural, Sin Máscara Text Block 24 LumiCollagen unifica el tono de…" at bounding box center [906, 215] width 1320 height 435
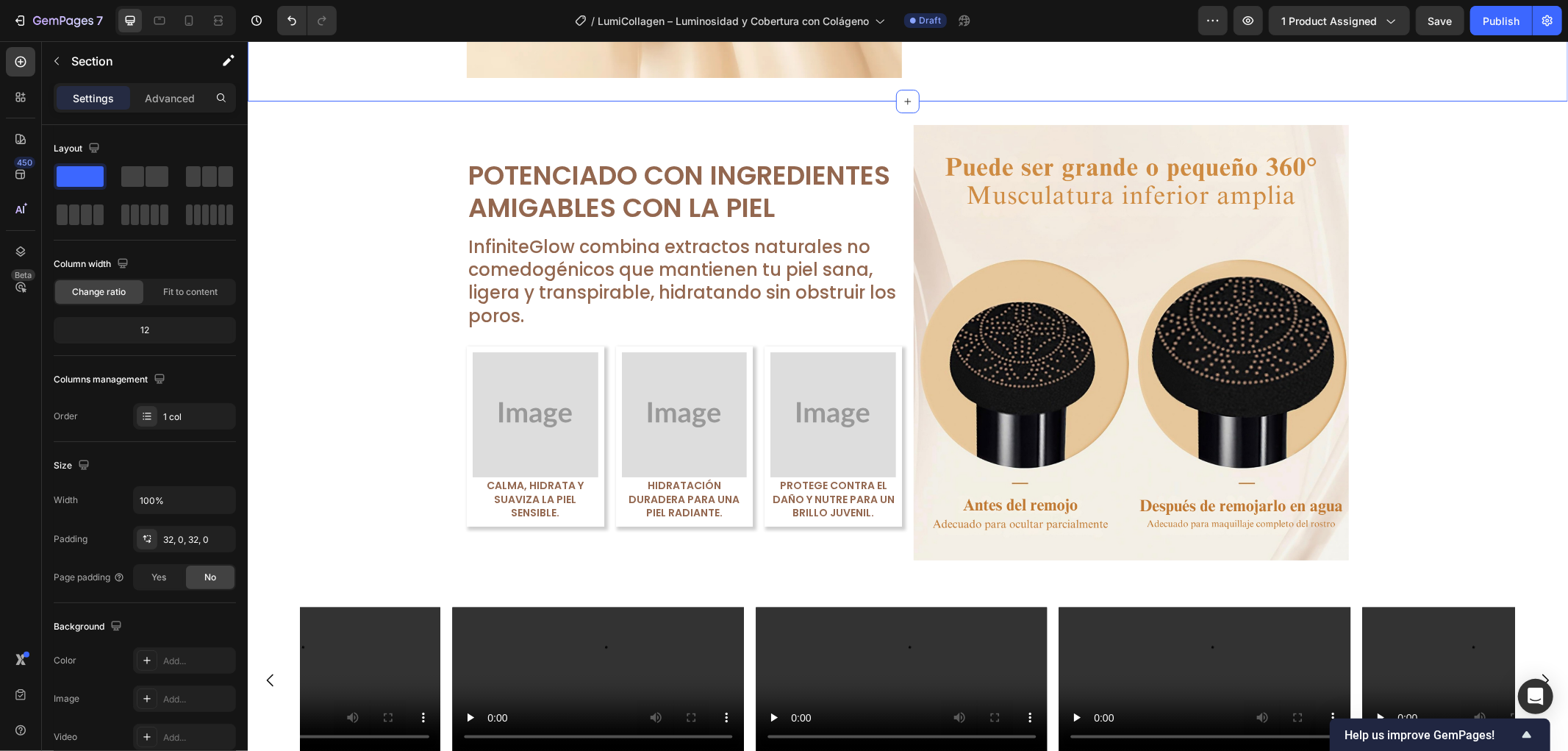
scroll to position [1480, 0]
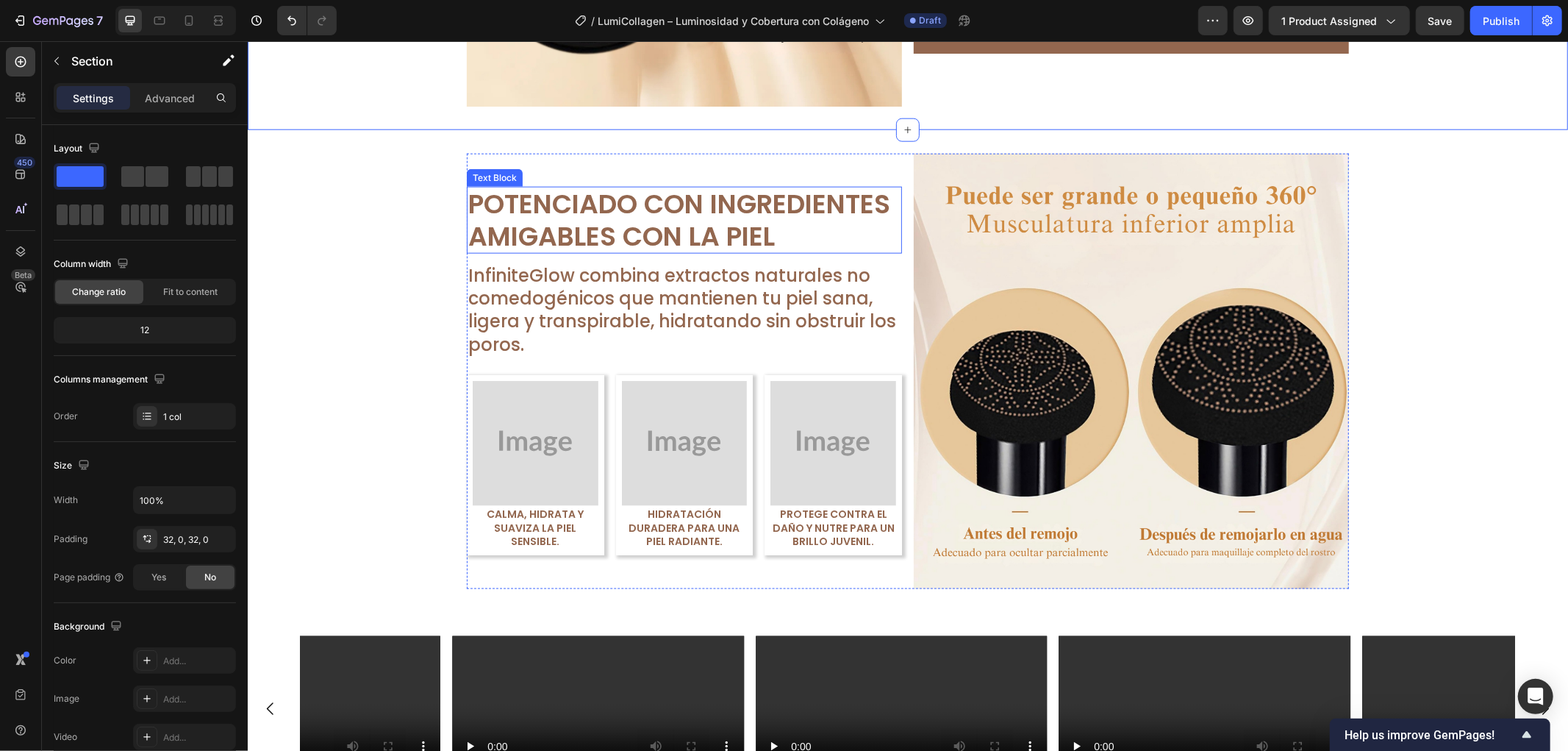
click at [549, 212] on p "Potenciado con Ingredientes" at bounding box center [684, 204] width 433 height 32
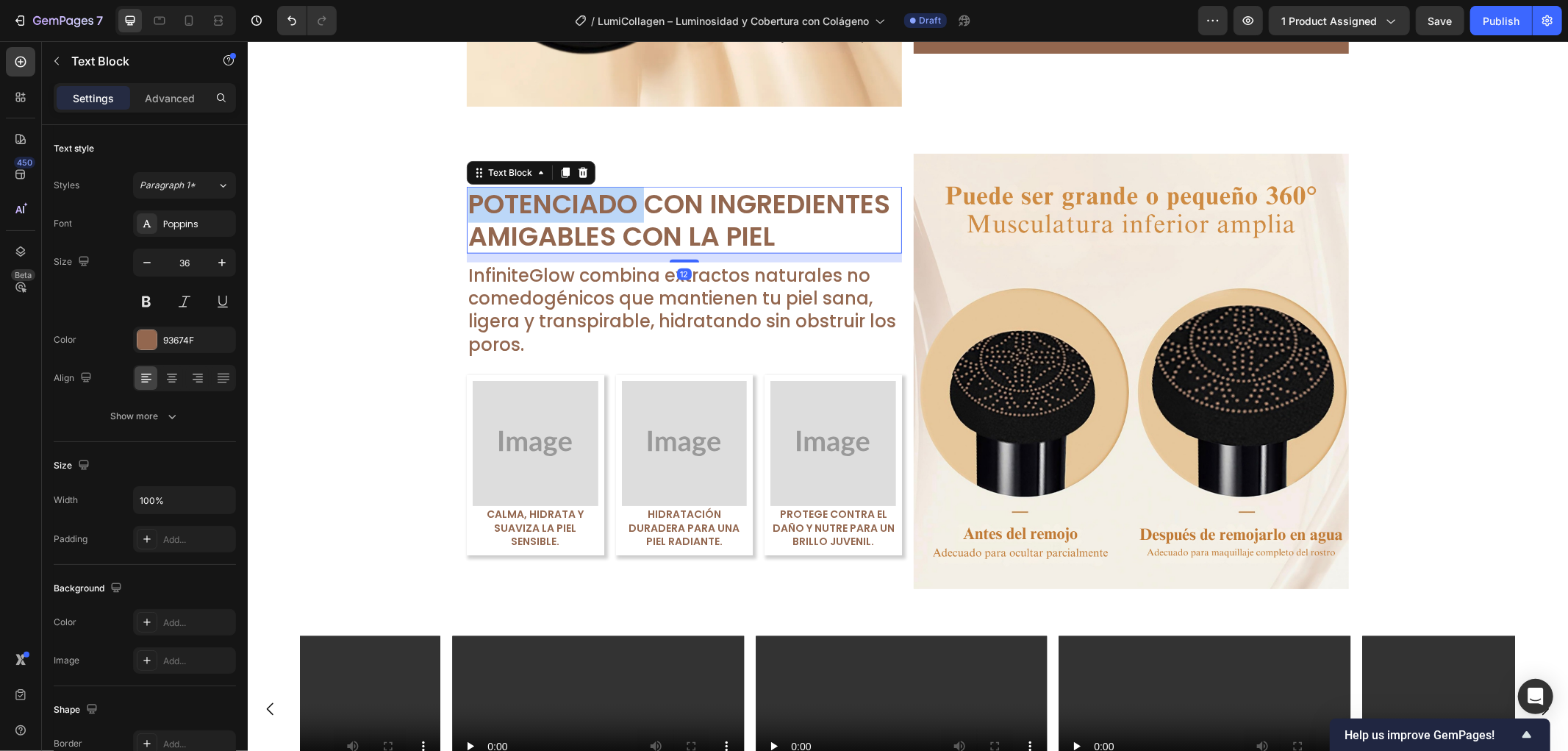
click at [549, 212] on p "Potenciado con Ingredientes" at bounding box center [684, 204] width 433 height 32
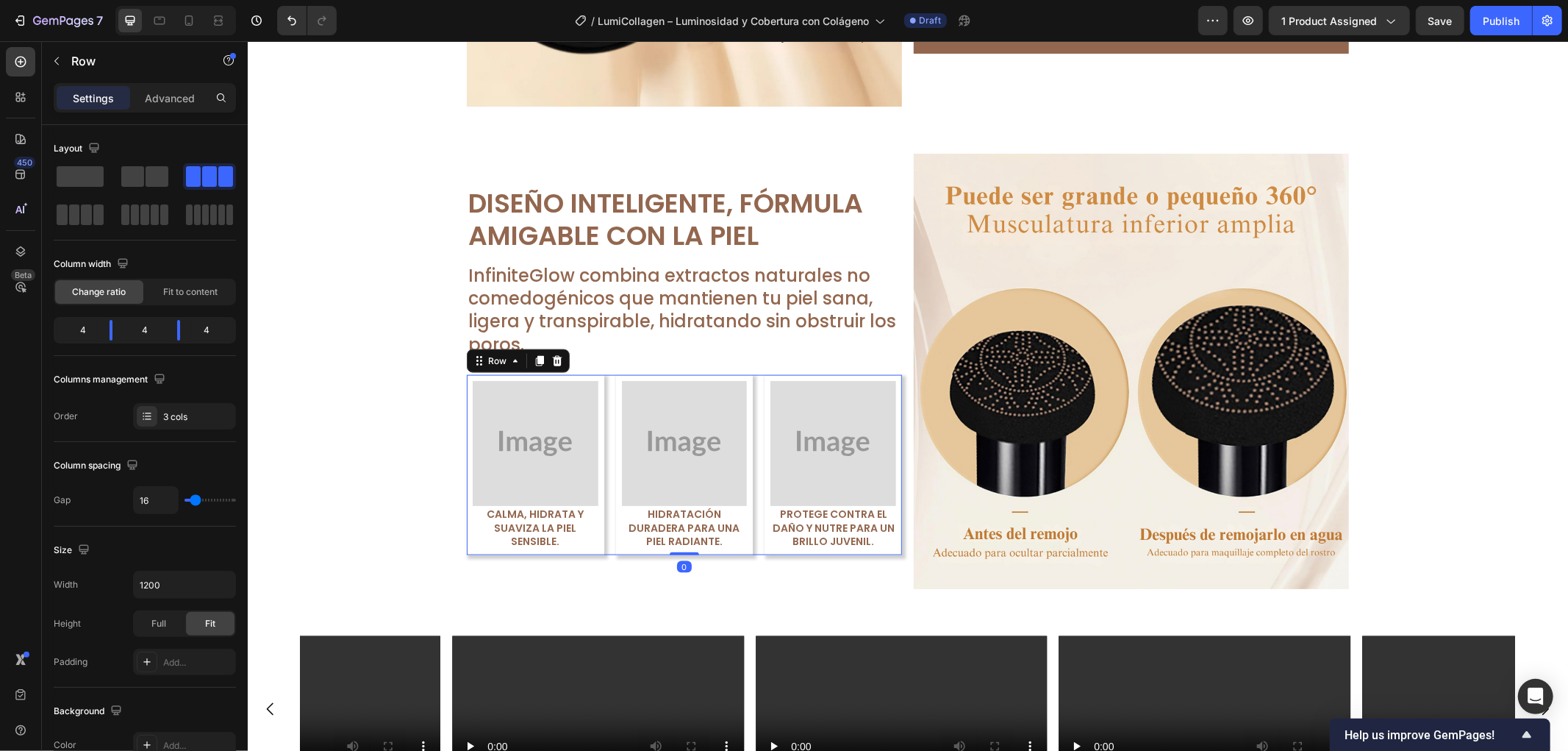
click at [603, 428] on div "Image Calma, hidrata y suaviza la piel sensible. Text Block Row Image Hidrataci…" at bounding box center [684, 465] width 435 height 181
click at [555, 363] on icon at bounding box center [556, 360] width 11 height 11
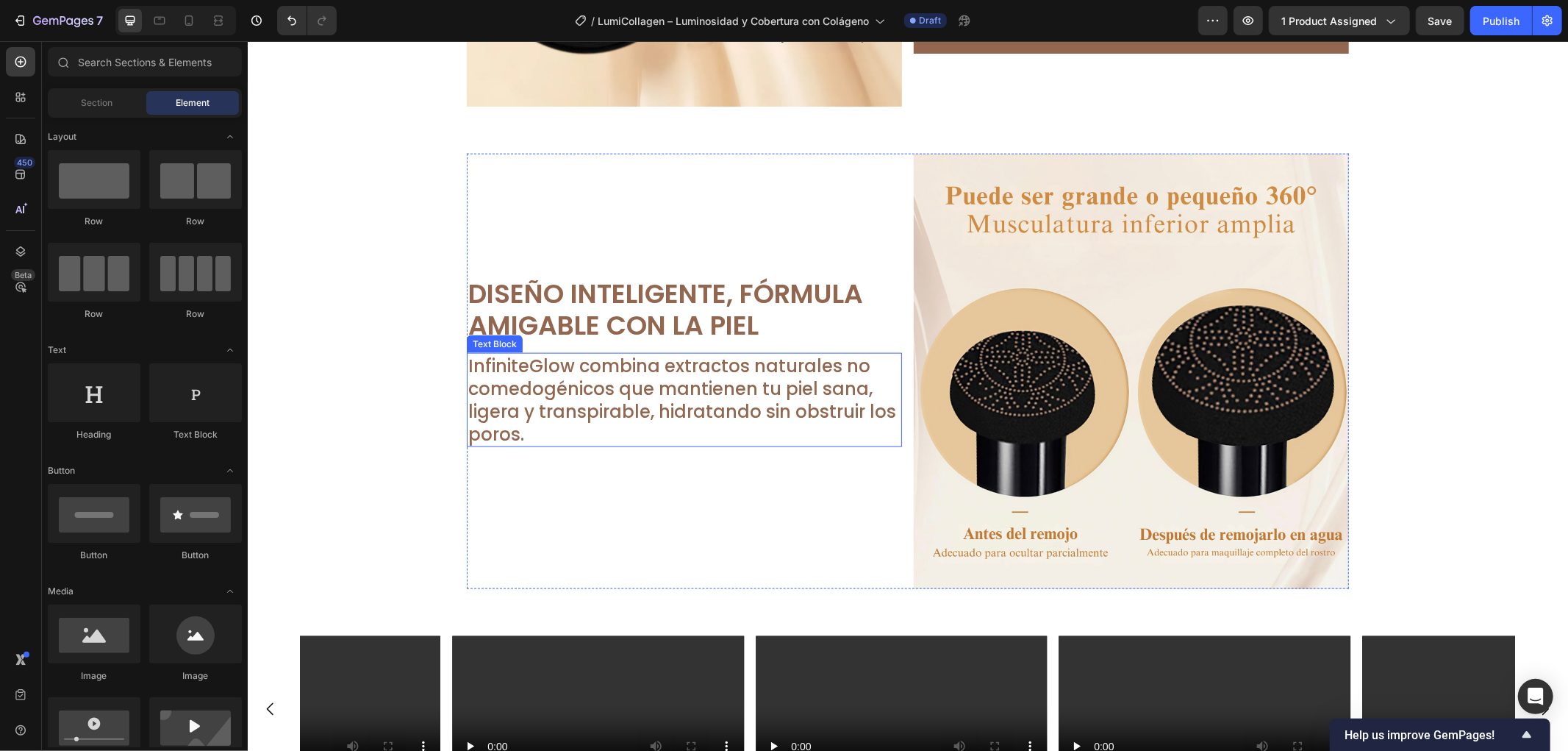
click at [667, 385] on p "InfiniteGlow combina extractos naturales no comedogénicos que mantienen tu piel…" at bounding box center [684, 399] width 433 height 92
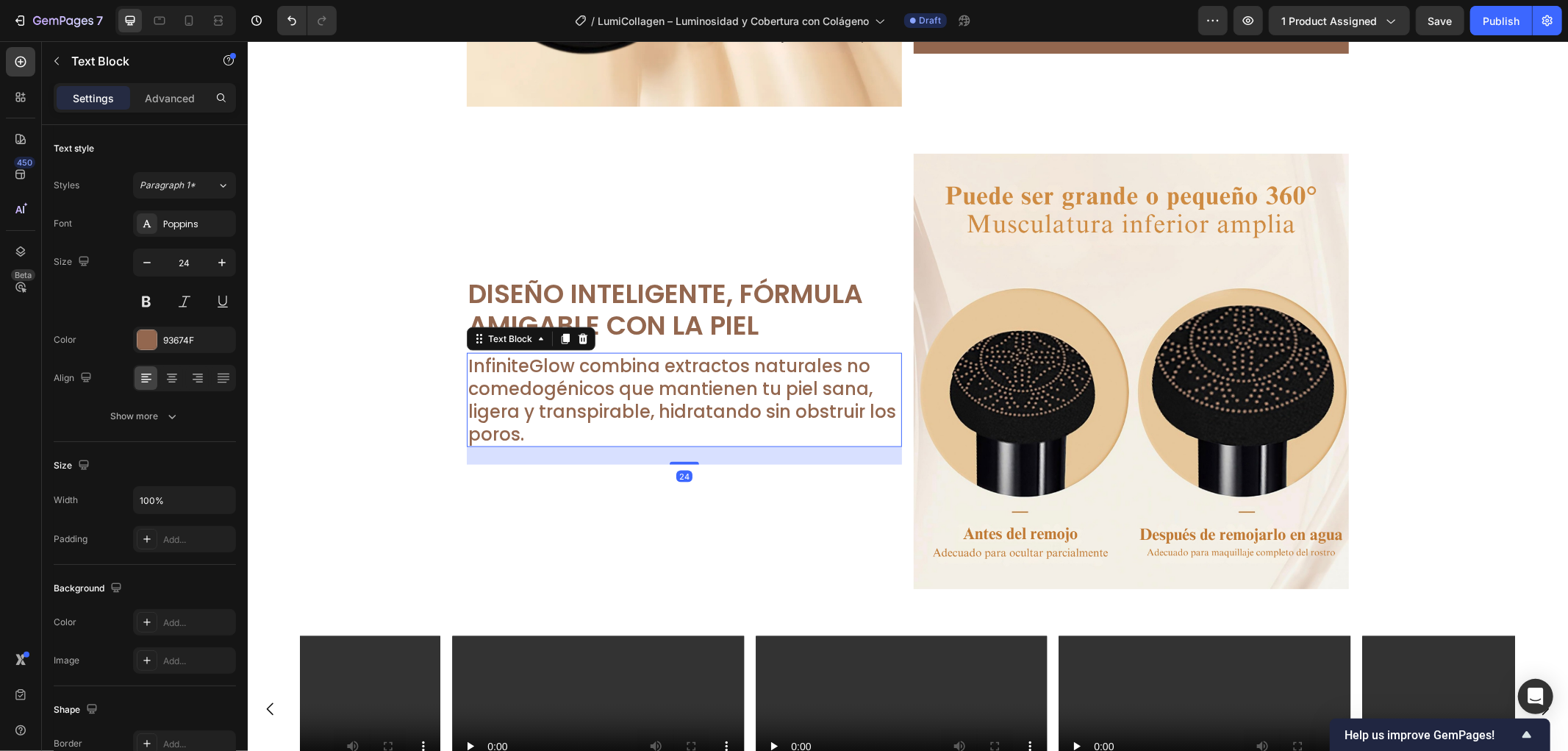
click at [667, 385] on p "InfiniteGlow combina extractos naturales no comedogénicos que mantienen tu piel…" at bounding box center [684, 399] width 433 height 92
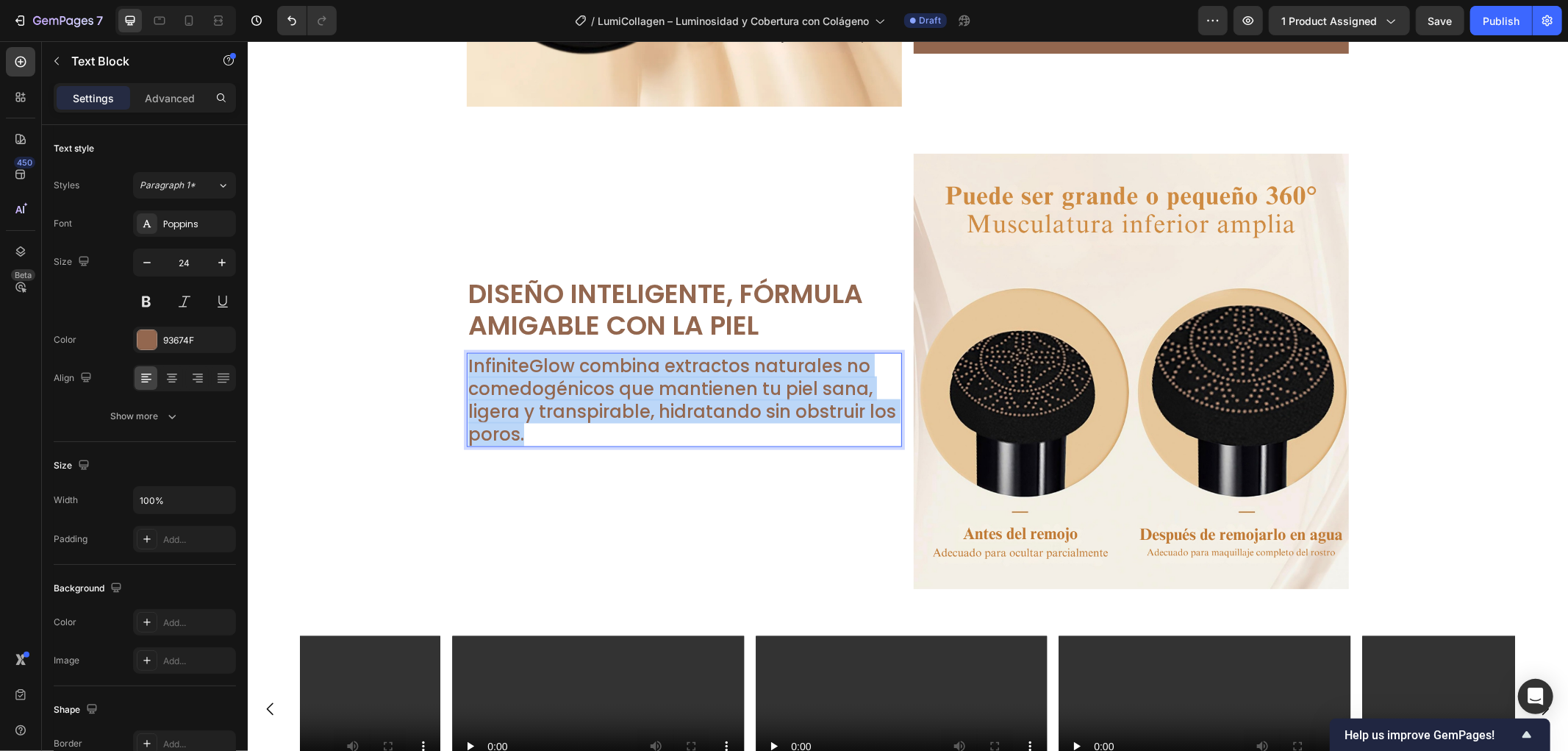
click at [667, 385] on p "InfiniteGlow combina extractos naturales no comedogénicos que mantienen tu piel…" at bounding box center [684, 399] width 433 height 92
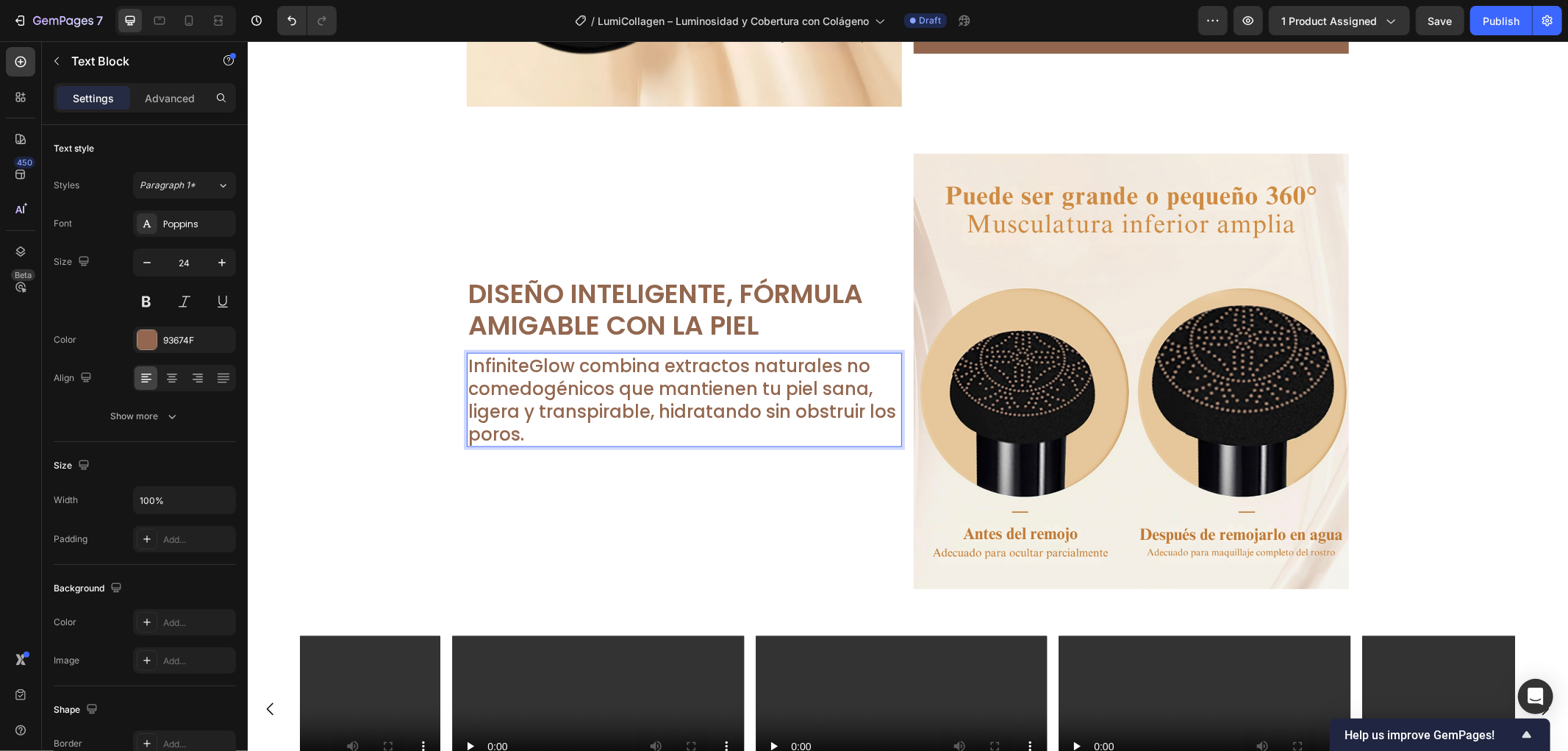
scroll to position [1446, 0]
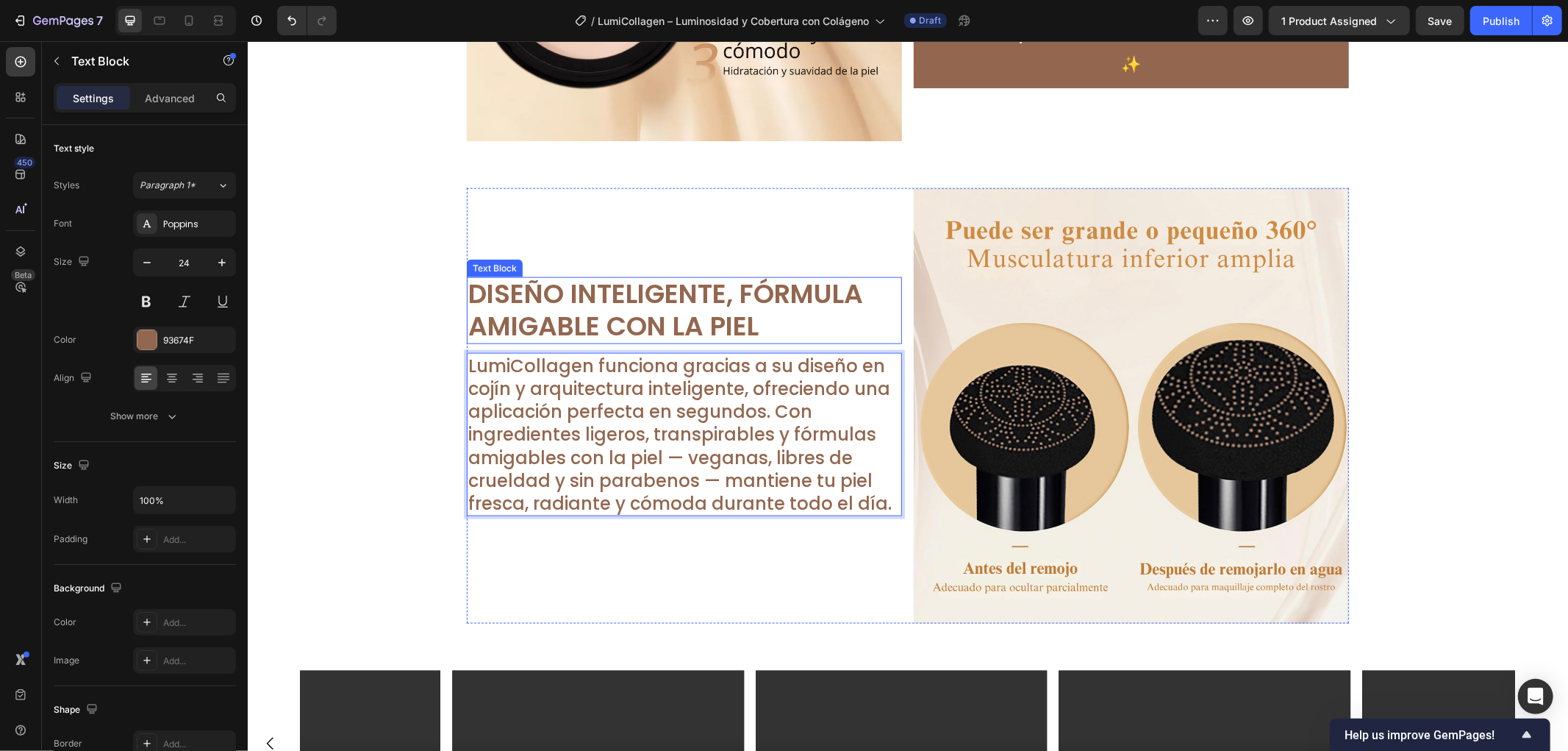
click at [740, 297] on p "Diseño Inteligente, Fórmula Amigable con la Piel" at bounding box center [684, 309] width 433 height 63
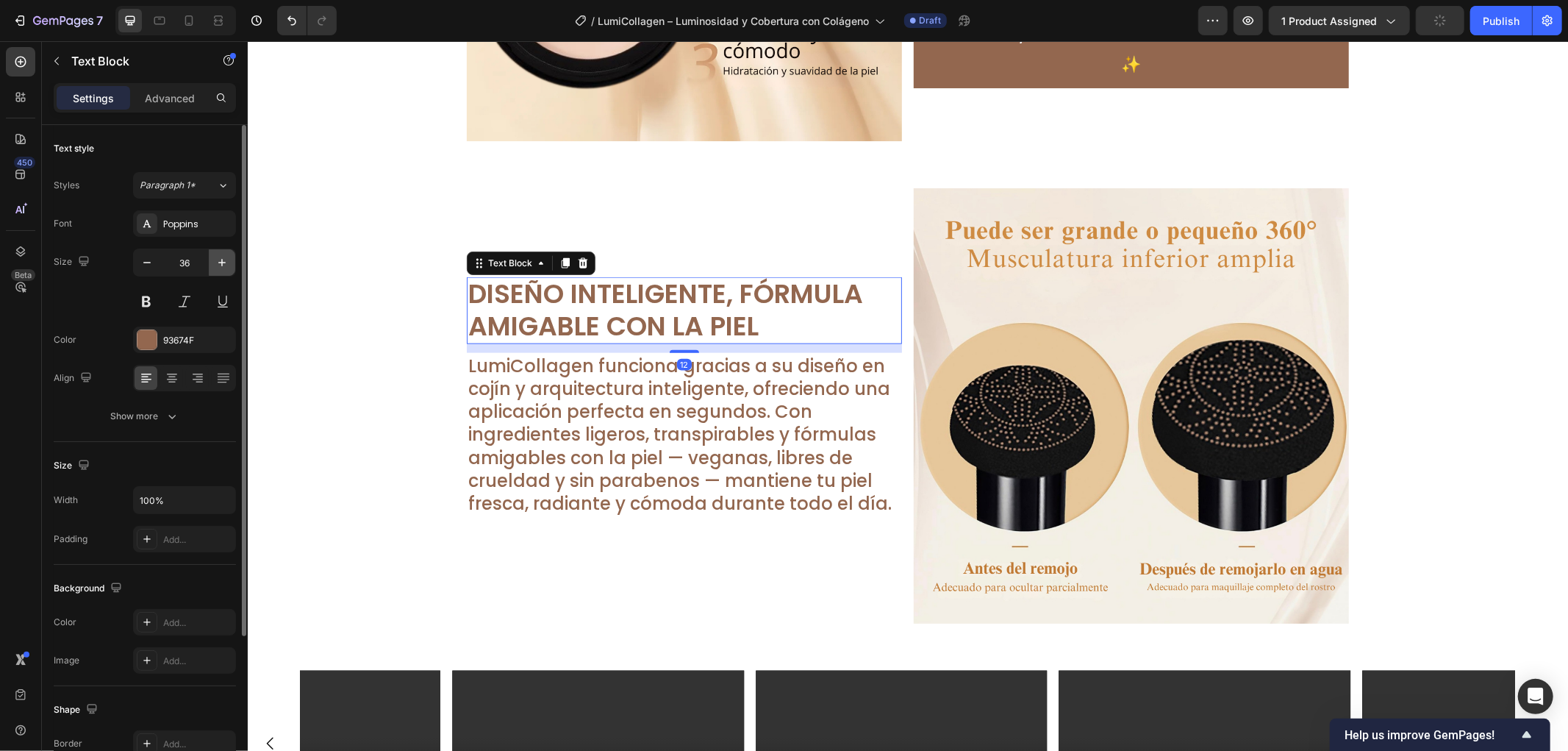
click at [229, 262] on icon "button" at bounding box center [222, 263] width 15 height 15
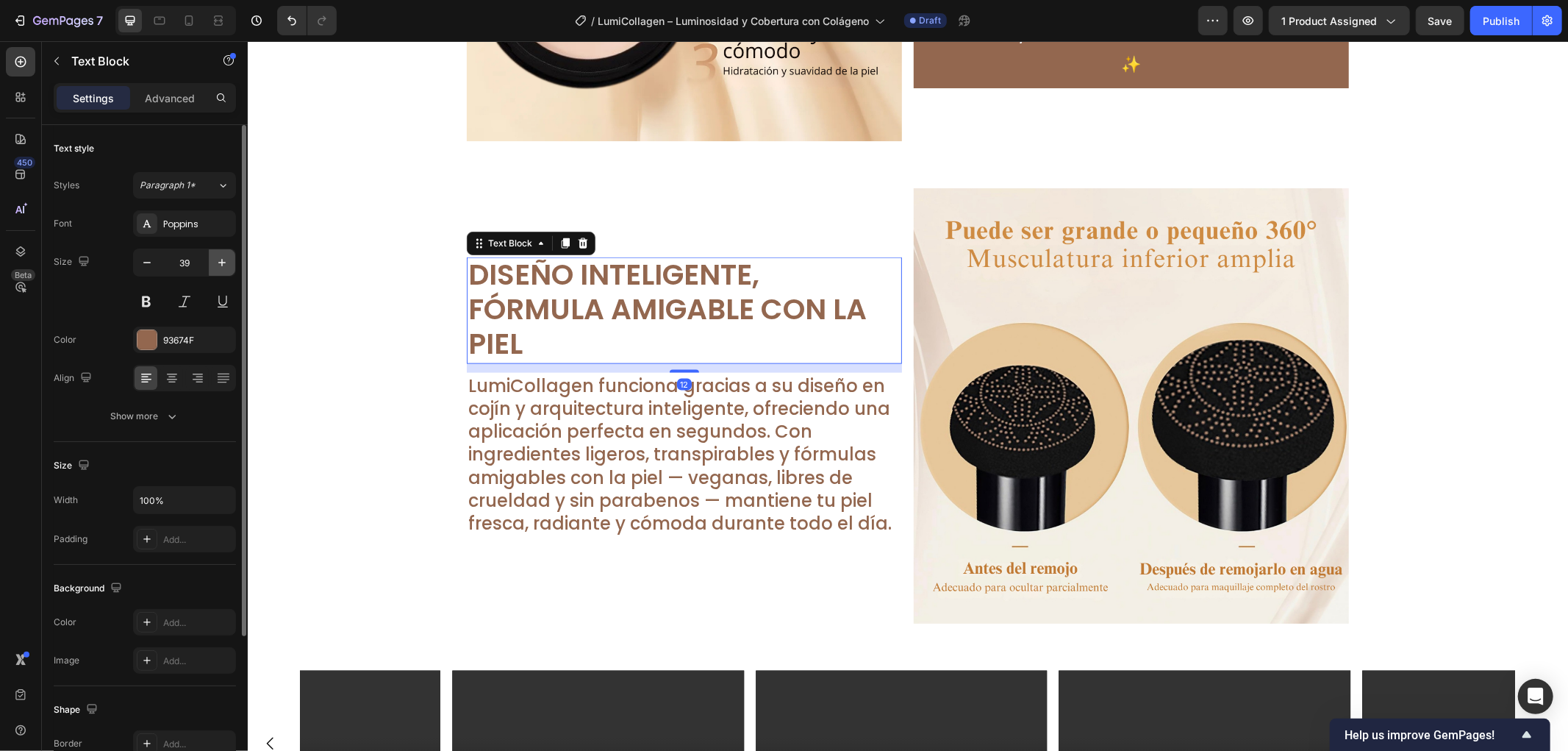
click at [229, 262] on icon "button" at bounding box center [222, 263] width 15 height 15
type input "42"
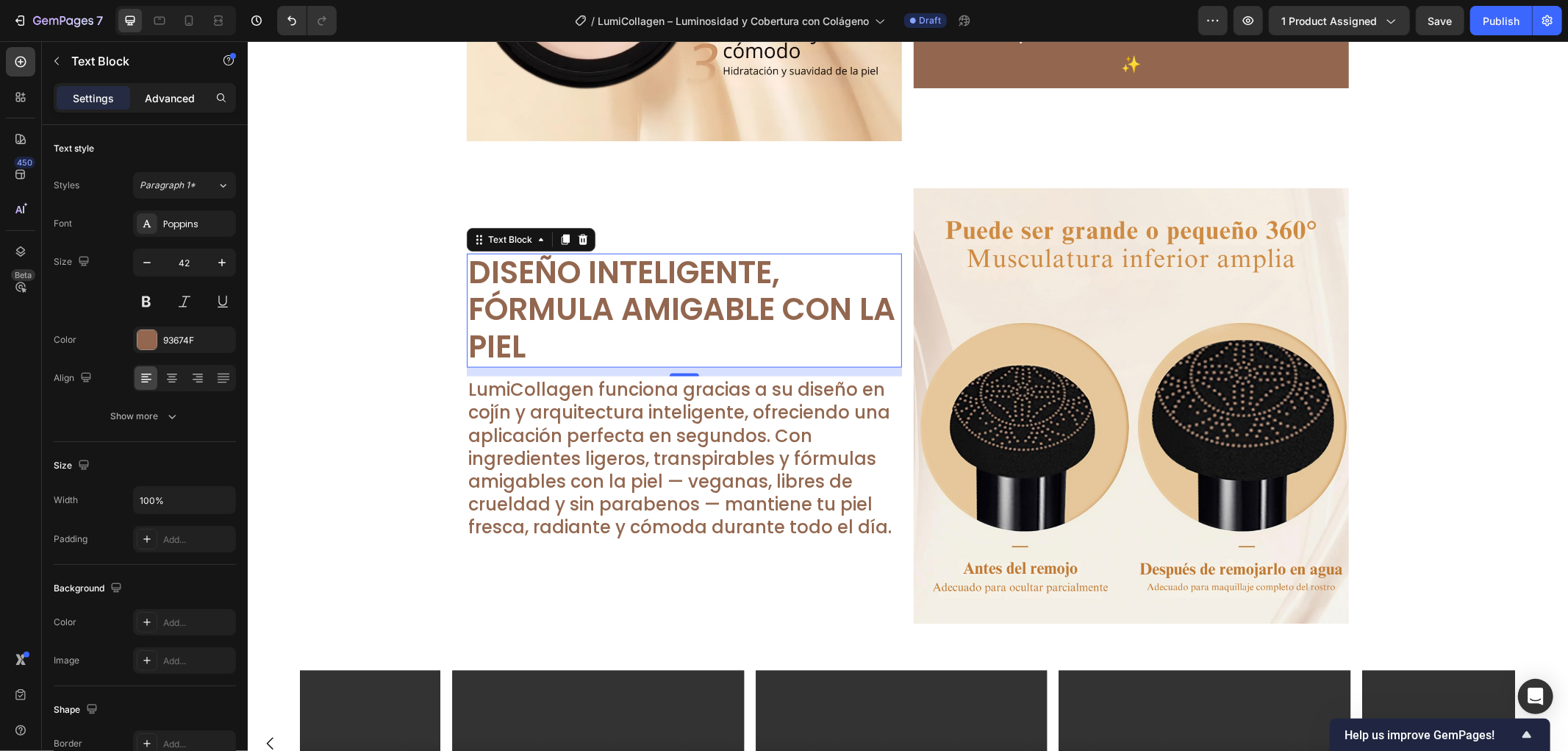
click at [181, 94] on p "Advanced" at bounding box center [169, 99] width 50 height 16
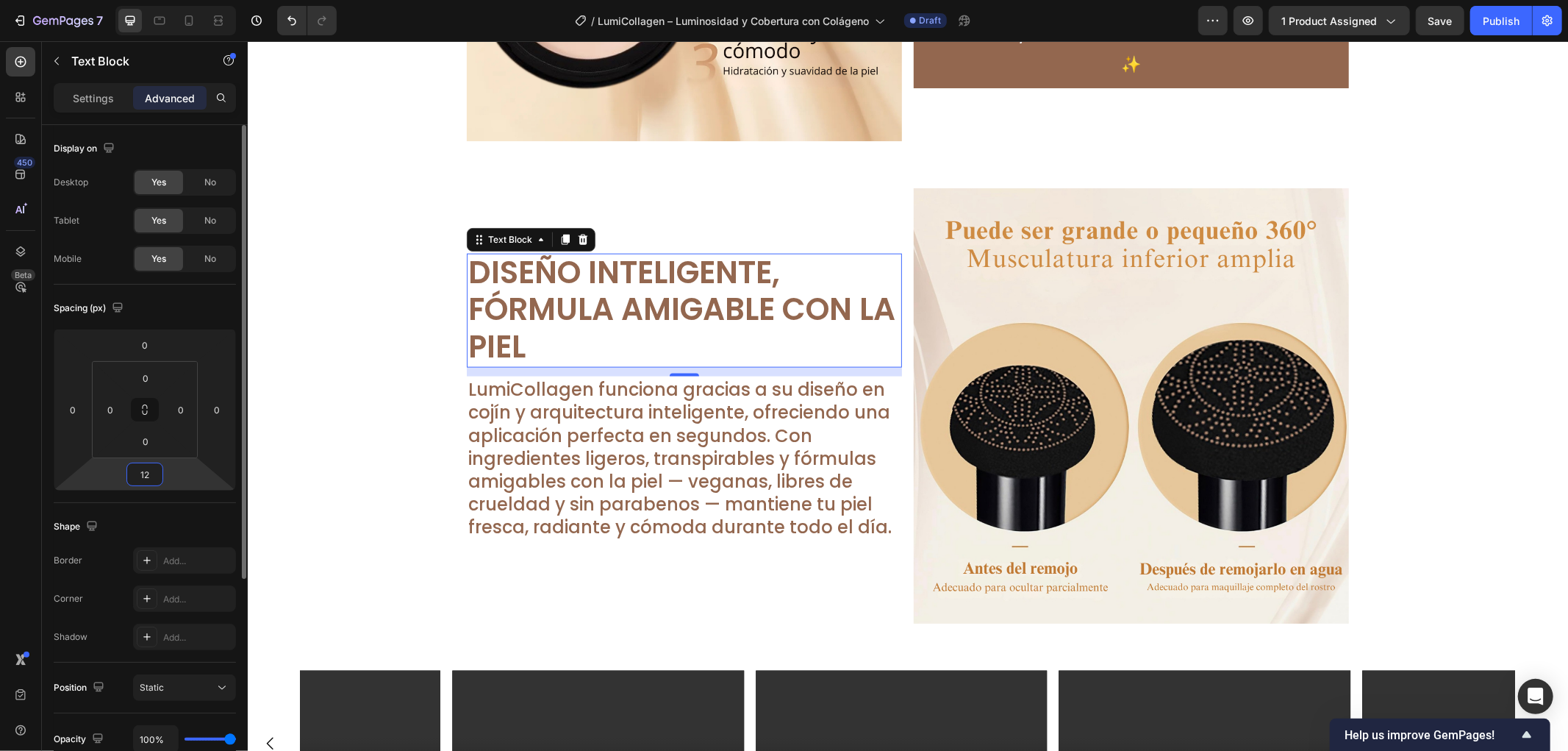
click at [151, 474] on input "12" at bounding box center [144, 474] width 29 height 22
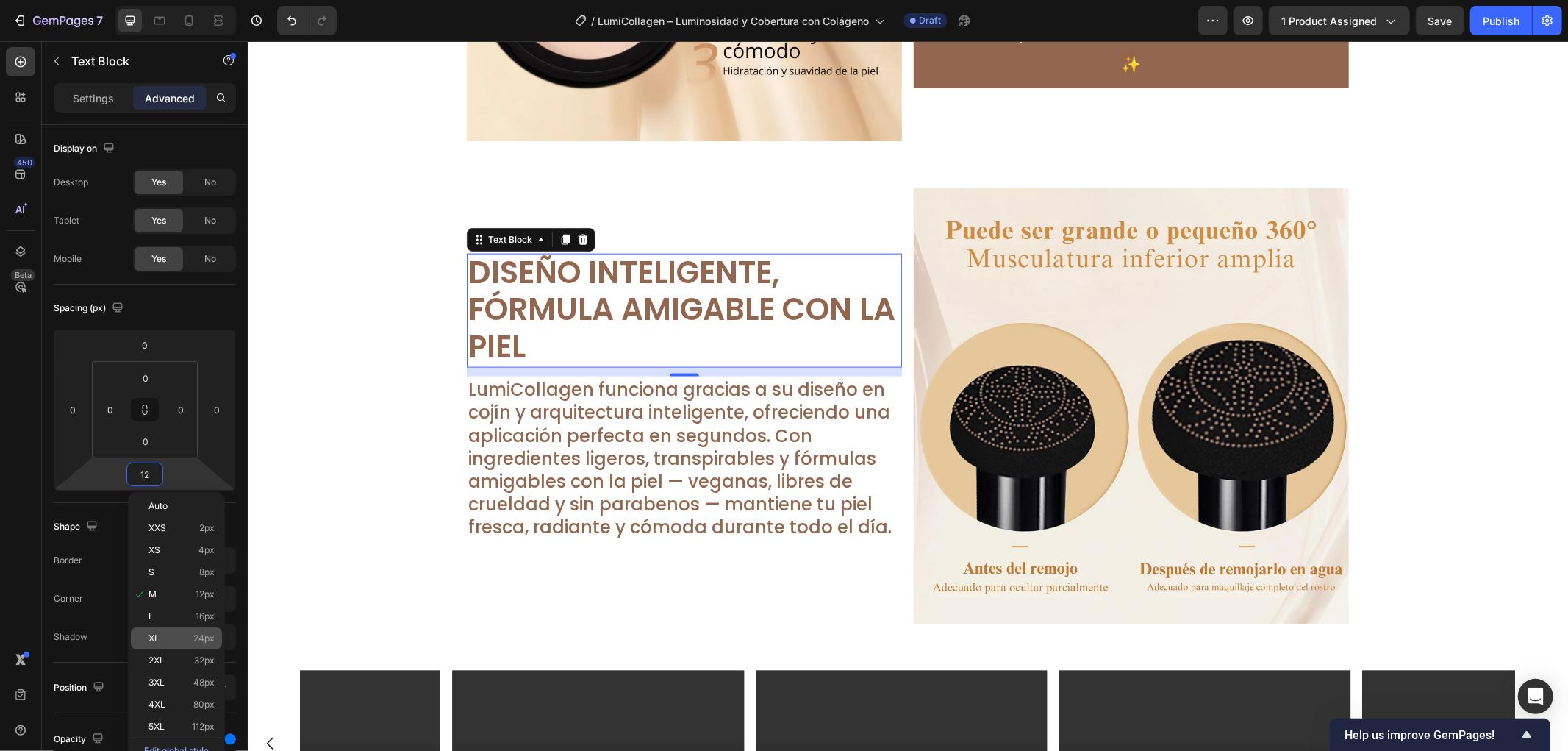
click at [189, 635] on p "XL 24px" at bounding box center [181, 639] width 66 height 11
type input "24"
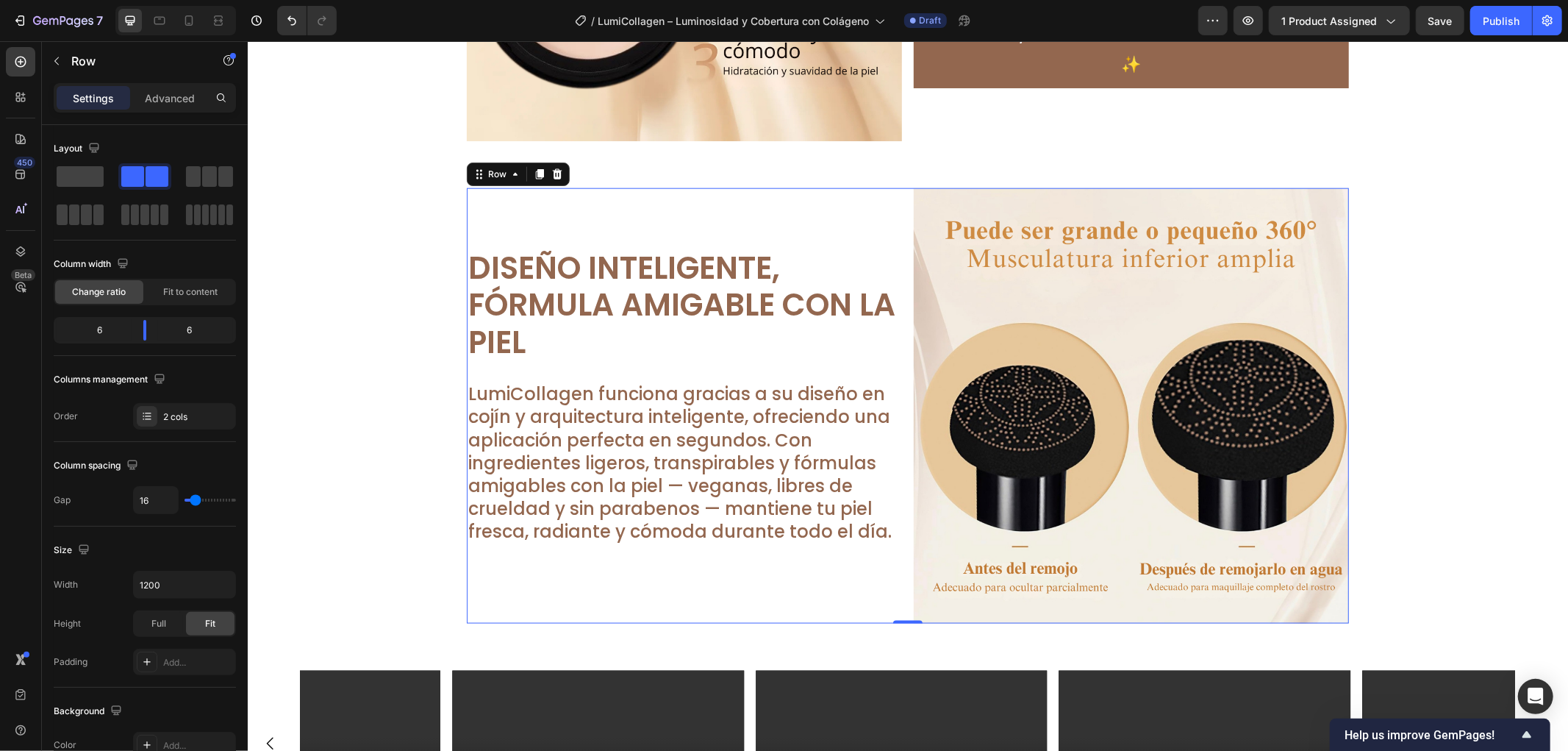
click at [711, 563] on div "Diseño Inteligente, Fórmula Amigable con la Piel Text Block LumiCollagen funcio…" at bounding box center [684, 405] width 435 height 435
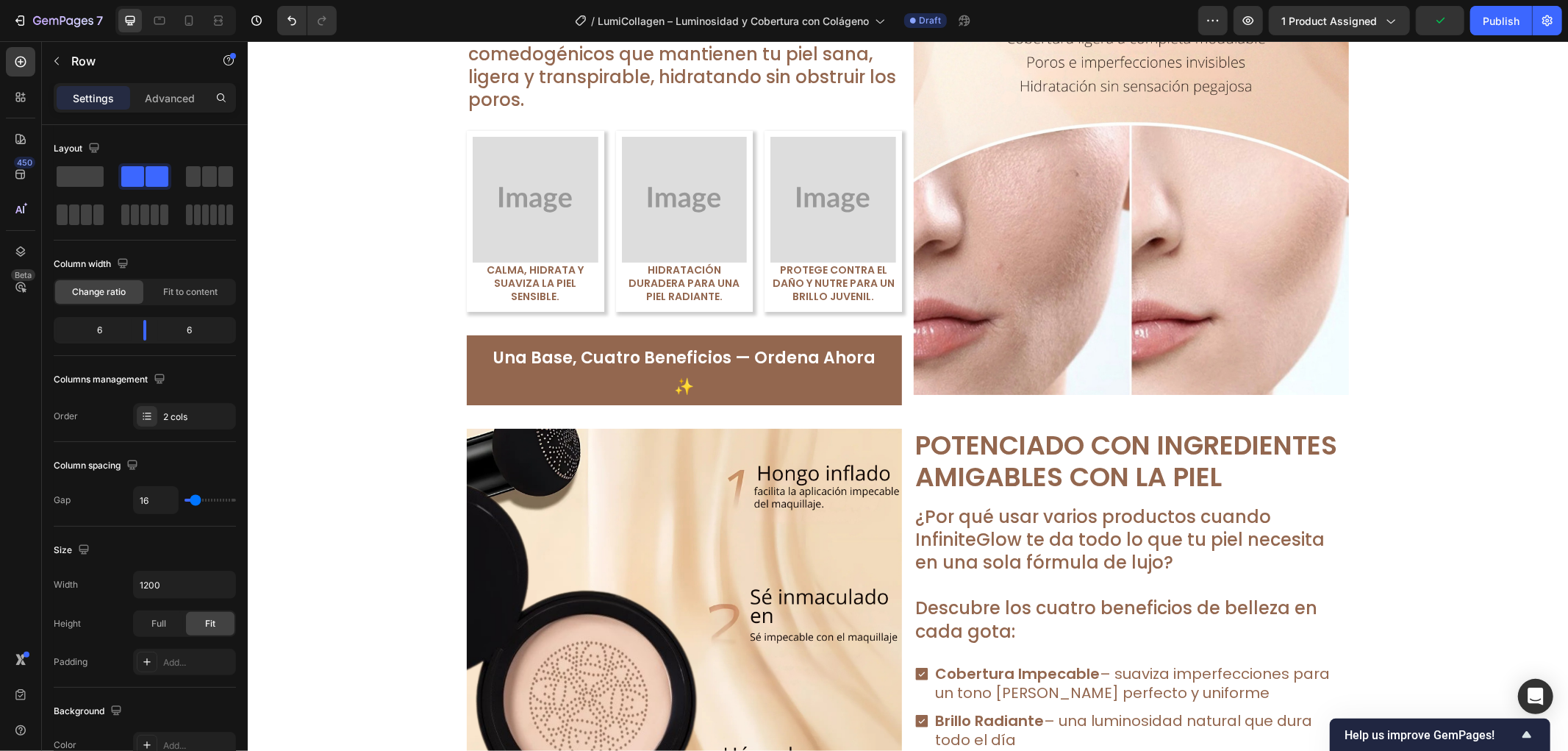
scroll to position [2427, 0]
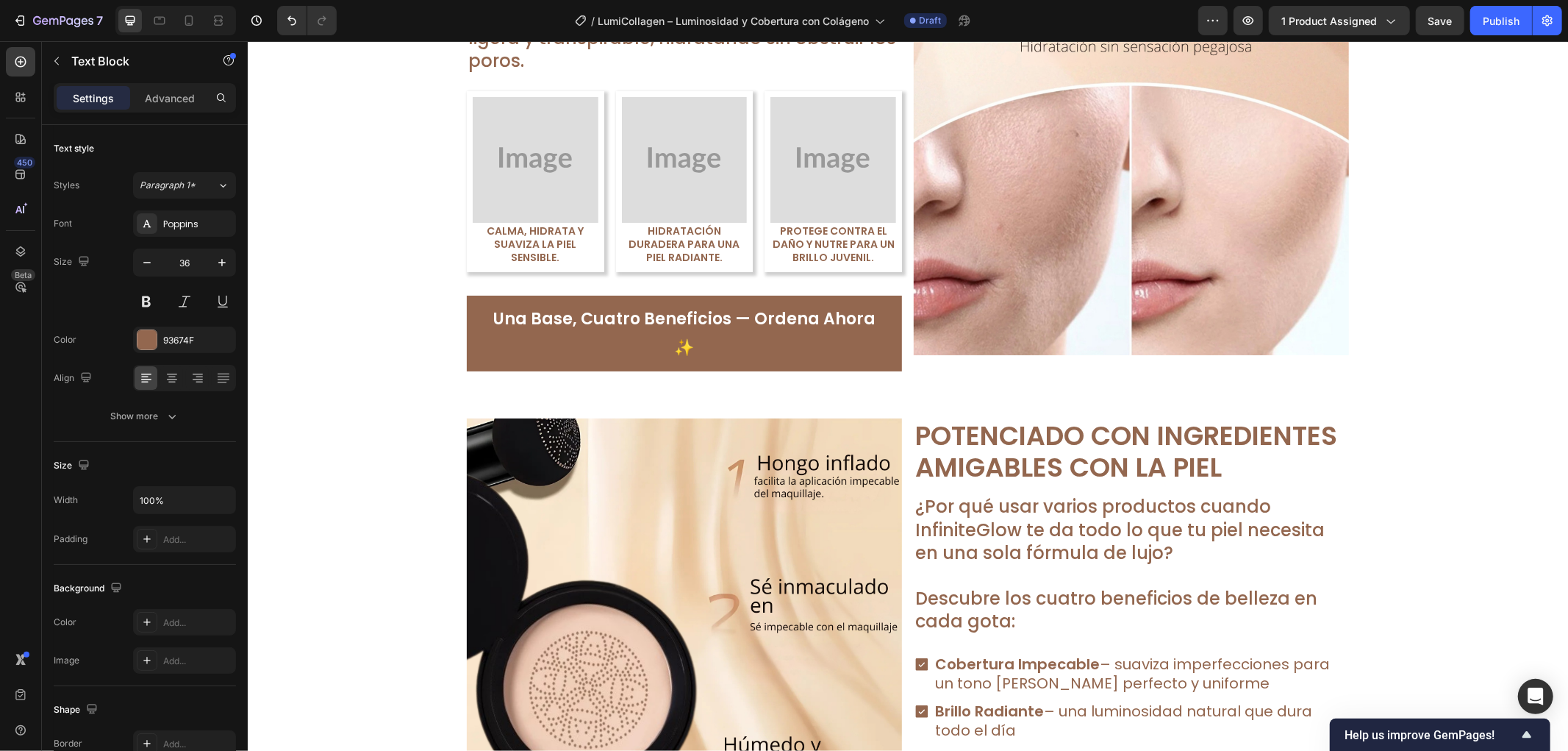
click at [225, 263] on icon "button" at bounding box center [222, 263] width 15 height 15
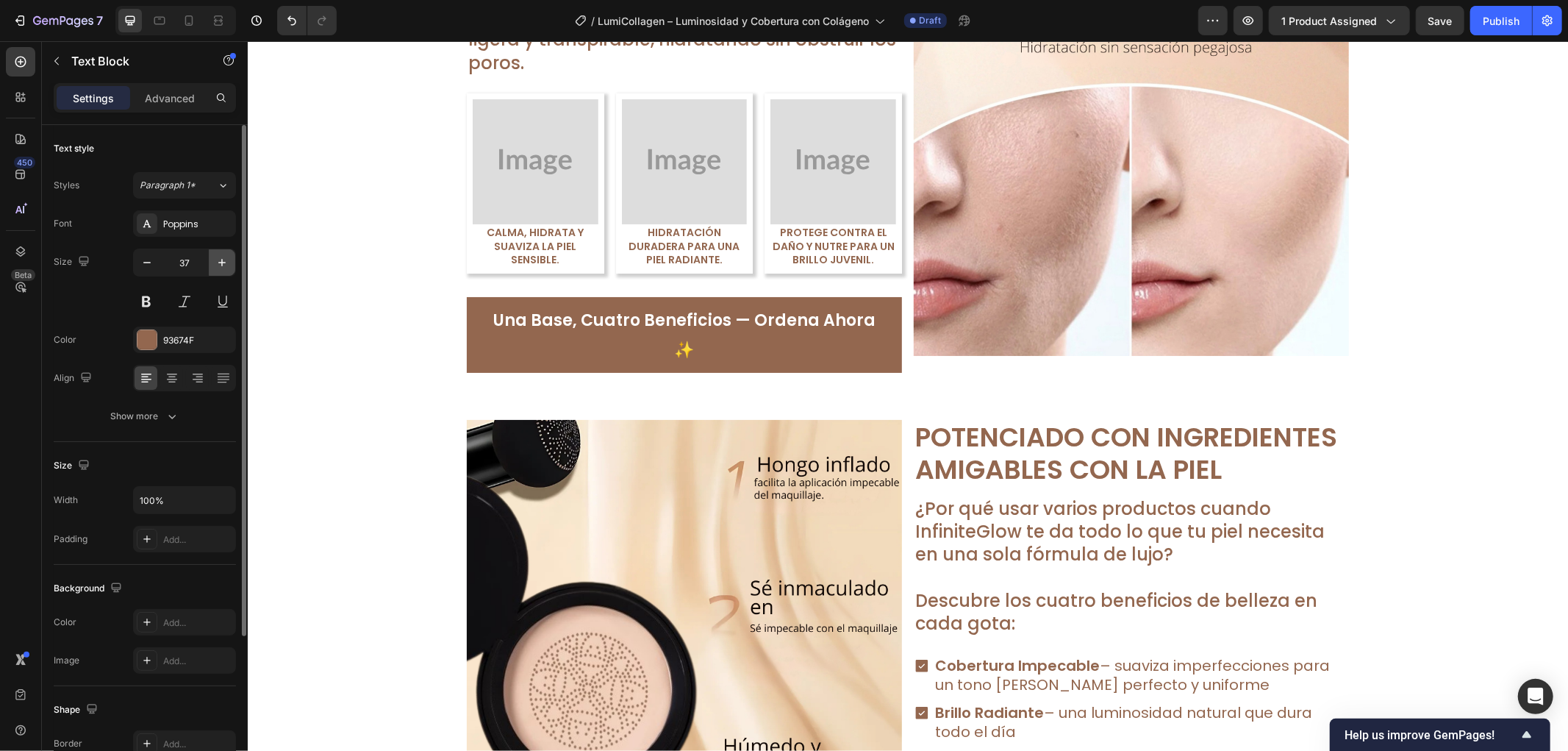
click at [225, 263] on icon "button" at bounding box center [222, 263] width 15 height 15
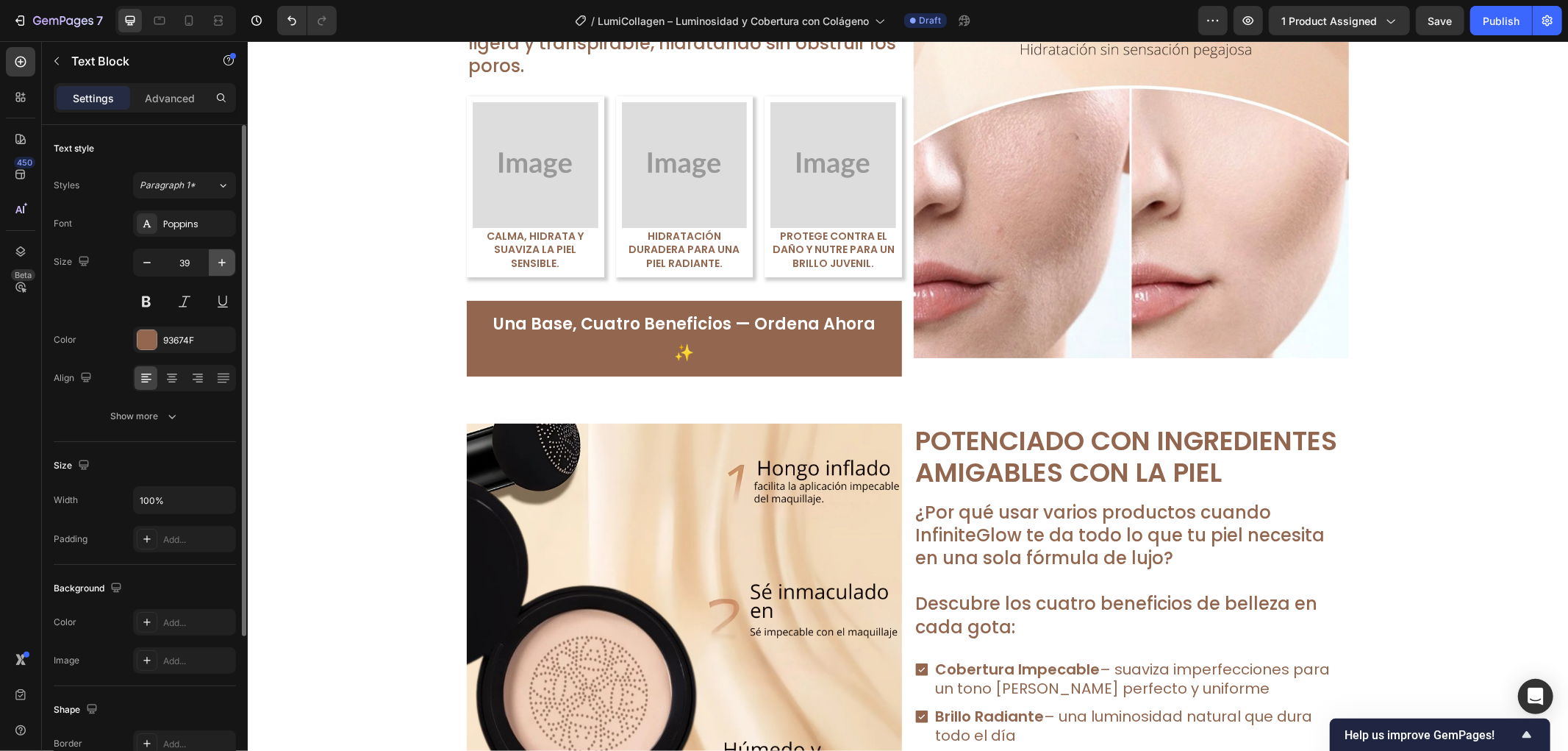
click at [225, 263] on icon "button" at bounding box center [222, 263] width 15 height 15
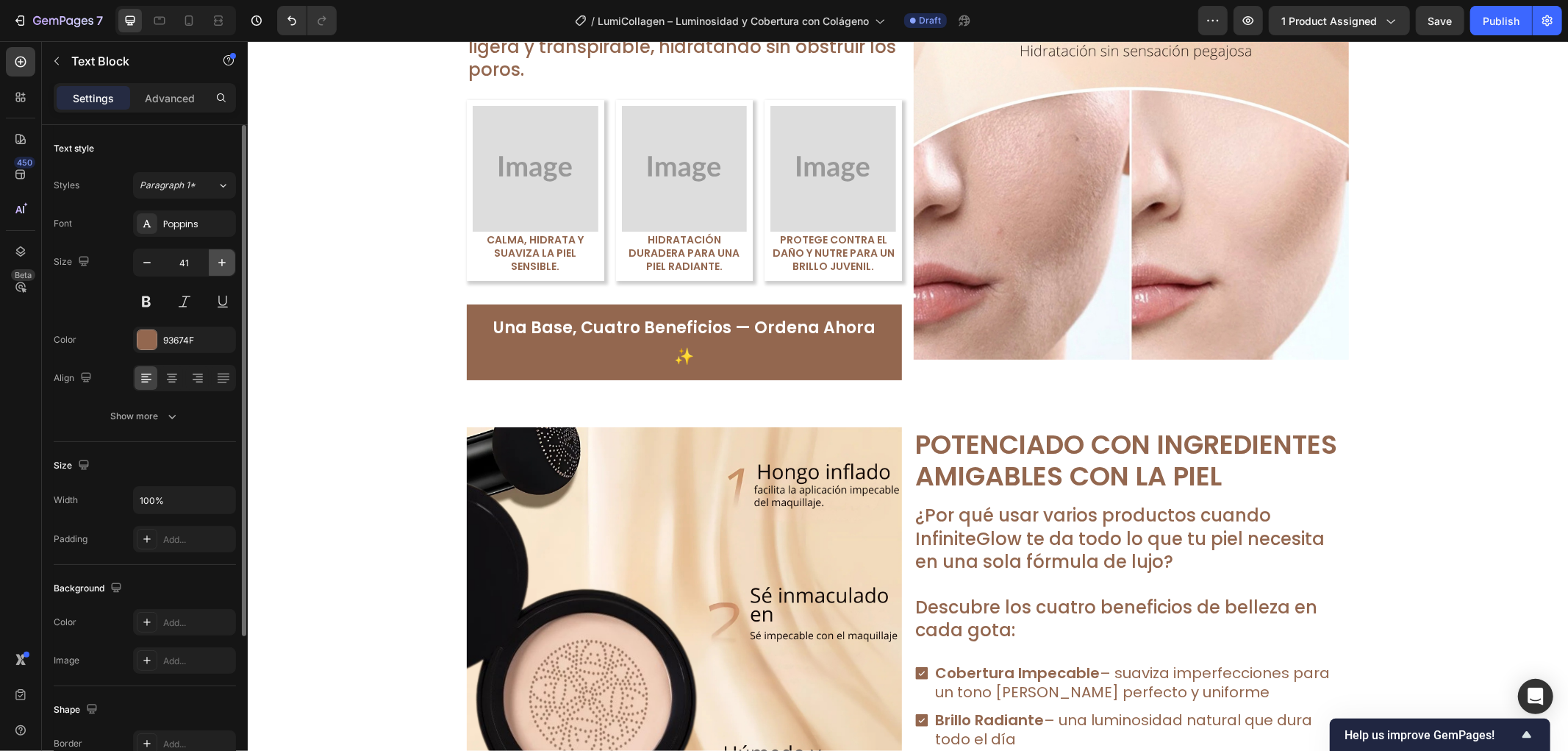
click at [225, 263] on icon "button" at bounding box center [222, 263] width 15 height 15
type input "42"
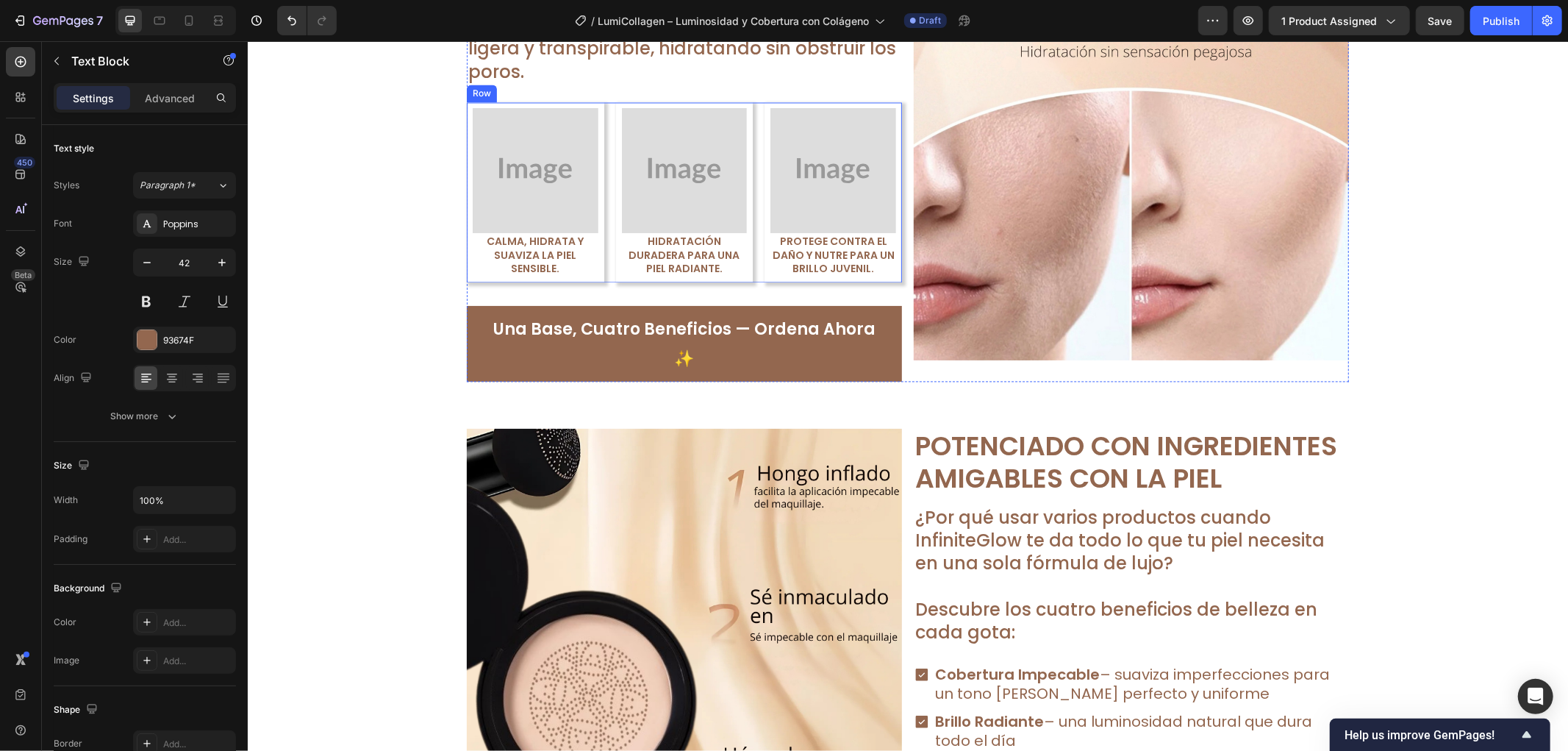
click at [601, 282] on div "Image Calma, hidrata y suaviza la piel sensible. Text Block Row Image Hidrataci…" at bounding box center [684, 191] width 435 height 181
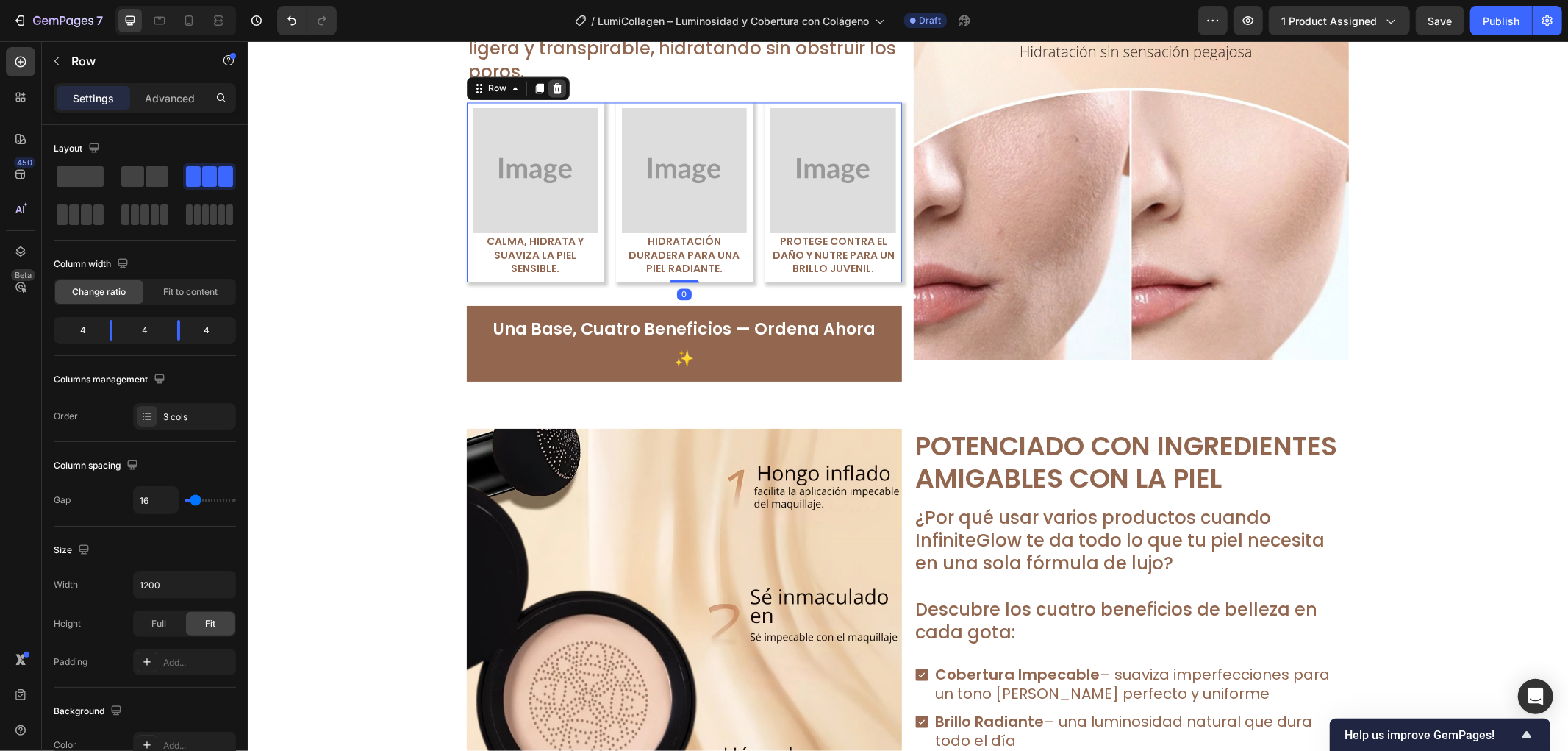
click at [550, 96] on div at bounding box center [557, 87] width 18 height 18
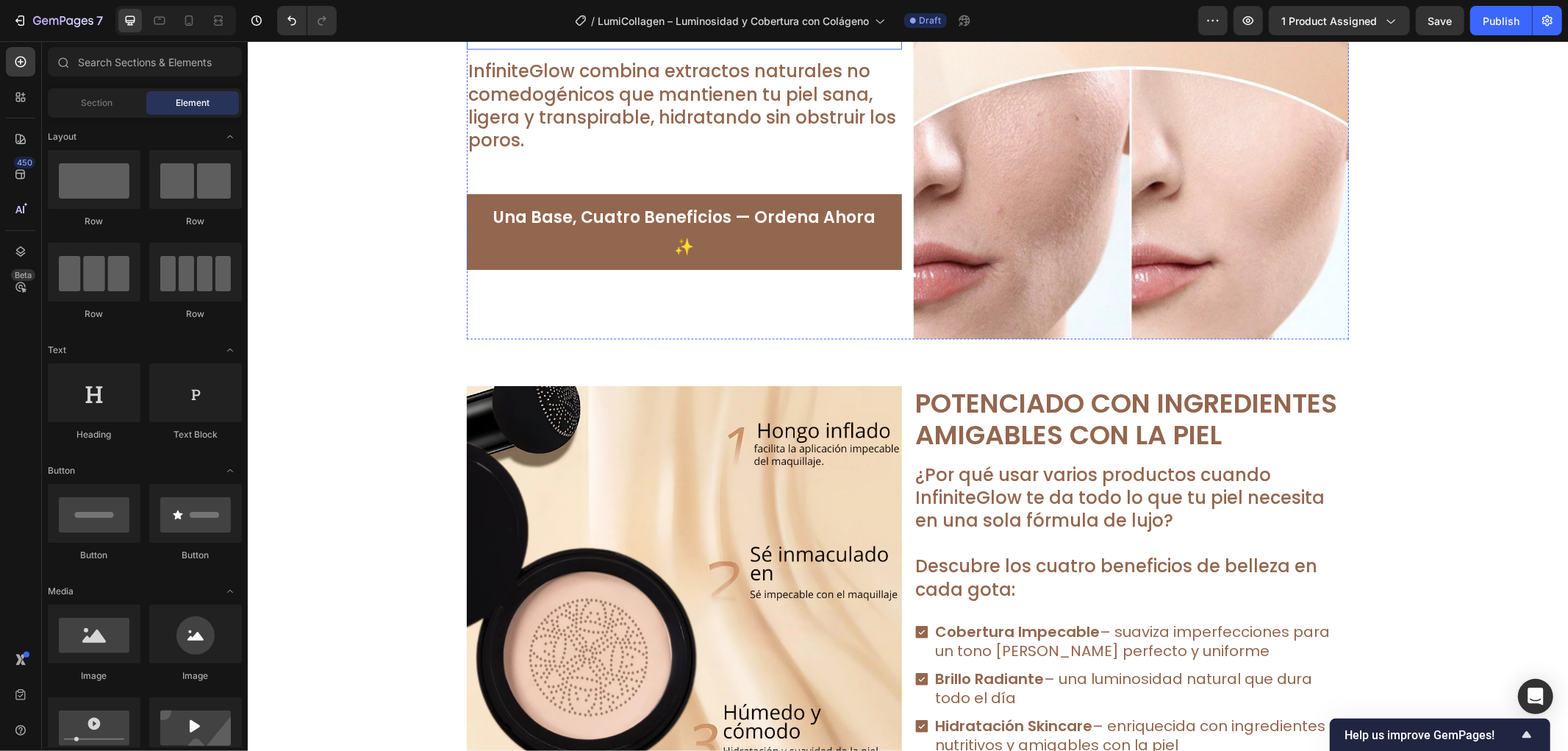
click at [577, 47] on p "Resultados Que Puedes Sentir Todo el Día" at bounding box center [684, 10] width 433 height 74
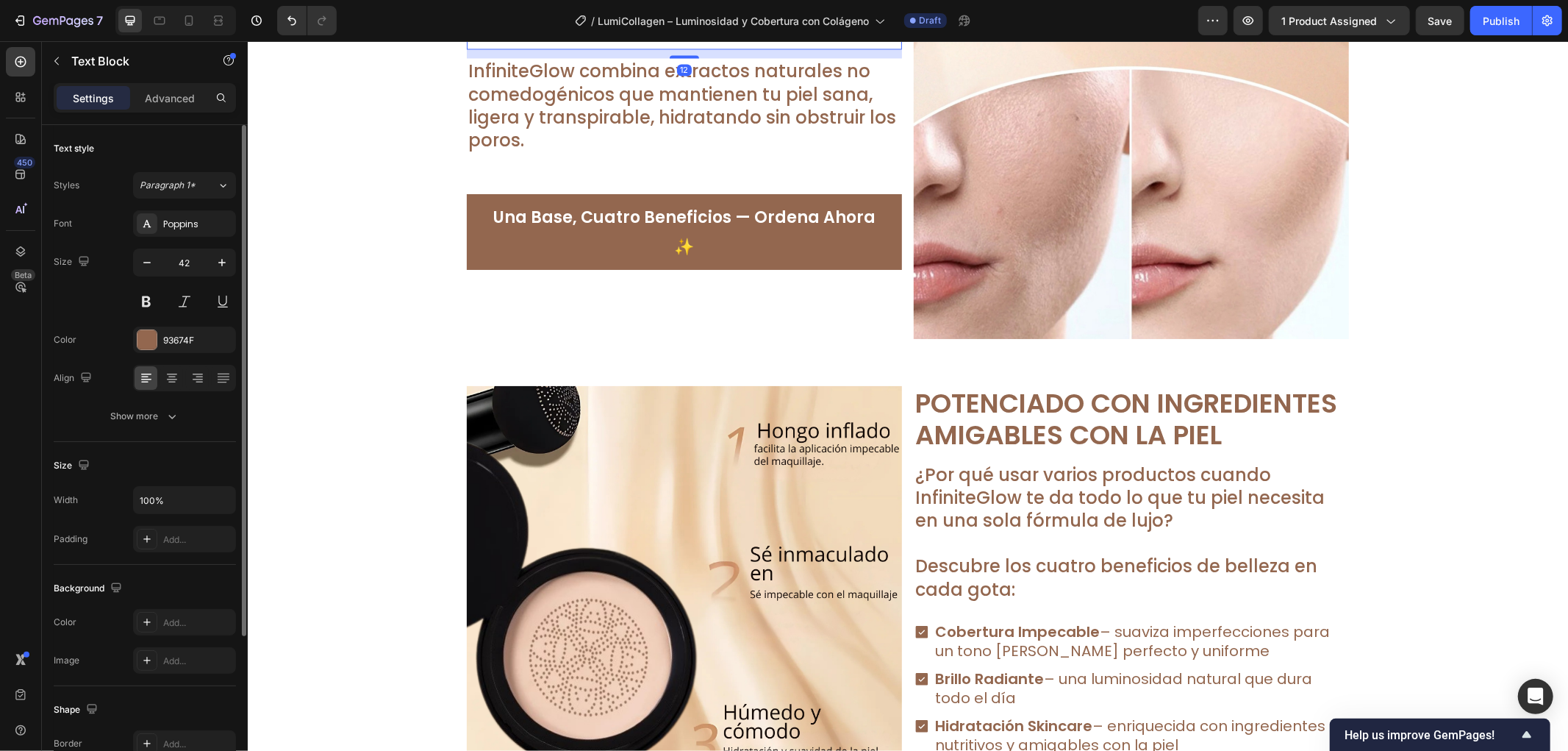
click at [159, 101] on p "Advanced" at bounding box center [169, 99] width 50 height 16
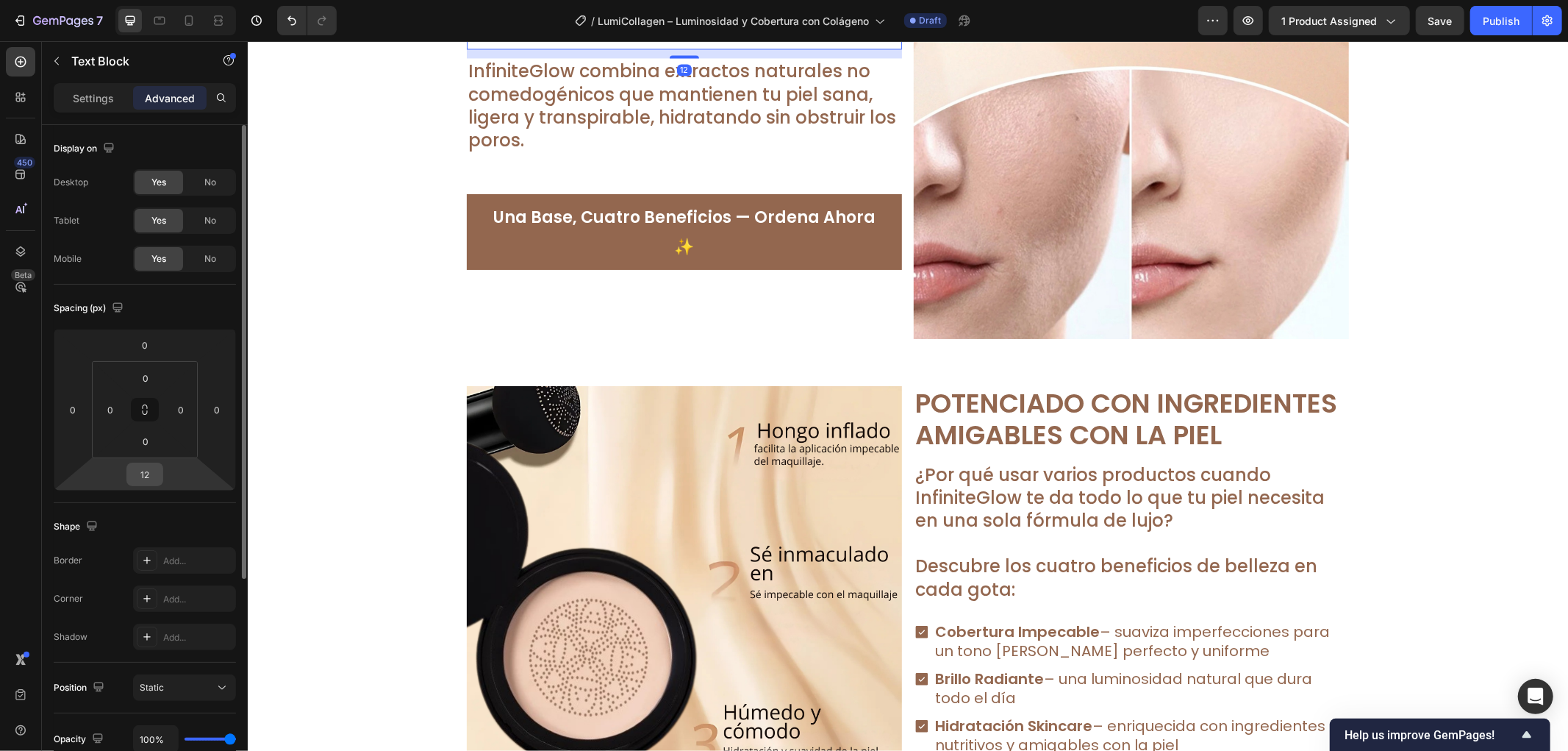
click at [154, 480] on input "12" at bounding box center [144, 474] width 29 height 22
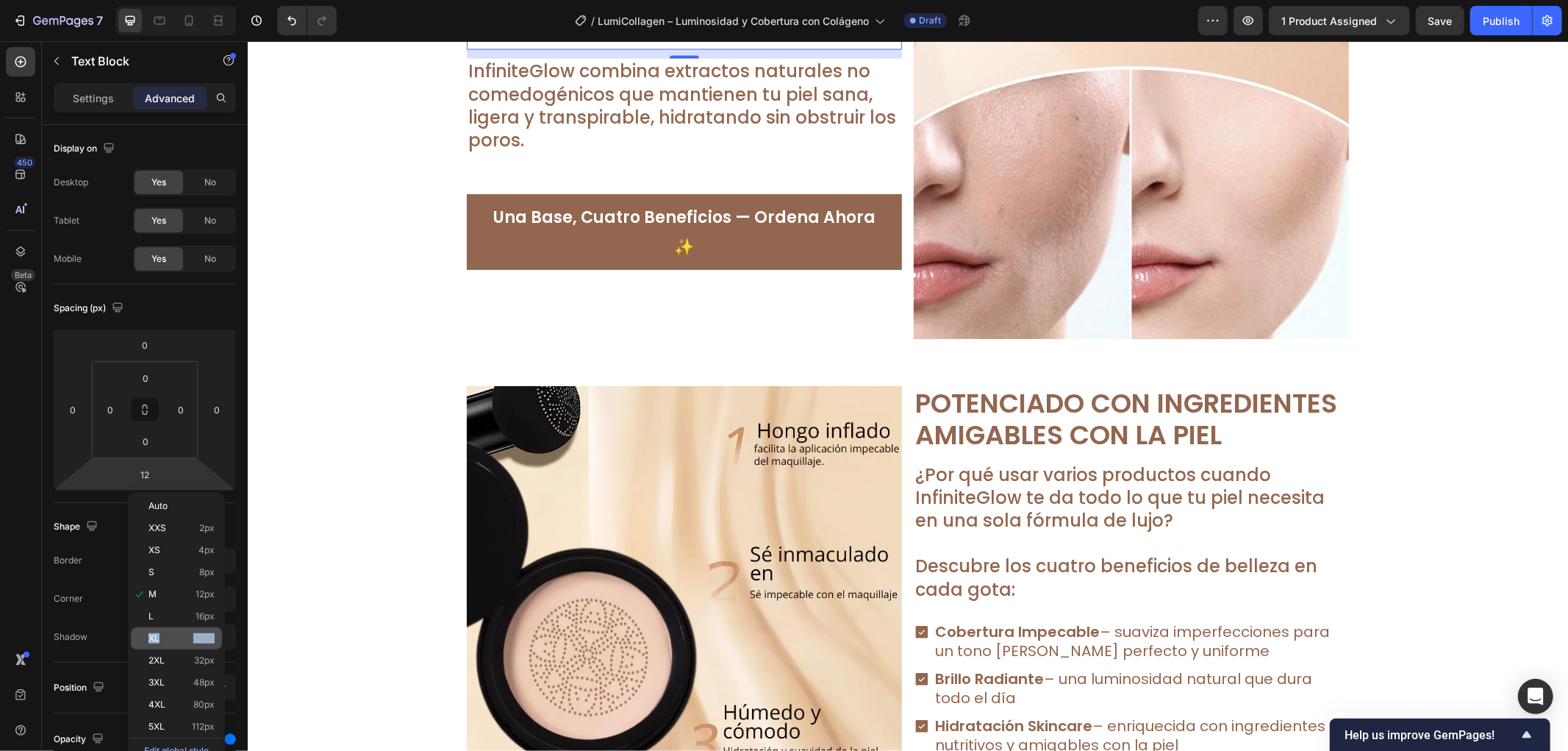
drag, startPoint x: 211, startPoint y: 626, endPoint x: 211, endPoint y: 635, distance: 9.0
click at [211, 635] on div "Auto XXS 2px XS 4px S 8px M 12px L 16px XL 24px 2XL 32px 3XL 48px 4XL 80px 5XL …" at bounding box center [177, 628] width 92 height 265
click at [211, 635] on span "24px" at bounding box center [204, 639] width 21 height 11
type input "24"
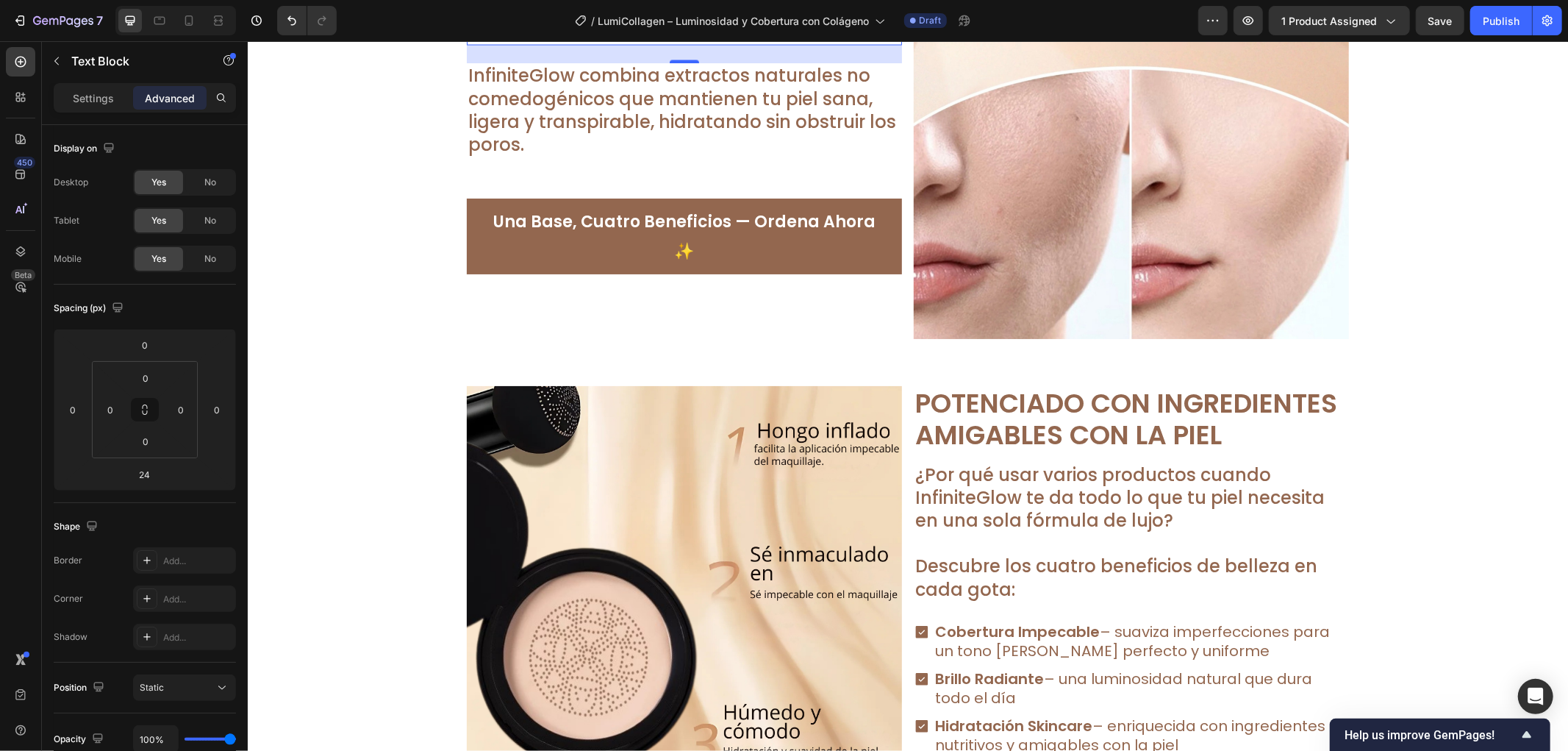
click at [589, 155] on p "InfiniteGlow combina extractos naturales no comedogénicos que mantienen tu piel…" at bounding box center [684, 109] width 433 height 92
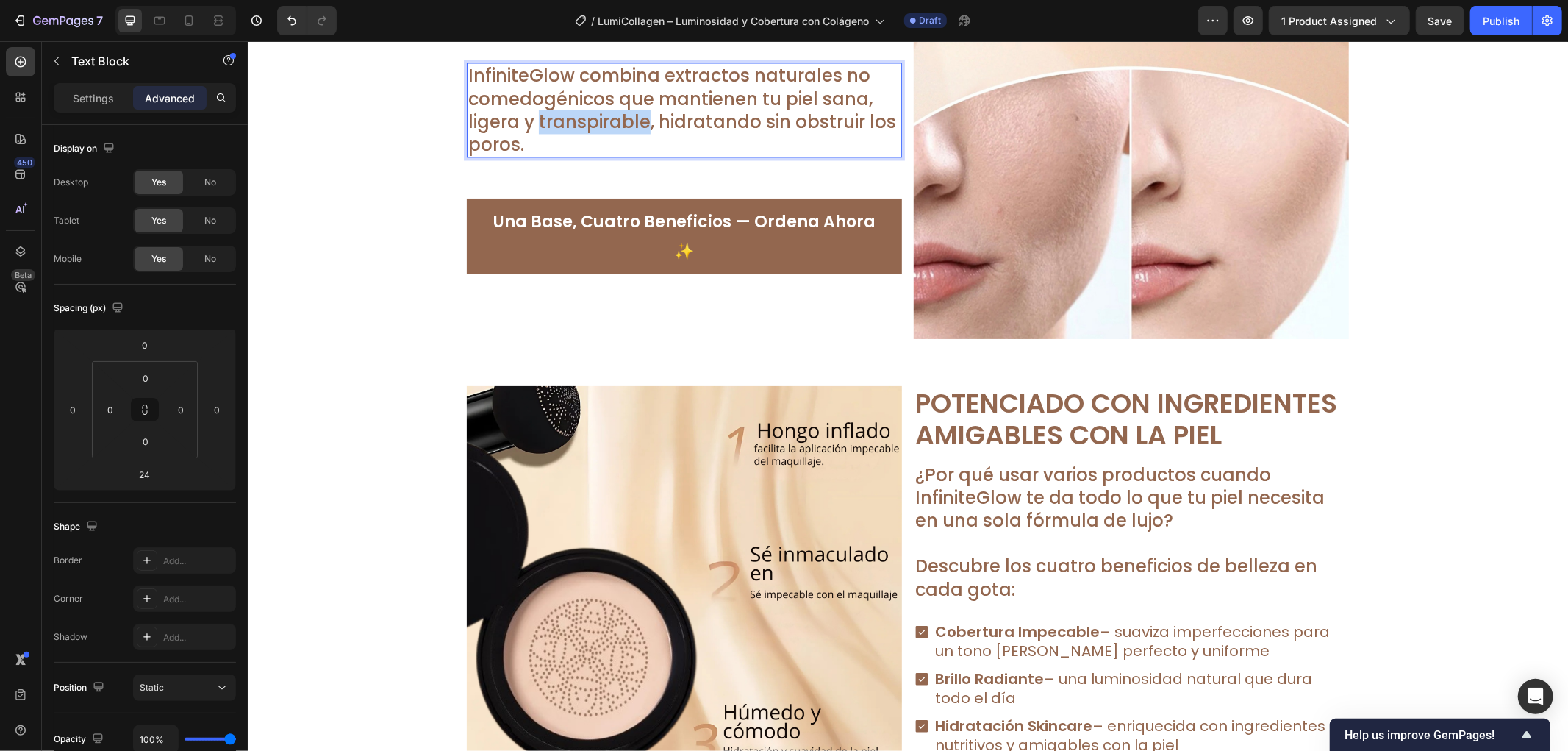
click at [589, 155] on p "InfiniteGlow combina extractos naturales no comedogénicos que mantienen tu piel…" at bounding box center [684, 109] width 433 height 92
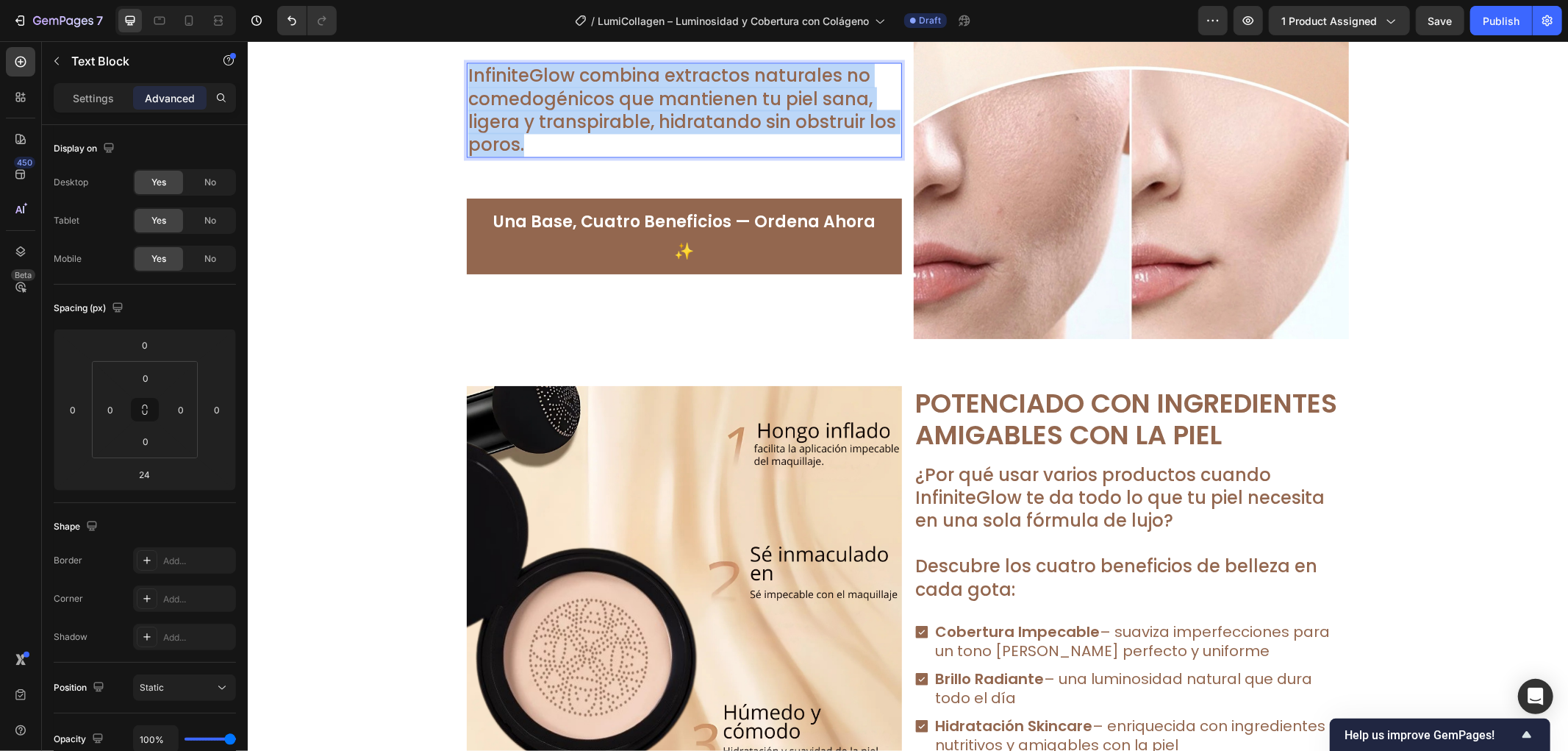
click at [589, 155] on p "InfiniteGlow combina extractos naturales no comedogénicos que mantienen tu piel…" at bounding box center [684, 109] width 433 height 92
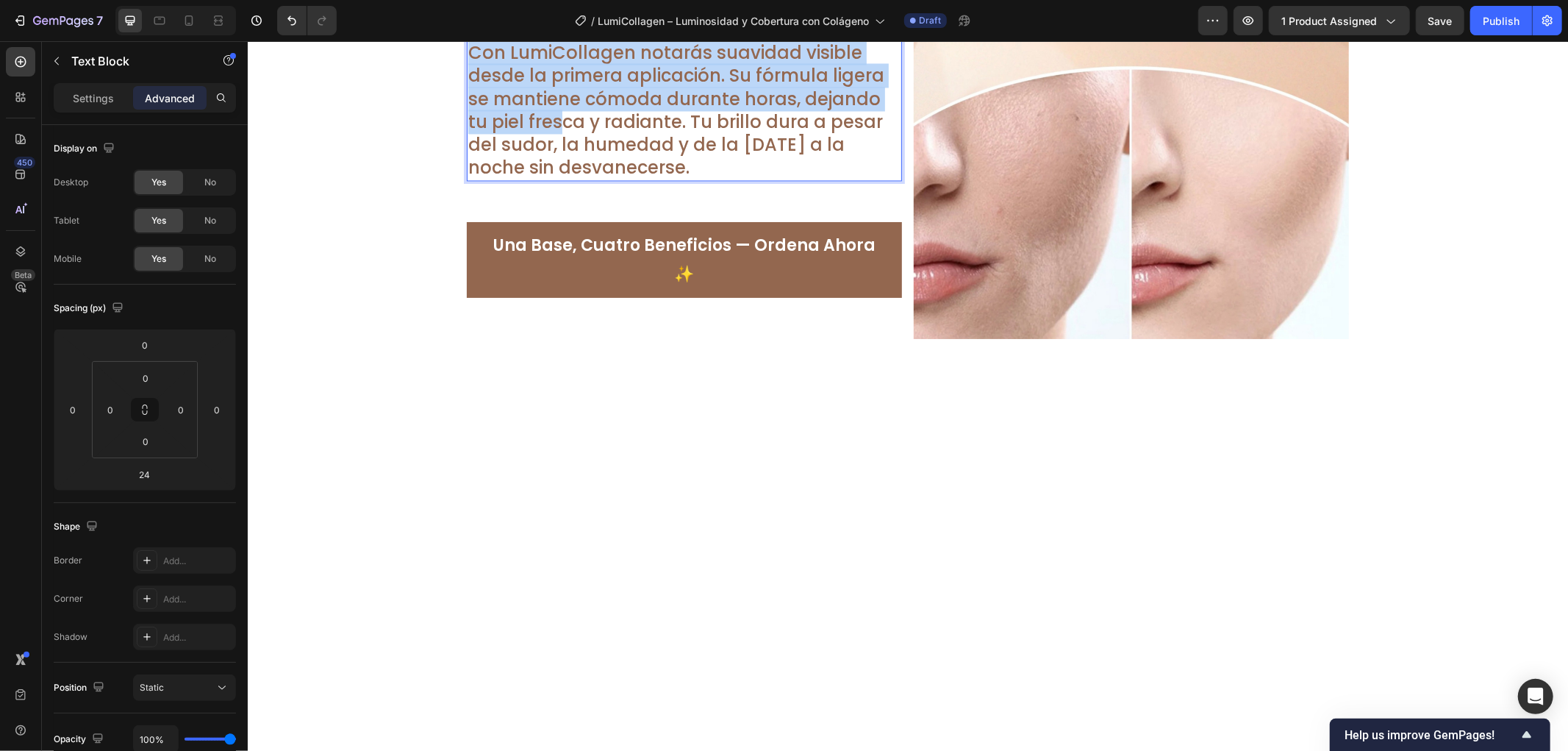
scroll to position [2404, 0]
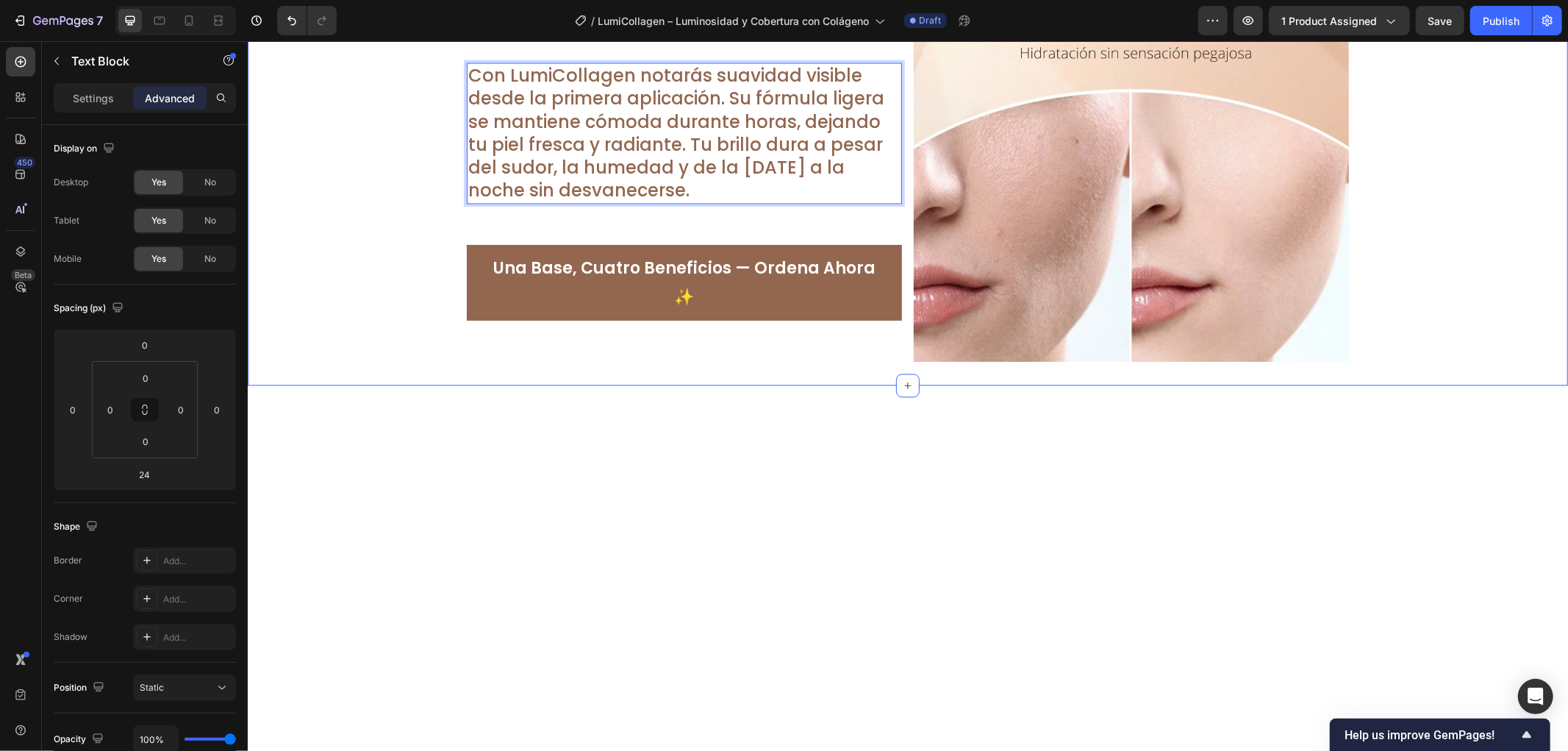
click at [356, 361] on div "Image Resultados Que Puedes Sentir Todo el Día Text Block Con LumiCollagen nota…" at bounding box center [906, 144] width 1320 height 435
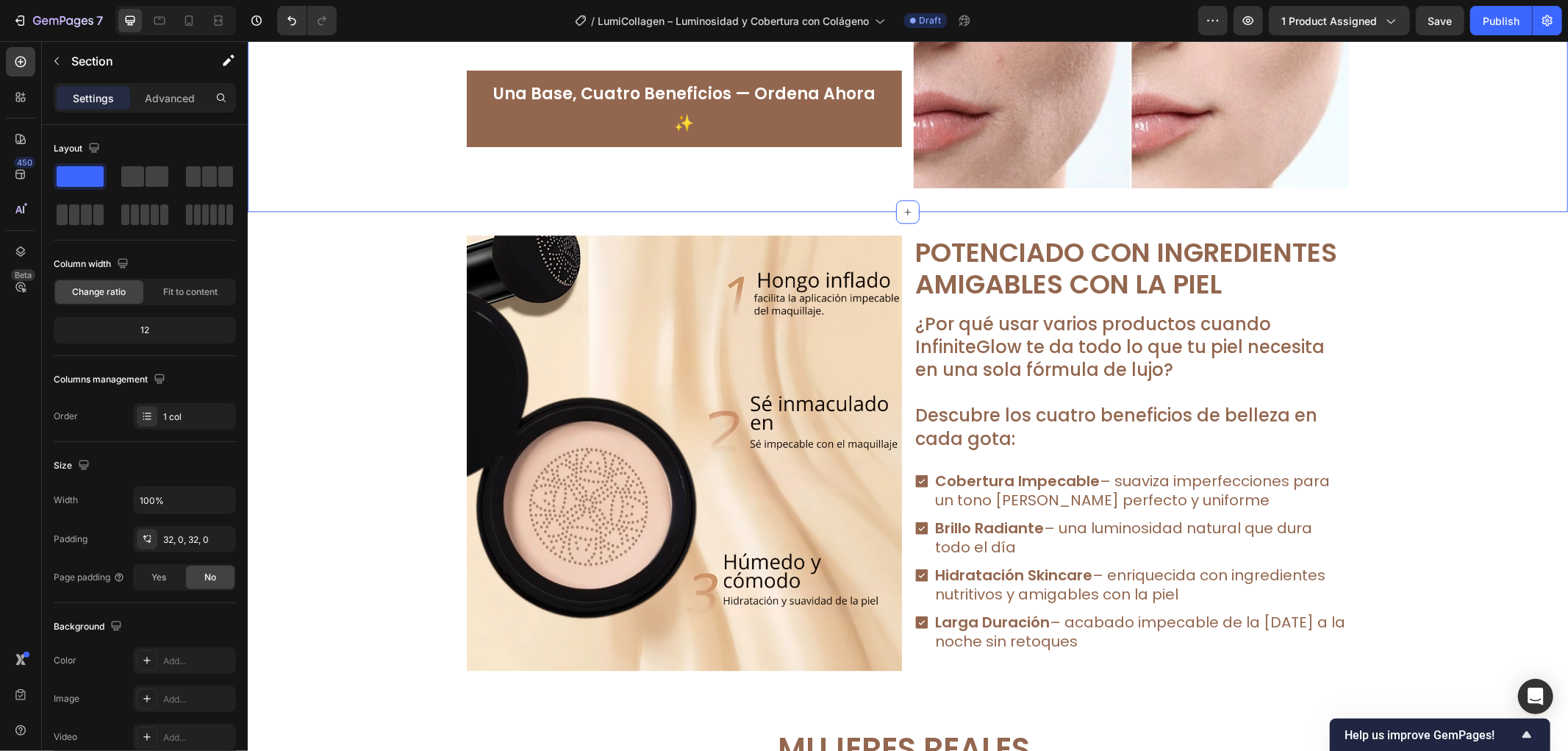
scroll to position [2976, 0]
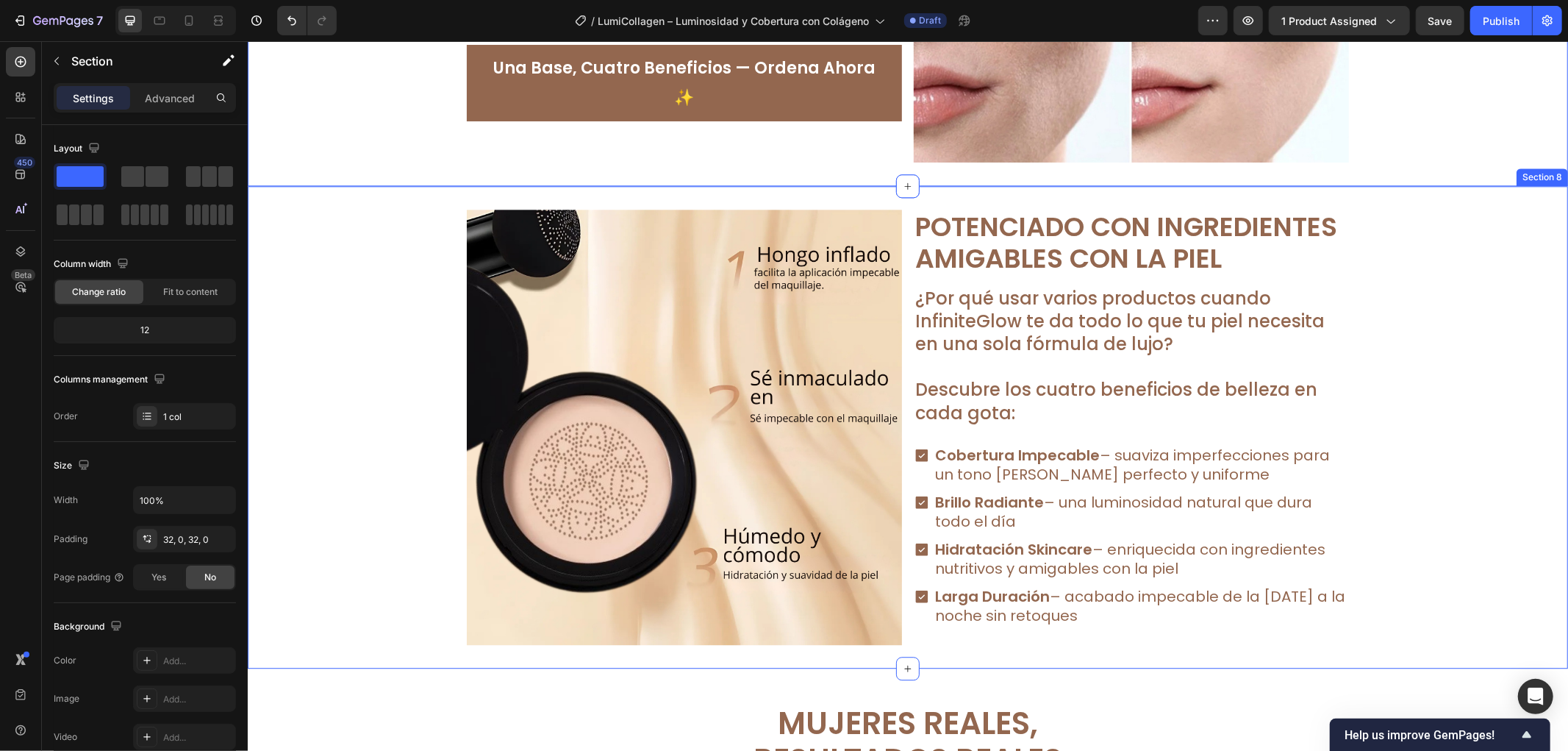
click at [1476, 267] on div "Image Potenciado con Ingredientes Amigables con la Piel Text Block ¿Por qué usa…" at bounding box center [906, 427] width 1320 height 435
click at [1553, 166] on div "Section 8 Create Theme Section AI Content Write with GemAI What would you like …" at bounding box center [1415, 171] width 305 height 24
click at [1549, 167] on div at bounding box center [1555, 171] width 18 height 18
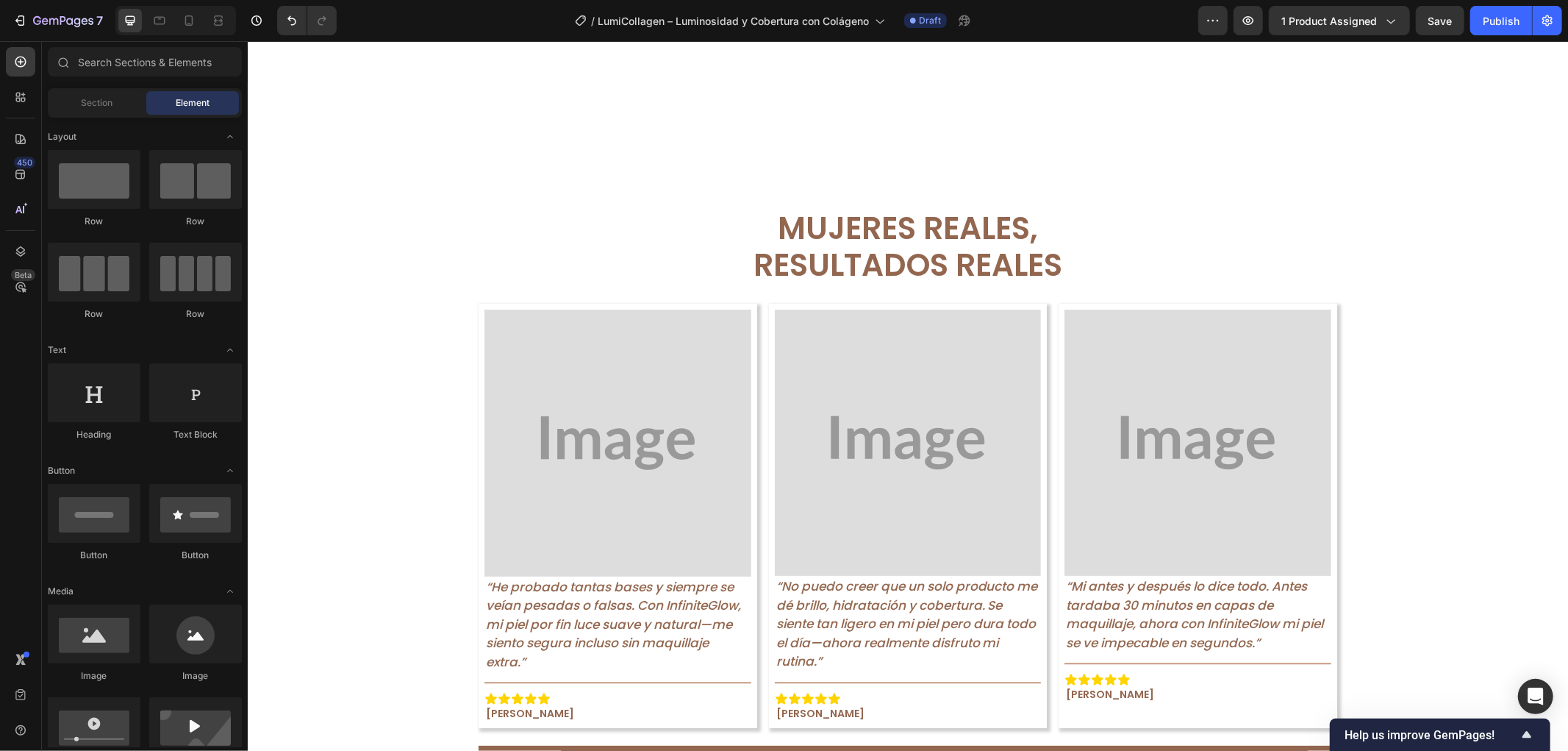
scroll to position [3159, 0]
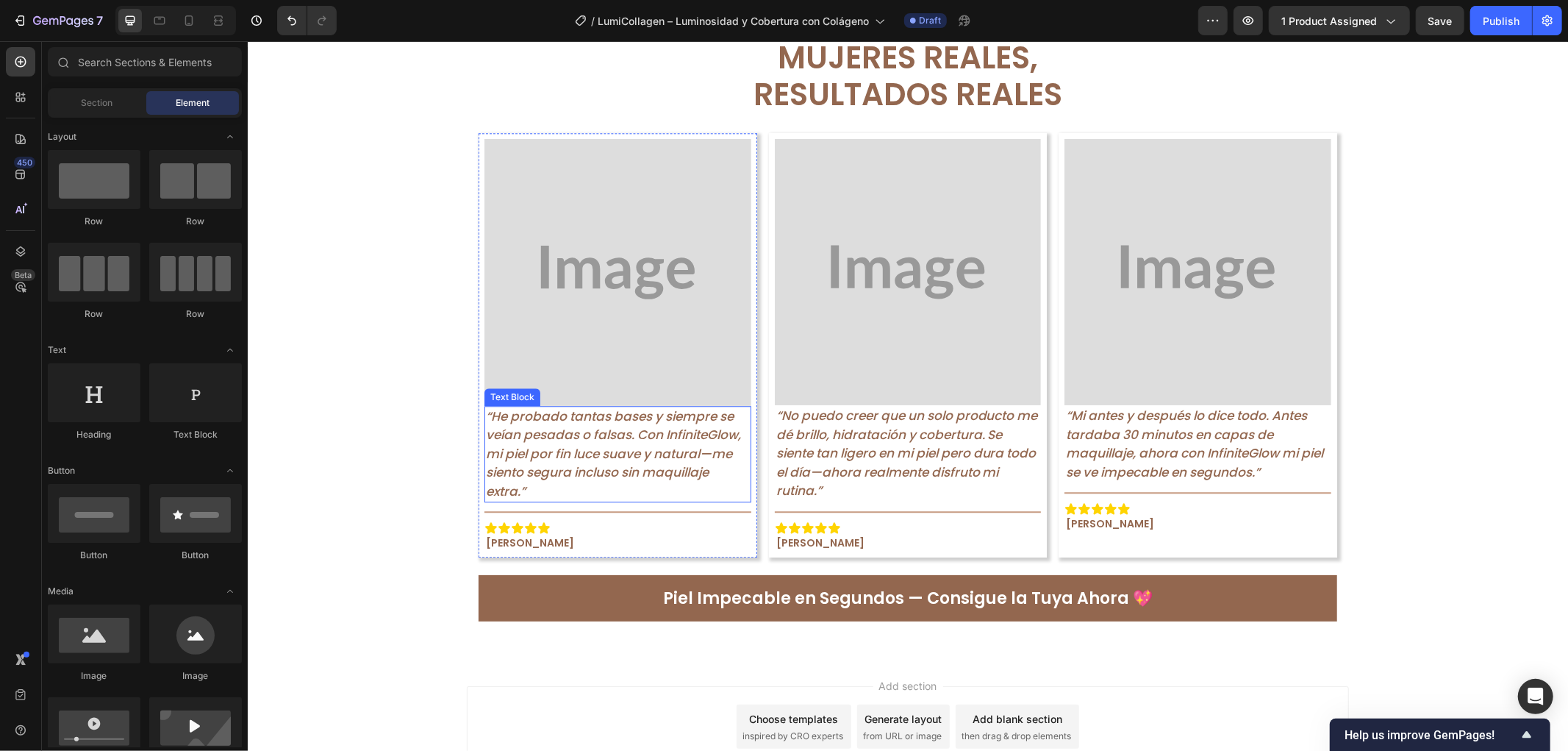
click at [557, 485] on p "“He probado tantas bases y siempre se veían pesadas o falsas. Con InfiniteGlow,…" at bounding box center [618, 454] width 264 height 94
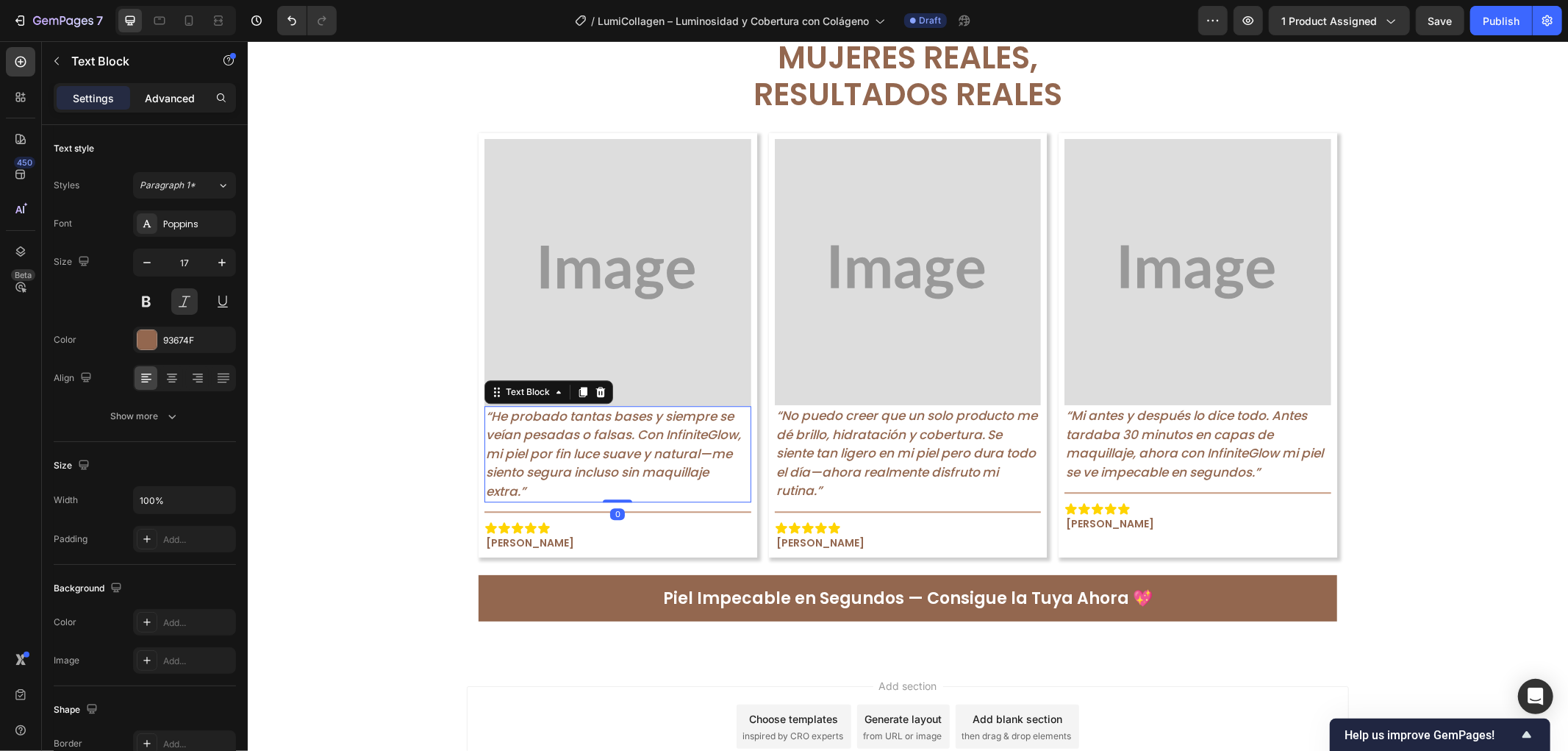
click at [174, 93] on p "Advanced" at bounding box center [169, 99] width 50 height 16
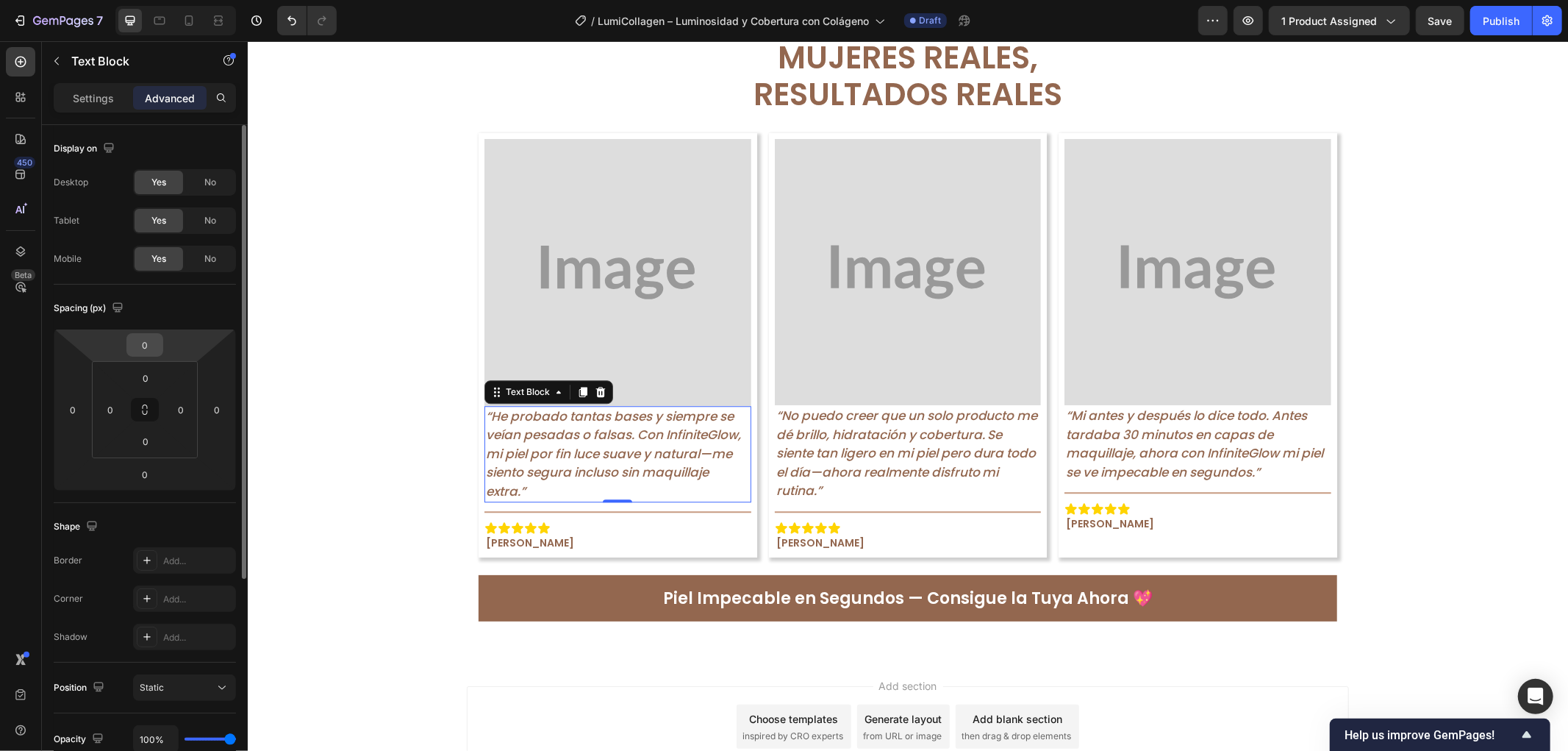
click at [154, 347] on input "0" at bounding box center [144, 345] width 29 height 22
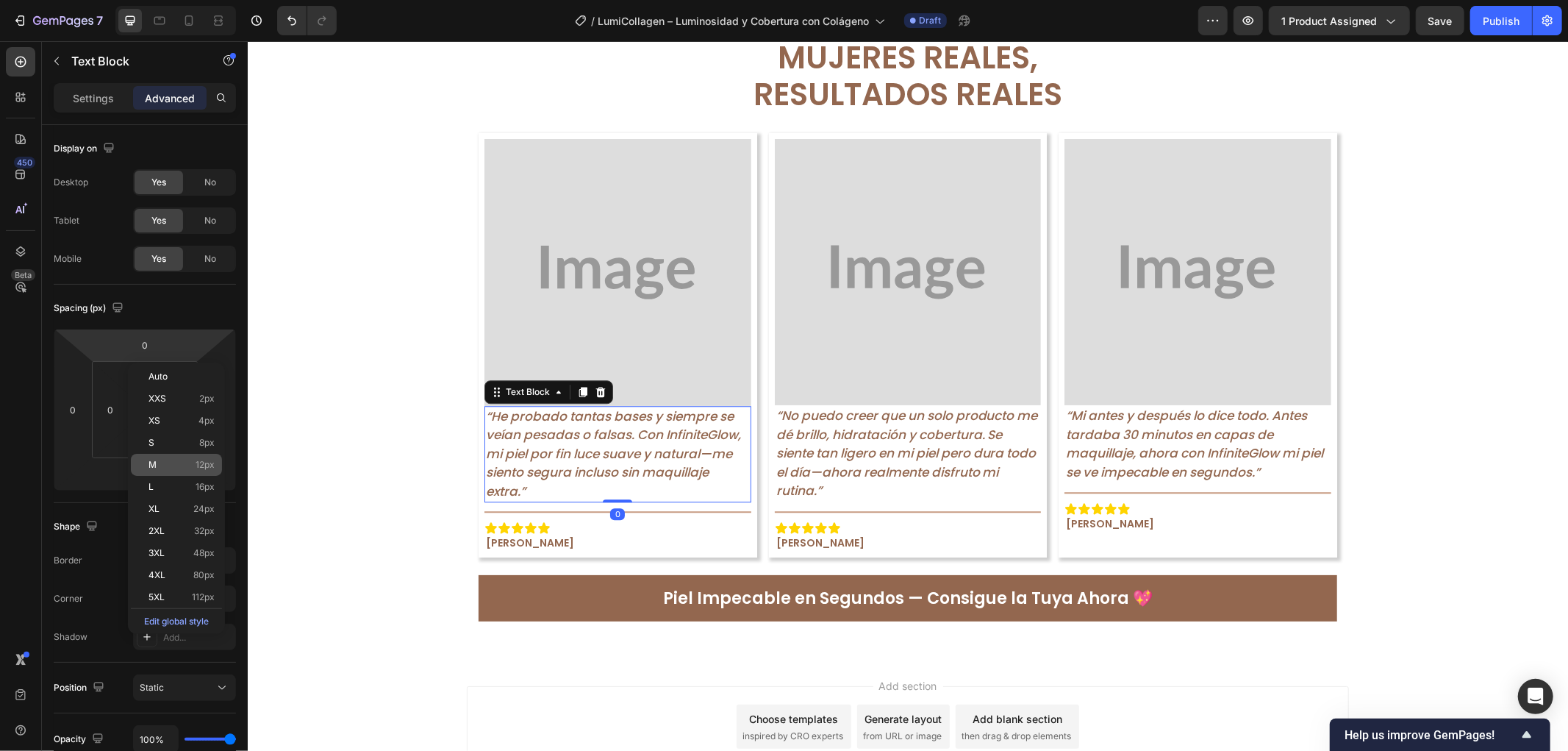
click at [215, 471] on div "M 12px" at bounding box center [177, 465] width 92 height 22
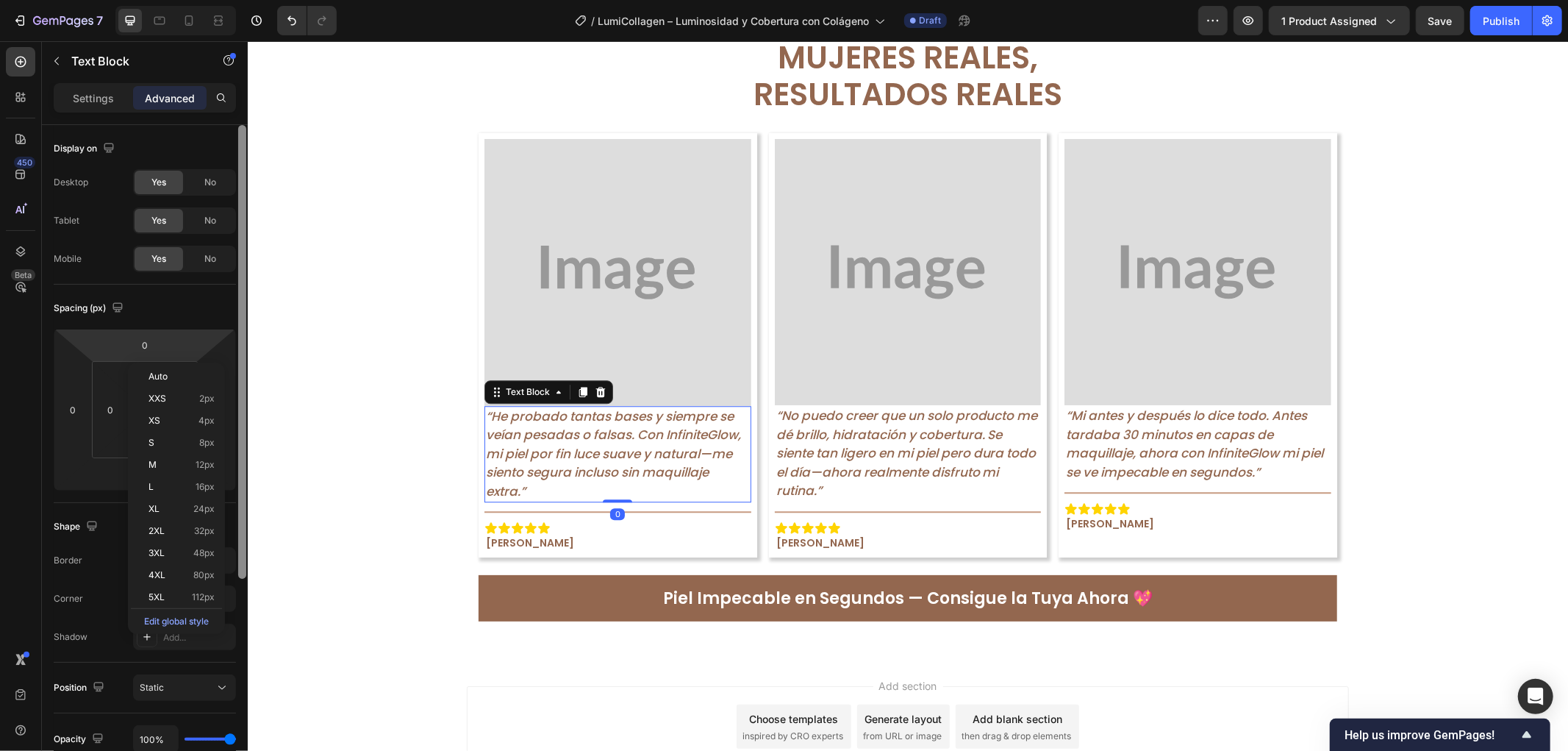
type input "12"
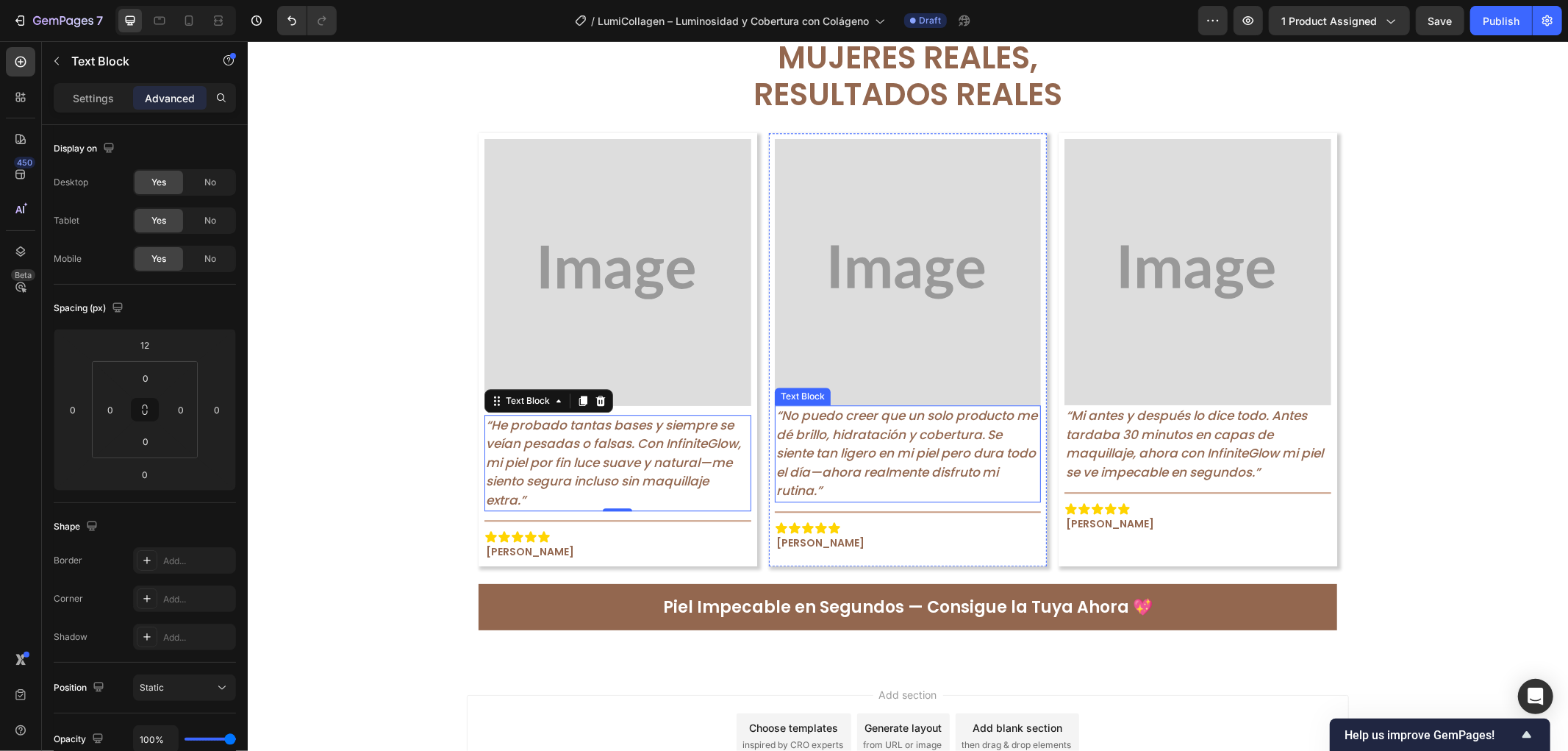
click at [878, 472] on p "“No puedo creer que un solo producto me dé brillo, hidratación y cobertura. Se …" at bounding box center [908, 453] width 264 height 94
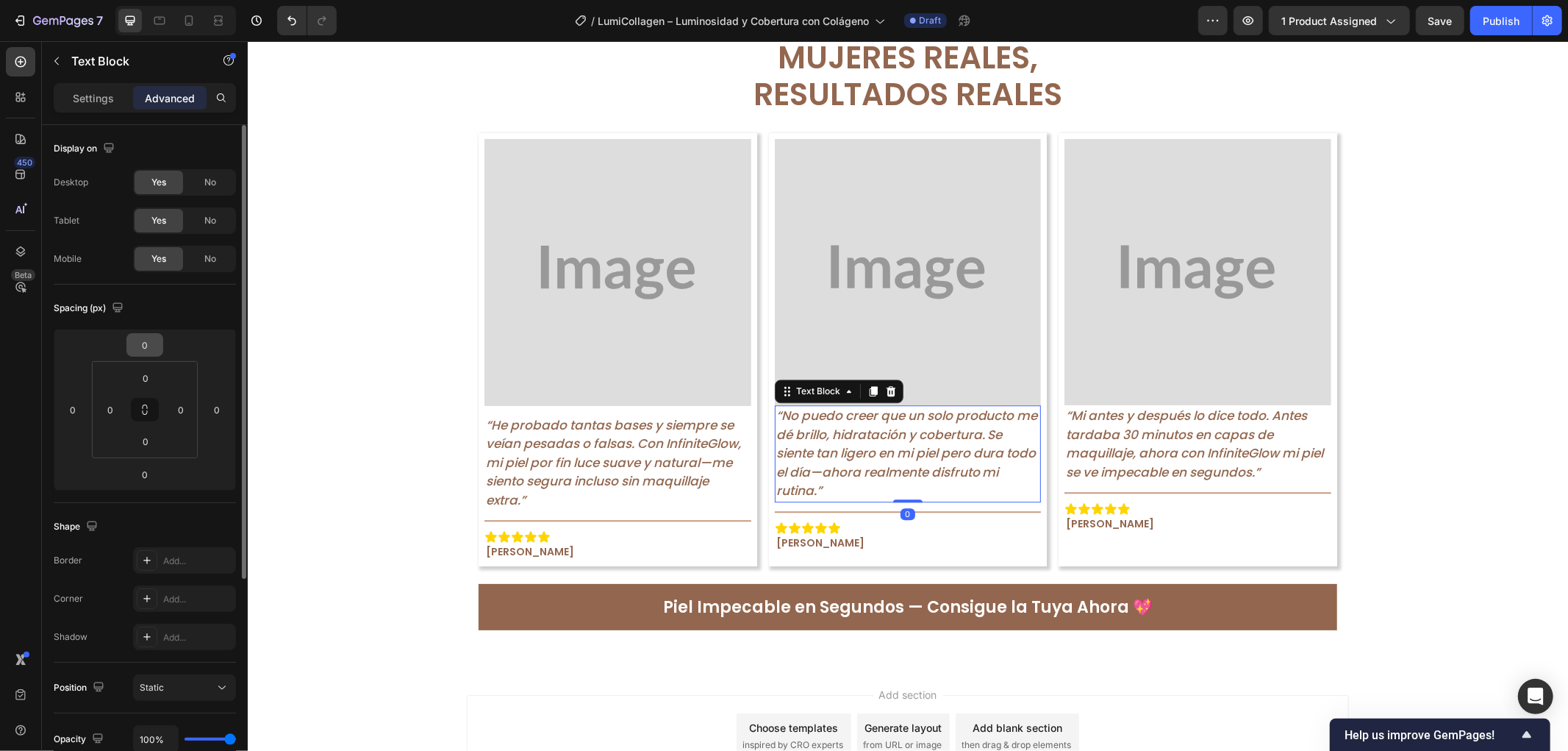
click at [141, 342] on input "0" at bounding box center [144, 345] width 29 height 22
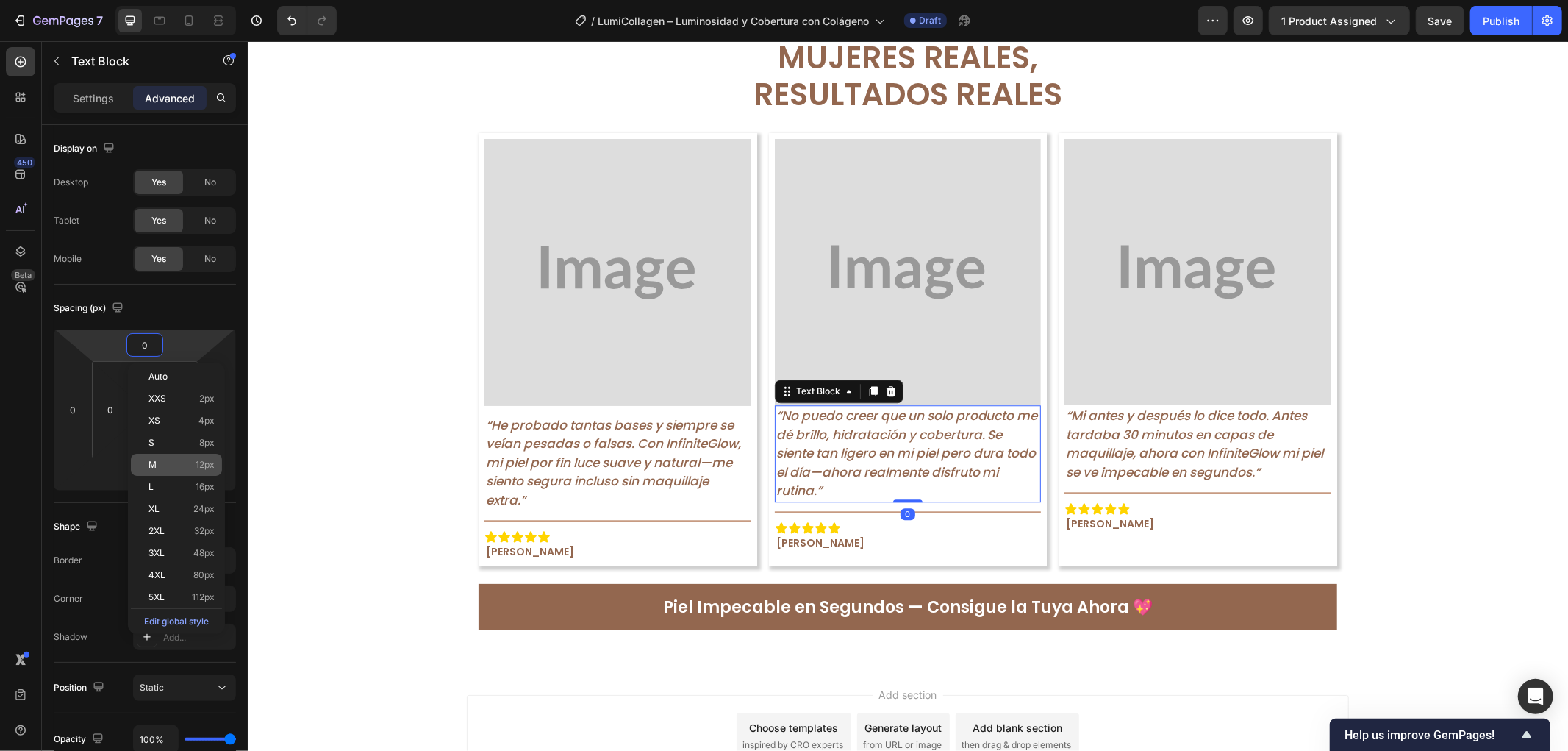
click at [203, 466] on span "12px" at bounding box center [205, 465] width 19 height 11
type input "12"
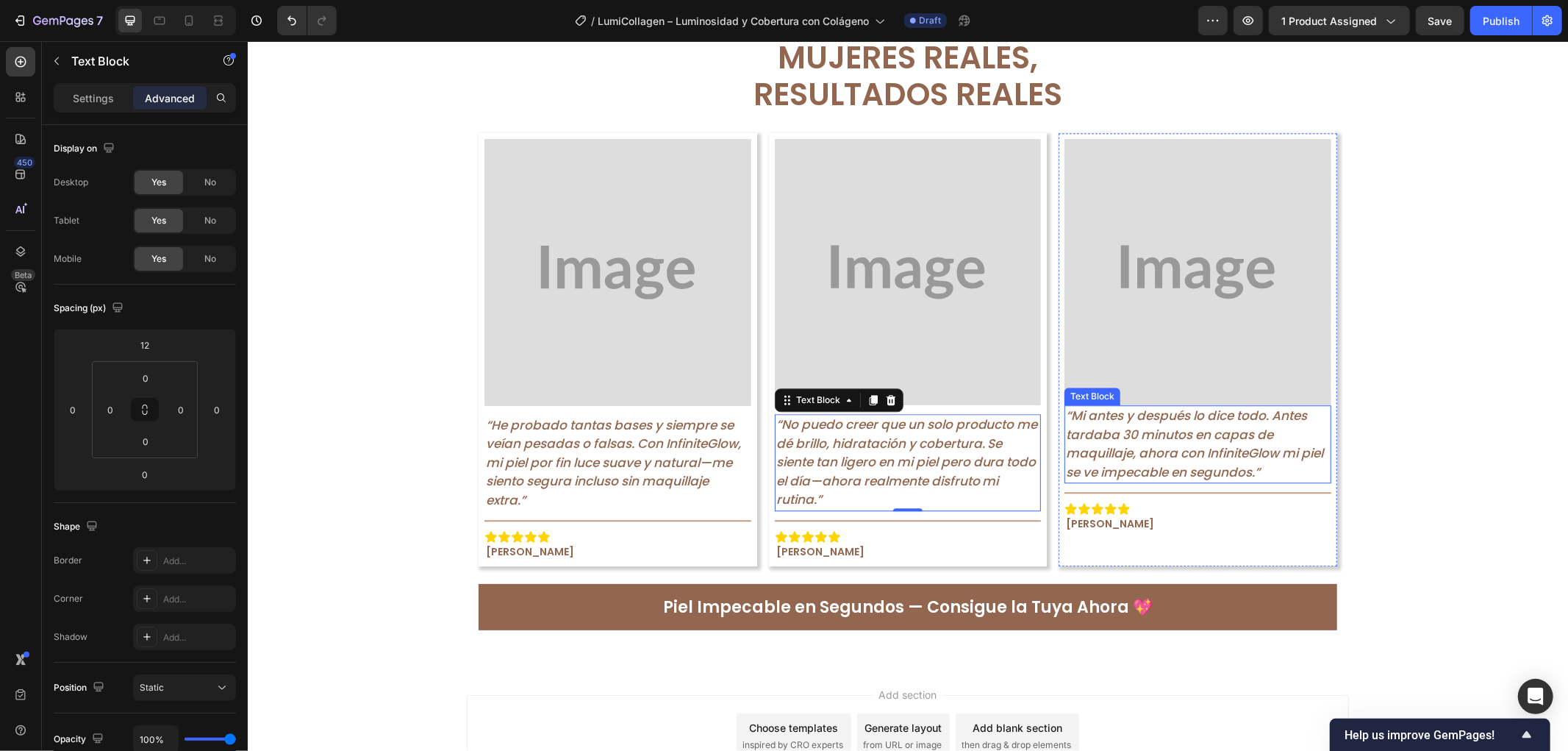
click at [1188, 451] on p "“Mi antes y después lo dice todo. Antes tardaba 30 minutos en capas de maquilla…" at bounding box center [1198, 443] width 264 height 75
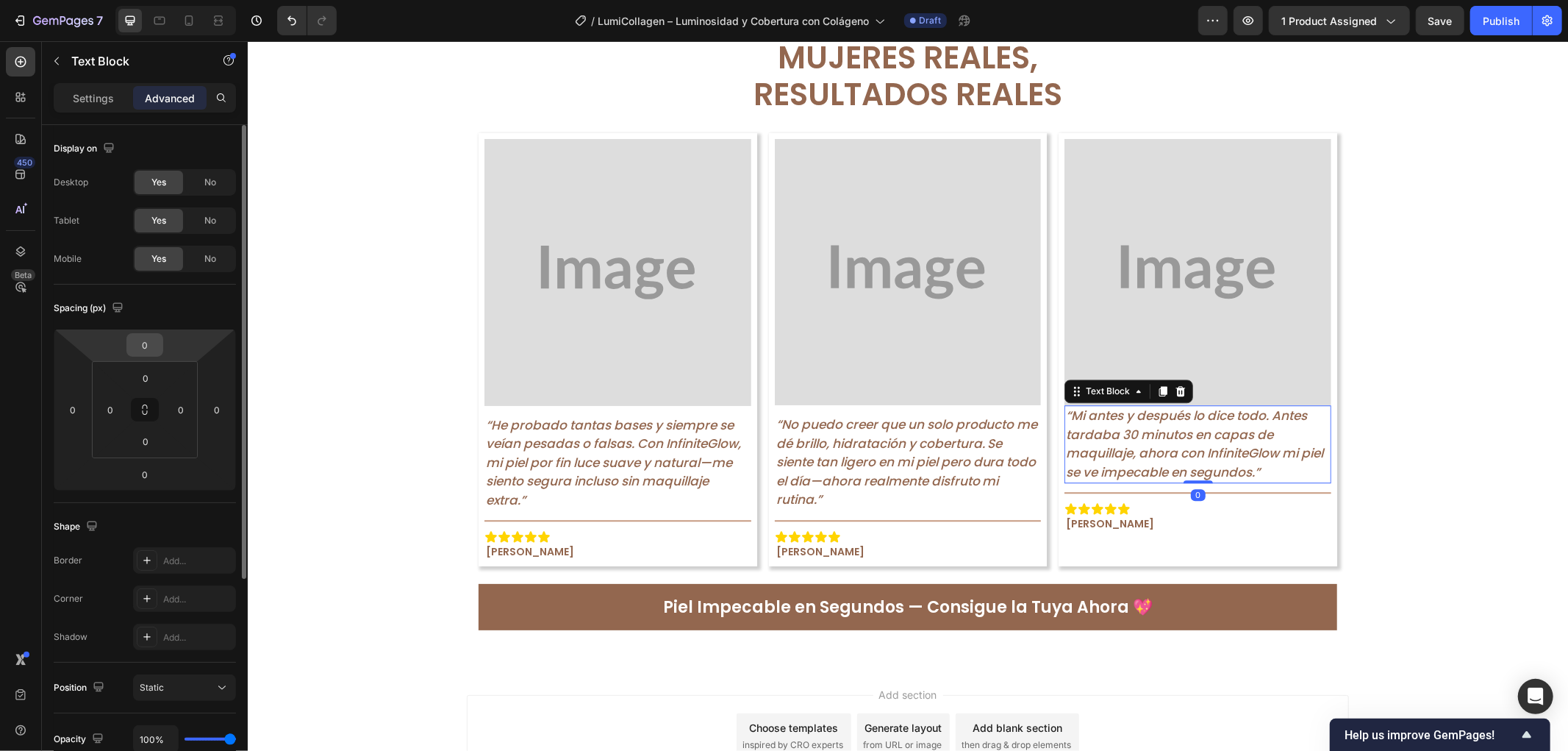
click at [156, 352] on input "0" at bounding box center [144, 345] width 29 height 22
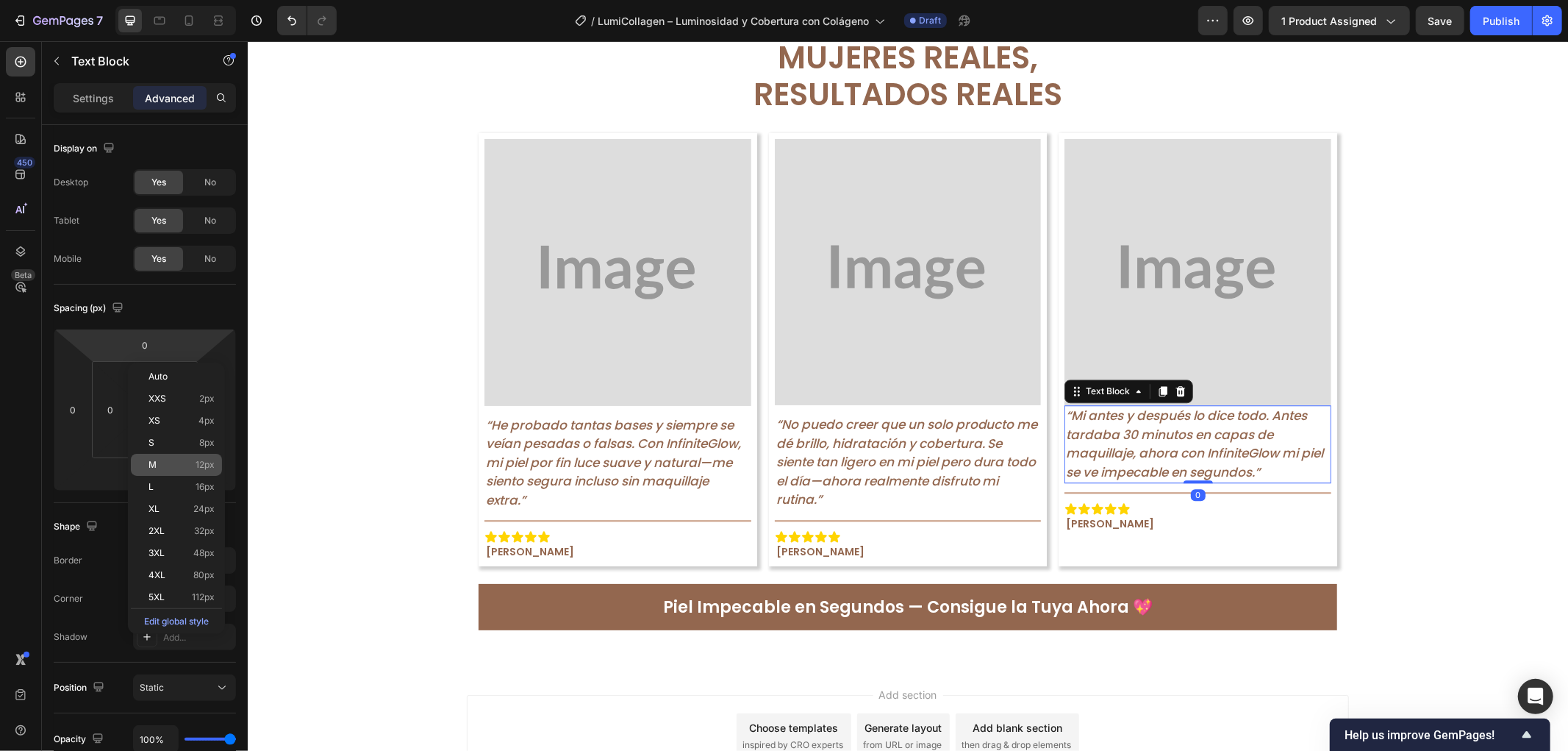
click at [211, 468] on span "12px" at bounding box center [205, 465] width 19 height 11
type input "12"
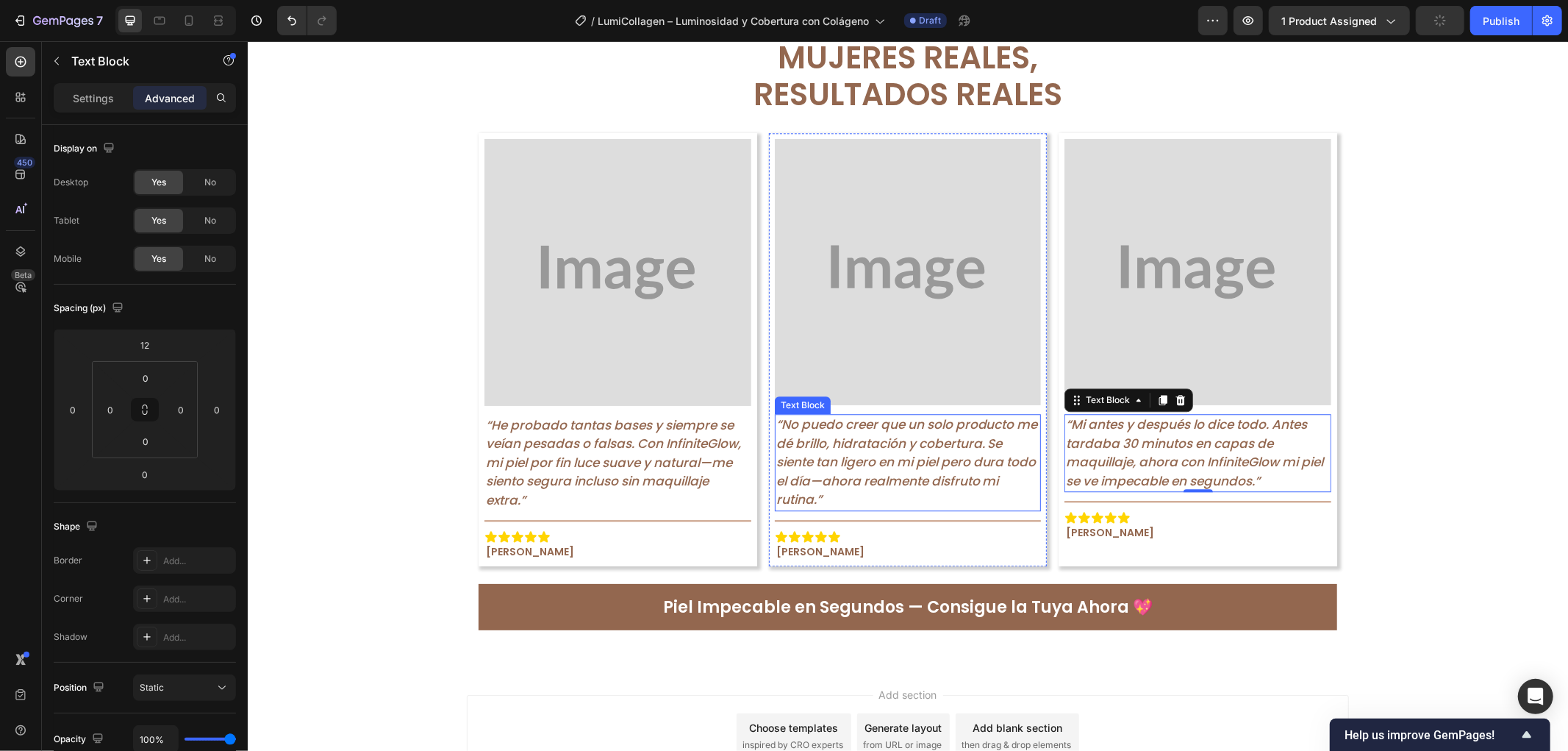
click at [958, 474] on p "“No puedo creer que un solo producto me dé brillo, hidratación y cobertura. Se …" at bounding box center [908, 462] width 264 height 94
click at [1172, 461] on p "“Mi antes y después lo dice todo. Antes tardaba 30 minutos en capas de maquilla…" at bounding box center [1198, 452] width 264 height 75
click at [561, 452] on p "“He probado tantas bases y siempre se veían pesadas o falsas. Con InfiniteGlow,…" at bounding box center [618, 463] width 264 height 94
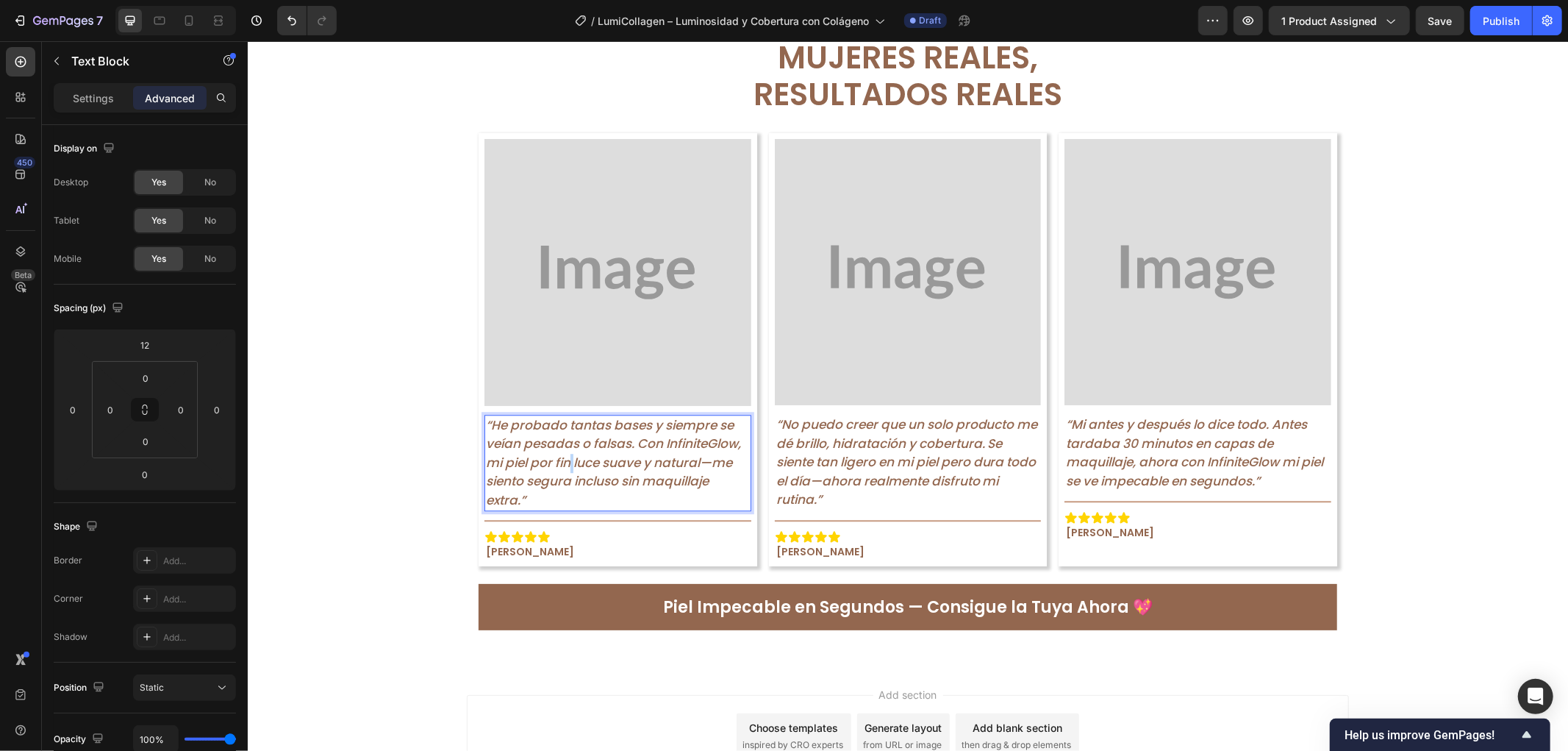
click at [561, 452] on p "“He probado tantas bases y siempre se veían pesadas o falsas. Con InfiniteGlow,…" at bounding box center [618, 463] width 264 height 94
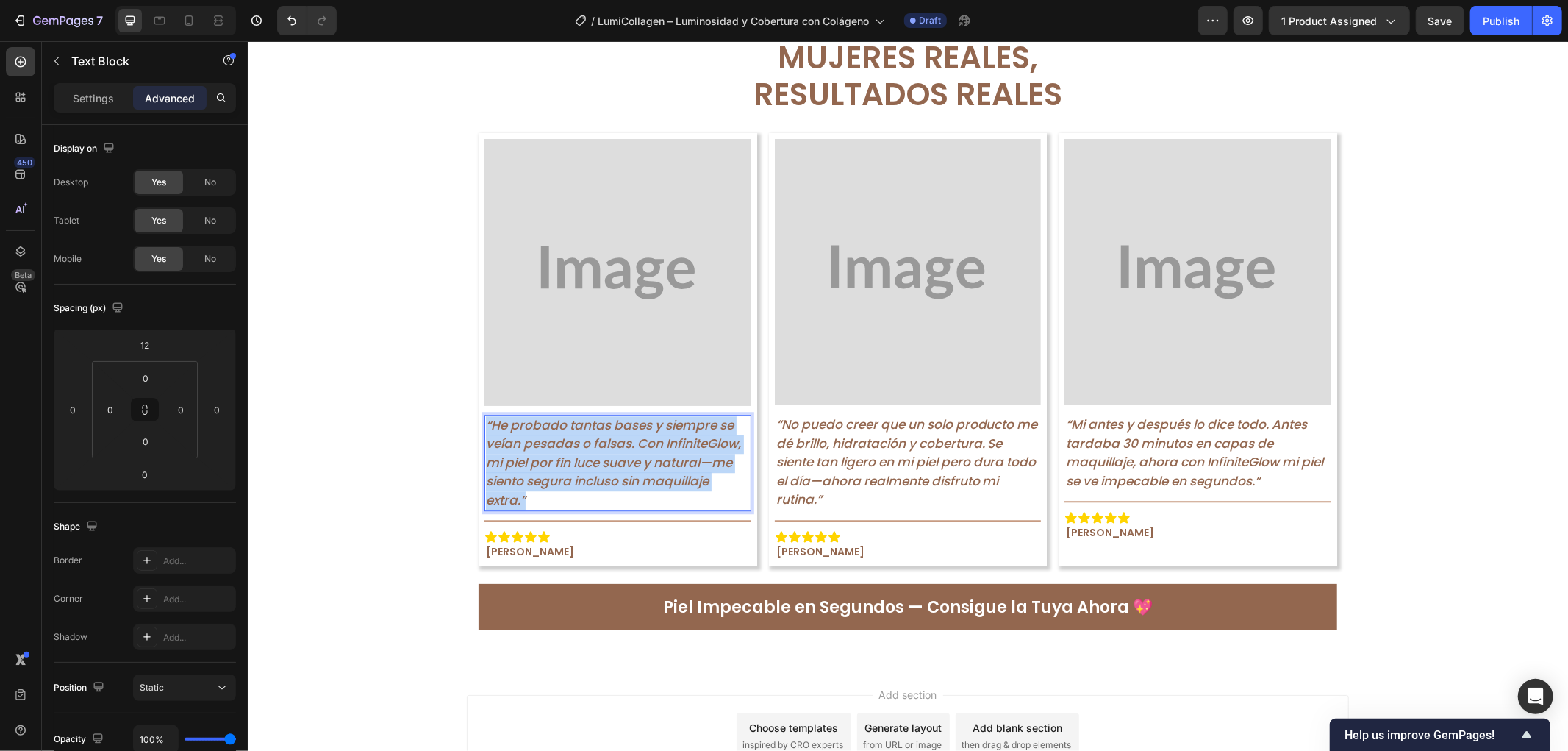
click at [561, 452] on p "“He probado tantas bases y siempre se veían pesadas o falsas. Con InfiniteGlow,…" at bounding box center [618, 463] width 264 height 94
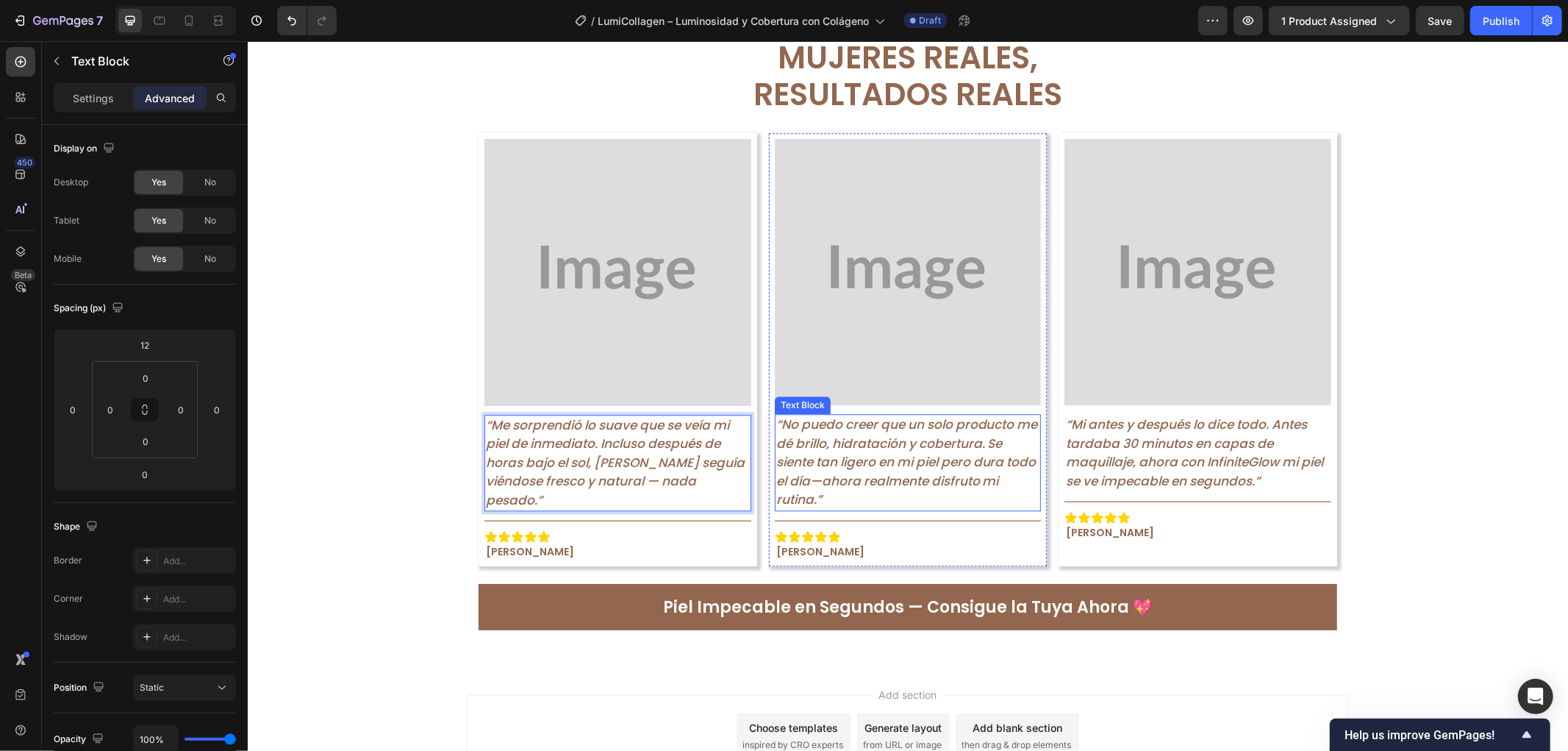
click at [933, 489] on p "“No puedo creer que un solo producto me dé brillo, hidratación y cobertura. Se …" at bounding box center [908, 462] width 264 height 94
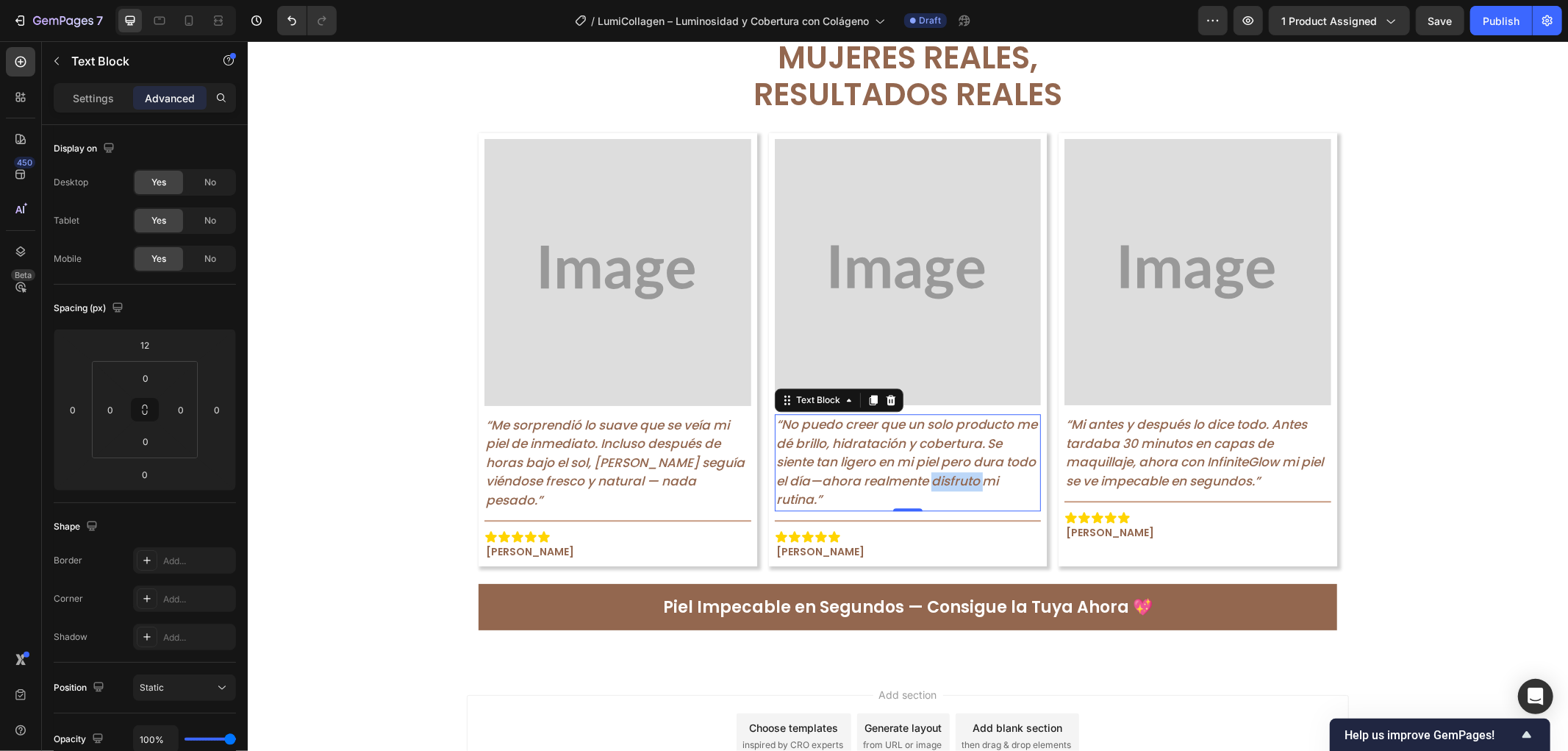
click at [933, 489] on p "“No puedo creer que un solo producto me dé brillo, hidratación y cobertura. Se …" at bounding box center [908, 462] width 264 height 94
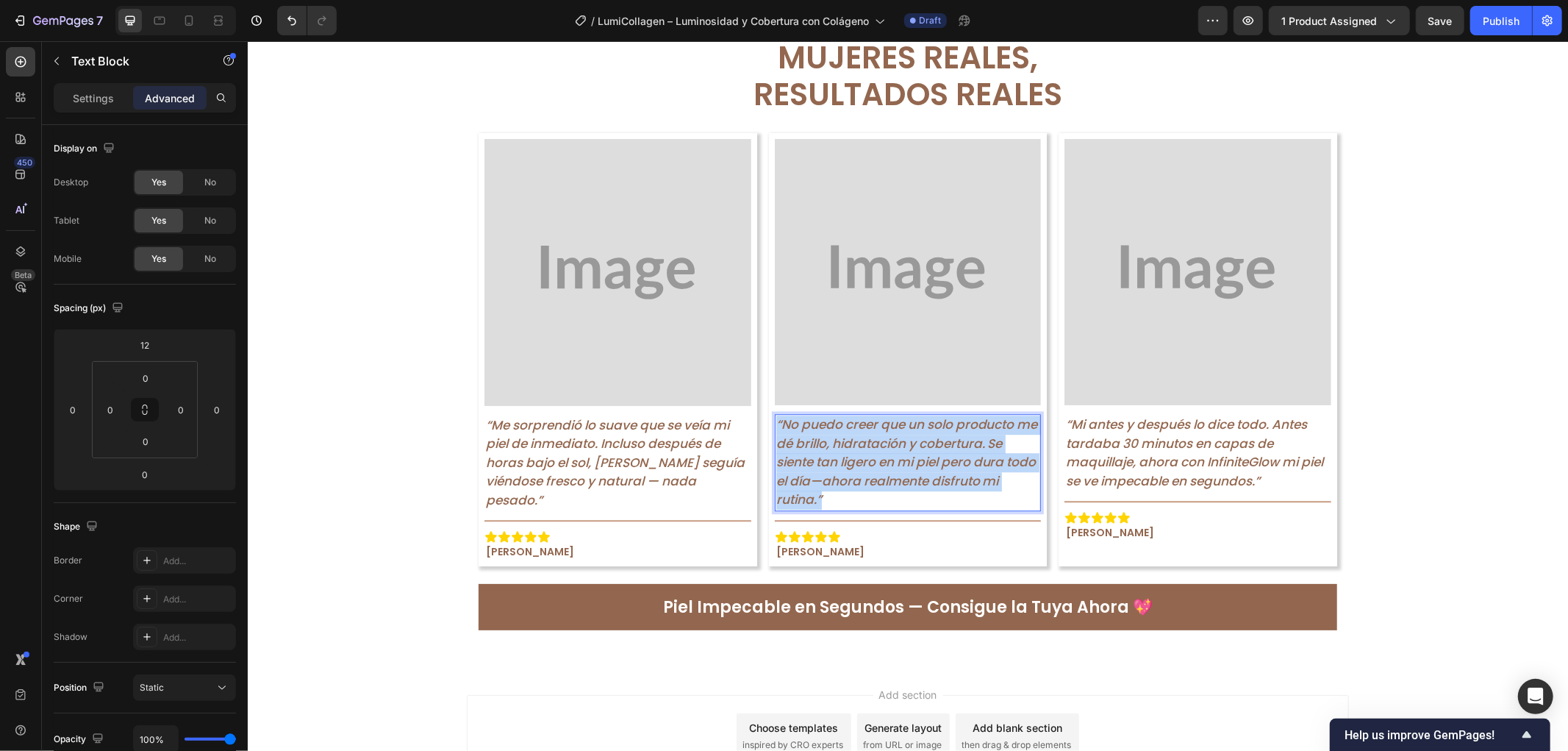
click at [933, 489] on p "“No puedo creer que un solo producto me dé brillo, hidratación y cobertura. Se …" at bounding box center [908, 462] width 264 height 94
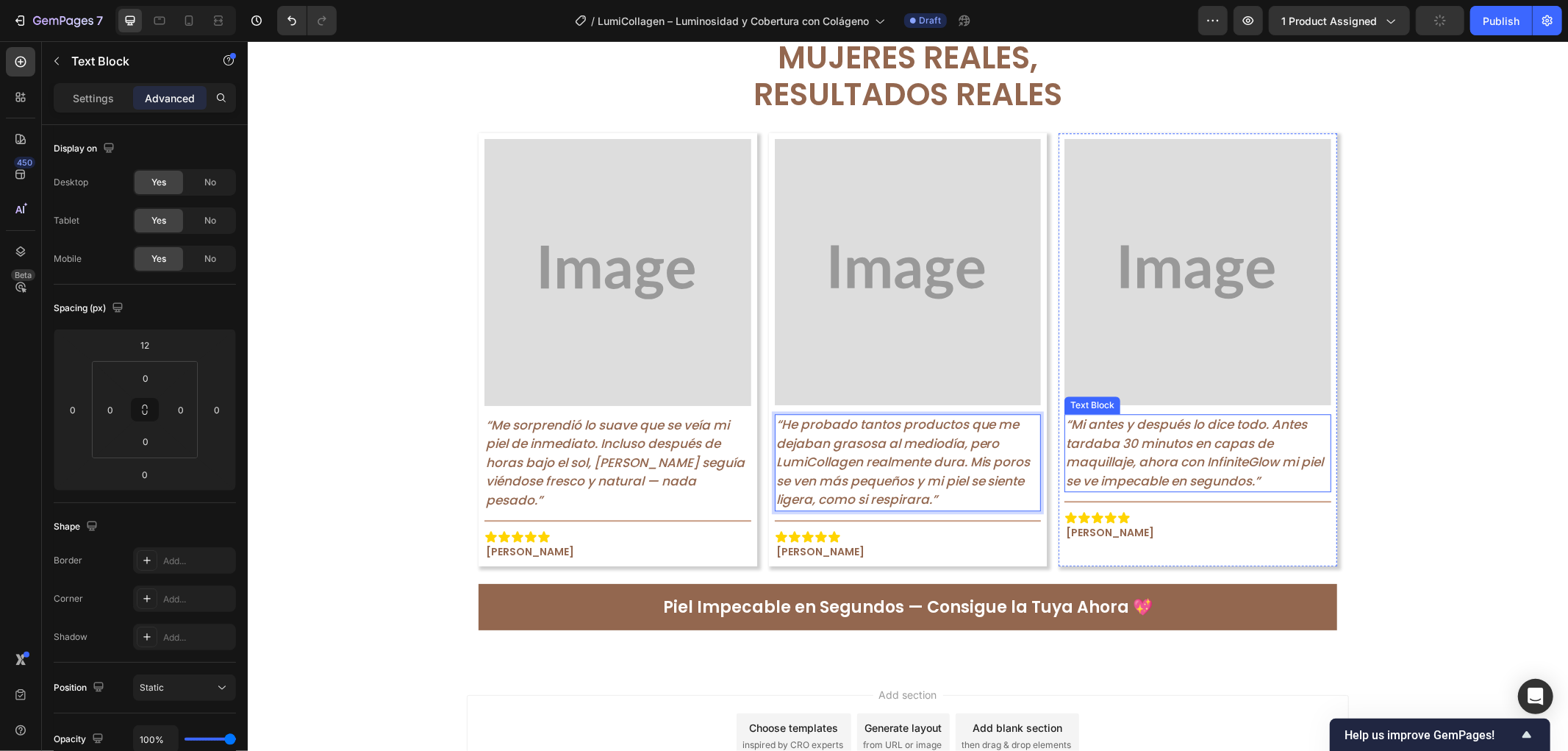
click at [1131, 442] on p "“Mi antes y después lo dice todo. Antes tardaba 30 minutos en capas de maquilla…" at bounding box center [1198, 452] width 264 height 75
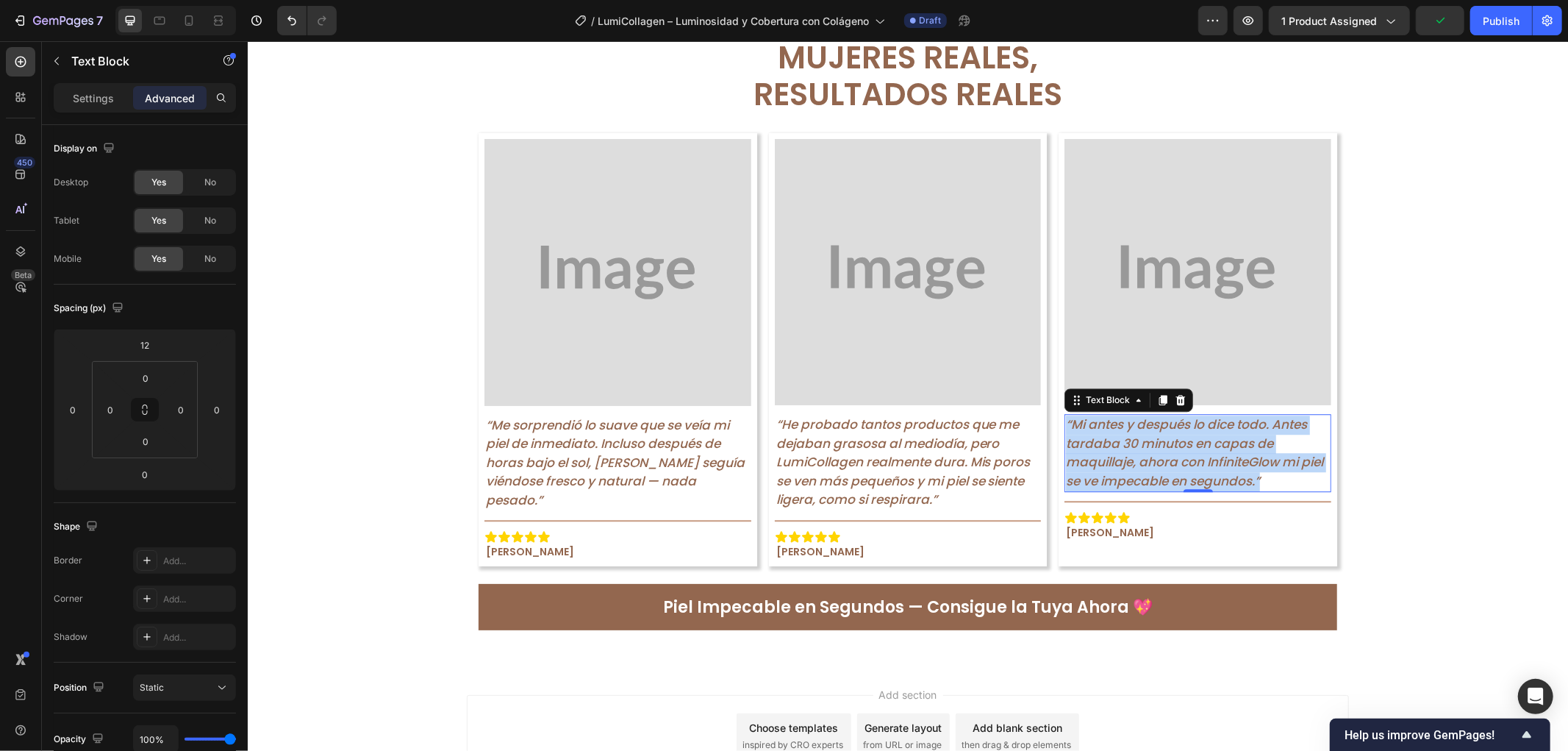
click at [1131, 442] on p "“Mi antes y después lo dice todo. Antes tardaba 30 minutos en capas de maquilla…" at bounding box center [1198, 452] width 264 height 75
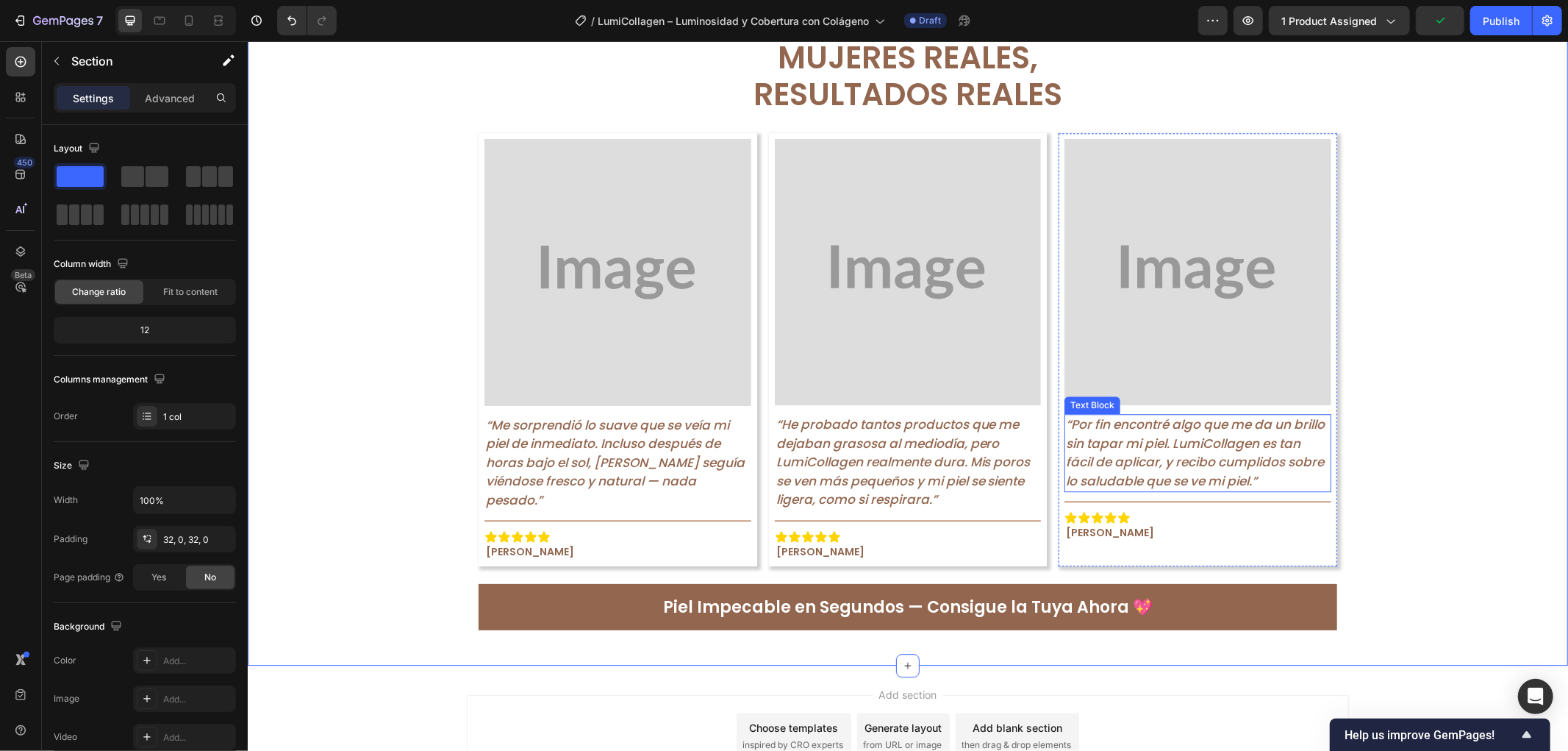
click at [1208, 447] on p "“Por fin encontré algo que me da un brillo sin tapar mi piel. LumiCollagen es t…" at bounding box center [1198, 452] width 264 height 75
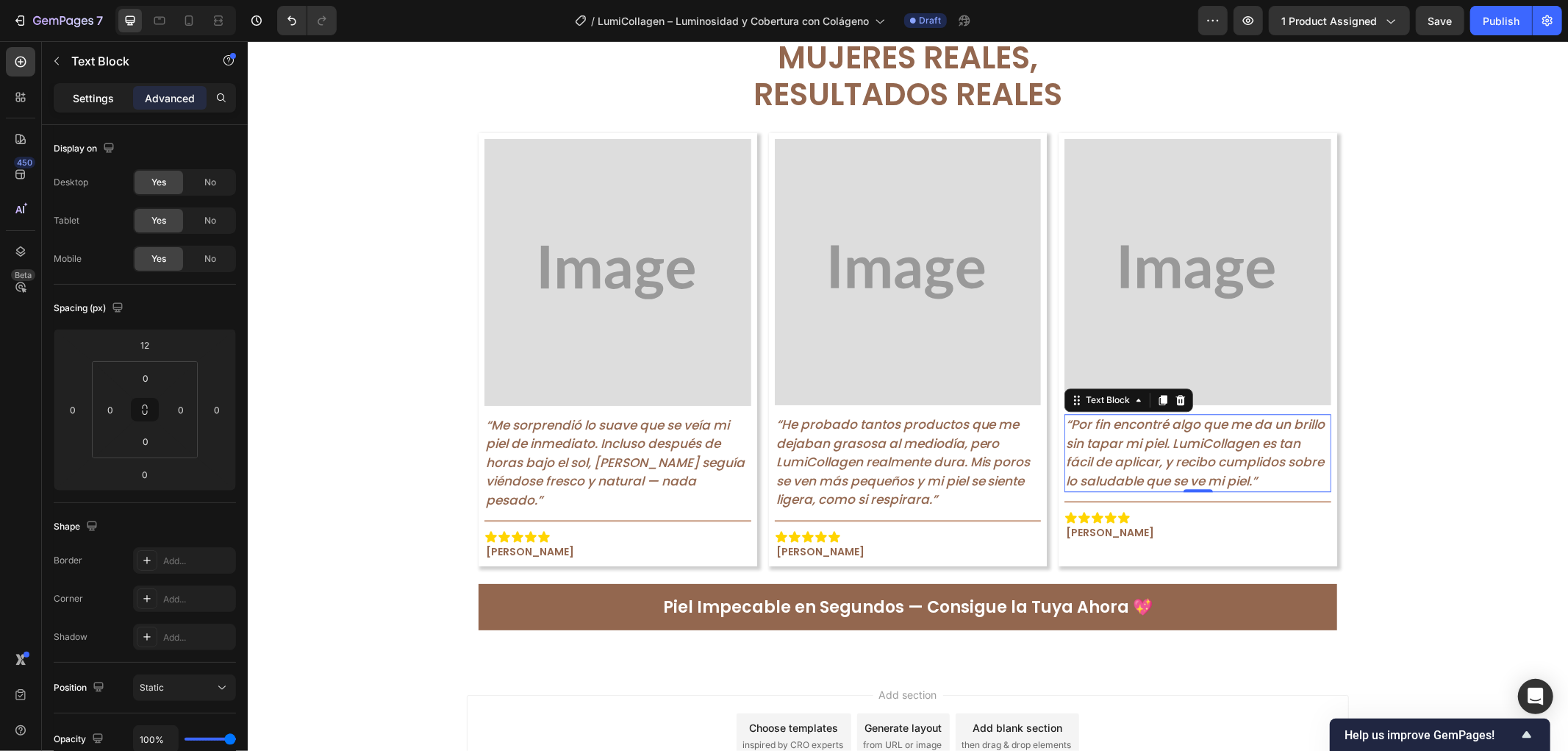
click at [118, 97] on div "Settings" at bounding box center [92, 98] width 73 height 24
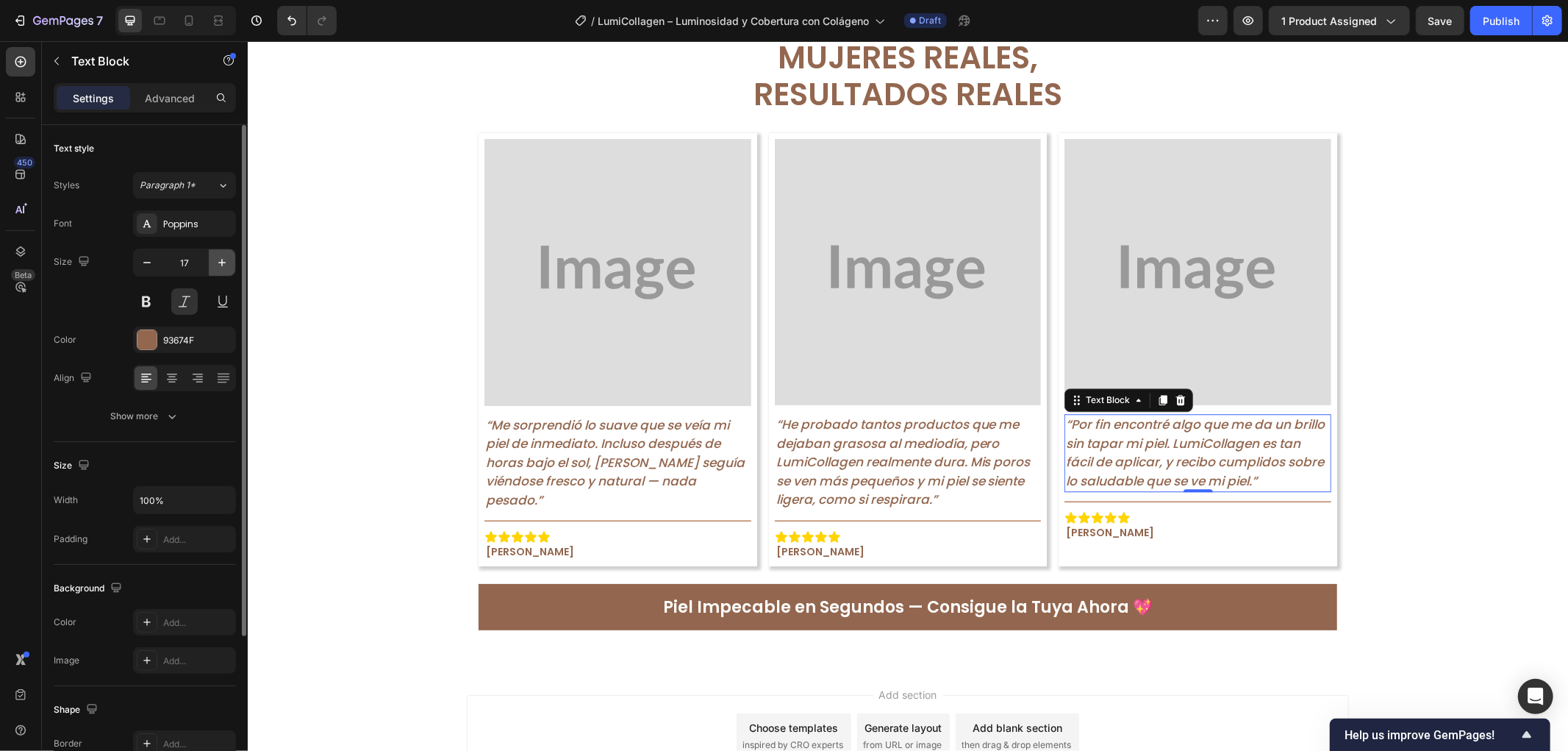
click at [220, 270] on icon "button" at bounding box center [222, 263] width 15 height 15
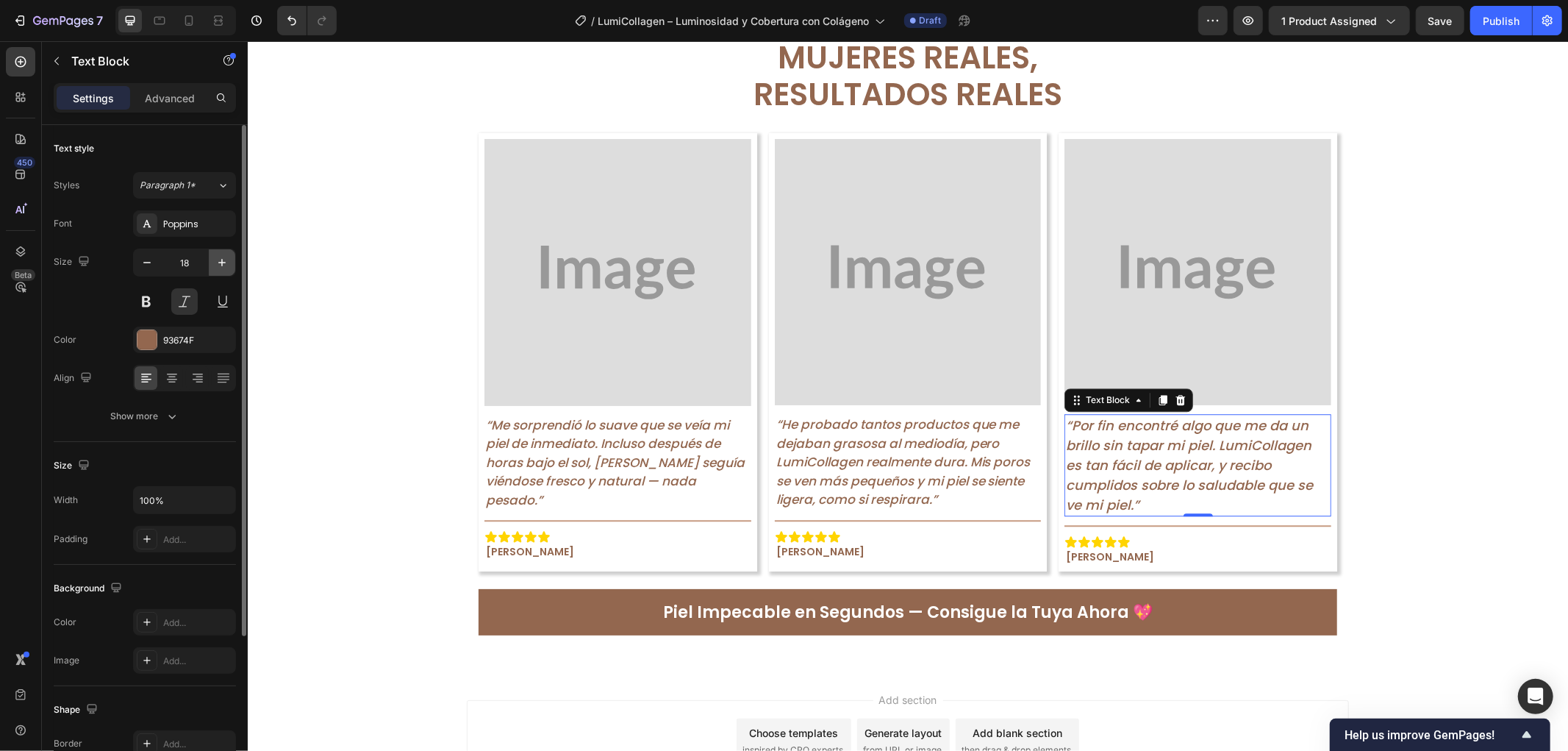
click at [220, 270] on icon "button" at bounding box center [222, 263] width 15 height 15
type input "19"
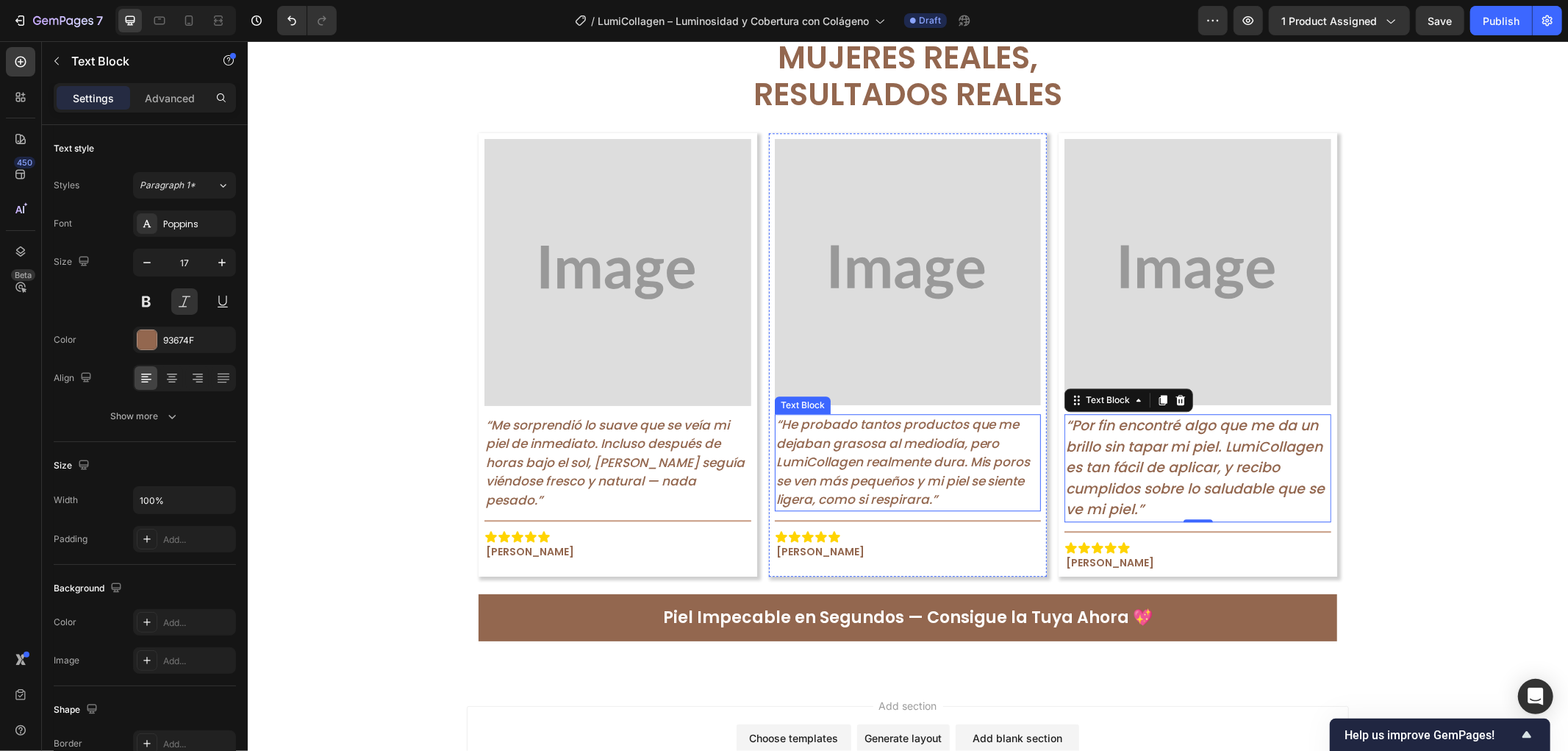
click at [797, 429] on p "“He probado tantos productos que me dejaban grasosa al mediodía, pero LumiColla…" at bounding box center [908, 462] width 264 height 94
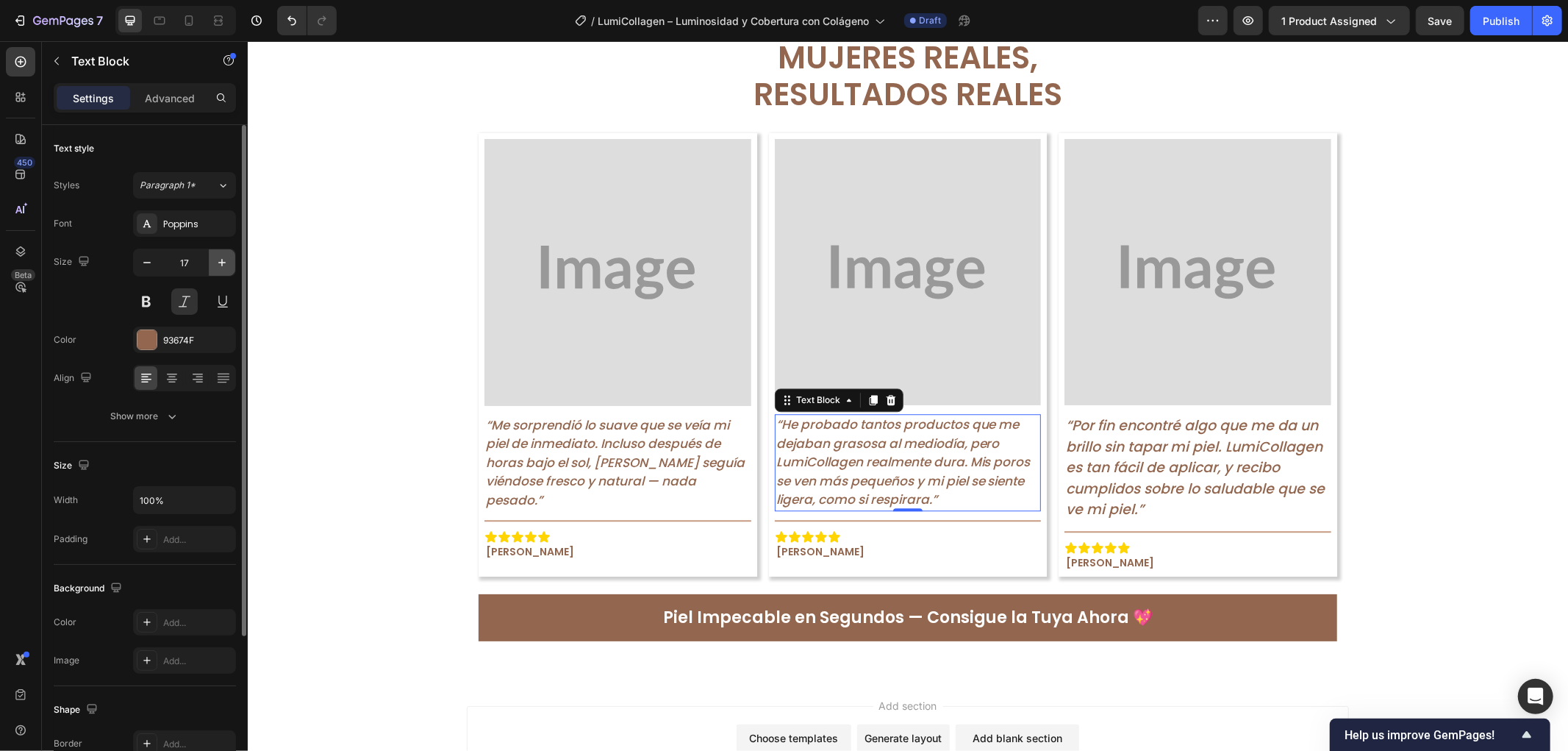
click at [216, 273] on button "button" at bounding box center [222, 263] width 26 height 26
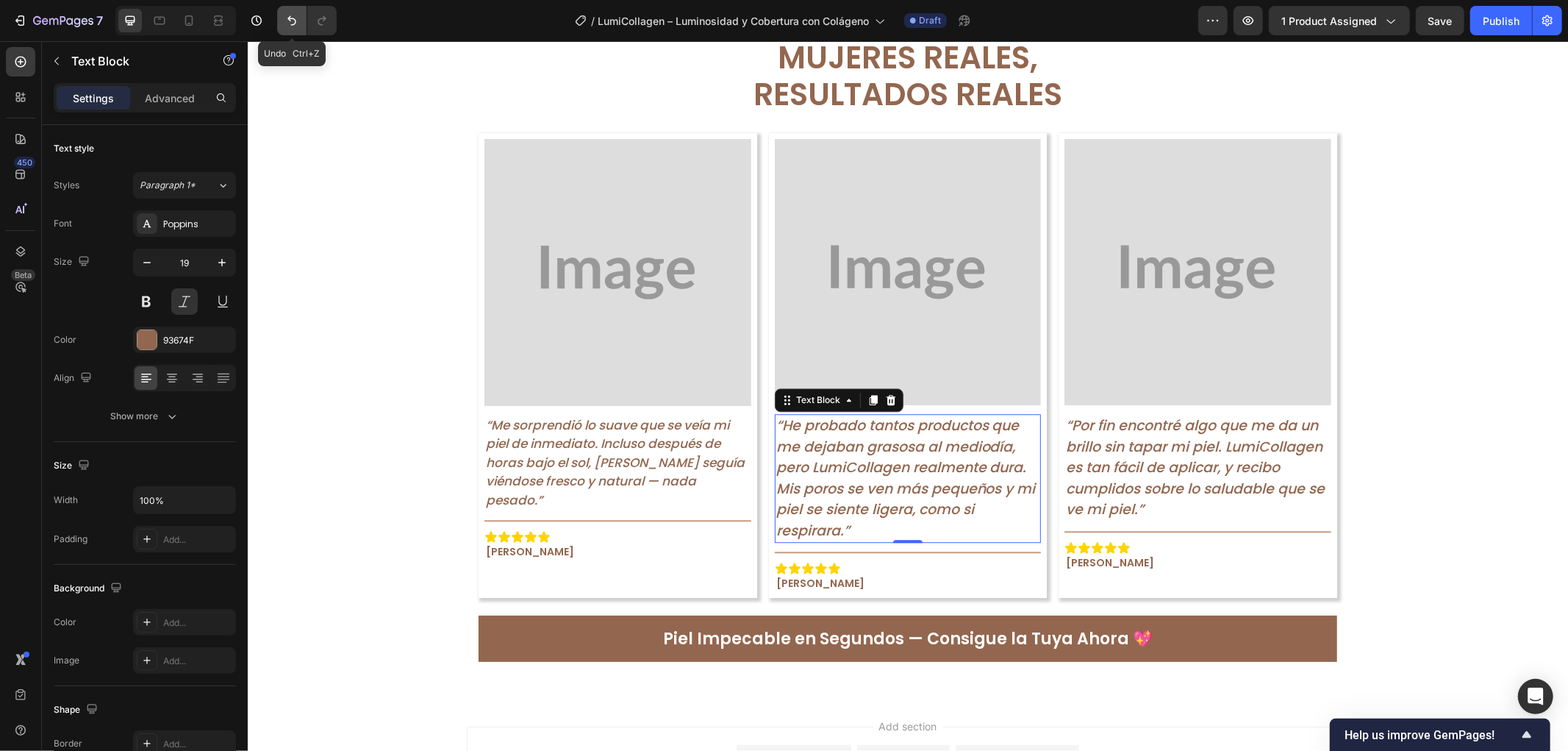
click at [298, 13] on icon "Undo/Redo" at bounding box center [292, 20] width 15 height 15
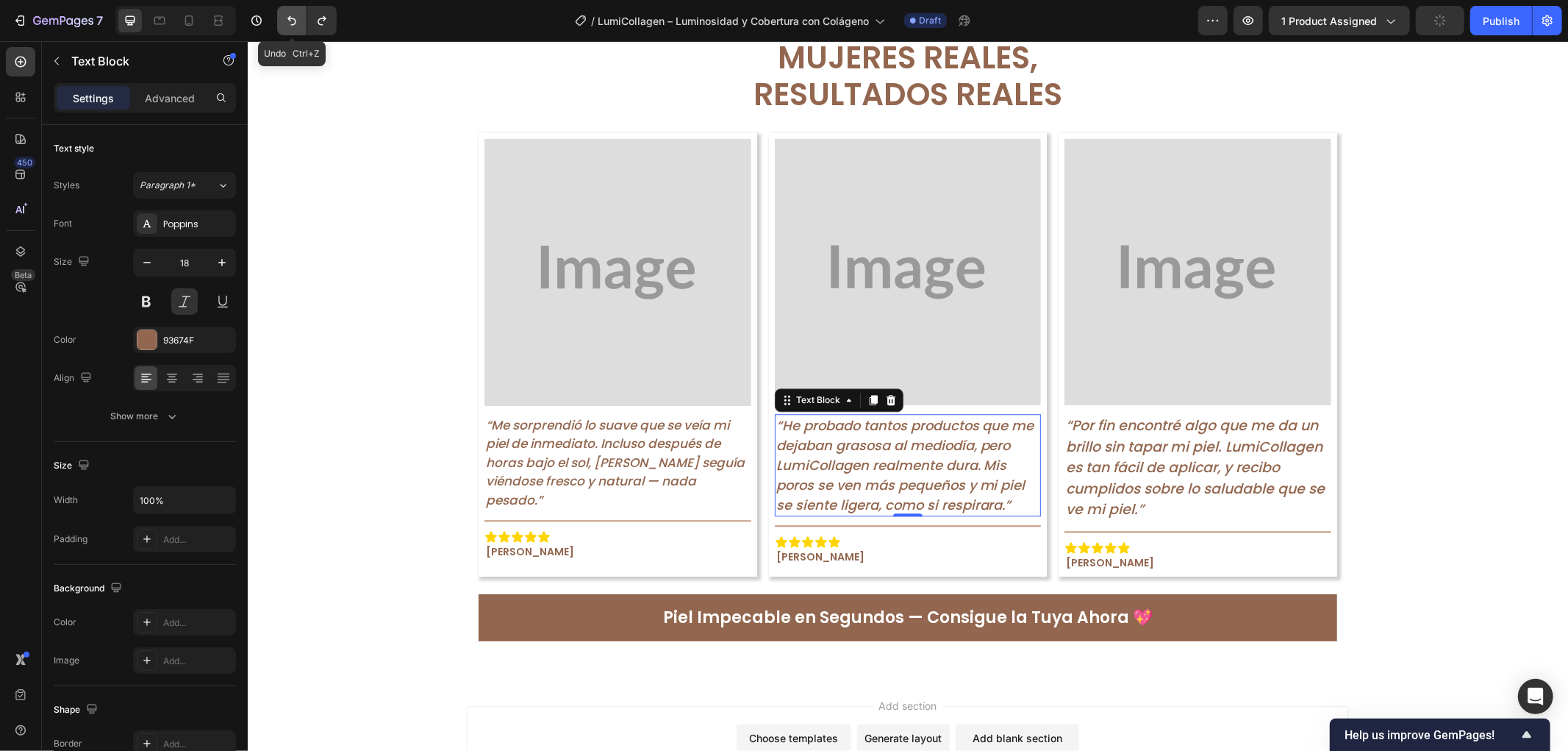
click at [298, 13] on icon "Undo/Redo" at bounding box center [292, 20] width 15 height 15
type input "17"
click at [298, 13] on icon "Undo/Redo" at bounding box center [292, 20] width 15 height 15
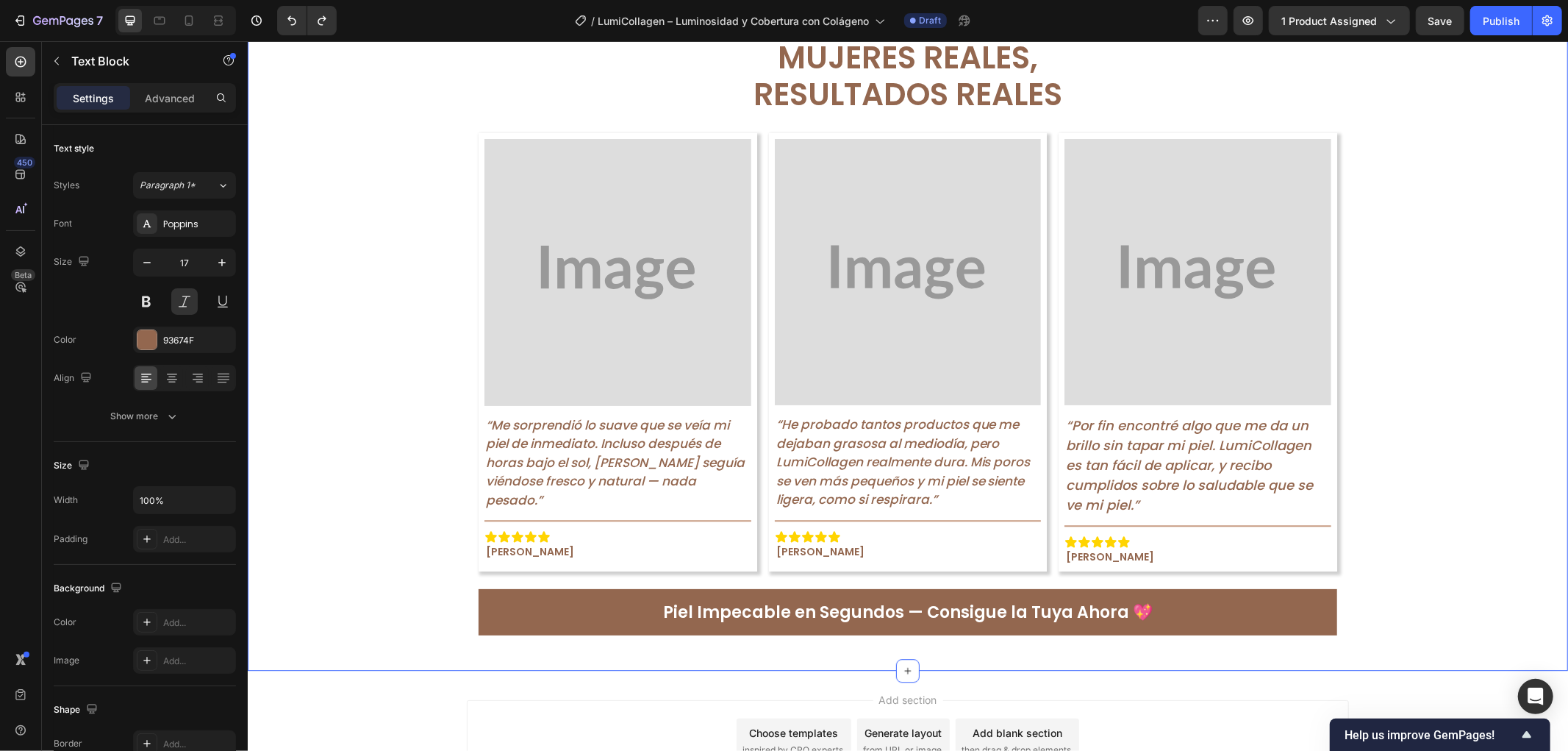
click at [1493, 518] on div "Mujeres Reales, Resultados Reales Text Block Image “Me sorprendió lo suave que …" at bounding box center [906, 336] width 1320 height 621
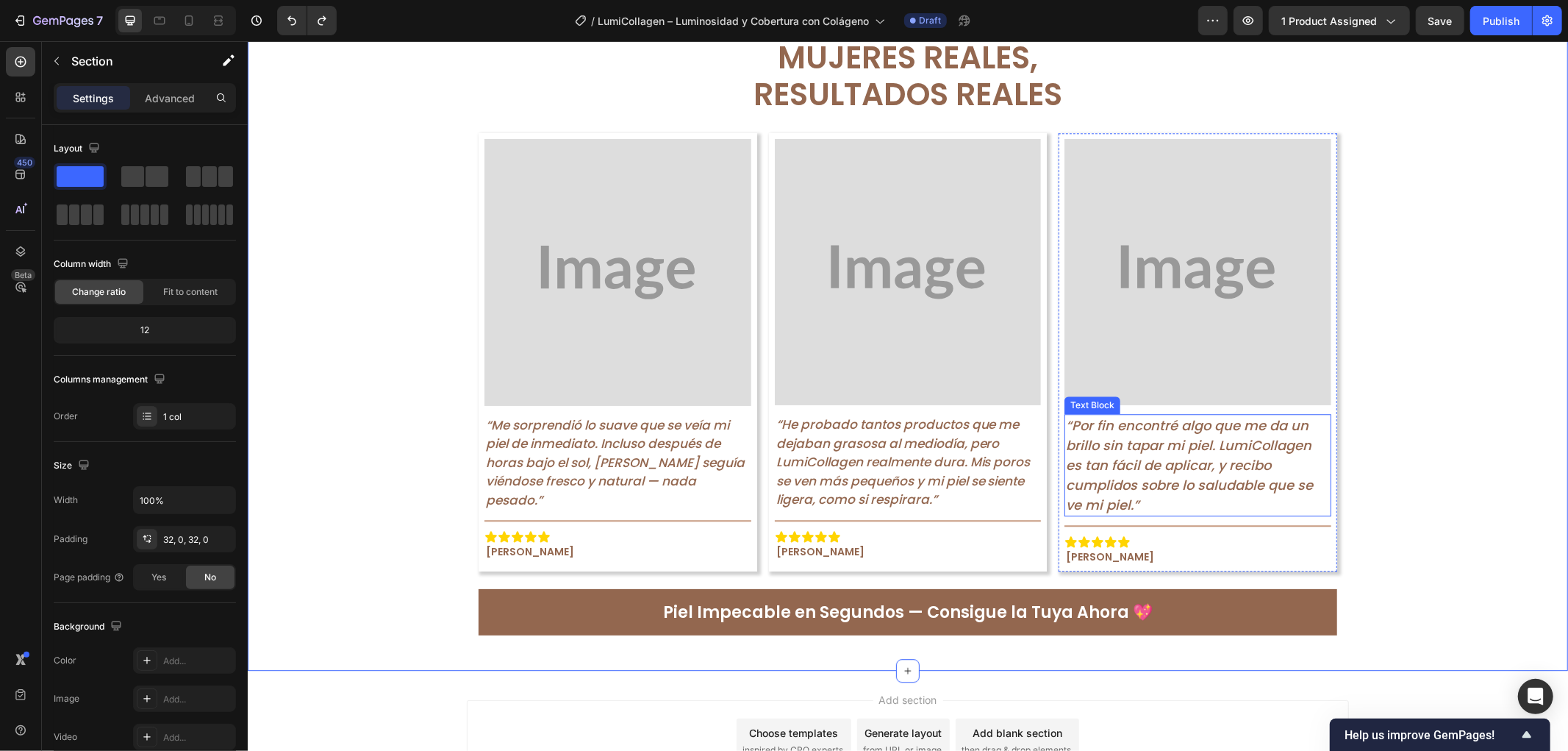
click at [1209, 461] on p "“Por fin encontré algo que me da un brillo sin tapar mi piel. LumiCollagen es t…" at bounding box center [1198, 465] width 264 height 100
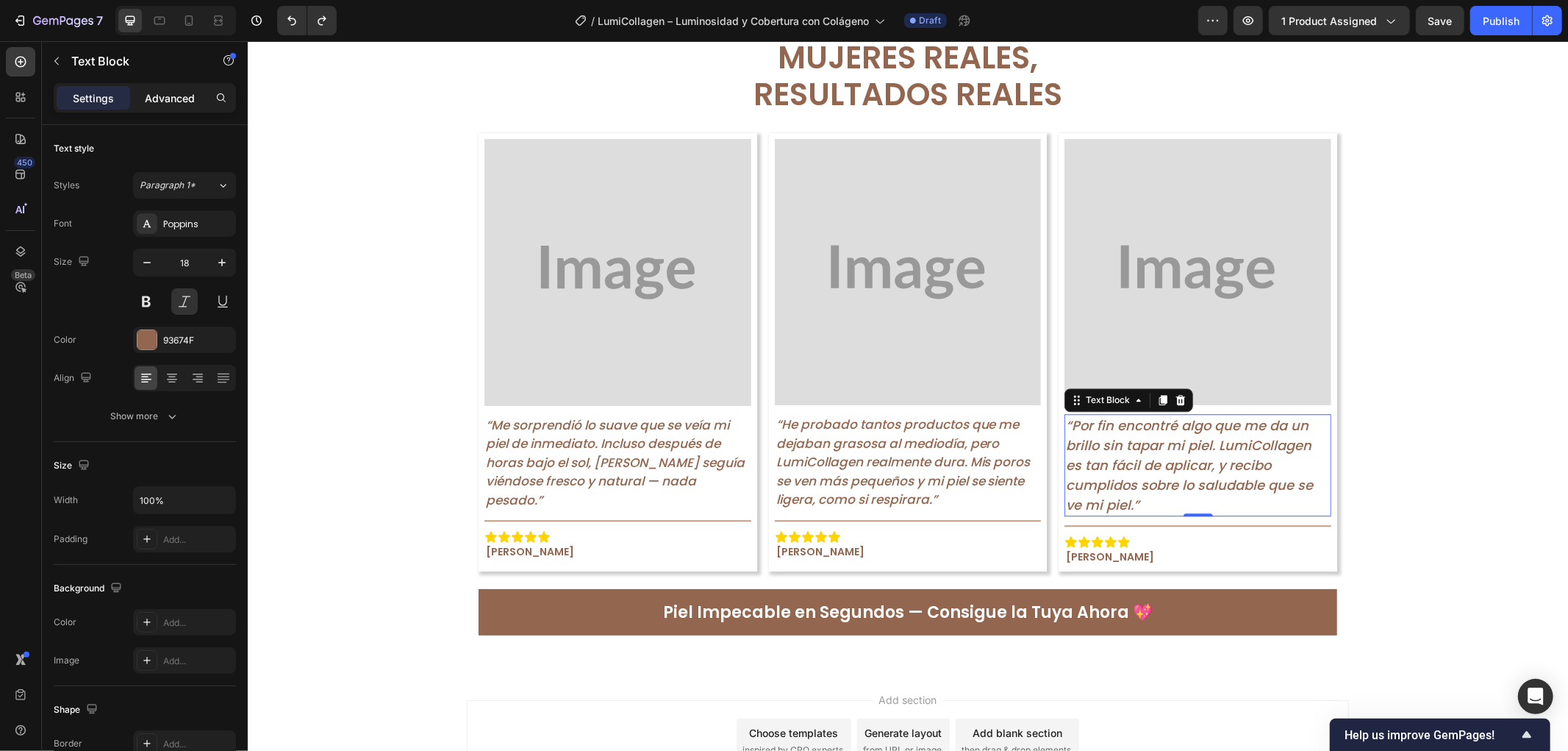
click at [159, 99] on p "Advanced" at bounding box center [169, 99] width 50 height 16
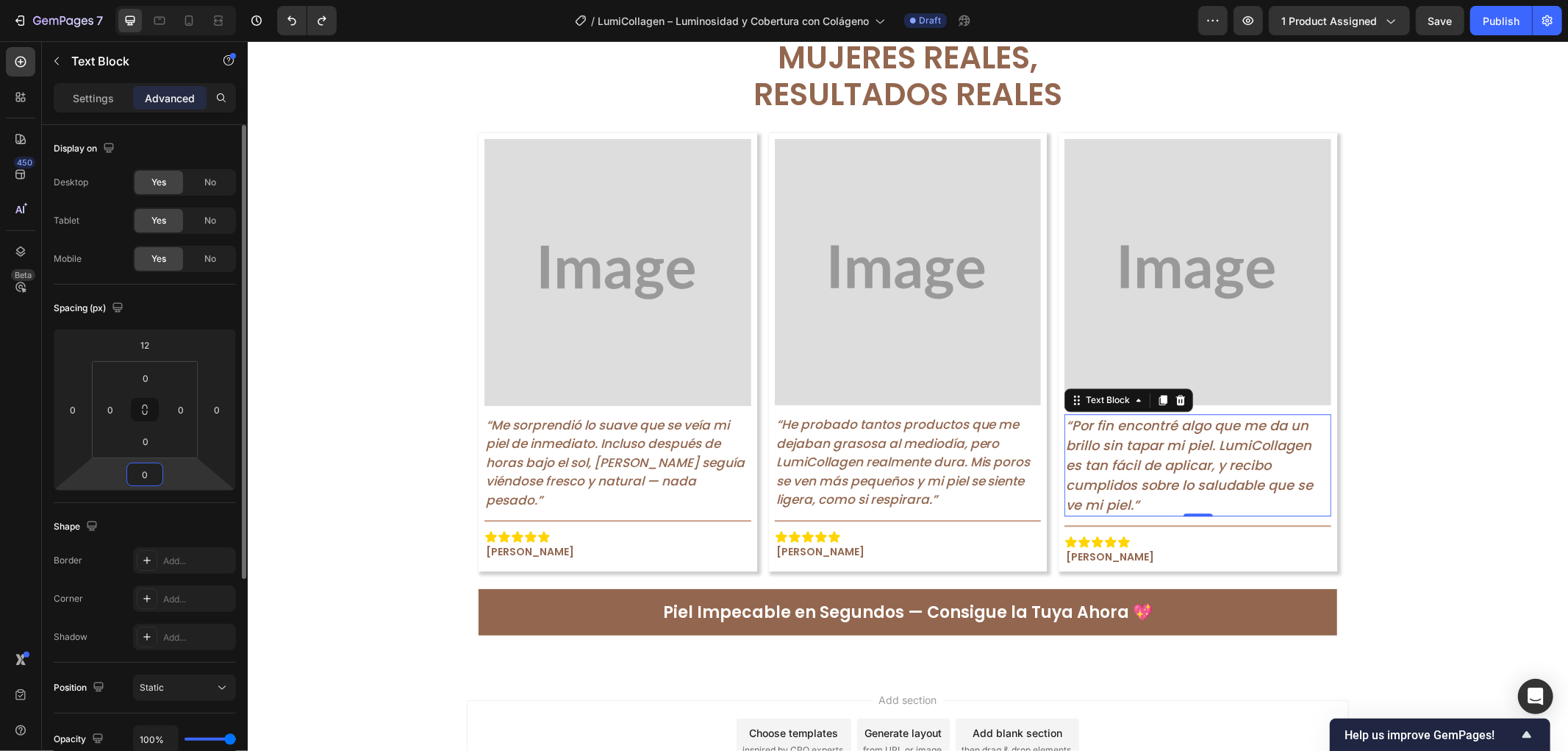
click at [149, 486] on input "0" at bounding box center [144, 474] width 29 height 22
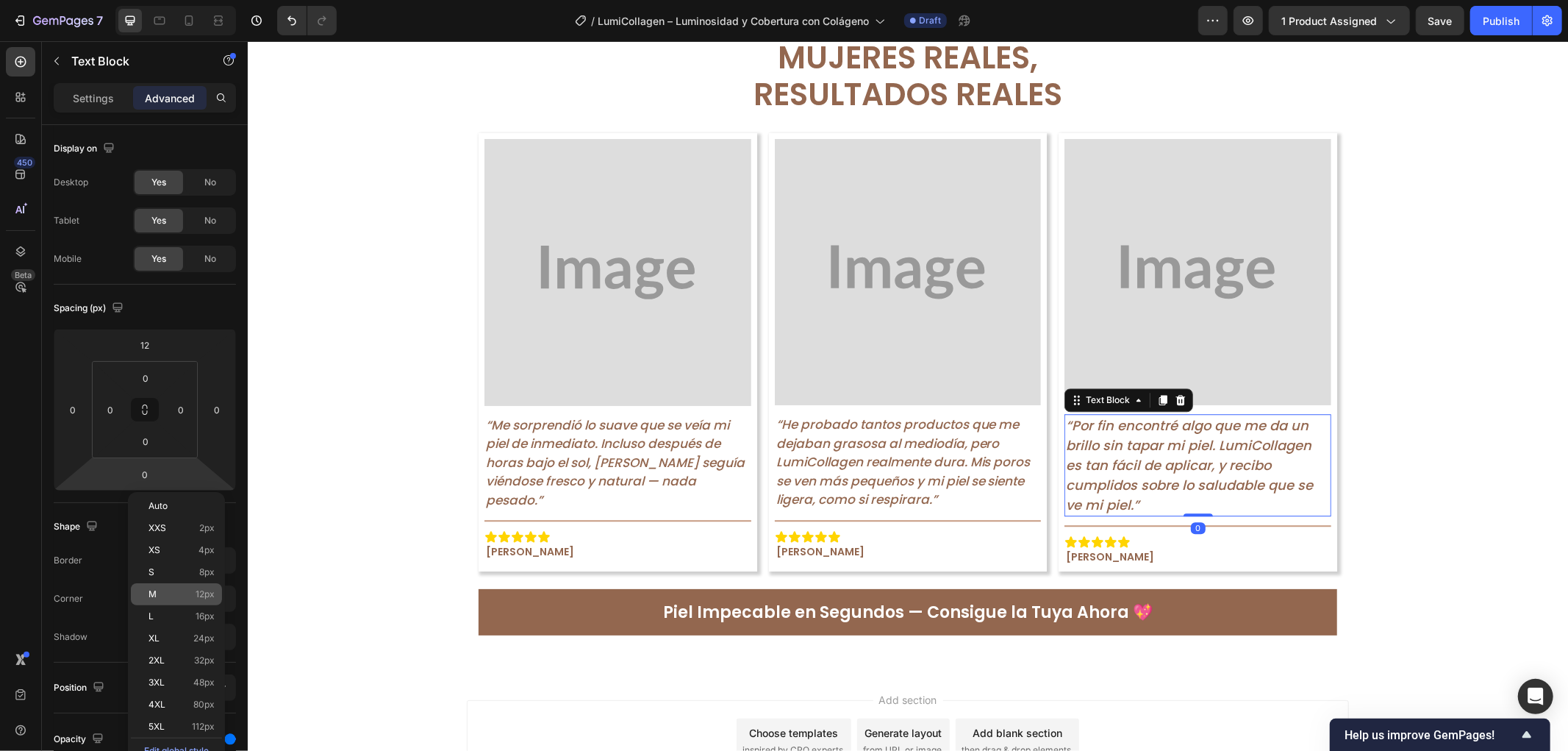
click at [216, 596] on div "M 12px" at bounding box center [177, 594] width 92 height 22
type input "12"
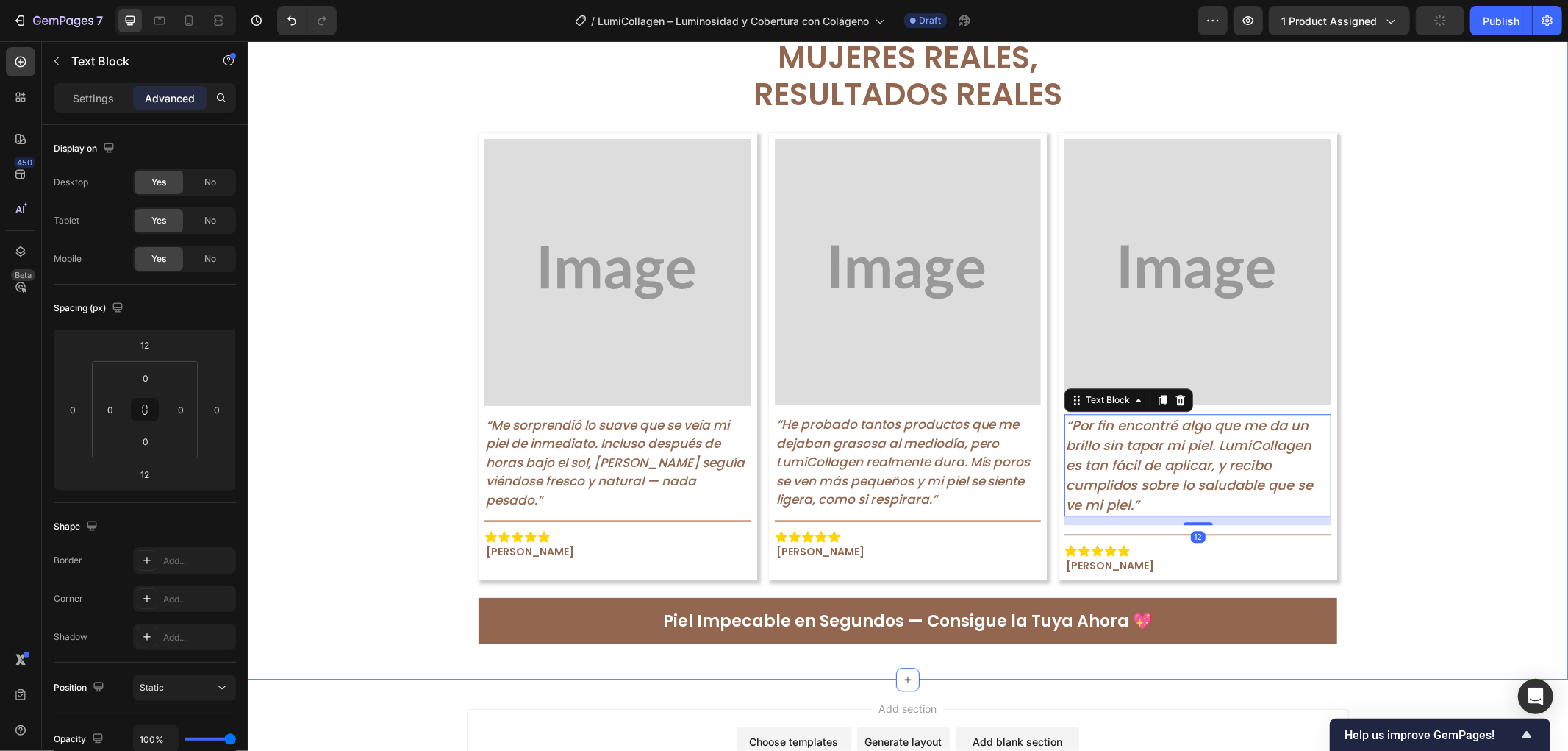
click at [1365, 487] on div "Mujeres Reales, Resultados Reales Text Block Image “Me sorprendió lo suave que …" at bounding box center [906, 340] width 1320 height 630
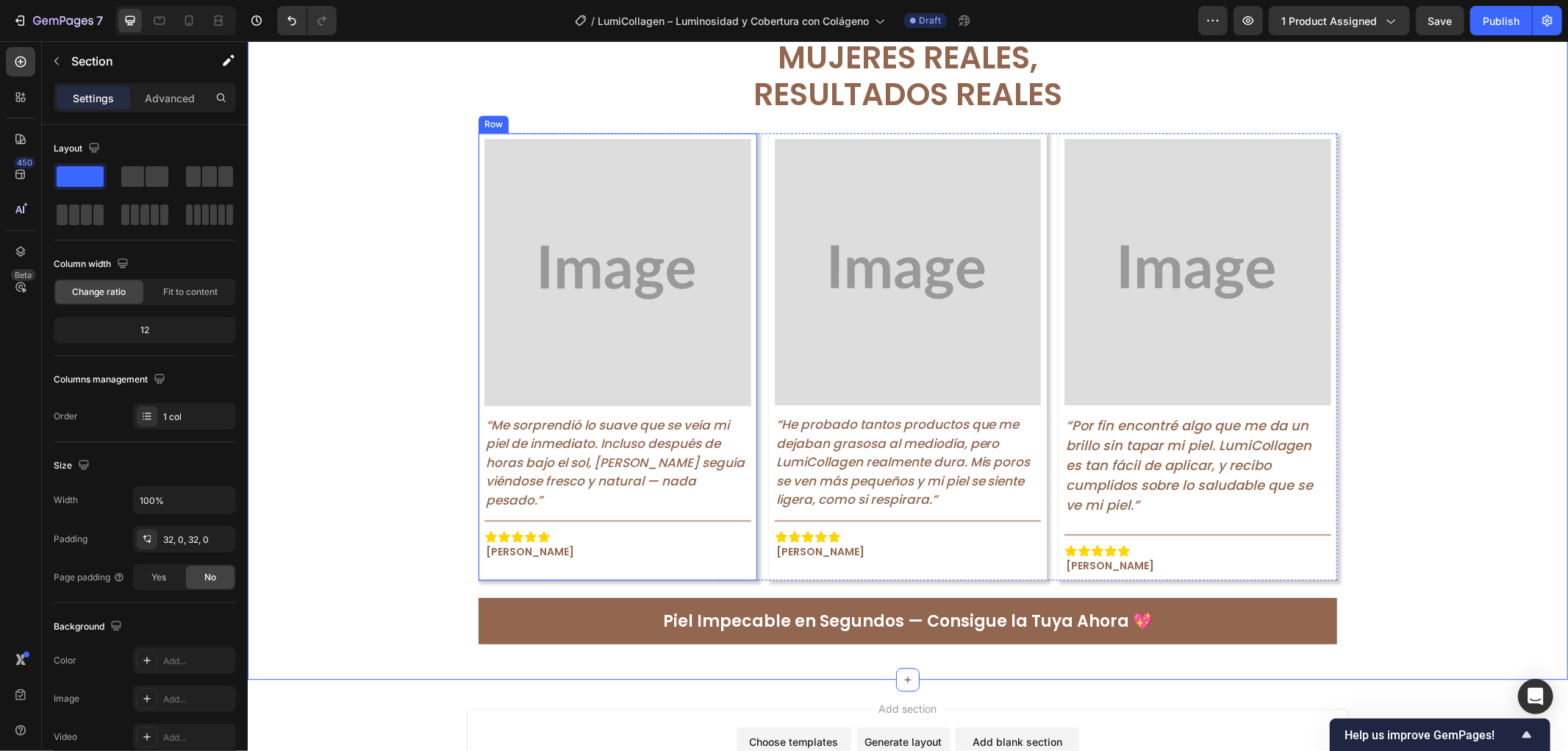
click at [745, 243] on div "Image “Me sorprendió lo suave que se veía mi piel de inmediato. Incluso después…" at bounding box center [618, 356] width 278 height 448
click at [573, 257] on img at bounding box center [617, 271] width 267 height 267
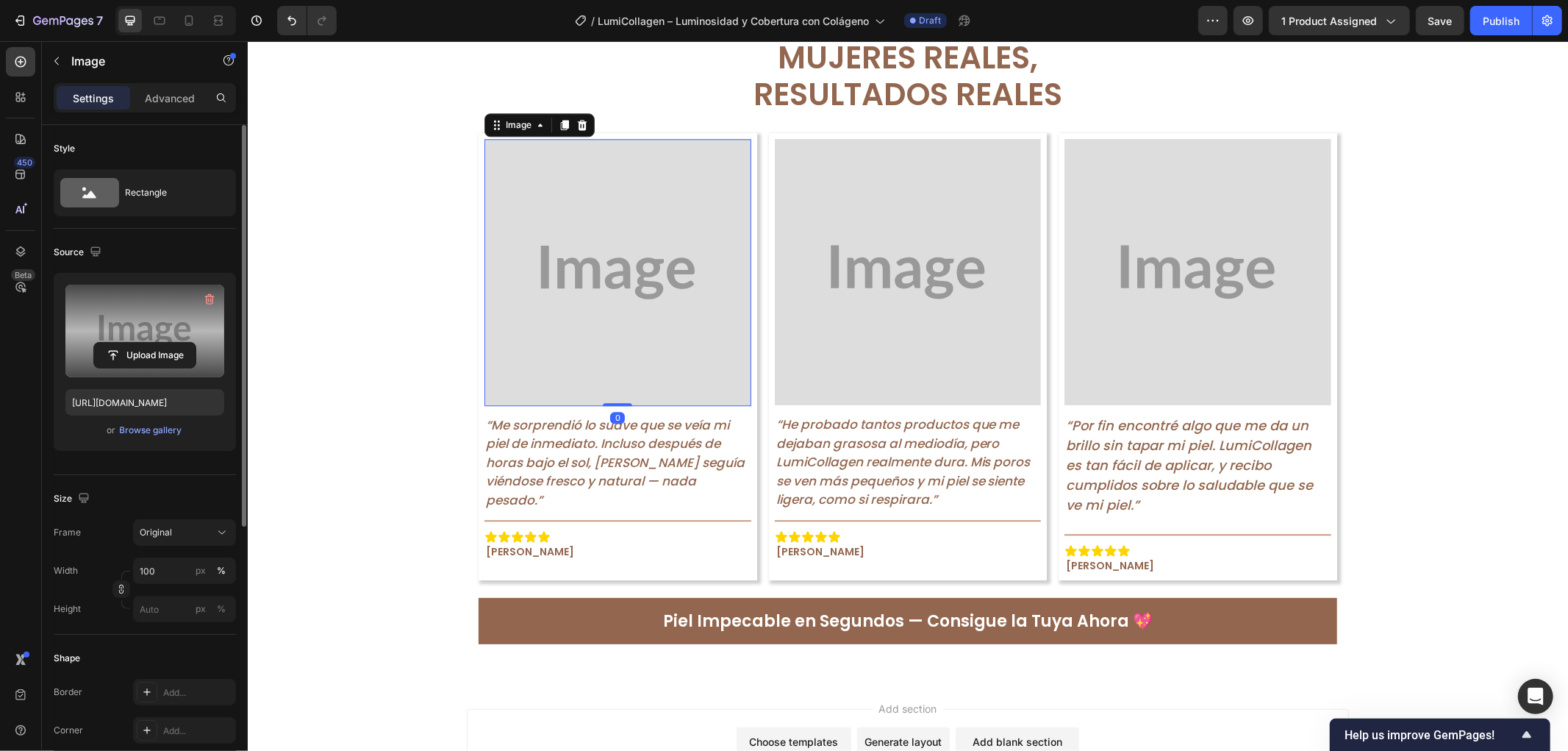
click at [171, 336] on label at bounding box center [144, 331] width 159 height 93
click at [171, 343] on input "file" at bounding box center [144, 355] width 101 height 25
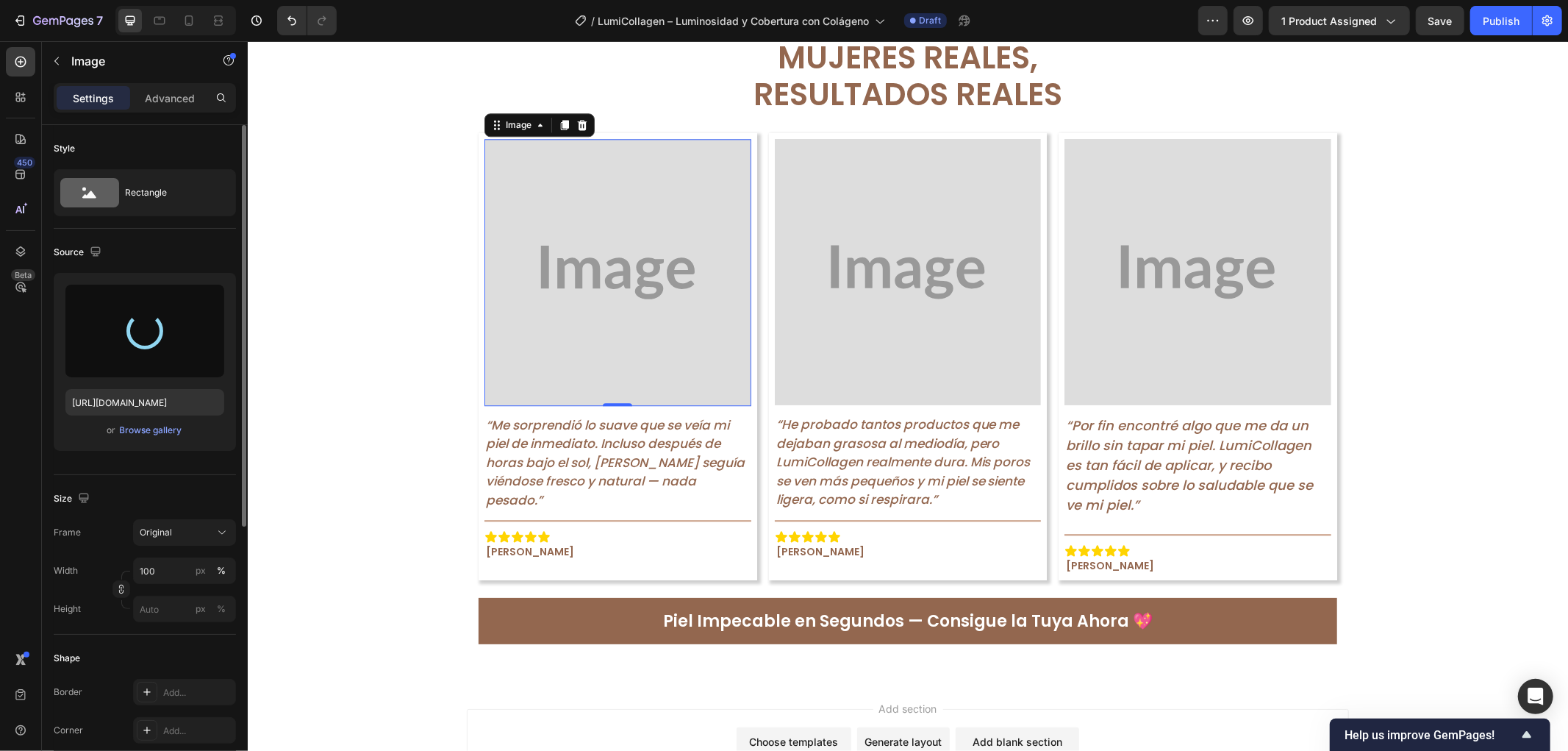
type input "https://cdn.shopify.com/s/files/1/0942/9106/7229/files/gempages_571795456183501…"
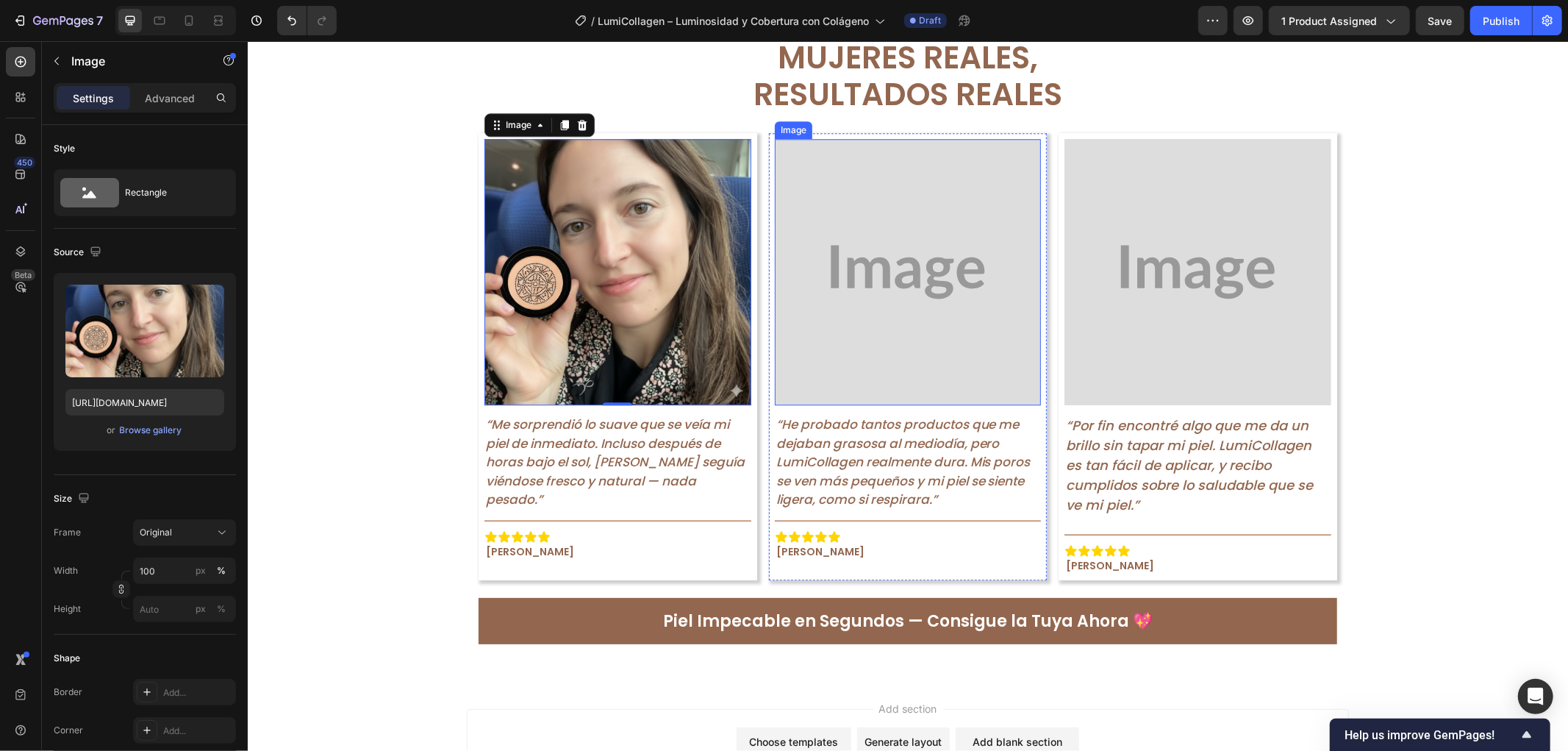
click at [803, 266] on img at bounding box center [907, 271] width 267 height 267
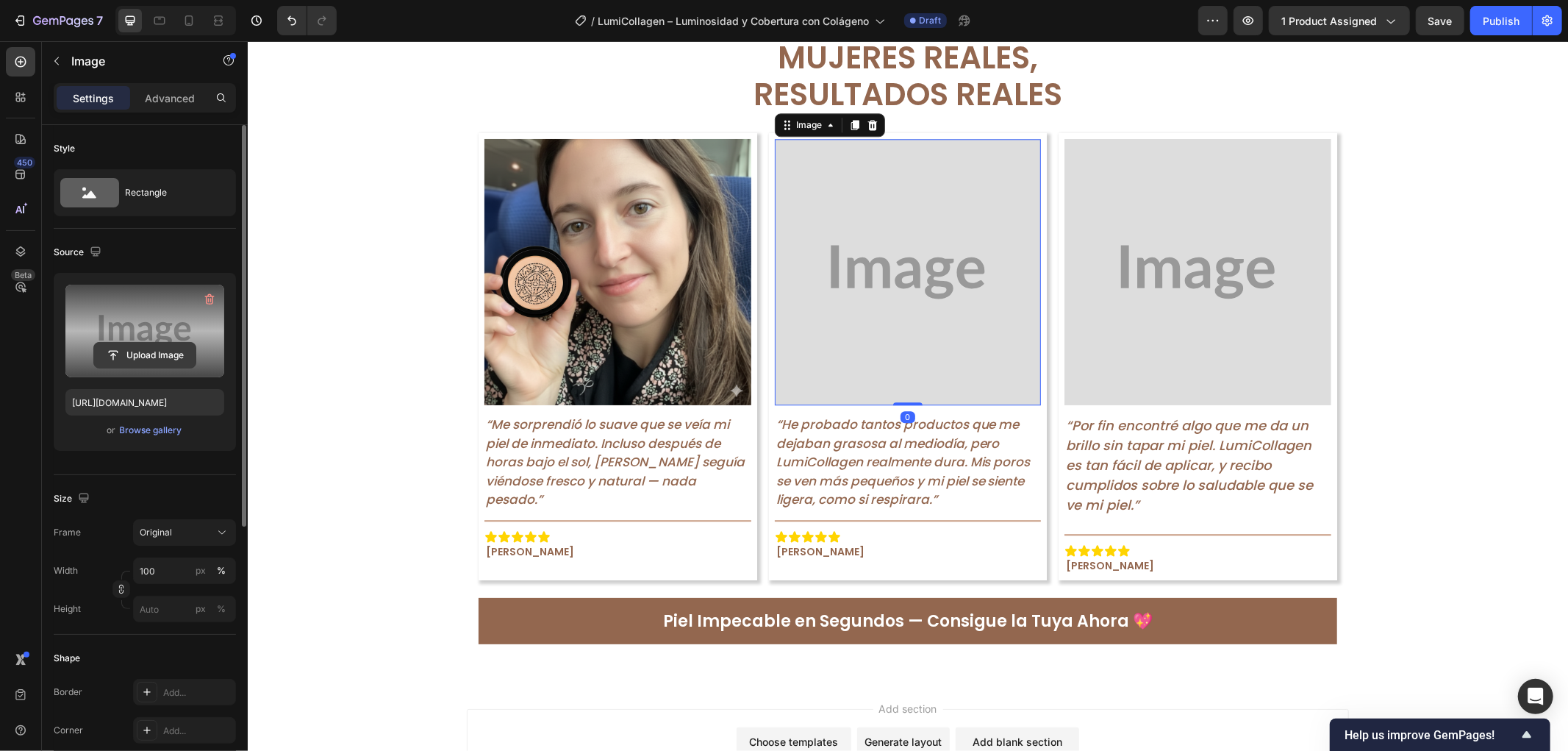
click at [174, 354] on input "file" at bounding box center [144, 355] width 101 height 25
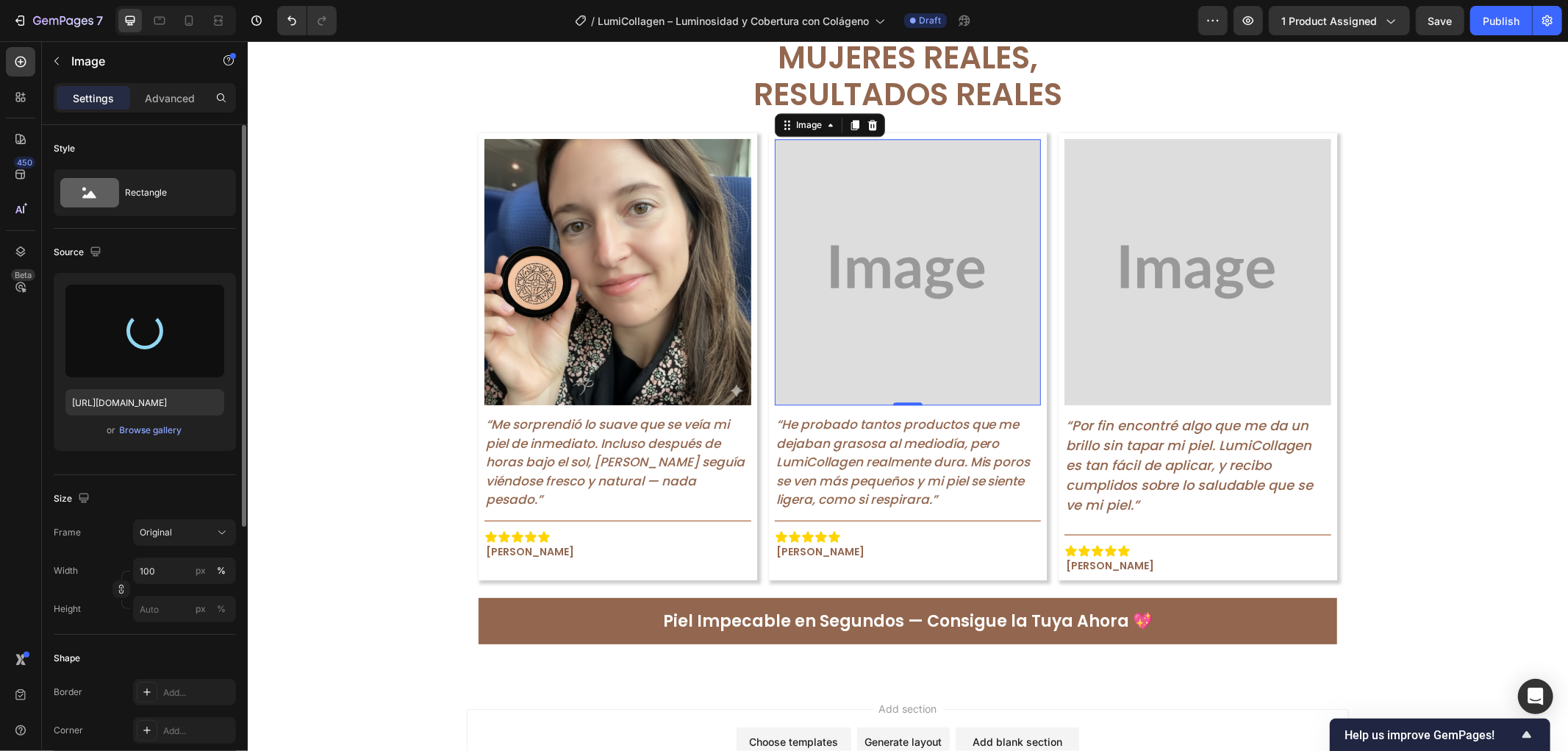
type input "https://cdn.shopify.com/s/files/1/0942/9106/7229/files/gempages_571795456183501…"
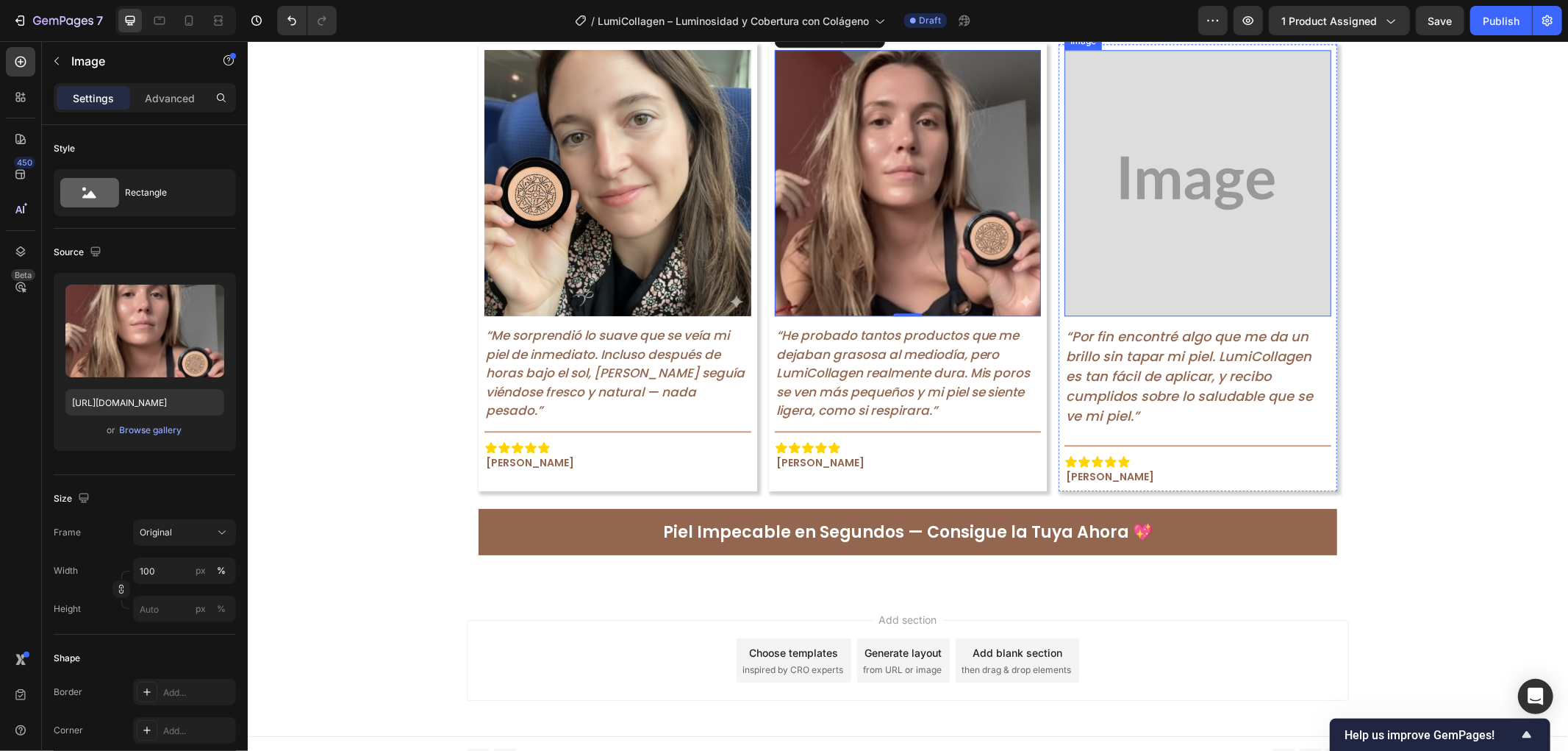
scroll to position [3249, 0]
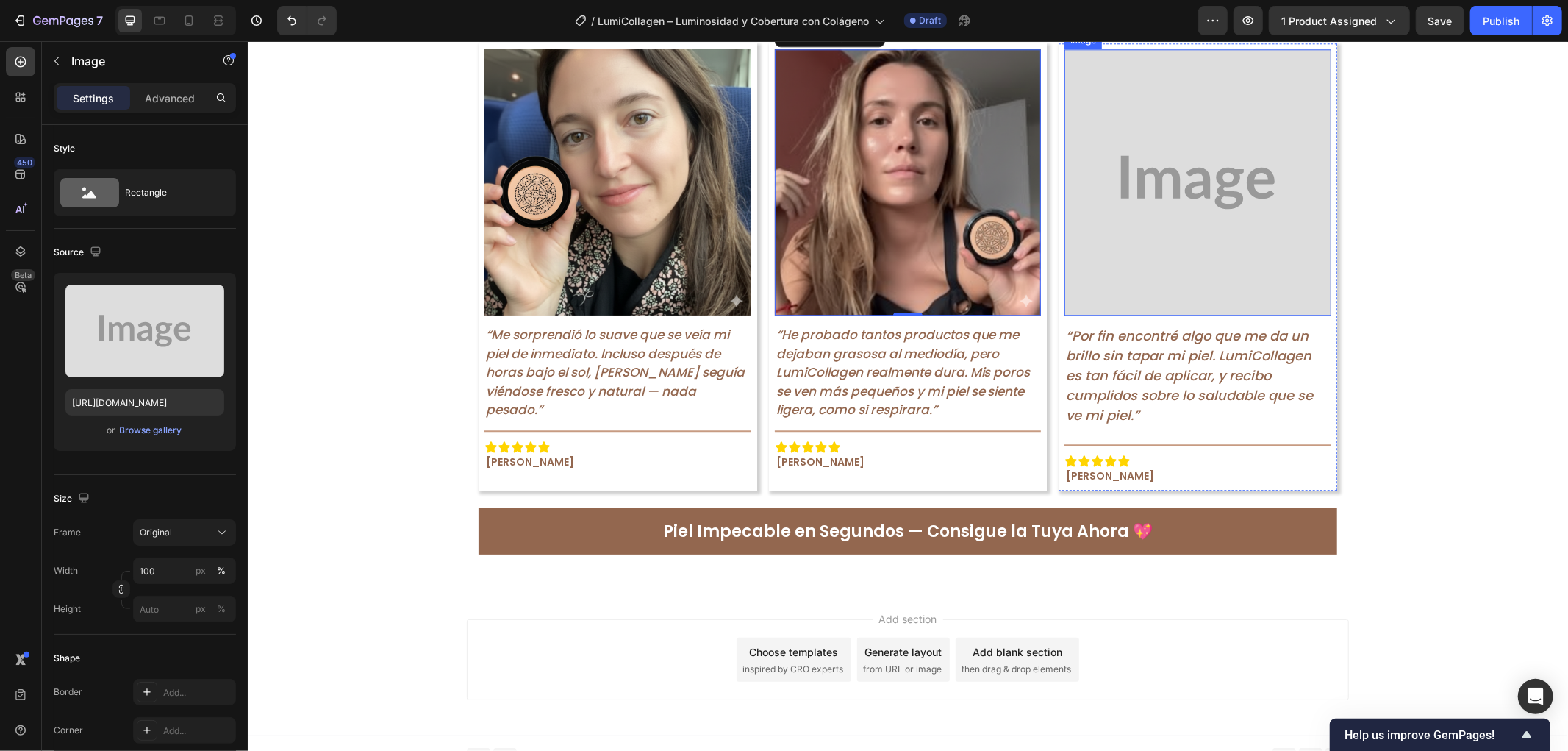
click at [1189, 296] on img at bounding box center [1197, 182] width 267 height 267
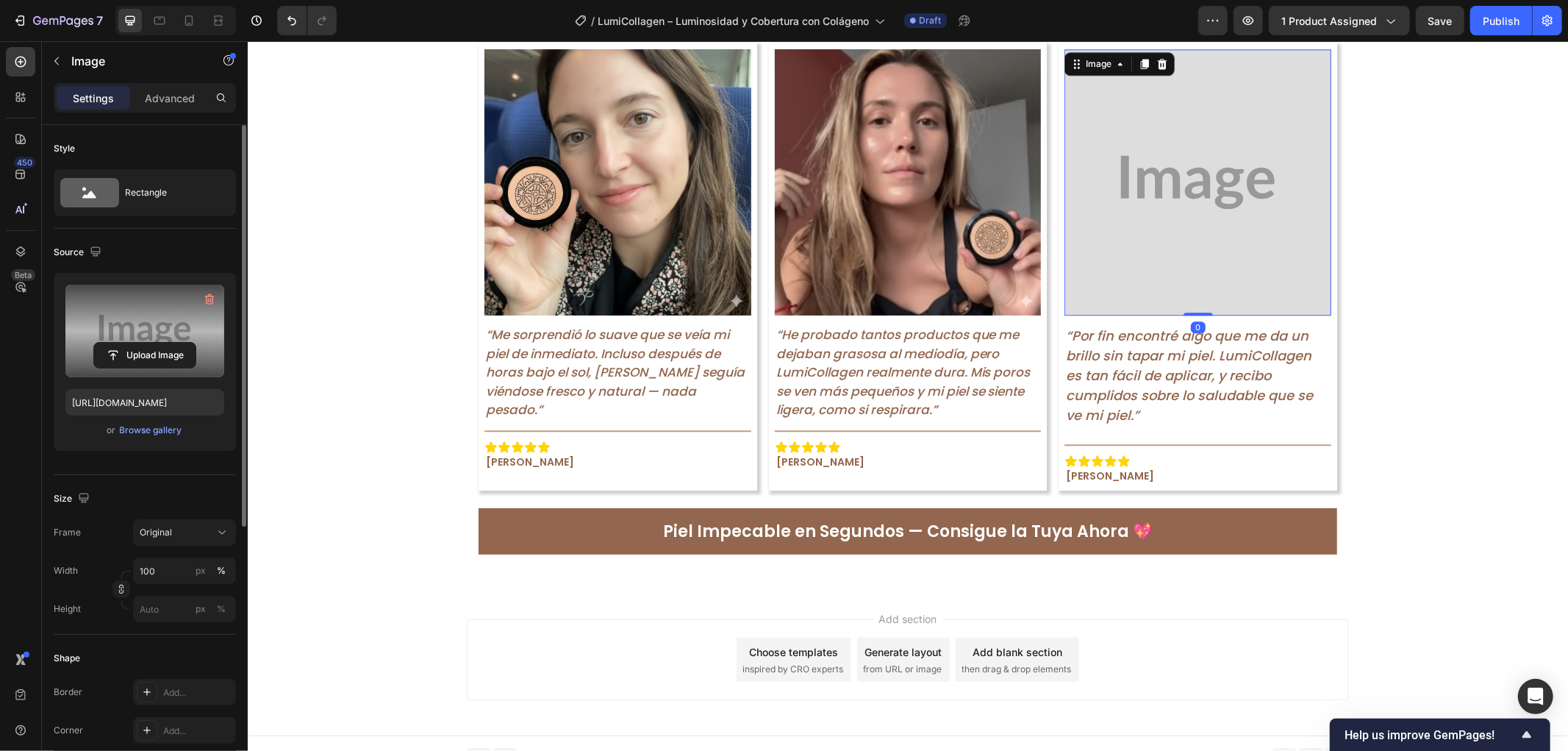
click at [147, 336] on label at bounding box center [144, 331] width 159 height 93
click at [147, 343] on input "file" at bounding box center [144, 355] width 101 height 25
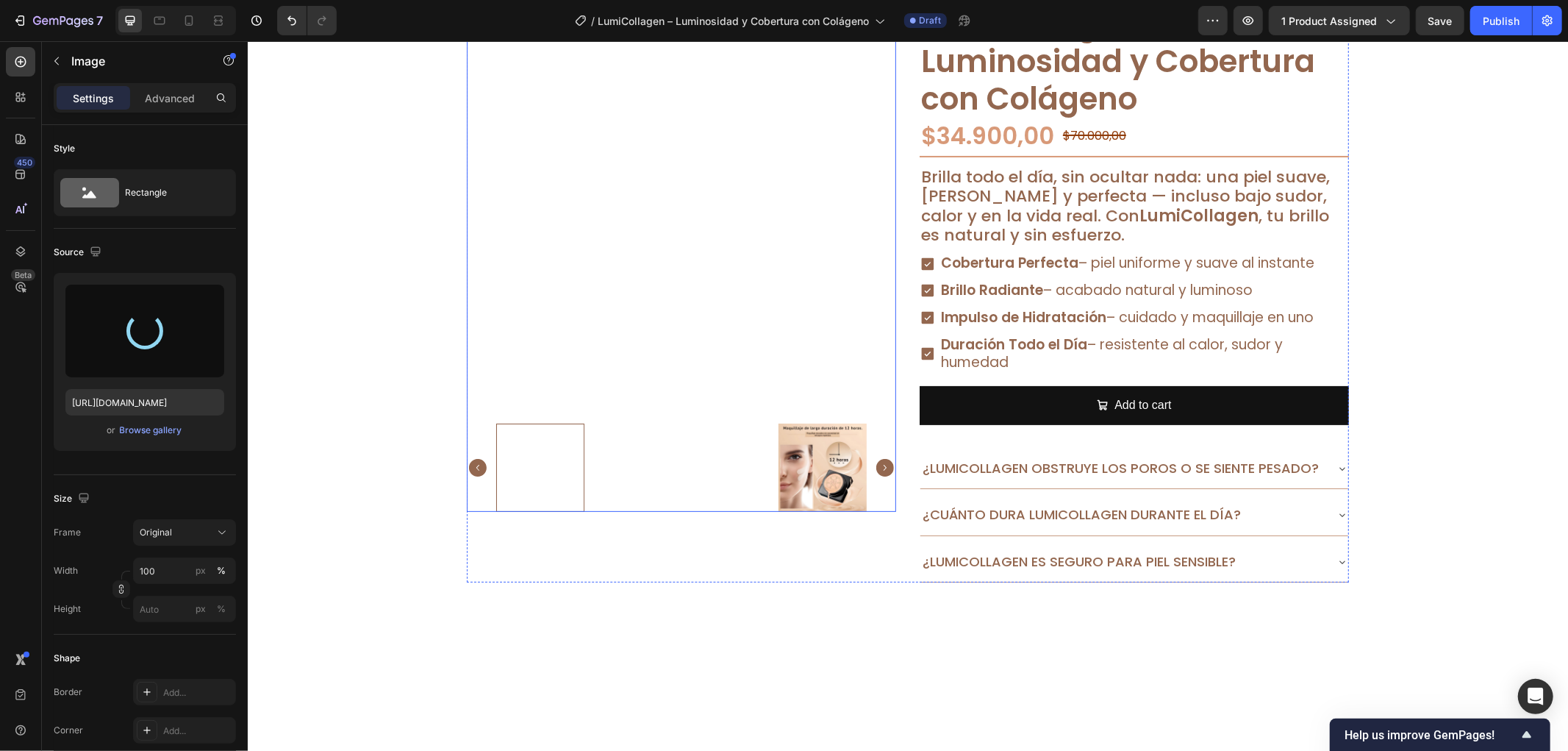
scroll to position [0, 0]
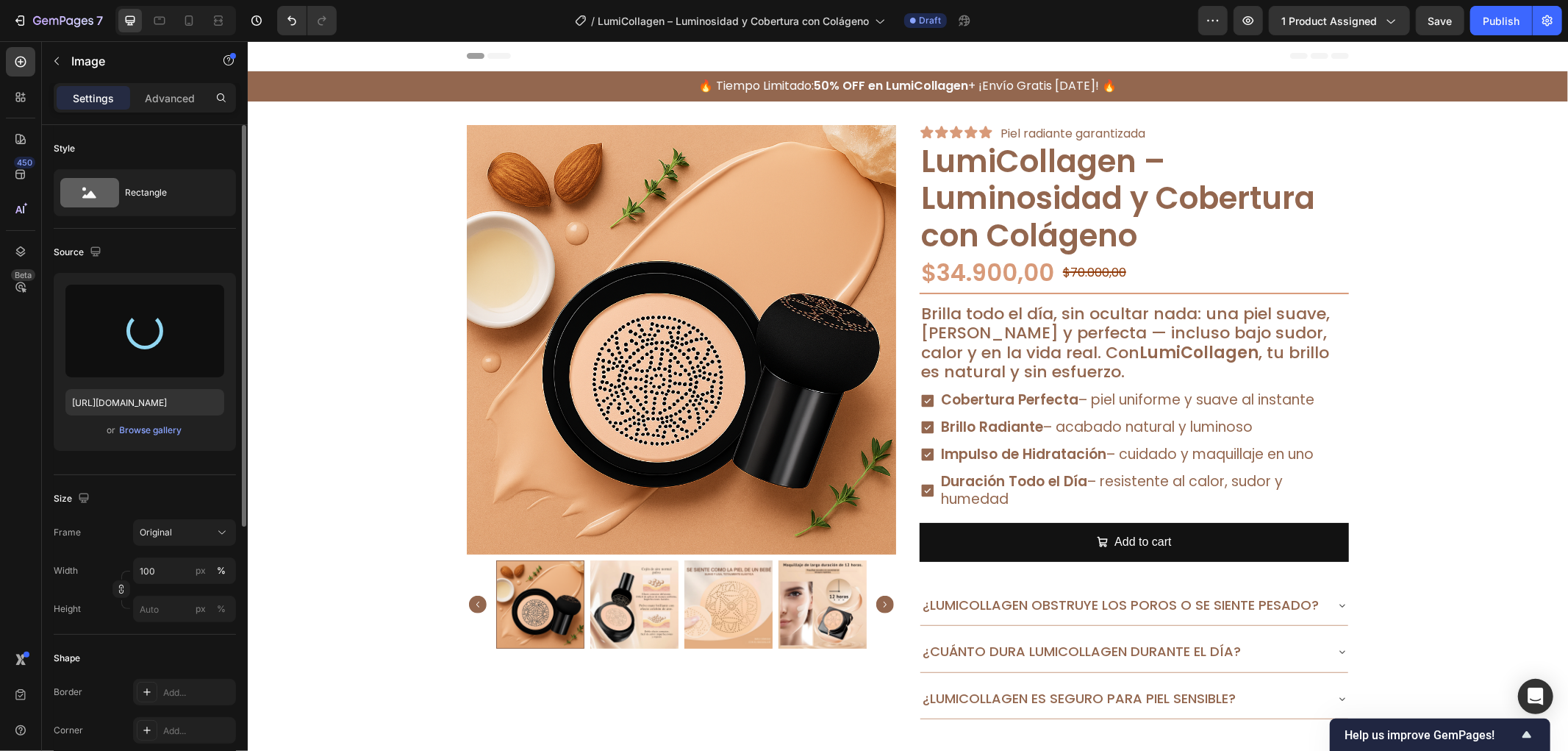
type input "https://cdn.shopify.com/s/files/1/0942/9106/7229/files/gempages_571795456183501…"
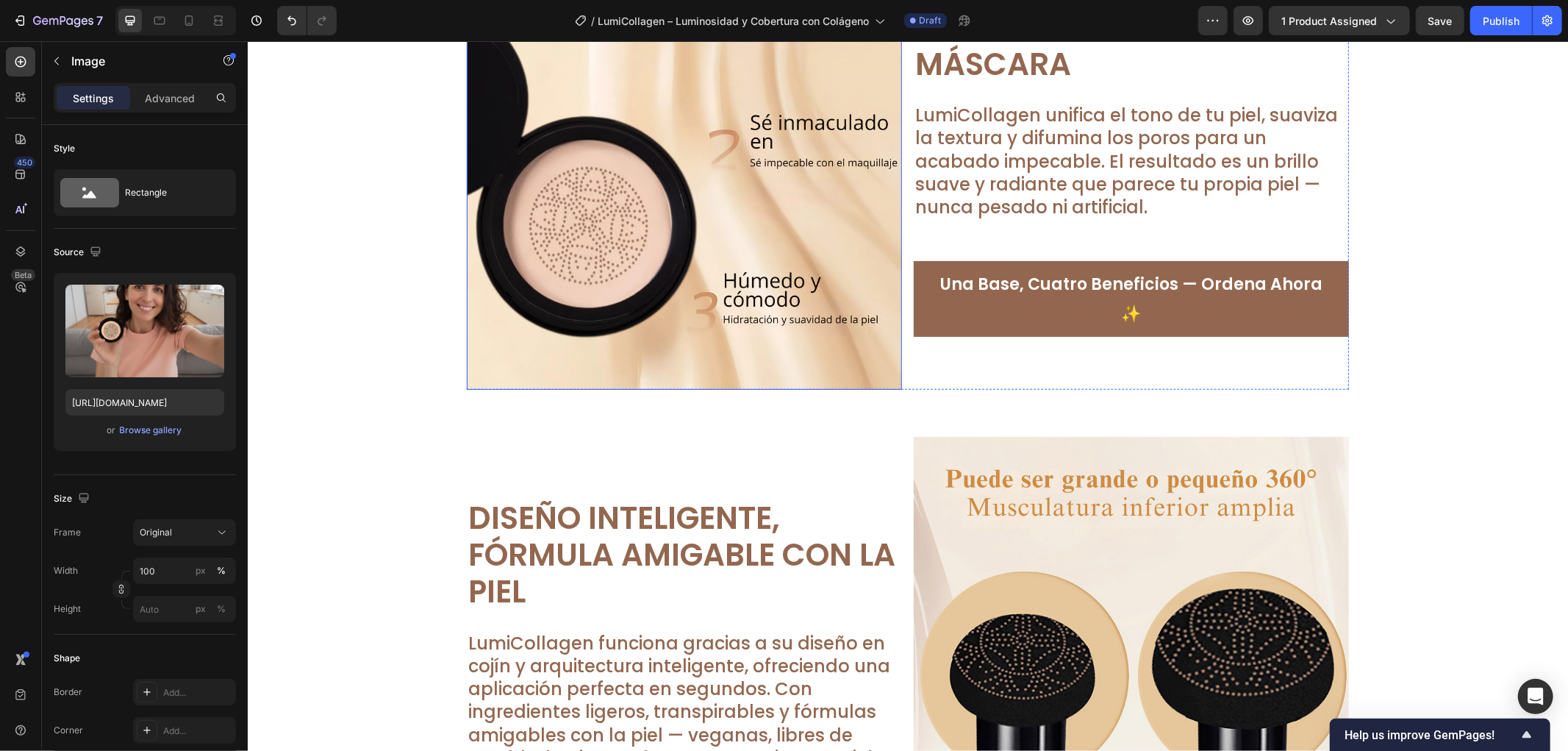
scroll to position [1226, 0]
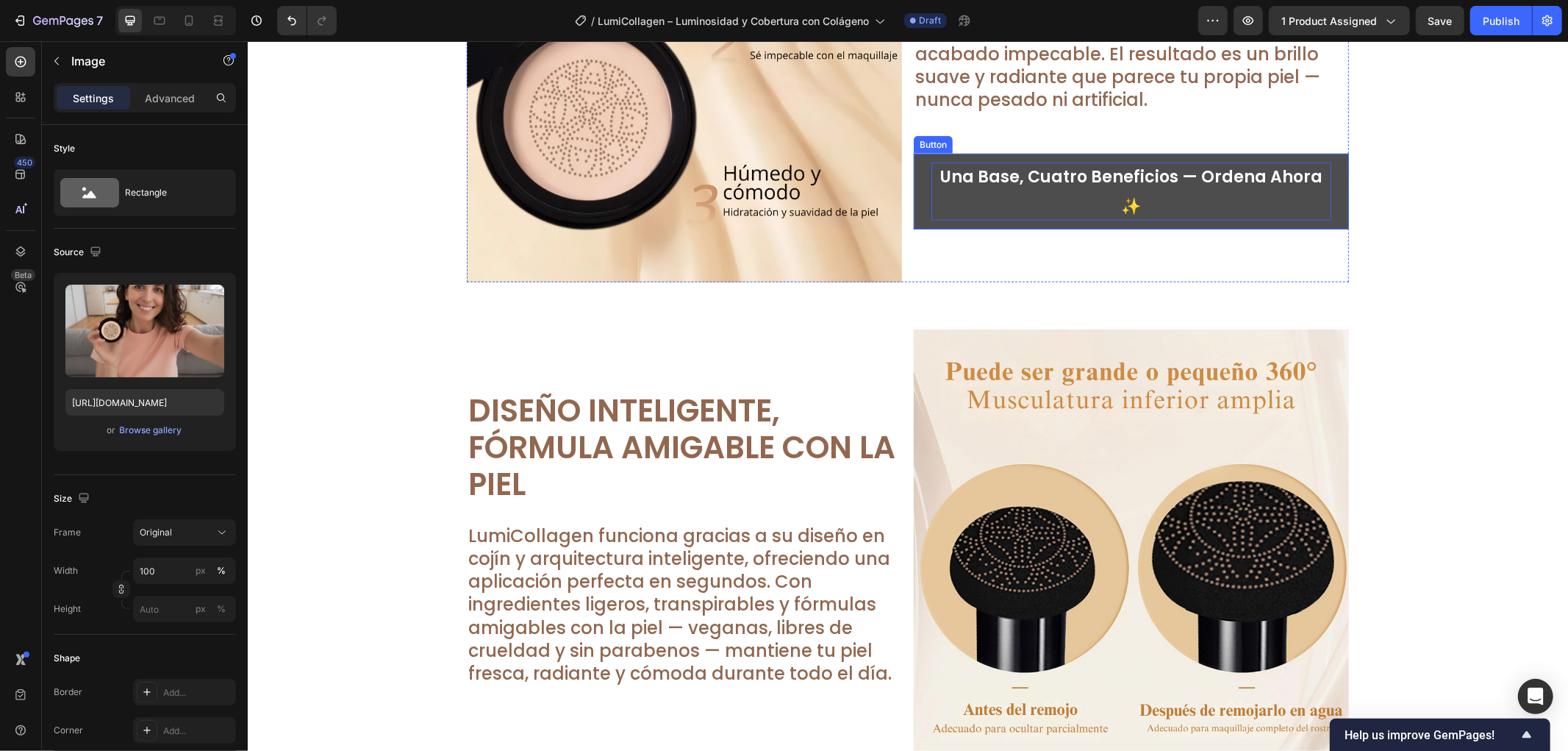
click at [1133, 186] on p "Una Base, Cuatro Beneficios — Ordena Ahora ✨" at bounding box center [1131, 191] width 400 height 58
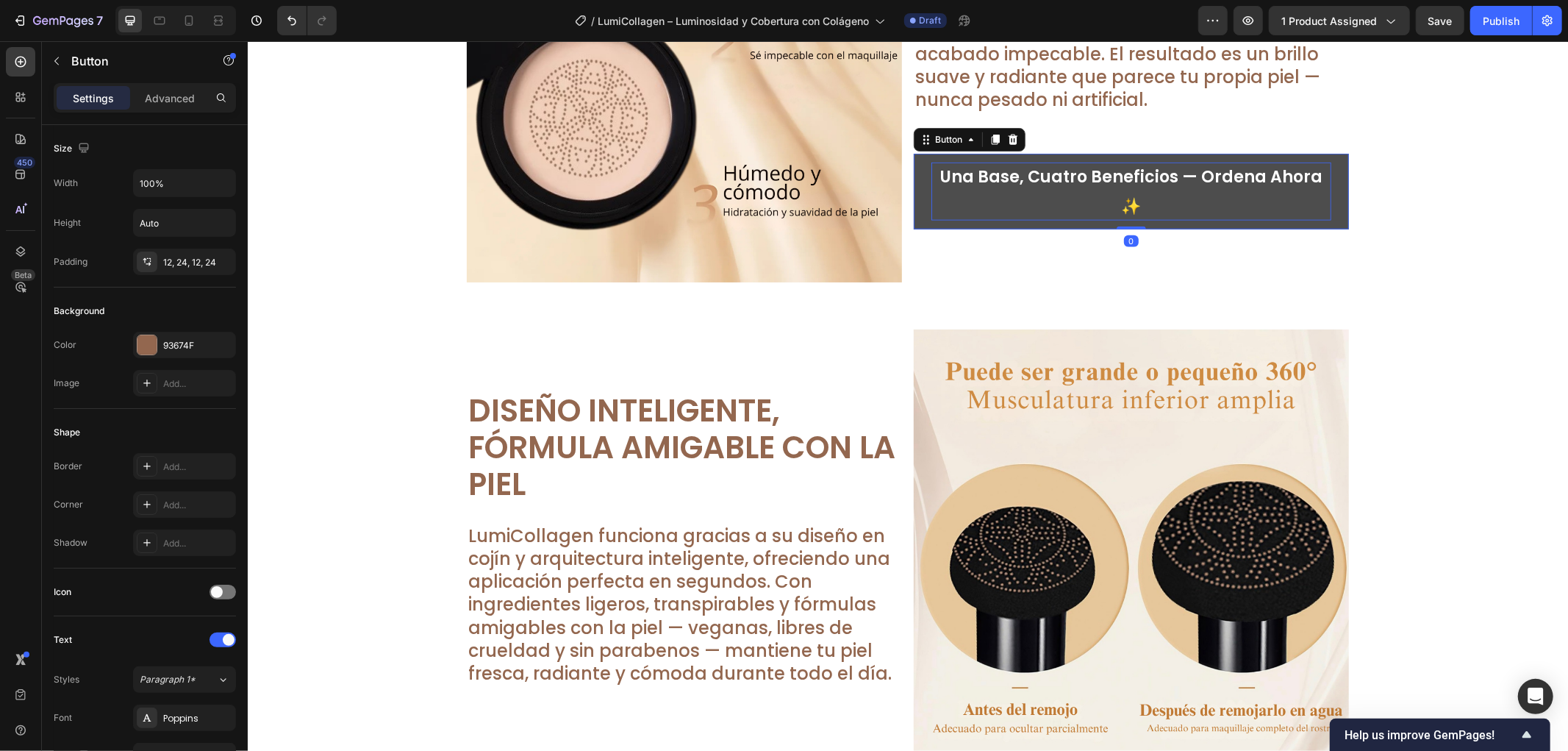
click at [1133, 186] on p "Una Base, Cuatro Beneficios — Ordena Ahora ✨" at bounding box center [1131, 191] width 400 height 58
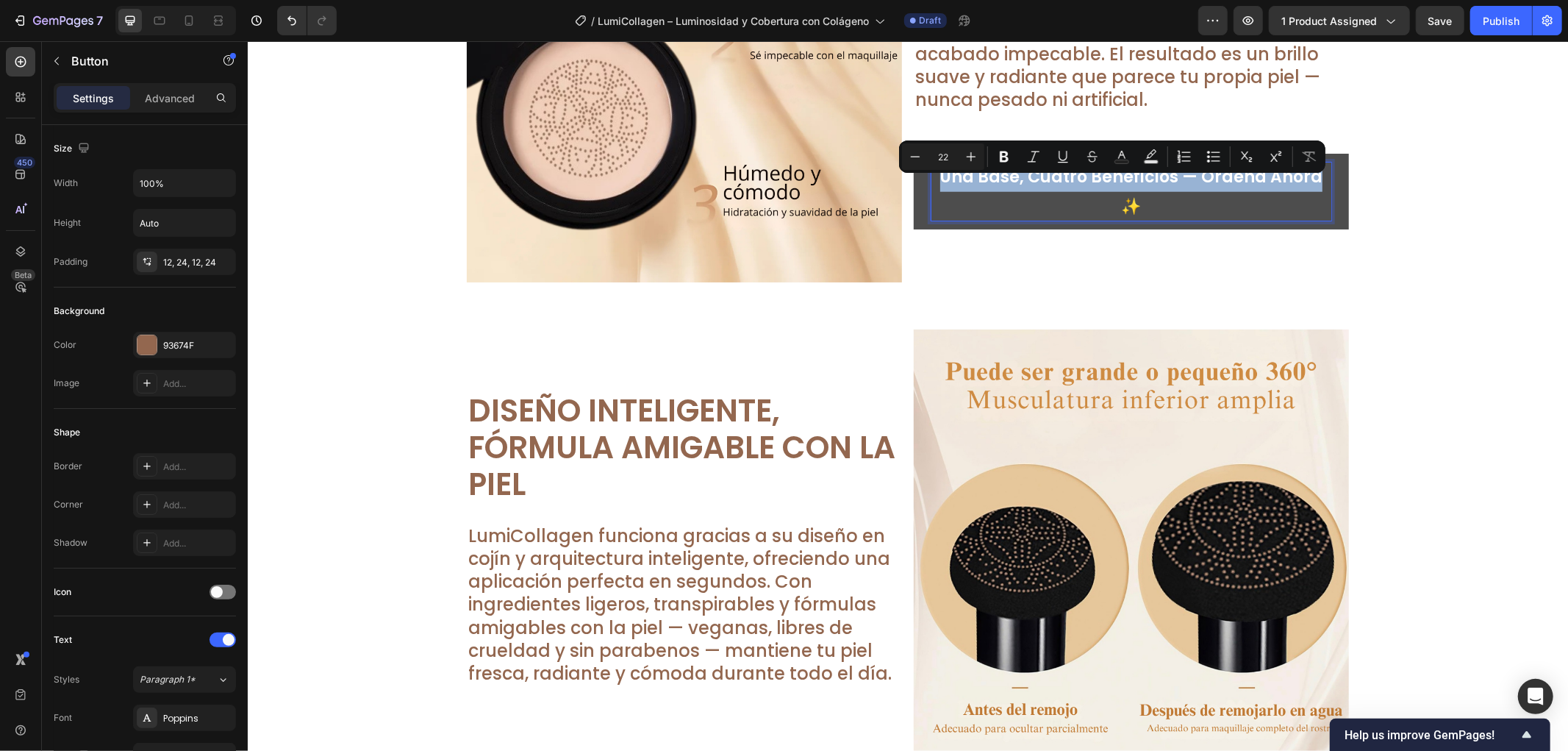
drag, startPoint x: 1293, startPoint y: 186, endPoint x: 930, endPoint y: 191, distance: 363.0
click at [931, 191] on p "Una Base, Cuatro Beneficios — Ordena Ahora ✨" at bounding box center [1131, 191] width 400 height 58
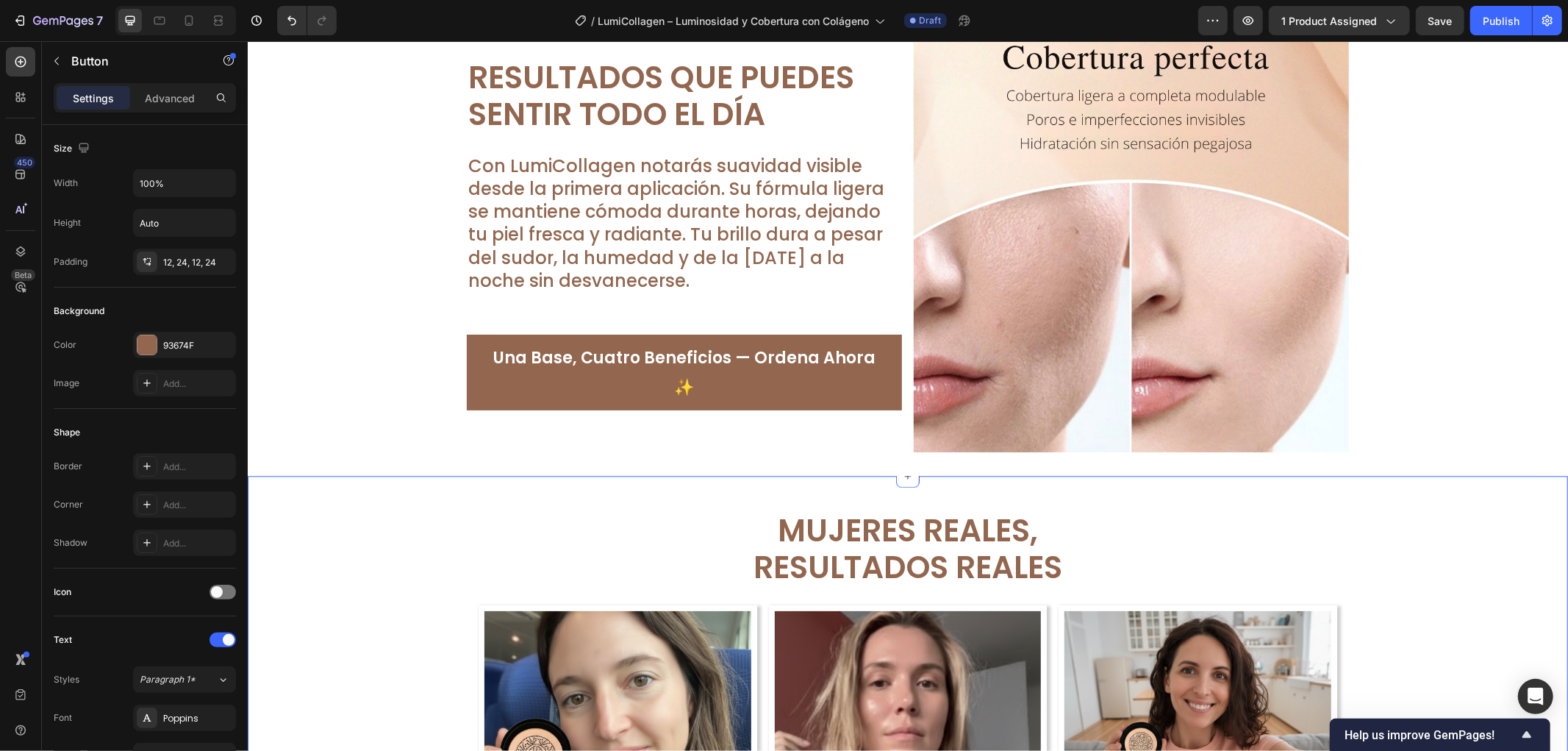
scroll to position [2615, 0]
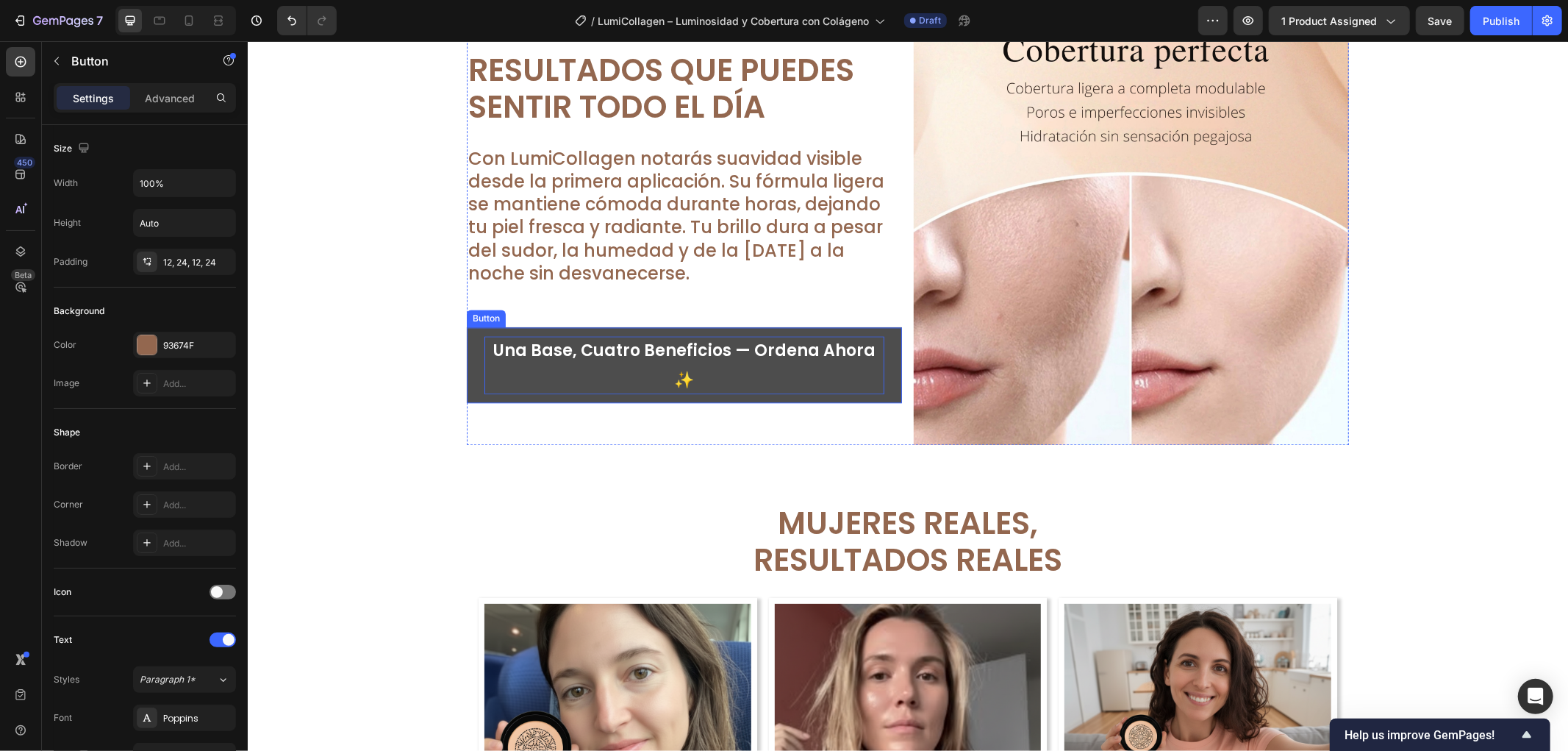
click at [741, 376] on p "Una Base, Cuatro Beneficios — Ordena Ahora ✨" at bounding box center [684, 365] width 400 height 58
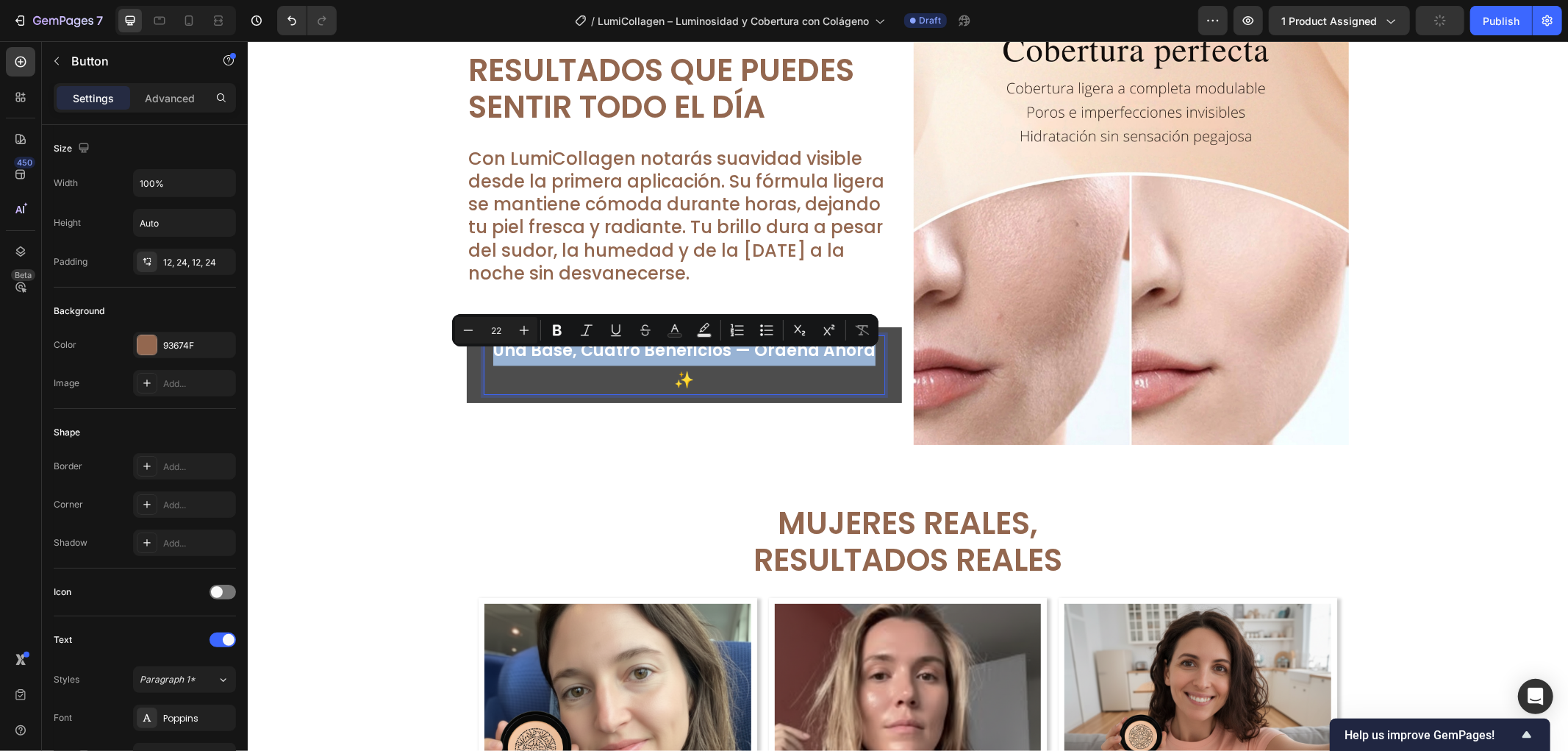
drag, startPoint x: 483, startPoint y: 364, endPoint x: 847, endPoint y: 368, distance: 364.0
click at [847, 368] on p "Una Base, Cuatro Beneficios — Ordena Ahora ✨" at bounding box center [684, 365] width 400 height 58
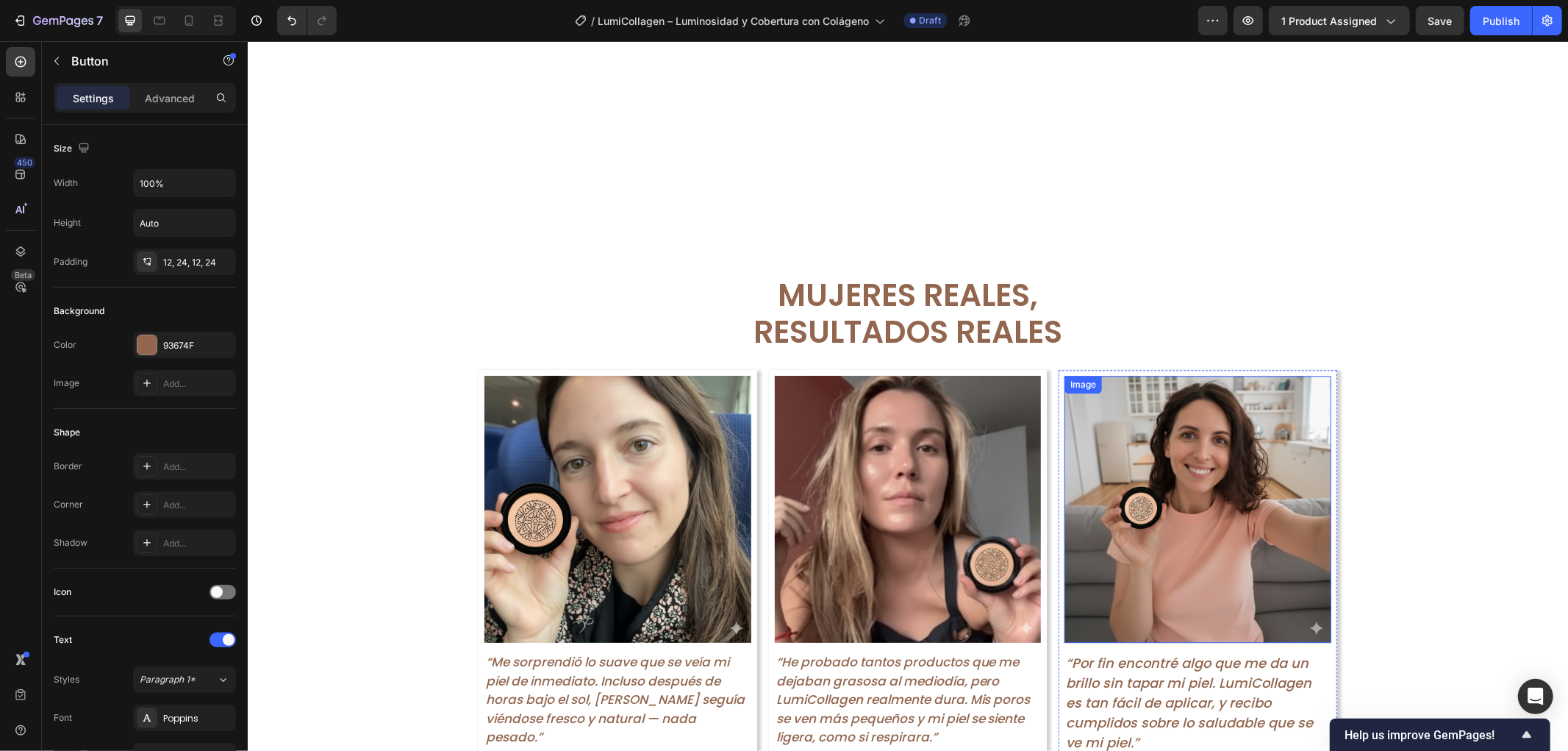
scroll to position [3171, 0]
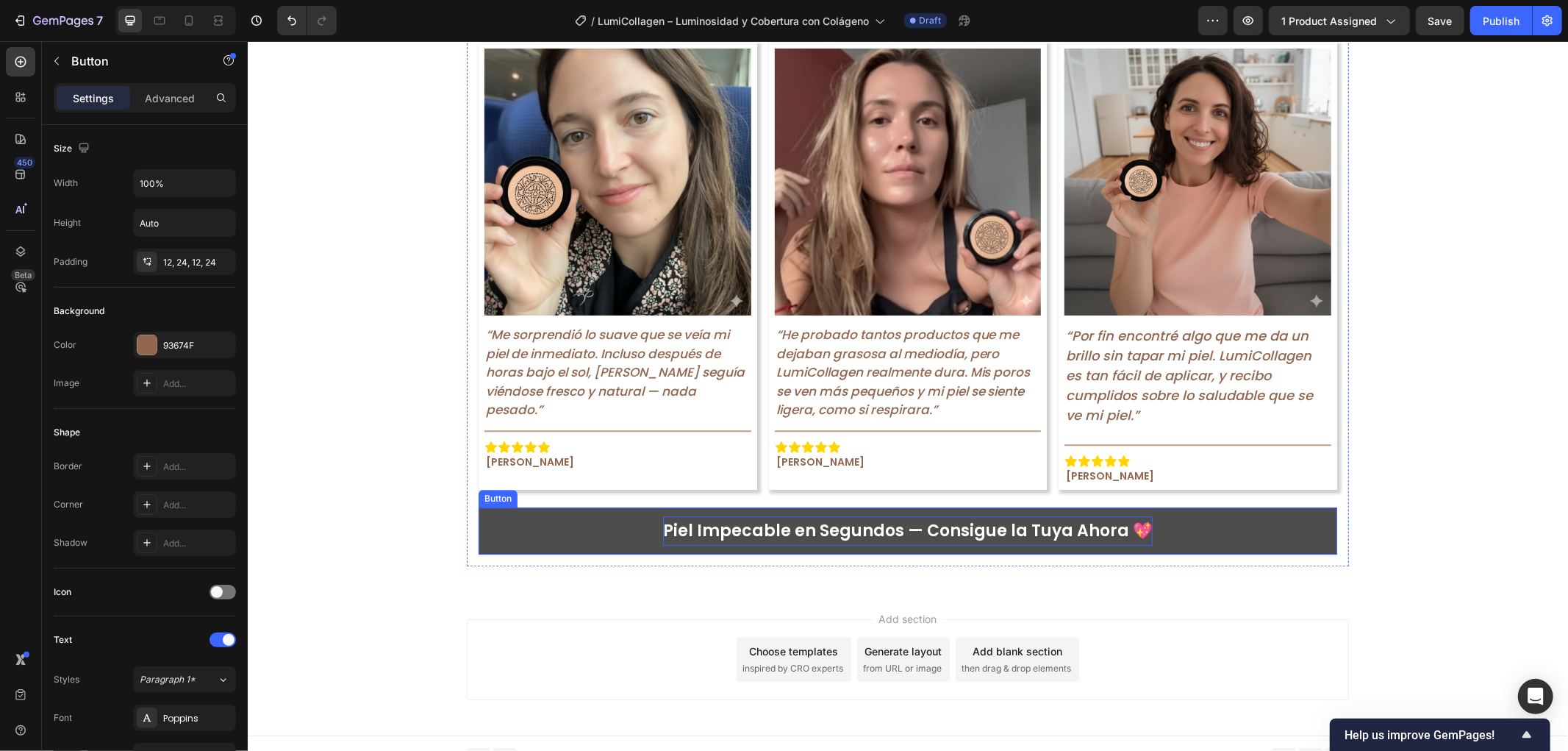
click at [861, 516] on p "Piel Impecable en Segundos — Consigue la Tuya Ahora 💖" at bounding box center [907, 530] width 490 height 29
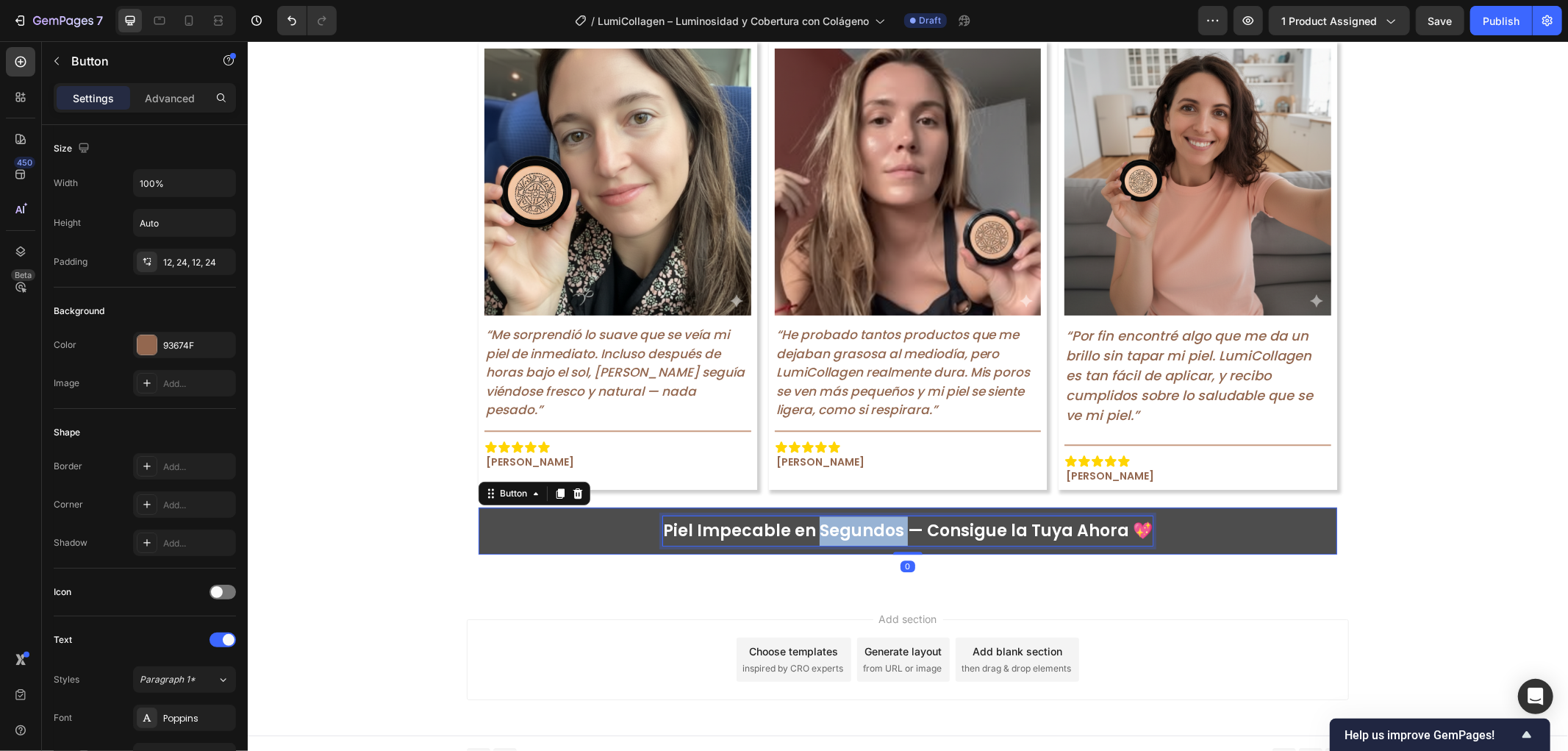
click at [861, 516] on p "Piel Impecable en Segundos — Consigue la Tuya Ahora 💖" at bounding box center [907, 530] width 490 height 29
click at [670, 516] on p "Piel Impecable en Segundos — Consigue la Tuya Ahora 💖" at bounding box center [907, 530] width 490 height 29
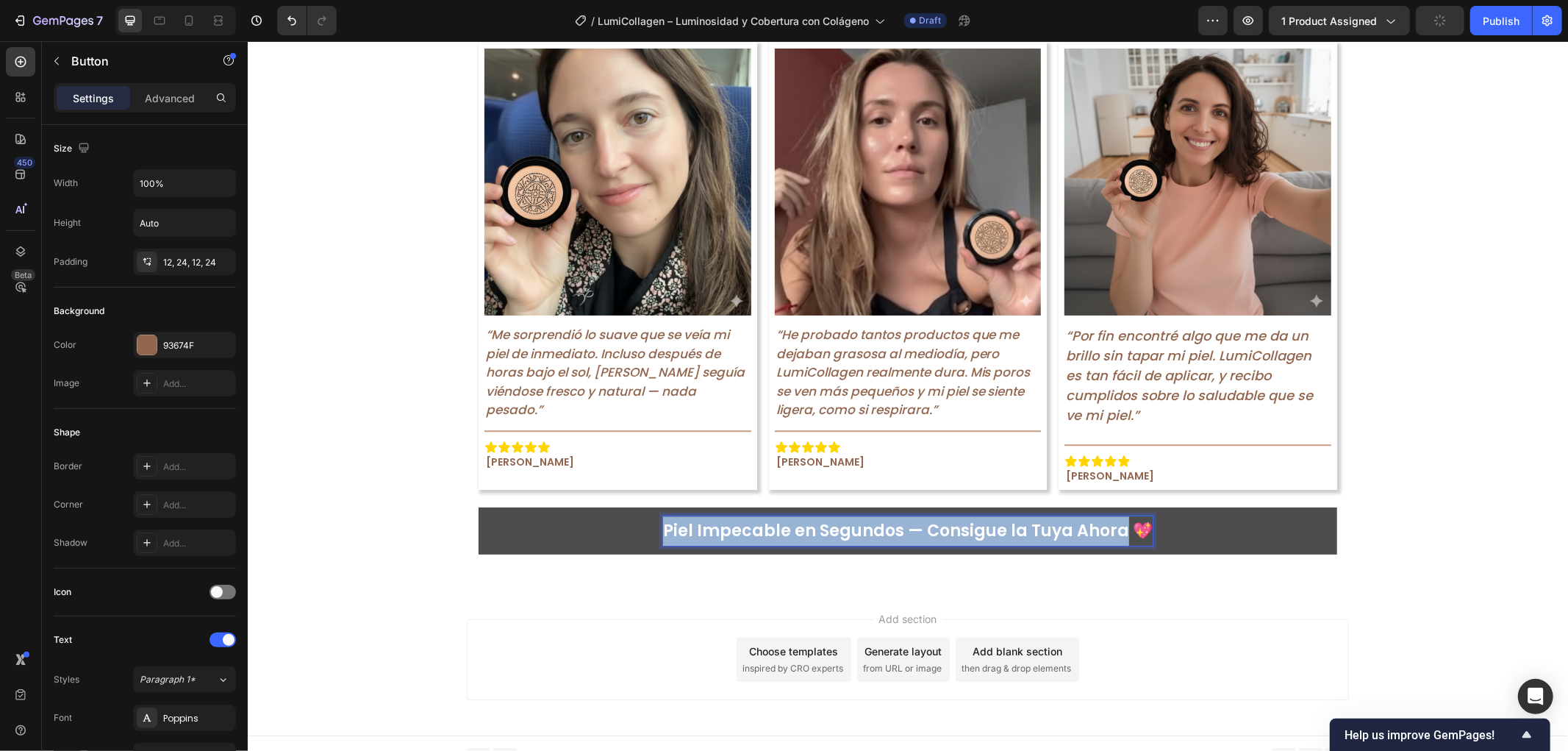
drag, startPoint x: 666, startPoint y: 514, endPoint x: 1114, endPoint y: 516, distance: 448.0
click at [1114, 516] on p "Piel Impecable en Segundos — Consigue la Tuya Ahora 💖" at bounding box center [907, 530] width 490 height 29
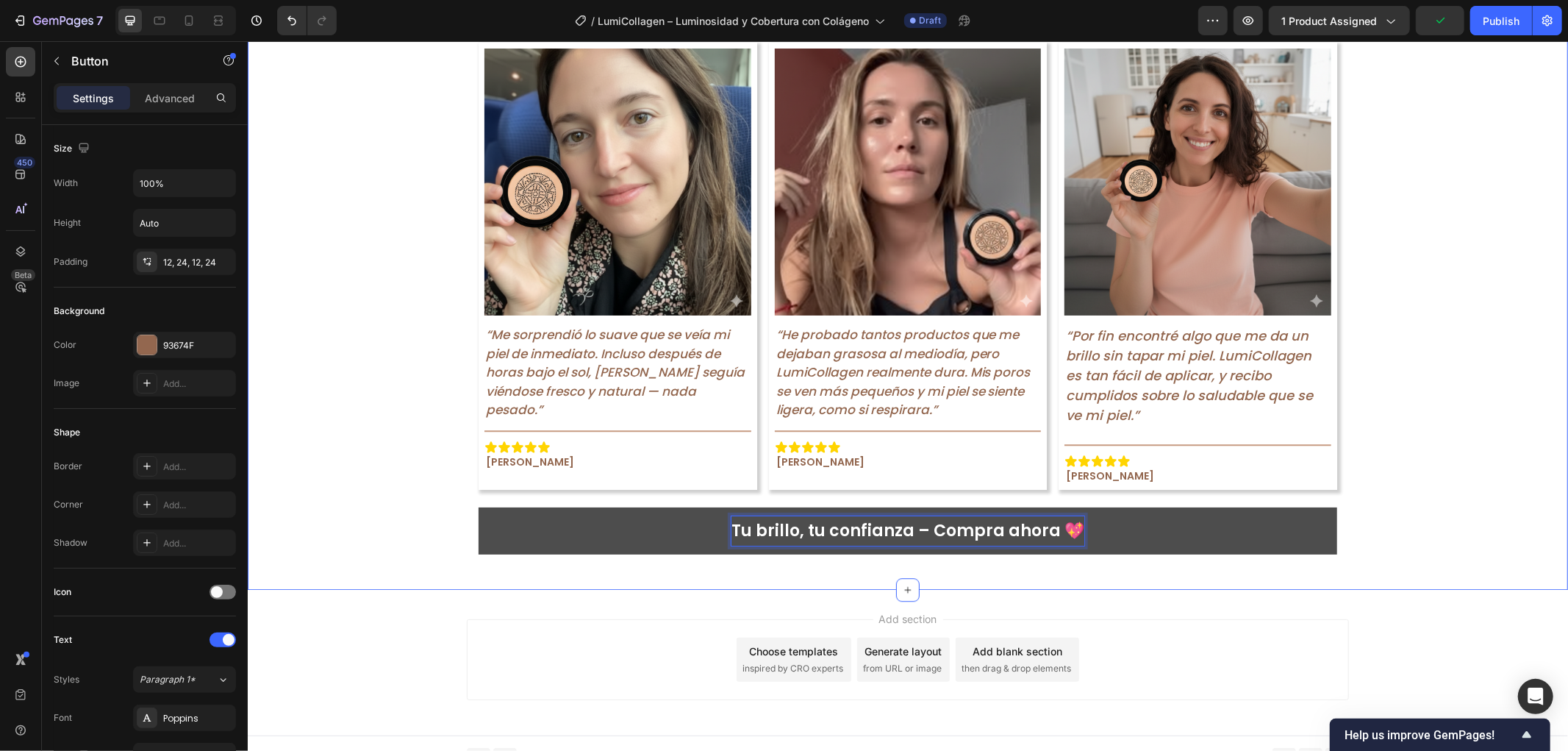
click at [1403, 444] on div "Mujeres Reales, Resultados Reales Text Block Image “Me sorprendió lo suave que …" at bounding box center [906, 250] width 1320 height 630
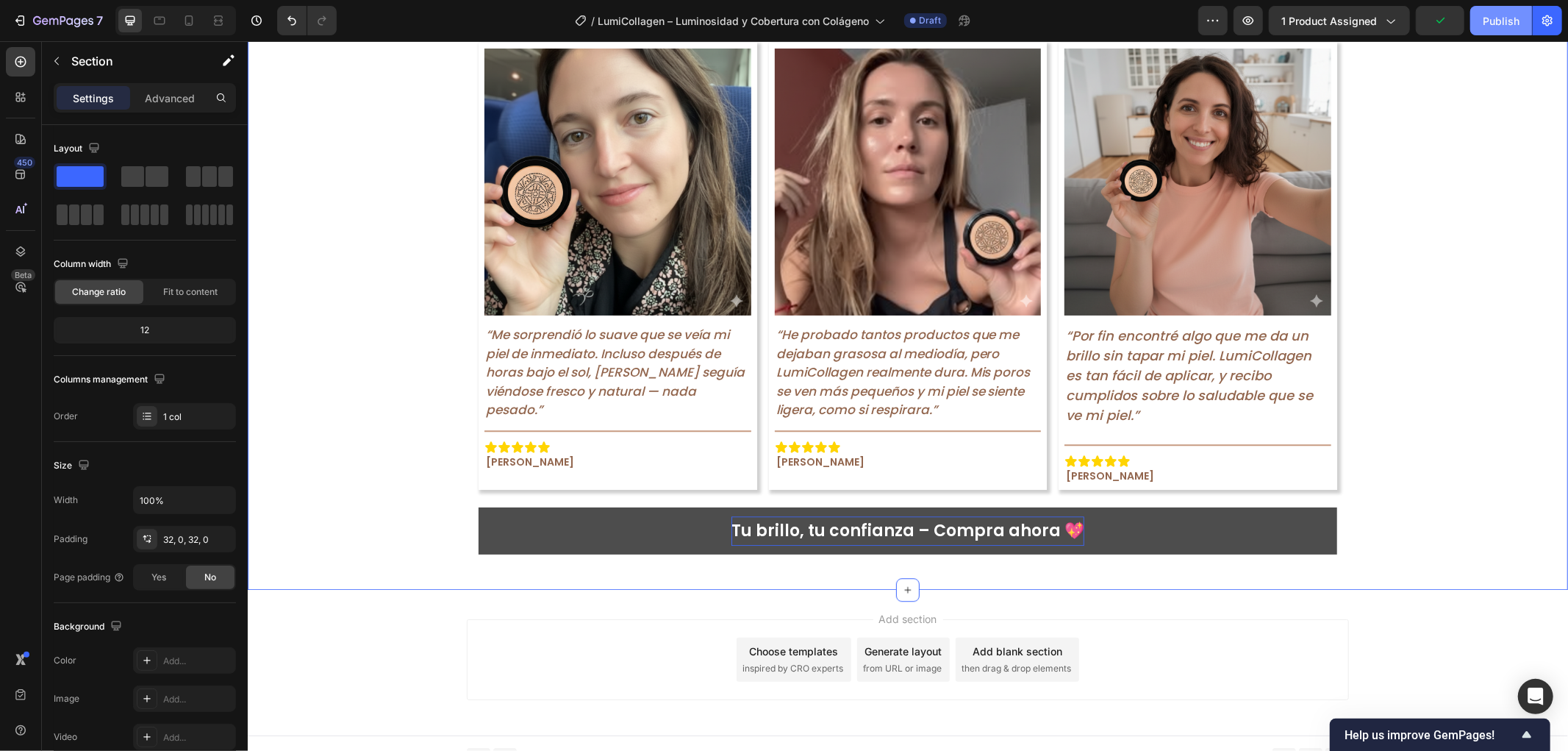
click at [1497, 16] on div "Publish" at bounding box center [1502, 21] width 37 height 16
click at [1555, 25] on icon "button" at bounding box center [1548, 20] width 15 height 15
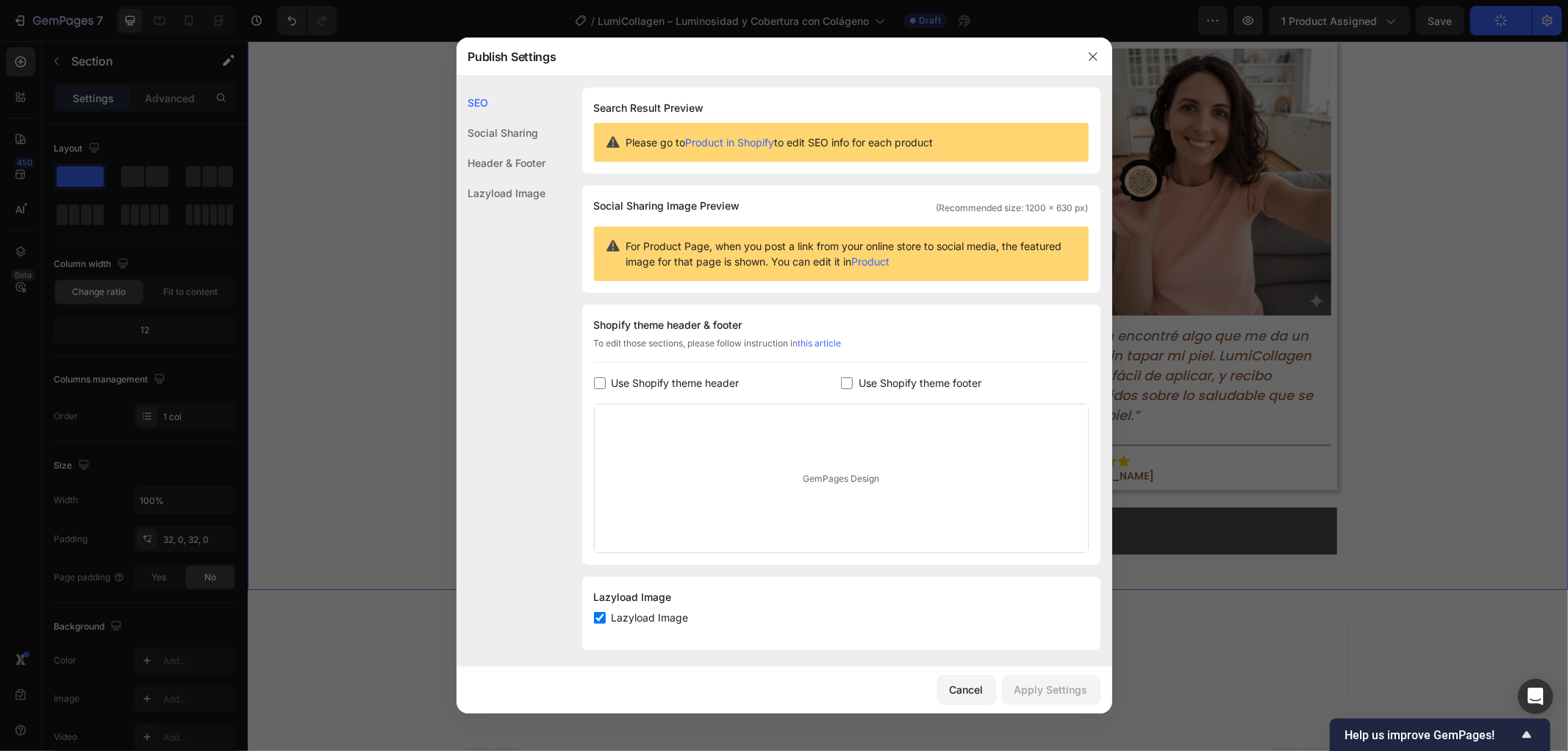
click at [859, 384] on span "Use Shopify theme footer" at bounding box center [920, 383] width 122 height 18
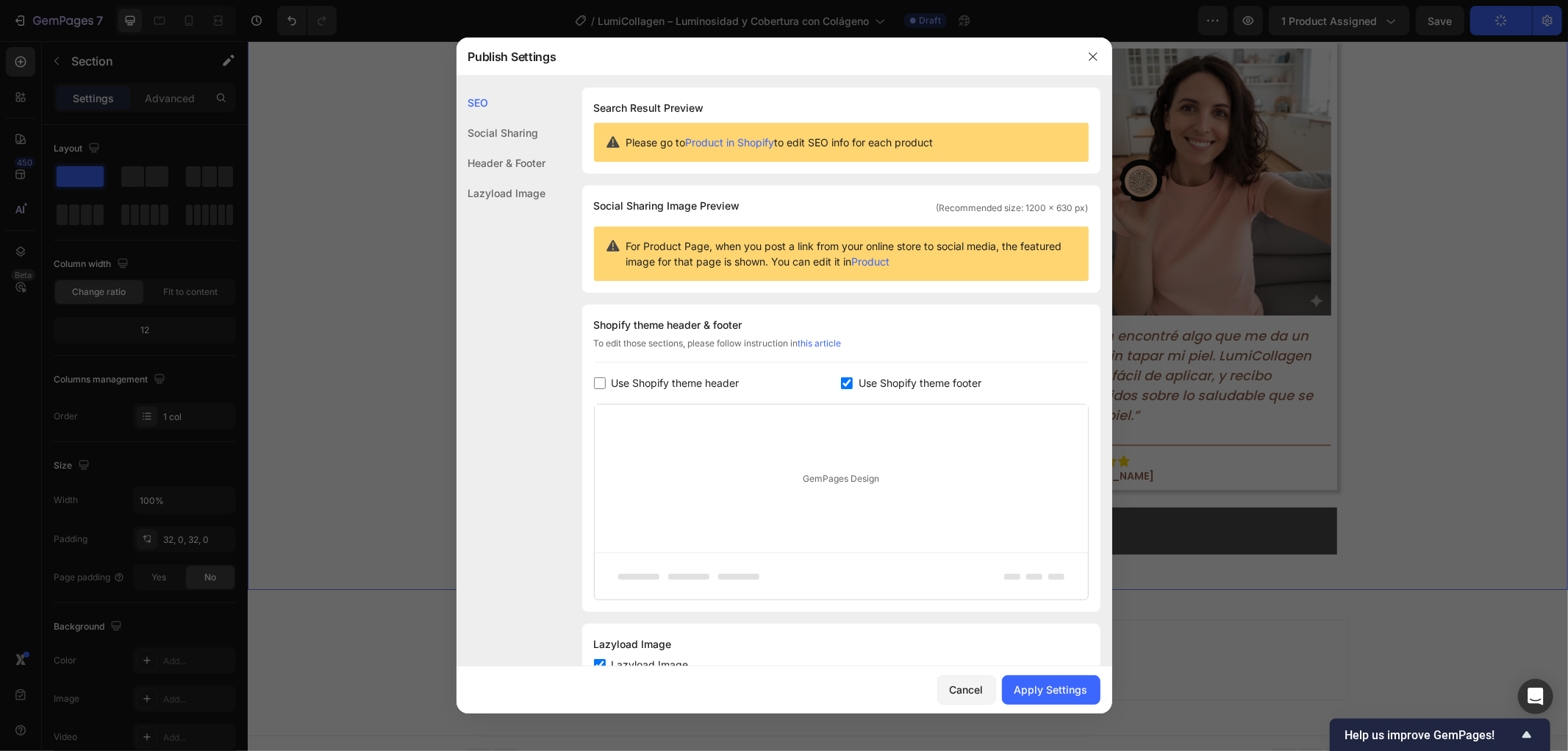
click at [859, 384] on span "Use Shopify theme footer" at bounding box center [920, 383] width 122 height 18
checkbox input "false"
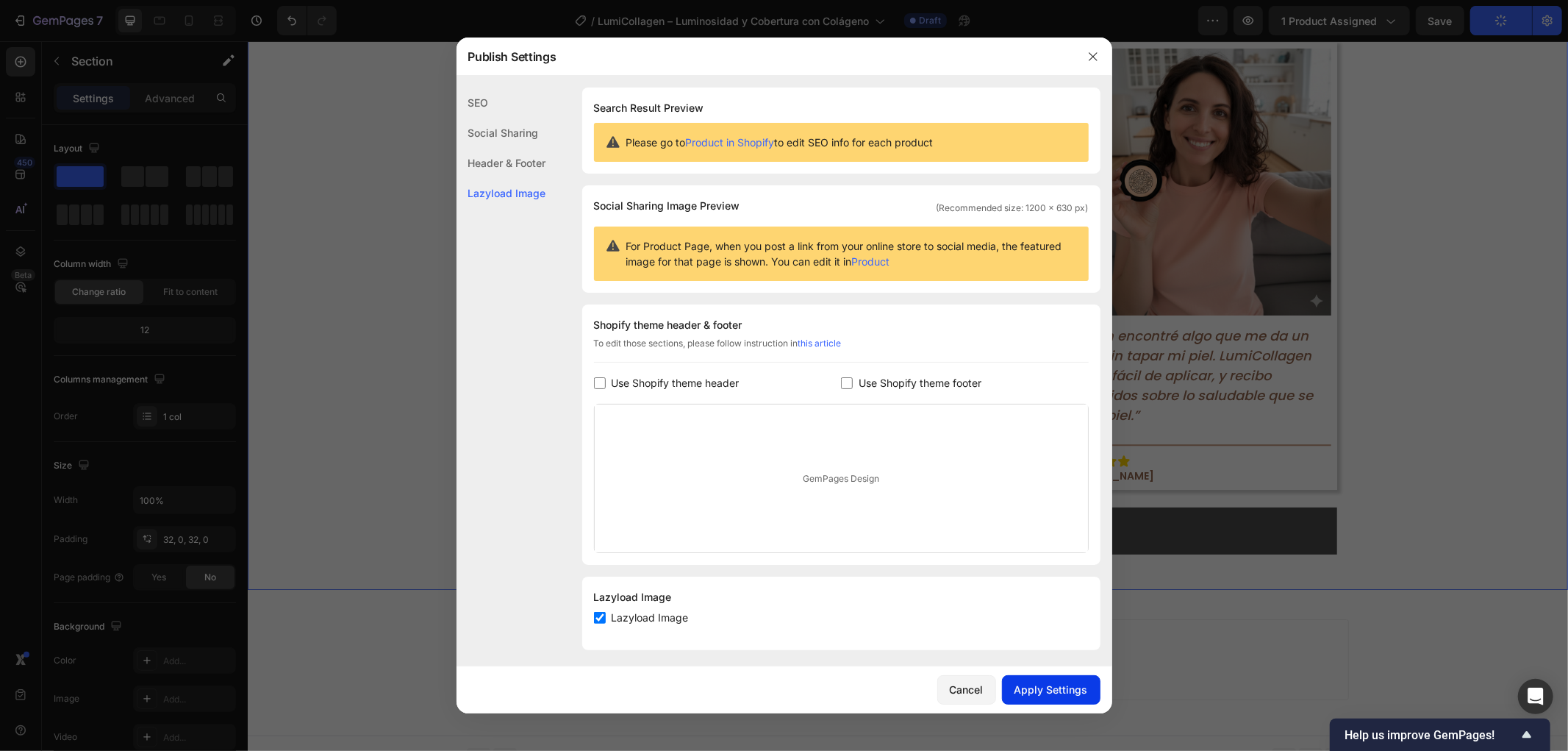
click at [1039, 686] on div "Apply Settings" at bounding box center [1051, 690] width 73 height 16
click at [1513, 266] on div at bounding box center [784, 376] width 1568 height 751
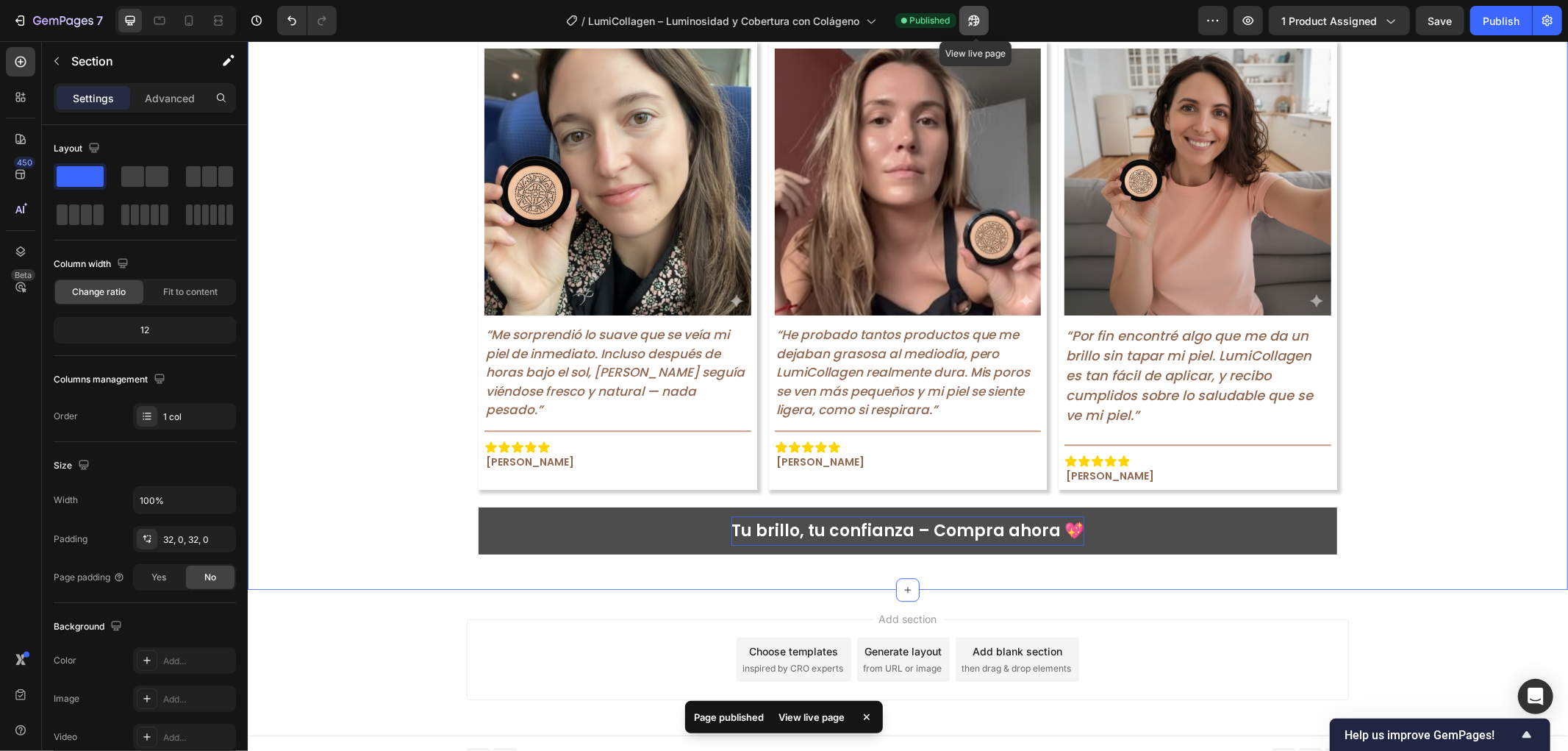
click at [981, 15] on icon "button" at bounding box center [974, 20] width 15 height 15
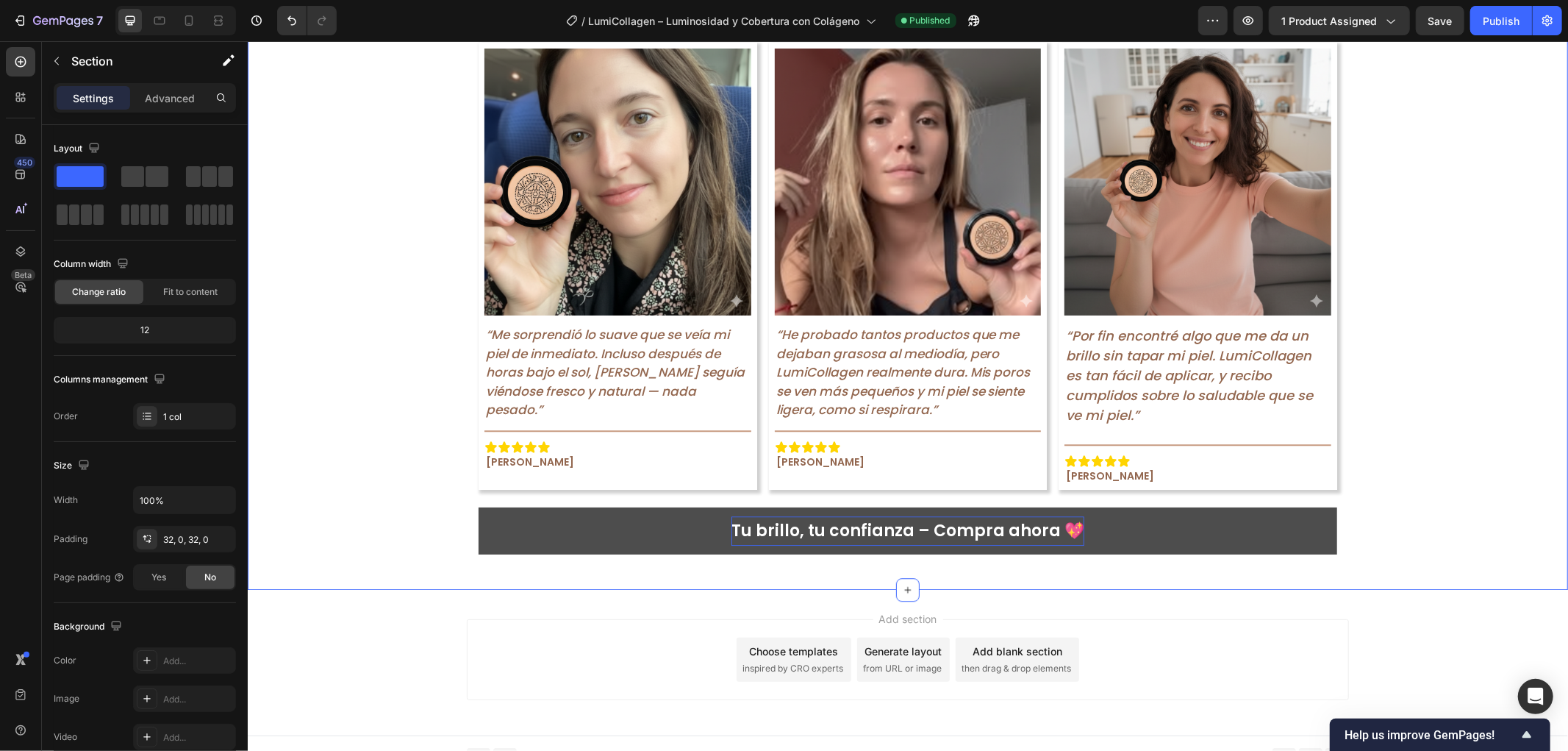
click at [1566, 16] on div "7 Version history / LumiCollagen – Luminosidad y Cobertura con Colágeno Publish…" at bounding box center [784, 21] width 1568 height 42
click at [1557, 19] on button "button" at bounding box center [1547, 20] width 29 height 29
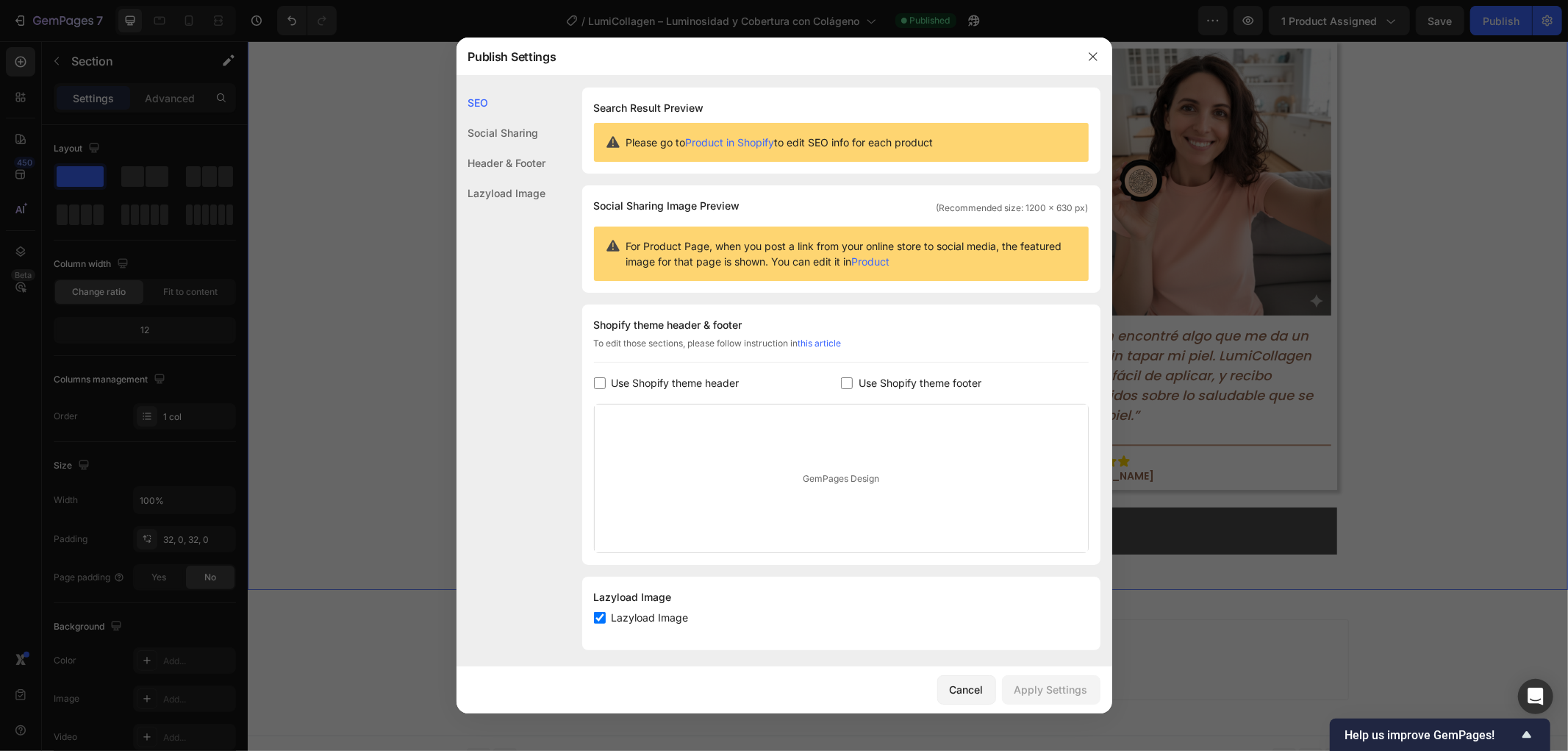
click at [668, 371] on div "Shopify theme header & footer To edit those sections, please follow instruction…" at bounding box center [841, 435] width 518 height 260
click at [884, 376] on span "Use Shopify theme footer" at bounding box center [920, 383] width 122 height 18
checkbox input "true"
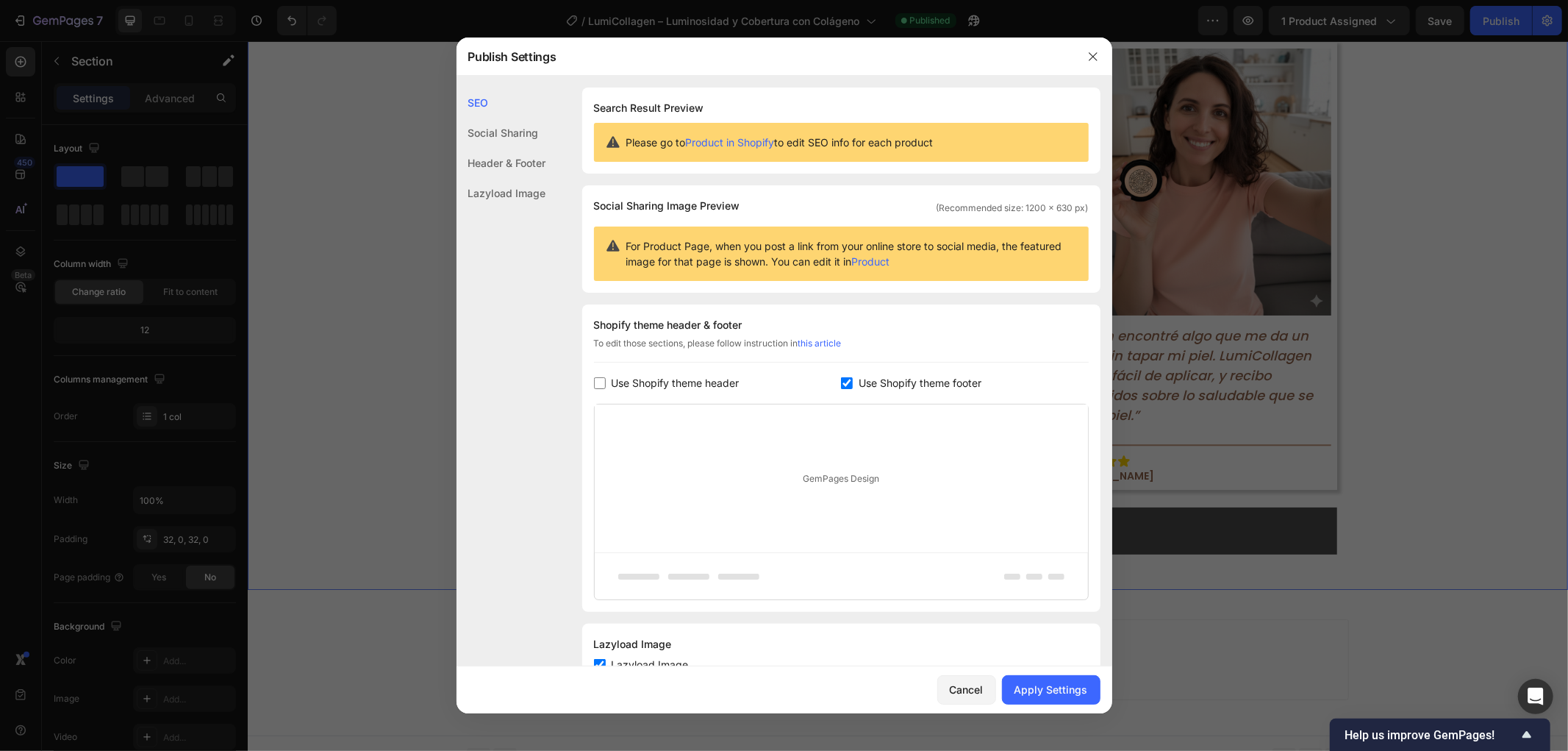
click at [719, 380] on span "Use Shopify theme header" at bounding box center [675, 383] width 128 height 18
checkbox input "true"
click at [1069, 685] on div "Apply Settings" at bounding box center [1051, 690] width 73 height 16
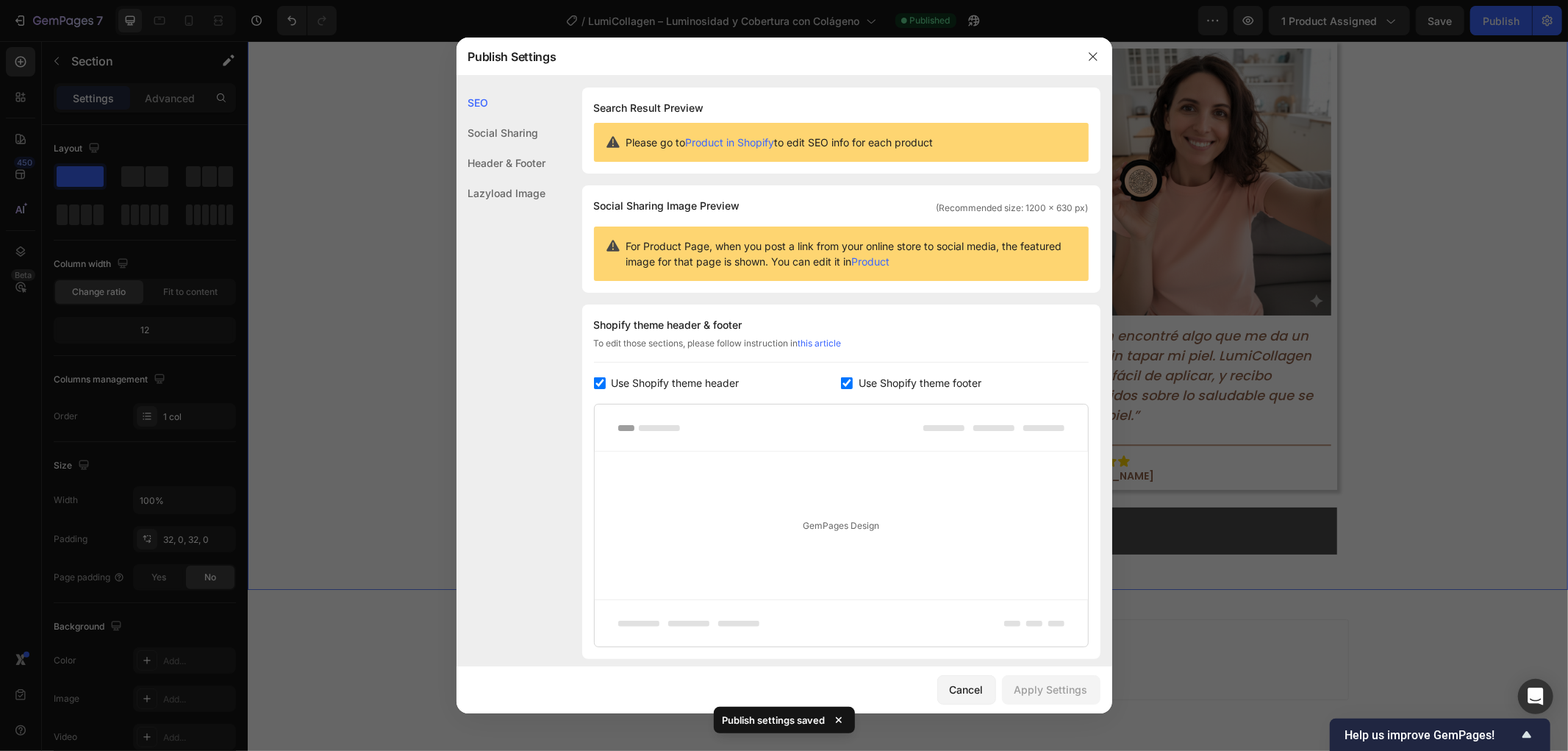
click at [1555, 25] on div at bounding box center [784, 376] width 1568 height 751
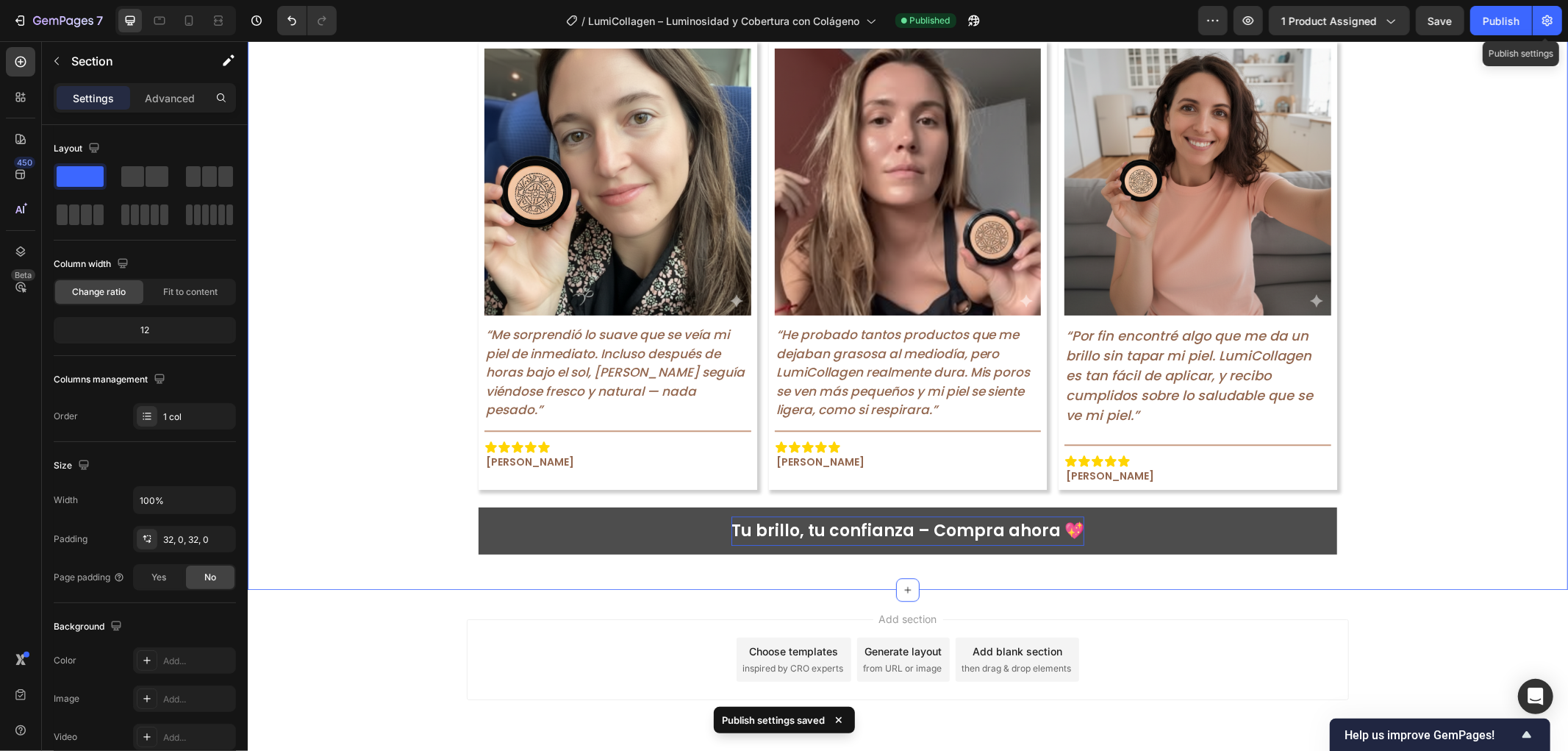
click at [1555, 25] on button "button" at bounding box center [1547, 20] width 29 height 29
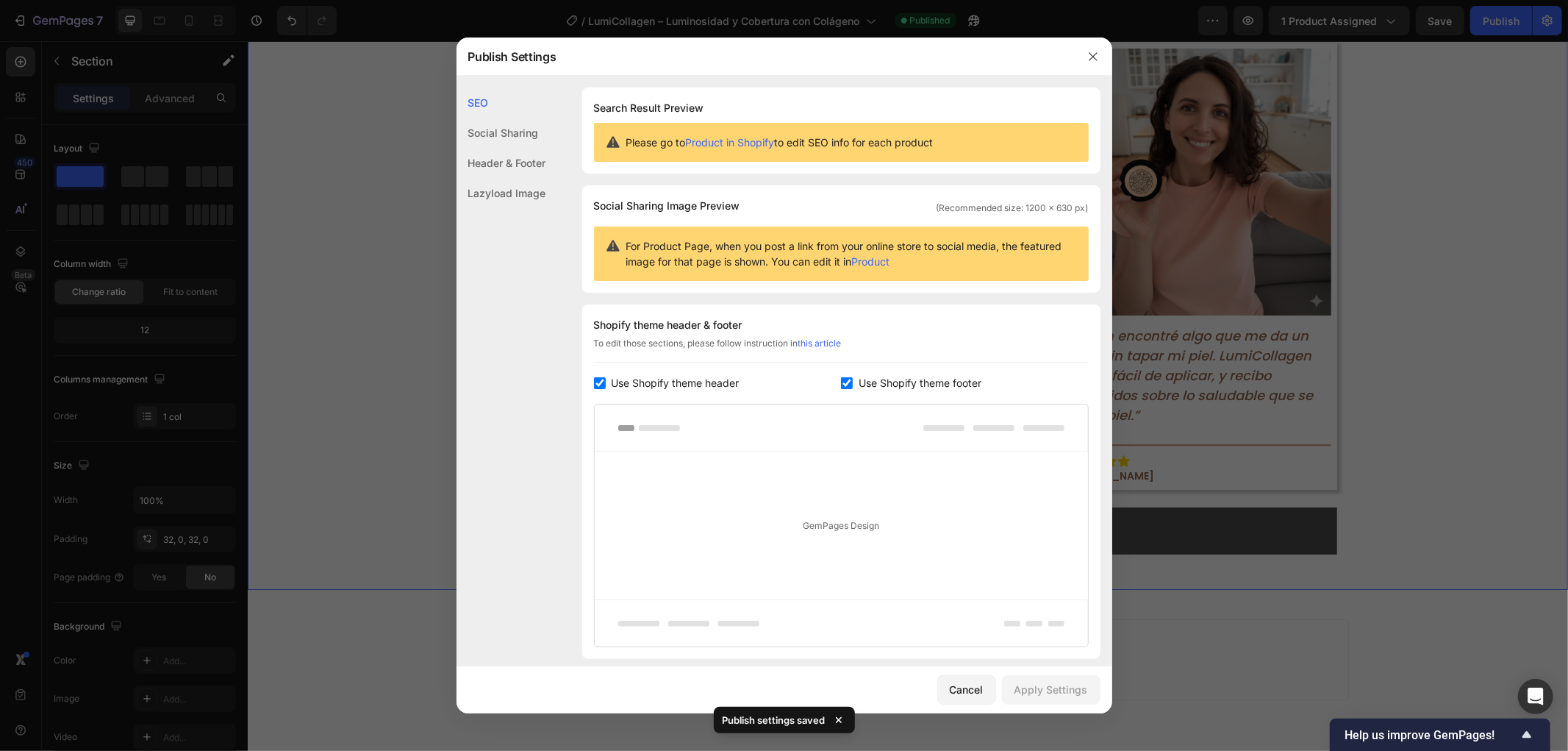
click at [665, 378] on span "Use Shopify theme header" at bounding box center [675, 383] width 128 height 18
checkbox input "false"
click at [920, 393] on div "Shopify theme header & footer To edit those sections, please follow instruction…" at bounding box center [841, 458] width 518 height 308
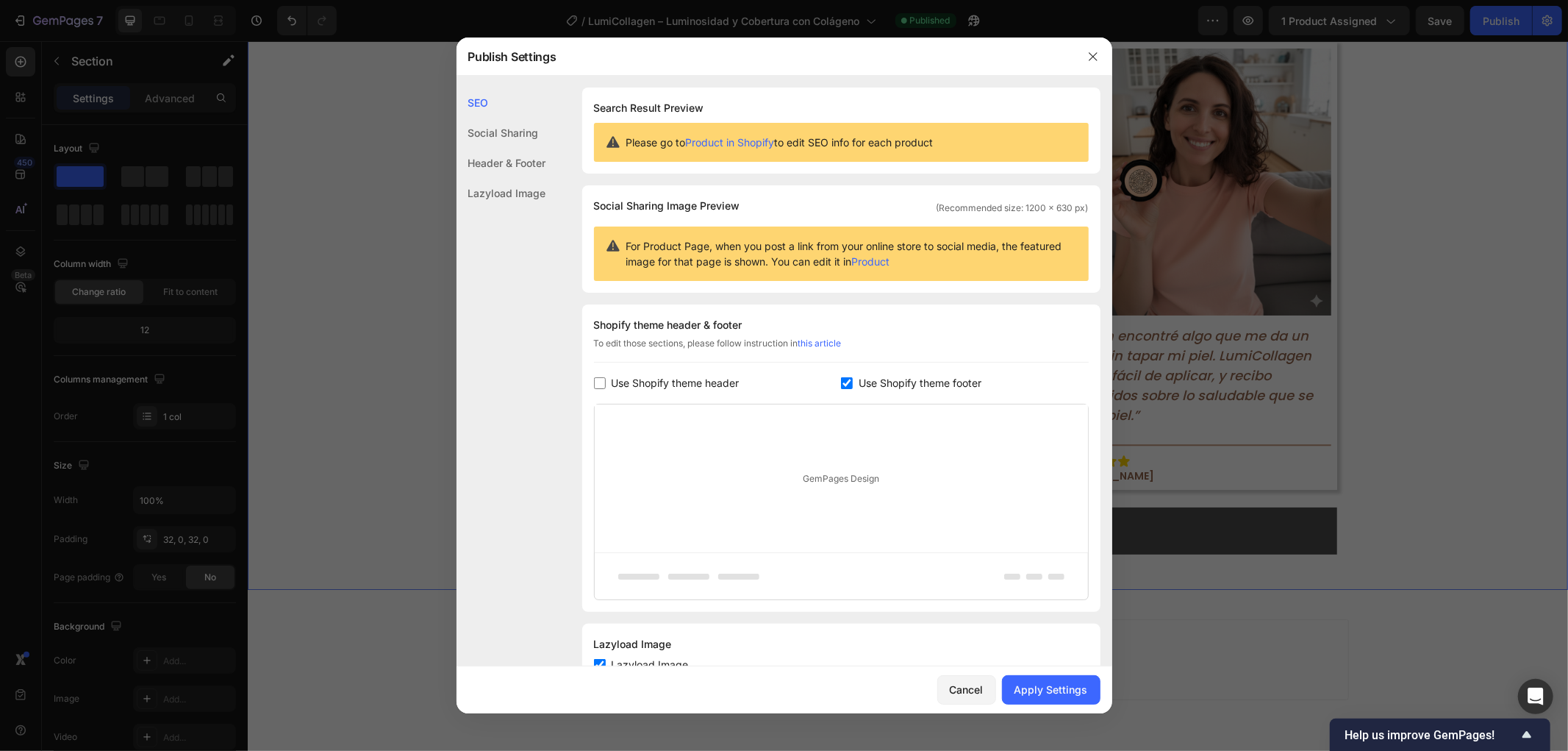
click at [921, 390] on span "Use Shopify theme footer" at bounding box center [920, 383] width 122 height 18
checkbox input "false"
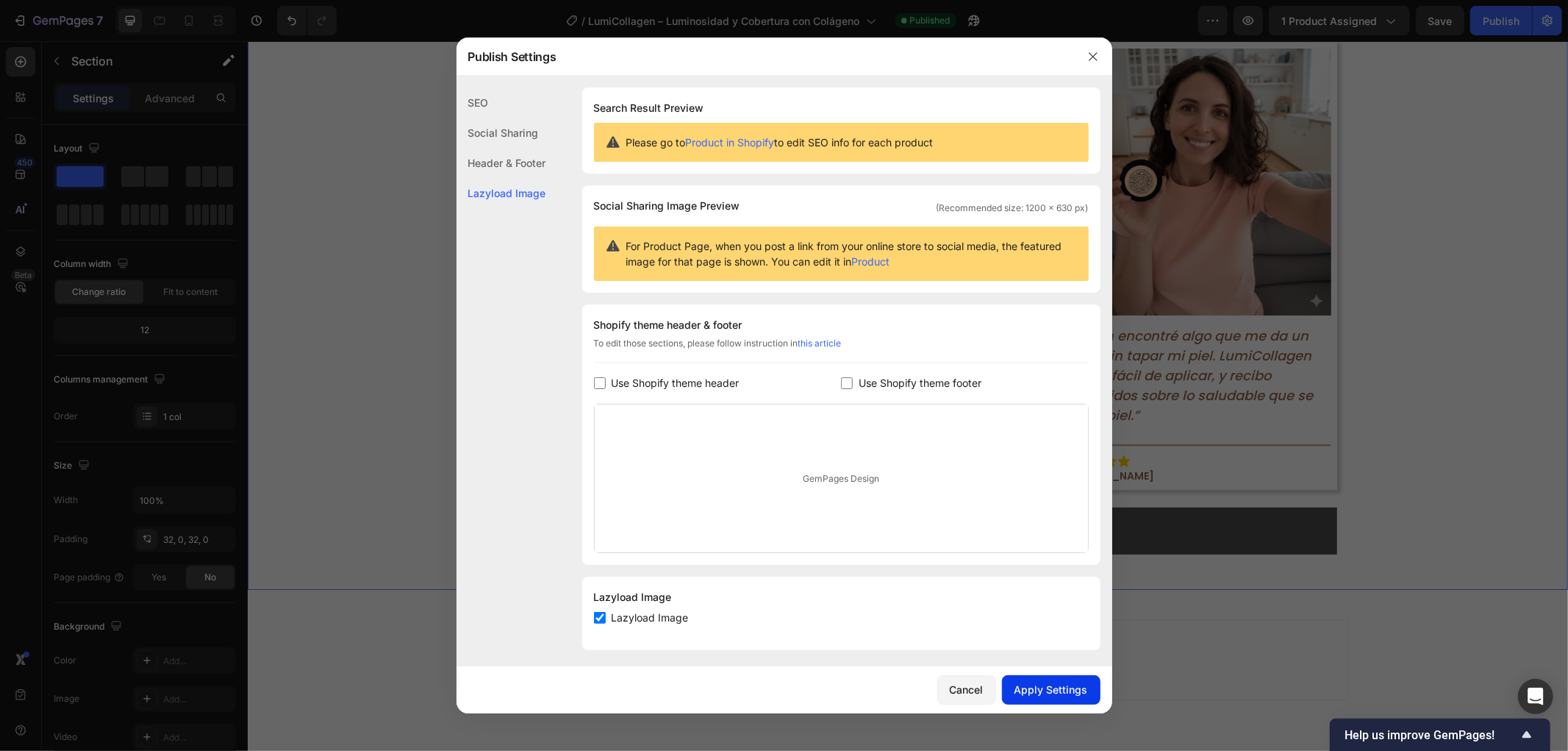
click at [1075, 694] on div "Apply Settings" at bounding box center [1051, 690] width 73 height 16
